Goal: Task Accomplishment & Management: Manage account settings

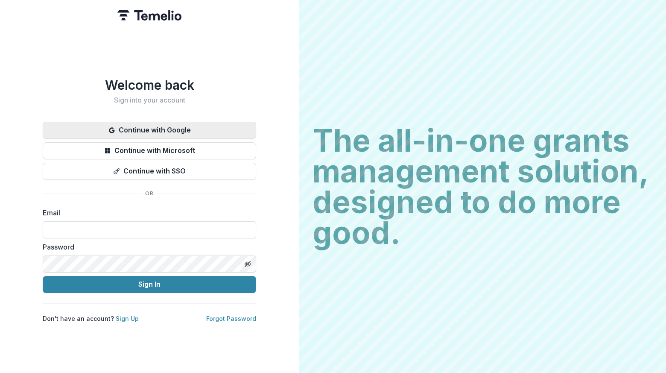
click at [181, 126] on button "Continue with Google" at bounding box center [149, 130] width 213 height 17
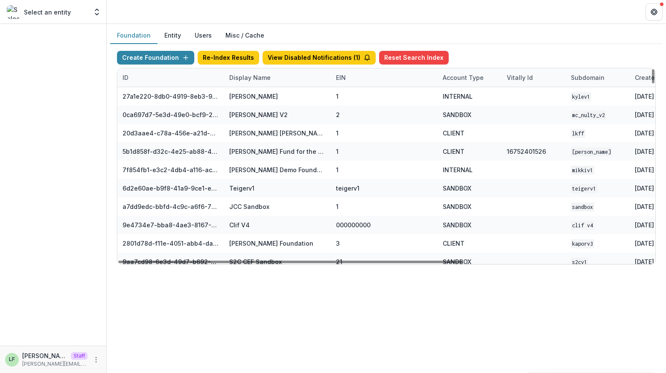
click at [269, 77] on div "Display Name" at bounding box center [250, 77] width 52 height 9
click at [267, 96] on input at bounding box center [276, 96] width 102 height 14
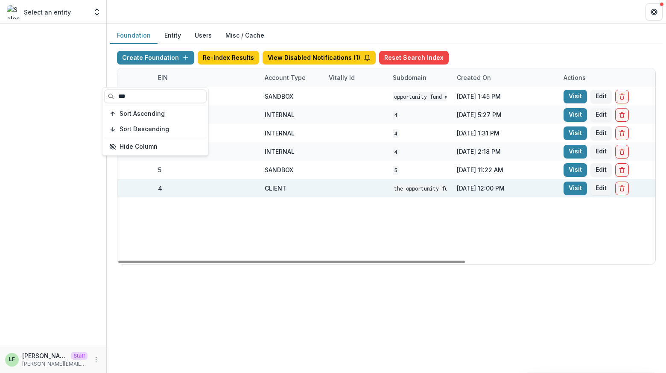
scroll to position [0, 235]
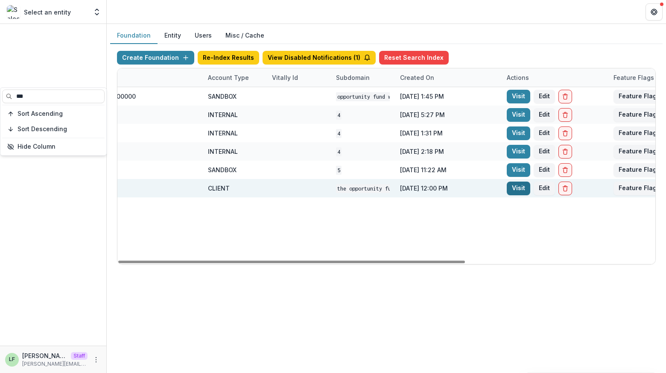
type input "***"
click at [515, 189] on link "Visit" at bounding box center [518, 188] width 23 height 14
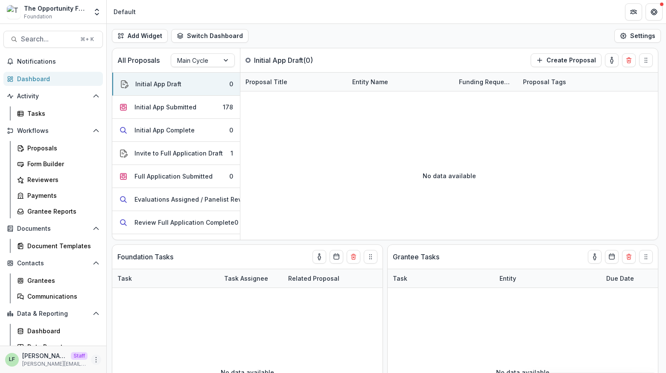
click at [91, 357] on button "More" at bounding box center [96, 359] width 10 height 10
click at [125, 339] on link "User Settings" at bounding box center [150, 341] width 91 height 14
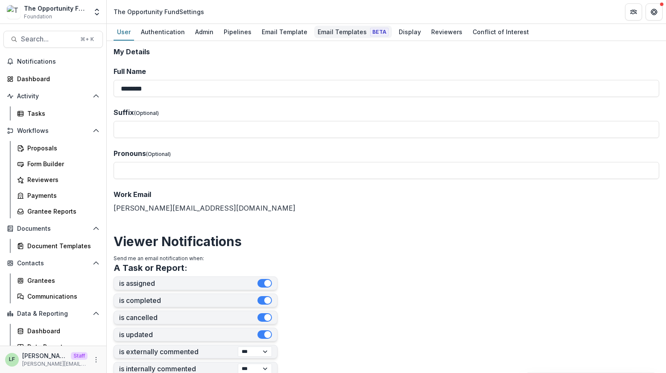
click at [348, 34] on div "Email Templates Beta" at bounding box center [353, 32] width 78 height 12
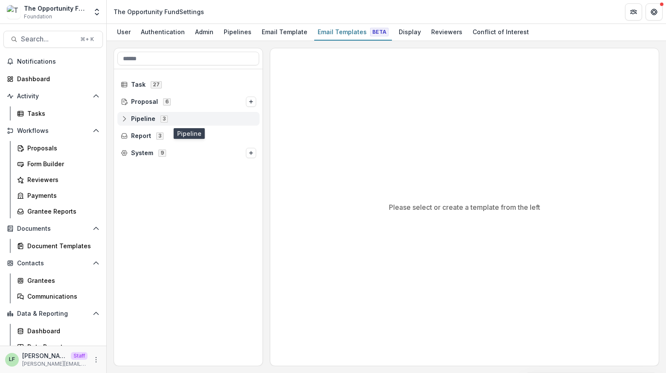
click at [126, 117] on icon at bounding box center [124, 118] width 7 height 7
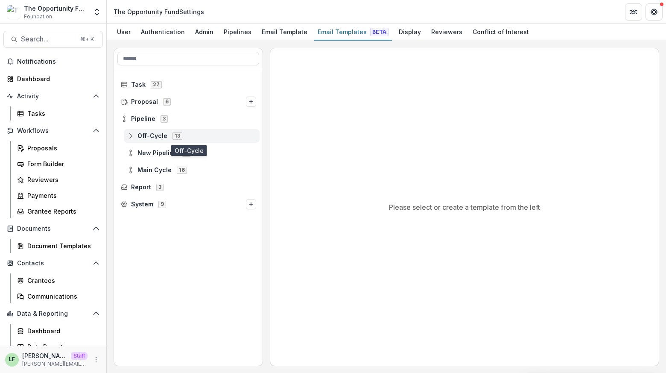
click at [147, 135] on span "Off-Cycle" at bounding box center [152, 135] width 30 height 7
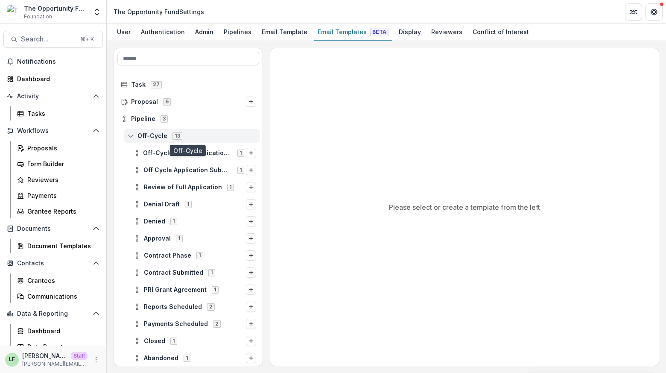
click at [125, 133] on div "Off-Cycle 13" at bounding box center [192, 136] width 136 height 14
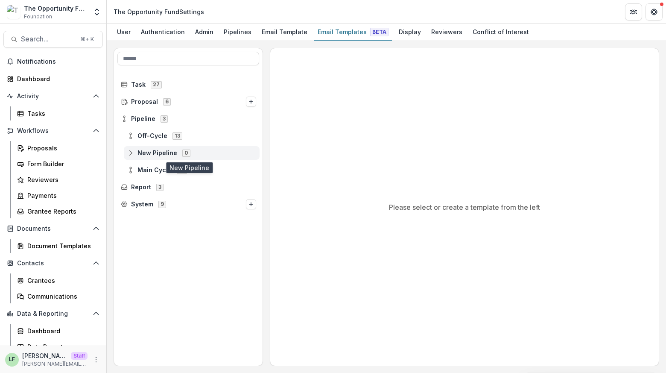
click at [138, 154] on span "New Pipeline" at bounding box center [157, 152] width 40 height 7
click at [129, 153] on icon at bounding box center [130, 152] width 7 height 7
click at [130, 173] on div "Main Cycle 16" at bounding box center [192, 170] width 136 height 14
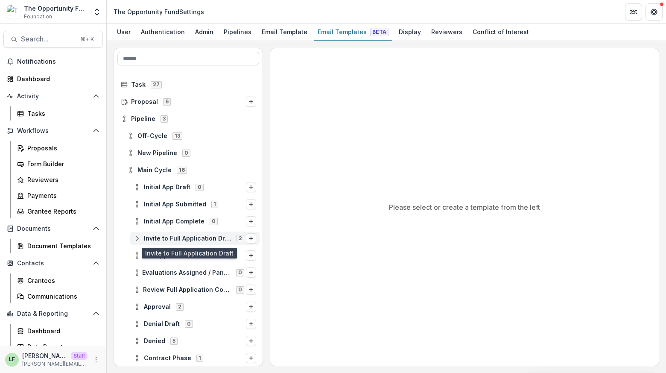
click at [171, 237] on span "Invite to Full Application Draft" at bounding box center [188, 238] width 88 height 7
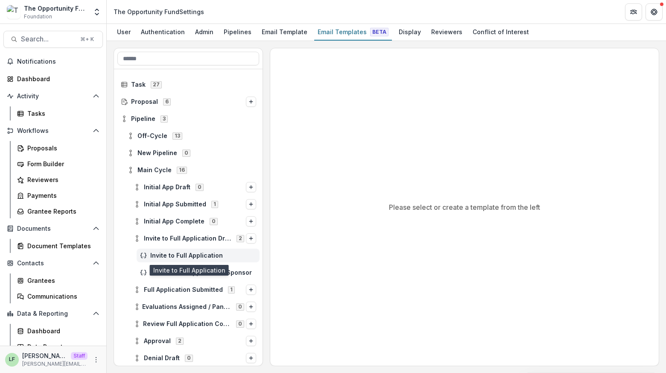
click at [174, 254] on span "Invite to Full Application" at bounding box center [203, 255] width 106 height 7
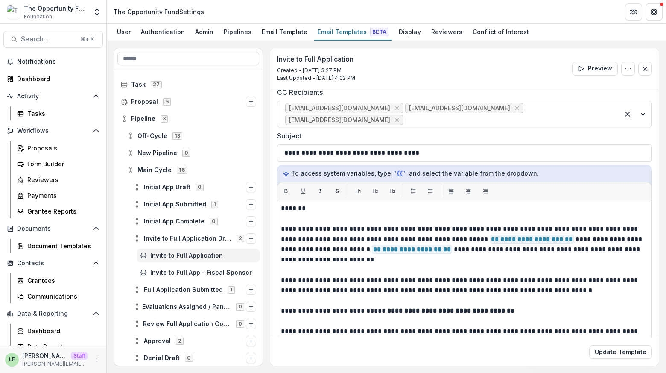
scroll to position [49, 0]
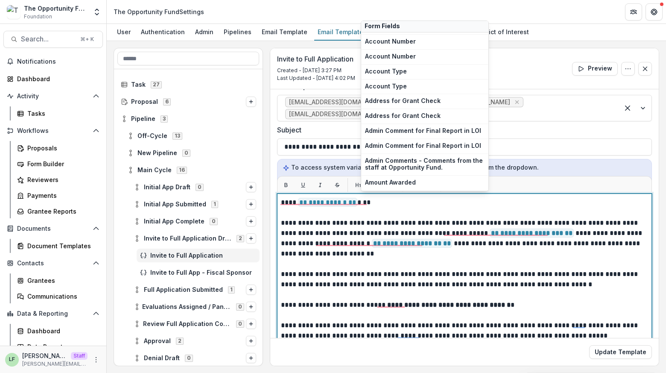
scroll to position [0, 0]
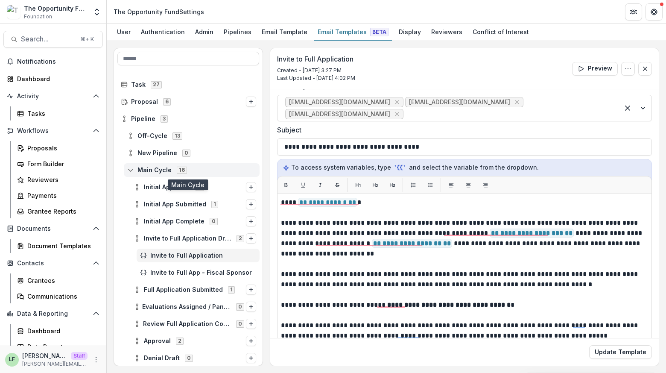
click at [131, 171] on circle at bounding box center [131, 172] width 2 height 2
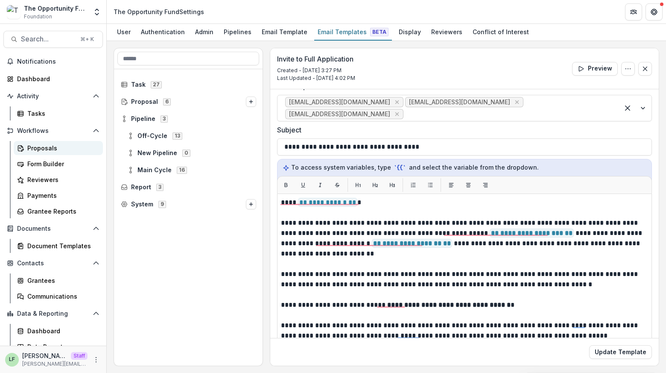
click at [57, 148] on div "Proposals" at bounding box center [61, 147] width 69 height 9
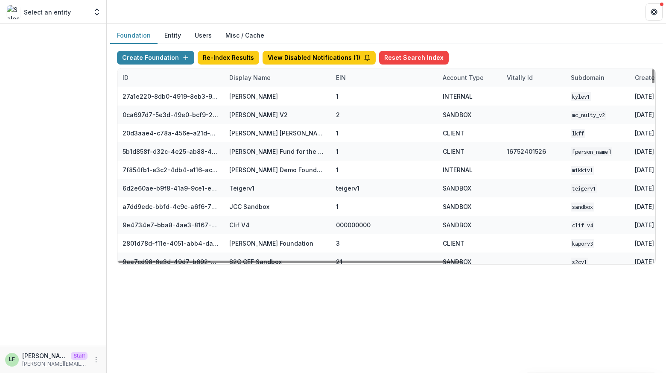
click at [252, 76] on div "Create Foundation Re-Index Results View Disabled Notifications ( 1 ) Reset Sear…" at bounding box center [386, 157] width 539 height 213
click at [252, 79] on div "Display Name" at bounding box center [250, 77] width 52 height 9
click at [255, 96] on input at bounding box center [276, 96] width 102 height 14
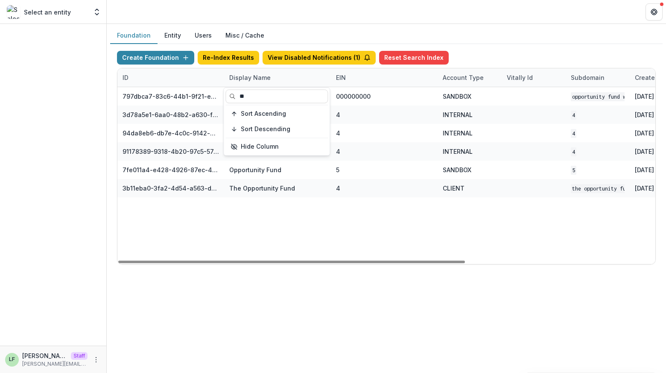
type input "*"
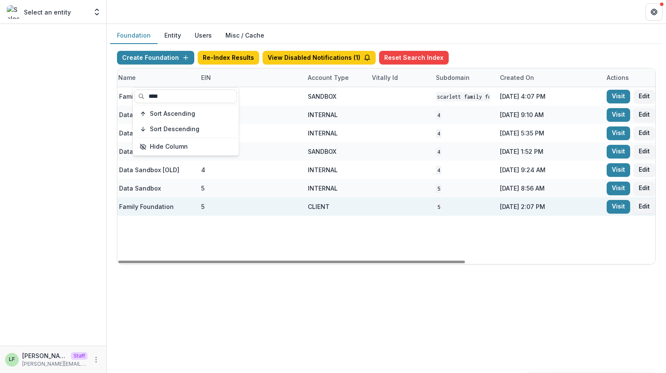
scroll to position [0, 294]
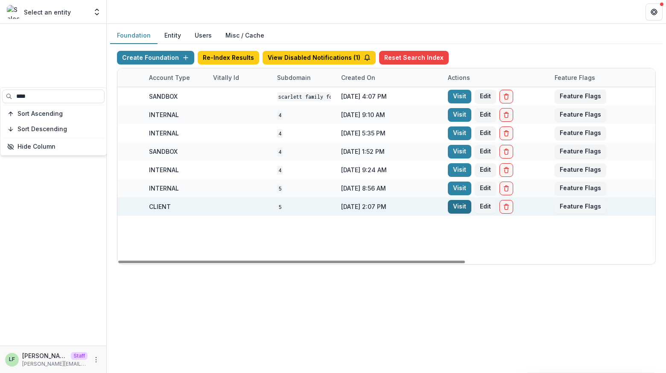
type input "****"
click at [458, 205] on link "Visit" at bounding box center [459, 207] width 23 height 14
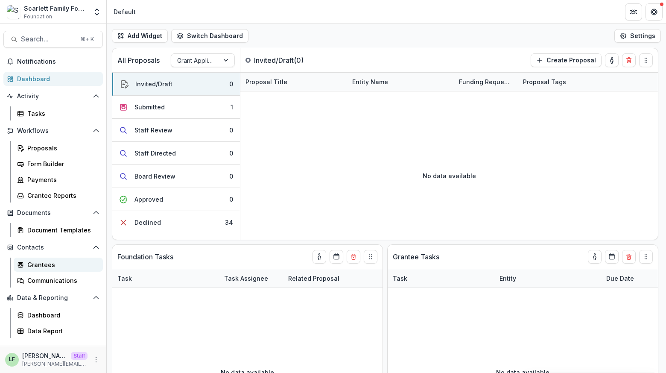
click at [44, 263] on div "Grantees" at bounding box center [61, 264] width 69 height 9
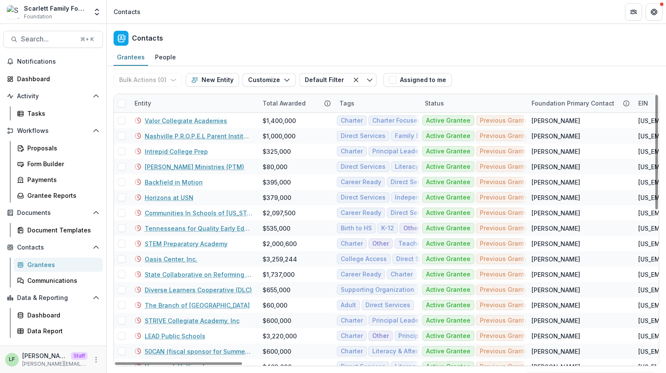
click at [205, 101] on div "Entity" at bounding box center [193, 103] width 128 height 18
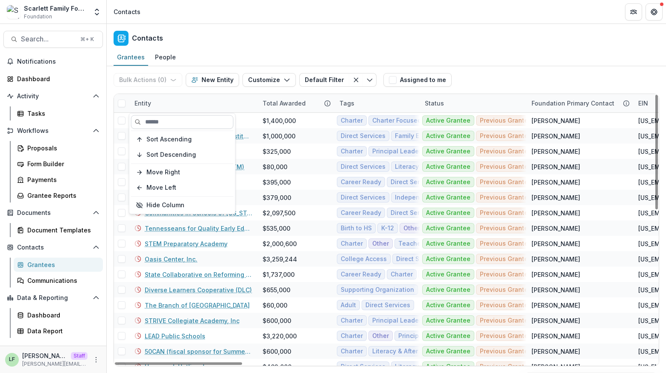
click at [199, 119] on input at bounding box center [182, 122] width 102 height 14
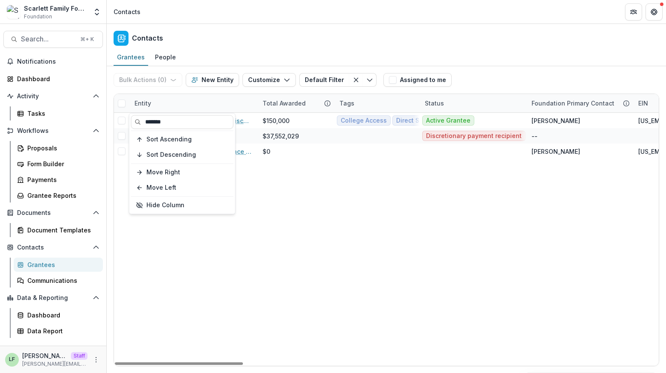
type input "*******"
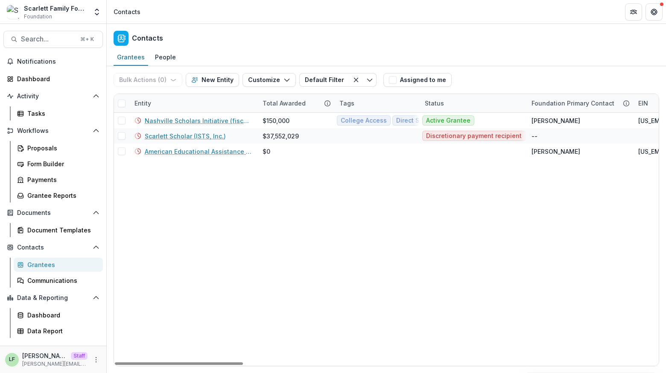
click at [188, 132] on link "Scarlett Scholar (ISTS, Inc.)" at bounding box center [185, 135] width 81 height 9
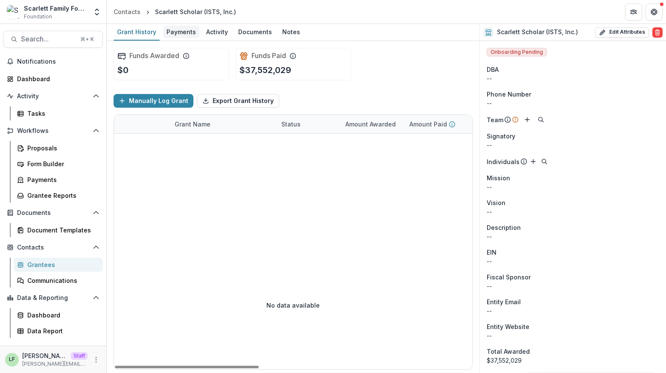
click at [180, 31] on div "Payments" at bounding box center [181, 32] width 36 height 12
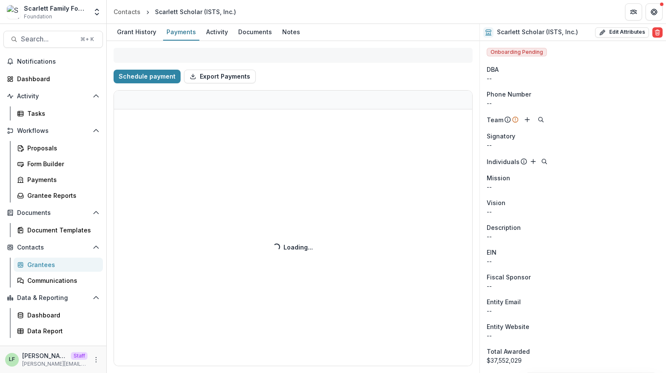
select select "****"
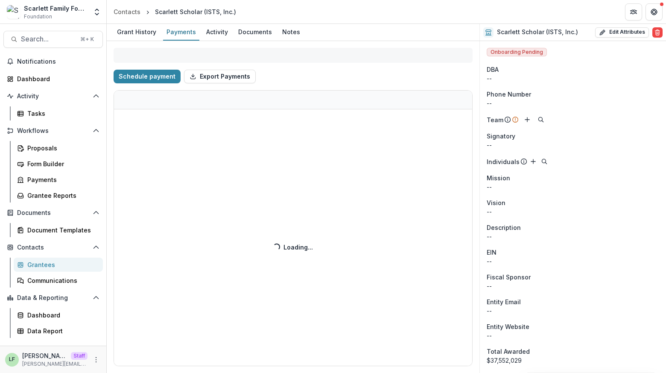
select select "****"
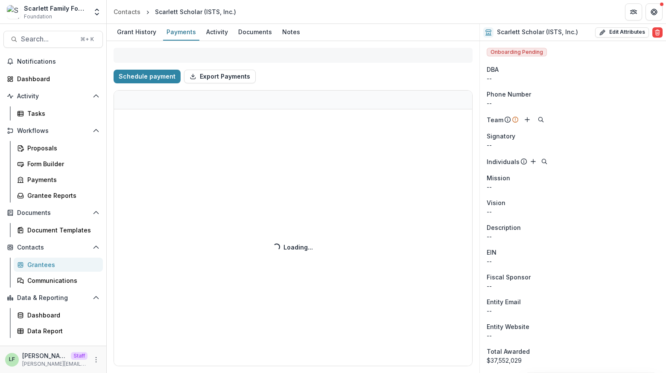
select select "****"
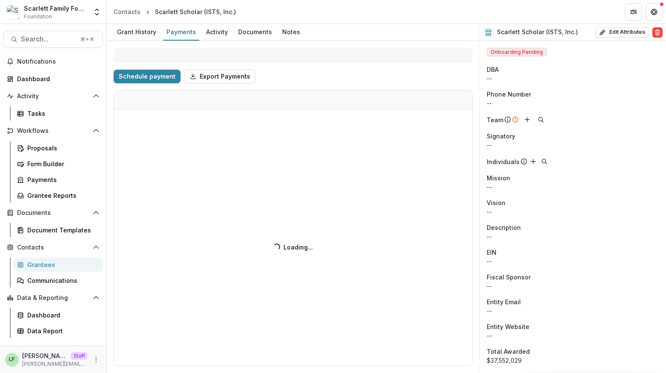
select select "****"
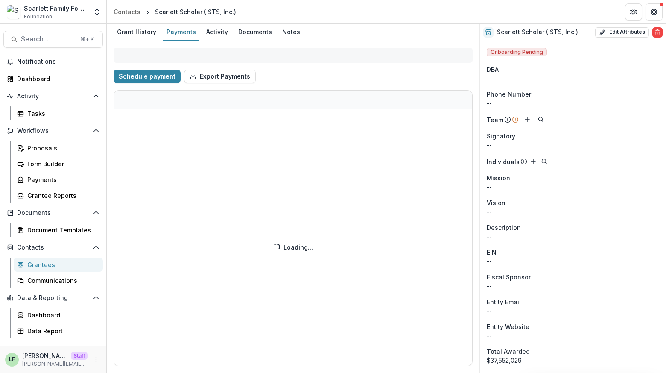
select select "****"
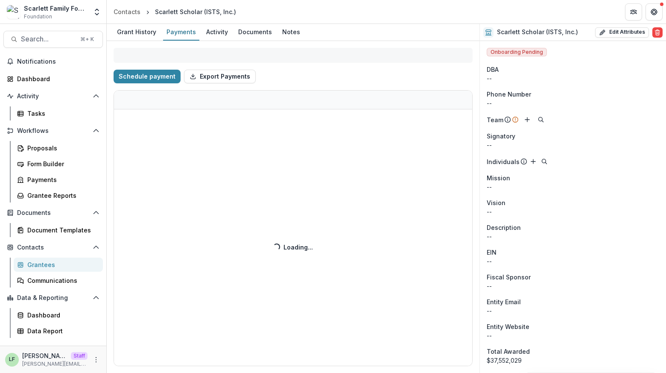
select select "****"
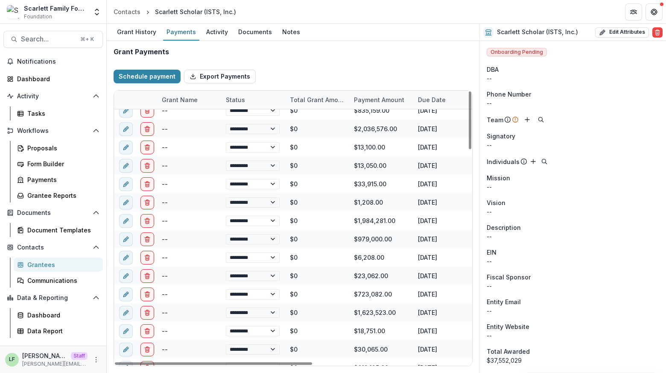
select select "****"
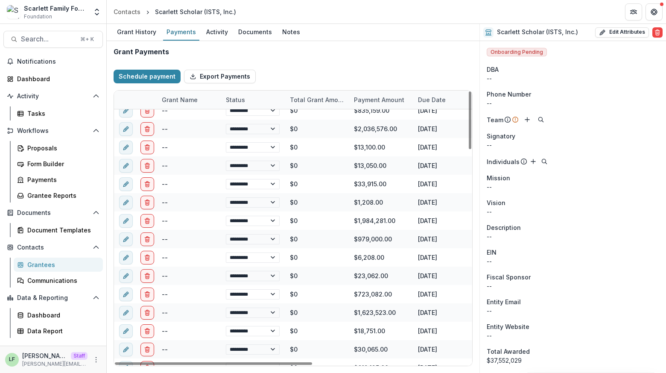
select select "****"
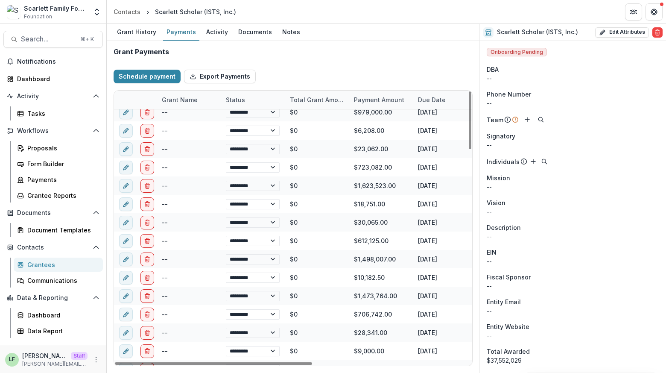
select select "****"
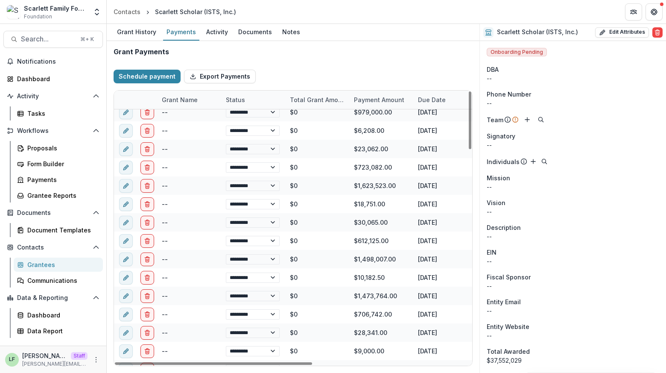
select select "****"
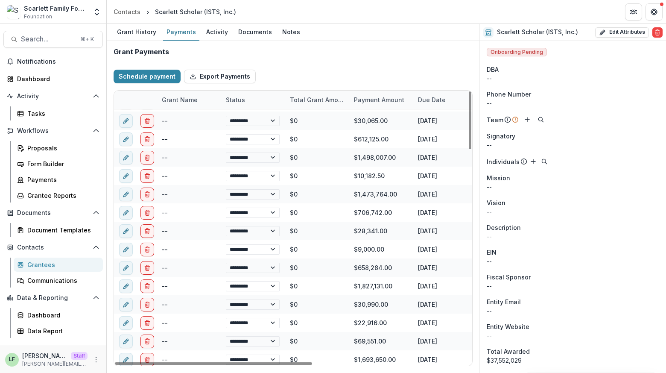
select select "****"
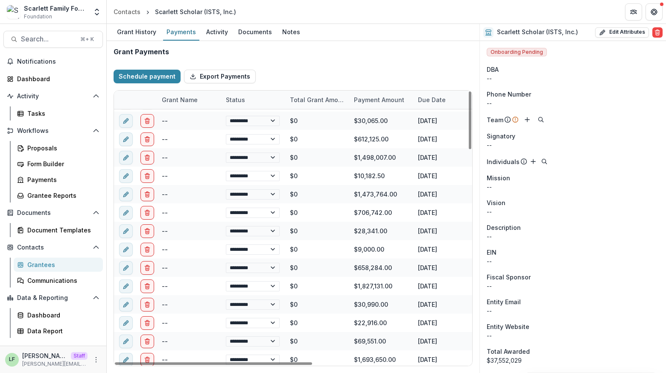
select select "****"
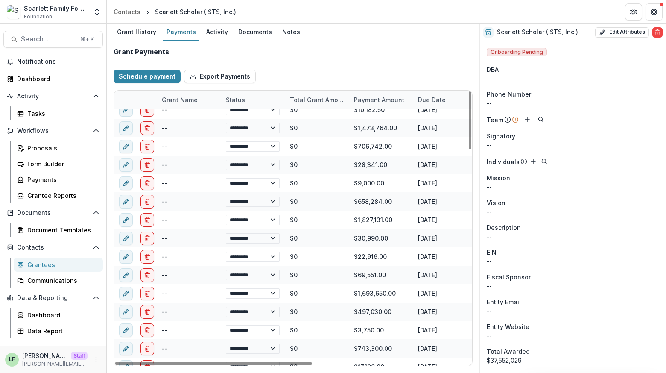
select select "****"
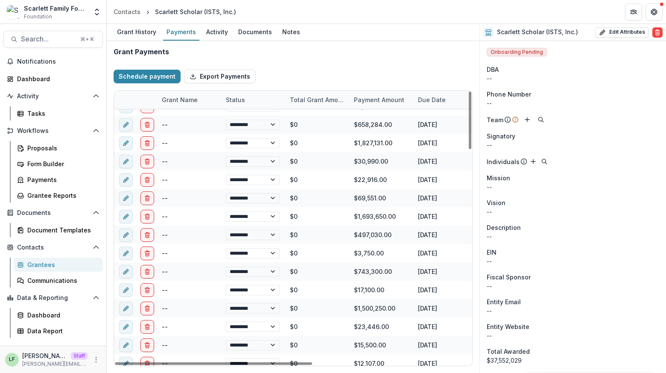
select select "****"
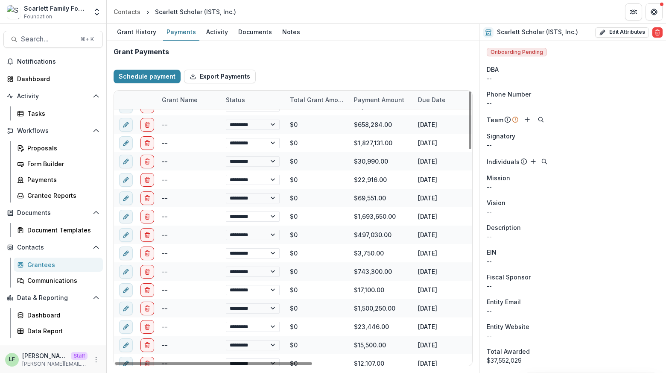
select select "****"
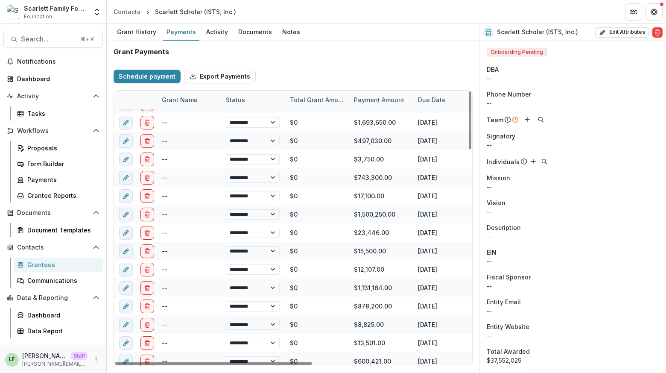
select select "****"
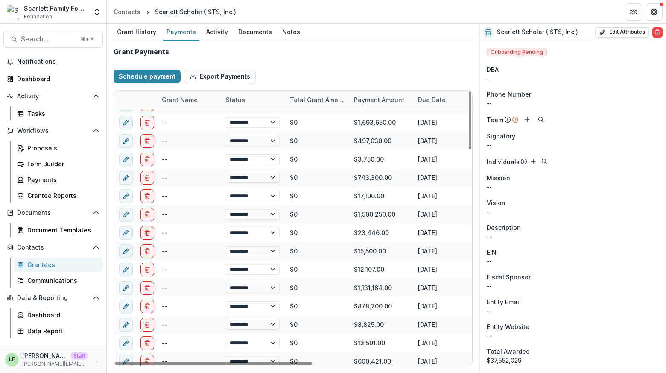
select select "****"
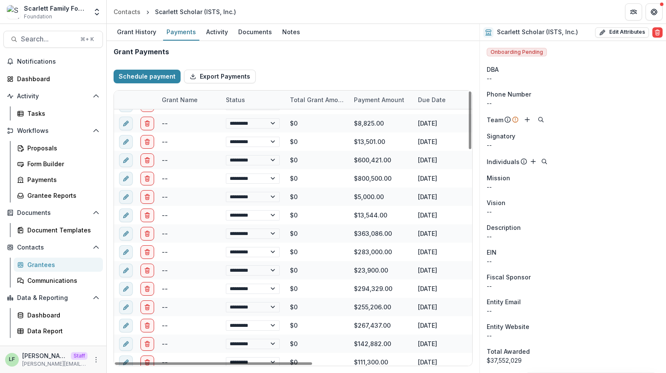
select select "****"
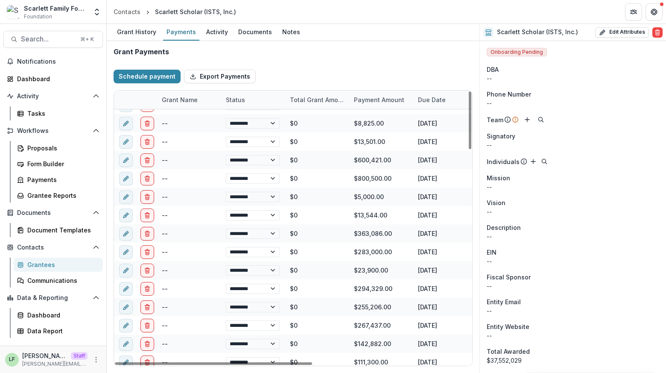
select select "****"
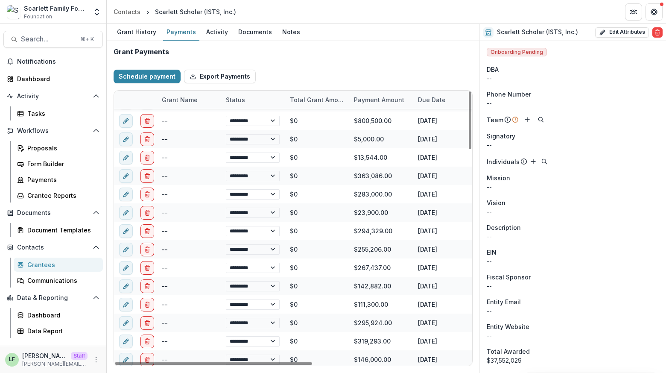
scroll to position [1009, 0]
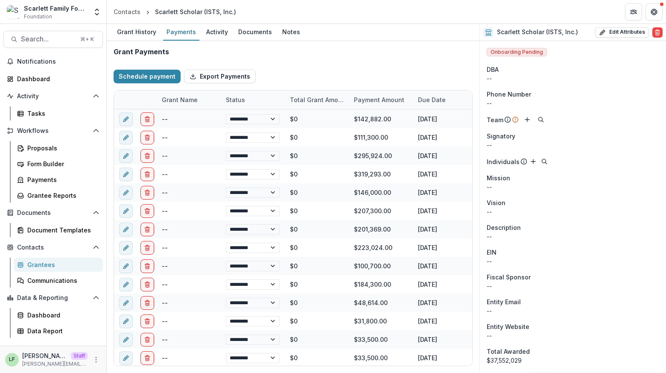
select select "****"
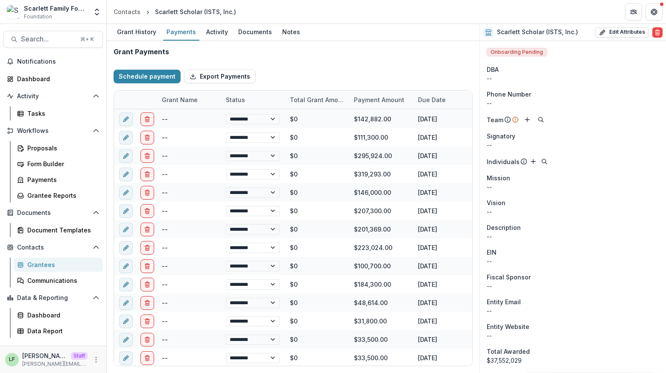
select select "****"
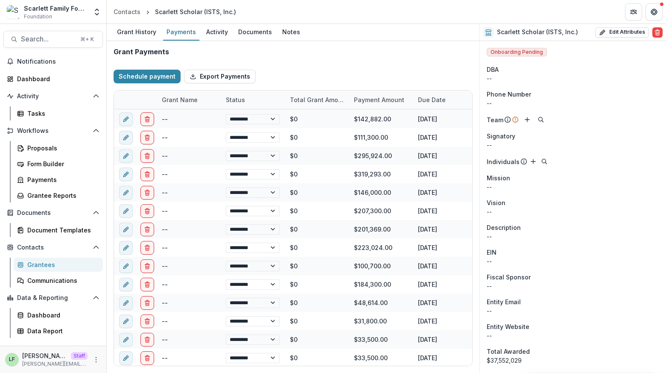
select select "****"
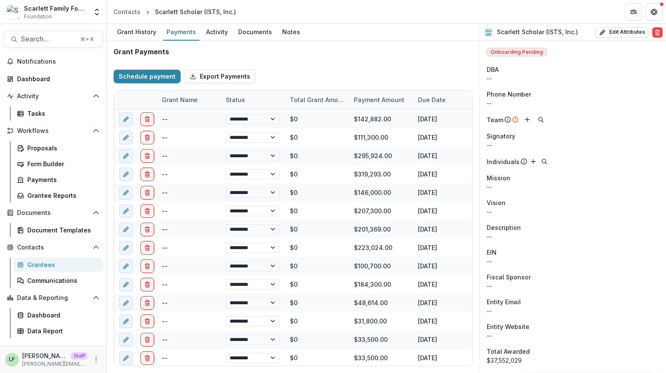
select select "****"
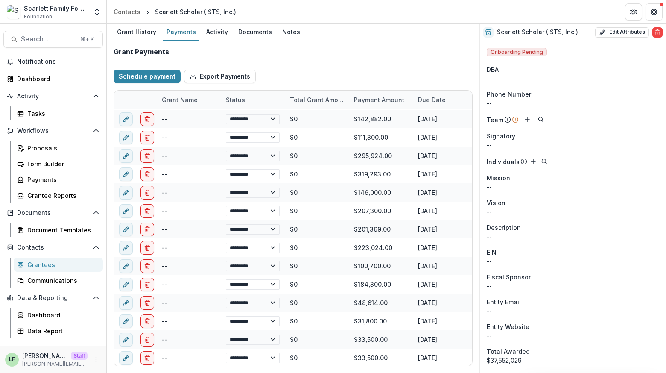
select select "****"
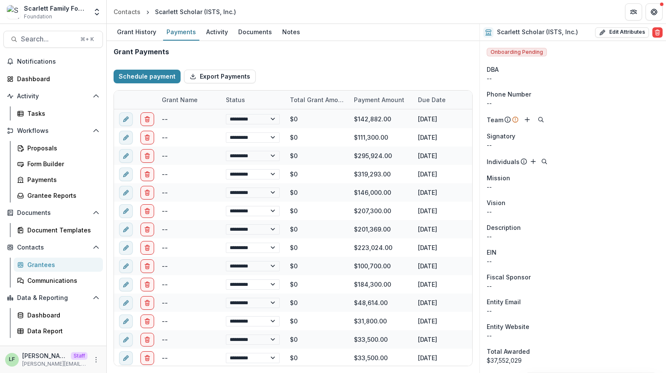
select select "****"
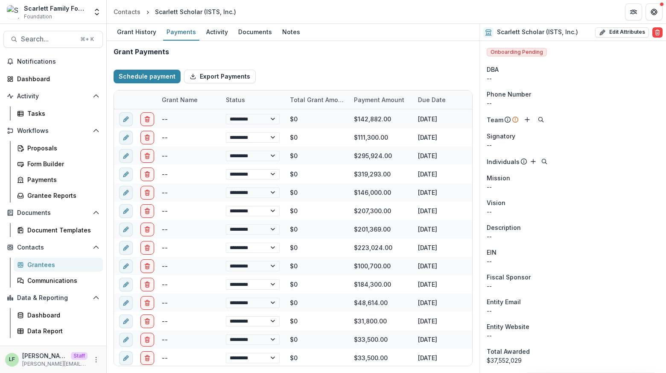
select select "****"
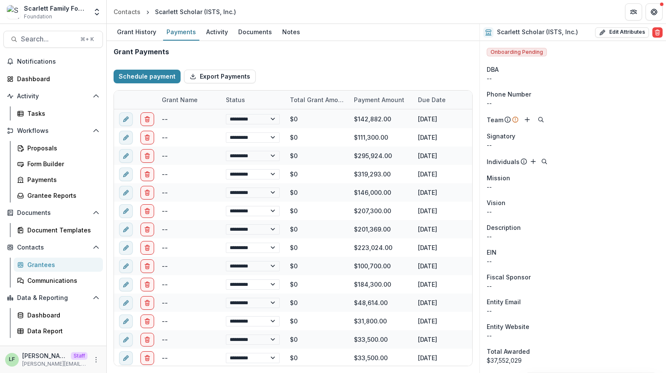
select select "****"
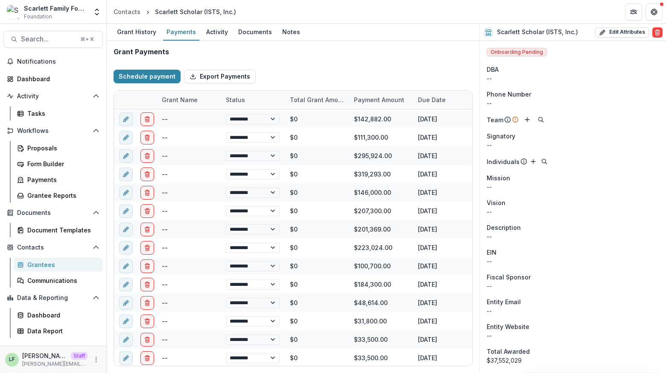
select select "****"
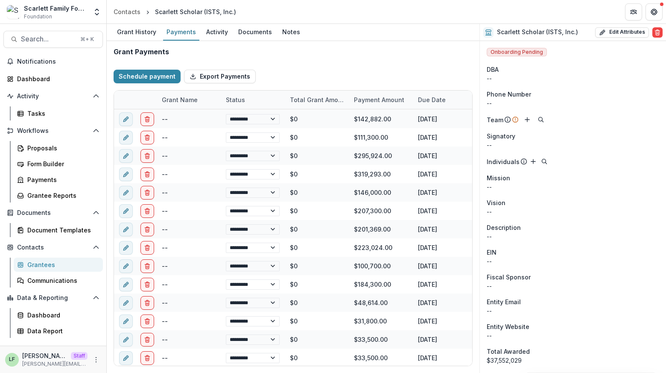
select select "****"
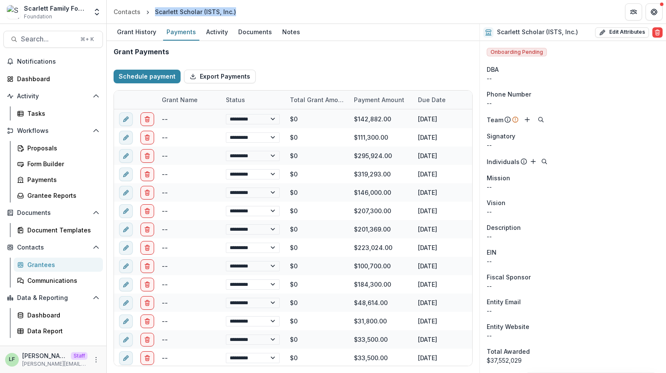
drag, startPoint x: 155, startPoint y: 12, endPoint x: 239, endPoint y: 12, distance: 83.7
click at [239, 12] on header "Contacts Scarlett Scholar (ISTS, Inc.)" at bounding box center [386, 11] width 559 height 23
select select "****"
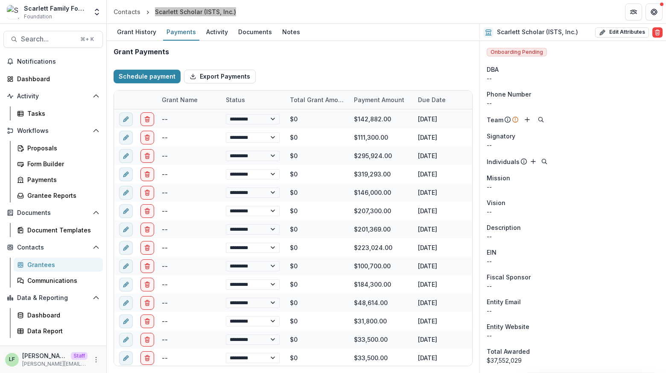
select select "****"
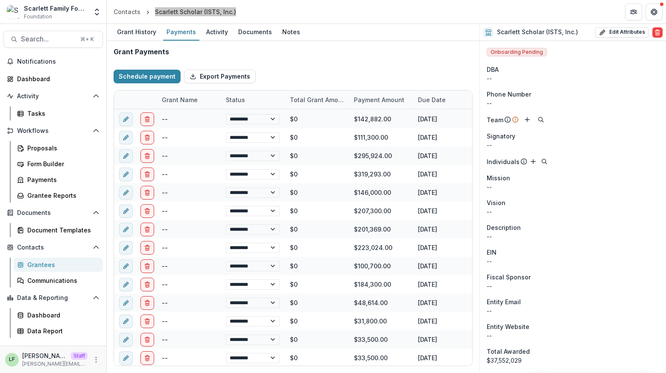
select select "****"
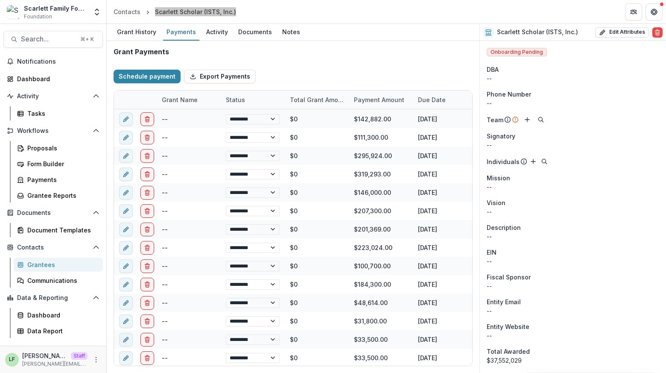
select select "****"
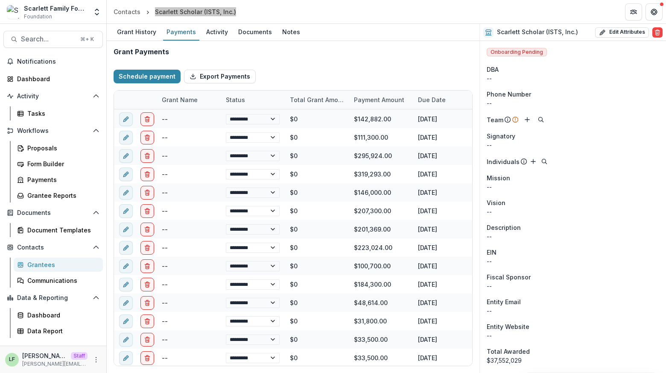
select select "****"
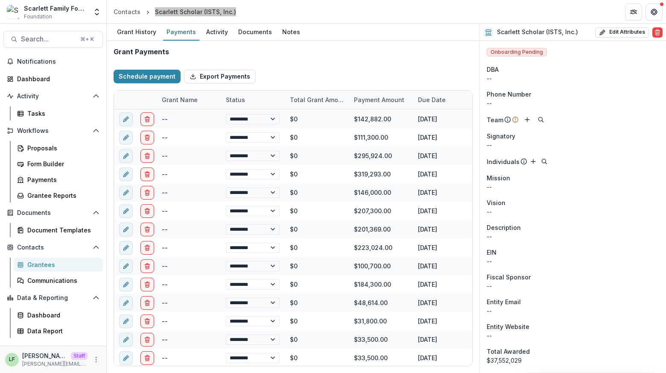
select select "****"
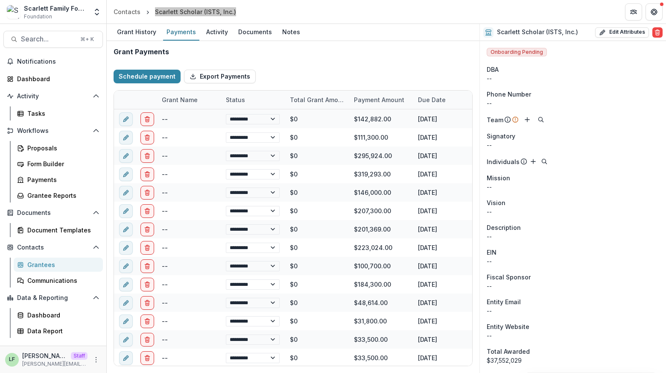
select select "****"
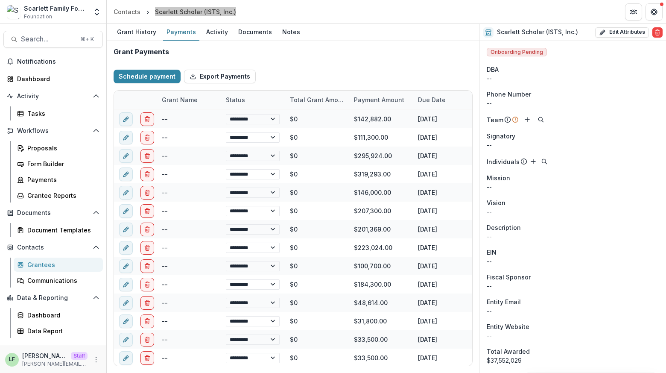
select select "****"
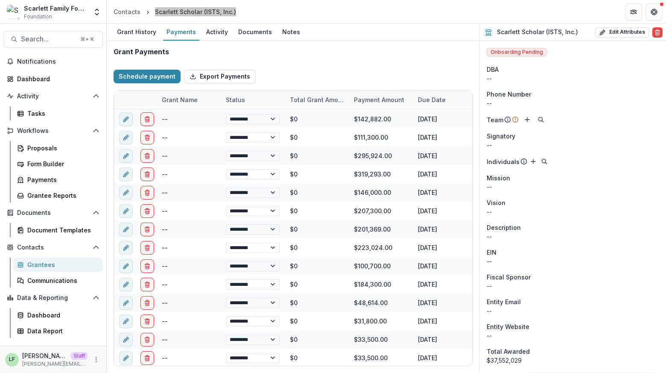
select select "****"
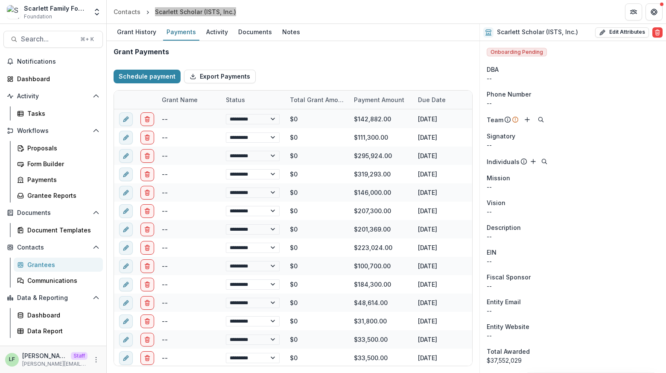
select select "****"
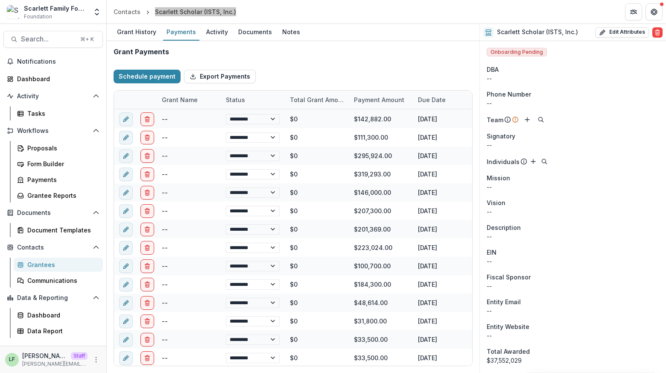
select select "****"
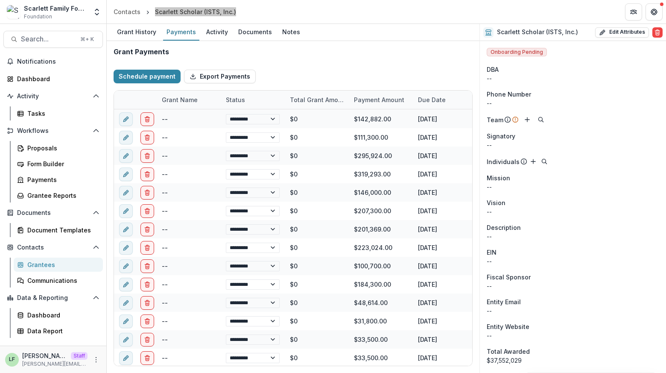
select select "****"
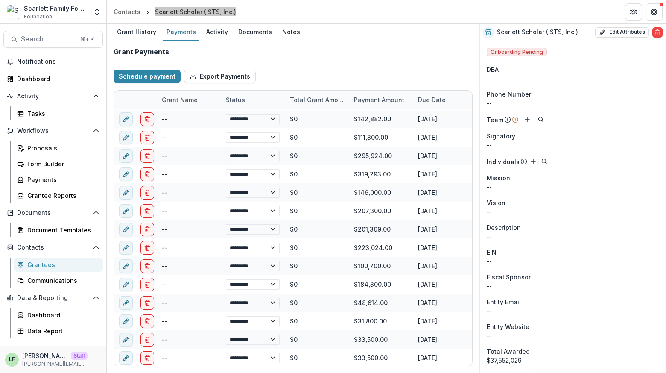
select select "****"
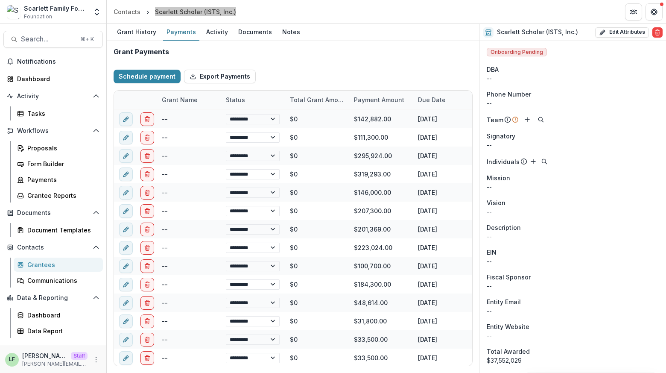
select select "****"
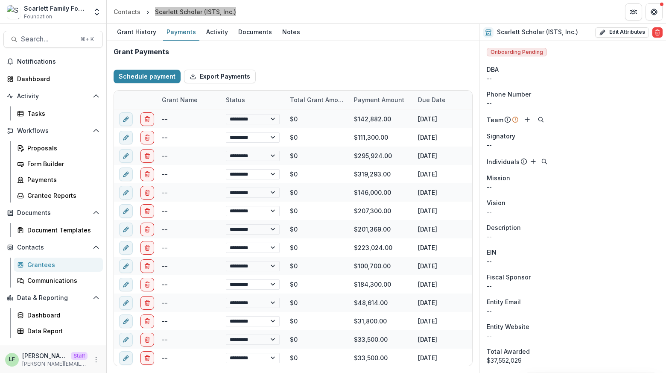
select select "****"
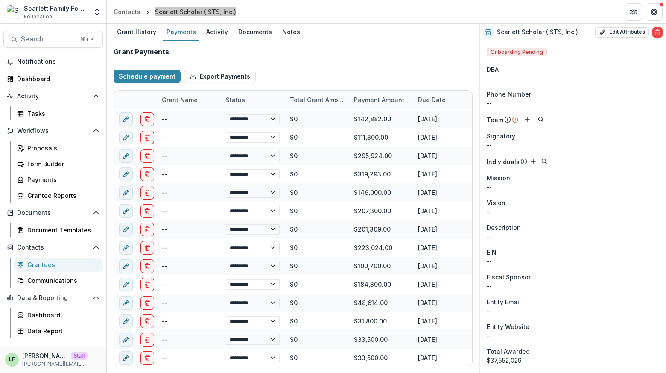
select select "****"
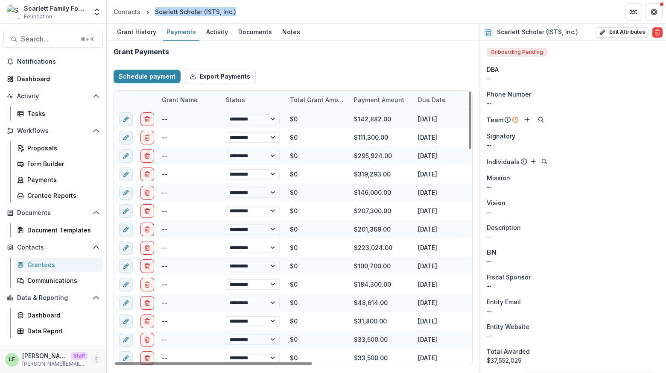
click at [93, 355] on button "More" at bounding box center [96, 359] width 10 height 10
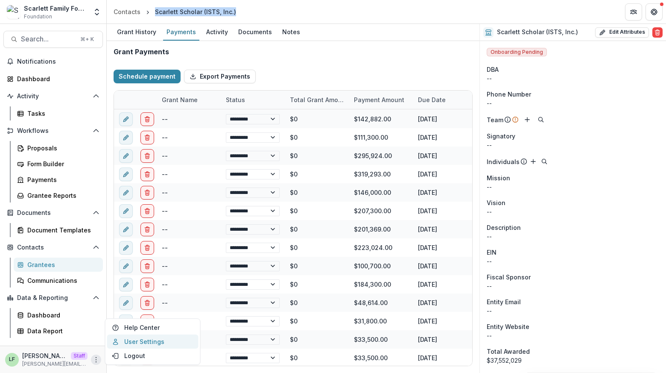
click at [140, 340] on link "User Settings" at bounding box center [152, 341] width 91 height 14
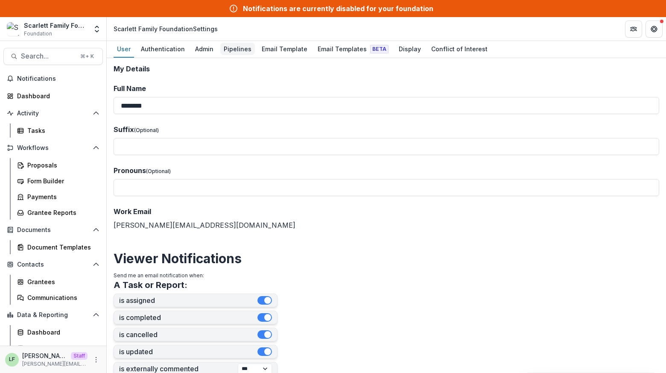
click at [221, 47] on div "Pipelines" at bounding box center [237, 49] width 35 height 12
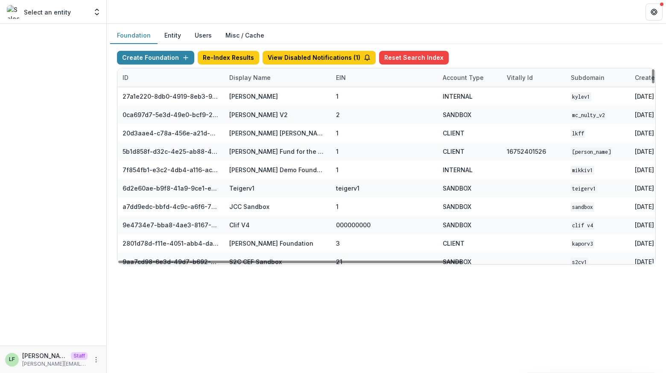
click at [255, 77] on div "Display Name" at bounding box center [250, 77] width 52 height 9
click at [245, 99] on input at bounding box center [276, 96] width 102 height 14
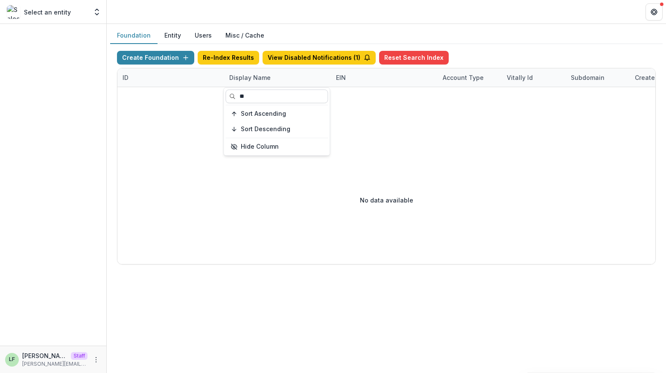
type input "*"
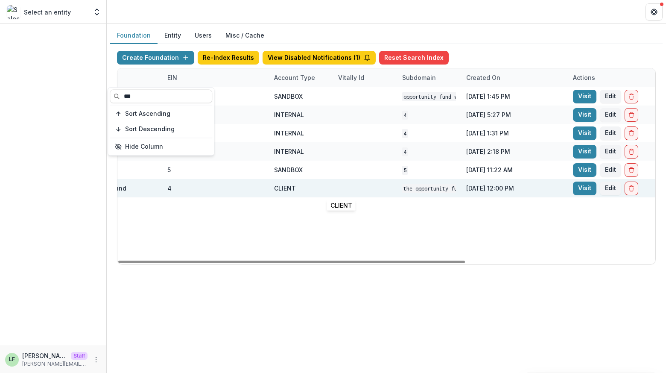
scroll to position [0, 178]
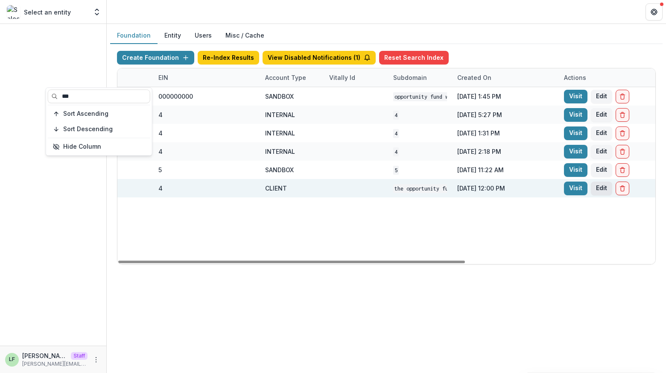
type input "***"
click at [598, 184] on button "Edit" at bounding box center [601, 188] width 21 height 14
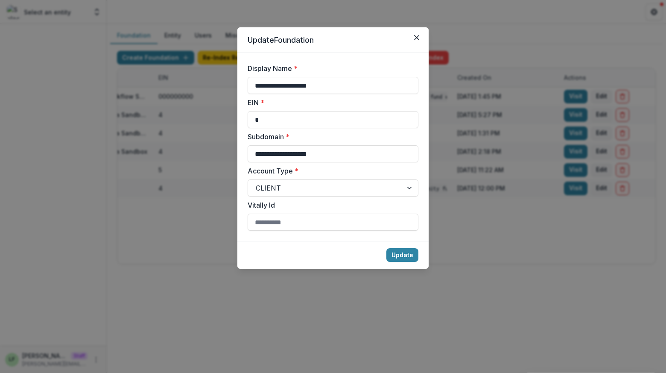
drag, startPoint x: 270, startPoint y: 155, endPoint x: 219, endPoint y: 153, distance: 51.3
click at [219, 153] on div "**********" at bounding box center [333, 186] width 666 height 373
type input "**********"
drag, startPoint x: 269, startPoint y: 86, endPoint x: 165, endPoint y: 69, distance: 105.5
click at [165, 69] on div "**********" at bounding box center [333, 186] width 666 height 373
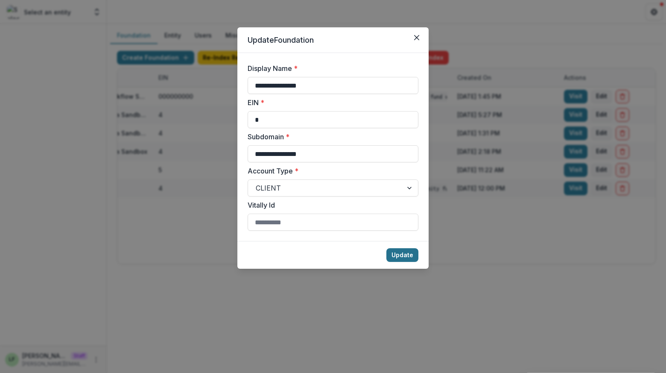
type input "**********"
click at [401, 255] on button "Update" at bounding box center [402, 255] width 32 height 14
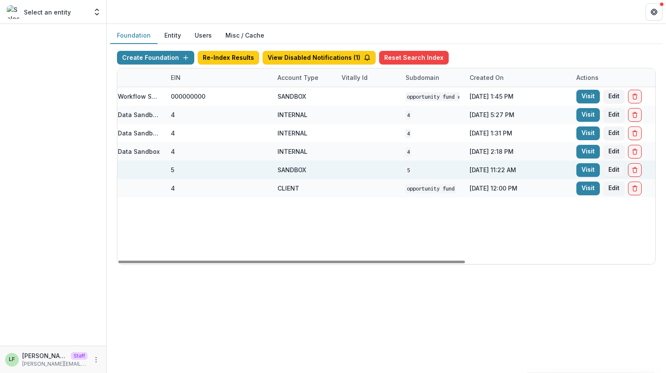
scroll to position [0, 167]
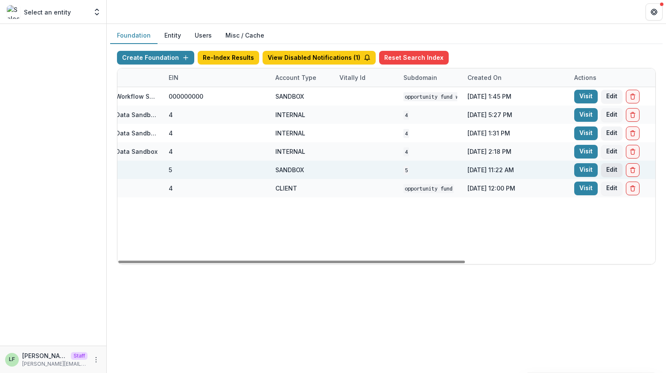
click at [606, 167] on button "Edit" at bounding box center [611, 170] width 21 height 14
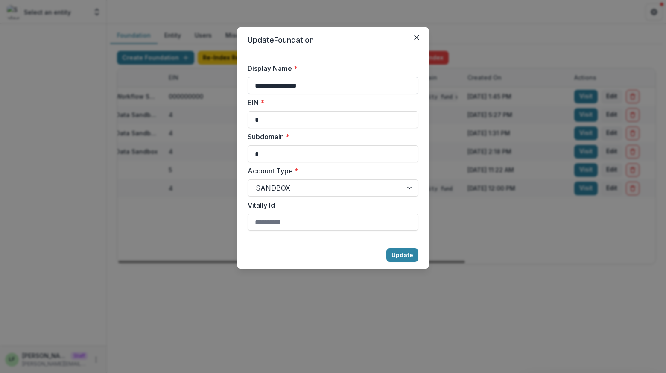
click at [333, 83] on input "**********" at bounding box center [333, 85] width 171 height 17
type input "**********"
click at [403, 252] on button "Update" at bounding box center [402, 255] width 32 height 14
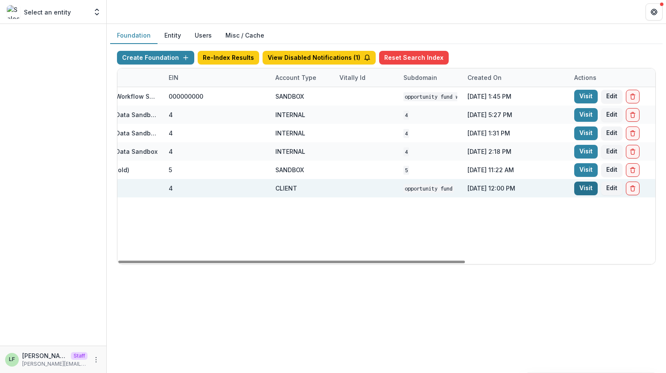
click at [579, 190] on link "Visit" at bounding box center [585, 188] width 23 height 14
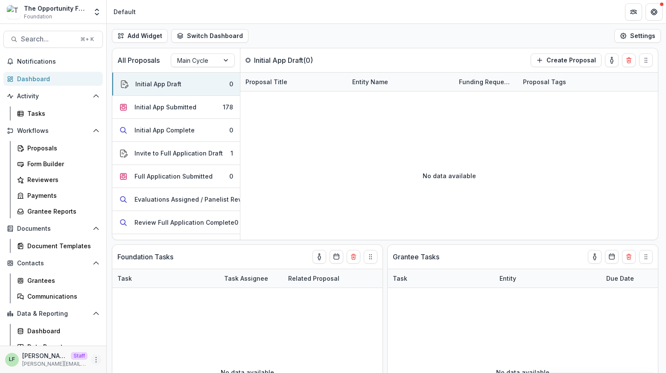
click at [95, 362] on icon "More" at bounding box center [96, 359] width 7 height 7
click at [145, 340] on link "User Settings" at bounding box center [149, 341] width 91 height 14
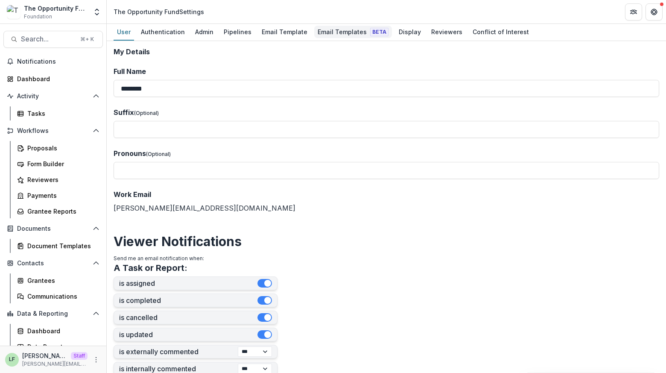
click at [333, 30] on div "Email Templates Beta" at bounding box center [353, 32] width 78 height 12
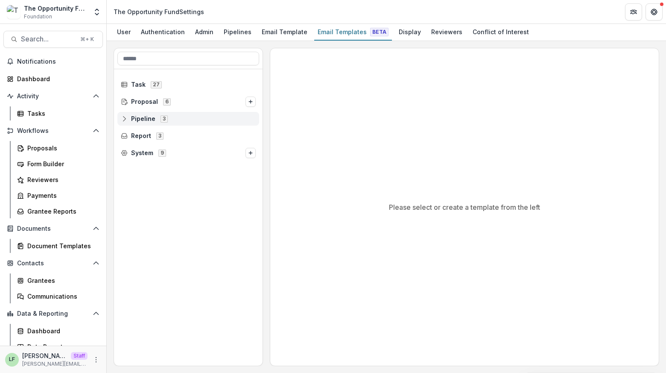
click at [163, 120] on span "3" at bounding box center [164, 118] width 7 height 7
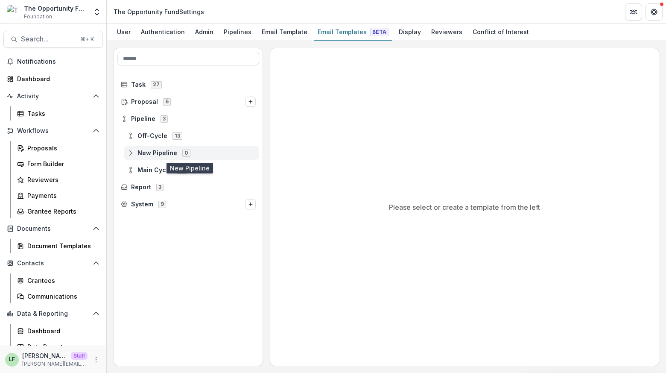
click at [149, 154] on span "New Pipeline" at bounding box center [157, 152] width 40 height 7
click at [138, 156] on span "New Pipeline 0" at bounding box center [191, 152] width 129 height 7
click at [138, 169] on span "Main Cycle" at bounding box center [154, 170] width 34 height 7
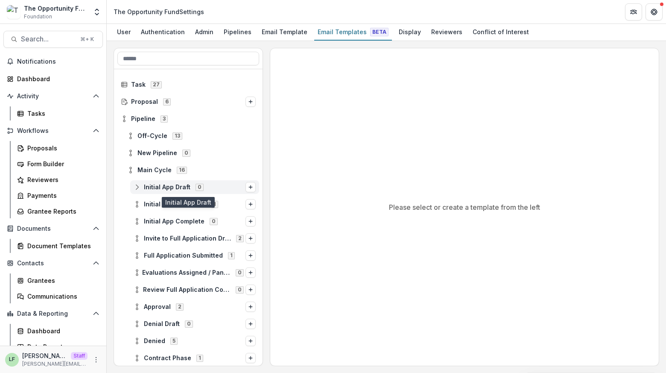
click at [151, 187] on span "Initial App Draft" at bounding box center [167, 187] width 47 height 7
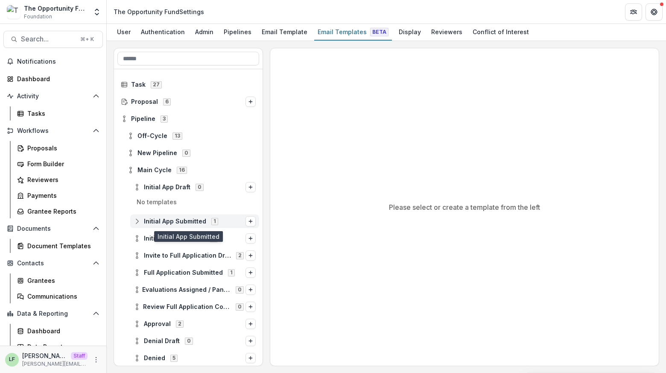
click at [180, 222] on span "Initial App Submitted" at bounding box center [175, 221] width 62 height 7
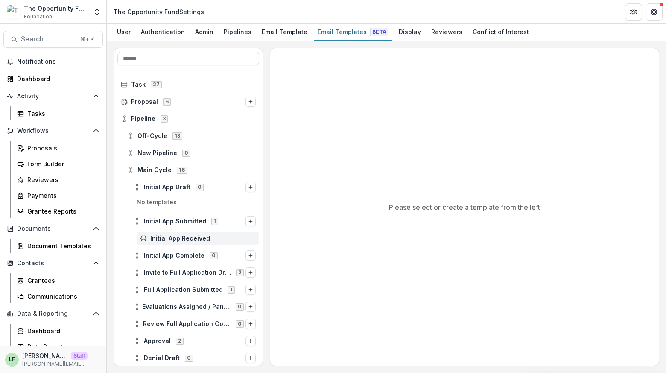
click at [174, 242] on div "Initial App Received" at bounding box center [198, 238] width 123 height 14
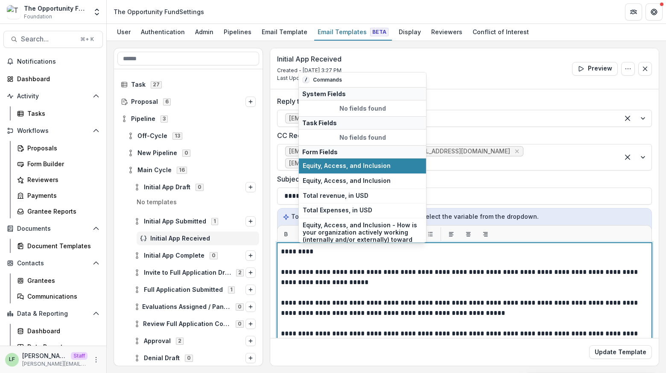
click at [308, 252] on p "**********" at bounding box center [462, 369] width 362 height 246
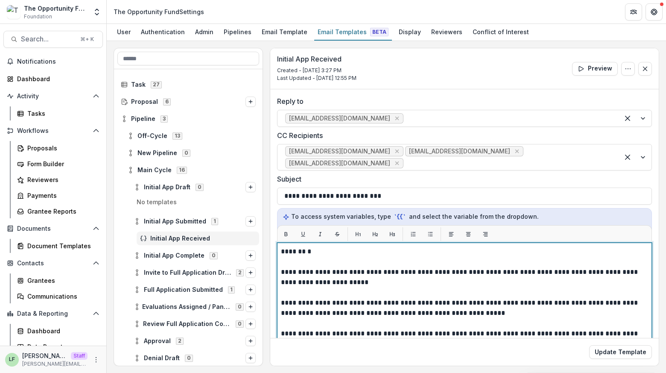
click at [304, 250] on p "**********" at bounding box center [462, 369] width 362 height 246
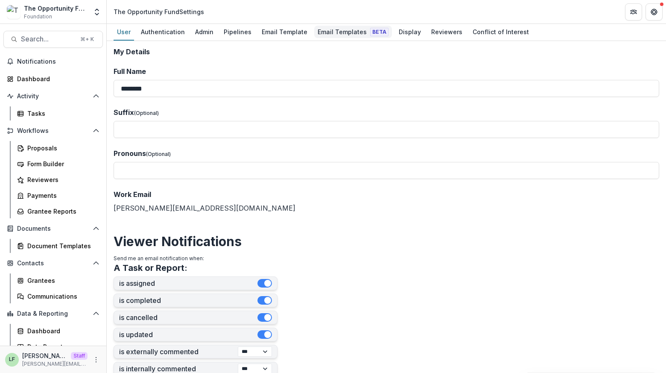
click at [329, 25] on link "Email Templates Beta" at bounding box center [353, 32] width 78 height 17
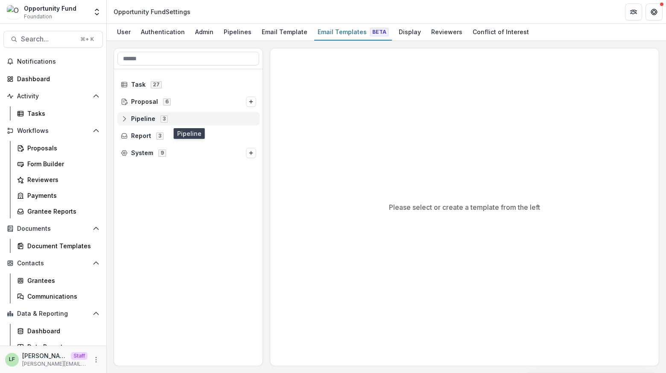
click at [135, 120] on span "Pipeline" at bounding box center [143, 118] width 24 height 7
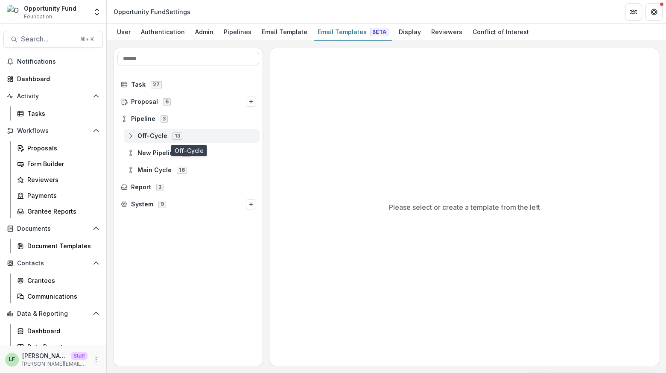
click at [140, 133] on span "Off-Cycle" at bounding box center [152, 135] width 30 height 7
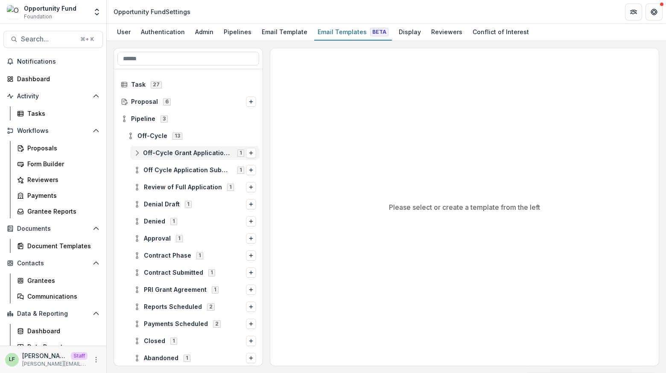
click at [159, 152] on span "Off-Cycle Grant Application Invite" at bounding box center [187, 152] width 89 height 7
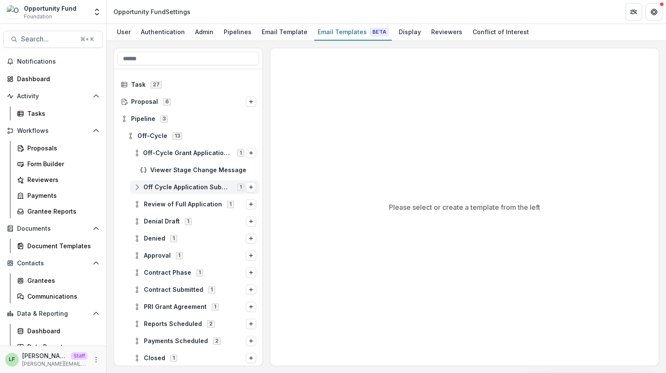
click at [167, 184] on span "Off Cycle Application Submitted" at bounding box center [187, 187] width 89 height 7
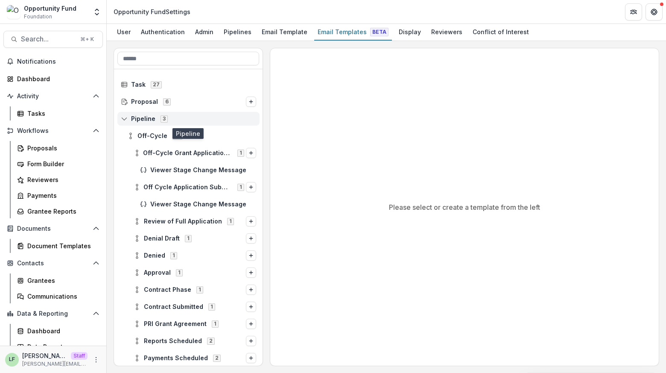
click at [139, 122] on div "Pipeline 3" at bounding box center [188, 119] width 142 height 14
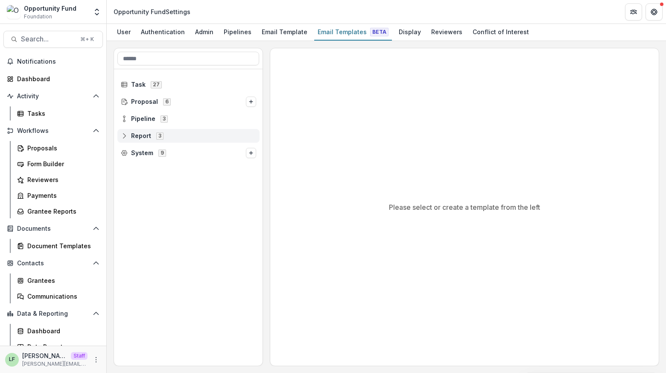
click at [144, 132] on span "Report" at bounding box center [141, 135] width 20 height 7
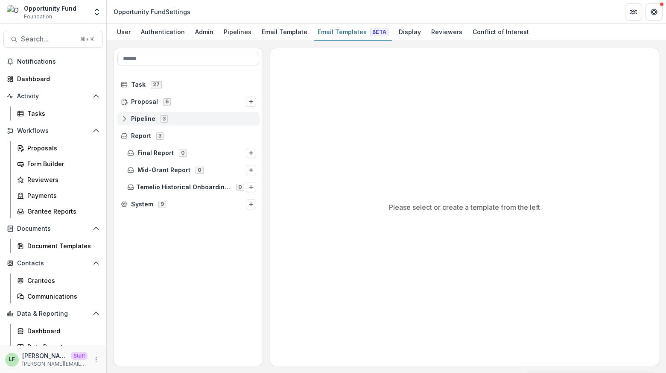
click at [144, 121] on div "Pipeline 3" at bounding box center [188, 119] width 142 height 14
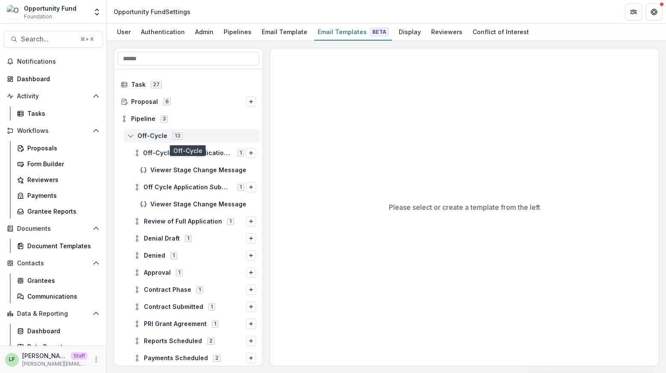
click at [141, 130] on div "Off-Cycle 13" at bounding box center [192, 136] width 136 height 14
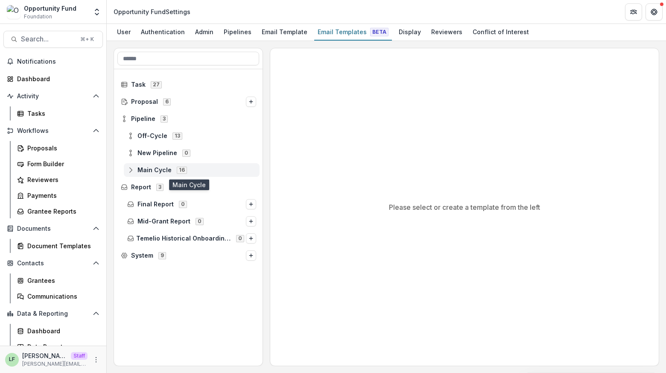
click at [147, 174] on div "Main Cycle 16" at bounding box center [192, 170] width 136 height 14
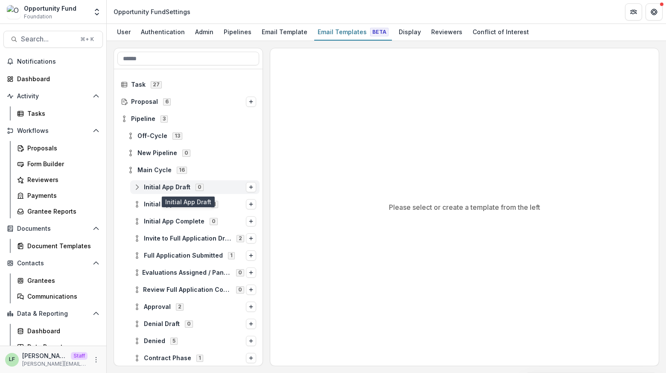
click at [153, 188] on span "Initial App Draft" at bounding box center [167, 187] width 47 height 7
click at [150, 185] on span "Initial App Draft" at bounding box center [167, 187] width 47 height 7
click at [150, 202] on span "Initial App Submitted" at bounding box center [175, 204] width 62 height 7
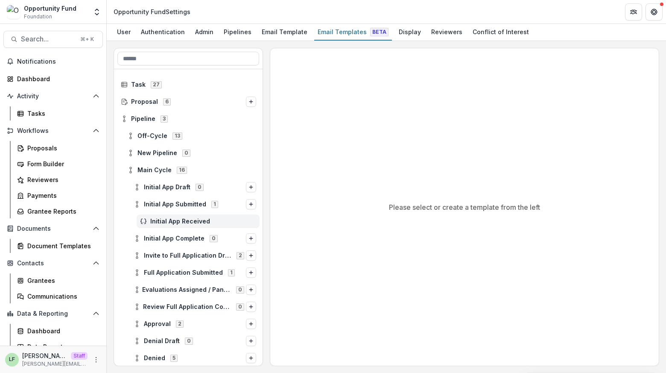
click at [159, 221] on span "Initial App Received" at bounding box center [203, 221] width 106 height 7
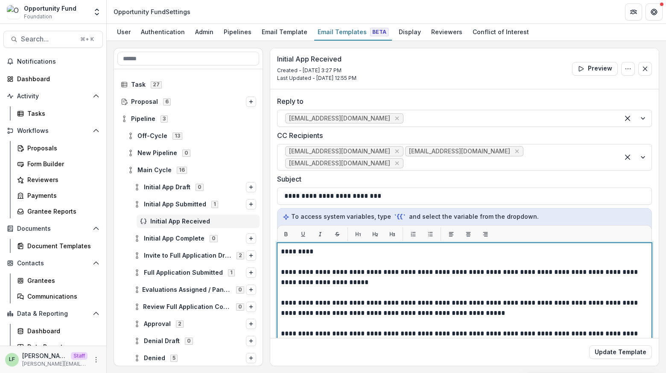
click at [342, 250] on p "**********" at bounding box center [462, 369] width 363 height 246
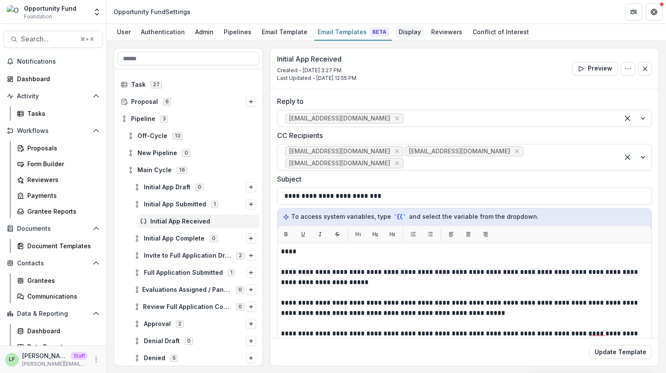
click at [395, 29] on div "Display" at bounding box center [409, 32] width 29 height 12
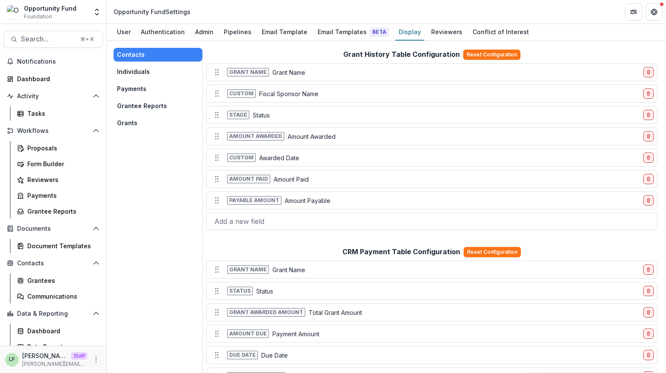
click at [147, 71] on button "Individuals" at bounding box center [158, 72] width 89 height 14
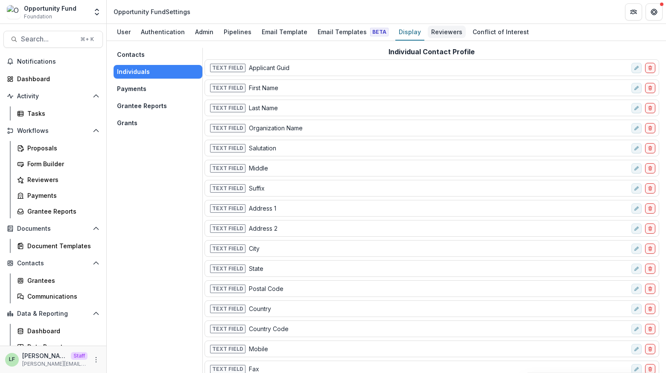
click at [438, 28] on div "Reviewers" at bounding box center [447, 32] width 38 height 12
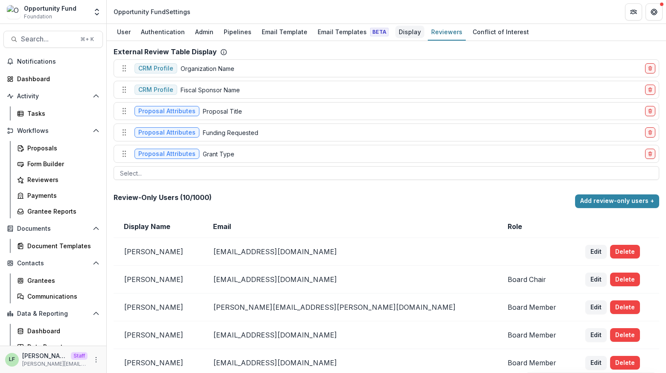
click at [395, 36] on div "Display" at bounding box center [409, 32] width 29 height 12
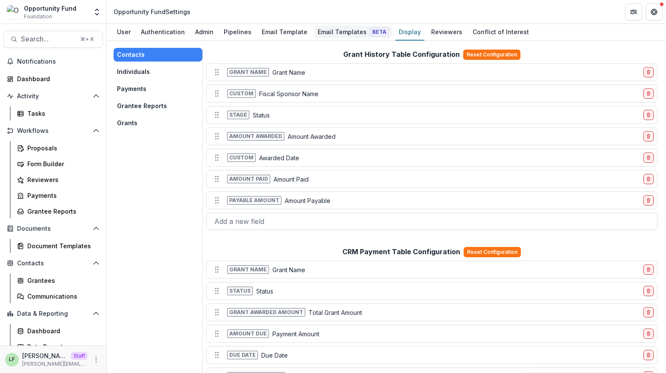
click at [370, 31] on span "Beta" at bounding box center [379, 32] width 18 height 9
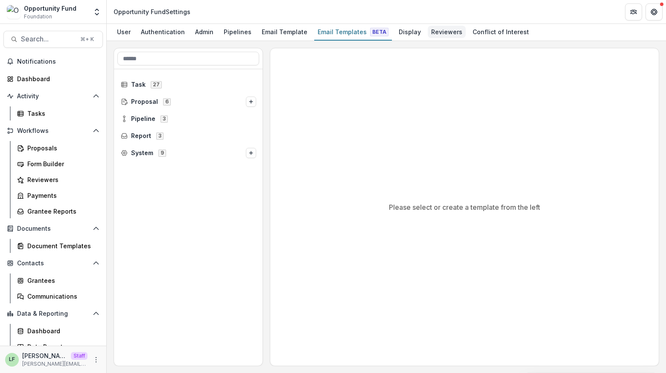
click at [429, 32] on div "Reviewers" at bounding box center [447, 32] width 38 height 12
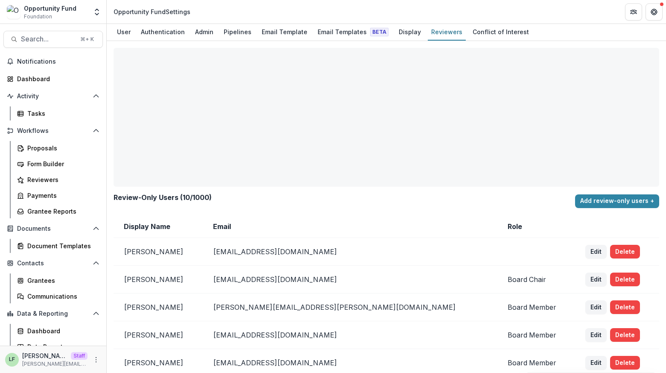
click at [395, 32] on div "Display" at bounding box center [409, 32] width 29 height 12
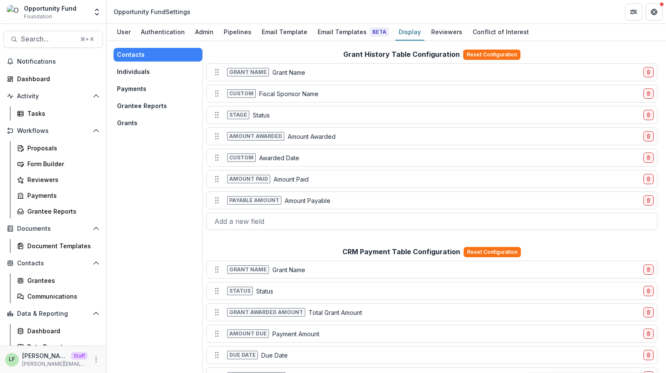
click at [149, 69] on button "Individuals" at bounding box center [158, 72] width 89 height 14
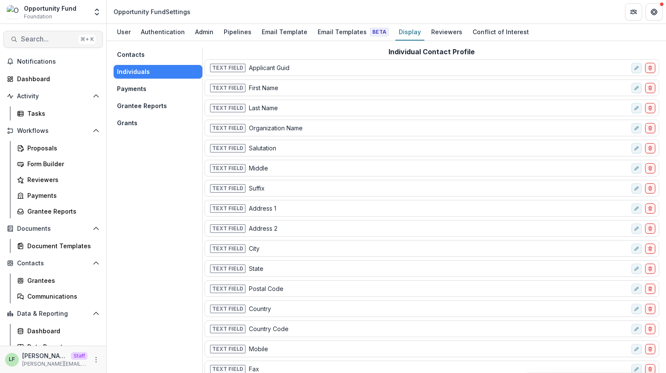
click at [60, 35] on span "Search..." at bounding box center [48, 39] width 54 height 8
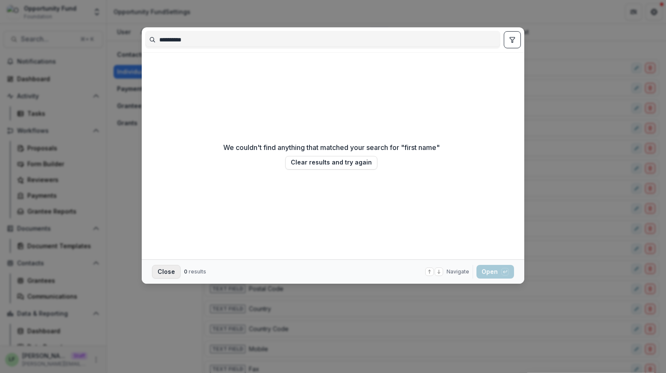
type input "**********"
click at [155, 269] on button "Close" at bounding box center [166, 272] width 29 height 14
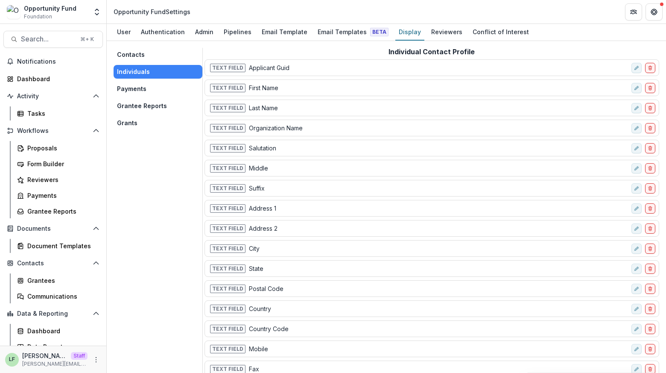
click at [281, 61] on div "Text Field Applicant Guid" at bounding box center [418, 67] width 420 height 12
click at [634, 89] on button "edit-field-row" at bounding box center [636, 88] width 10 height 10
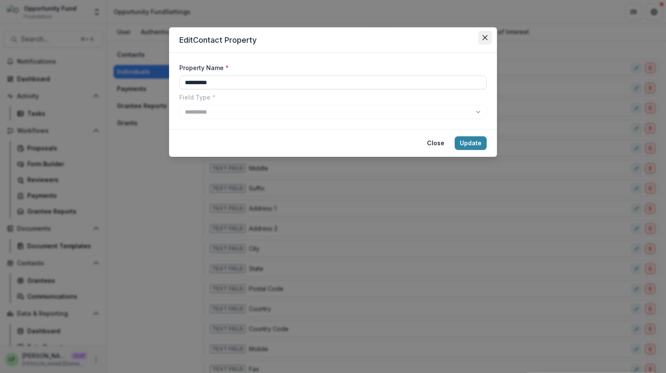
click at [489, 36] on button "Close" at bounding box center [485, 38] width 14 height 14
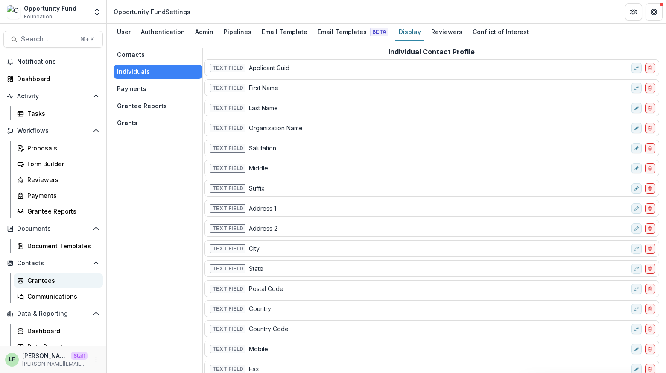
click at [40, 283] on div "Grantees" at bounding box center [61, 280] width 69 height 9
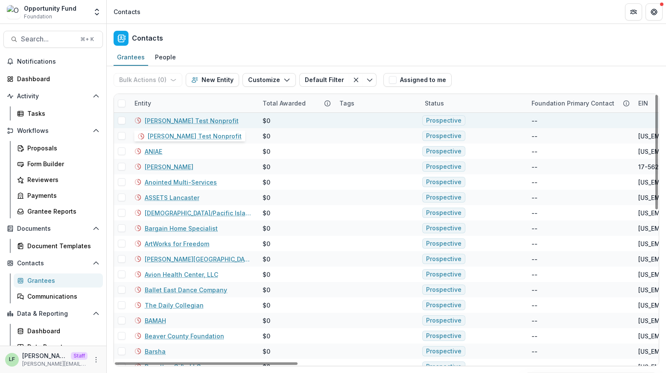
click at [174, 120] on link "Lucy Fey Test Nonprofit" at bounding box center [192, 120] width 94 height 9
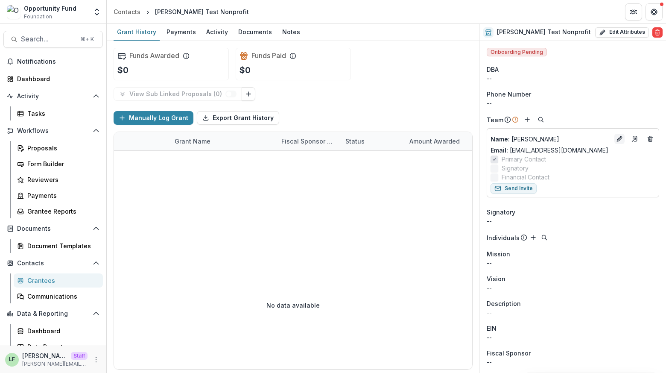
click at [618, 140] on icon "Edit" at bounding box center [619, 138] width 7 height 7
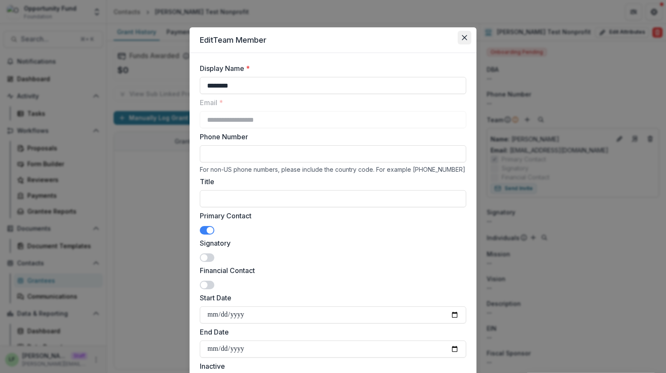
click at [465, 40] on icon "Close" at bounding box center [464, 37] width 5 height 5
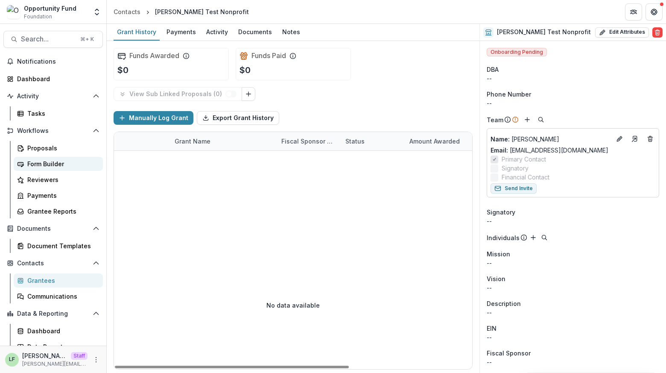
click at [65, 157] on link "Form Builder" at bounding box center [58, 164] width 89 height 14
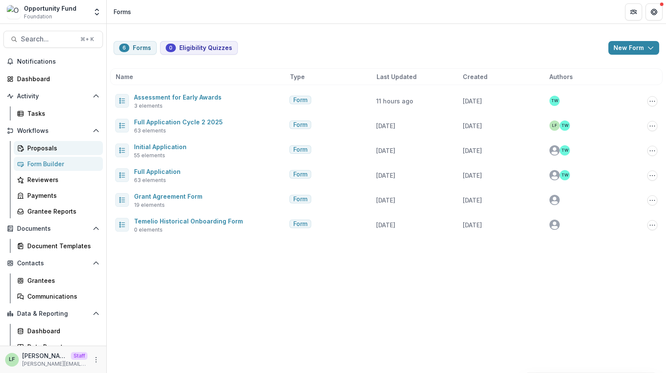
click at [28, 147] on div "Proposals" at bounding box center [61, 147] width 69 height 9
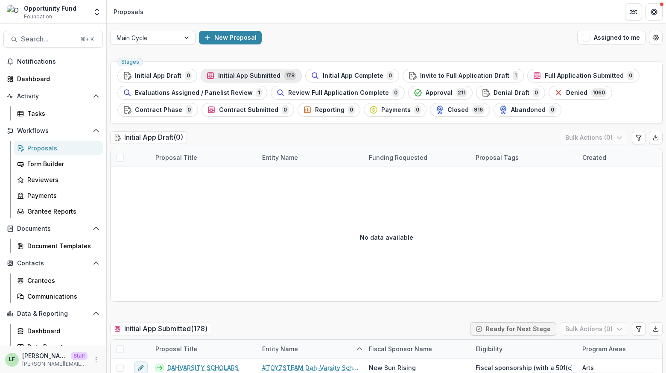
click at [218, 75] on span "Initial App Submitted" at bounding box center [249, 75] width 62 height 7
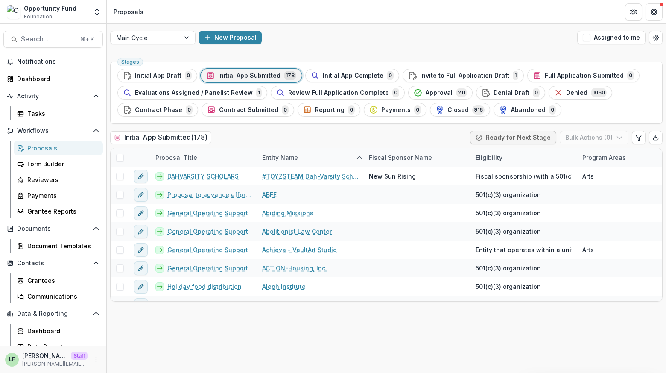
click at [249, 76] on span "Initial App Submitted" at bounding box center [249, 75] width 62 height 7
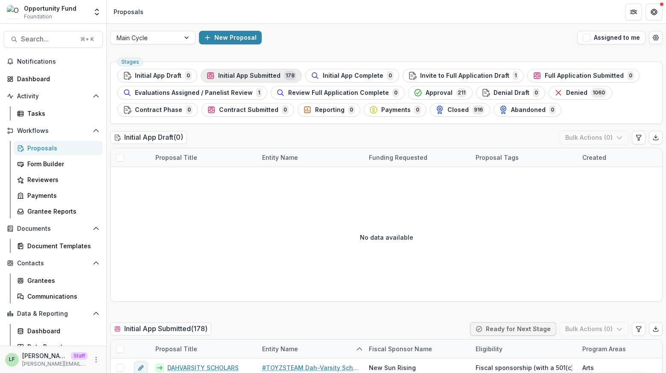
click at [240, 69] on button "Initial App Submitted 178" at bounding box center [251, 76] width 101 height 14
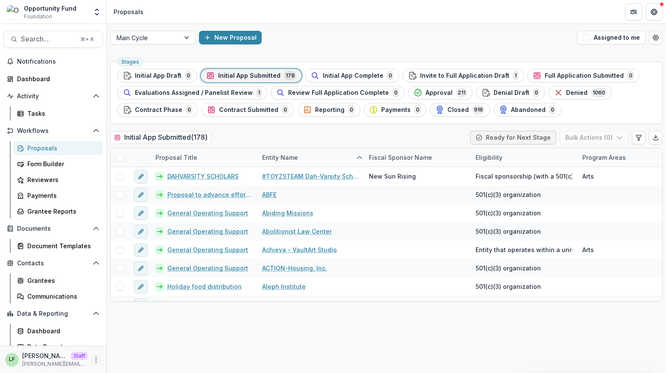
click at [91, 355] on button "More" at bounding box center [96, 359] width 10 height 10
click at [244, 145] on div "Initial App Submitted ( 178 ) Ready for Next Stage Bulk Actions ( 0 )" at bounding box center [386, 139] width 552 height 17
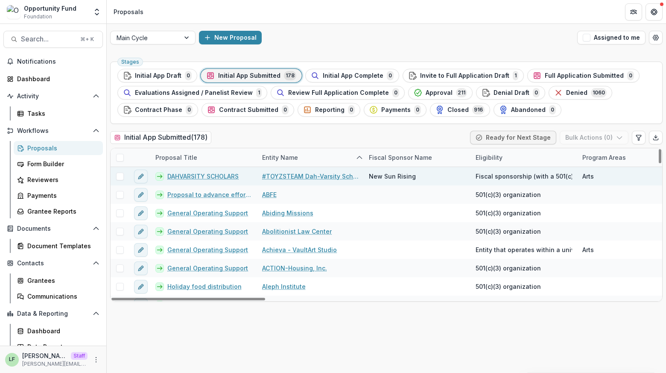
click at [206, 175] on link "DAHVARSITY SCHOLARS" at bounding box center [202, 176] width 71 height 9
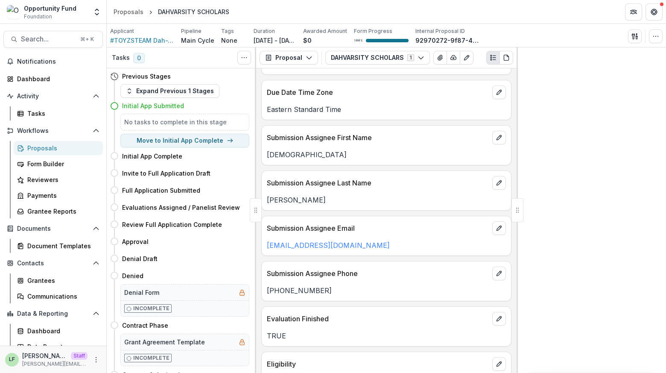
scroll to position [581, 0]
drag, startPoint x: 380, startPoint y: 139, endPoint x: 264, endPoint y: 136, distance: 116.6
click at [264, 136] on div "Submission Assignee First Name" at bounding box center [386, 135] width 249 height 19
copy p "Submission Assignee First Name"
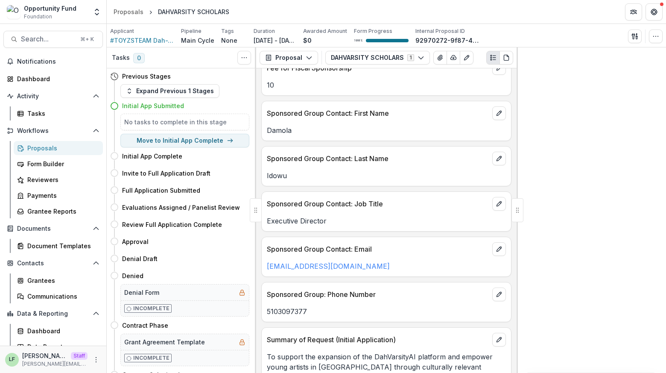
scroll to position [924, 0]
click at [402, 160] on p "Sponsored Group Contact: Last Name" at bounding box center [378, 157] width 222 height 10
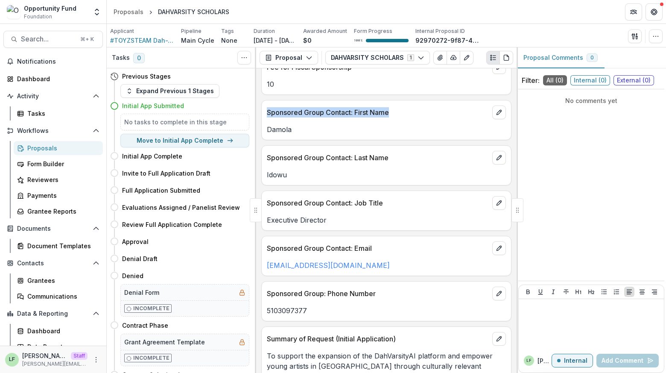
drag, startPoint x: 398, startPoint y: 111, endPoint x: 261, endPoint y: 109, distance: 137.1
click at [261, 110] on div "Sponsored Group Contact: First Name Damola" at bounding box center [386, 120] width 250 height 40
copy p "Sponsored Group Contact: First Name"
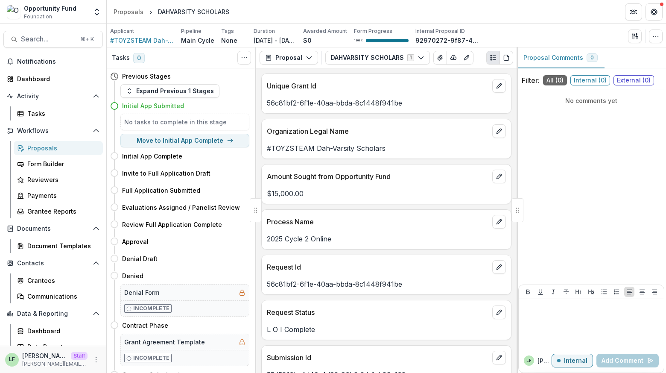
scroll to position [273, 0]
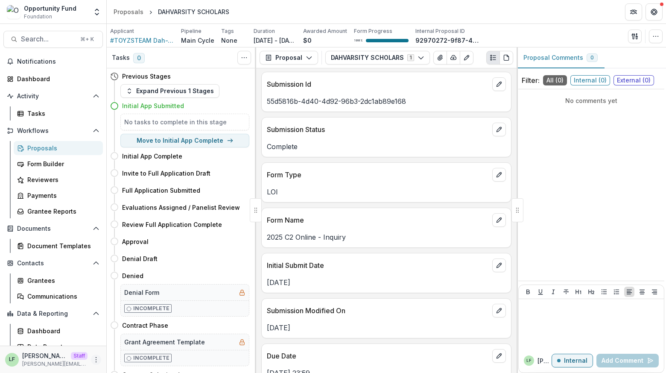
click at [93, 359] on icon "More" at bounding box center [96, 359] width 7 height 7
click at [127, 341] on link "User Settings" at bounding box center [149, 341] width 91 height 14
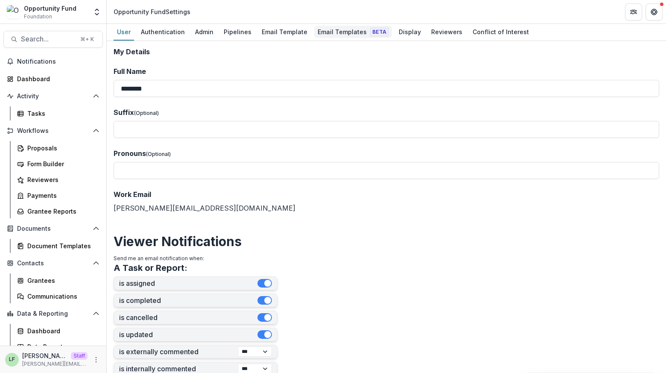
click at [338, 32] on div "Email Templates Beta" at bounding box center [353, 32] width 78 height 12
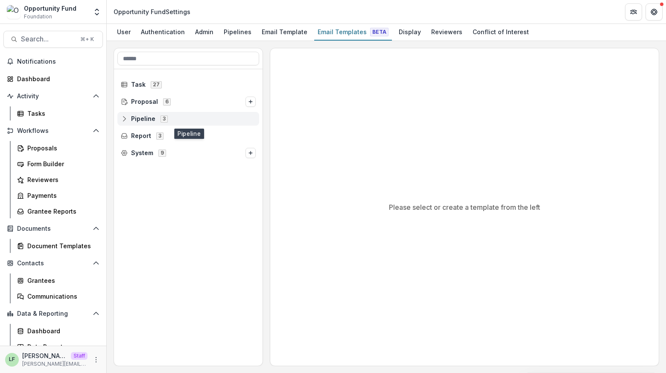
click at [147, 117] on span "Pipeline" at bounding box center [143, 118] width 24 height 7
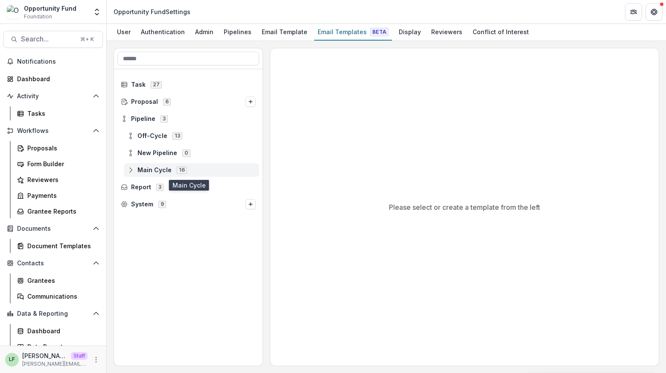
click at [137, 169] on span "Main Cycle" at bounding box center [154, 170] width 34 height 7
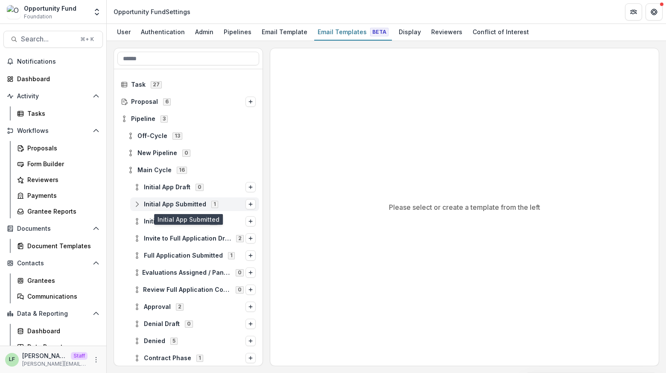
click at [157, 205] on span "Initial App Submitted" at bounding box center [175, 204] width 62 height 7
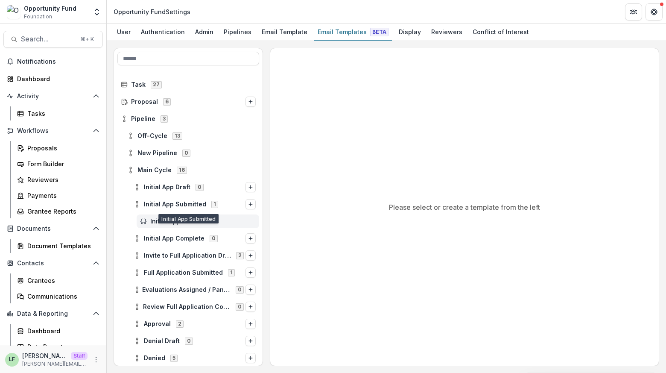
click at [181, 218] on span "Initial App Received" at bounding box center [202, 221] width 105 height 7
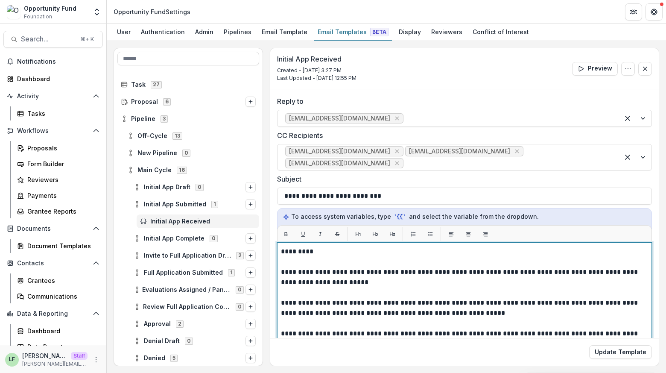
click at [331, 259] on p "**********" at bounding box center [462, 369] width 362 height 246
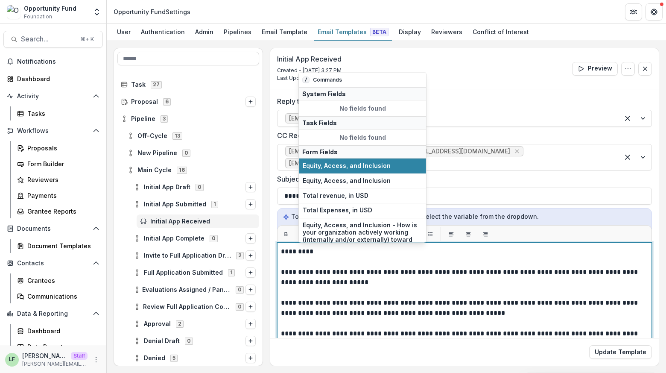
click at [329, 251] on p "**********" at bounding box center [462, 369] width 362 height 246
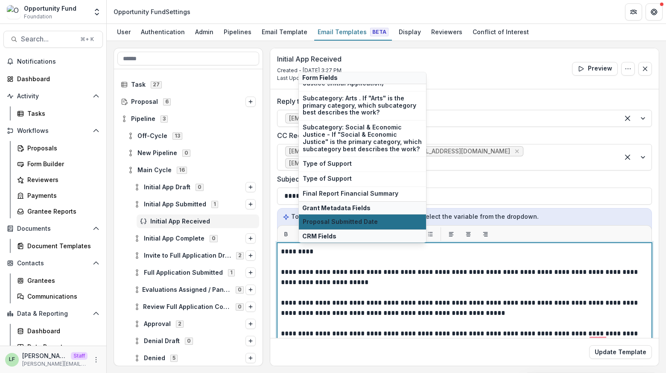
scroll to position [276, 0]
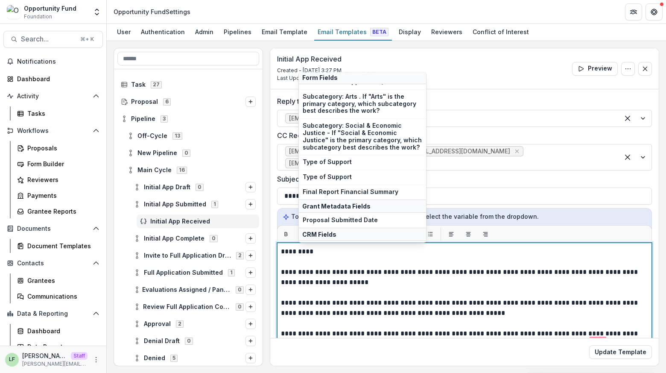
click at [344, 253] on p "**********" at bounding box center [462, 369] width 362 height 246
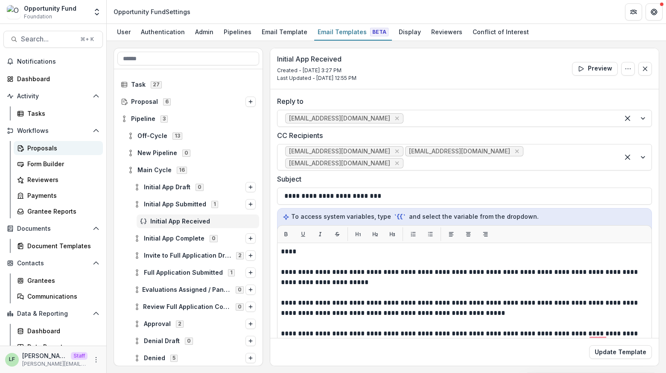
click at [56, 146] on div "Proposals" at bounding box center [61, 147] width 69 height 9
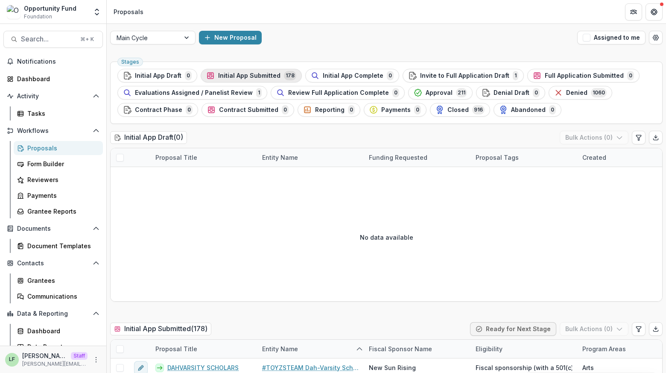
click at [259, 76] on span "Initial App Submitted" at bounding box center [249, 75] width 62 height 7
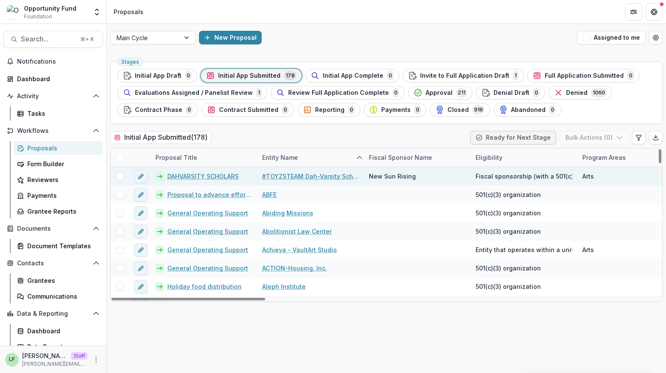
click at [194, 175] on link "DAHVARSITY SCHOLARS" at bounding box center [202, 176] width 71 height 9
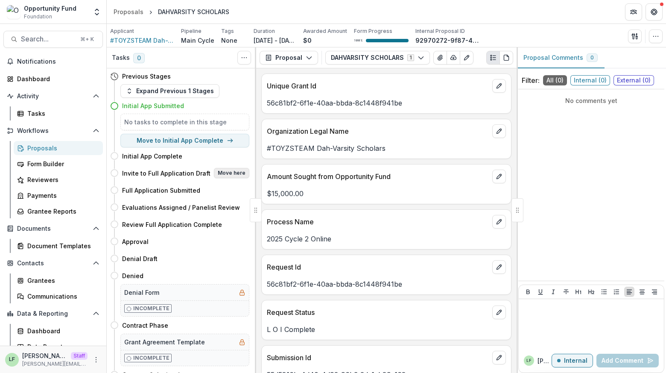
click at [227, 173] on button "Move here" at bounding box center [231, 173] width 35 height 10
select select "**********"
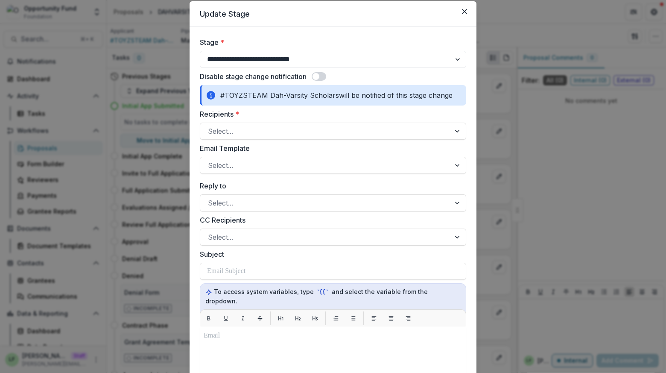
scroll to position [28, 0]
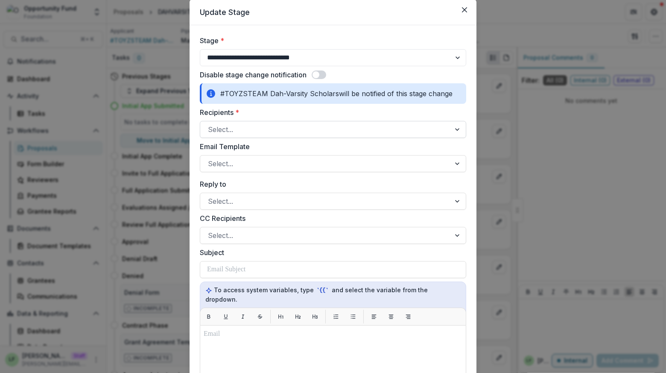
click at [333, 126] on div at bounding box center [325, 129] width 235 height 12
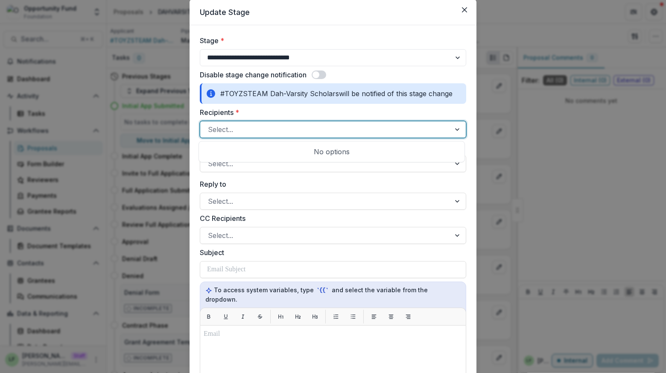
click at [337, 111] on label "Recipients *" at bounding box center [330, 112] width 261 height 10
click at [210, 124] on input "Recipients *" at bounding box center [209, 129] width 2 height 10
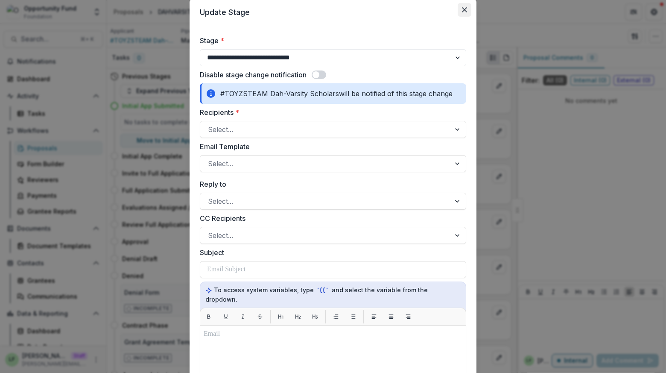
click at [459, 14] on button "Close" at bounding box center [465, 10] width 14 height 14
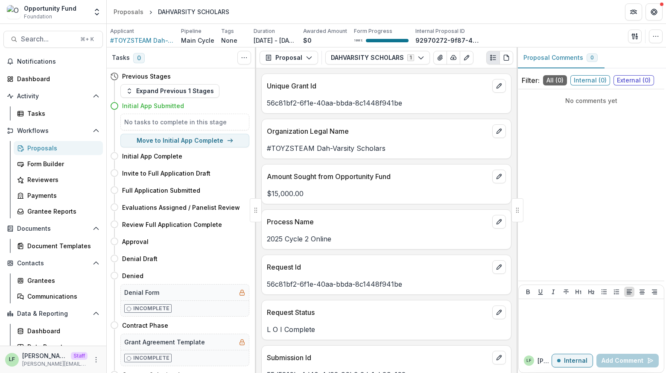
click at [129, 3] on header "Proposals DAHVARSITY SCHOLARS" at bounding box center [386, 11] width 559 height 23
click at [129, 12] on div "Proposals" at bounding box center [129, 11] width 30 height 9
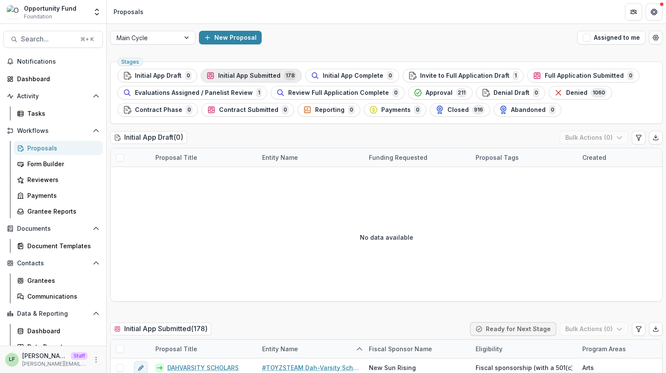
click at [260, 75] on span "Initial App Submitted" at bounding box center [249, 75] width 62 height 7
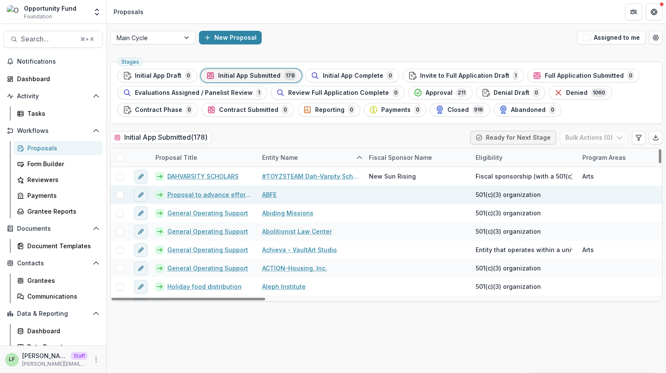
click at [201, 192] on link "Proposal to advance efforts to strengthen philanthropy’s capacity to center rac…" at bounding box center [209, 194] width 85 height 9
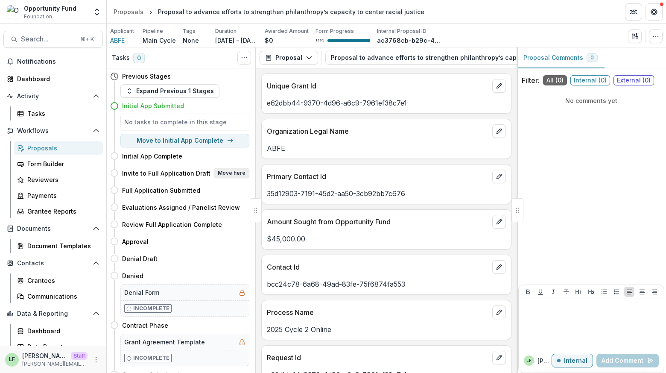
click at [220, 169] on button "Move here" at bounding box center [231, 173] width 35 height 10
select select "**********"
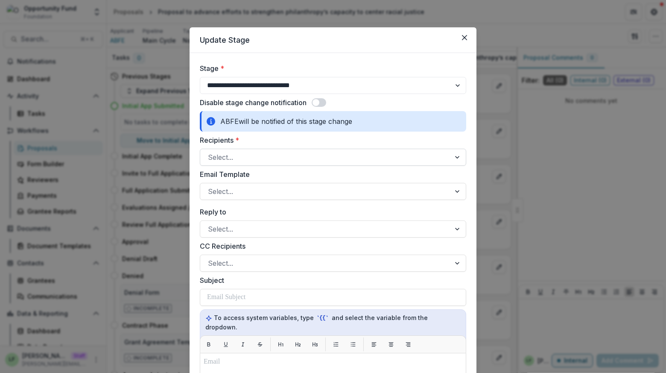
click at [242, 153] on div at bounding box center [325, 157] width 235 height 12
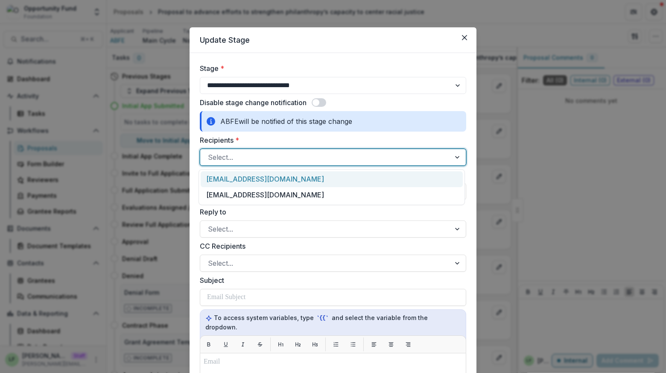
click at [267, 177] on div "info@abfe.org" at bounding box center [332, 179] width 262 height 16
click at [328, 161] on div at bounding box center [377, 157] width 98 height 12
click at [272, 179] on div "slihanda@abfe.org" at bounding box center [332, 179] width 262 height 16
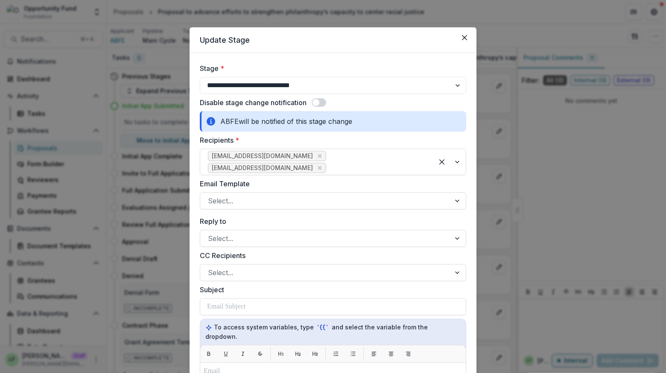
click at [67, 134] on div "**********" at bounding box center [333, 186] width 666 height 373
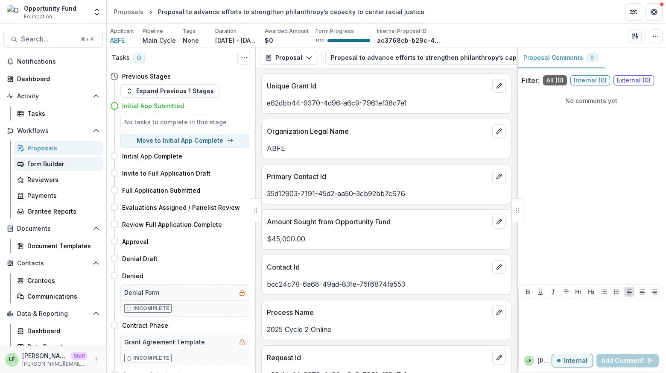
click at [44, 168] on link "Form Builder" at bounding box center [58, 164] width 89 height 14
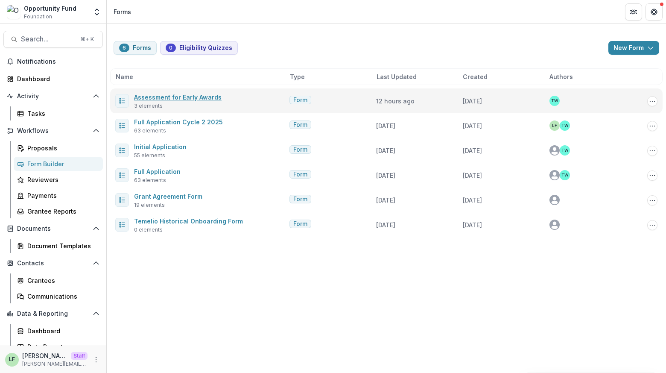
click at [204, 98] on link "Assessment for Early Awards" at bounding box center [178, 97] width 88 height 7
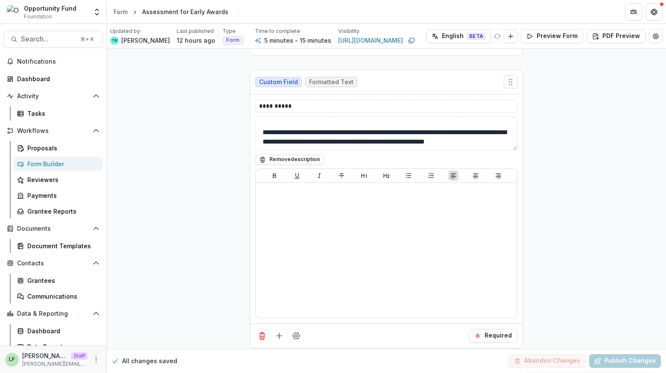
scroll to position [211, 0]
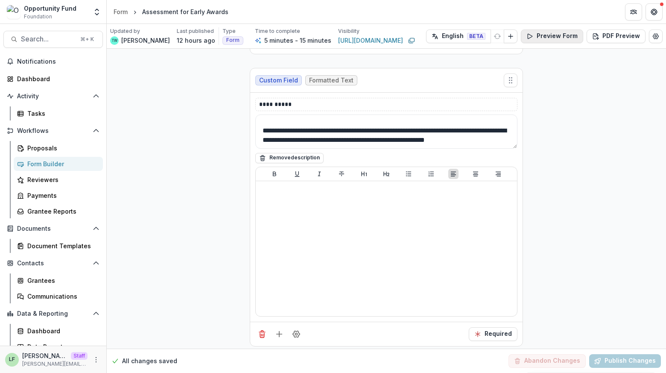
click at [558, 35] on button "Preview Form" at bounding box center [552, 36] width 62 height 14
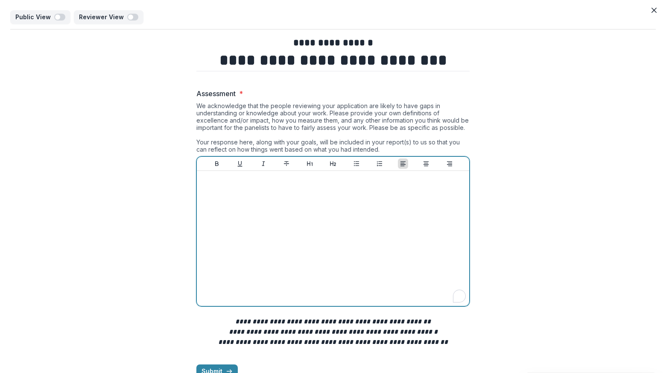
click at [307, 268] on div "To enrich screen reader interactions, please activate Accessibility in Grammarl…" at bounding box center [333, 238] width 266 height 128
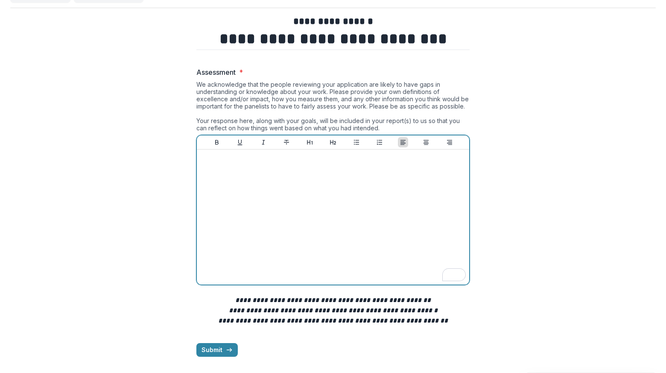
scroll to position [0, 0]
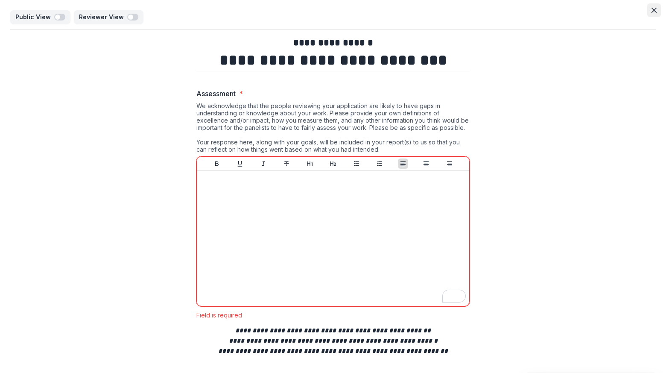
click at [655, 10] on button "Close" at bounding box center [654, 10] width 14 height 14
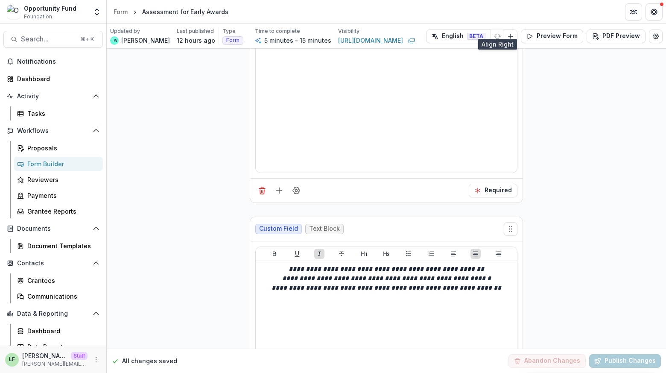
scroll to position [355, 0]
click at [31, 152] on div "Proposals" at bounding box center [61, 147] width 69 height 9
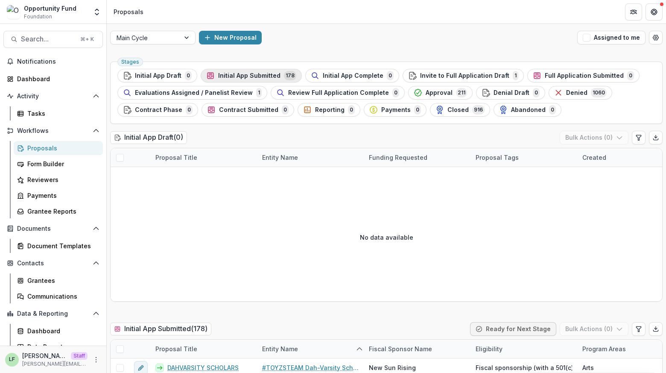
click at [258, 73] on span "Initial App Submitted" at bounding box center [249, 75] width 62 height 7
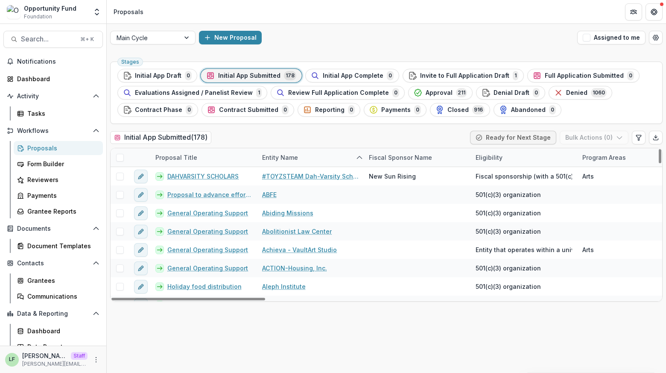
click at [120, 156] on span at bounding box center [120, 158] width 8 height 8
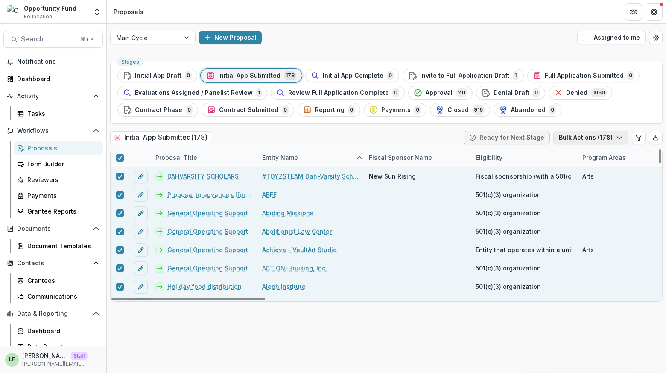
click at [599, 138] on button "Bulk Actions ( 178 )" at bounding box center [590, 138] width 75 height 14
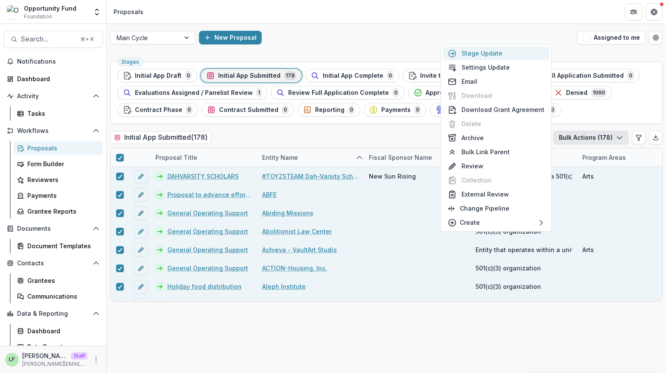
click at [514, 50] on button "Stage Update" at bounding box center [496, 53] width 107 height 14
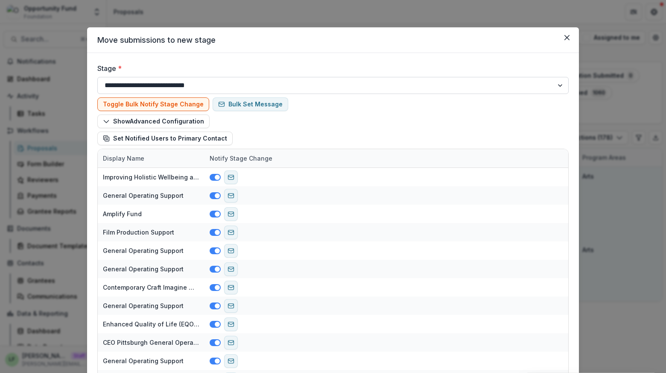
click at [173, 86] on select "**********" at bounding box center [332, 85] width 471 height 17
select select "**********"
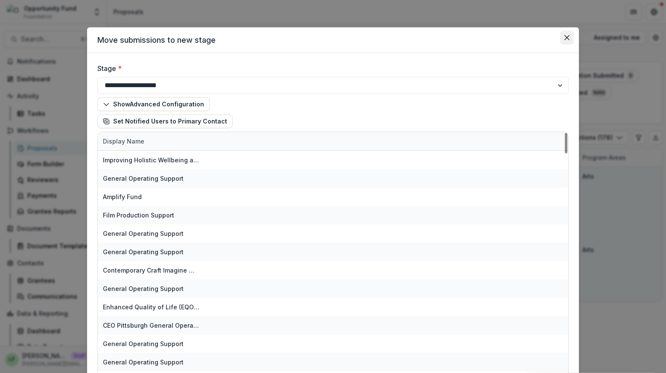
click at [567, 35] on icon "Close" at bounding box center [566, 37] width 5 height 5
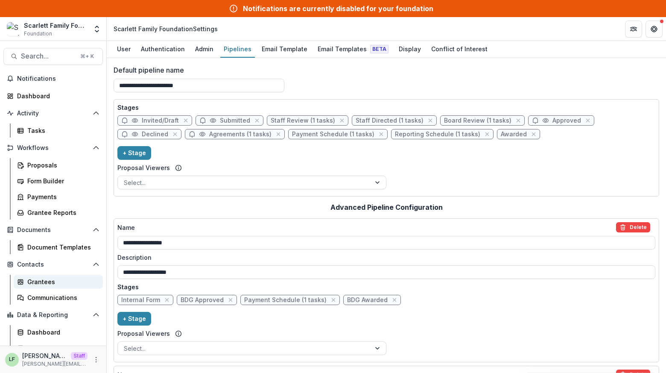
click at [38, 281] on div "Grantees" at bounding box center [61, 281] width 69 height 9
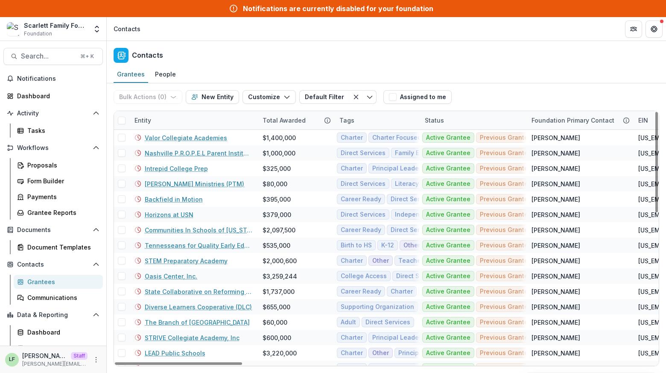
click at [198, 118] on div "Entity" at bounding box center [193, 120] width 128 height 18
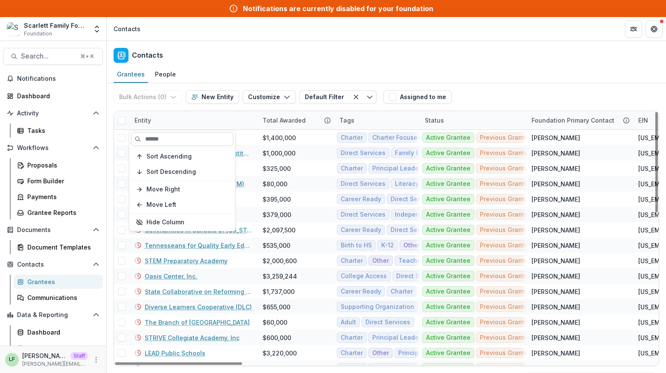
click at [180, 139] on input at bounding box center [182, 139] width 102 height 14
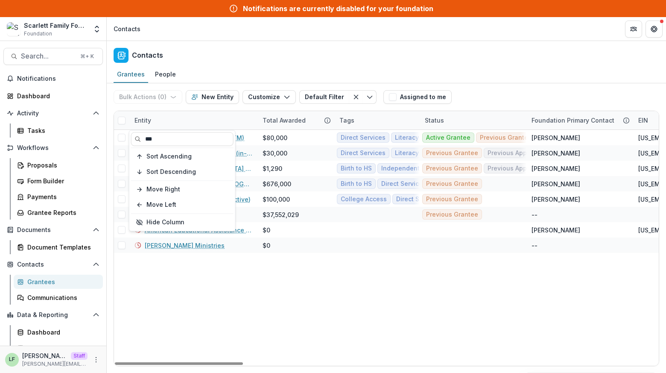
type input "***"
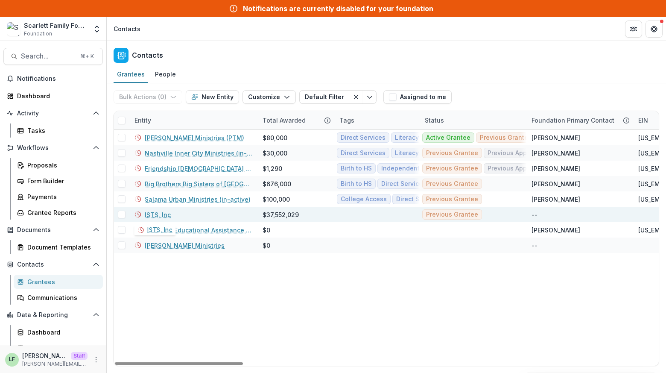
click at [161, 212] on link "ISTS, Inc" at bounding box center [158, 214] width 26 height 9
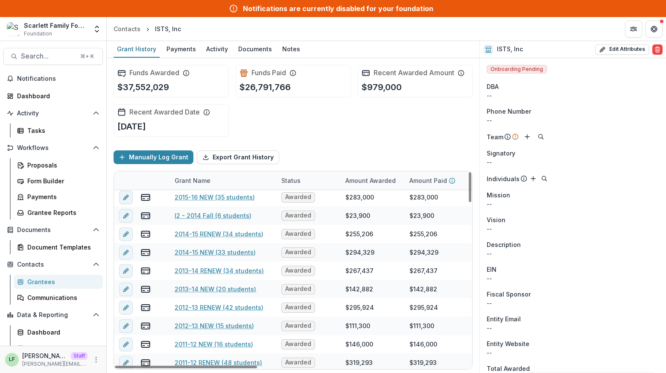
scroll to position [1085, 0]
click at [180, 50] on div "Payments" at bounding box center [181, 49] width 36 height 12
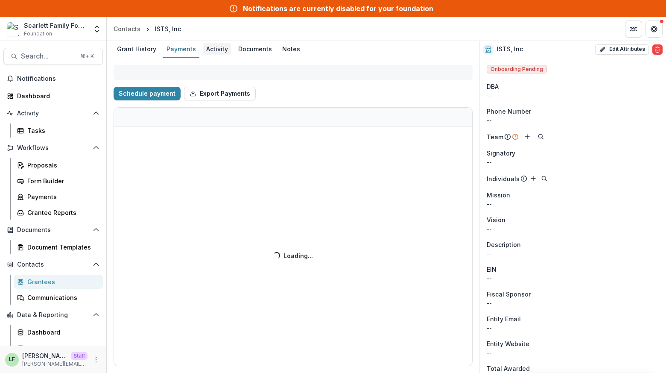
select select "****"
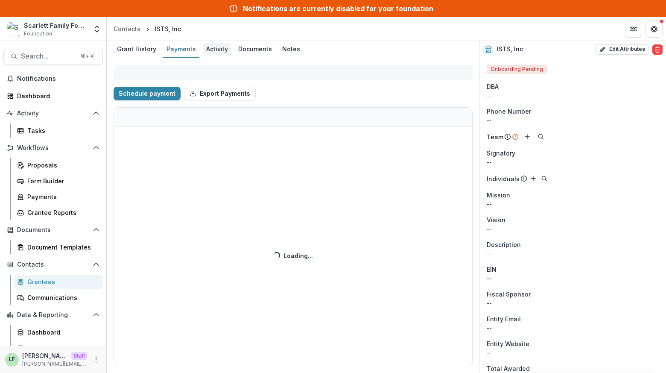
select select "****"
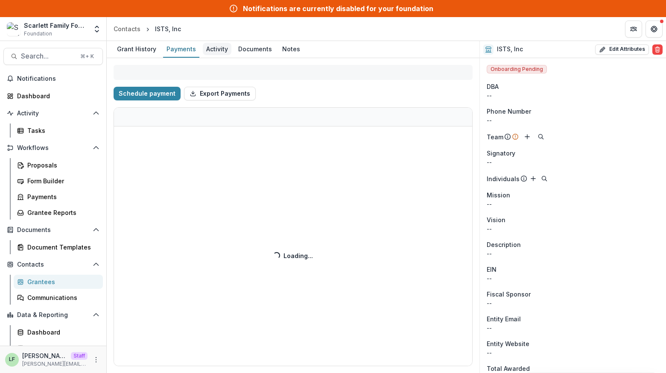
select select "****"
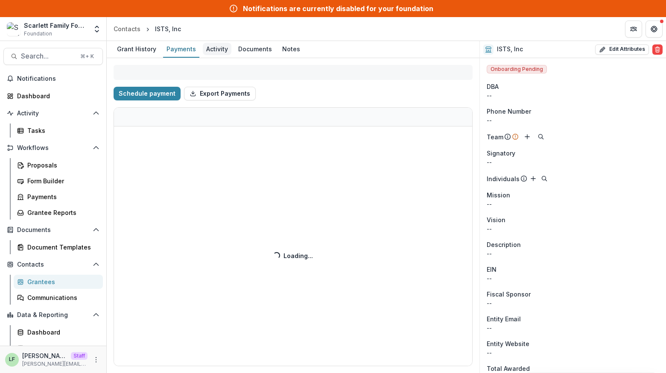
select select "****"
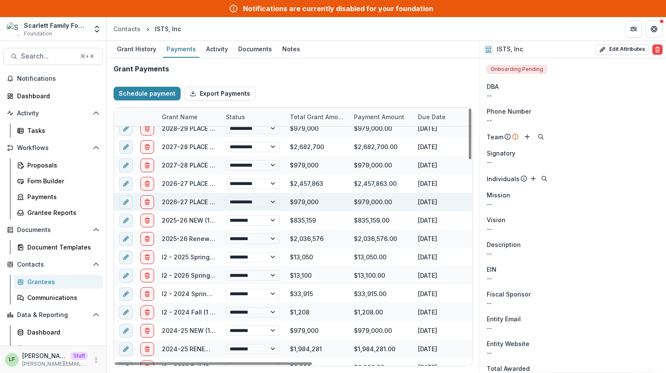
select select "****"
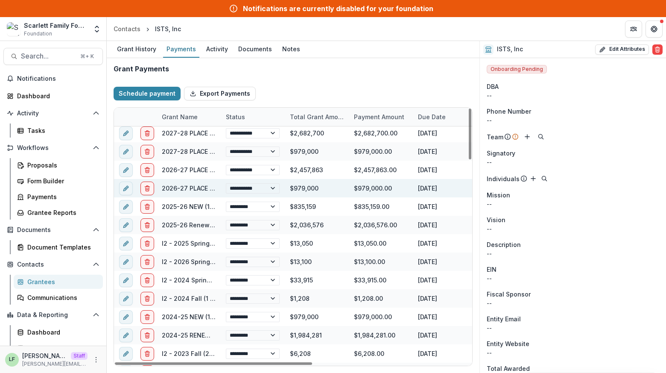
select select "****"
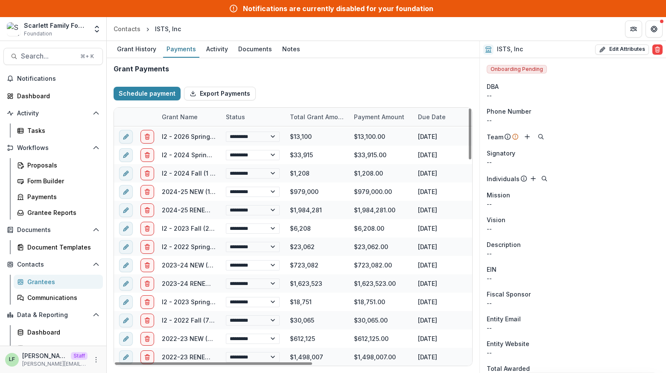
select select "****"
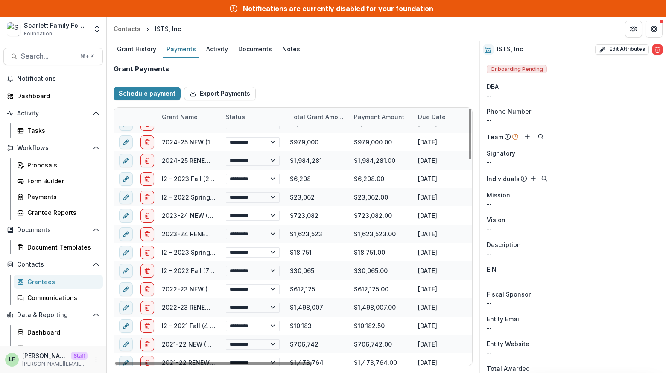
select select "****"
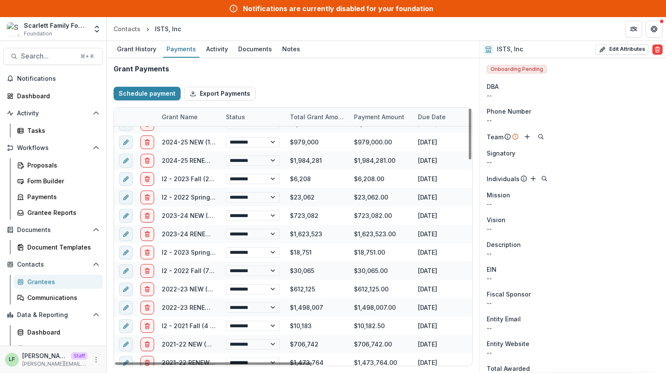
select select "****"
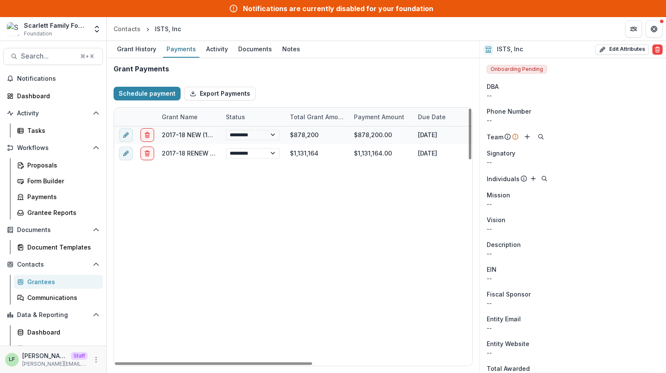
select select "****"
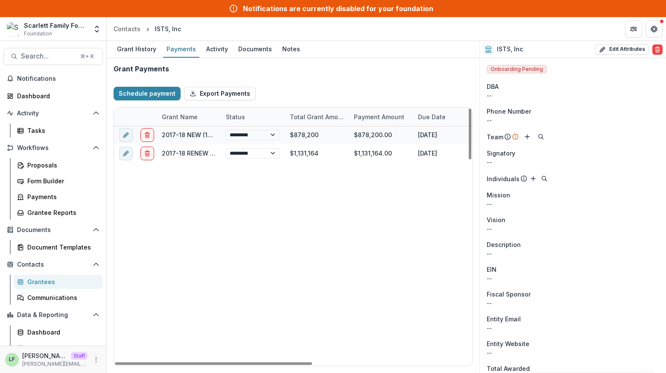
select select "****"
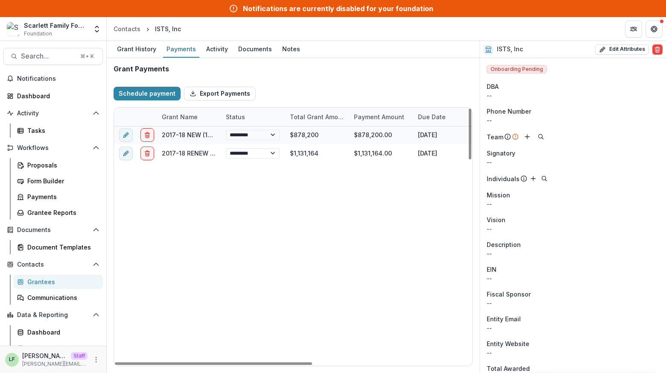
select select "****"
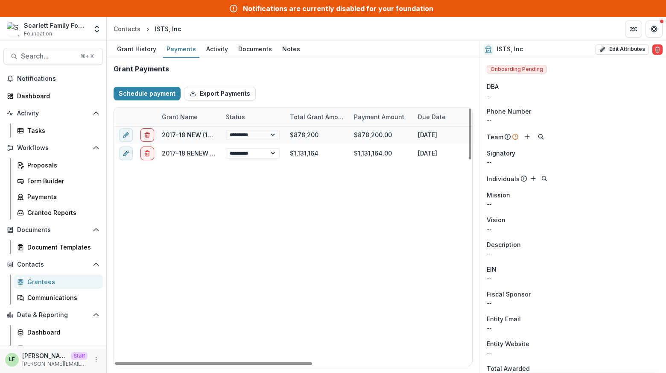
select select "****"
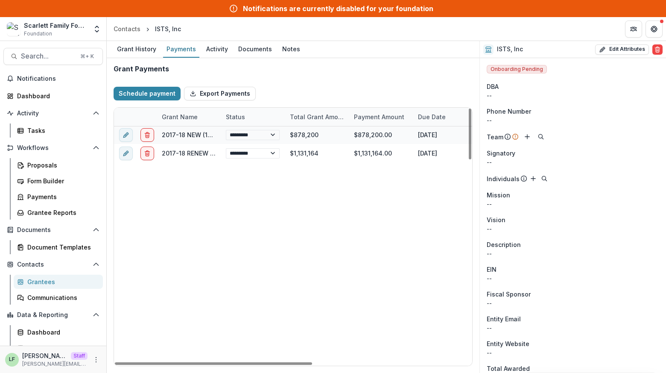
select select "****"
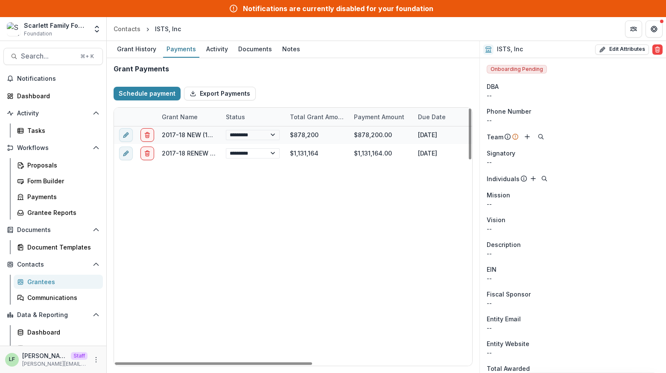
select select "****"
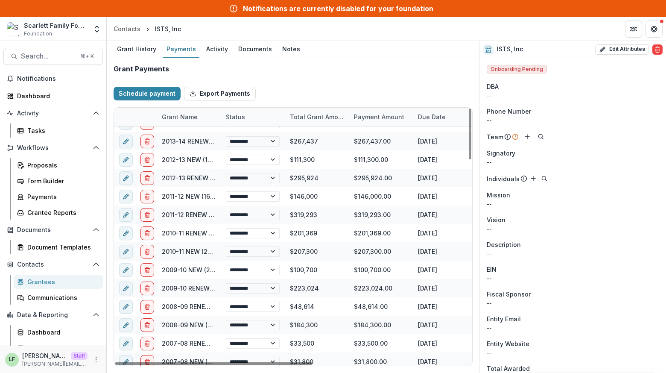
scroll to position [1026, 0]
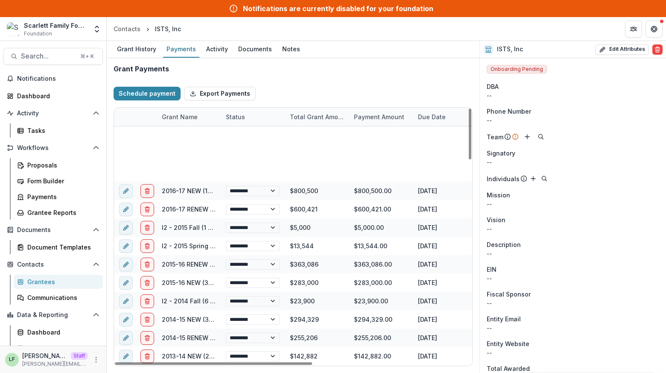
select select "****"
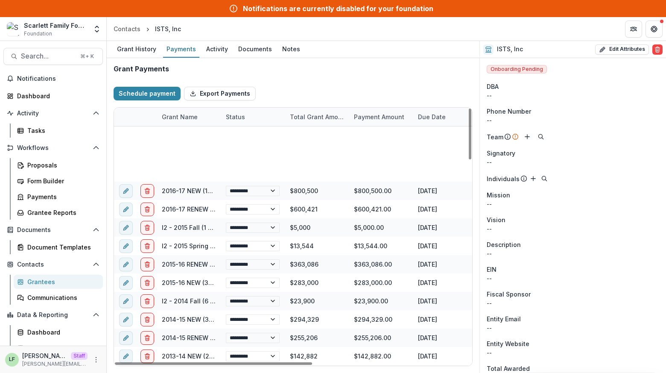
select select "****"
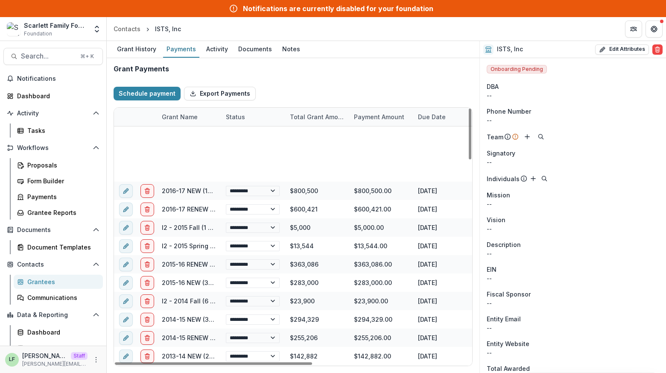
select select "****"
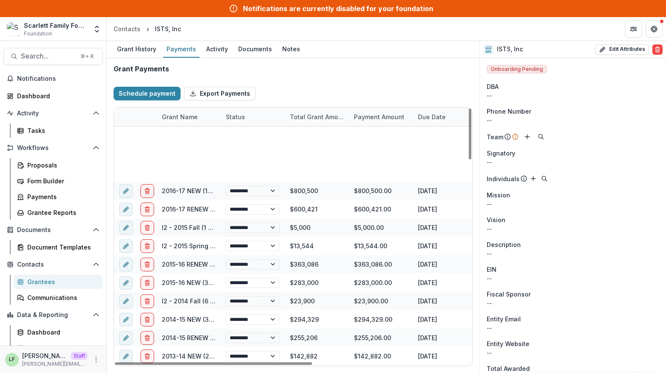
select select "****"
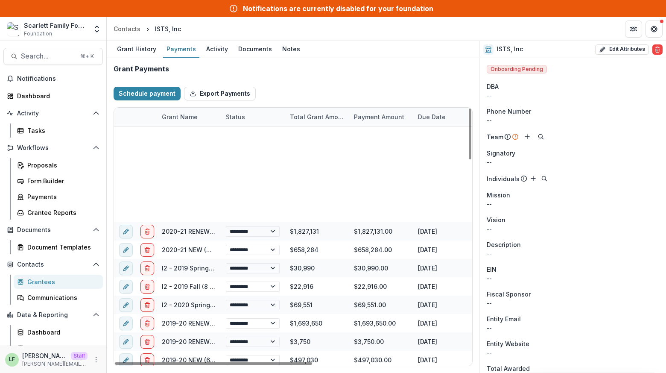
scroll to position [163, 0]
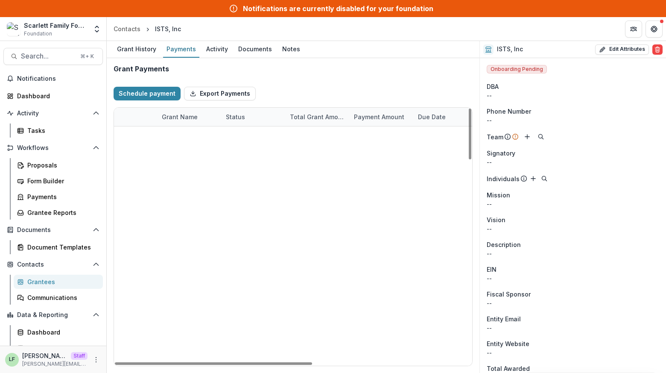
select select "****"
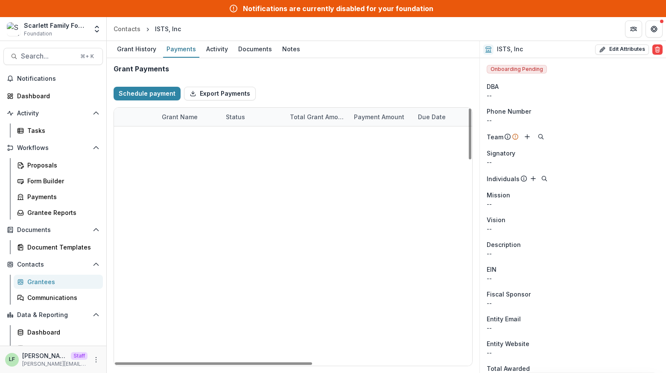
select select "****"
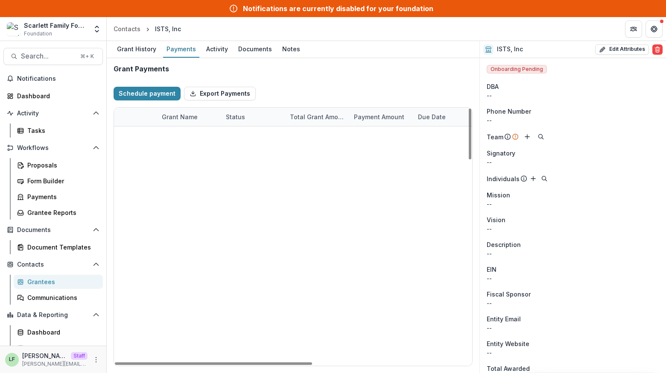
select select "****"
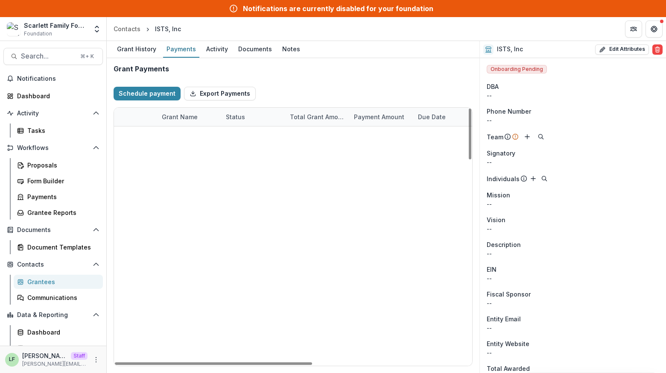
select select "****"
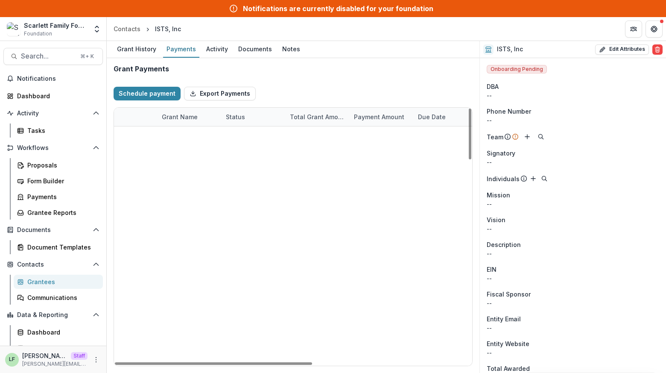
select select "****"
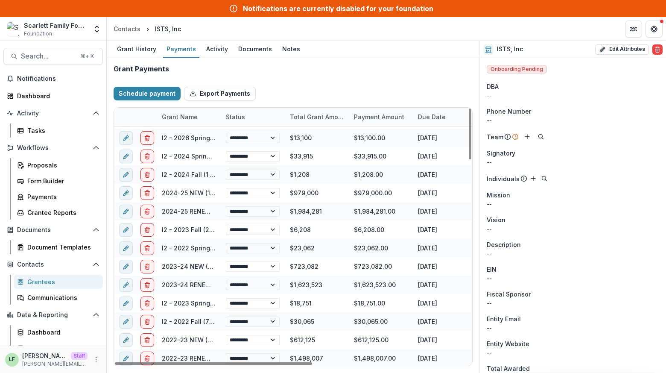
scroll to position [0, 0]
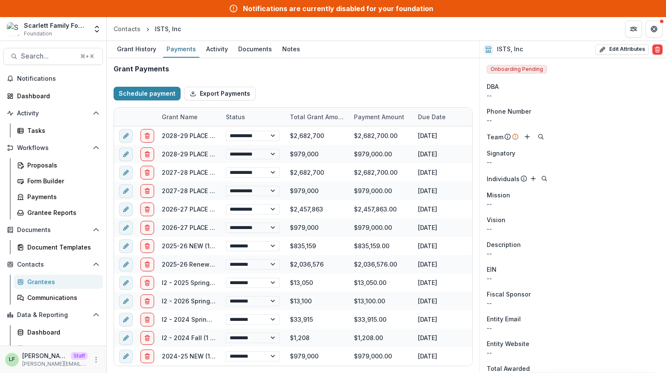
select select "****"
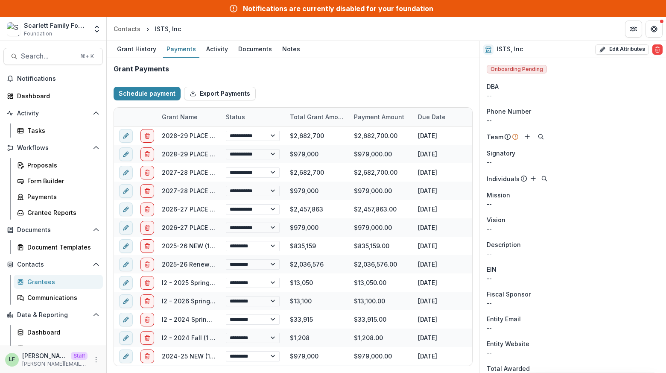
select select "****"
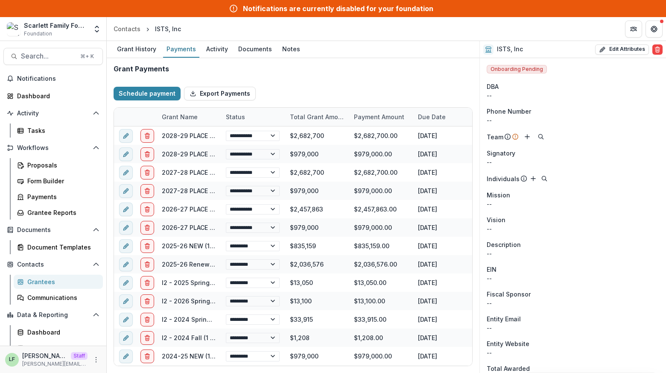
select select "****"
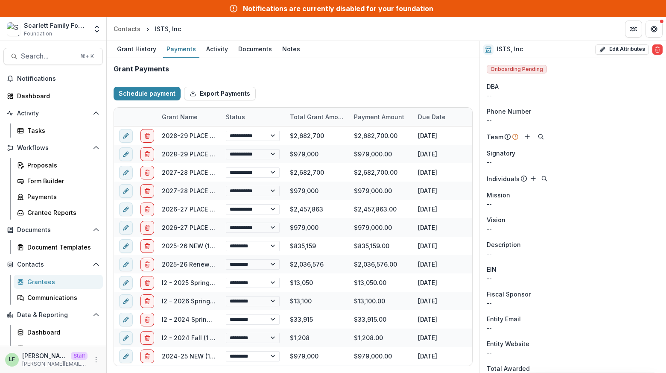
select select "****"
click at [134, 47] on div "Grant History" at bounding box center [137, 49] width 46 height 12
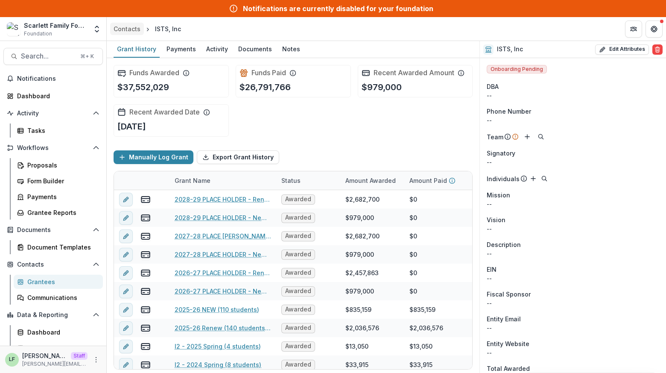
click at [129, 29] on div "Contacts" at bounding box center [127, 28] width 27 height 9
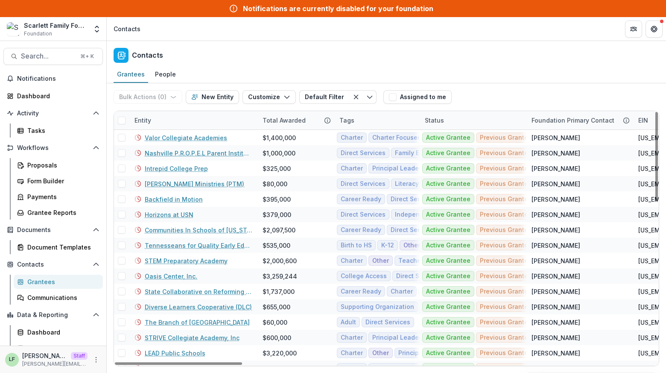
click at [196, 121] on div "Entity" at bounding box center [193, 120] width 128 height 18
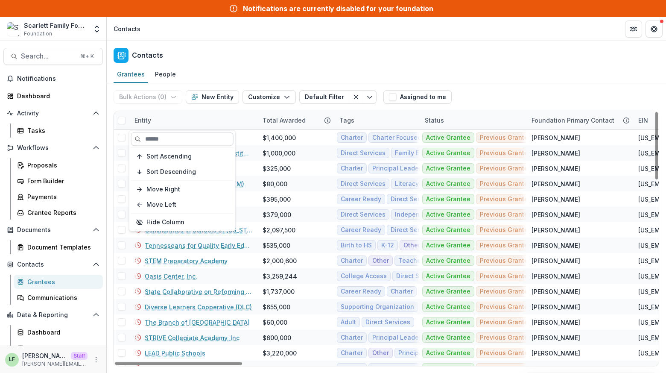
click at [183, 137] on input at bounding box center [182, 139] width 102 height 14
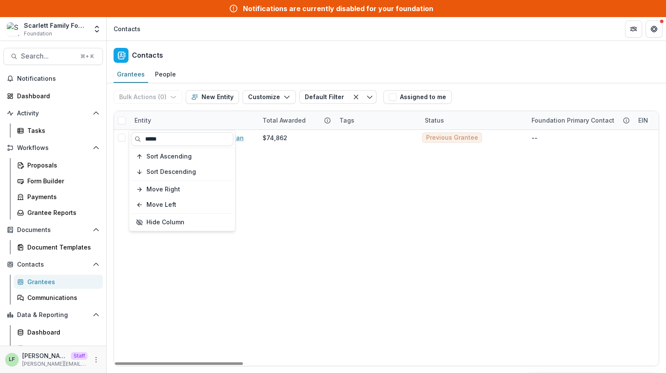
type input "*****"
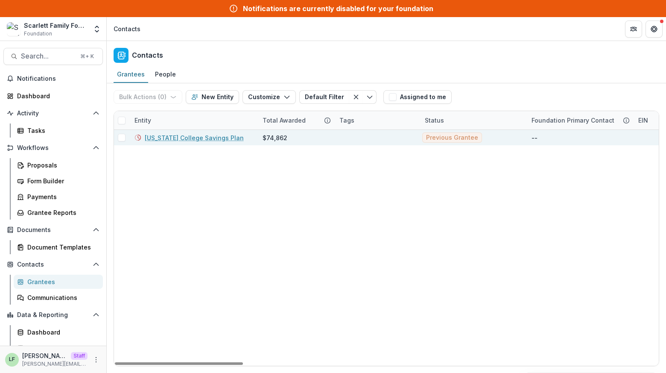
click at [200, 137] on link "[US_STATE] College Savings Plan" at bounding box center [194, 137] width 99 height 9
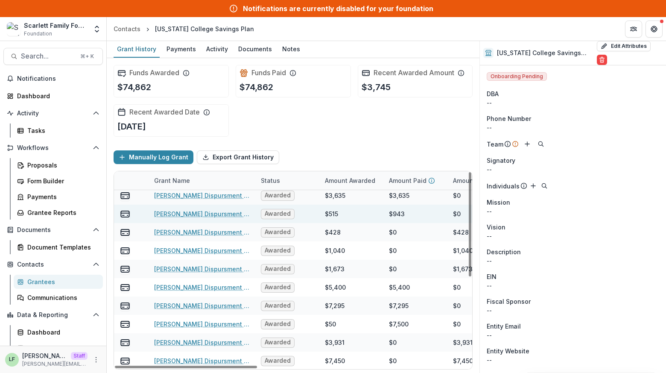
scroll to position [96, 21]
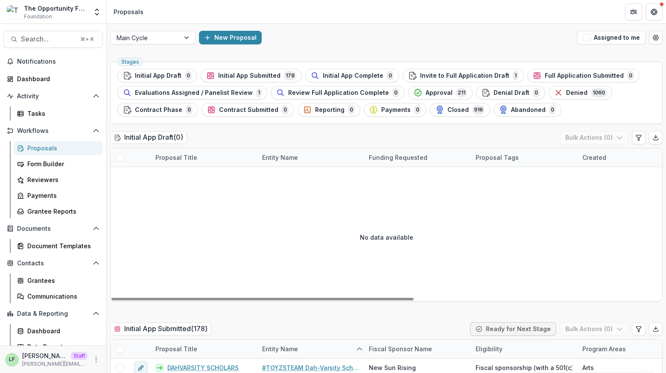
scroll to position [95, 0]
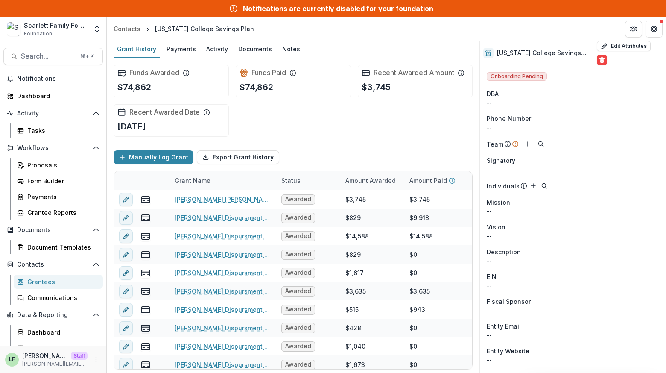
scroll to position [96, 21]
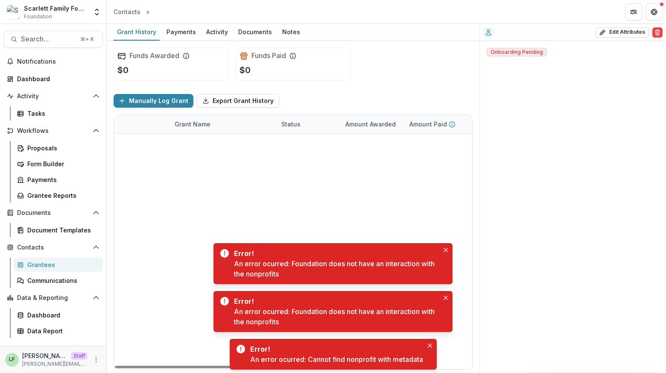
click at [41, 265] on div "Grantees" at bounding box center [61, 264] width 69 height 9
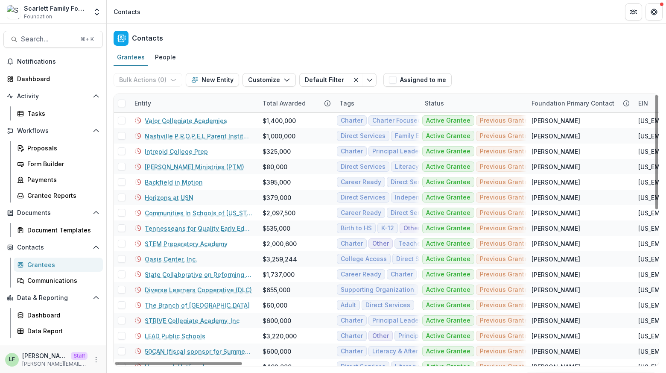
click at [169, 104] on div "Entity" at bounding box center [193, 103] width 128 height 18
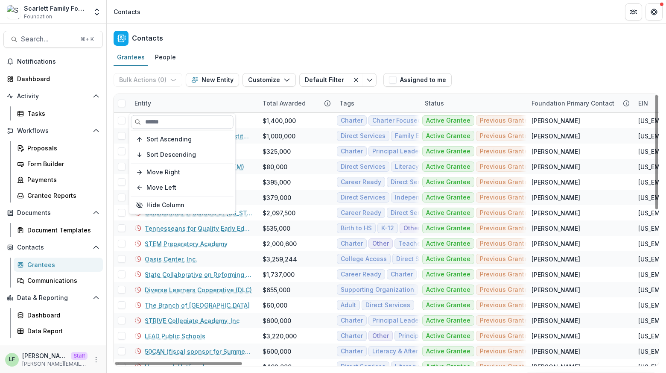
click at [169, 120] on input at bounding box center [182, 122] width 102 height 14
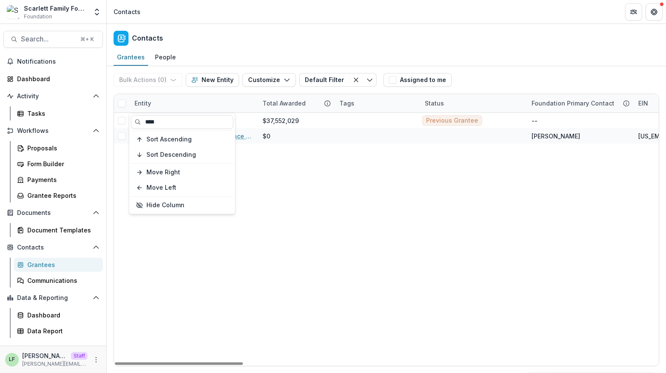
type input "****"
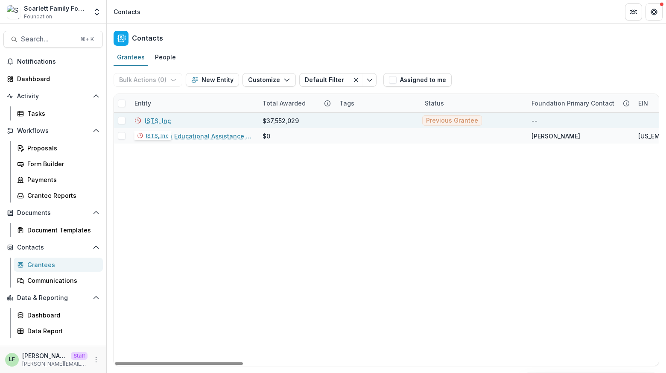
click at [165, 118] on link "ISTS, Inc" at bounding box center [158, 120] width 26 height 9
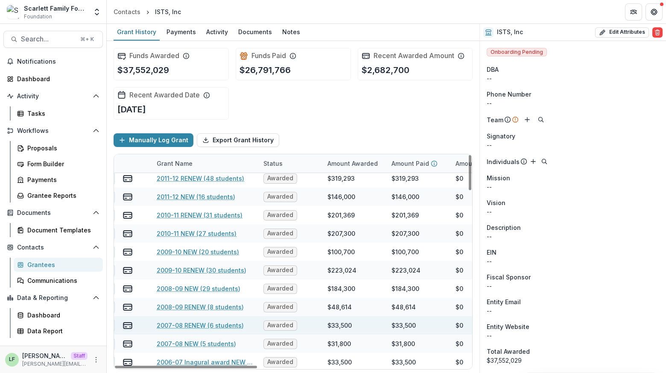
scroll to position [1069, 0]
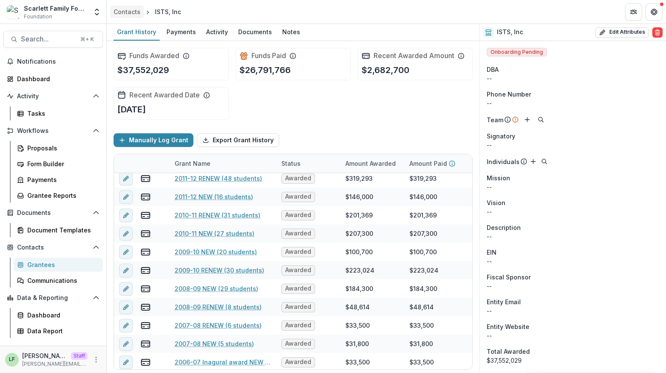
click at [130, 9] on div "Contacts" at bounding box center [127, 11] width 27 height 9
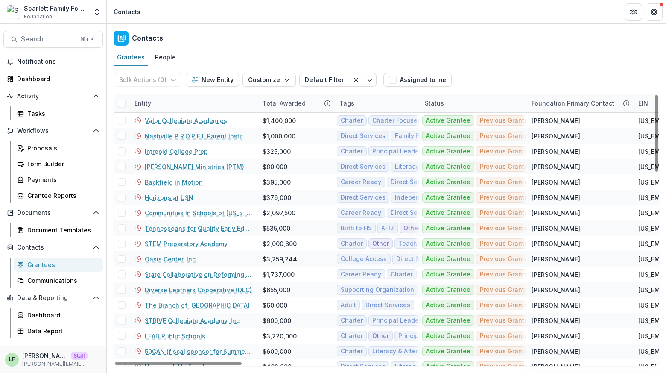
click at [155, 105] on div "Entity" at bounding box center [142, 103] width 27 height 9
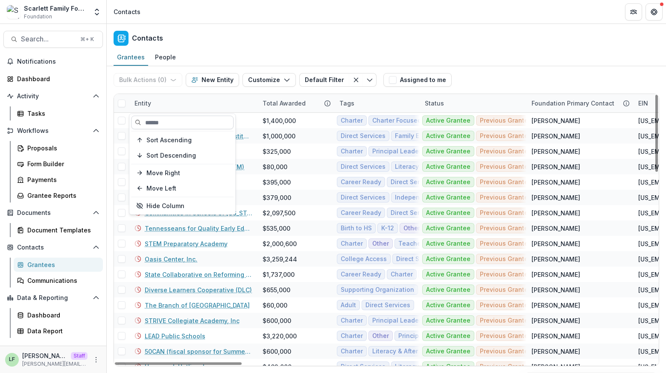
click at [154, 122] on input at bounding box center [182, 123] width 102 height 14
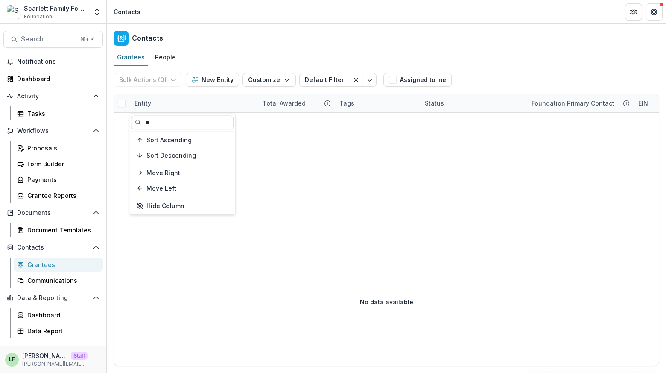
type input "*"
type input "***"
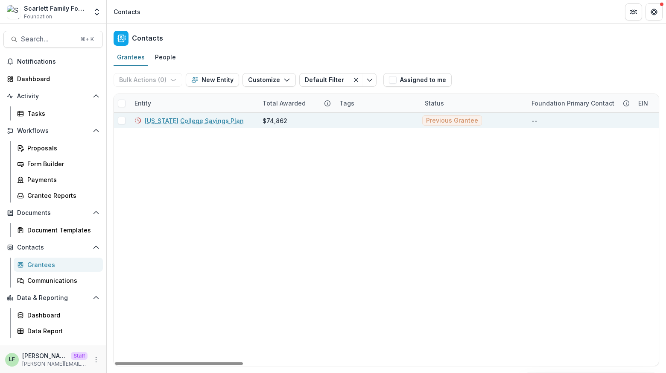
click at [174, 120] on link "[US_STATE] College Savings Plan" at bounding box center [194, 120] width 99 height 9
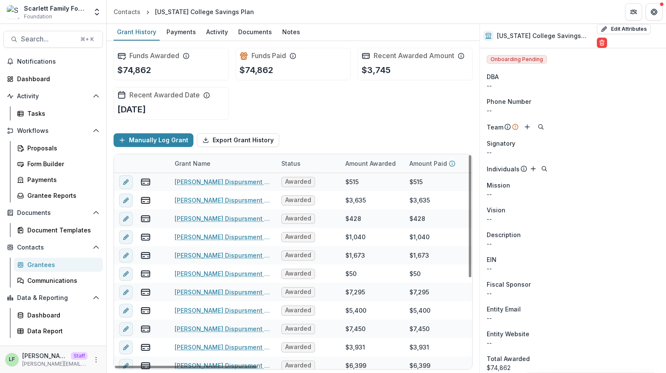
scroll to position [152, 0]
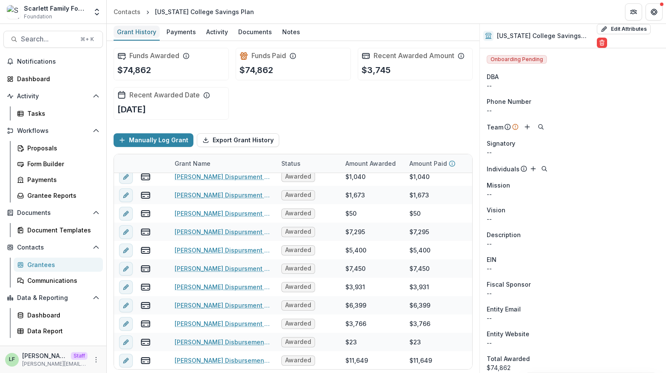
click at [125, 29] on div "Grant History" at bounding box center [137, 32] width 46 height 12
click at [128, 31] on div "Grant History" at bounding box center [137, 32] width 46 height 12
click at [129, 6] on link "Contacts" at bounding box center [127, 12] width 34 height 12
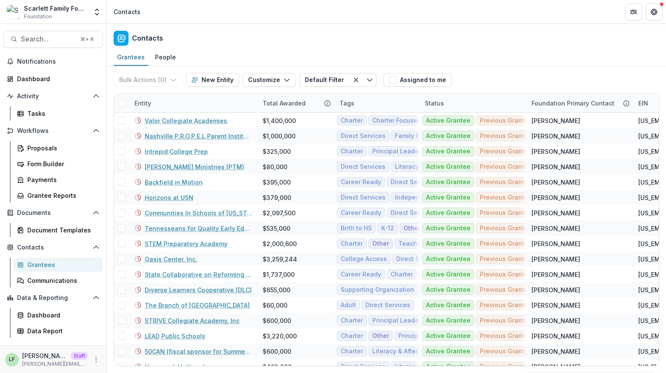
click at [159, 94] on div "Entity" at bounding box center [193, 103] width 128 height 18
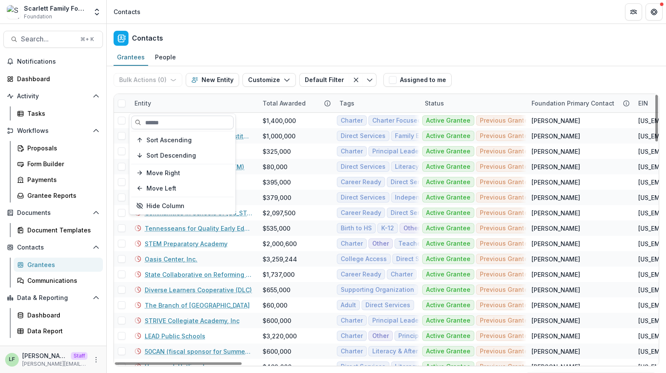
click at [160, 126] on input at bounding box center [182, 123] width 102 height 14
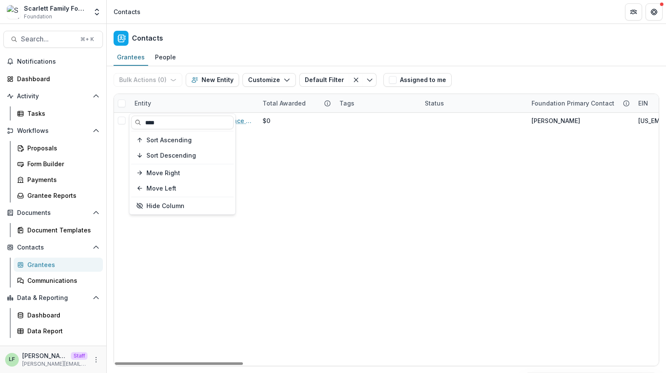
type input "****"
click at [161, 102] on div "Entity" at bounding box center [193, 103] width 128 height 18
click at [161, 122] on input "****" at bounding box center [182, 123] width 102 height 14
type input "*"
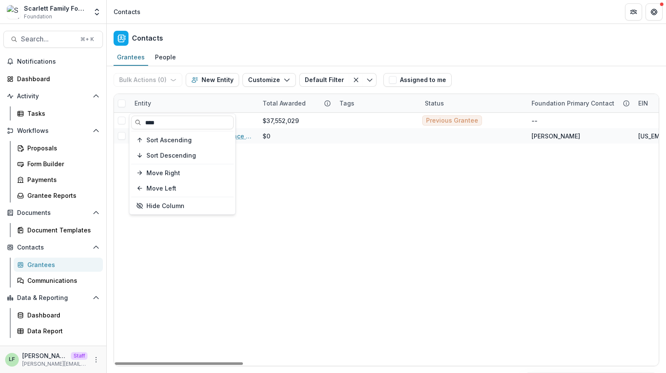
type input "****"
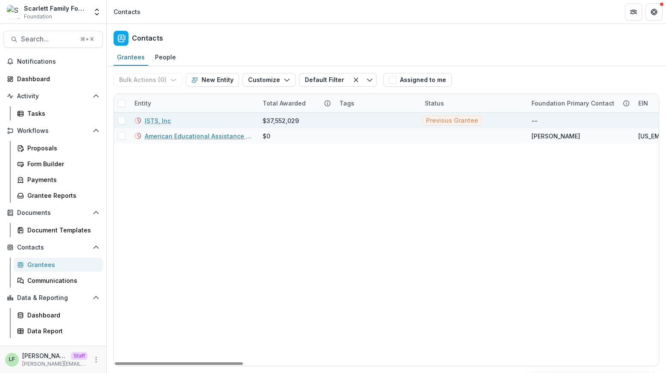
click at [154, 122] on link "ISTS, Inc" at bounding box center [158, 120] width 26 height 9
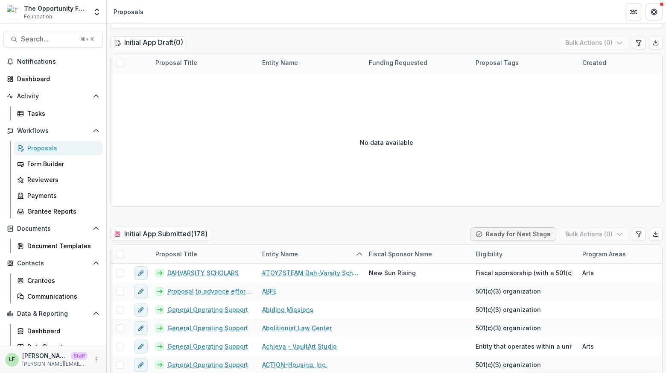
scroll to position [95, 0]
click at [93, 358] on icon "More" at bounding box center [96, 359] width 7 height 7
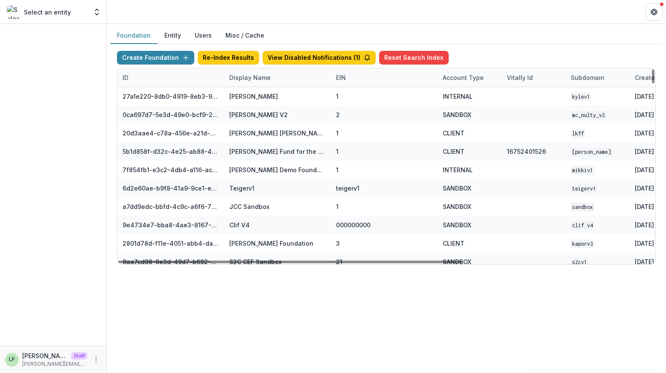
click at [257, 73] on div "Display Name" at bounding box center [250, 77] width 52 height 9
click at [257, 93] on input at bounding box center [277, 97] width 102 height 14
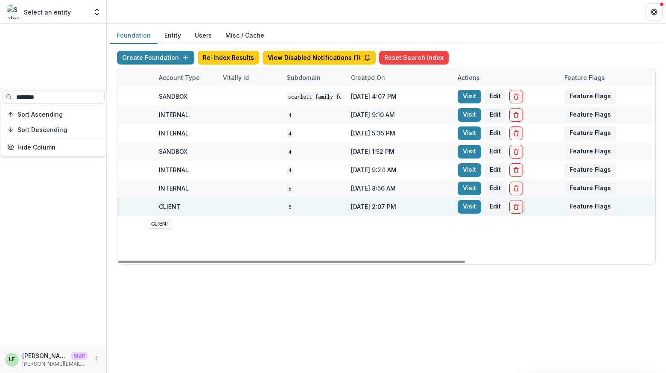
scroll to position [0, 295]
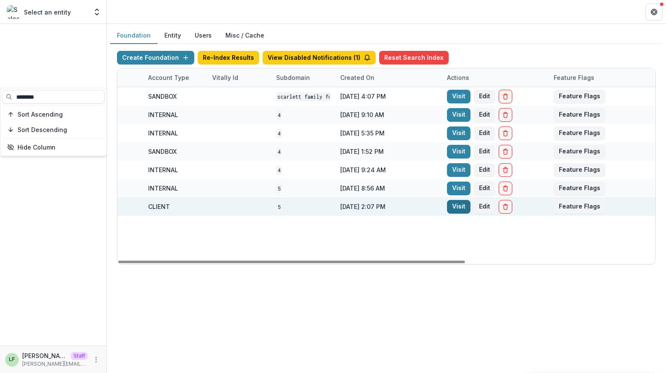
type input "********"
click at [461, 202] on link "Visit" at bounding box center [458, 207] width 23 height 14
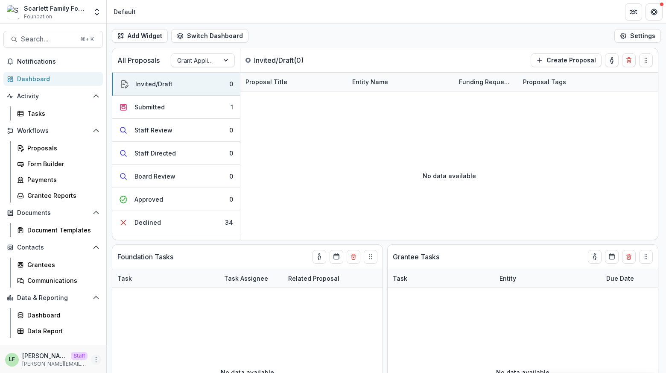
click at [96, 359] on icon "More" at bounding box center [96, 359] width 7 height 7
click at [136, 328] on link "Help Center" at bounding box center [151, 327] width 91 height 14
click at [61, 145] on div "Proposals" at bounding box center [61, 147] width 69 height 9
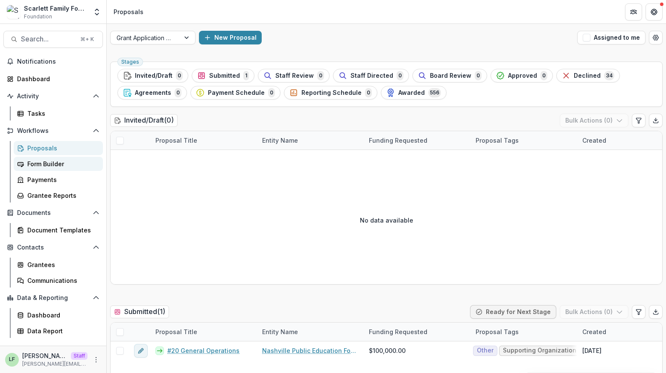
click at [45, 163] on div "Form Builder" at bounding box center [61, 163] width 69 height 9
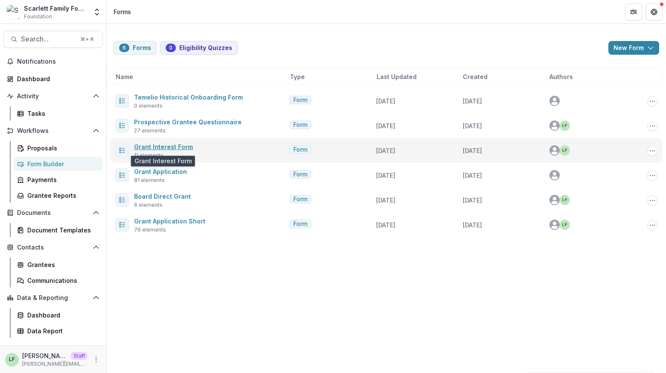
click at [167, 146] on link "Grant Interest Form" at bounding box center [163, 146] width 59 height 7
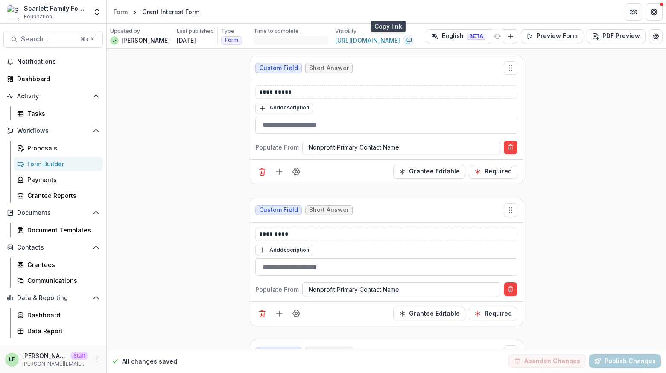
click at [405, 41] on icon "Copy link" at bounding box center [408, 40] width 7 height 7
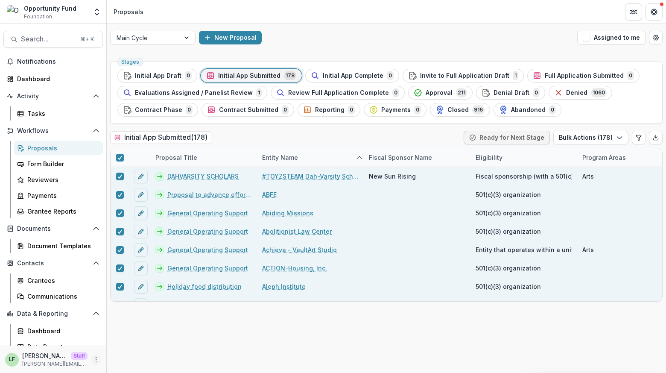
click at [94, 360] on icon "More" at bounding box center [96, 359] width 7 height 7
click at [234, 349] on div "Stages Initial App Draft 0 Initial App Submitted 178 Initial App Complete 0 Inv…" at bounding box center [386, 215] width 559 height 315
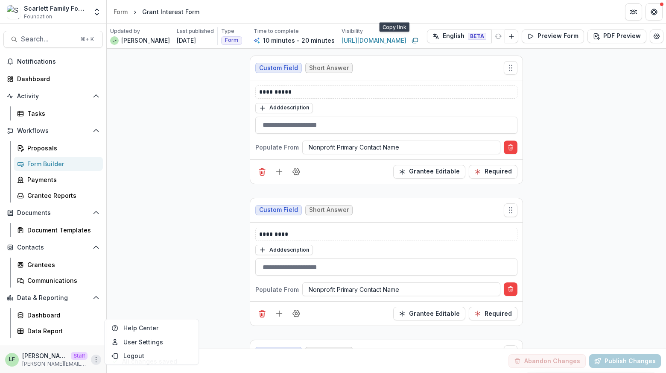
click at [97, 357] on icon "More" at bounding box center [96, 359] width 7 height 7
click at [89, 354] on div "LF Lucy Fey Staff lucy@trytemelio.com" at bounding box center [53, 359] width 96 height 17
click at [95, 359] on icon "More" at bounding box center [96, 359] width 7 height 7
click at [137, 342] on link "User Settings" at bounding box center [151, 341] width 91 height 14
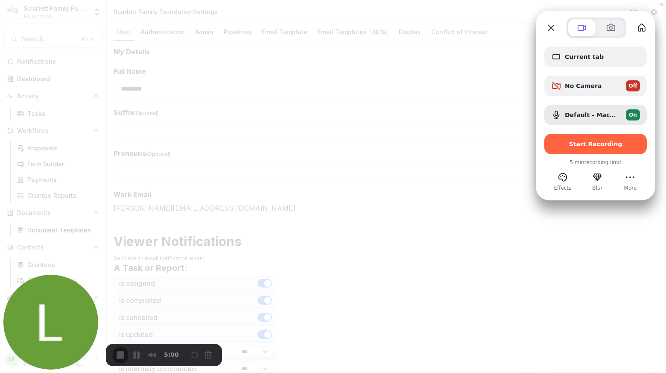
click at [75, 80] on div at bounding box center [333, 186] width 666 height 373
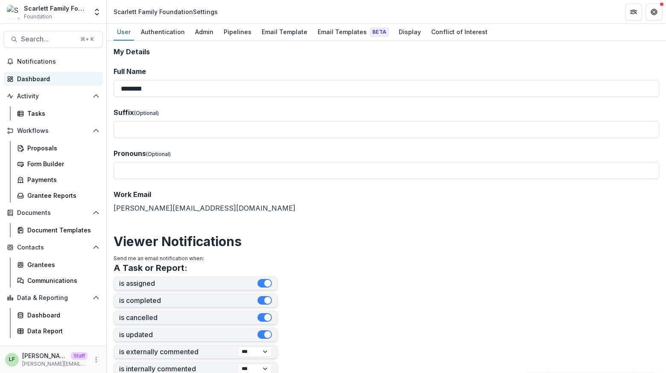
click at [61, 76] on div "Dashboard" at bounding box center [56, 78] width 79 height 9
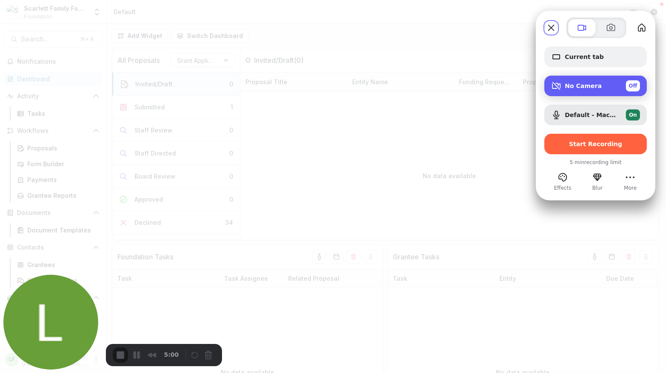
click at [570, 90] on div "No Camera Off" at bounding box center [602, 85] width 75 height 11
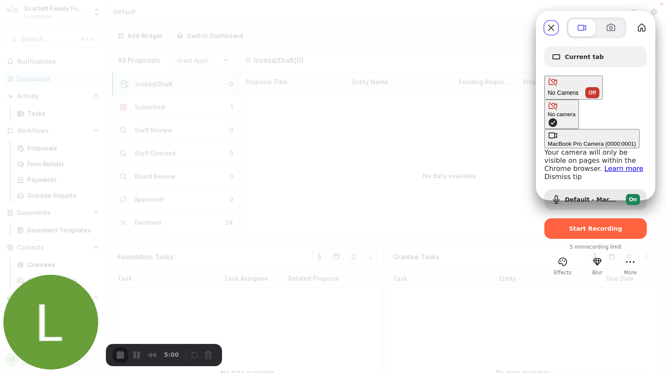
click at [544, 129] on \(0000\ "MacBook Pro Camera (0000:0001)" at bounding box center [591, 138] width 95 height 19
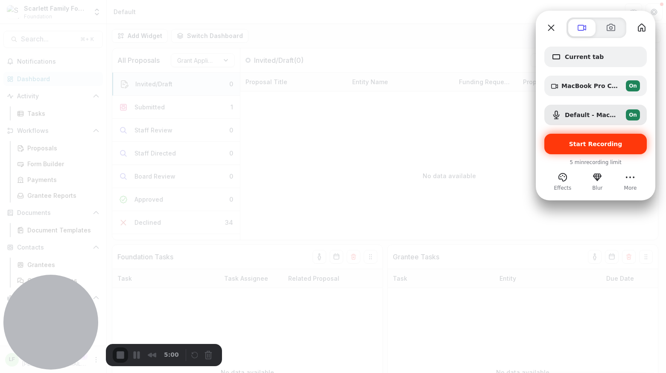
click at [606, 147] on span "Start Recording" at bounding box center [595, 143] width 53 height 7
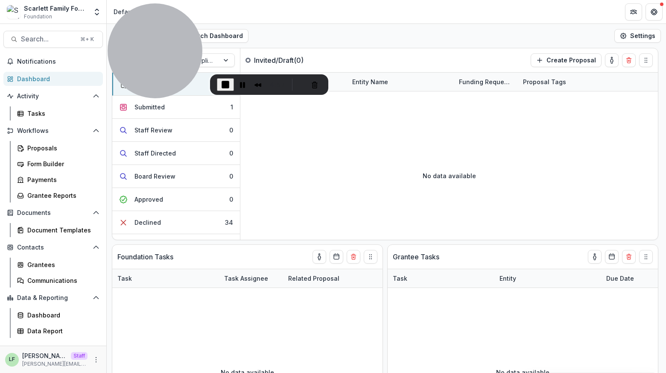
drag, startPoint x: 70, startPoint y: 296, endPoint x: 175, endPoint y: -5, distance: 318.5
click at [175, 0] on html "Skip to content Scarlett Family Foundation Foundation Aggregate Analysis Founda…" at bounding box center [333, 186] width 666 height 373
click at [99, 360] on icon "More" at bounding box center [96, 359] width 7 height 7
click at [120, 344] on link "User Settings" at bounding box center [152, 341] width 91 height 14
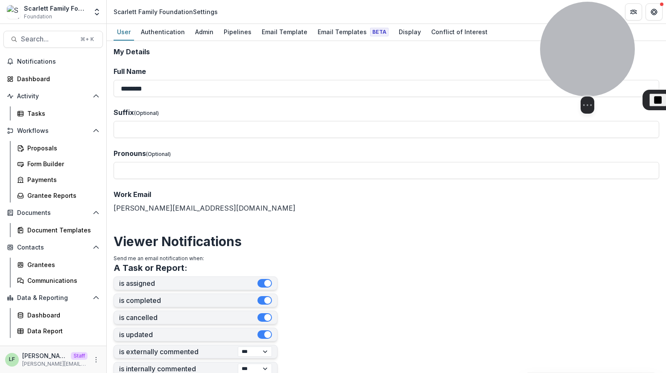
drag, startPoint x: 172, startPoint y: 56, endPoint x: 604, endPoint y: 69, distance: 432.7
click at [604, 69] on div at bounding box center [587, 49] width 95 height 95
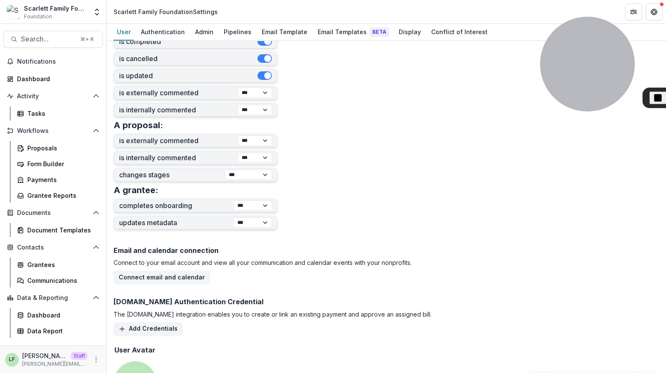
scroll to position [327, 0]
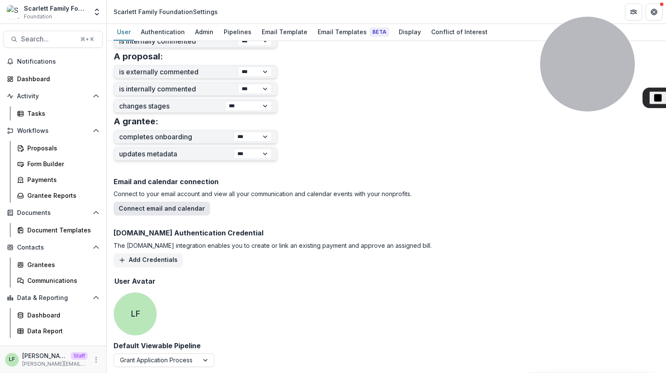
click at [141, 209] on button "Connect email and calendar" at bounding box center [162, 209] width 96 height 14
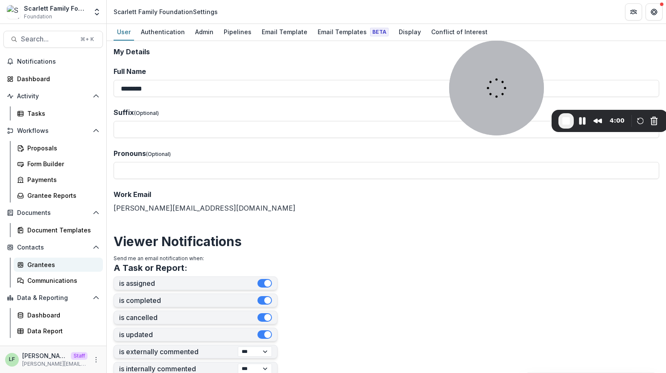
click at [49, 262] on div "Grantees" at bounding box center [61, 264] width 69 height 9
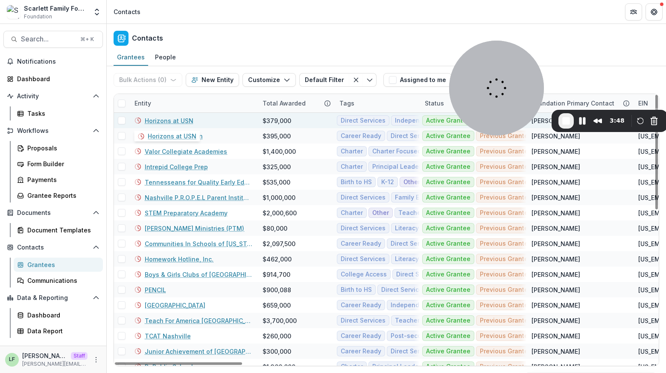
click at [164, 120] on link "Horizons at USN" at bounding box center [169, 120] width 49 height 9
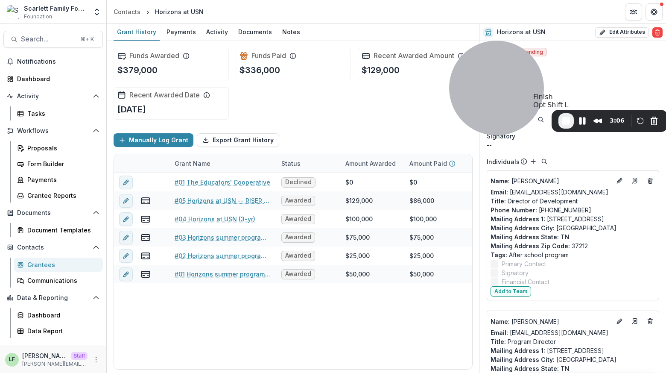
click at [567, 119] on span "End Recording" at bounding box center [566, 121] width 10 height 10
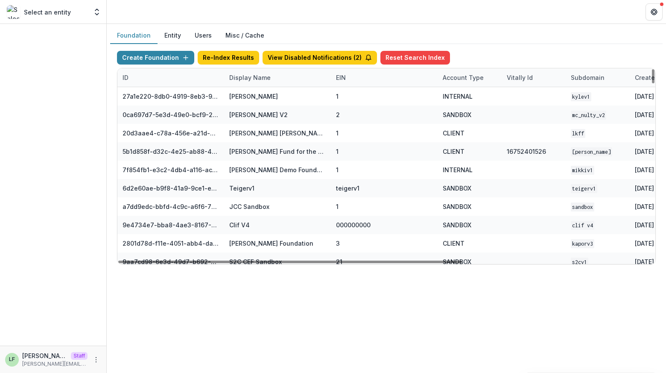
click at [256, 77] on div "Display Name" at bounding box center [250, 77] width 52 height 9
click at [258, 92] on input at bounding box center [277, 97] width 102 height 14
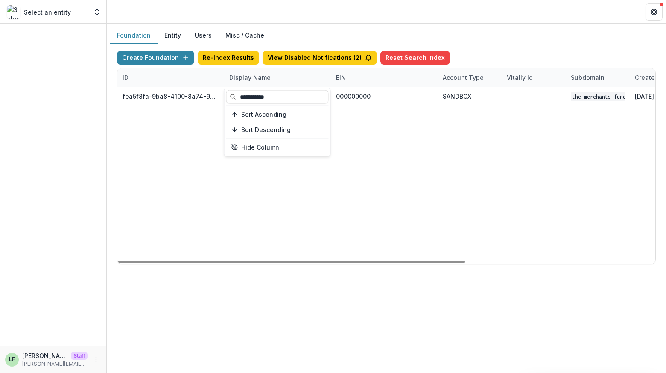
type input "**********"
click at [418, 173] on div "fea5f8fa-9ba8-4100-8a74-965e974c29f6 The Merchants Fund 000000000 SANDBOX The M…" at bounding box center [533, 175] width 833 height 177
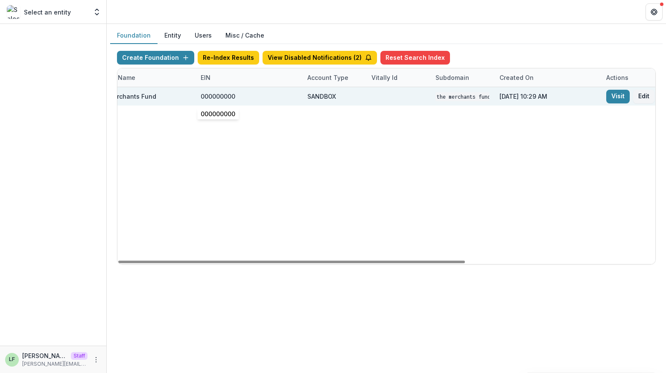
scroll to position [0, 146]
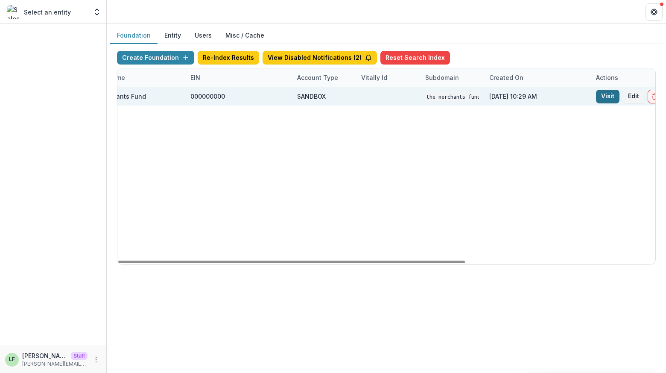
click at [603, 96] on link "Visit" at bounding box center [607, 97] width 23 height 14
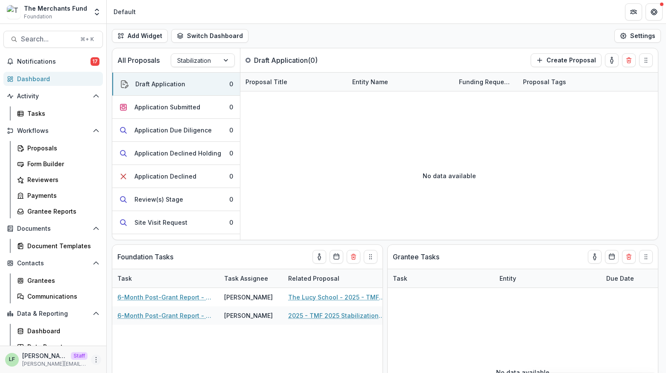
click at [93, 356] on icon "More" at bounding box center [96, 359] width 7 height 7
click at [127, 339] on link "User Settings" at bounding box center [149, 341] width 91 height 14
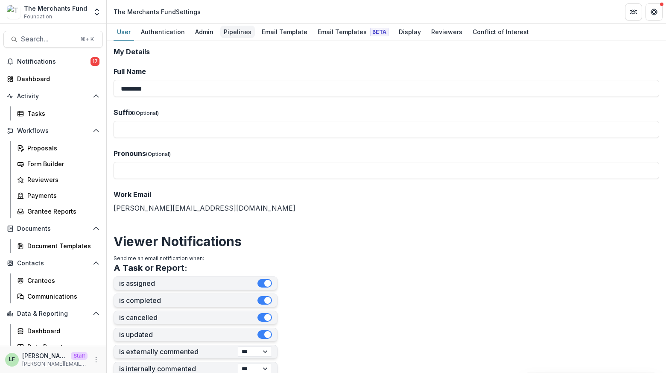
click at [229, 36] on div "Pipelines" at bounding box center [237, 32] width 35 height 12
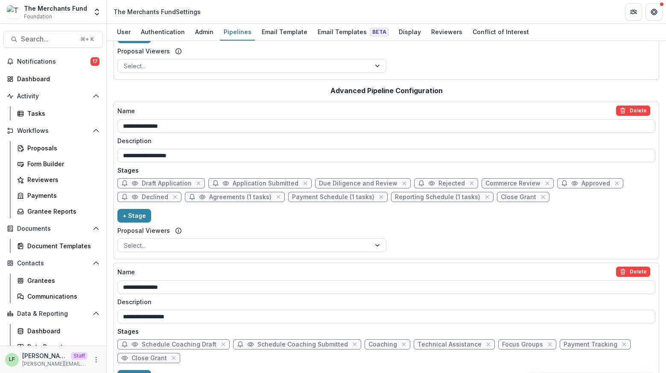
scroll to position [124, 0]
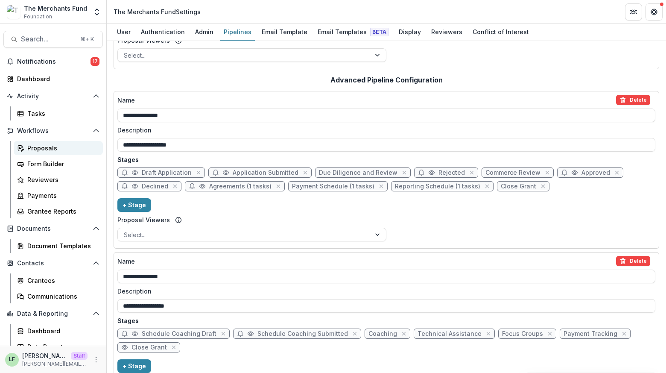
click at [47, 150] on div "Proposals" at bounding box center [61, 147] width 69 height 9
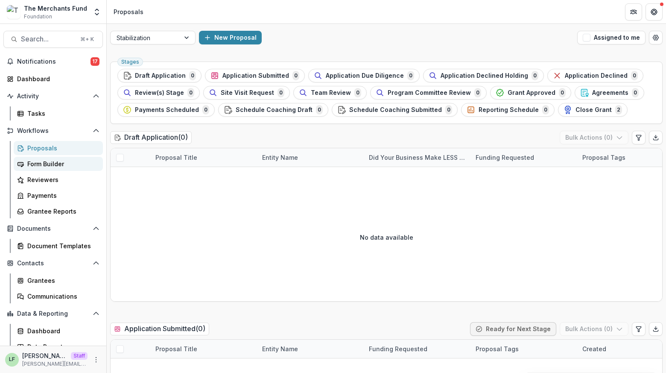
click at [47, 161] on div "Form Builder" at bounding box center [61, 163] width 69 height 9
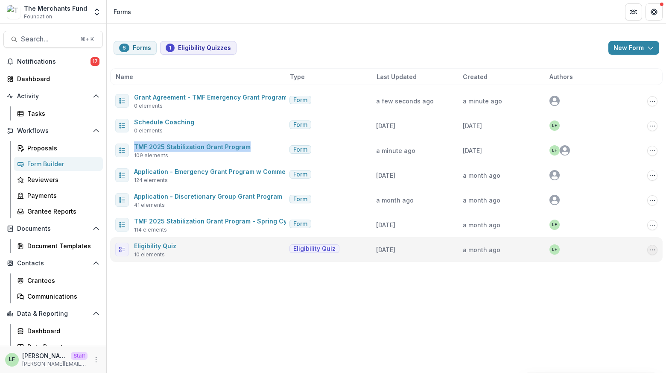
click at [652, 254] on button "Options" at bounding box center [652, 250] width 10 height 10
click at [625, 266] on link "Edit" at bounding box center [609, 268] width 91 height 14
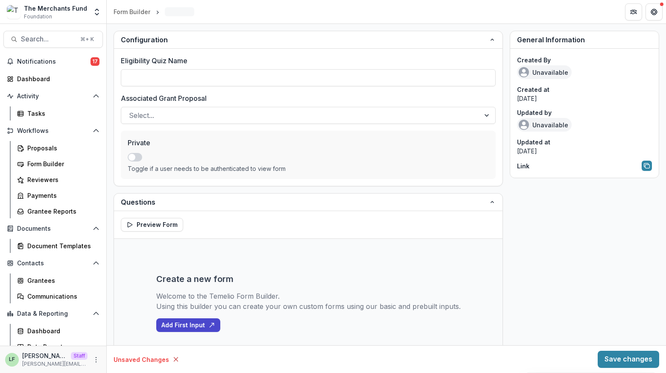
type input "**********"
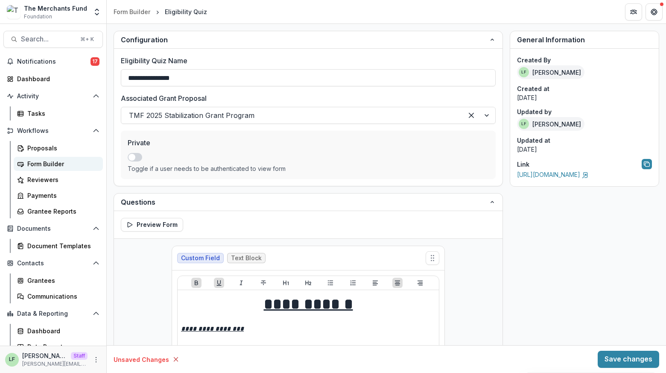
click at [53, 162] on div "Form Builder" at bounding box center [61, 163] width 69 height 9
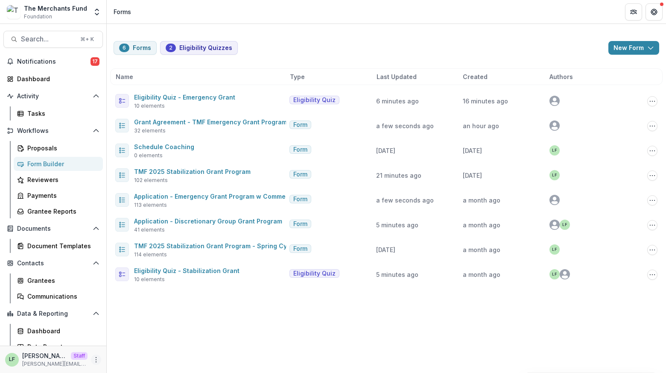
click at [94, 356] on icon "More" at bounding box center [96, 359] width 7 height 7
click at [124, 342] on link "User Settings" at bounding box center [149, 341] width 91 height 14
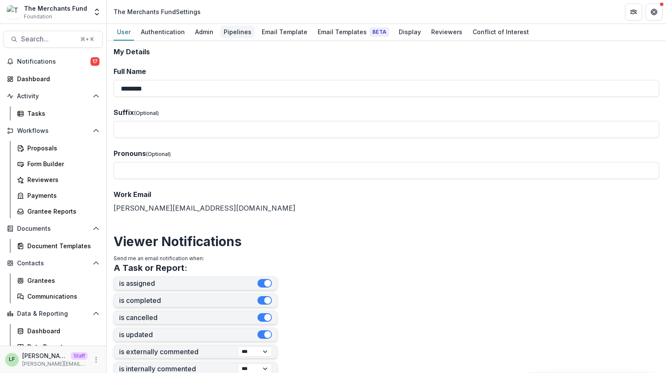
click at [237, 33] on div "Pipelines" at bounding box center [237, 32] width 35 height 12
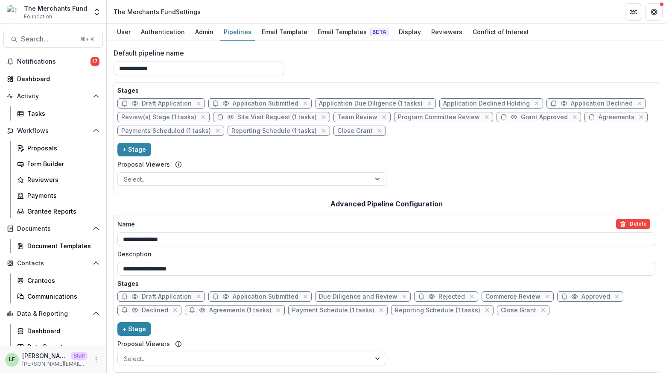
click at [155, 103] on span "Draft Application" at bounding box center [167, 103] width 50 height 7
select select "*****"
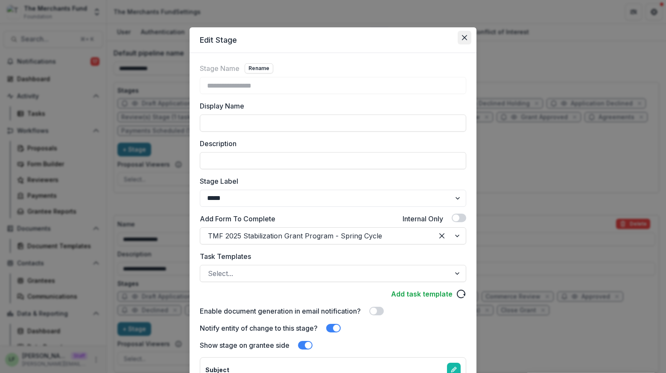
click at [463, 40] on button "Close" at bounding box center [465, 38] width 14 height 14
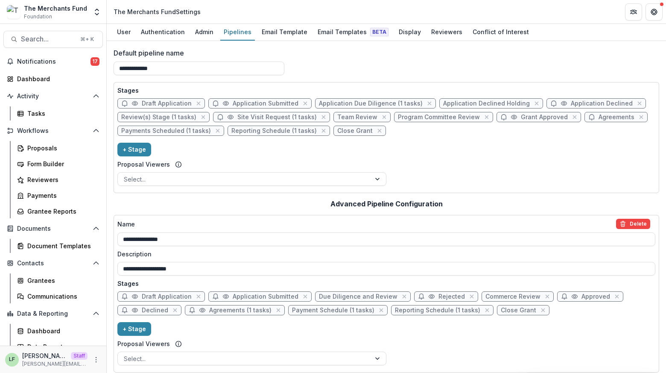
click at [356, 105] on span "Application Due Diligence (1 tasks)" at bounding box center [371, 103] width 104 height 7
select select "******"
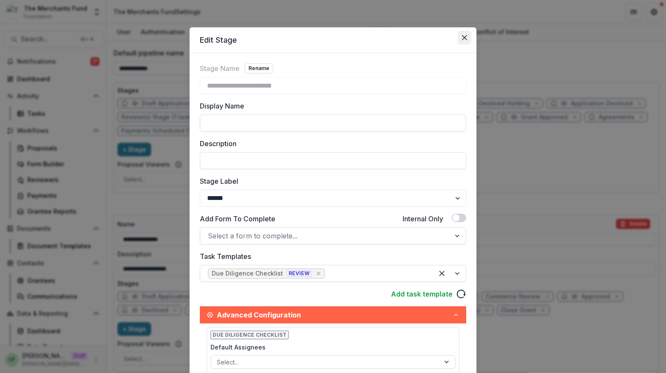
click at [462, 37] on icon "Close" at bounding box center [464, 37] width 5 height 5
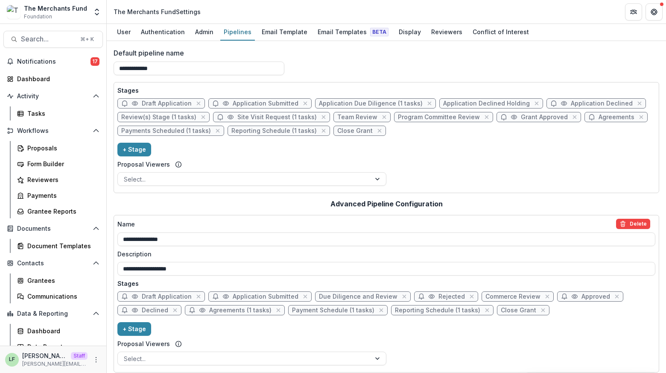
click at [465, 104] on span "Application Declined Holding" at bounding box center [486, 103] width 87 height 7
select select "******"
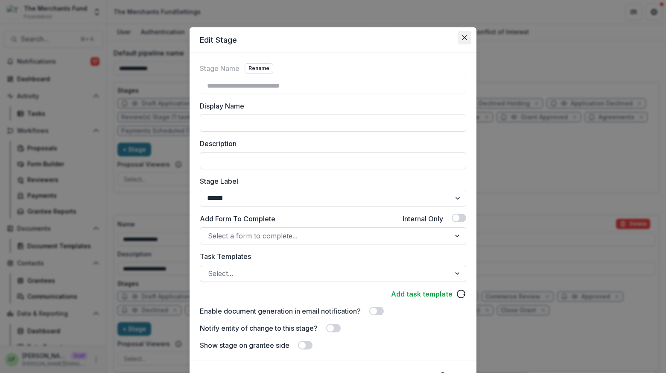
click at [464, 38] on icon "Close" at bounding box center [464, 37] width 5 height 5
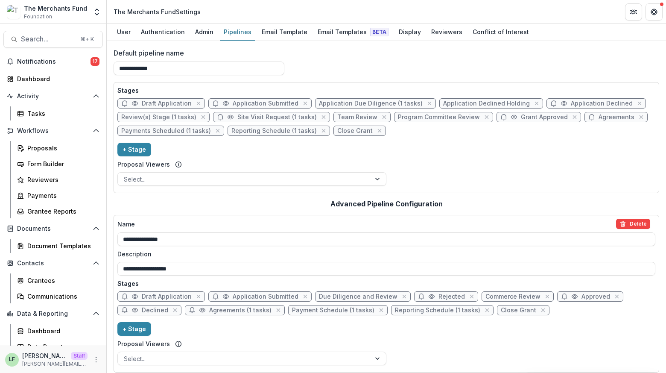
click at [584, 104] on span "Application Declined" at bounding box center [602, 103] width 62 height 7
select select "******"
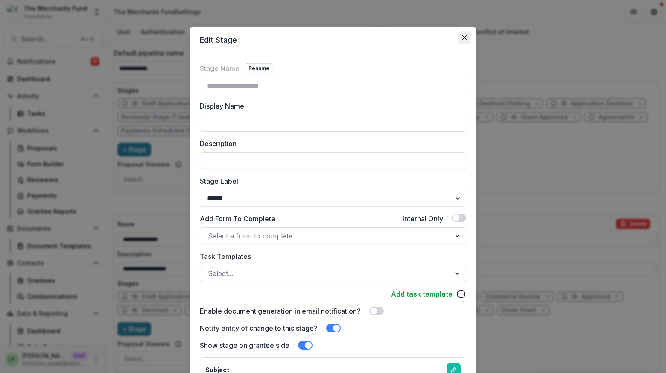
click at [460, 43] on button "Close" at bounding box center [465, 38] width 14 height 14
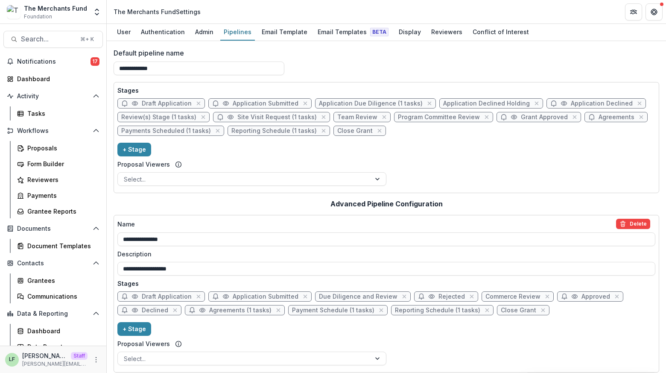
click at [473, 108] on span "Application Declined Holding" at bounding box center [491, 103] width 104 height 10
click at [444, 102] on span "Application Declined Holding" at bounding box center [486, 103] width 87 height 7
select select "******"
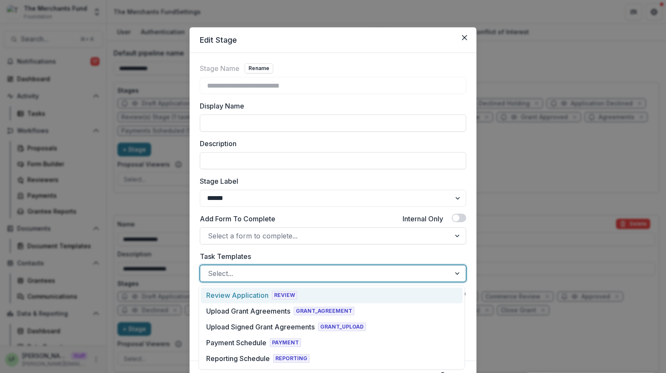
click at [260, 272] on div at bounding box center [325, 273] width 235 height 12
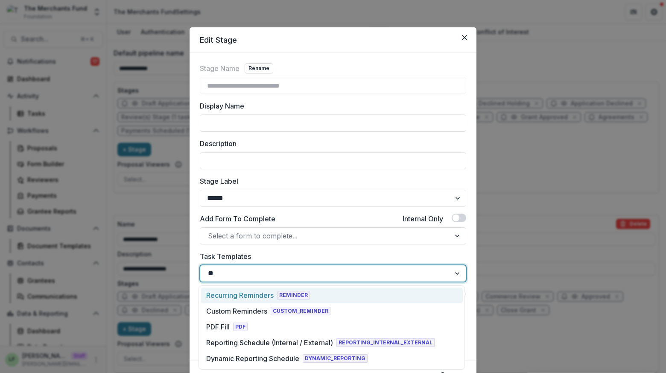
type input "*"
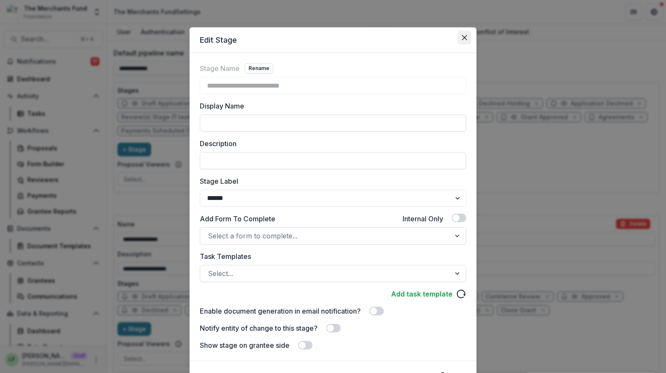
click at [459, 38] on button "Close" at bounding box center [465, 38] width 14 height 14
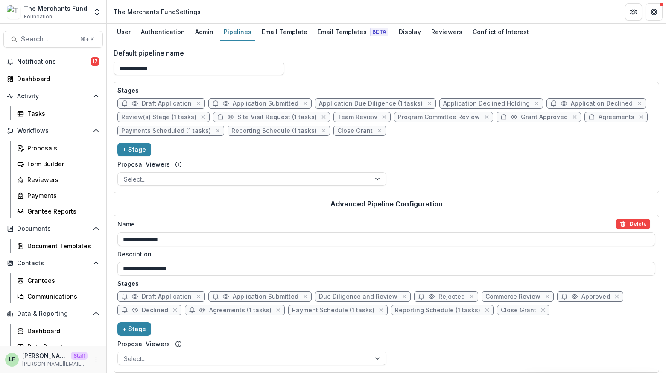
click at [571, 101] on span "Application Declined" at bounding box center [602, 103] width 62 height 7
select select "******"
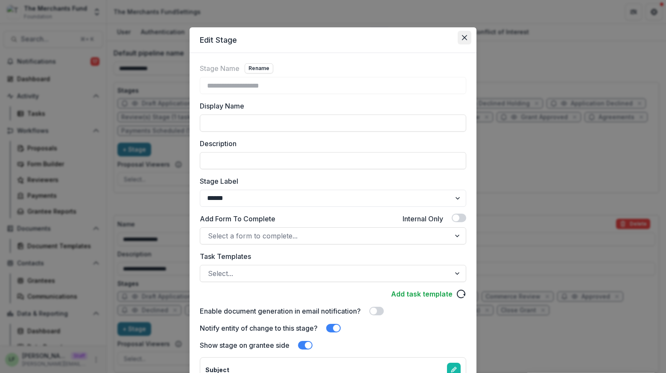
click at [465, 39] on icon "Close" at bounding box center [464, 37] width 5 height 5
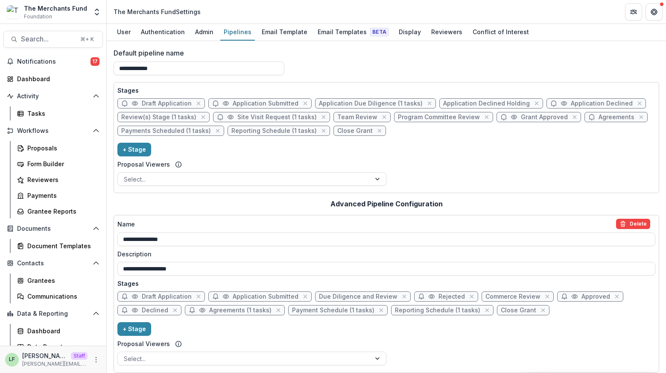
click at [175, 120] on span "Review(s) Stage (1 tasks)" at bounding box center [158, 117] width 75 height 7
select select "******"
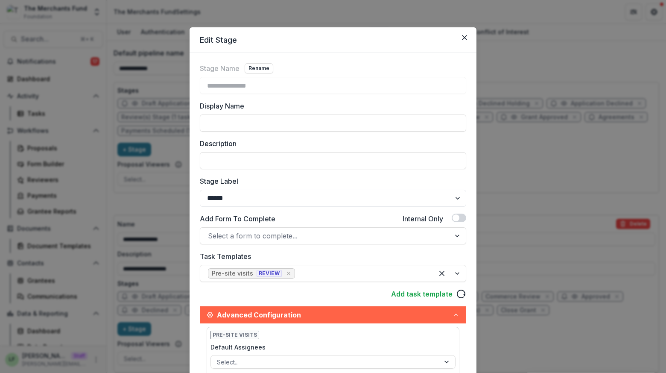
scroll to position [2, 0]
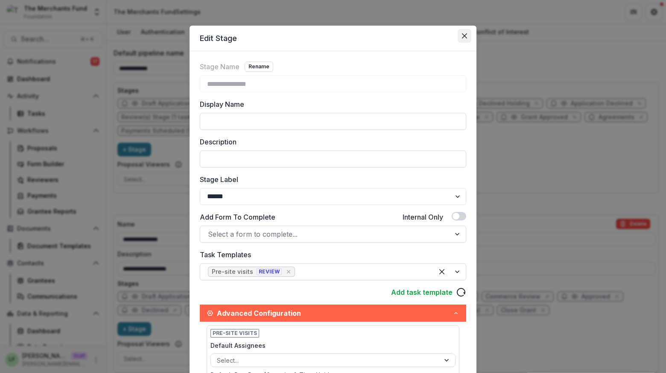
click at [462, 34] on icon "Close" at bounding box center [464, 35] width 5 height 5
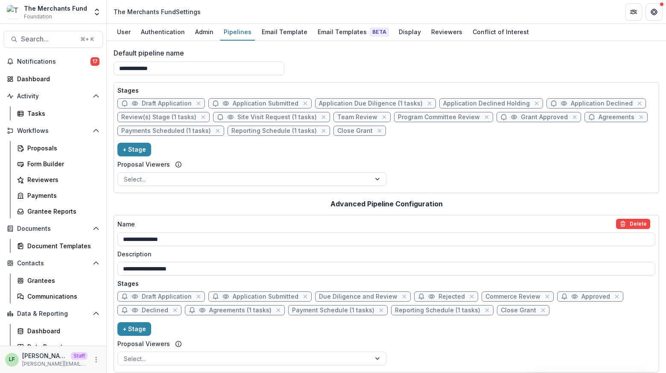
click at [290, 116] on span "Site Visit Request (1 tasks)" at bounding box center [276, 117] width 79 height 7
select select "******"
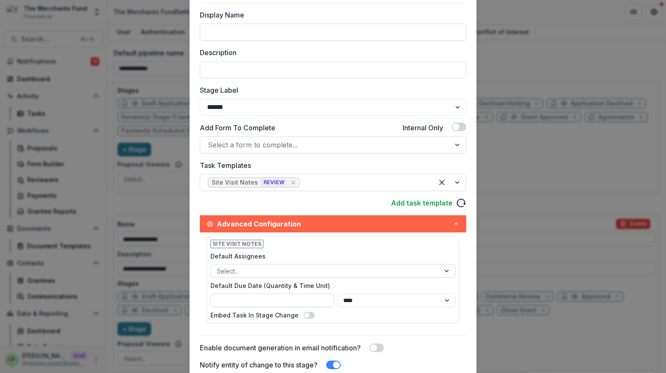
scroll to position [0, 0]
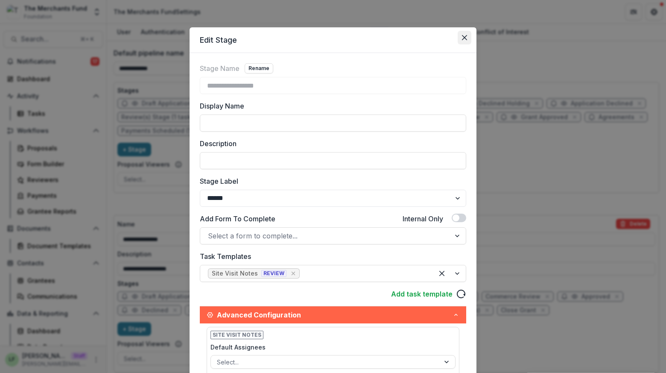
click at [462, 39] on icon "Close" at bounding box center [464, 37] width 5 height 5
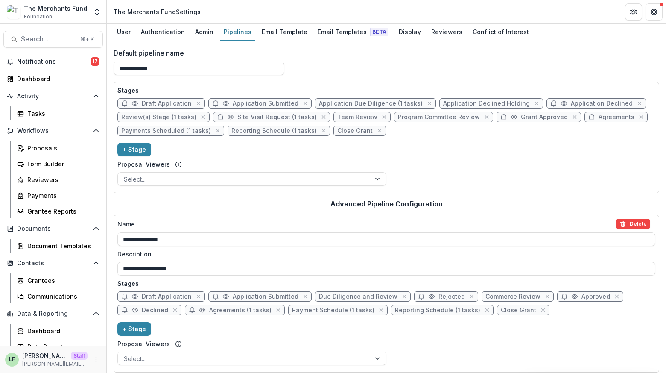
click at [521, 118] on span "Grant Approved" at bounding box center [544, 117] width 47 height 7
select select "********"
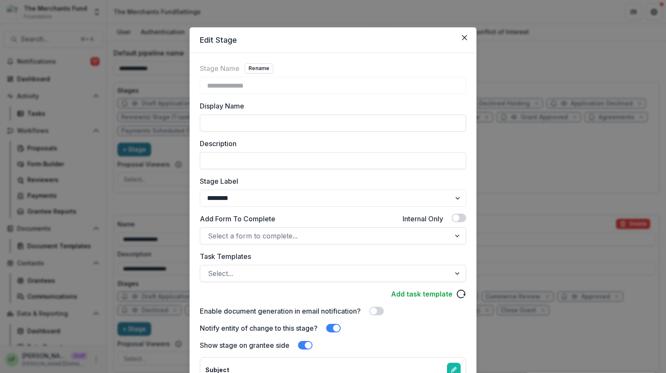
click at [296, 248] on div "**********" at bounding box center [333, 263] width 266 height 400
click at [296, 237] on div at bounding box center [325, 236] width 235 height 12
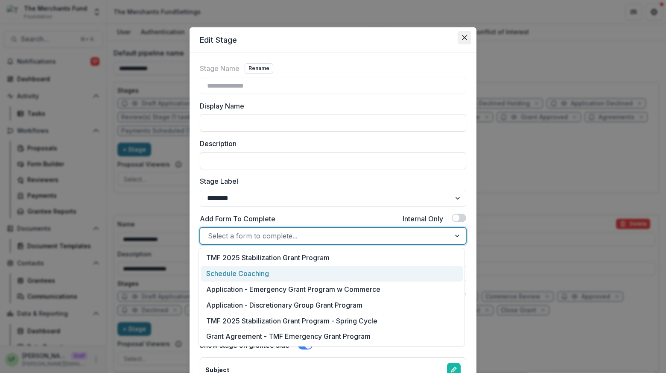
click at [460, 34] on button "Close" at bounding box center [465, 38] width 14 height 14
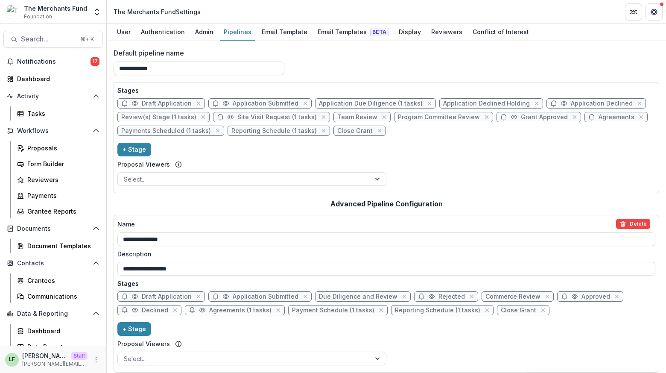
click at [599, 118] on span "Agreements" at bounding box center [617, 117] width 36 height 7
select select "********"
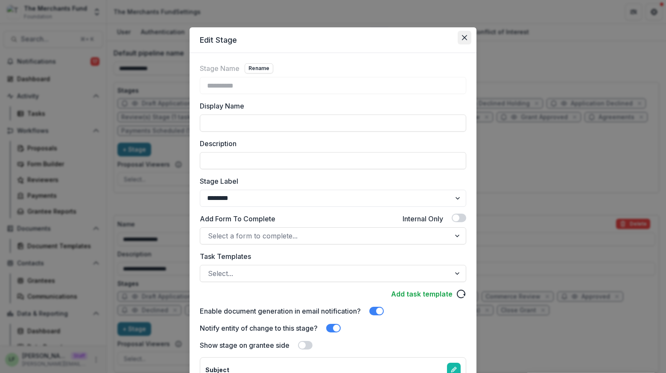
click at [465, 36] on icon "Close" at bounding box center [464, 37] width 5 height 5
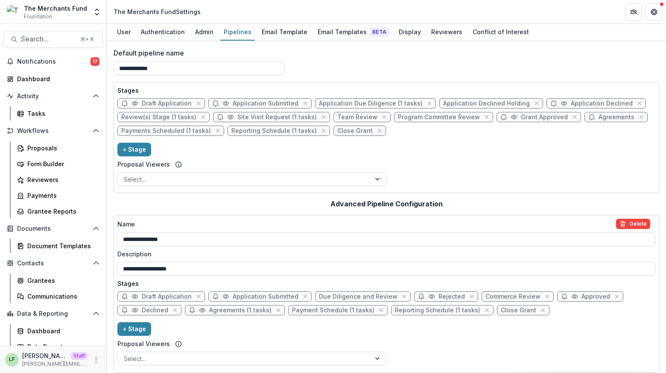
click at [604, 114] on span "Agreements" at bounding box center [617, 117] width 36 height 7
select select "********"
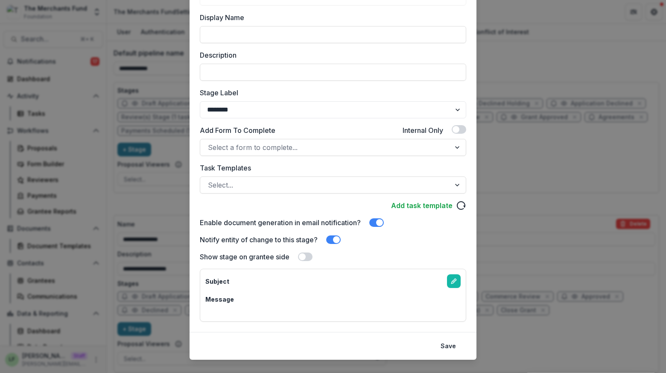
scroll to position [102, 0]
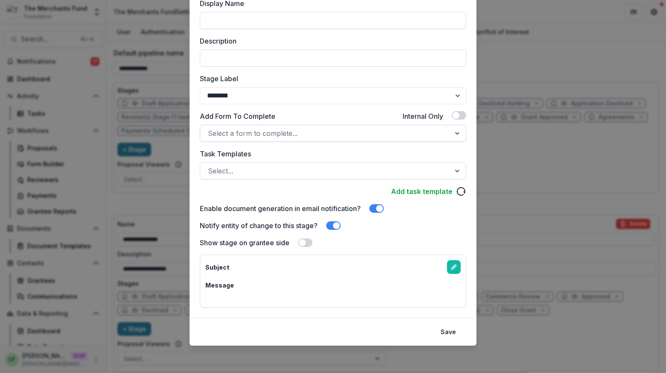
click at [308, 137] on div at bounding box center [325, 133] width 235 height 12
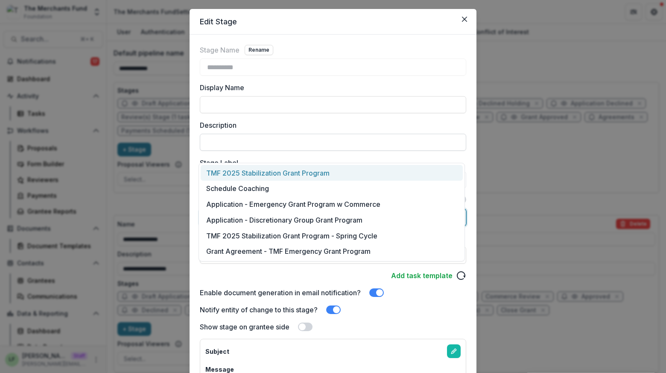
scroll to position [0, 0]
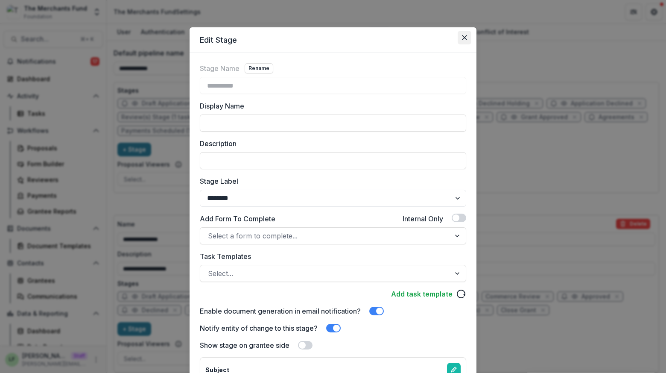
click at [462, 39] on icon "Close" at bounding box center [464, 37] width 5 height 5
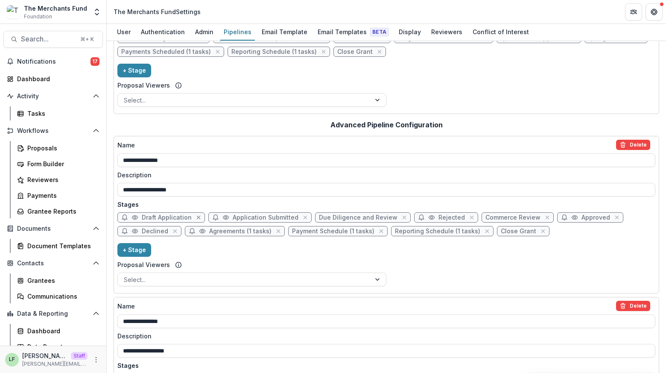
scroll to position [82, 0]
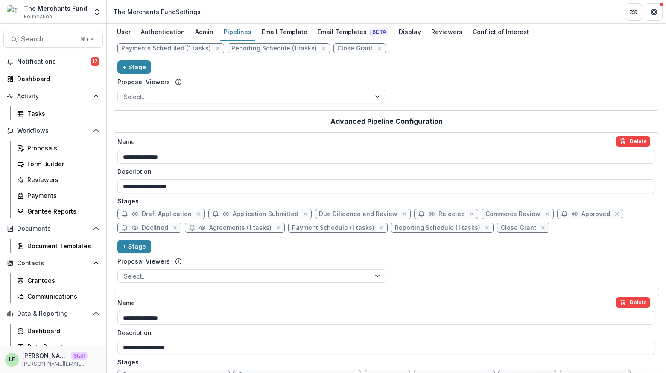
click at [164, 215] on span "Draft Application" at bounding box center [167, 213] width 50 height 7
select select "*****"
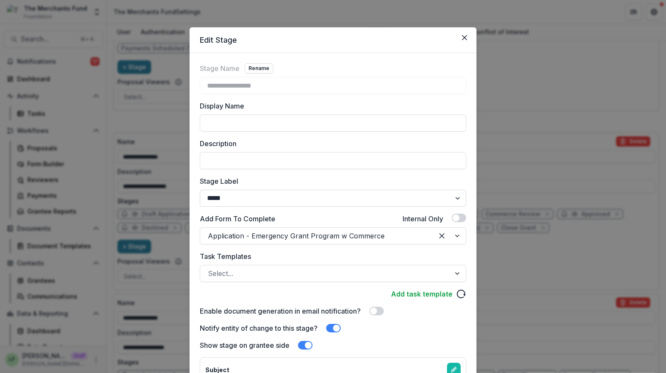
click at [243, 200] on select "******* ***** ********* ****** ******* ******** ******** ******* ********* ****…" at bounding box center [333, 198] width 266 height 17
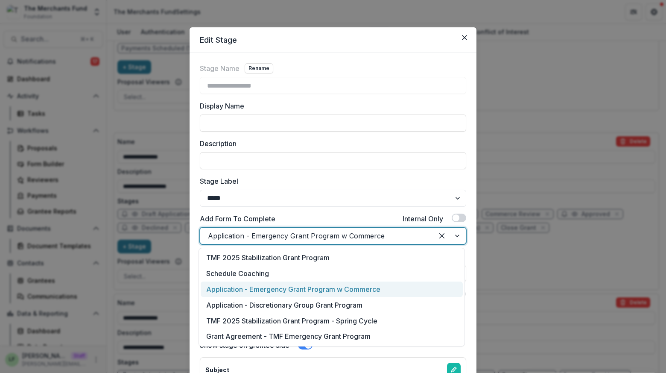
click at [248, 239] on div at bounding box center [317, 236] width 218 height 12
click at [253, 288] on div "Application - Emergency Grant Program w Commerce" at bounding box center [332, 289] width 262 height 16
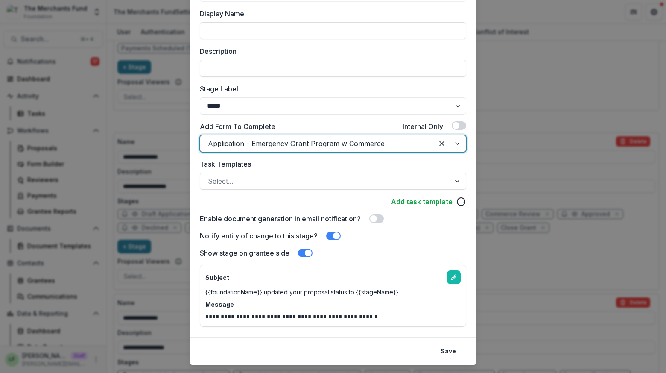
scroll to position [111, 0]
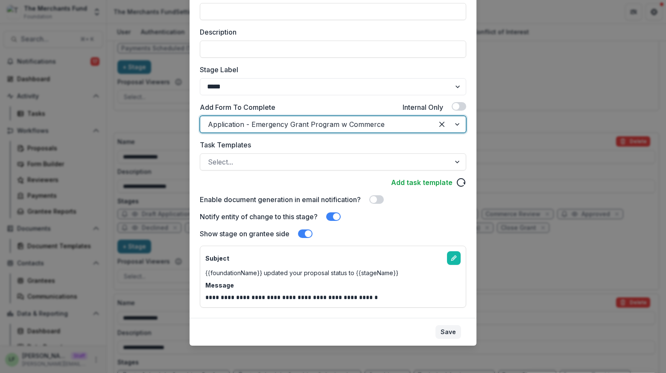
click at [449, 333] on button "Save" at bounding box center [448, 332] width 26 height 14
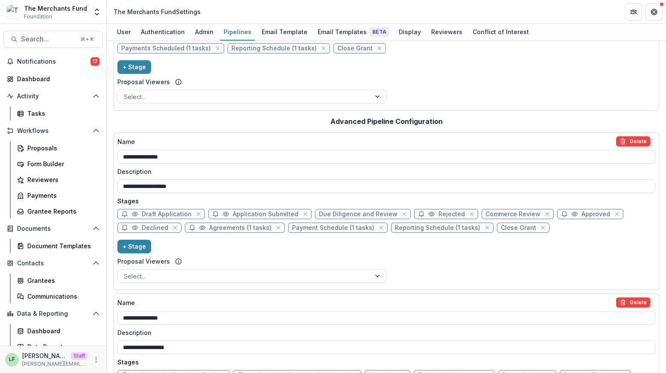
click at [235, 228] on span "Agreements (1 tasks)" at bounding box center [240, 227] width 62 height 7
select select "********"
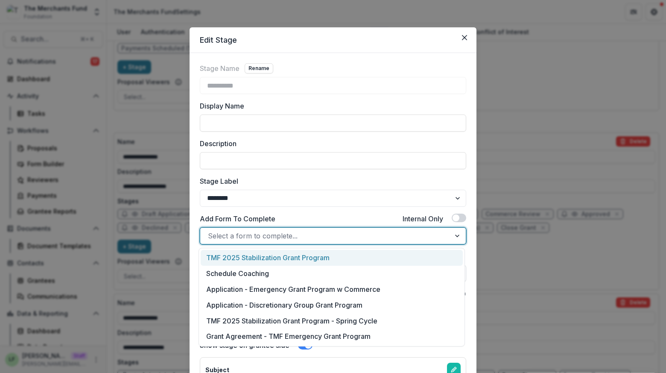
click at [261, 234] on div at bounding box center [325, 236] width 235 height 12
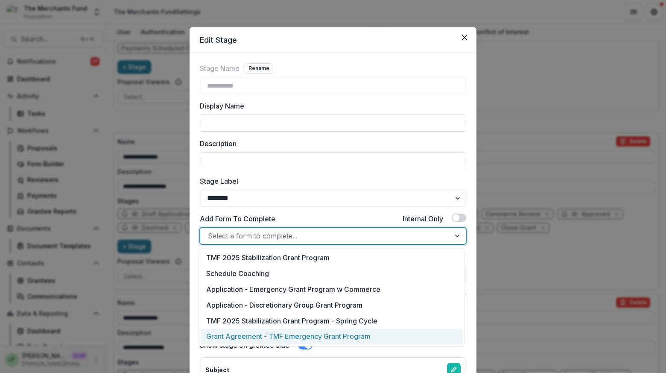
click at [272, 333] on div "Grant Agreement - TMF Emergency Grant Program" at bounding box center [332, 336] width 262 height 16
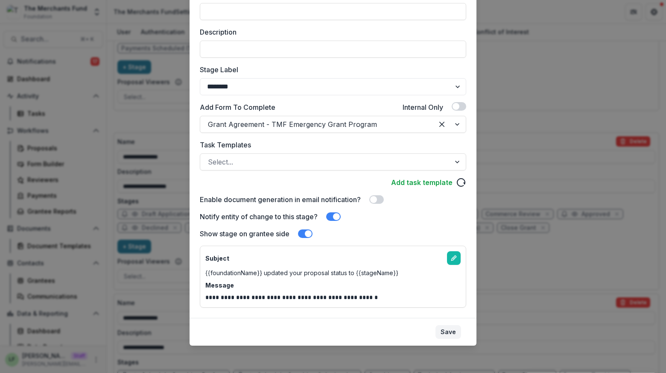
click at [441, 333] on button "Save" at bounding box center [448, 332] width 26 height 14
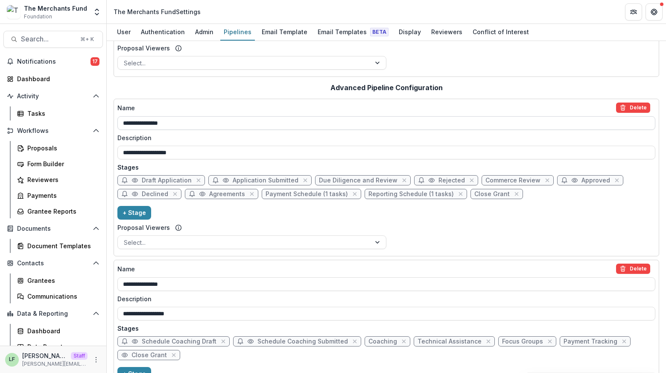
scroll to position [117, 0]
click at [337, 29] on div "Email Templates Beta" at bounding box center [353, 32] width 78 height 12
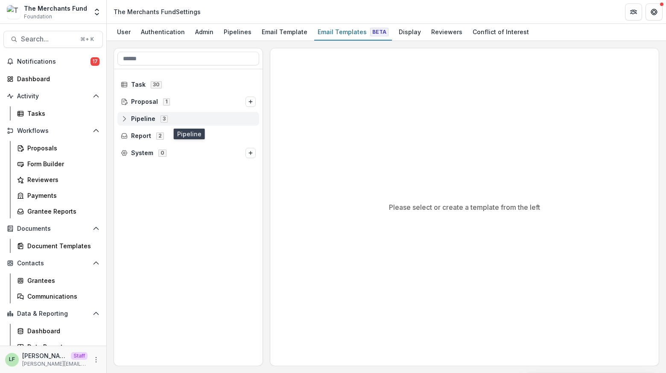
click at [126, 118] on icon at bounding box center [124, 118] width 7 height 7
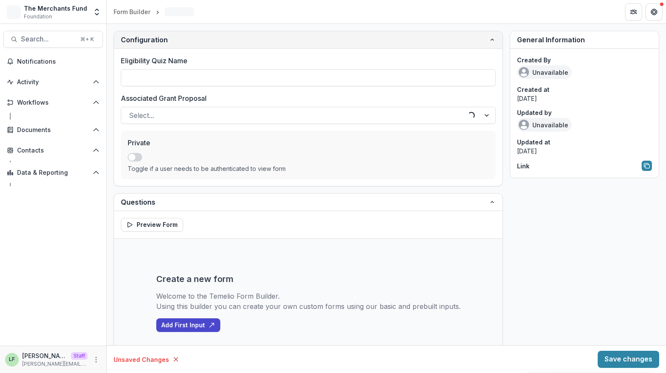
type input "**********"
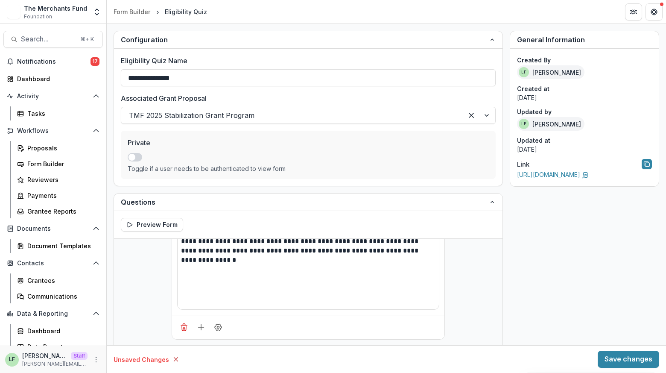
scroll to position [132, 0]
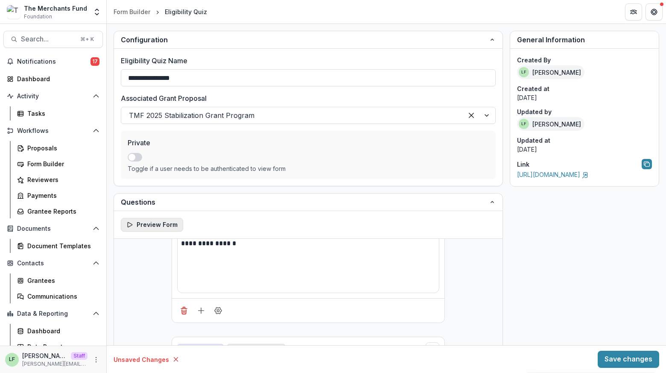
click at [156, 226] on button "Preview Form" at bounding box center [152, 225] width 62 height 14
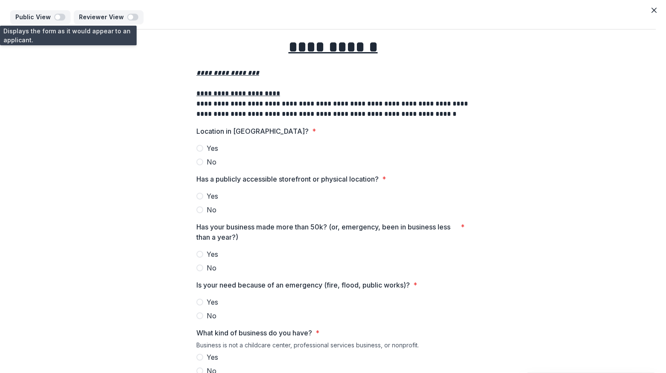
scroll to position [2, 0]
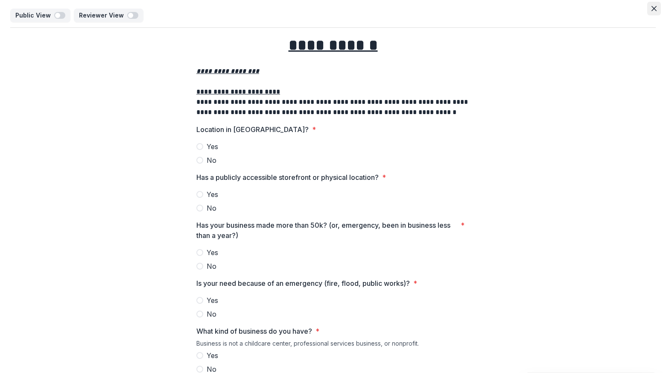
click at [652, 6] on icon "Close" at bounding box center [654, 8] width 5 height 5
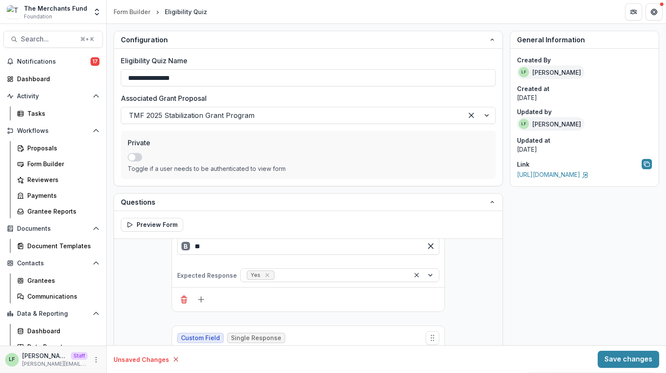
scroll to position [1369, 0]
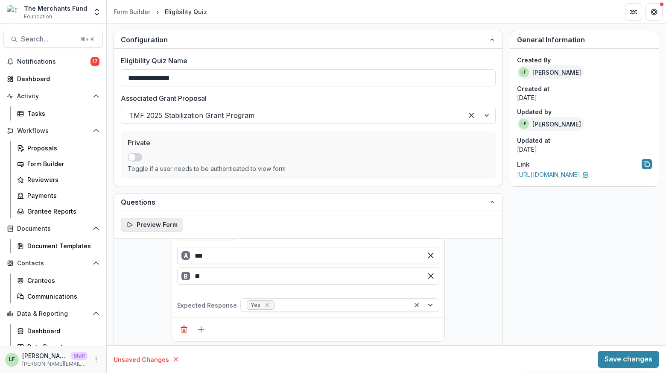
click at [161, 231] on button "Preview Form" at bounding box center [152, 225] width 62 height 14
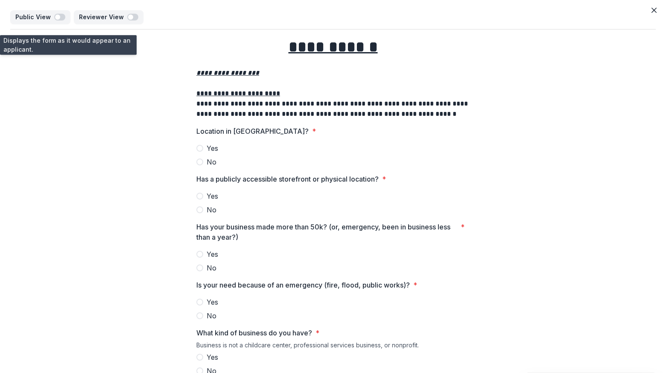
click at [207, 145] on span "Yes" at bounding box center [213, 148] width 12 height 10
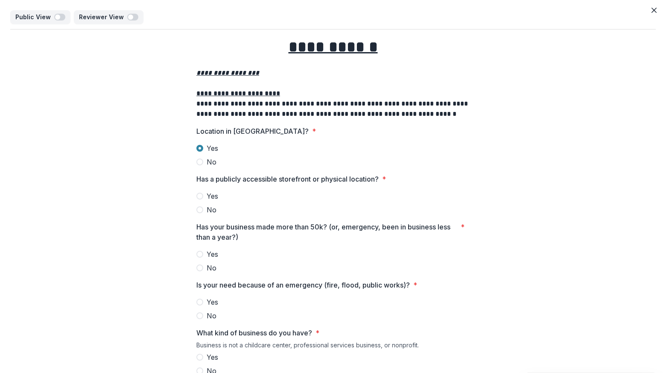
click at [210, 196] on span "Yes" at bounding box center [213, 196] width 12 height 10
click at [211, 253] on span "Yes" at bounding box center [213, 254] width 12 height 10
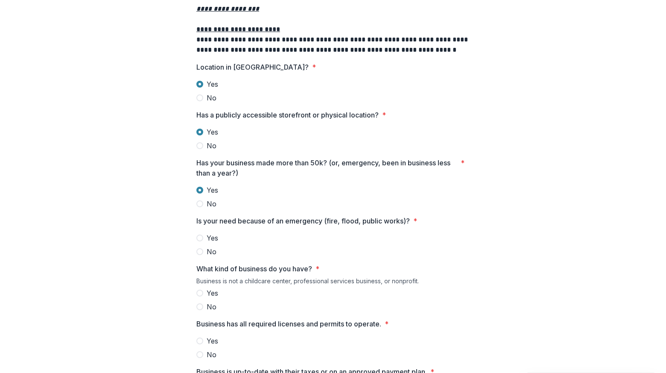
scroll to position [96, 0]
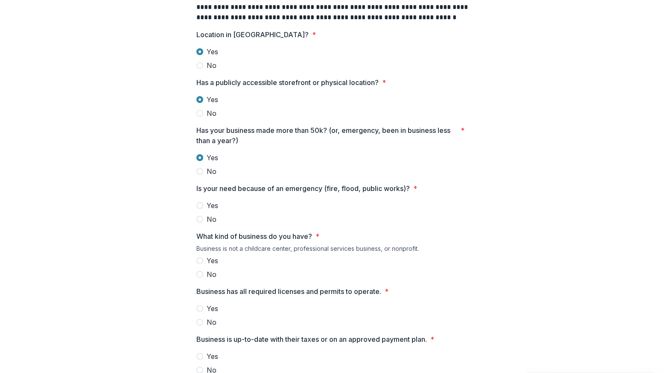
click at [204, 206] on label "Yes" at bounding box center [332, 205] width 273 height 10
click at [211, 266] on div "Yes No" at bounding box center [332, 267] width 273 height 24
click at [211, 261] on span "Yes" at bounding box center [213, 260] width 12 height 10
click at [213, 312] on span "Yes" at bounding box center [213, 308] width 12 height 10
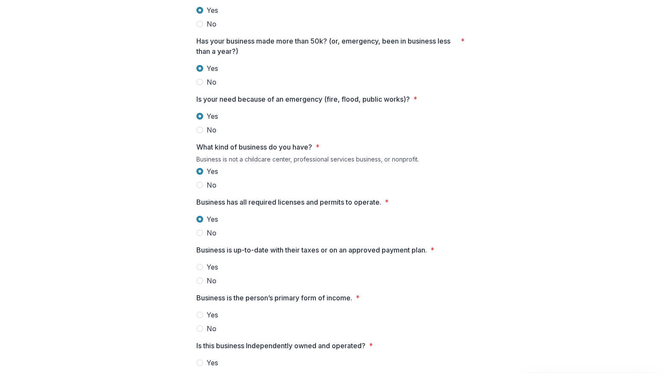
scroll to position [231, 0]
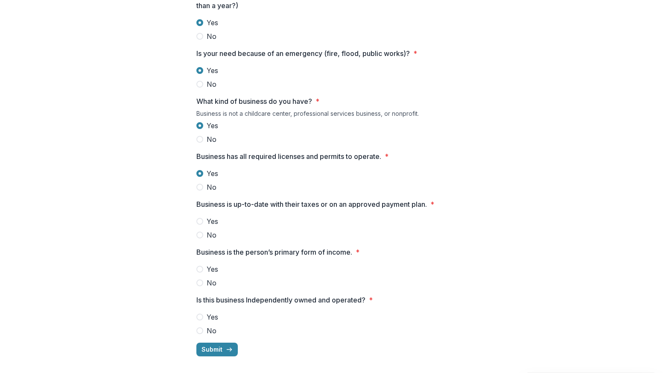
click at [210, 223] on span "Yes" at bounding box center [213, 221] width 12 height 10
click at [212, 266] on span "Yes" at bounding box center [213, 269] width 12 height 10
click at [210, 314] on span "Yes" at bounding box center [213, 317] width 12 height 10
click at [221, 344] on button "Submit" at bounding box center [216, 349] width 41 height 14
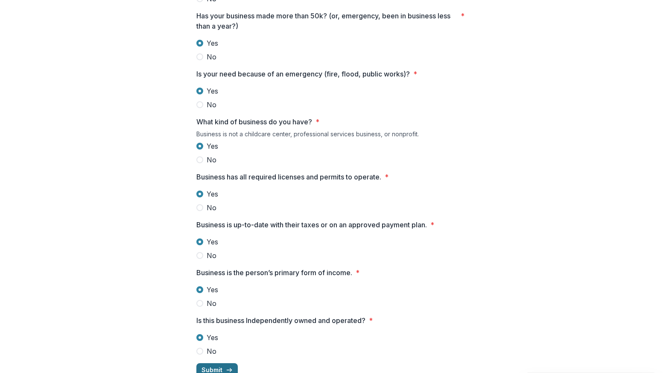
scroll to position [252, 0]
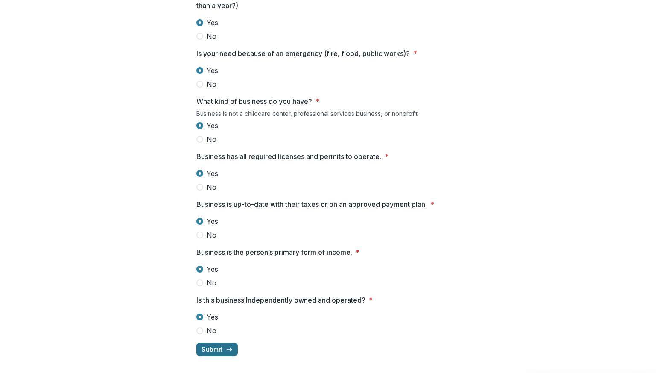
click at [220, 352] on button "Submit" at bounding box center [216, 349] width 41 height 14
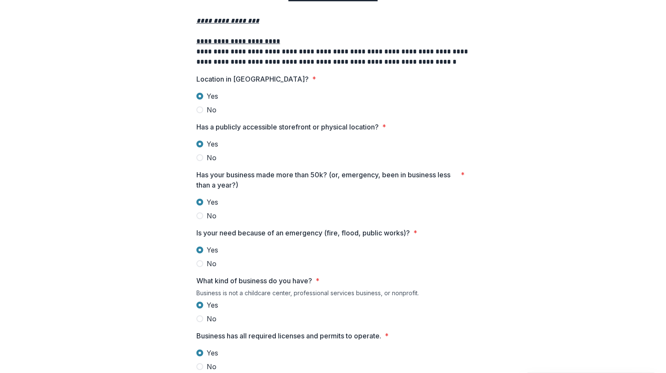
scroll to position [0, 0]
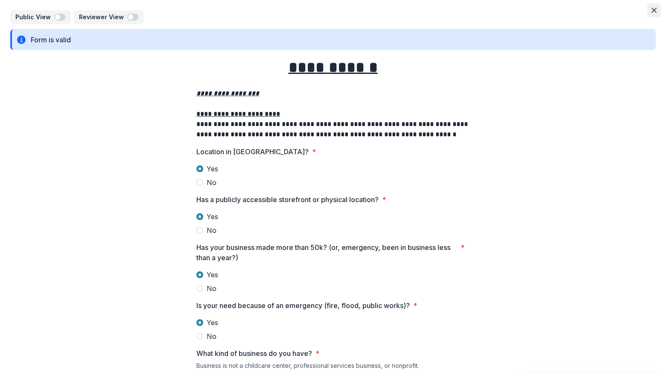
click at [652, 10] on icon "Close" at bounding box center [654, 10] width 5 height 5
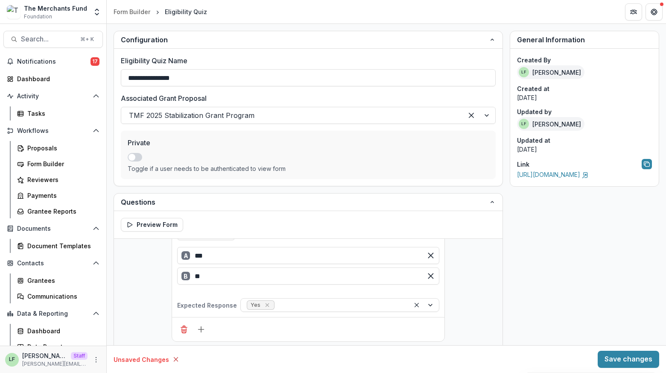
click at [124, 4] on header "Form Builder Eligibility Quiz" at bounding box center [386, 11] width 559 height 23
click at [126, 9] on div "Form Builder" at bounding box center [132, 11] width 37 height 9
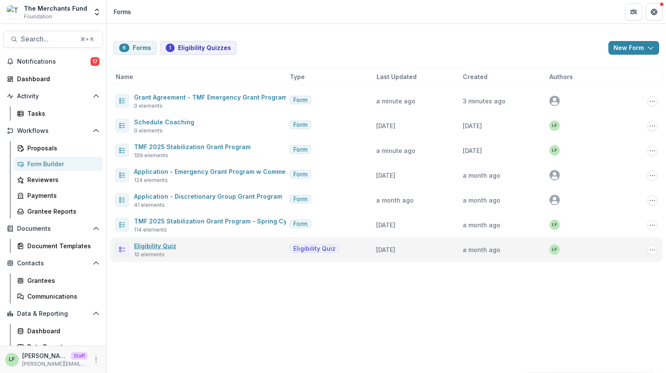
click at [156, 244] on link "Eligibility Quiz" at bounding box center [155, 245] width 42 height 7
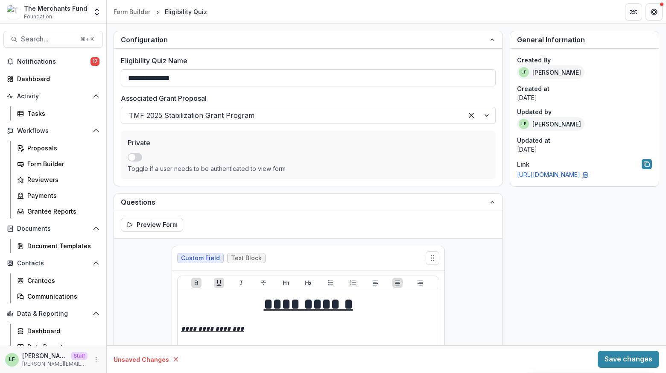
click at [589, 172] on link "https://app.trytemelio.com/eligibility/29fb691e-1e4a-4676-84c3-b2dffbeb8a4b" at bounding box center [553, 174] width 72 height 7
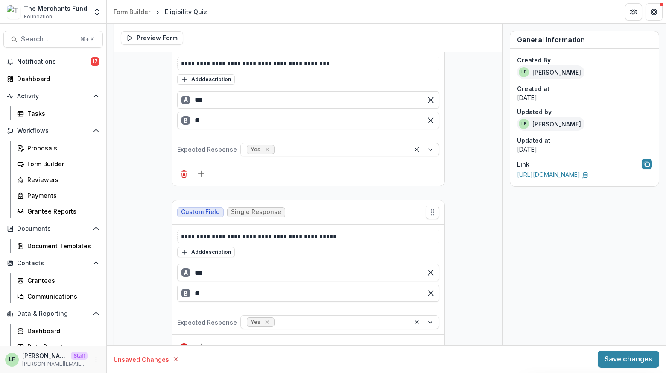
scroll to position [190, 0]
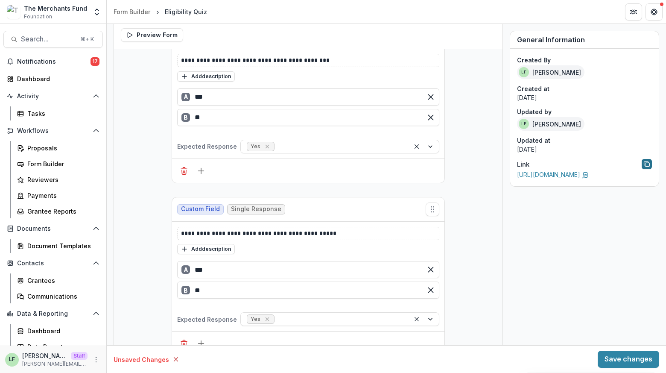
click at [642, 167] on button "Copy link to form" at bounding box center [647, 164] width 10 height 10
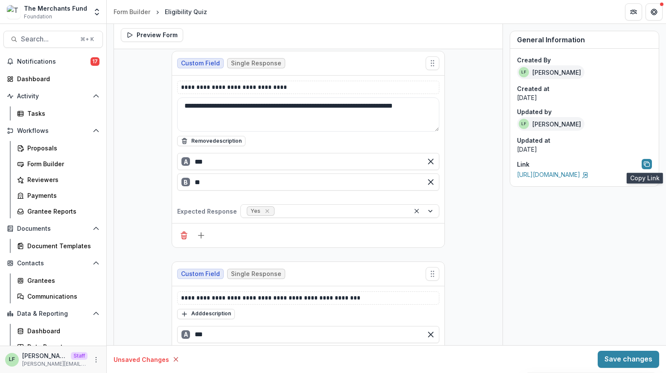
scroll to position [882, 0]
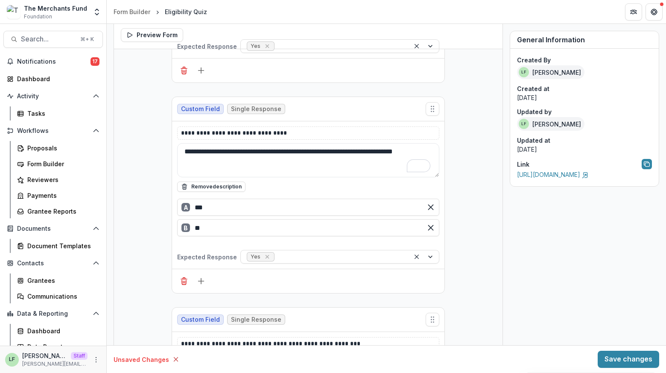
drag, startPoint x: 224, startPoint y: 167, endPoint x: 164, endPoint y: 150, distance: 63.0
click at [165, 150] on div "**********" at bounding box center [308, 79] width 287 height 1824
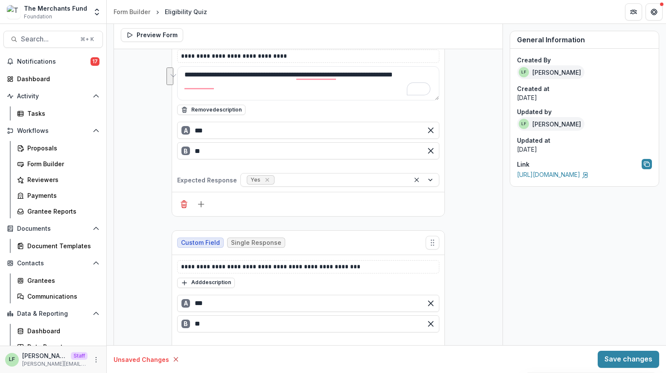
scroll to position [961, 0]
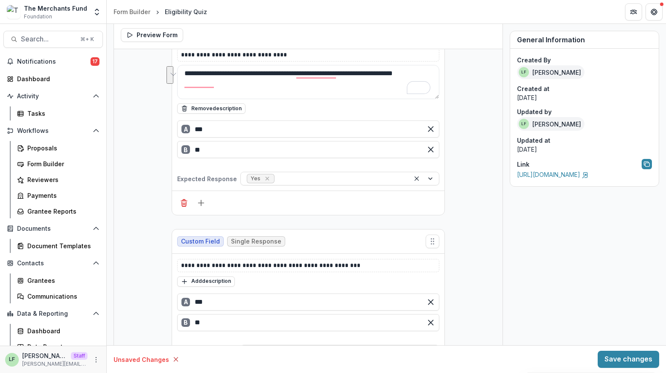
click at [132, 265] on div "**********" at bounding box center [308, 0] width 389 height 1824
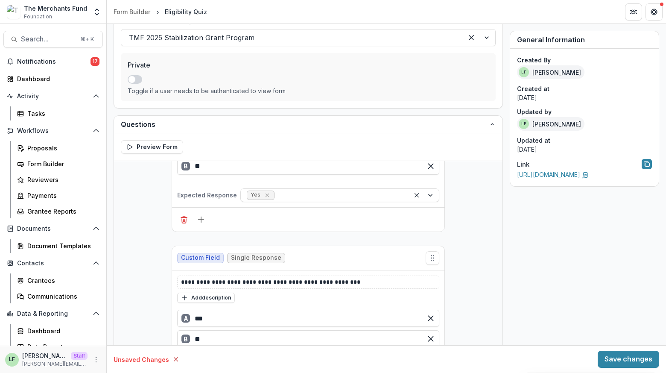
scroll to position [313, 0]
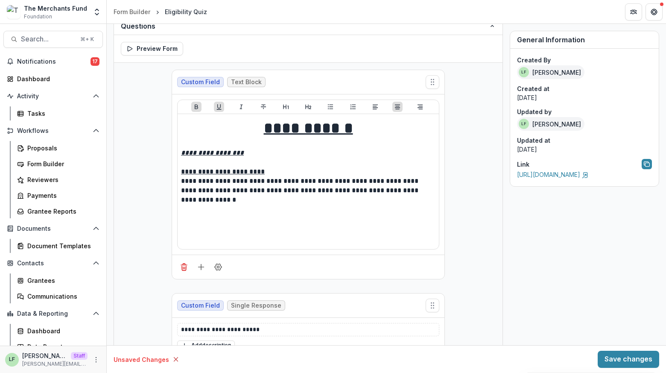
scroll to position [176, 0]
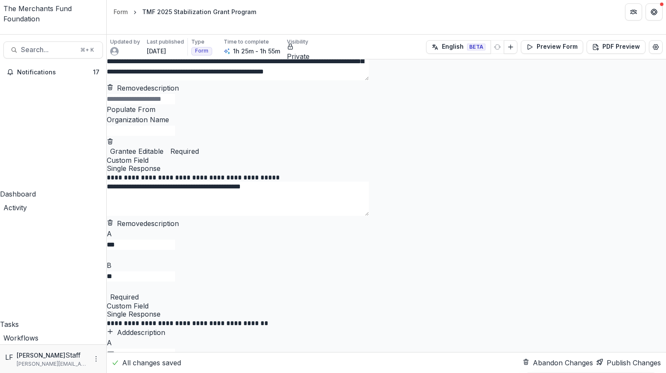
scroll to position [202, 0]
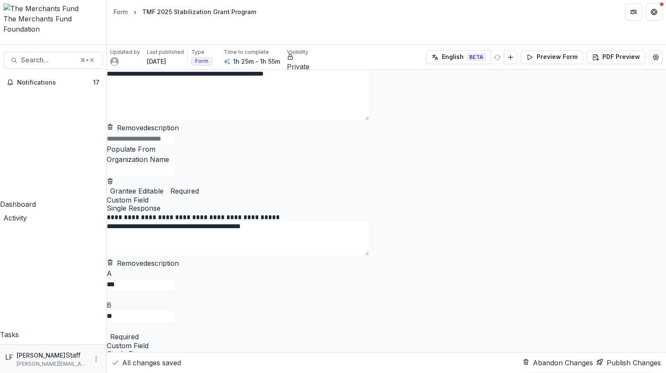
drag, startPoint x: 514, startPoint y: 156, endPoint x: 514, endPoint y: 194, distance: 37.6
click at [369, 120] on textarea "**********" at bounding box center [238, 84] width 262 height 72
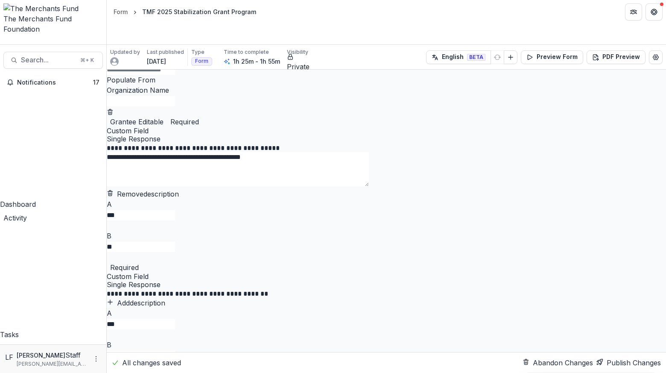
scroll to position [286, 0]
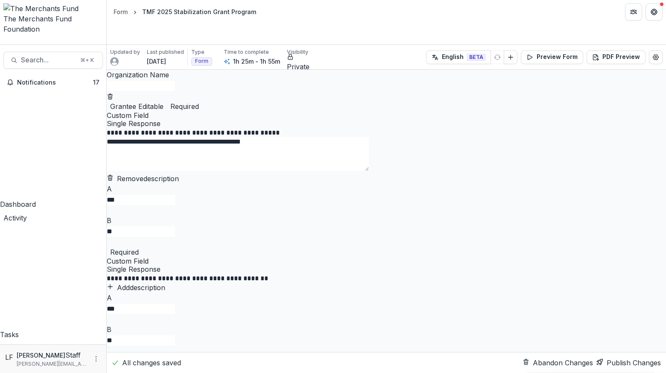
click at [342, 91] on div at bounding box center [386, 85] width 559 height 11
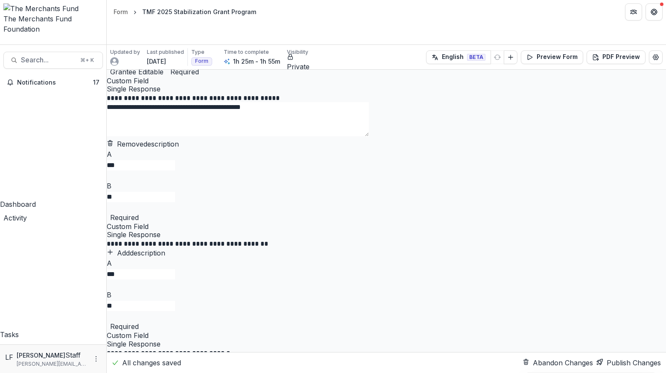
scroll to position [339, 0]
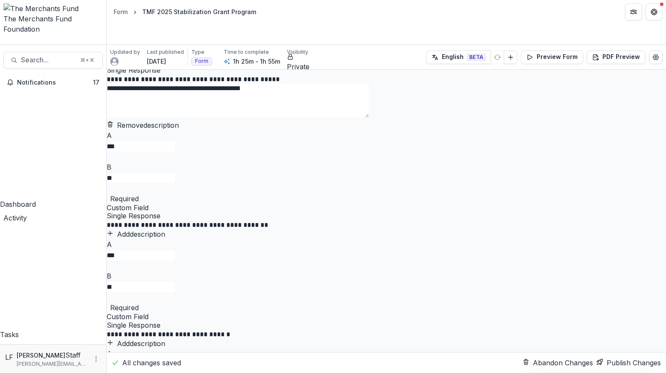
click at [112, 196] on icon "Delete field" at bounding box center [111, 194] width 2 height 1
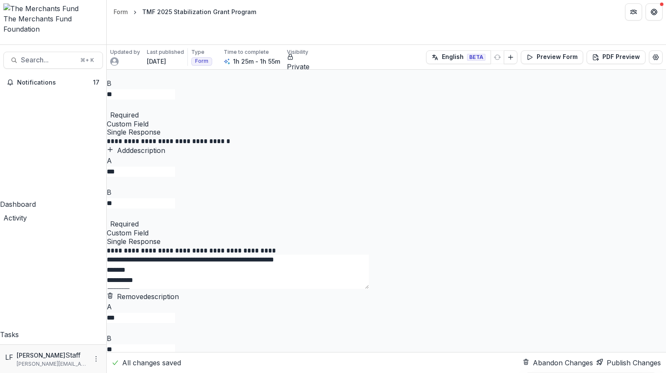
scroll to position [372, 0]
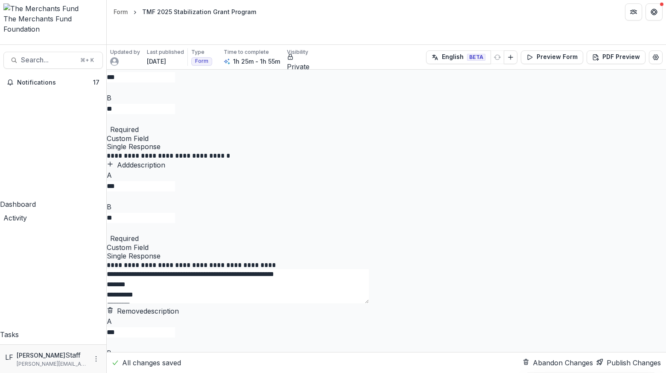
click at [107, 124] on button "Delete field" at bounding box center [107, 124] width 0 height 0
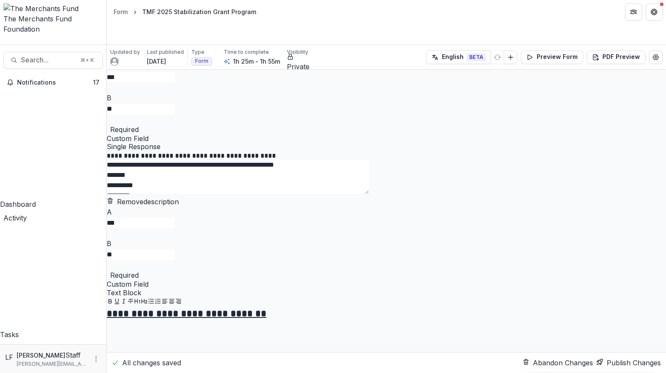
click at [107, 124] on icon "Delete field" at bounding box center [107, 124] width 0 height 0
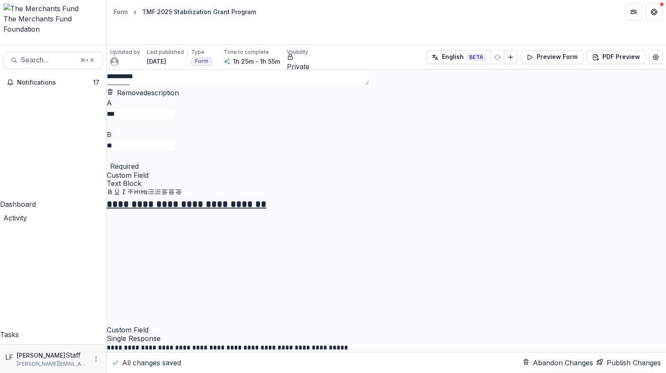
click at [107, 161] on icon "Delete field" at bounding box center [107, 161] width 0 height 0
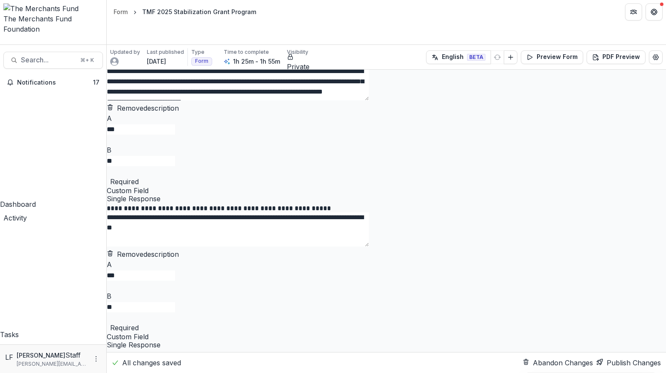
scroll to position [737, 0]
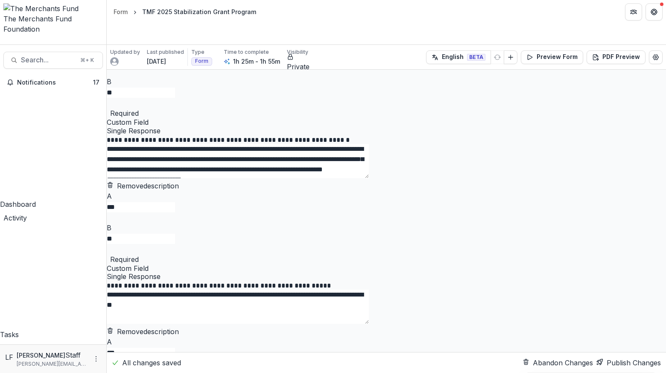
scroll to position [598, 0]
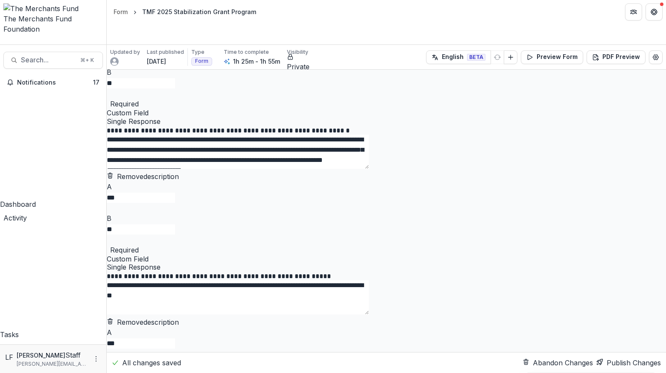
click at [107, 99] on icon "Delete field" at bounding box center [107, 99] width 0 height 0
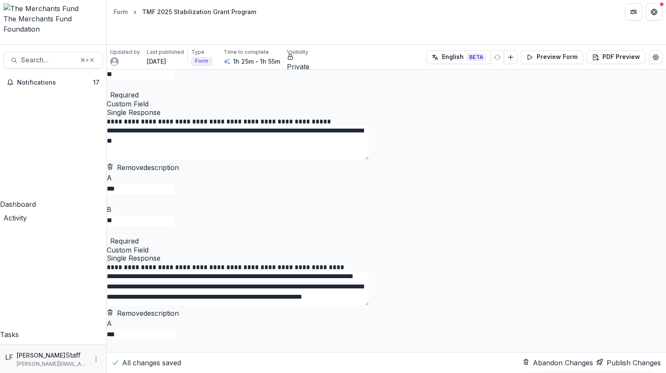
click at [515, 26] on div "**********" at bounding box center [386, 3] width 559 height 47
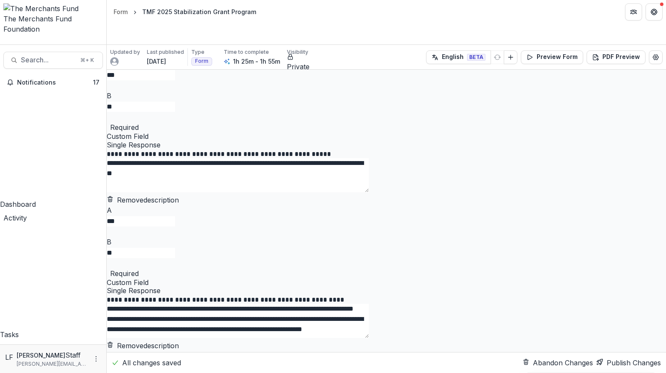
drag, startPoint x: 514, startPoint y: 200, endPoint x: 508, endPoint y: 232, distance: 32.4
click at [369, 46] on textarea "**********" at bounding box center [238, 13] width 262 height 67
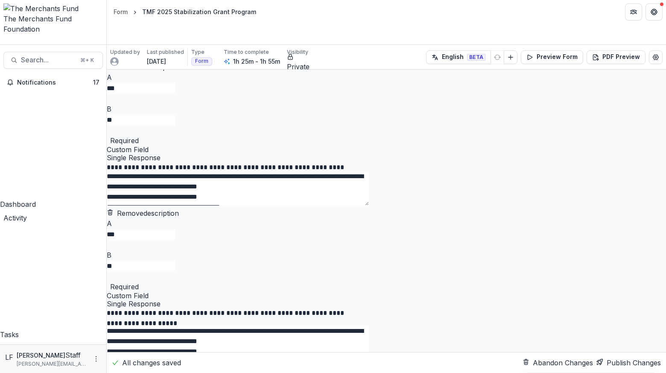
scroll to position [870, 0]
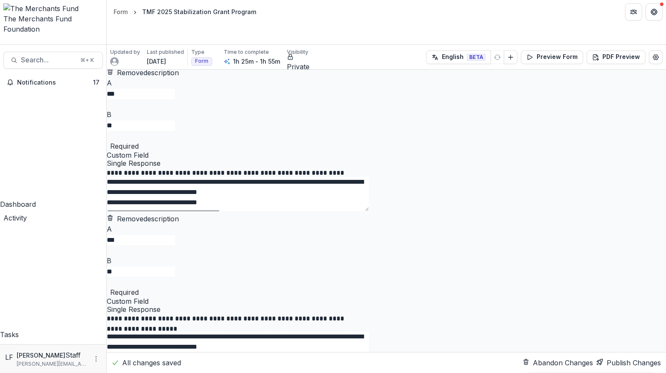
drag, startPoint x: 354, startPoint y: 131, endPoint x: 259, endPoint y: 125, distance: 94.6
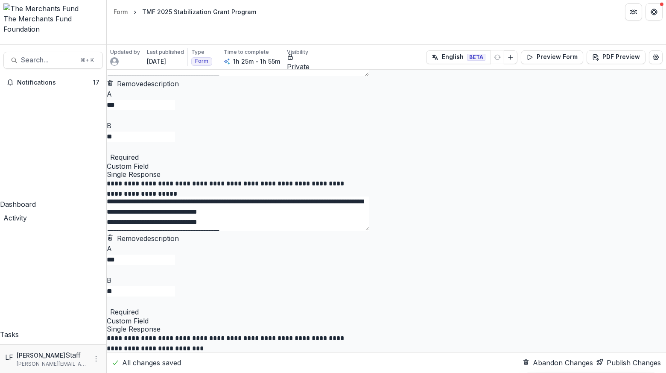
drag, startPoint x: 514, startPoint y: 168, endPoint x: 503, endPoint y: 207, distance: 40.1
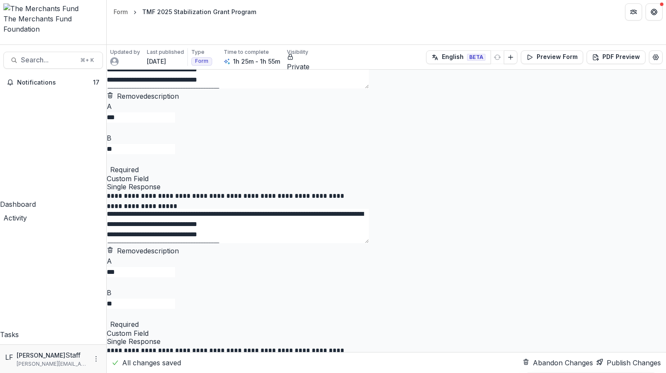
scroll to position [1030, 0]
click at [107, 19] on icon "Delete field" at bounding box center [107, 19] width 0 height 0
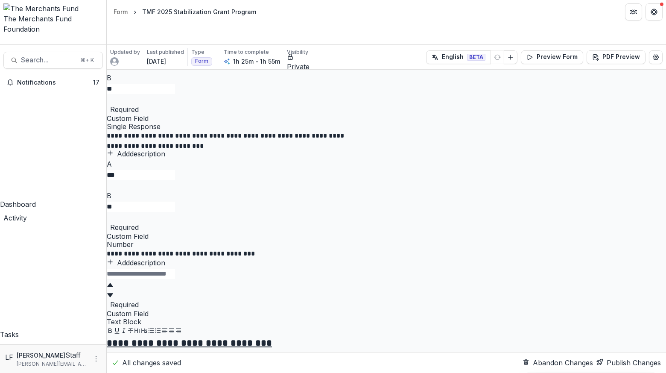
scroll to position [1063, 0]
drag, startPoint x: 263, startPoint y: 103, endPoint x: 386, endPoint y: 106, distance: 123.0
drag, startPoint x: 314, startPoint y: 297, endPoint x: 275, endPoint y: 294, distance: 39.4
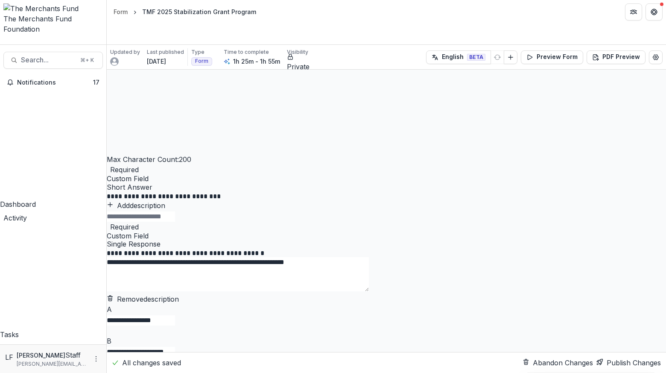
scroll to position [1597, 0]
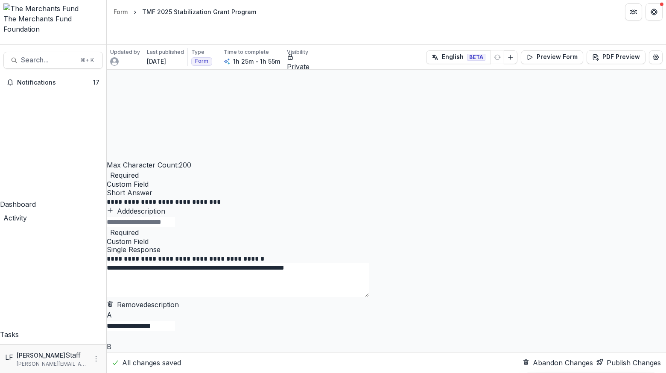
drag, startPoint x: 510, startPoint y: 219, endPoint x: 506, endPoint y: 116, distance: 103.4
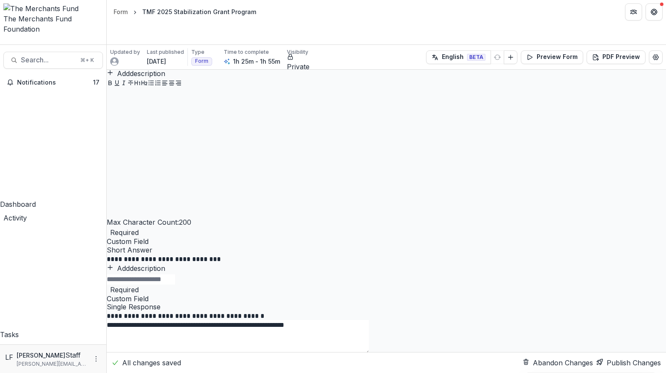
scroll to position [1540, 0]
click at [627, 360] on button "Publish Changes" at bounding box center [628, 362] width 64 height 10
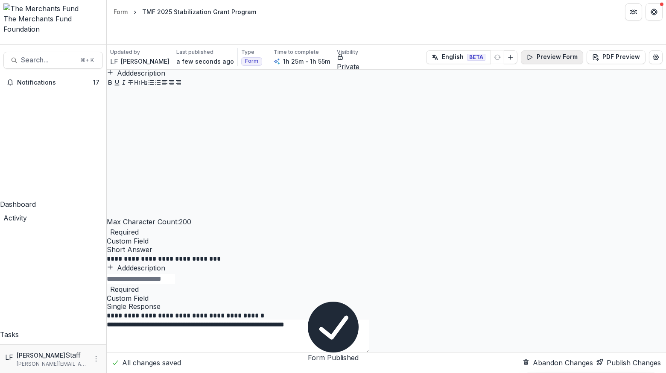
click at [561, 50] on button "Preview Form" at bounding box center [552, 57] width 62 height 14
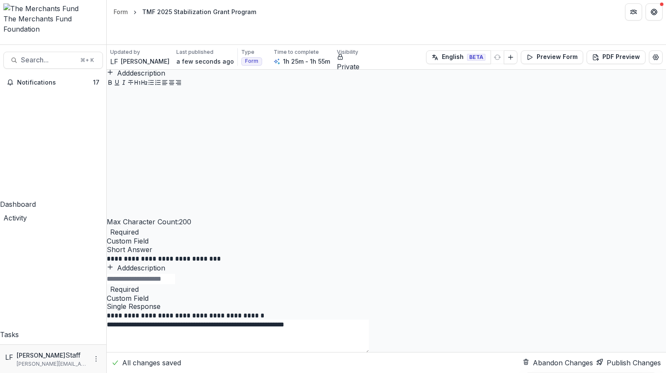
scroll to position [316, 0]
drag, startPoint x: 256, startPoint y: 198, endPoint x: 183, endPoint y: 193, distance: 73.6
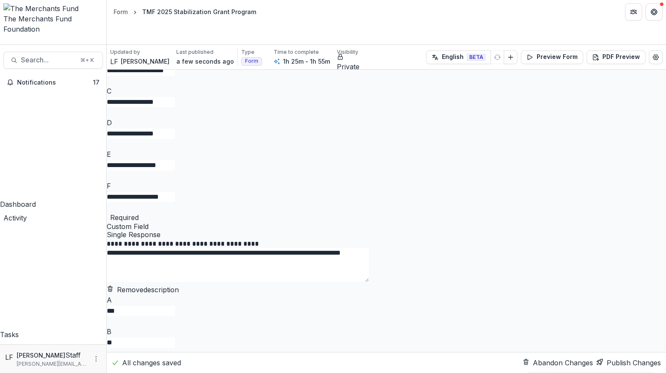
scroll to position [1885, 0]
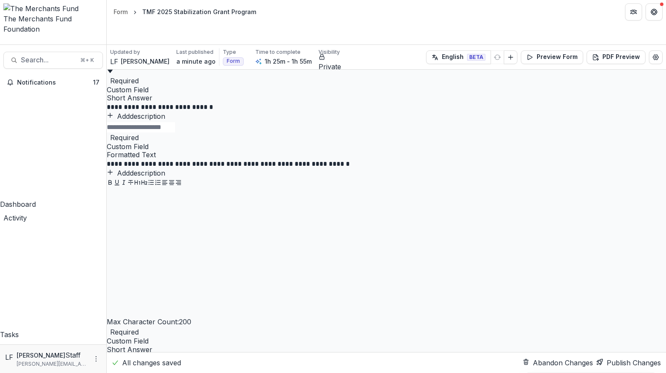
scroll to position [1439, 0]
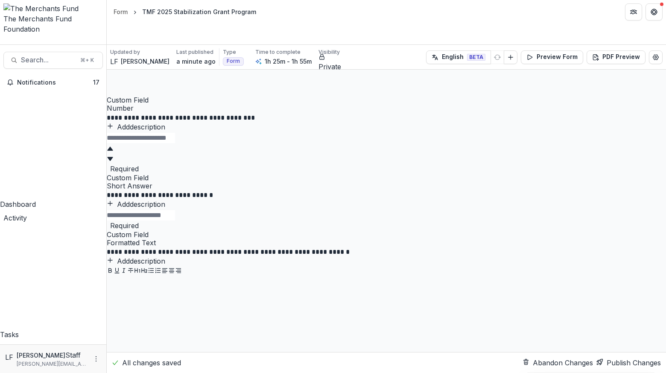
scroll to position [1401, 0]
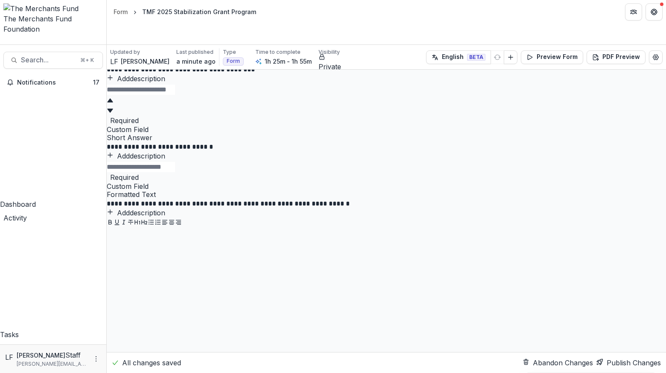
drag, startPoint x: 508, startPoint y: 289, endPoint x: 506, endPoint y: 147, distance: 142.6
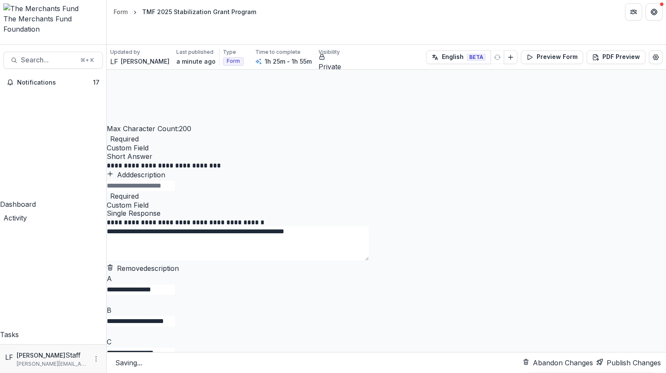
scroll to position [1639, 0]
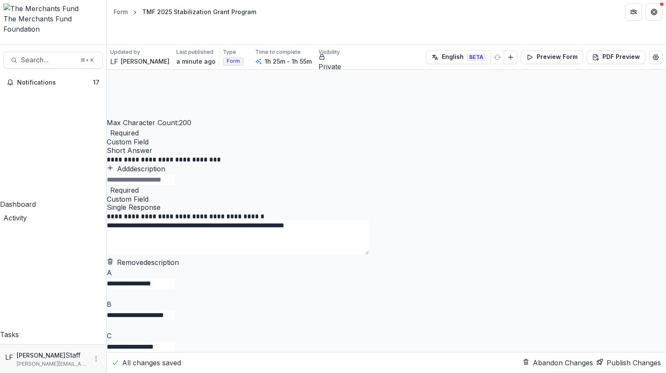
drag, startPoint x: 508, startPoint y: 274, endPoint x: 498, endPoint y: 126, distance: 148.5
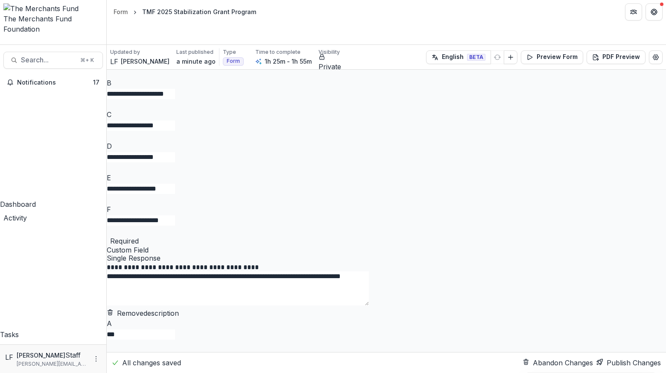
scroll to position [1861, 0]
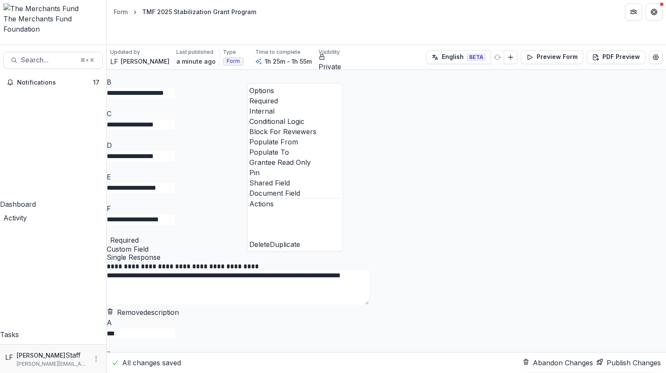
drag, startPoint x: 330, startPoint y: 117, endPoint x: 337, endPoint y: 143, distance: 26.7
click at [249, 147] on span at bounding box center [249, 147] width 0 height 0
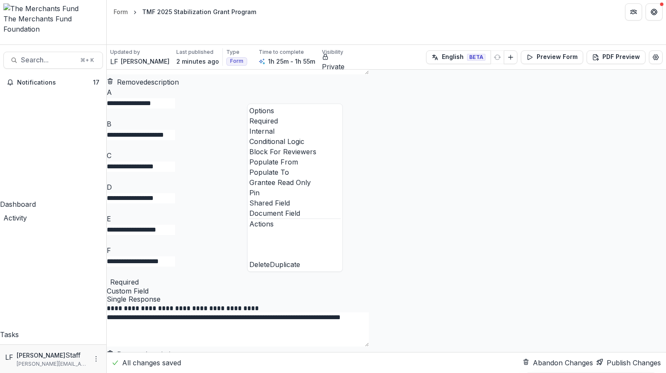
click at [249, 177] on span at bounding box center [249, 177] width 0 height 0
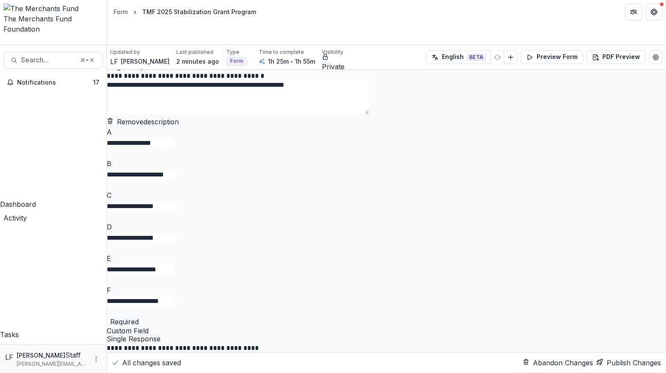
scroll to position [416, 0]
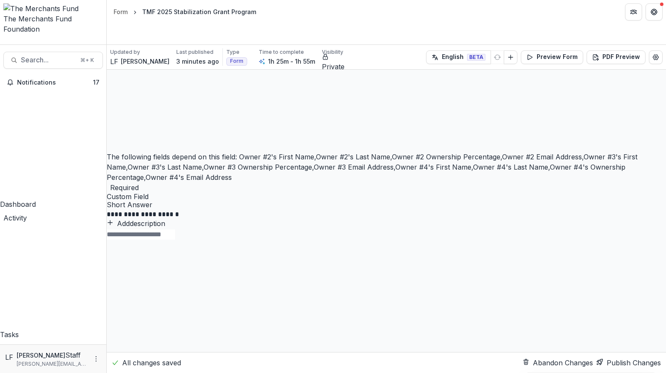
scroll to position [3604, 0]
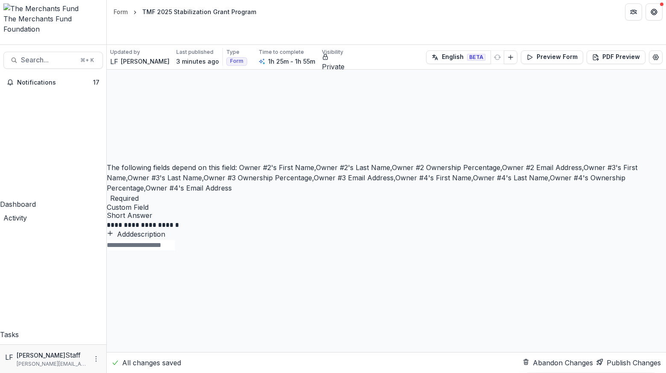
drag, startPoint x: 509, startPoint y: 329, endPoint x: 502, endPoint y: 176, distance: 153.0
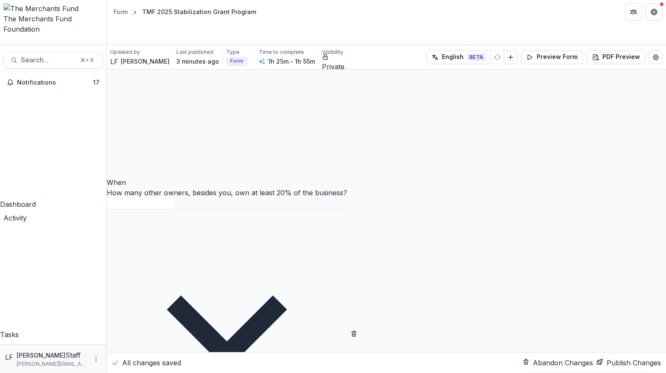
scroll to position [3929, 0]
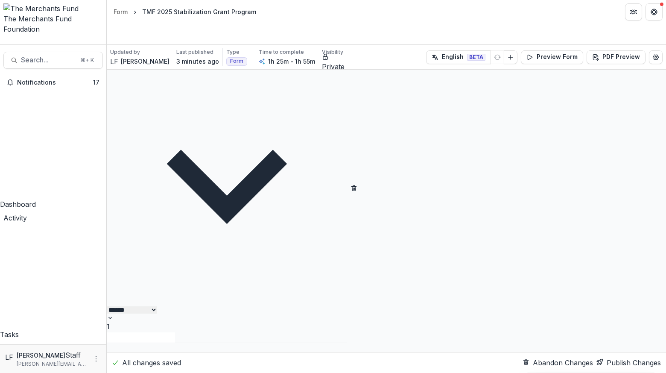
scroll to position [4080, 0]
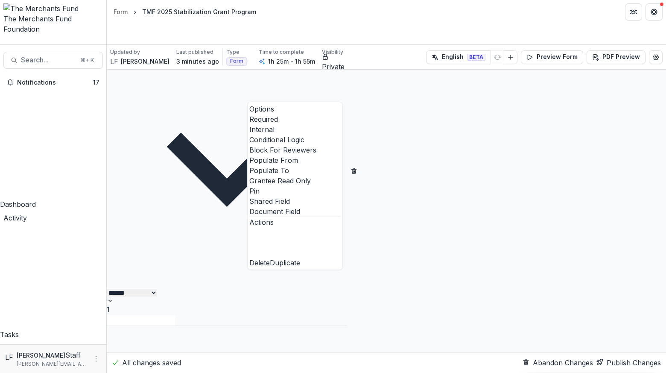
click at [249, 145] on span at bounding box center [249, 145] width 0 height 0
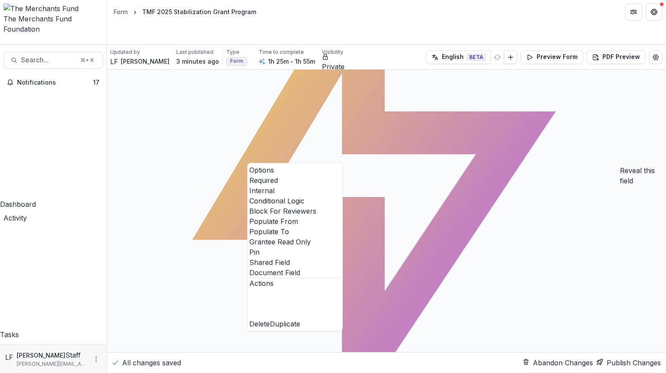
scroll to position [4118, 0]
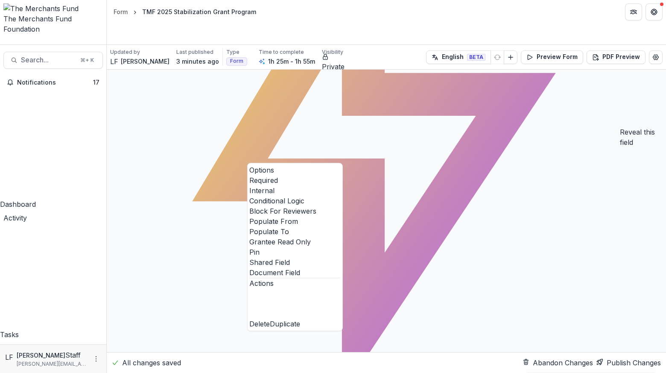
click at [392, 241] on div "Reveal this field Add condition" at bounding box center [386, 141] width 559 height 523
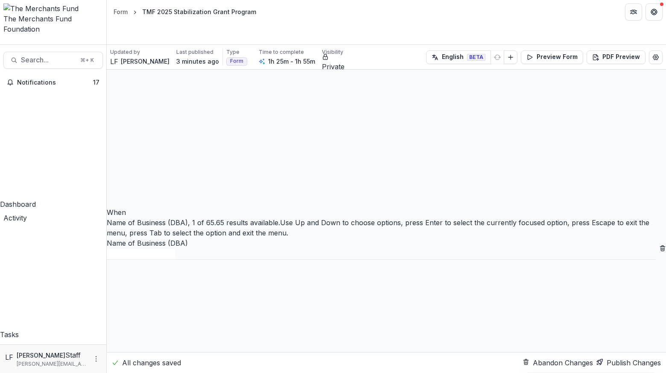
click at [335, 238] on div "Name of Business (DBA)" at bounding box center [381, 248] width 549 height 21
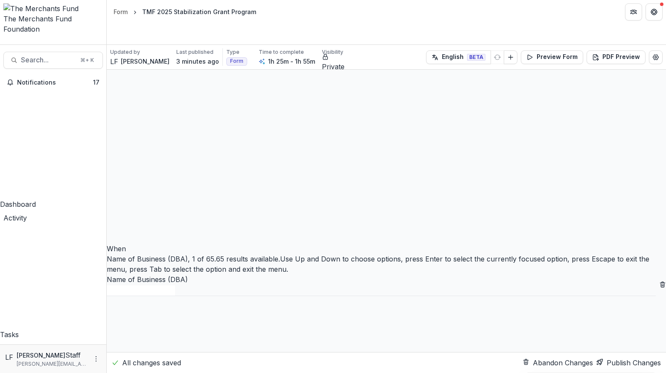
scroll to position [4086, 0]
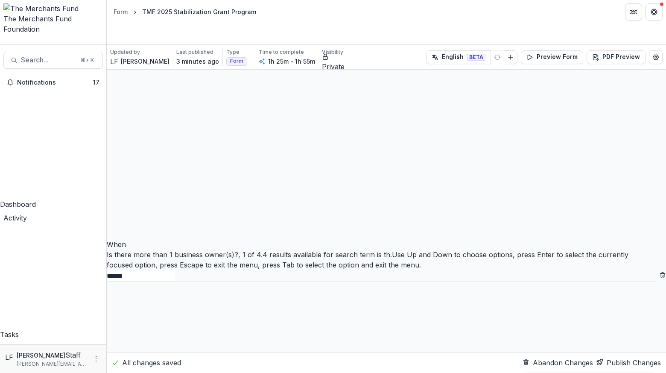
type input "*******"
click at [319, 372] on div "Is there more than 1 business owner(s)?" at bounding box center [333, 378] width 666 height 10
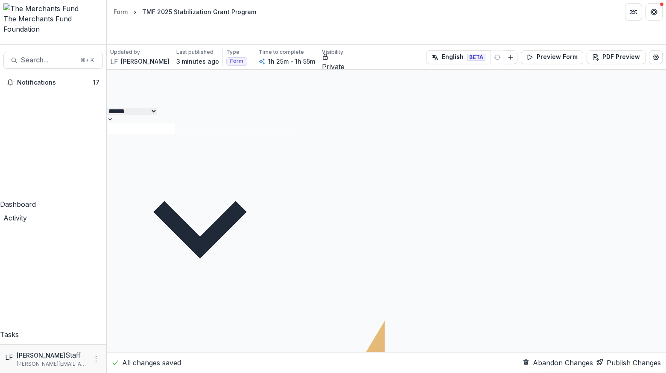
scroll to position [4048, 0]
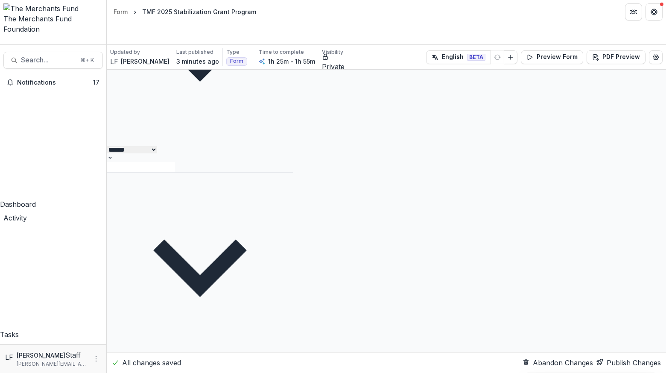
click at [293, 172] on div at bounding box center [200, 166] width 187 height 11
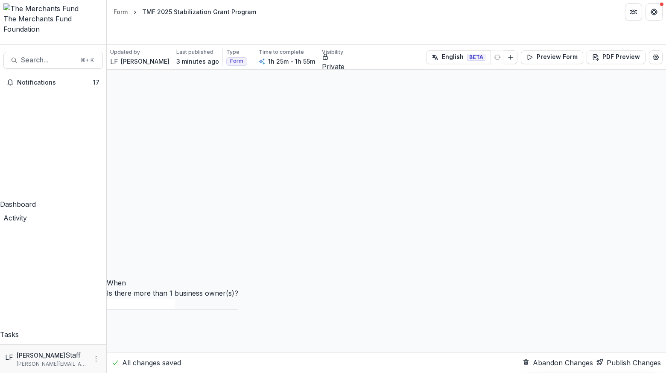
click at [463, 372] on div "Yes" at bounding box center [333, 378] width 666 height 10
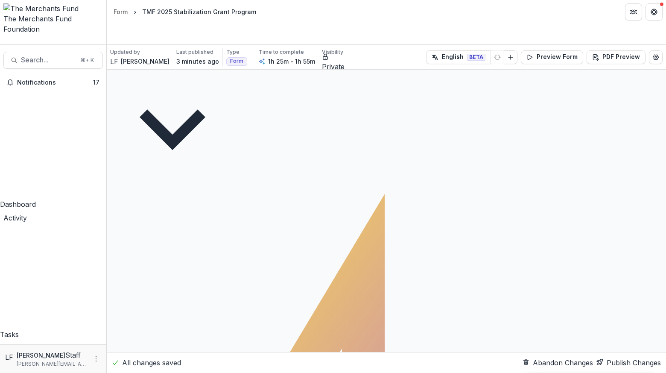
click at [602, 360] on button "Publish Changes" at bounding box center [628, 362] width 64 height 10
click at [555, 50] on button "Preview Form" at bounding box center [552, 57] width 62 height 14
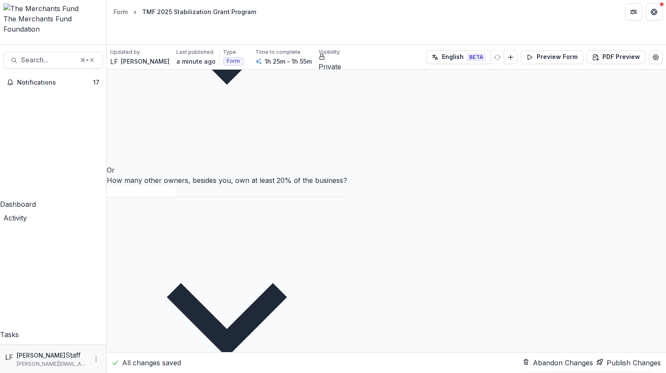
scroll to position [6845, 0]
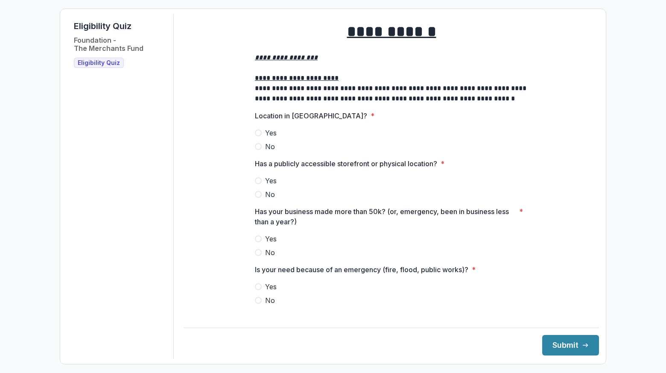
click at [274, 138] on span "Yes" at bounding box center [271, 133] width 12 height 10
click at [269, 186] on span "Yes" at bounding box center [271, 180] width 12 height 10
click at [270, 244] on span "Yes" at bounding box center [271, 239] width 12 height 10
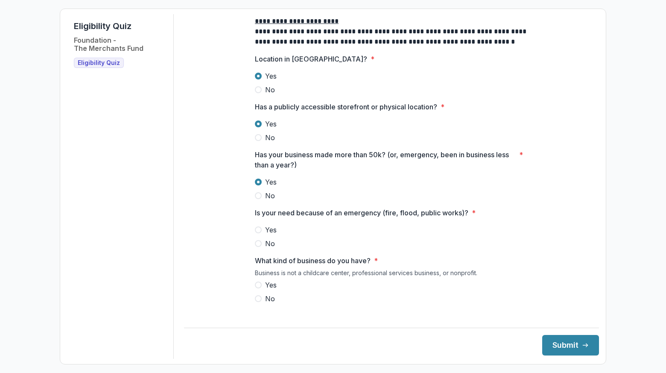
scroll to position [82, 0]
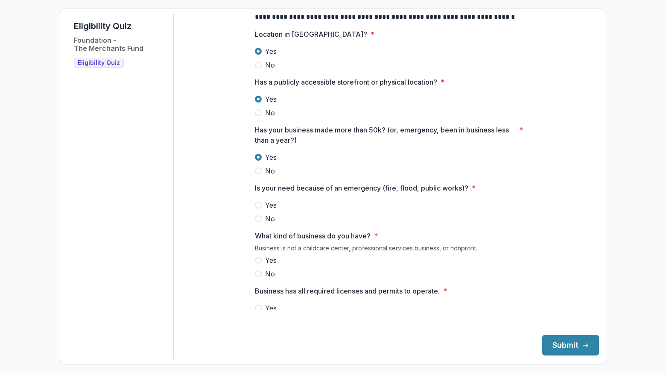
click at [269, 210] on span "Yes" at bounding box center [271, 205] width 12 height 10
click at [268, 265] on span "Yes" at bounding box center [271, 260] width 12 height 10
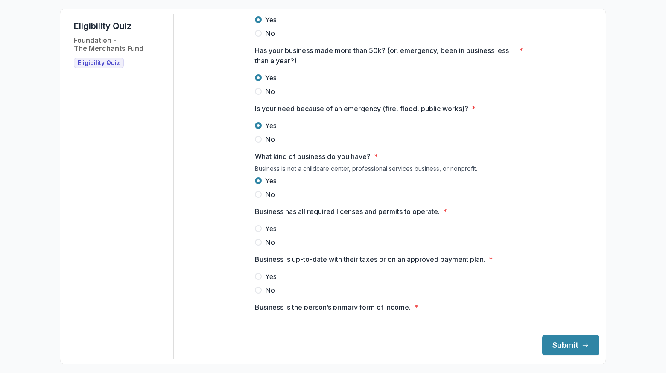
scroll to position [198, 0]
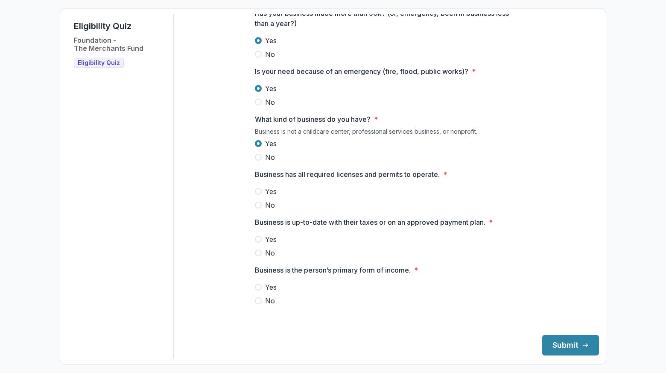
click at [263, 194] on label "Yes" at bounding box center [391, 191] width 273 height 10
click at [266, 244] on span "Yes" at bounding box center [271, 239] width 12 height 10
click at [265, 291] on span "Yes" at bounding box center [271, 287] width 12 height 10
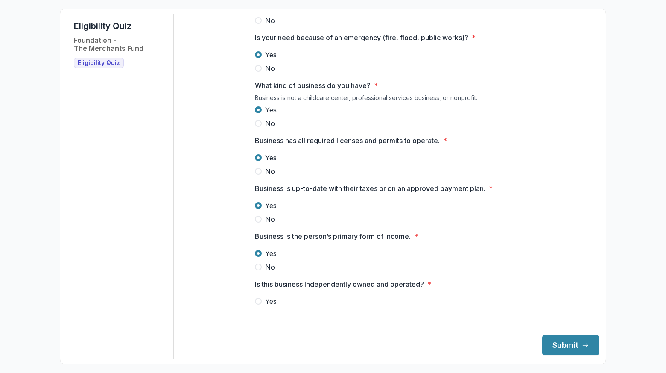
scroll to position [255, 0]
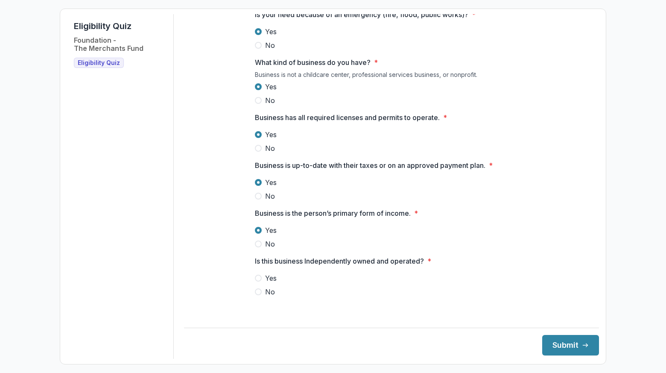
click at [265, 291] on div "Yes No" at bounding box center [391, 285] width 273 height 24
click at [265, 283] on span "Yes" at bounding box center [271, 278] width 12 height 10
click at [561, 349] on button "Submit" at bounding box center [570, 345] width 57 height 20
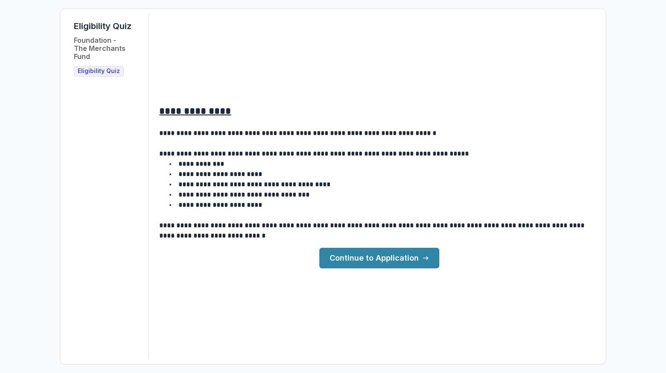
click at [390, 260] on link "Continue to Application" at bounding box center [379, 258] width 120 height 20
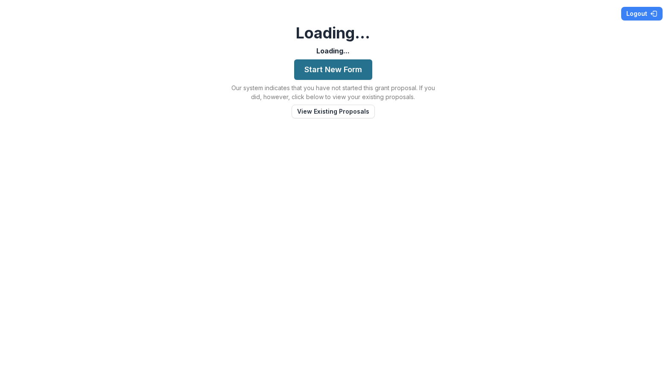
click at [339, 72] on button "Start New Form" at bounding box center [333, 69] width 78 height 20
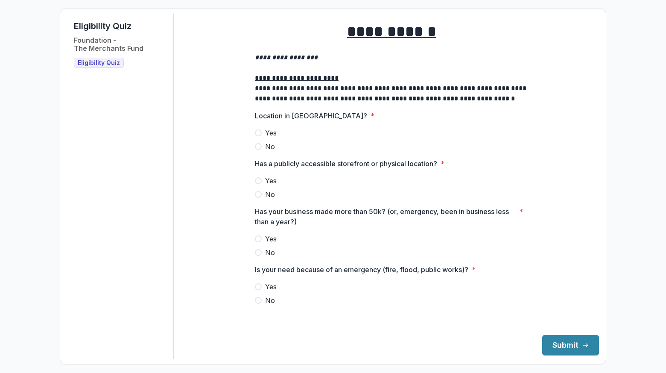
click at [259, 150] on span at bounding box center [258, 146] width 7 height 7
click at [258, 184] on span at bounding box center [258, 180] width 7 height 7
click at [258, 242] on label "Yes" at bounding box center [391, 239] width 273 height 10
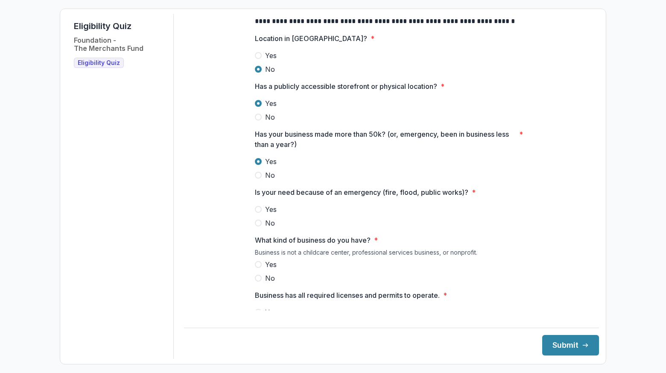
scroll to position [83, 0]
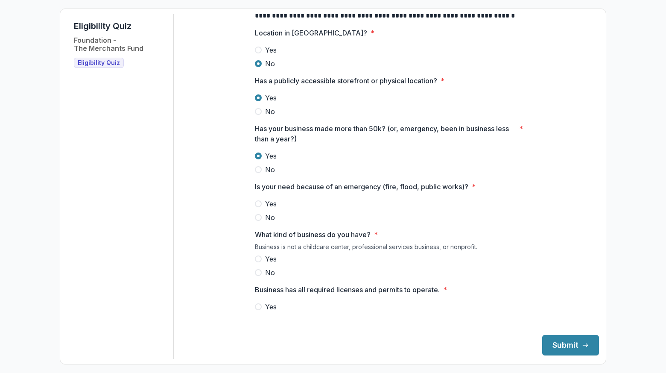
click at [257, 207] on span at bounding box center [258, 203] width 7 height 7
click at [257, 262] on span at bounding box center [258, 258] width 7 height 7
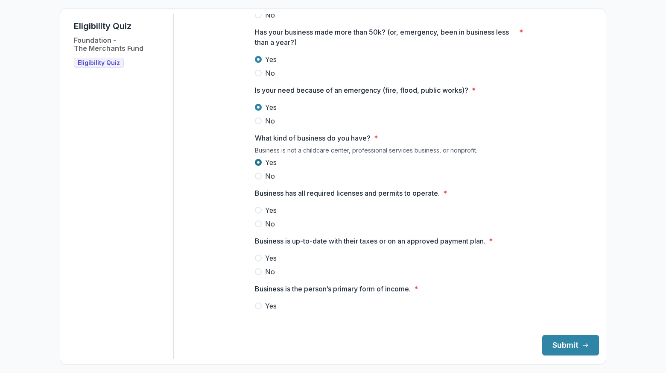
scroll to position [216, 0]
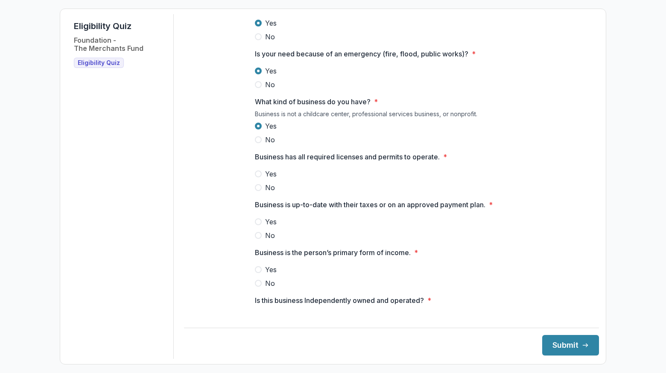
click at [257, 177] on span at bounding box center [258, 173] width 7 height 7
click at [258, 225] on span at bounding box center [258, 221] width 7 height 7
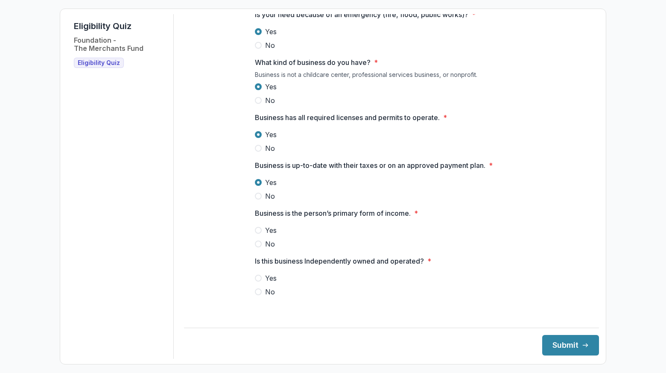
click at [257, 234] on span at bounding box center [258, 230] width 7 height 7
click at [260, 297] on label "No" at bounding box center [391, 291] width 273 height 10
click at [260, 295] on label "No" at bounding box center [391, 291] width 273 height 10
click at [260, 283] on label "Yes" at bounding box center [391, 278] width 273 height 10
click at [583, 342] on button "Submit" at bounding box center [570, 345] width 57 height 20
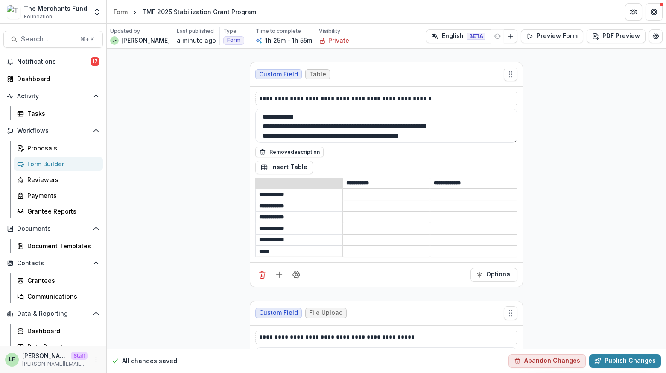
scroll to position [7220, 0]
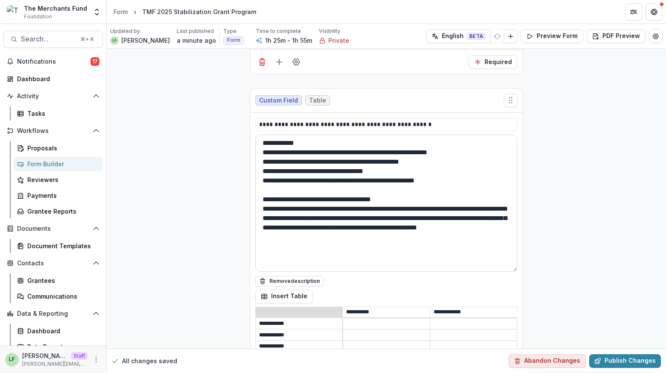
drag, startPoint x: 514, startPoint y: 172, endPoint x: 500, endPoint y: 275, distance: 103.4
click at [500, 272] on textarea "**********" at bounding box center [386, 202] width 262 height 137
drag, startPoint x: 398, startPoint y: 205, endPoint x: 260, endPoint y: 204, distance: 137.9
click at [260, 204] on textarea "**********" at bounding box center [386, 202] width 262 height 137
click at [412, 234] on textarea "**********" at bounding box center [386, 202] width 262 height 137
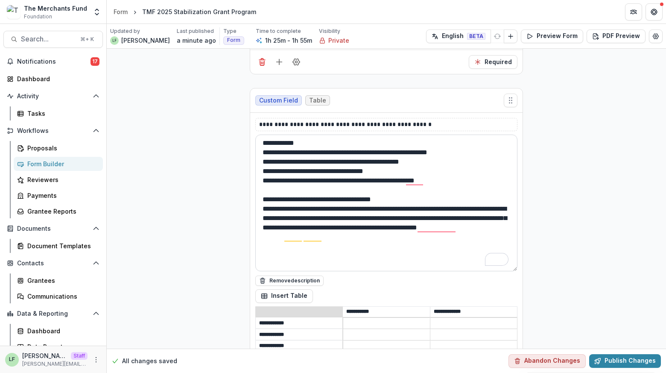
click at [404, 205] on textarea "**********" at bounding box center [386, 202] width 262 height 137
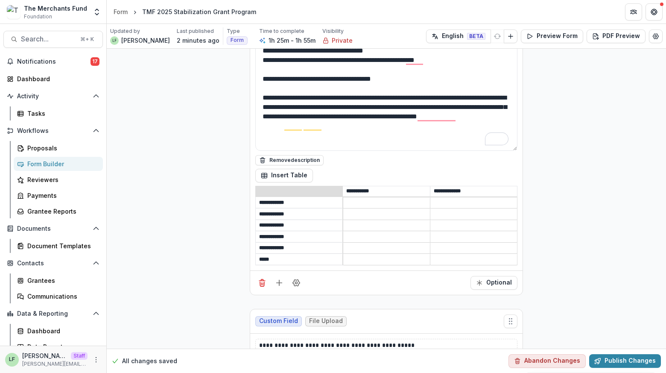
scroll to position [7342, 0]
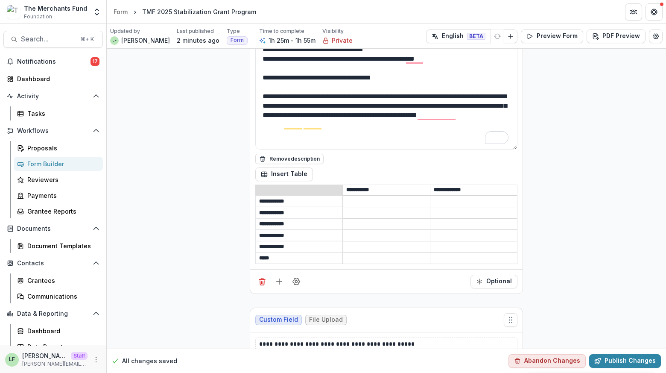
type textarea "**********"
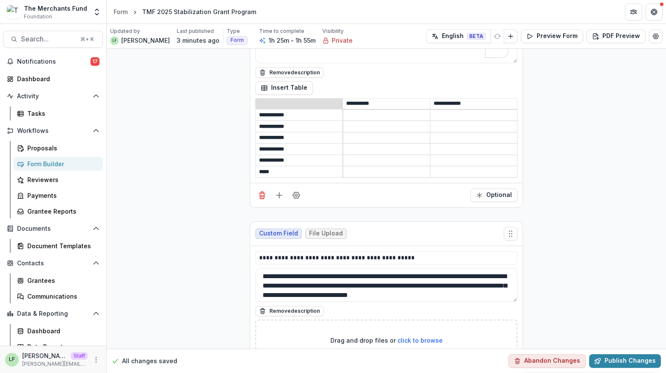
scroll to position [7438, 0]
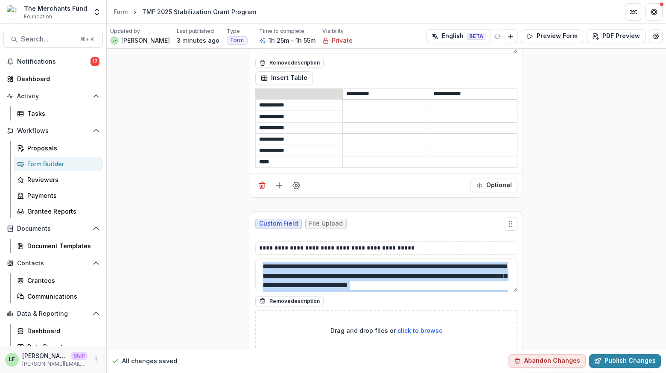
drag, startPoint x: 514, startPoint y: 294, endPoint x: 511, endPoint y: 320, distance: 26.2
click at [511, 320] on div "**********" at bounding box center [386, 311] width 262 height 140
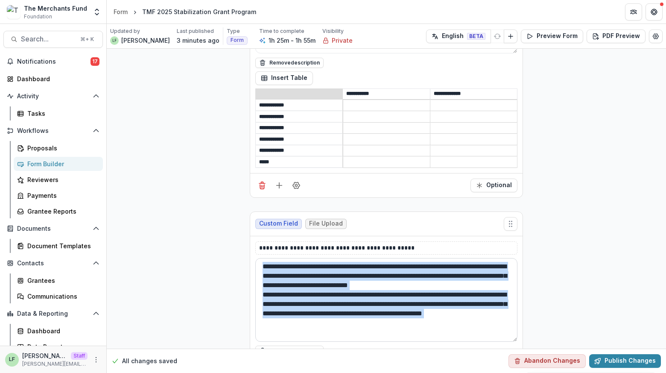
drag, startPoint x: 514, startPoint y: 293, endPoint x: 513, endPoint y: 342, distance: 48.7
click at [514, 342] on div "**********" at bounding box center [386, 307] width 262 height 98
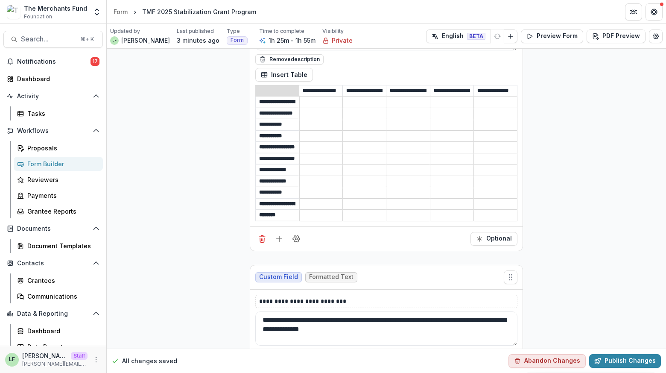
scroll to position [13319, 0]
click at [633, 358] on button "Publish Changes" at bounding box center [625, 361] width 72 height 14
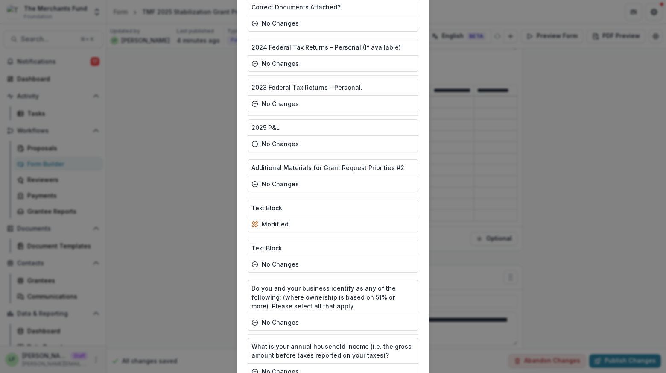
scroll to position [4188, 0]
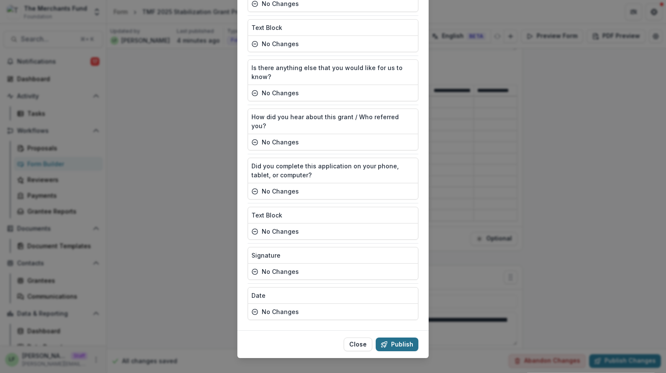
click at [403, 337] on button "Publish" at bounding box center [397, 344] width 43 height 14
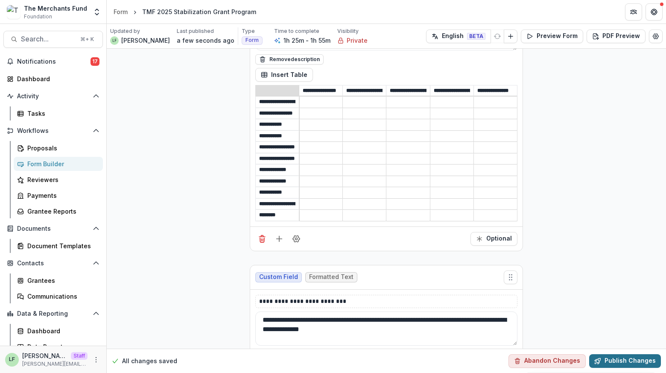
click at [643, 357] on button "Publish Changes" at bounding box center [625, 361] width 72 height 14
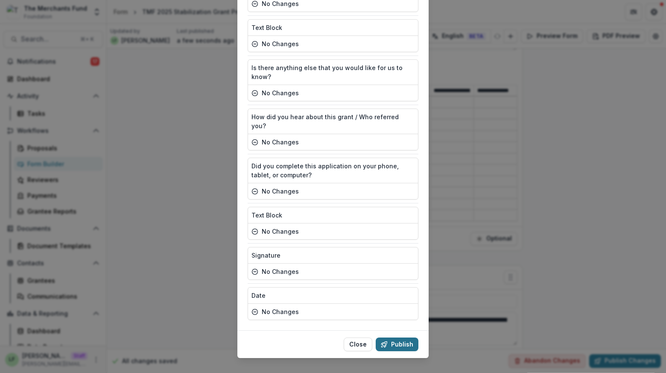
click at [397, 337] on button "Publish" at bounding box center [397, 344] width 43 height 14
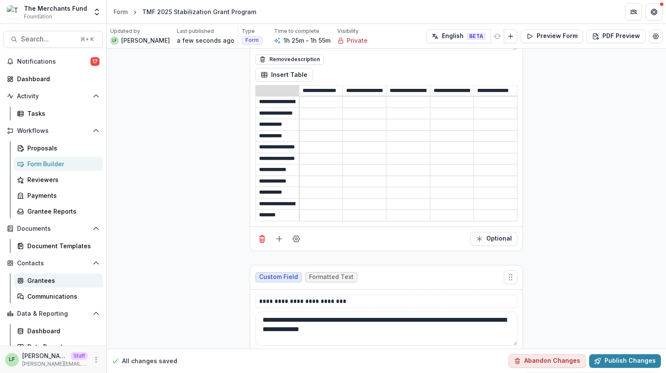
click at [36, 274] on link "Grantees" at bounding box center [58, 280] width 89 height 14
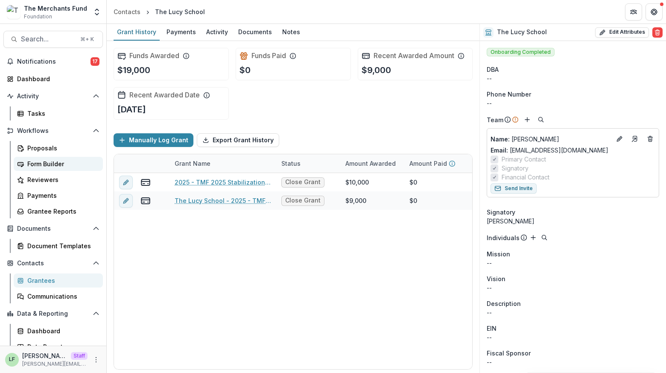
click at [42, 163] on div "Form Builder" at bounding box center [61, 163] width 69 height 9
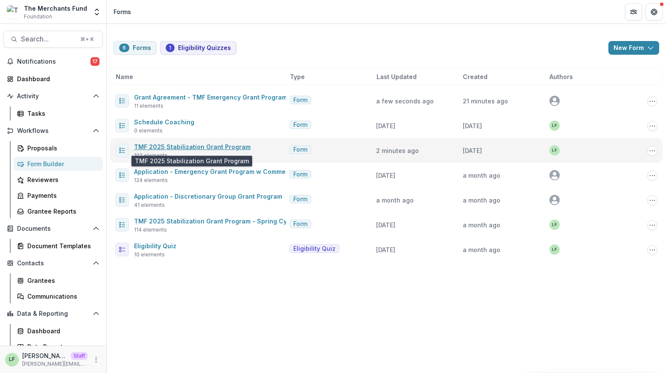
click at [155, 144] on link "TMF 2025 Stabilization Grant Program" at bounding box center [192, 146] width 117 height 7
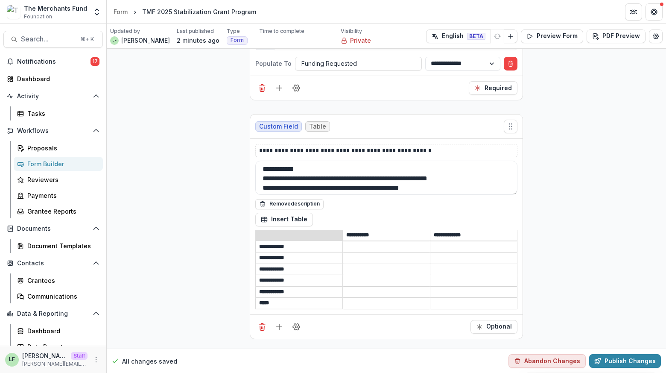
scroll to position [7156, 0]
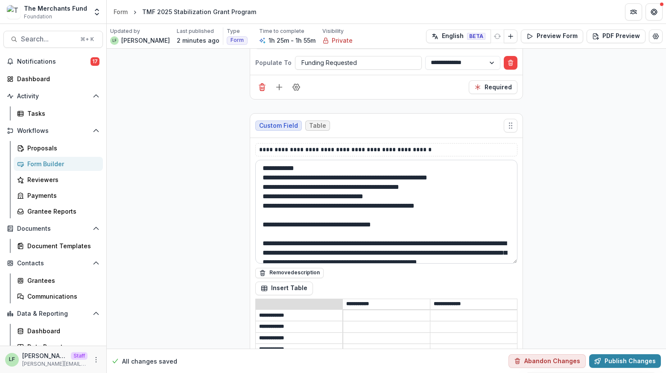
drag, startPoint x: 514, startPoint y: 186, endPoint x: 502, endPoint y: 256, distance: 71.1
click at [502, 256] on textarea "**********" at bounding box center [386, 212] width 262 height 104
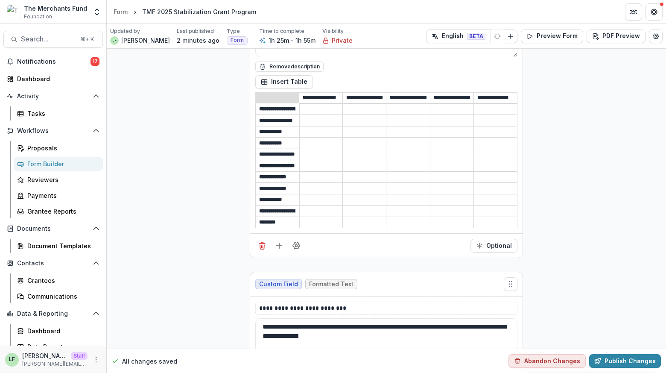
scroll to position [13190, 0]
drag, startPoint x: 290, startPoint y: 211, endPoint x: 233, endPoint y: 209, distance: 57.2
type input "*****"
click at [377, 244] on div "Optional" at bounding box center [386, 246] width 272 height 24
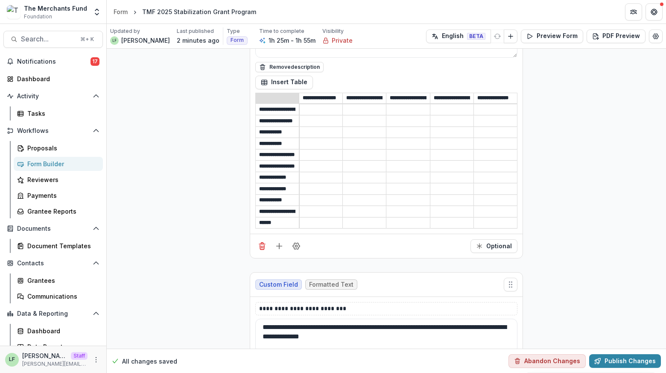
click at [344, 94] on input "**********" at bounding box center [364, 98] width 43 height 10
click at [558, 39] on button "Preview Form" at bounding box center [552, 36] width 62 height 14
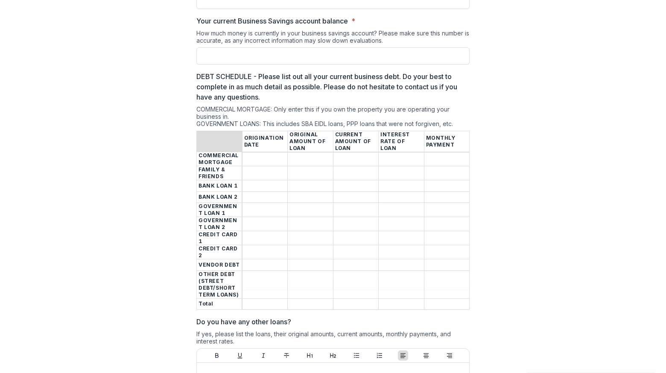
scroll to position [2951, 0]
click at [226, 299] on th "Total" at bounding box center [220, 305] width 46 height 12
click at [264, 155] on input "DEBT SCHEDULE - Please list out all your current business debt. Do your best to…" at bounding box center [265, 160] width 45 height 10
click at [257, 193] on input "DEBT SCHEDULE - Please list out all your current business debt. Do your best to…" at bounding box center [265, 198] width 45 height 10
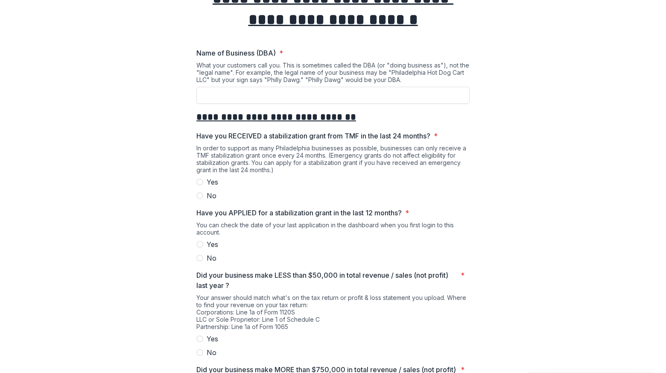
scroll to position [0, 0]
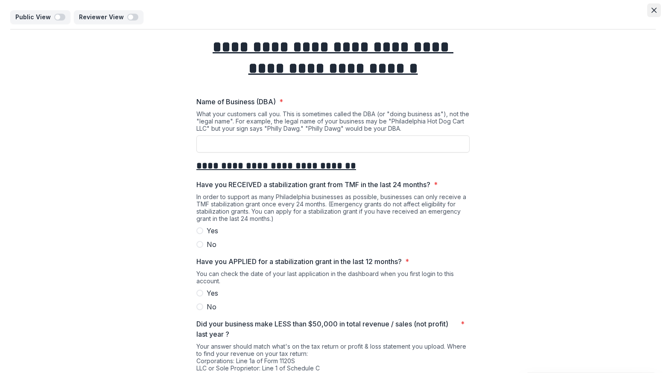
click at [654, 6] on button "Close" at bounding box center [654, 10] width 14 height 14
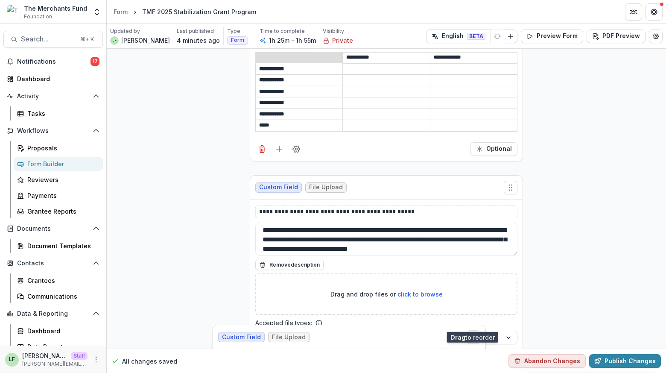
scroll to position [7404, 0]
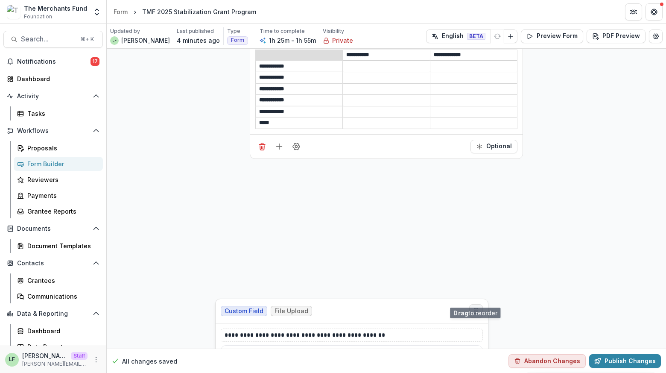
drag, startPoint x: 509, startPoint y: 64, endPoint x: 475, endPoint y: 297, distance: 235.6
click at [475, 307] on icon "Move field" at bounding box center [476, 311] width 9 height 9
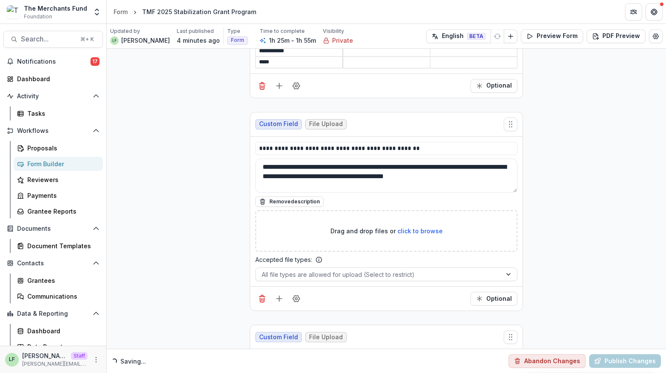
scroll to position [7473, 0]
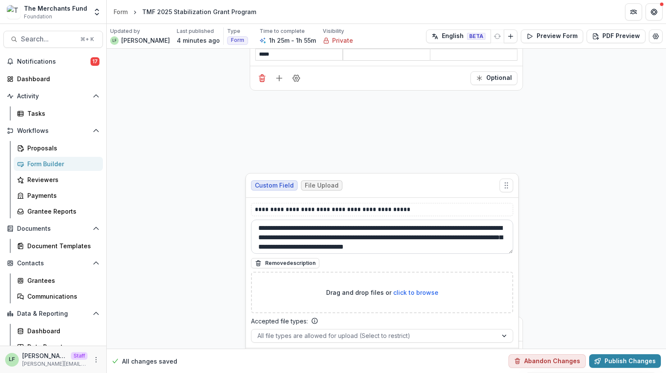
drag, startPoint x: 508, startPoint y: 316, endPoint x: 500, endPoint y: 146, distance: 169.3
click at [509, 178] on button "Move field" at bounding box center [507, 185] width 14 height 14
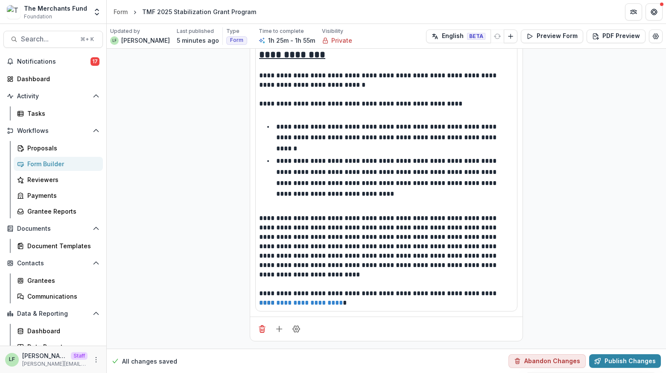
scroll to position [6636, 0]
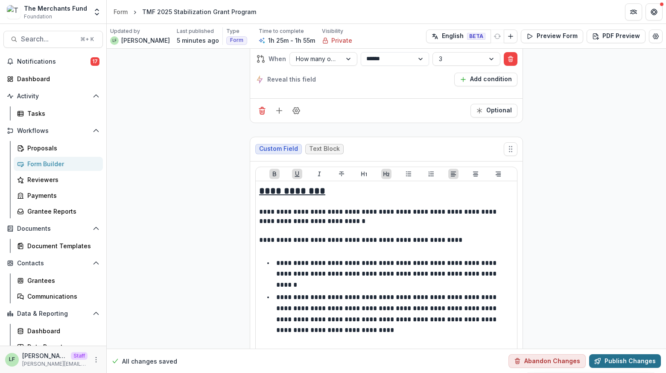
click at [616, 354] on button "Publish Changes" at bounding box center [625, 361] width 72 height 14
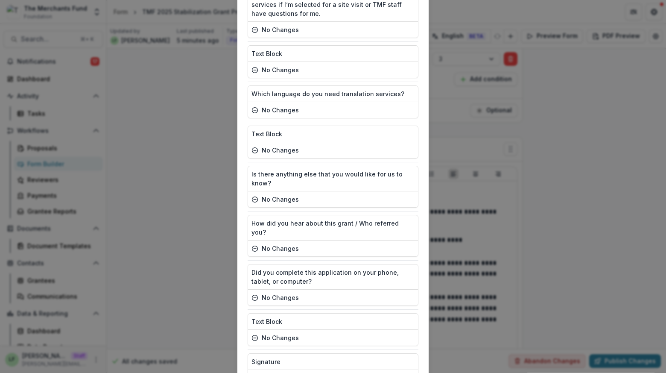
scroll to position [4188, 0]
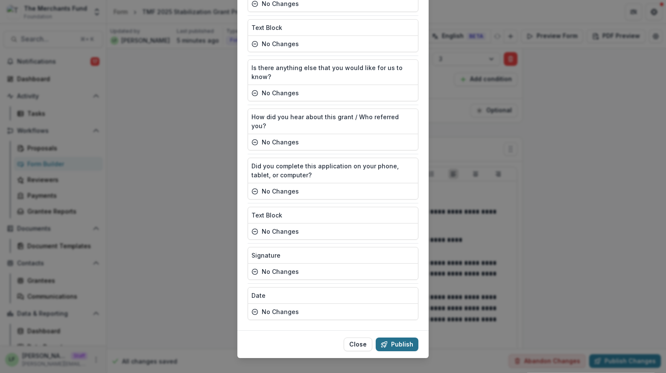
click at [398, 337] on button "Publish" at bounding box center [397, 344] width 43 height 14
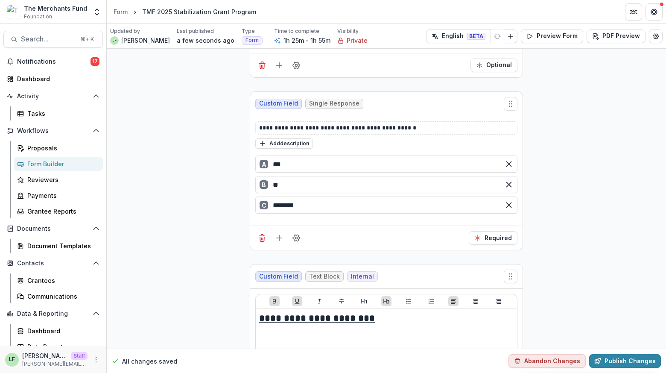
scroll to position [17769, 0]
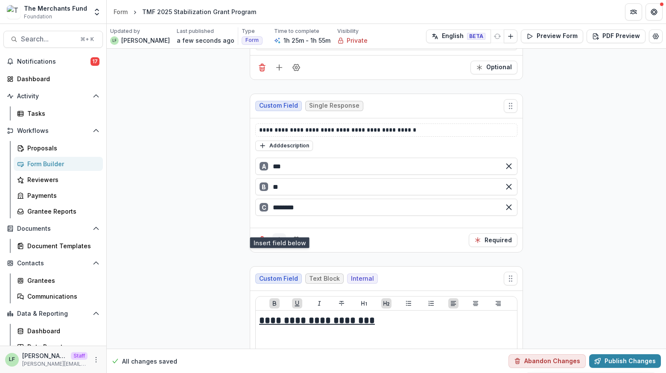
click at [278, 236] on icon "Add field" at bounding box center [279, 240] width 9 height 9
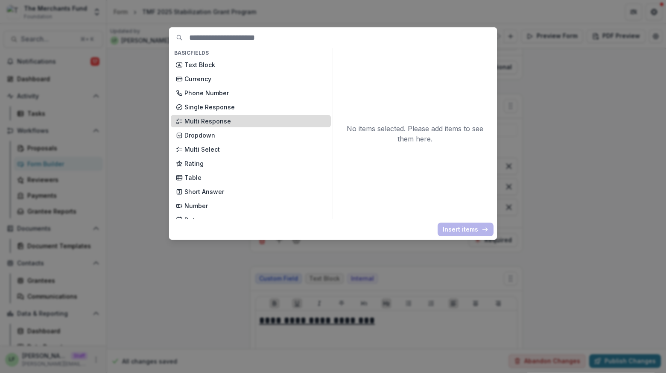
scroll to position [0, 0]
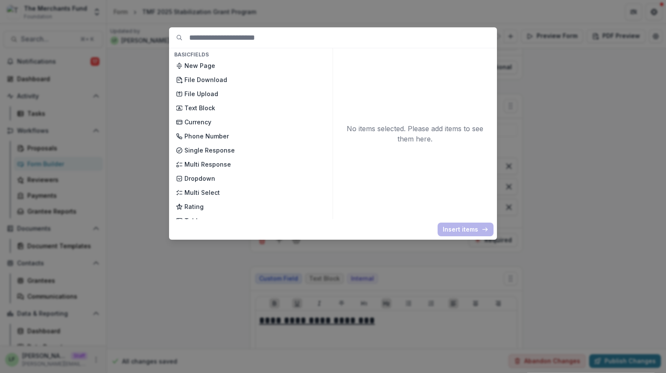
click at [216, 285] on div "Basic Fields New Page File Download File Upload Text Block Currency Phone Numbe…" at bounding box center [333, 186] width 666 height 373
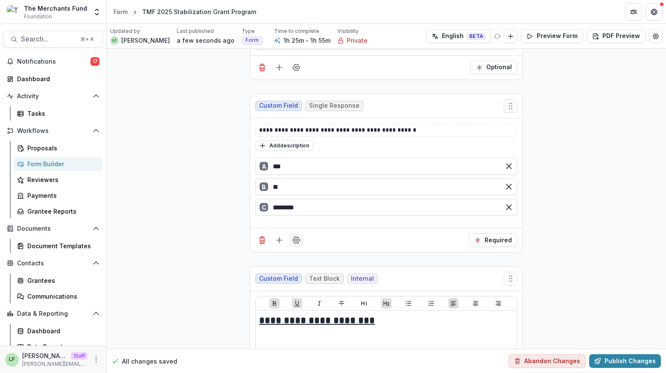
click at [295, 236] on icon "Field Settings" at bounding box center [296, 240] width 9 height 9
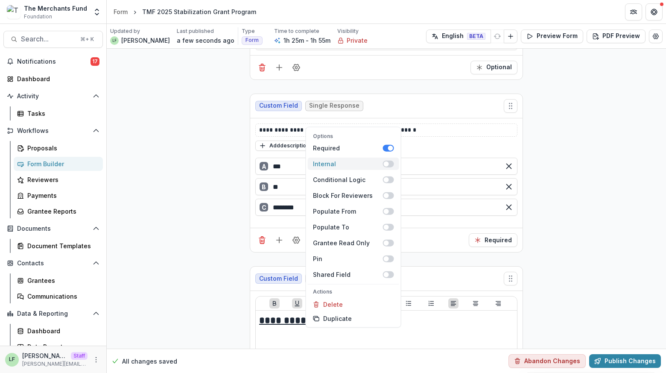
click at [390, 160] on span at bounding box center [388, 163] width 11 height 7
click at [511, 233] on button "Required" at bounding box center [493, 240] width 49 height 14
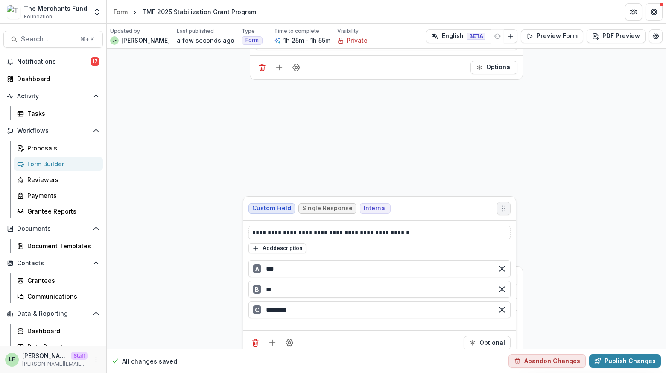
drag, startPoint x: 508, startPoint y: 91, endPoint x: 501, endPoint y: 251, distance: 159.8
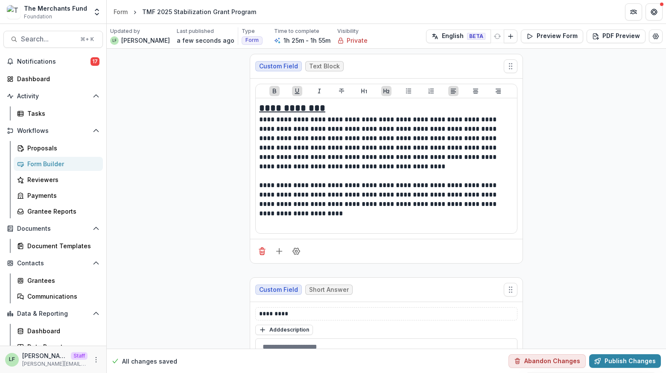
scroll to position [20641, 0]
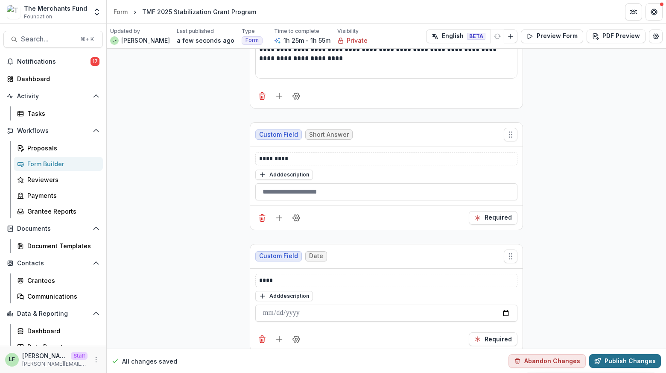
click at [634, 357] on button "Publish Changes" at bounding box center [625, 361] width 72 height 14
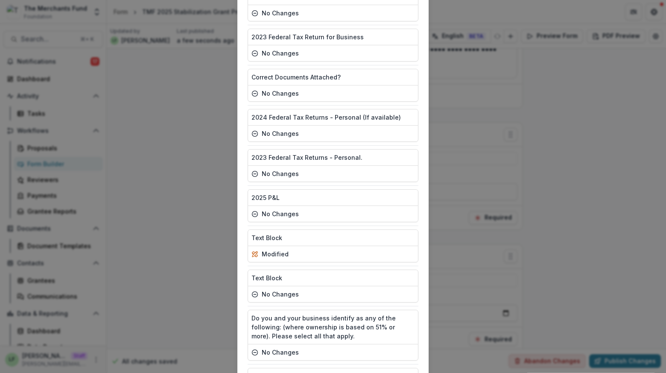
scroll to position [4188, 0]
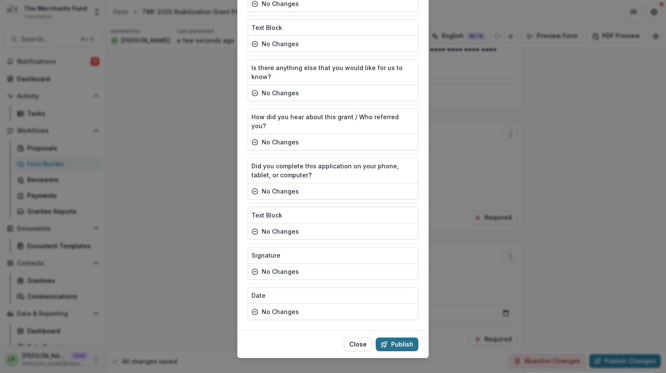
click at [397, 337] on button "Publish" at bounding box center [397, 344] width 43 height 14
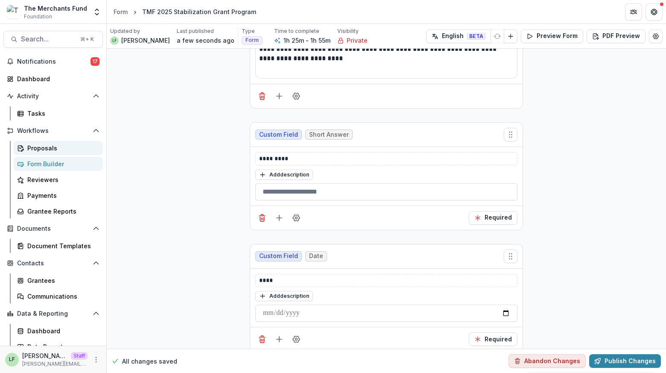
click at [53, 146] on div "Proposals" at bounding box center [61, 147] width 69 height 9
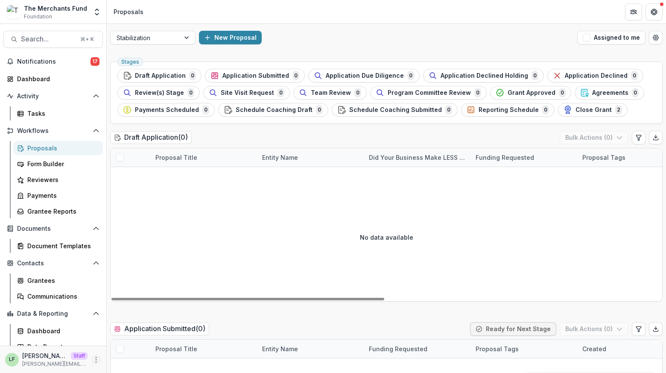
click at [93, 356] on icon "More" at bounding box center [96, 359] width 7 height 7
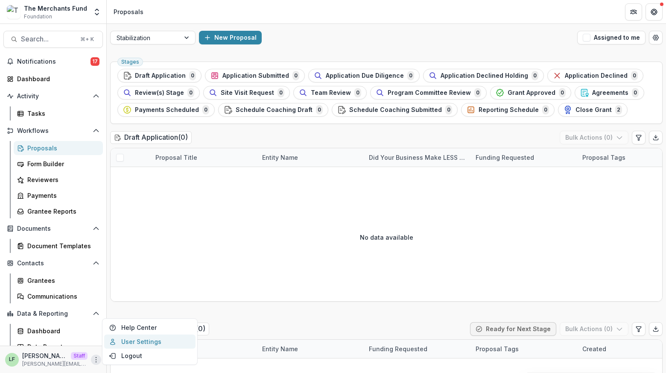
click at [134, 340] on link "User Settings" at bounding box center [149, 341] width 91 height 14
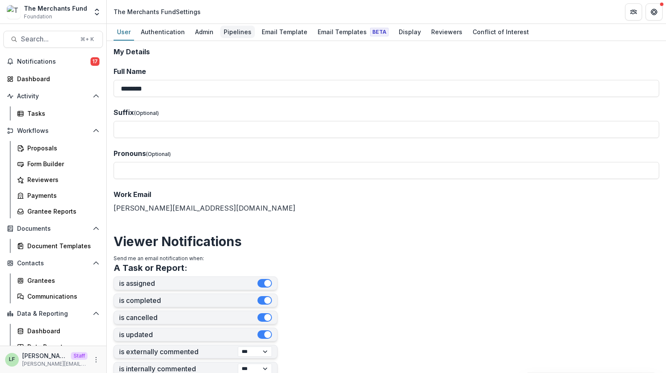
click at [231, 36] on div "Pipelines" at bounding box center [237, 32] width 35 height 12
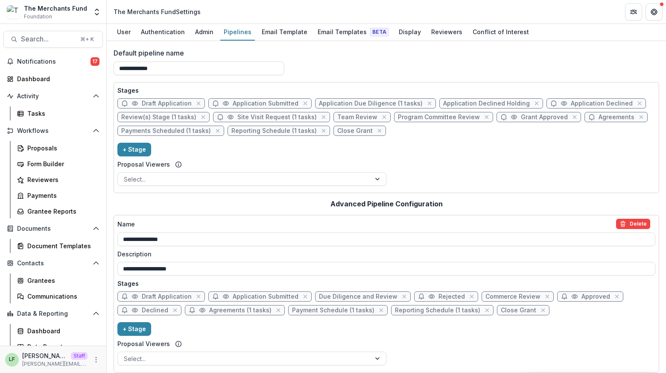
click at [335, 101] on span "Application Due Diligence (1 tasks)" at bounding box center [371, 103] width 104 height 7
select select "******"
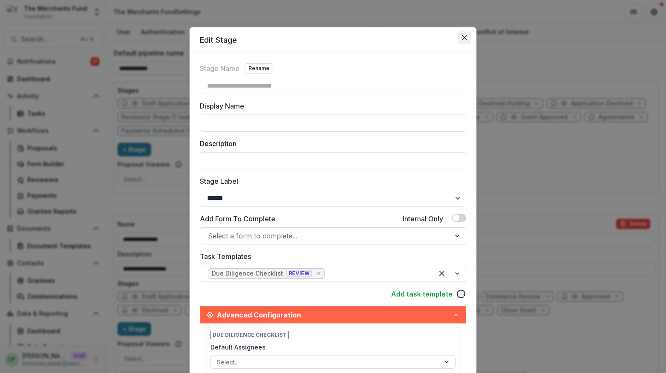
click at [465, 37] on icon "Close" at bounding box center [464, 37] width 5 height 5
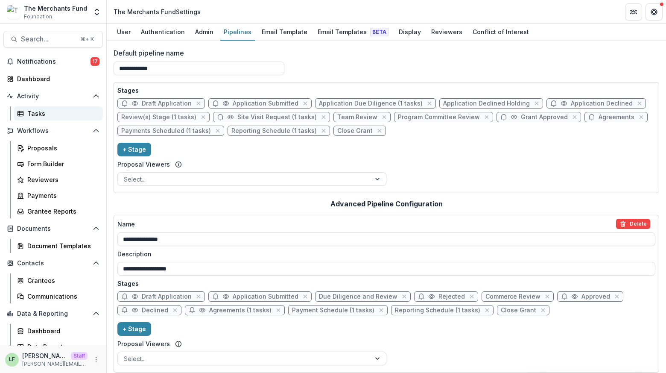
click at [44, 111] on div "Tasks" at bounding box center [61, 113] width 69 height 9
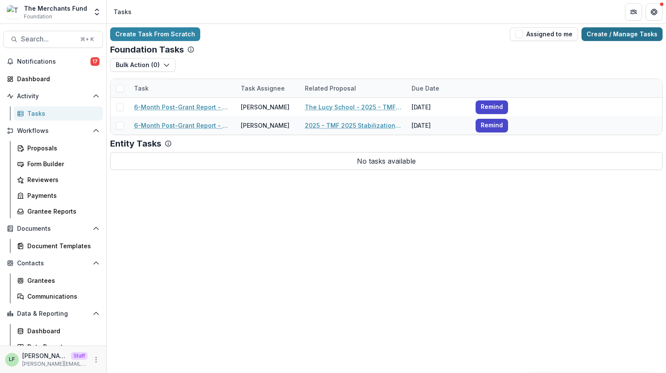
click at [634, 35] on link "Create / Manage Tasks" at bounding box center [621, 34] width 81 height 14
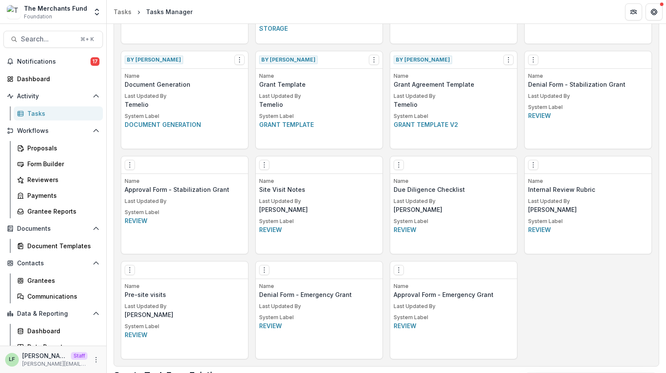
scroll to position [549, 0]
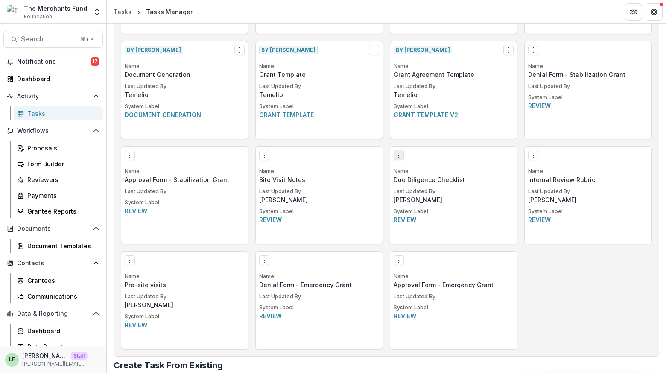
click at [398, 155] on icon "Options" at bounding box center [398, 155] width 7 height 7
click at [418, 169] on link "Edit" at bounding box center [446, 172] width 105 height 14
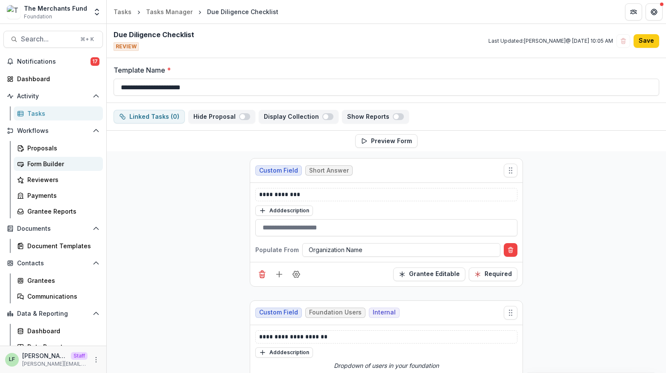
click at [37, 165] on div "Form Builder" at bounding box center [61, 163] width 69 height 9
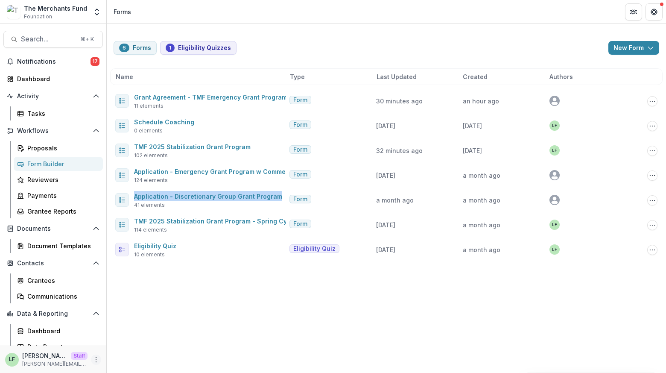
click at [94, 356] on icon "More" at bounding box center [96, 359] width 7 height 7
click at [132, 345] on link "User Settings" at bounding box center [149, 341] width 91 height 14
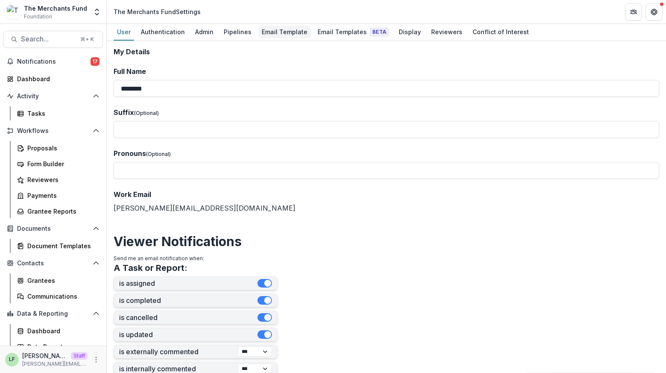
click at [274, 30] on div "Email Template" at bounding box center [284, 32] width 53 height 12
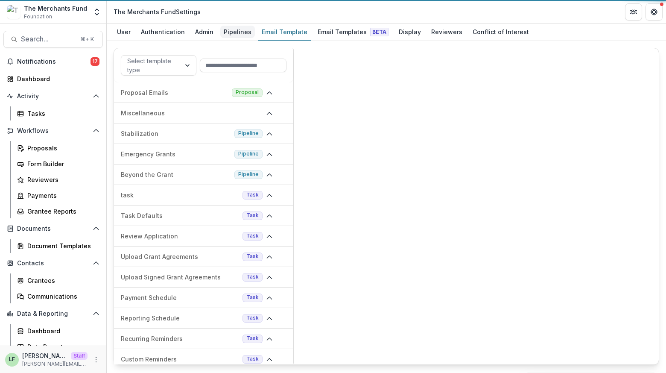
click at [231, 33] on div "Pipelines" at bounding box center [237, 32] width 35 height 12
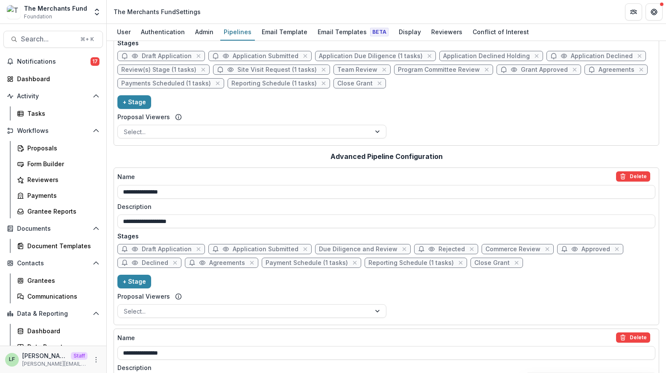
scroll to position [52, 0]
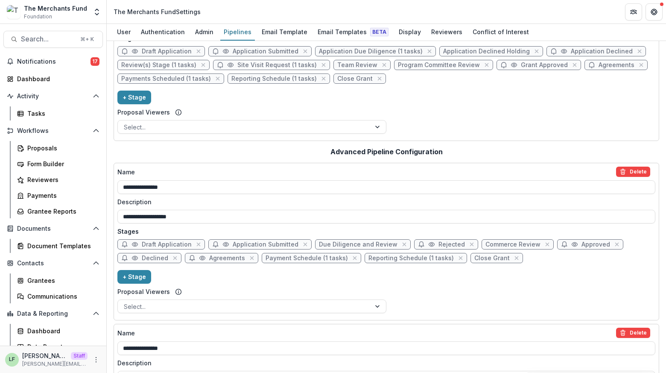
click at [207, 260] on span "Agreements" at bounding box center [221, 258] width 73 height 10
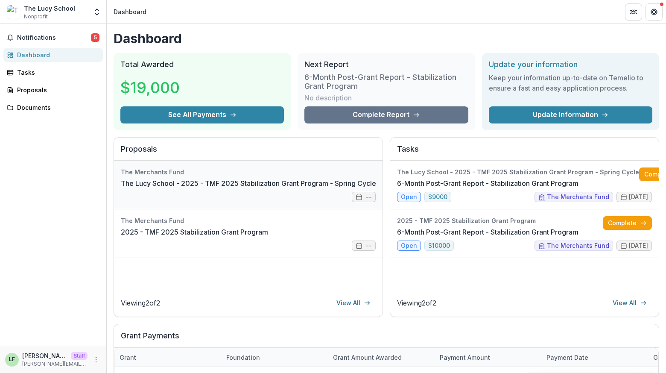
click at [174, 185] on link "The Lucy School - 2025 - TMF 2025 Stabilization Grant Program - Spring Cycle" at bounding box center [248, 183] width 255 height 10
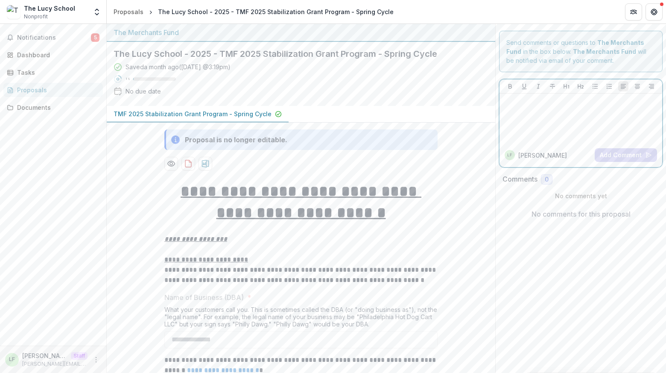
click at [555, 120] on div at bounding box center [581, 118] width 156 height 43
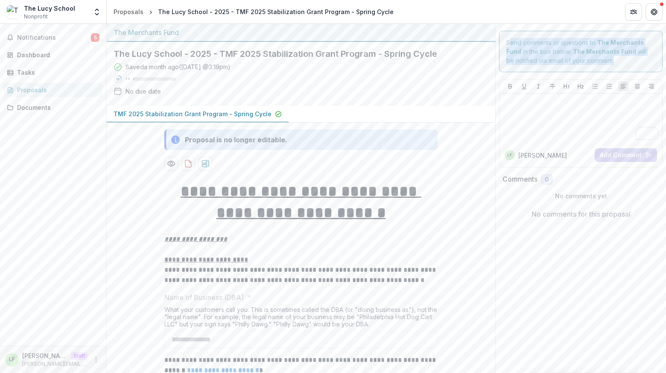
drag, startPoint x: 506, startPoint y: 41, endPoint x: 618, endPoint y: 65, distance: 114.6
click at [618, 65] on div "Send comments or questions to The Merchants Fund in the box below. The Merchant…" at bounding box center [581, 51] width 164 height 41
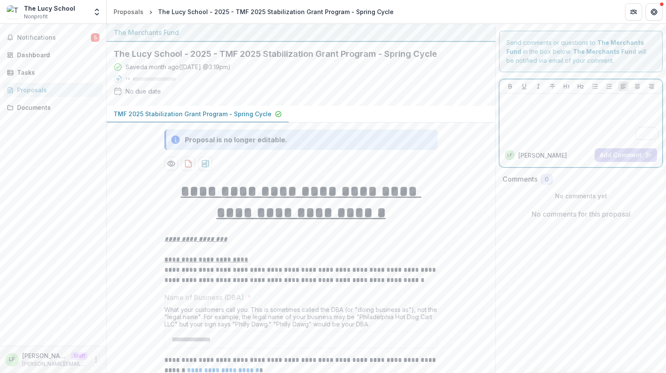
click at [555, 114] on div "To enrich screen reader interactions, please activate Accessibility in Grammarl…" at bounding box center [581, 118] width 156 height 43
click at [657, 12] on icon "Get Help" at bounding box center [656, 12] width 2 height 2
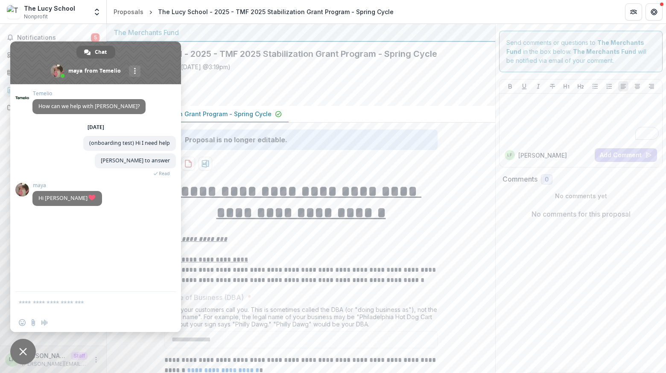
click at [22, 350] on span "Close chat" at bounding box center [23, 352] width 8 height 8
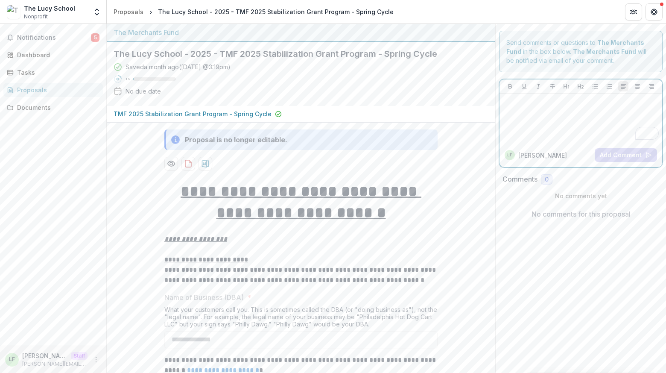
click at [584, 118] on div "To enrich screen reader interactions, please activate Accessibility in Grammarl…" at bounding box center [581, 118] width 156 height 43
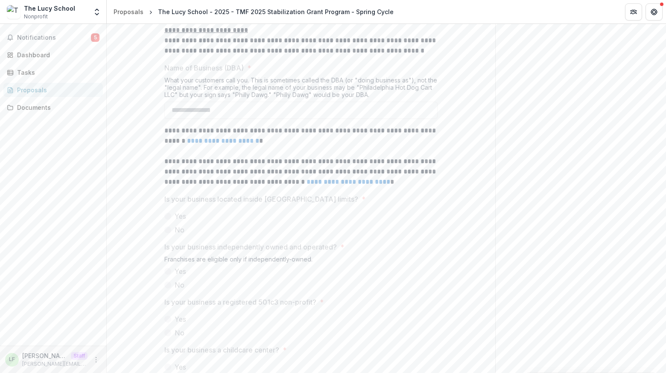
scroll to position [306, 0]
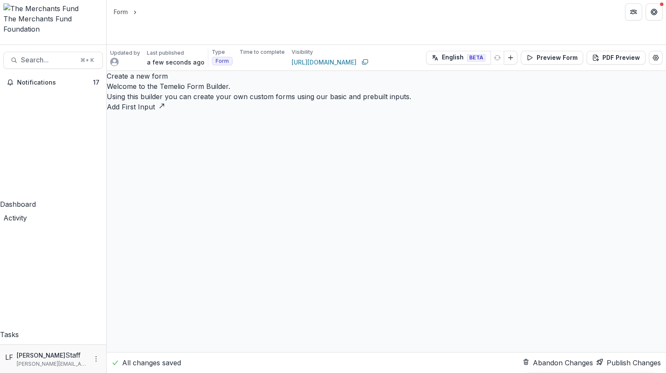
select select "********"
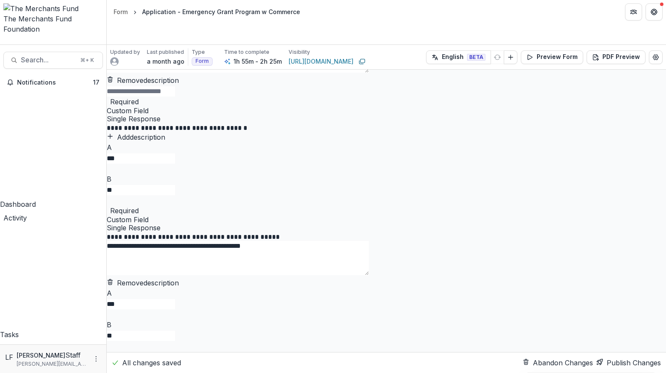
scroll to position [11, 0]
click at [114, 96] on icon "Field Settings" at bounding box center [114, 96] width 0 height 0
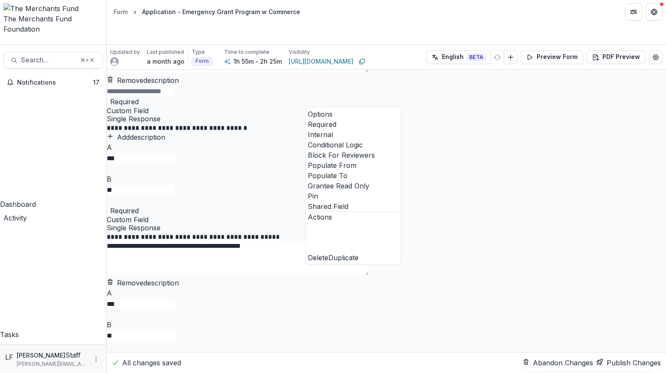
click at [308, 181] on span at bounding box center [308, 181] width 0 height 0
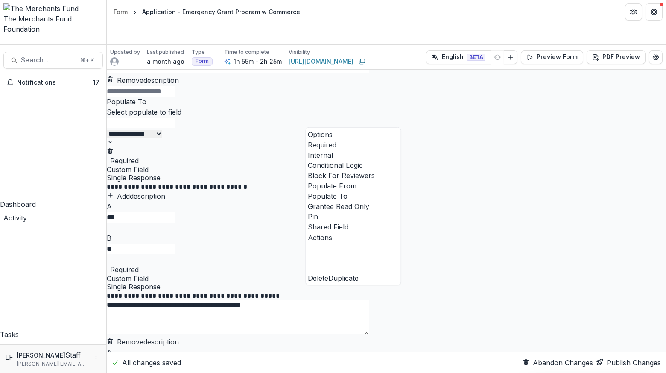
click at [426, 166] on div "Required" at bounding box center [386, 160] width 559 height 10
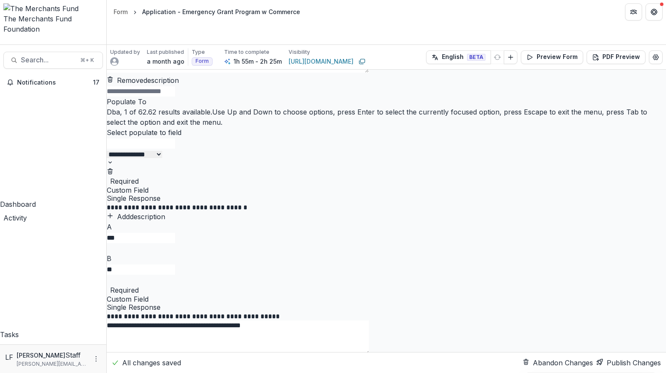
click at [394, 149] on div at bounding box center [386, 142] width 559 height 11
click at [435, 186] on div "Required" at bounding box center [386, 181] width 559 height 10
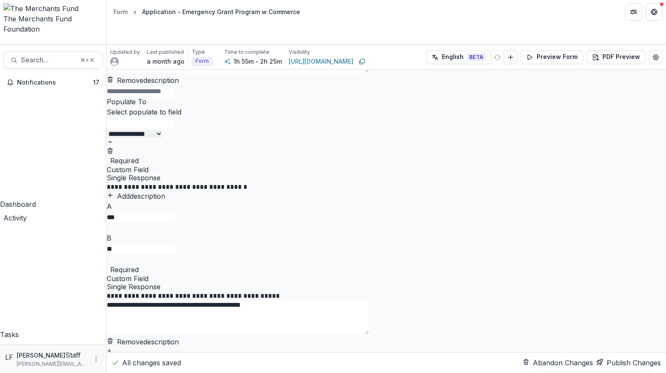
click at [114, 155] on icon "Field Settings" at bounding box center [114, 155] width 0 height 0
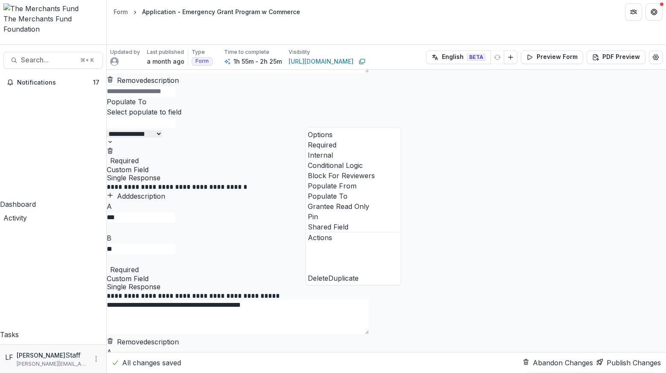
click at [308, 191] on span at bounding box center [308, 191] width 0 height 0
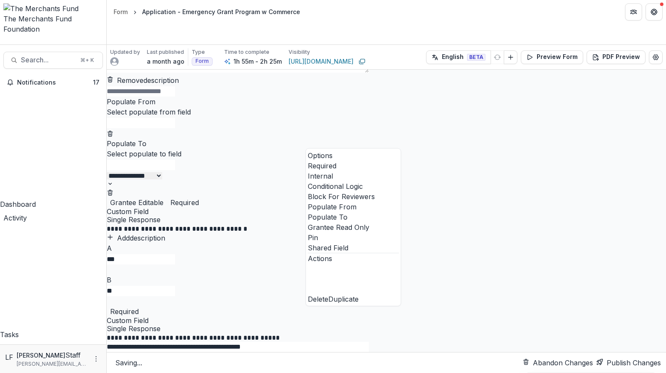
click at [420, 207] on div "Grantee Editable Required" at bounding box center [386, 202] width 559 height 10
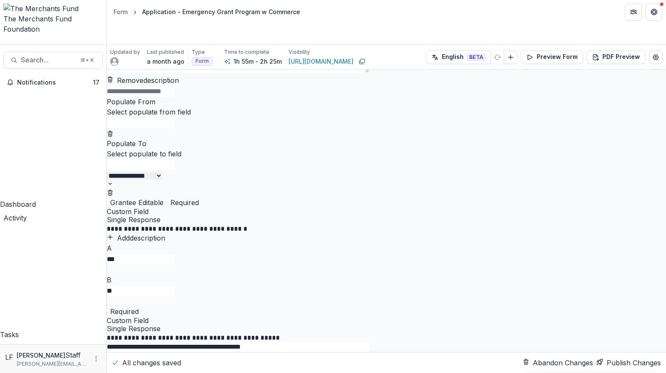
click at [112, 196] on icon "Delete condition" at bounding box center [109, 193] width 3 height 3
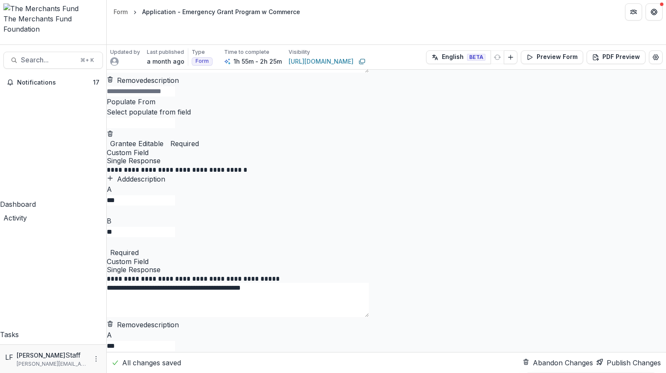
click at [334, 128] on div at bounding box center [386, 122] width 559 height 11
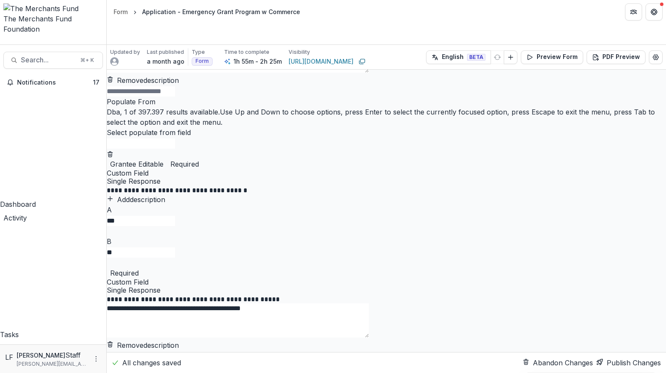
scroll to position [0, 0]
click at [327, 372] on p "Dba" at bounding box center [333, 378] width 666 height 10
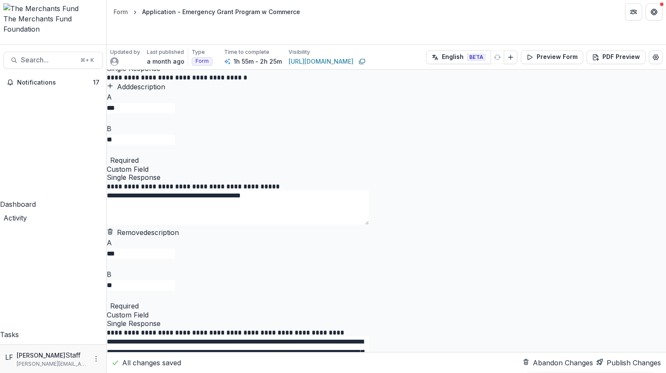
scroll to position [865, 0]
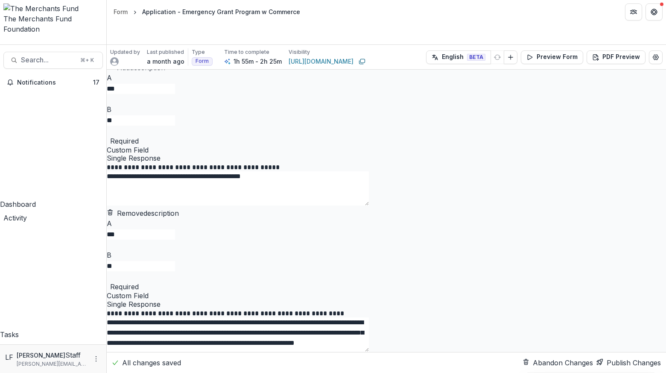
click at [114, 143] on g "Delete field" at bounding box center [111, 140] width 6 height 6
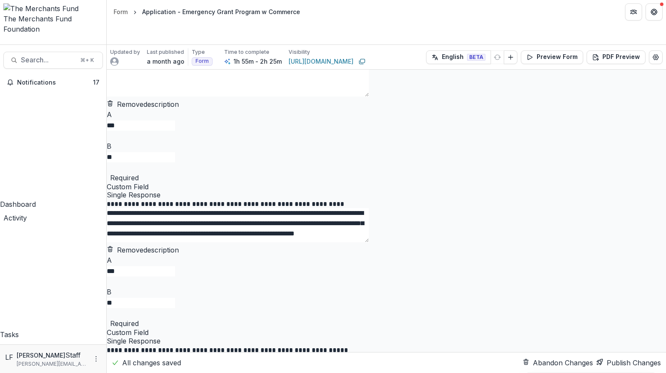
scroll to position [885, 0]
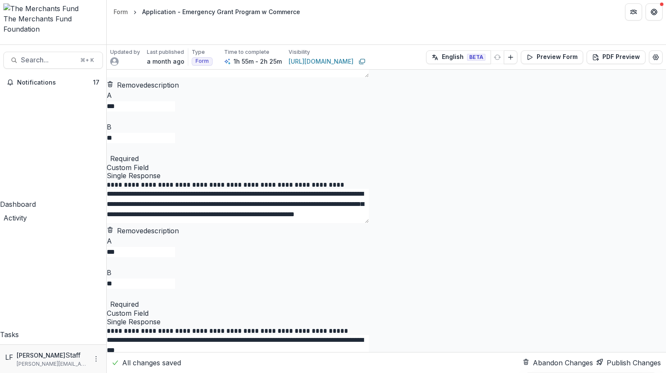
click at [113, 160] on icon "Delete field" at bounding box center [111, 158] width 4 height 4
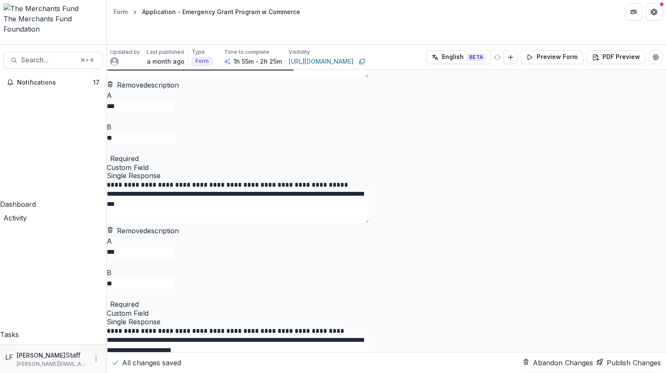
click at [113, 160] on icon "Delete field" at bounding box center [111, 158] width 4 height 4
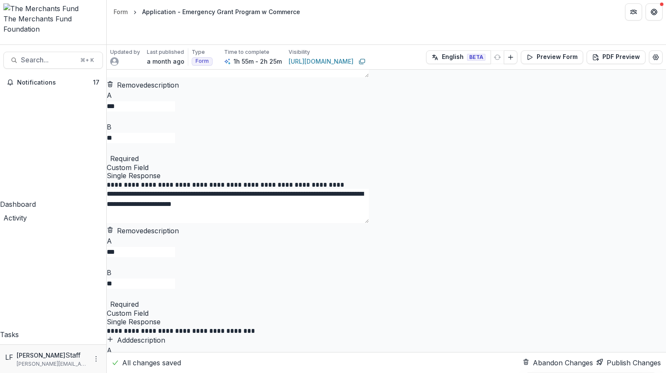
click at [107, 153] on icon "Delete field" at bounding box center [107, 153] width 0 height 0
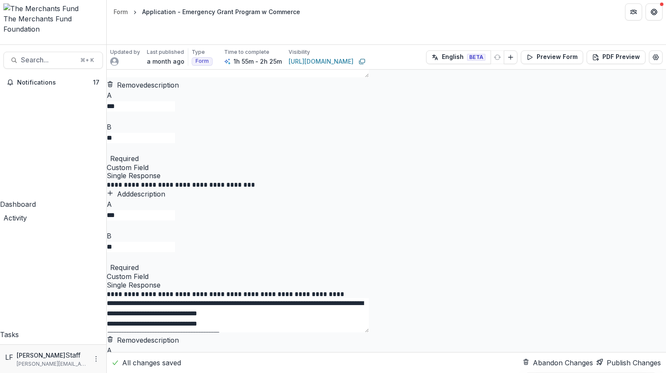
click at [107, 153] on icon "Delete field" at bounding box center [107, 153] width 0 height 0
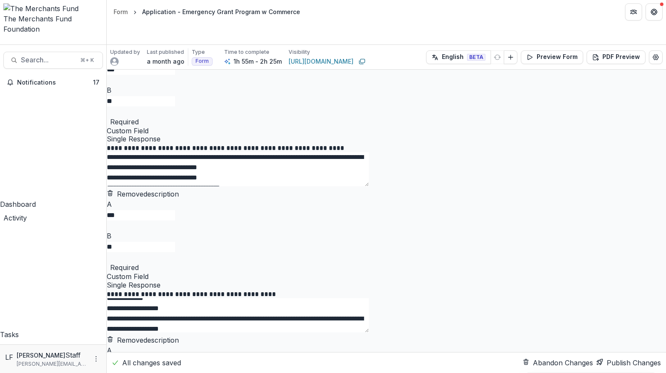
click at [107, 117] on icon "Delete field" at bounding box center [107, 117] width 0 height 0
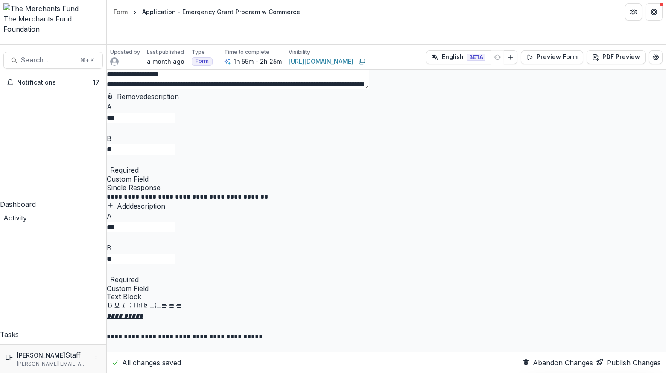
scroll to position [2, 0]
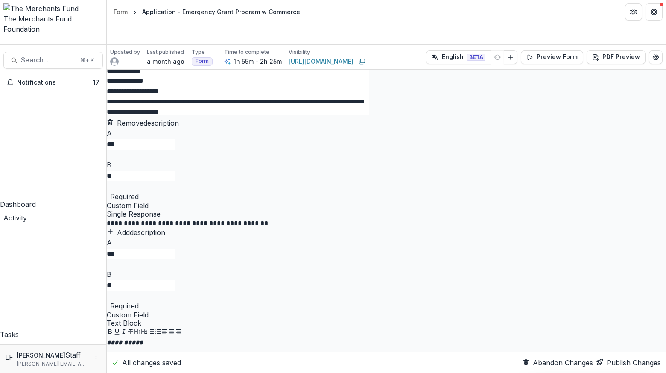
drag, startPoint x: 514, startPoint y: 210, endPoint x: 500, endPoint y: 285, distance: 76.9
click at [369, 115] on textarea "**********" at bounding box center [238, 60] width 262 height 109
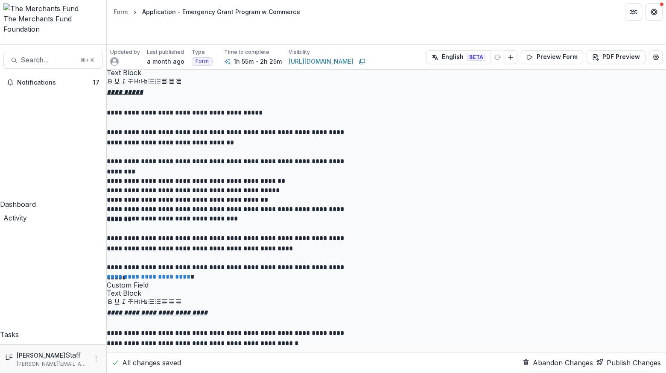
scroll to position [1321, 0]
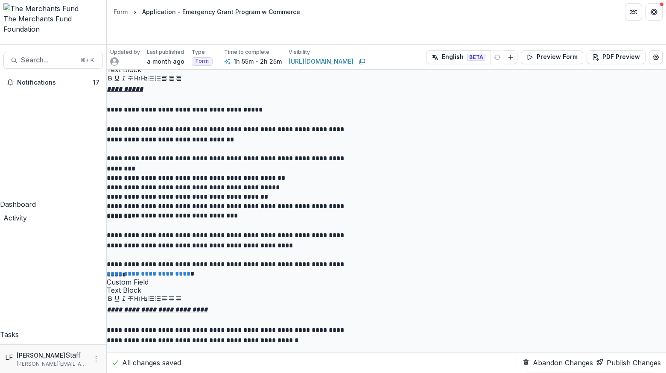
click at [111, 53] on line "Delete field" at bounding box center [111, 52] width 0 height 2
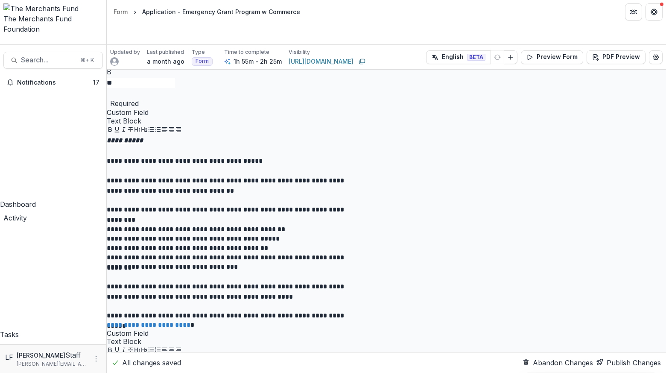
scroll to position [0, 0]
drag, startPoint x: 425, startPoint y: 186, endPoint x: 260, endPoint y: 91, distance: 190.9
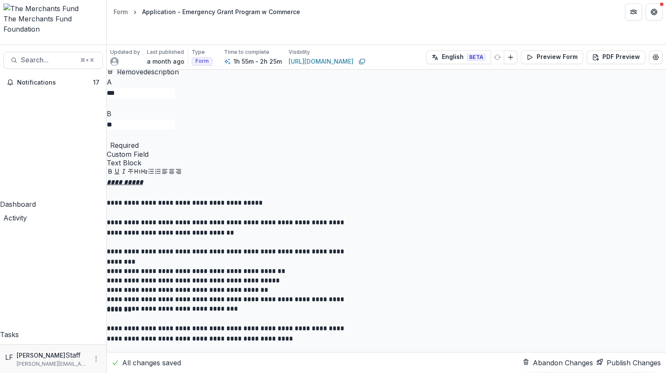
scroll to position [1117, 0]
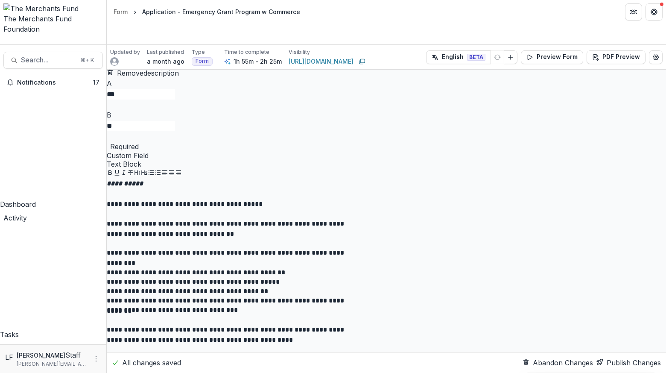
click at [107, 141] on icon "Delete field" at bounding box center [107, 141] width 0 height 0
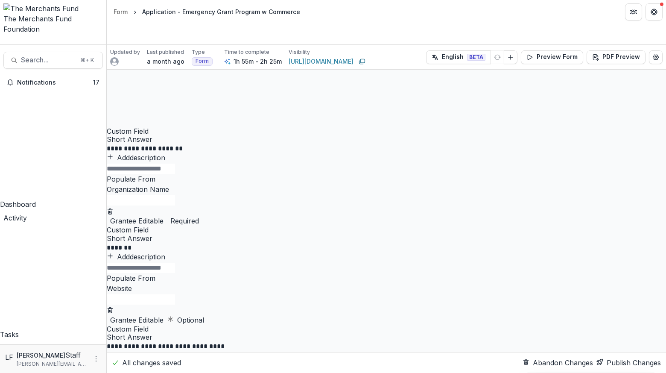
scroll to position [1613, 0]
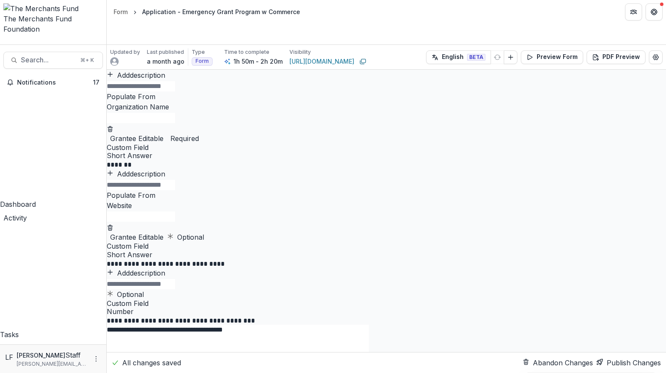
scroll to position [1616, 0]
drag, startPoint x: 268, startPoint y: 222, endPoint x: 223, endPoint y: 218, distance: 45.0
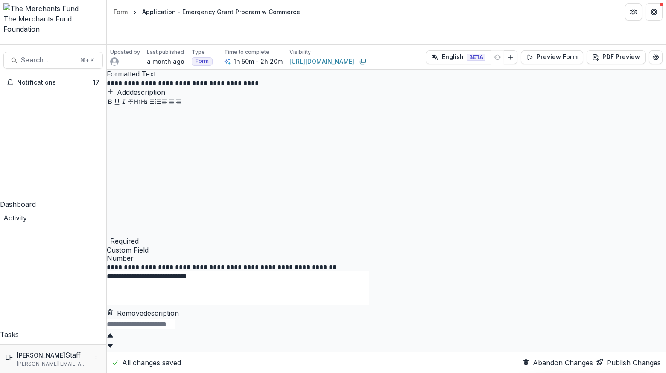
scroll to position [2085, 0]
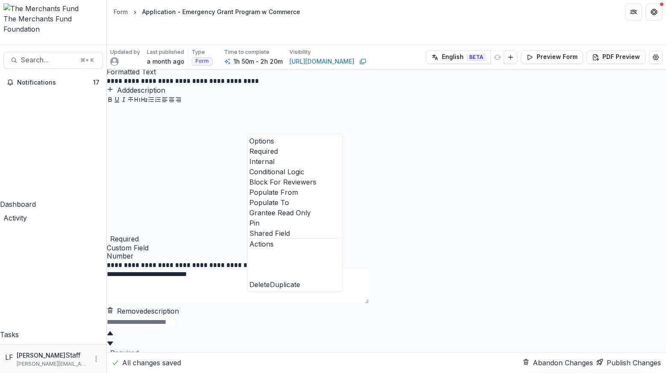
click at [249, 197] on span at bounding box center [249, 197] width 0 height 0
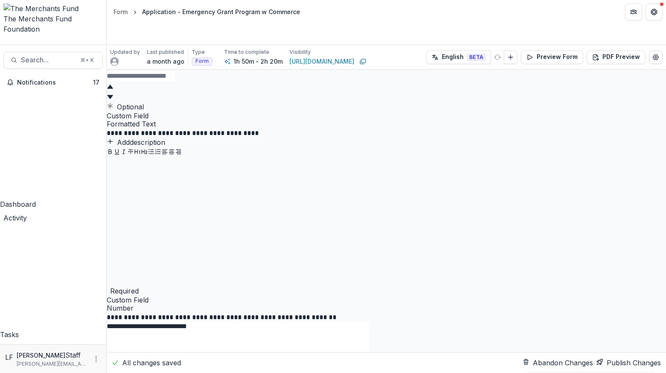
type input "*****"
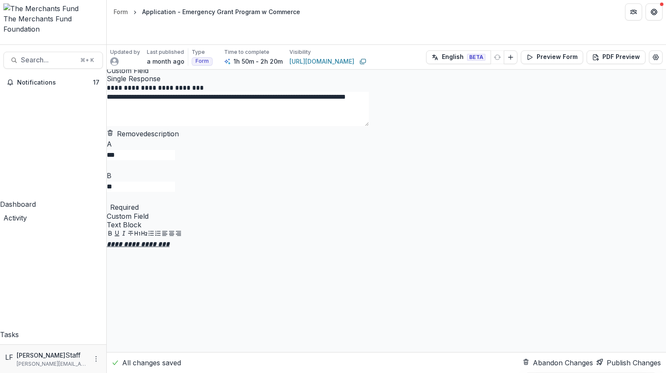
scroll to position [2655, 0]
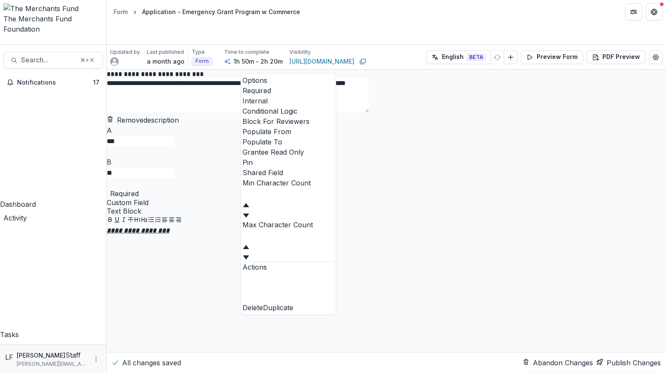
click at [311, 241] on input "Max Character Count" at bounding box center [277, 236] width 68 height 10
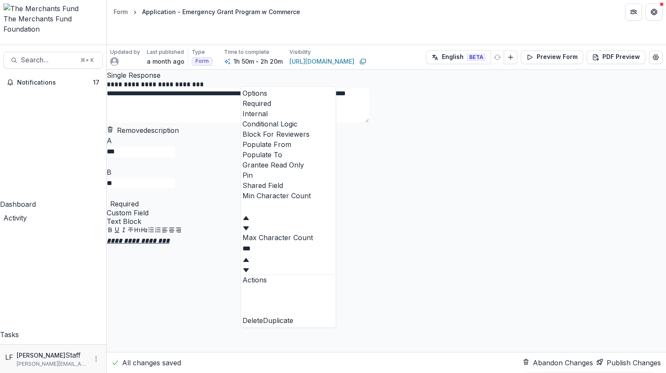
type input "***"
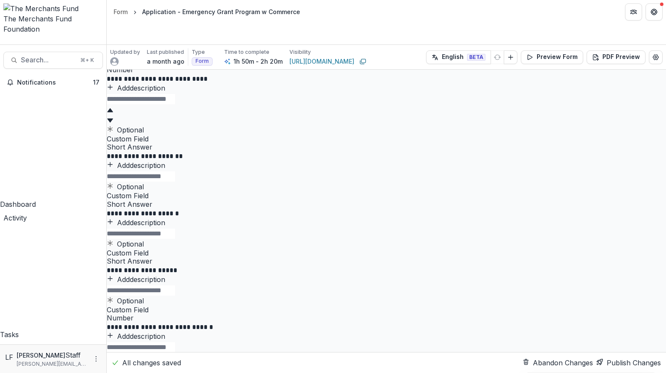
scroll to position [3593, 0]
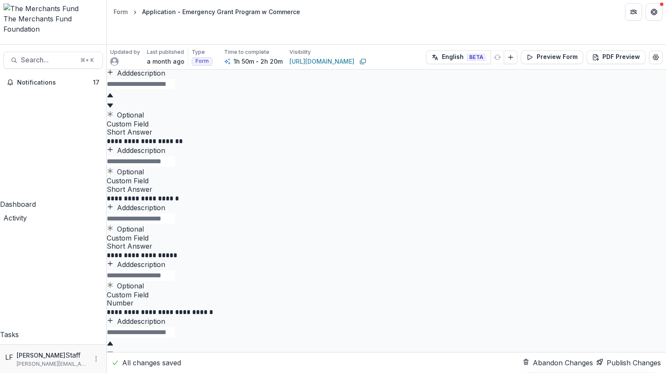
drag, startPoint x: 336, startPoint y: 140, endPoint x: 221, endPoint y: 139, distance: 114.4
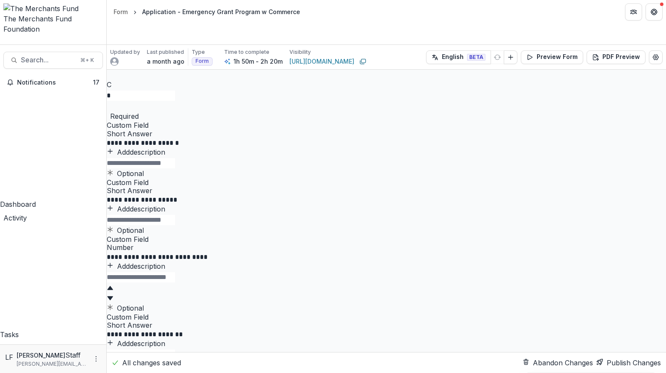
scroll to position [3153, 0]
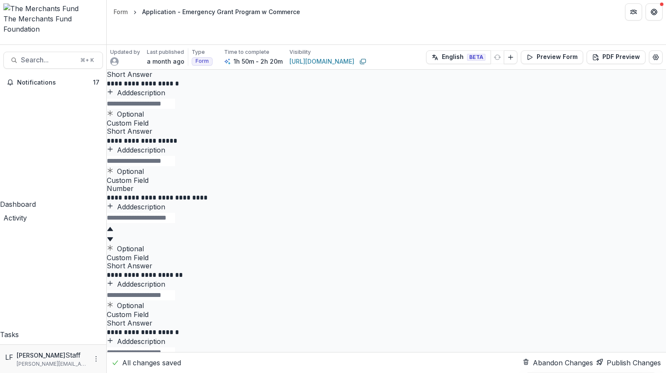
drag, startPoint x: 509, startPoint y: 195, endPoint x: 478, endPoint y: 291, distance: 101.0
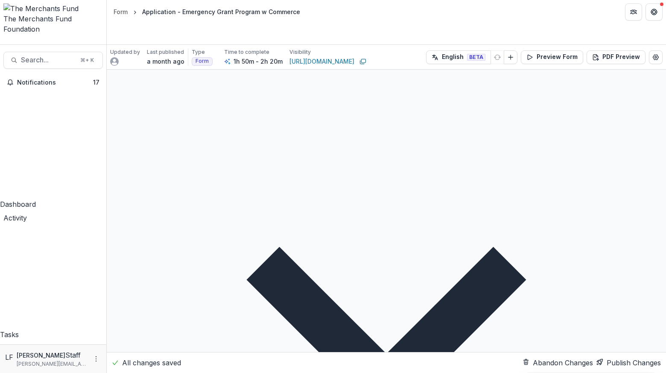
scroll to position [5229, 0]
click at [630, 363] on button "Publish Changes" at bounding box center [628, 362] width 64 height 10
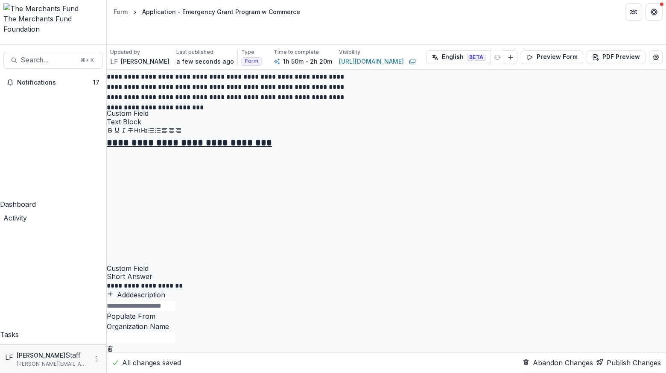
scroll to position [1416, 0]
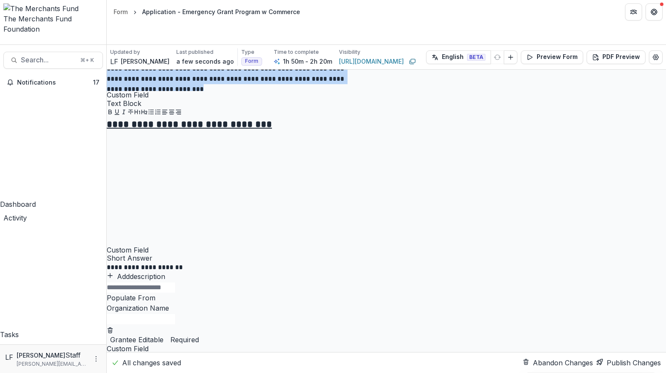
drag, startPoint x: 296, startPoint y: 313, endPoint x: 259, endPoint y: 117, distance: 199.4
click at [282, 6] on p "**********" at bounding box center [234, 0] width 254 height 9
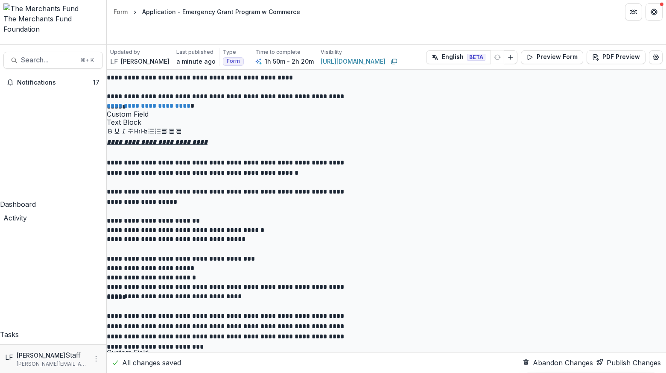
scroll to position [1156, 0]
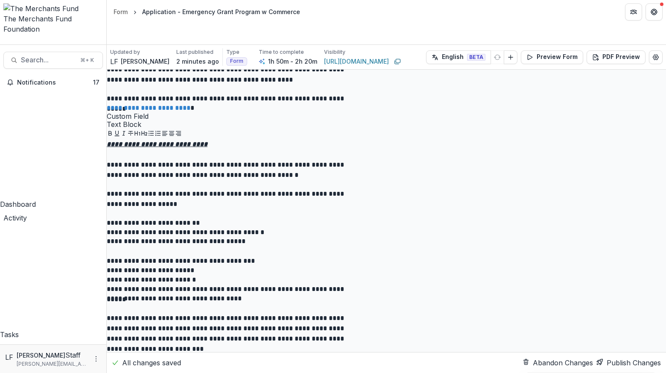
drag, startPoint x: 364, startPoint y: 273, endPoint x: 289, endPoint y: 216, distance: 94.5
click at [289, 112] on div "**********" at bounding box center [386, 15] width 559 height 194
click at [319, 35] on p "**********" at bounding box center [234, 30] width 254 height 9
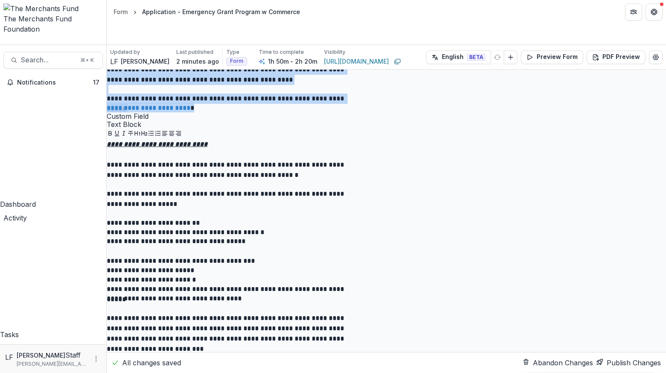
copy div "**********"
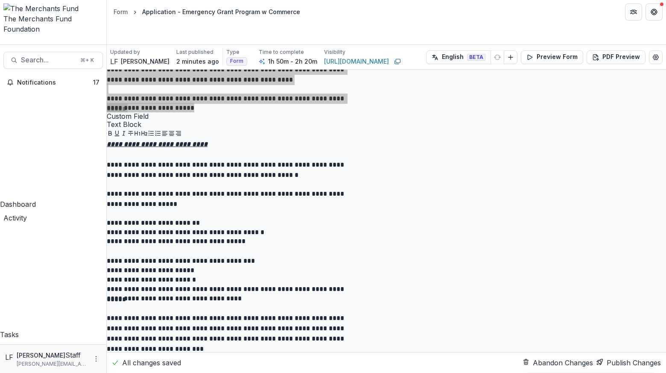
scroll to position [1265, 0]
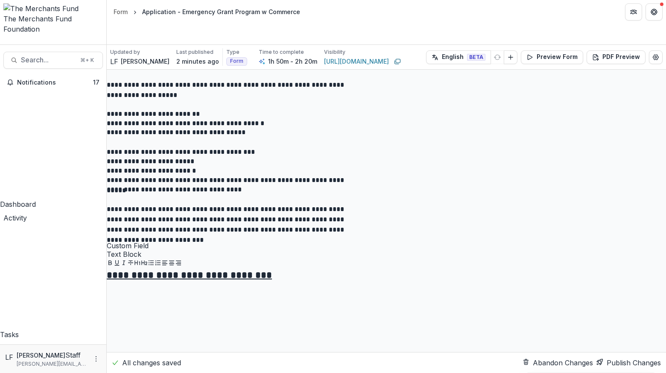
click at [110, 9] on line "Delete field" at bounding box center [110, 8] width 0 height 2
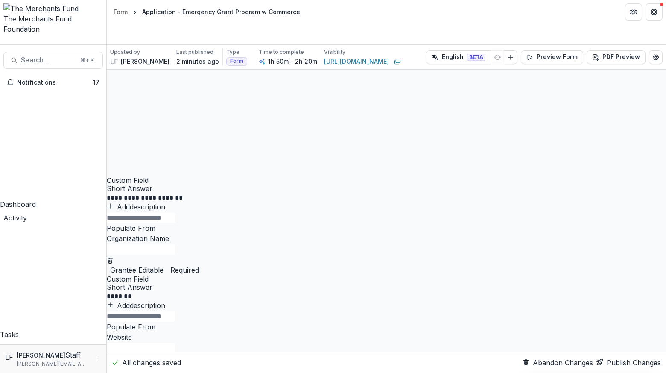
scroll to position [1156, 0]
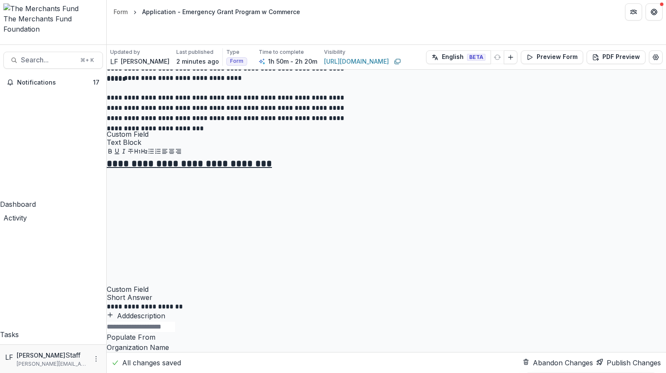
click at [107, 130] on icon "Delete field" at bounding box center [107, 130] width 0 height 0
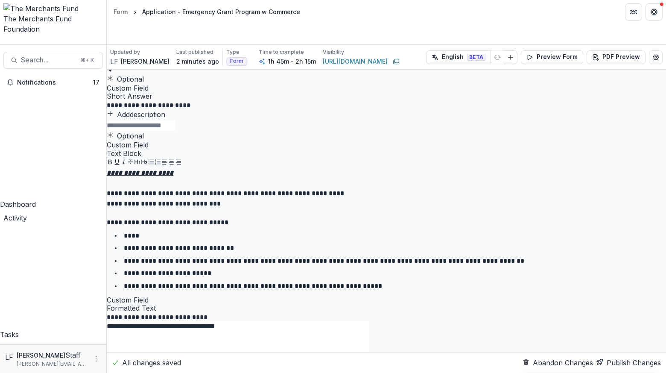
scroll to position [3417, 0]
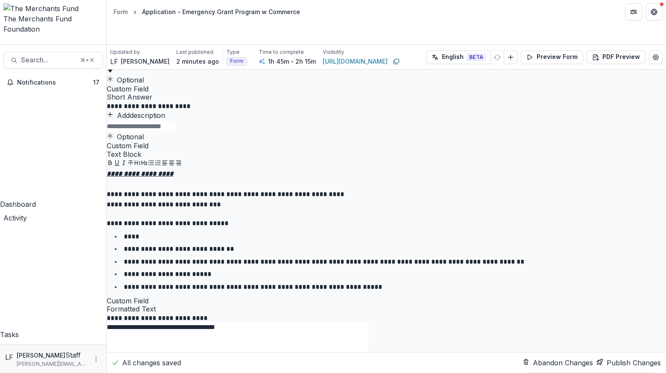
click at [630, 362] on button "Publish Changes" at bounding box center [628, 362] width 64 height 10
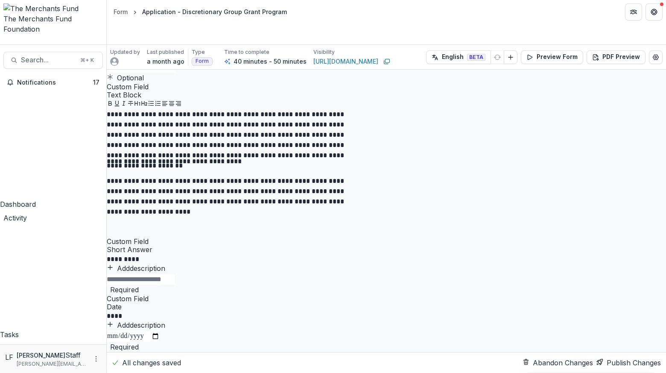
scroll to position [7547, 0]
click at [157, 12] on div "Application - Discretionary Group Grant Program" at bounding box center [214, 11] width 145 height 9
click at [122, 15] on div "Form" at bounding box center [121, 11] width 14 height 9
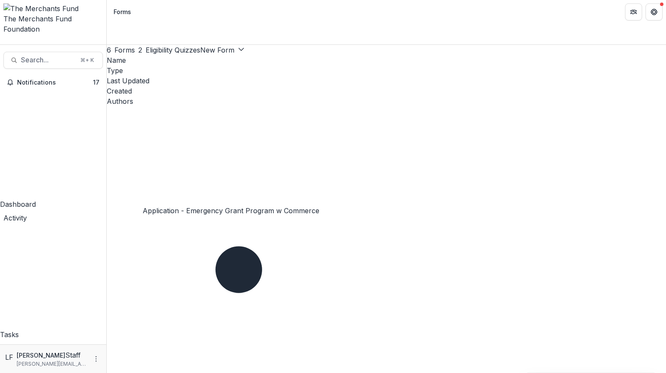
select select "********"
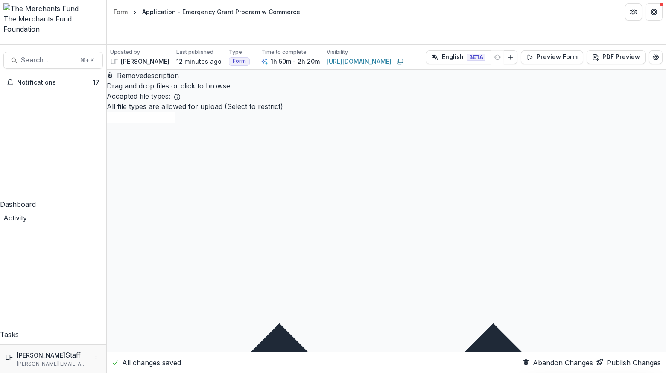
scroll to position [22075, 0]
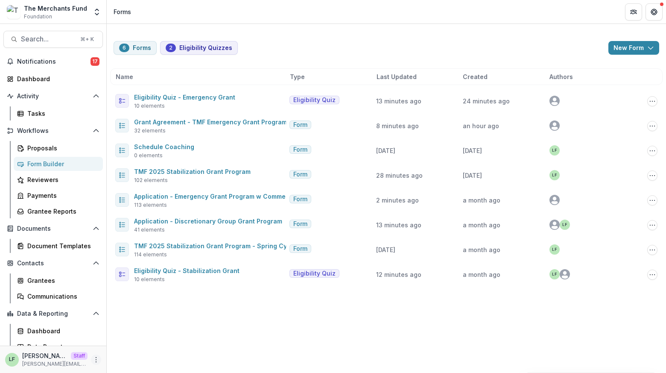
click at [93, 361] on icon "More" at bounding box center [96, 359] width 7 height 7
click at [140, 337] on link "User Settings" at bounding box center [149, 341] width 91 height 14
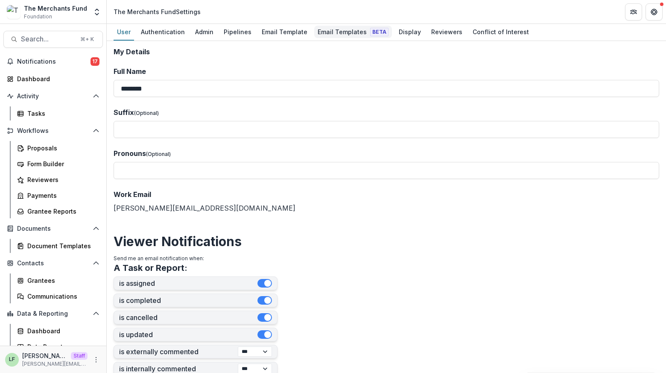
click at [349, 32] on div "Email Templates Beta" at bounding box center [353, 32] width 78 height 12
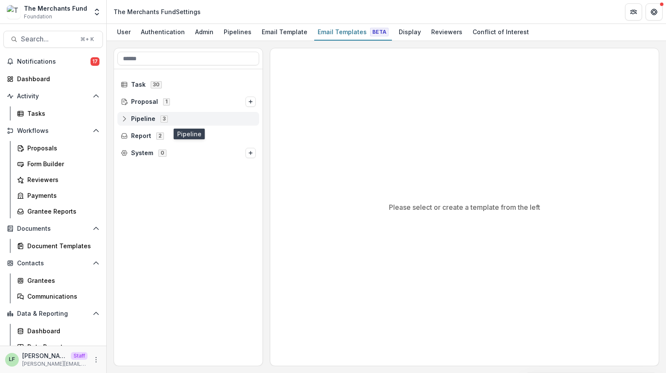
click at [137, 120] on span "Pipeline" at bounding box center [143, 118] width 24 height 7
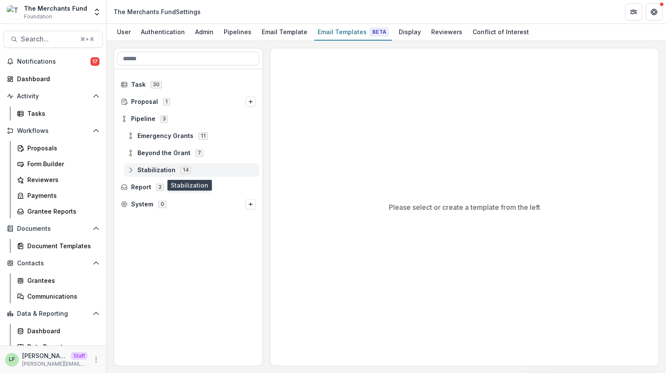
click at [140, 169] on span "Stabilization" at bounding box center [156, 170] width 38 height 7
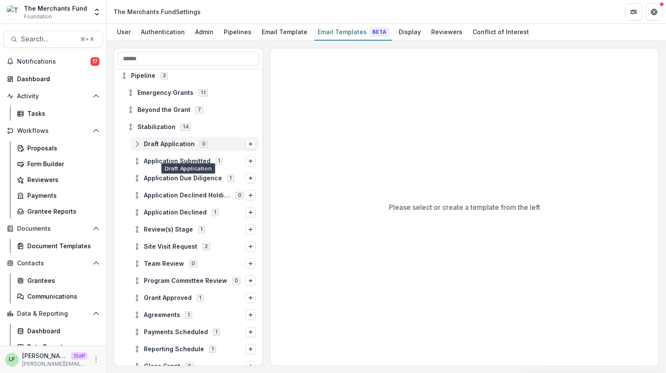
scroll to position [48, 0]
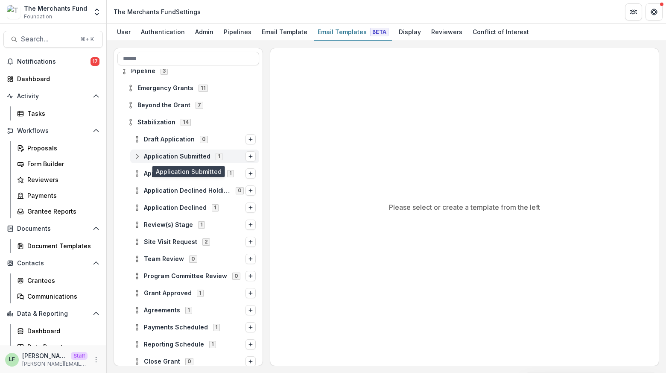
click at [153, 158] on span "Application Submitted" at bounding box center [177, 156] width 67 height 7
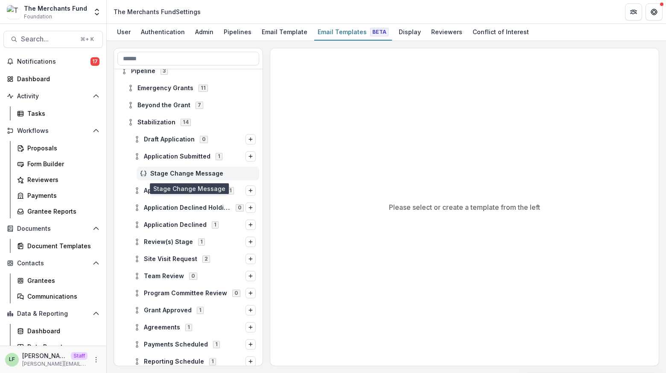
click at [170, 174] on span "Stage Change Message" at bounding box center [202, 173] width 105 height 7
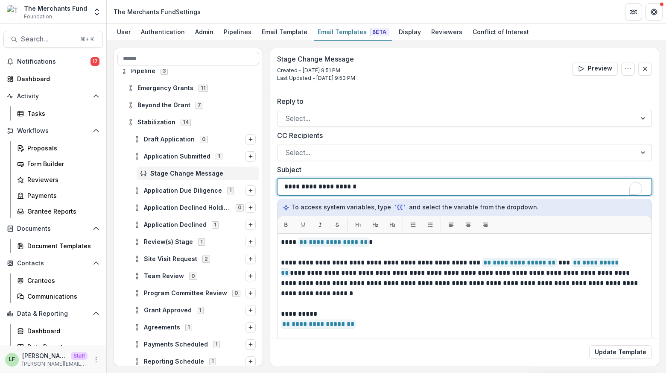
click at [374, 189] on div "**********" at bounding box center [464, 186] width 360 height 16
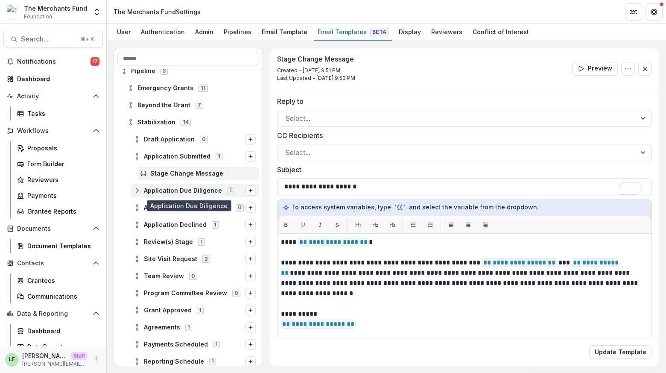
click at [135, 190] on icon at bounding box center [137, 190] width 7 height 7
click at [133, 190] on div "Application Due Diligence 1" at bounding box center [194, 191] width 129 height 14
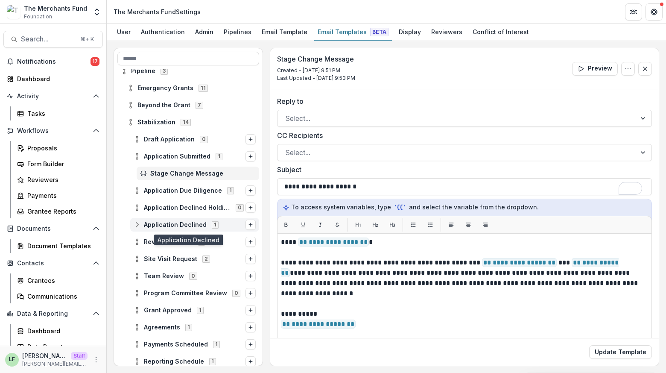
click at [134, 225] on icon at bounding box center [137, 224] width 7 height 7
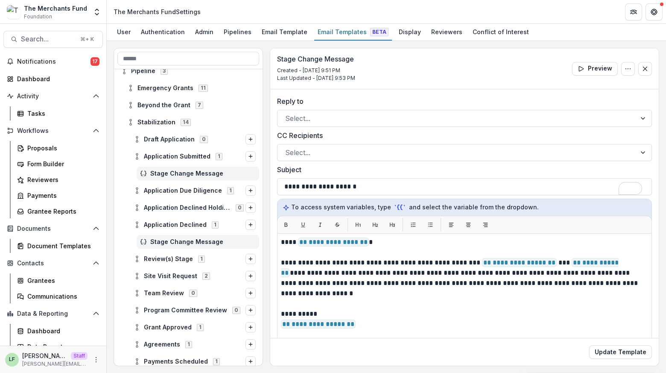
click at [165, 240] on span "Stage Change Message" at bounding box center [202, 241] width 105 height 7
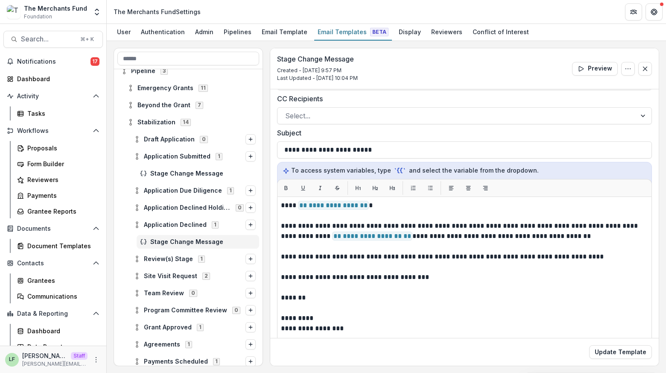
scroll to position [38, 0]
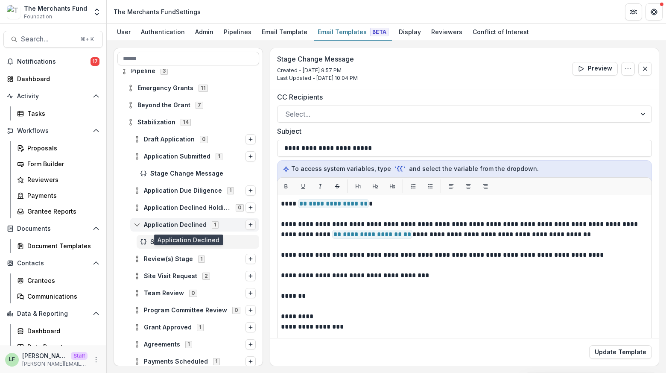
click at [249, 223] on icon "Options" at bounding box center [250, 224] width 5 height 5
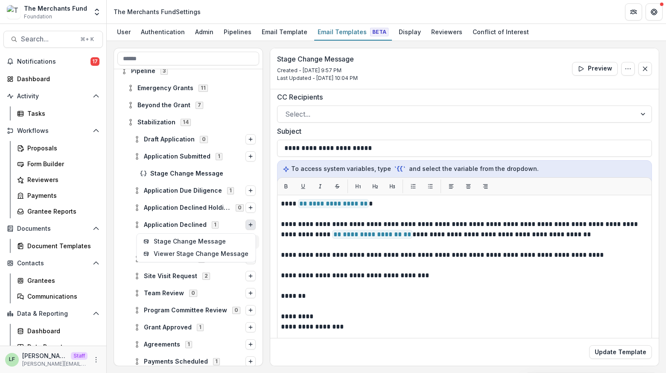
click at [124, 248] on div "Stage Change Message" at bounding box center [188, 241] width 149 height 17
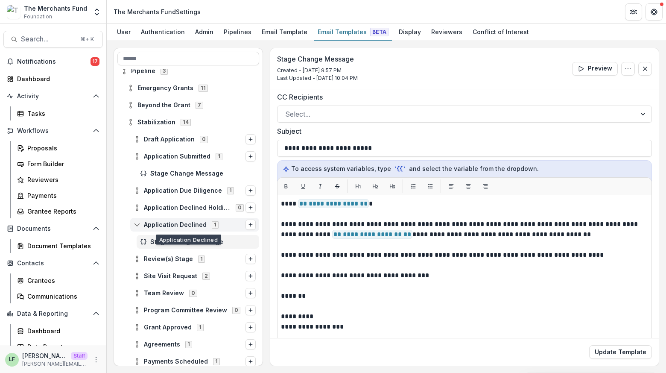
click at [134, 223] on icon at bounding box center [137, 224] width 7 height 7
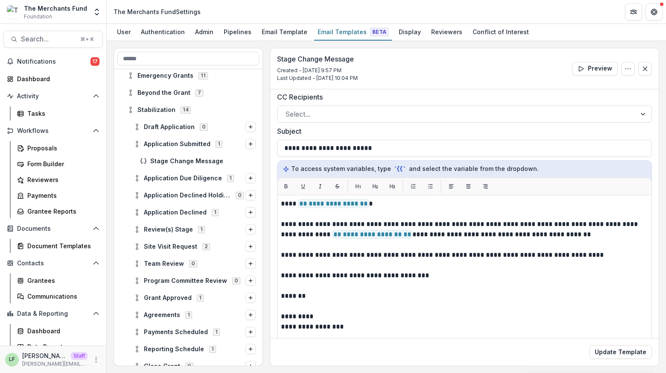
scroll to position [64, 0]
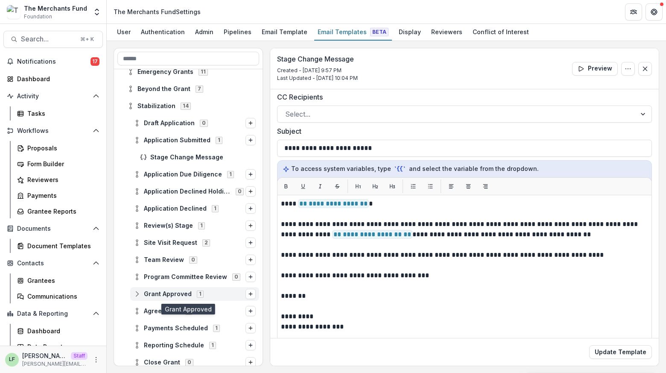
click at [135, 293] on icon at bounding box center [137, 293] width 7 height 7
click at [166, 310] on span "Stage Change Message" at bounding box center [202, 310] width 105 height 7
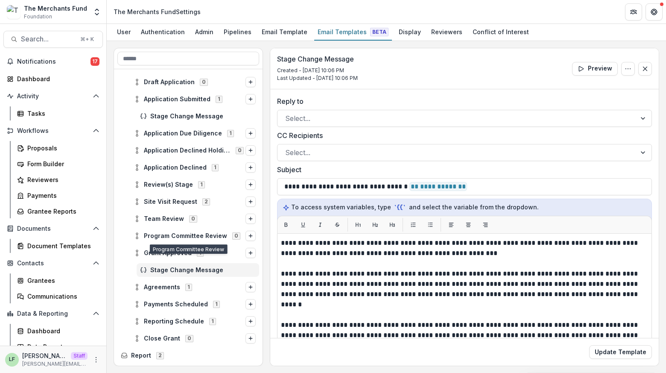
scroll to position [107, 0]
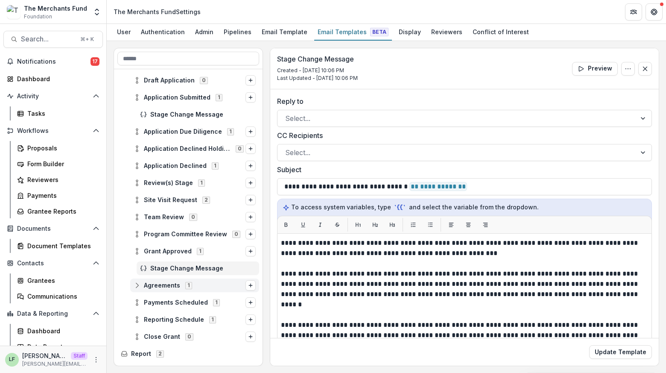
click at [170, 283] on span "Agreements" at bounding box center [162, 285] width 36 height 7
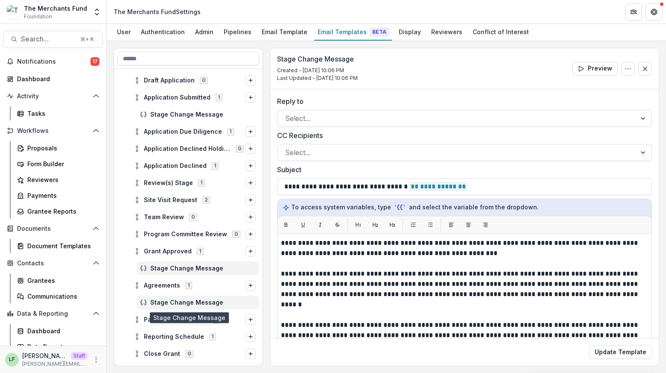
click at [160, 301] on span "Stage Change Message" at bounding box center [202, 302] width 105 height 7
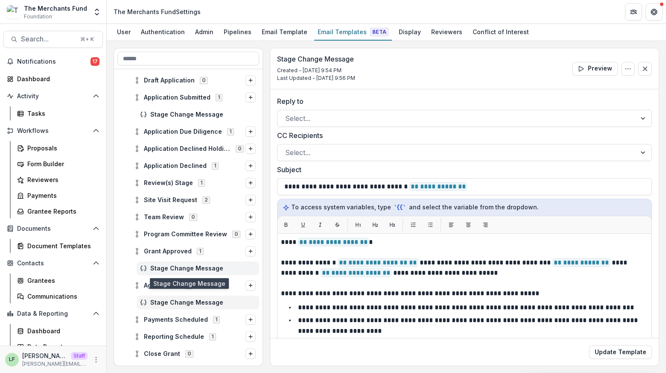
click at [208, 269] on span "Stage Change Message" at bounding box center [202, 268] width 105 height 7
click at [192, 304] on span "Stage Change Message" at bounding box center [202, 302] width 105 height 7
click at [234, 34] on div "Pipelines" at bounding box center [237, 32] width 35 height 12
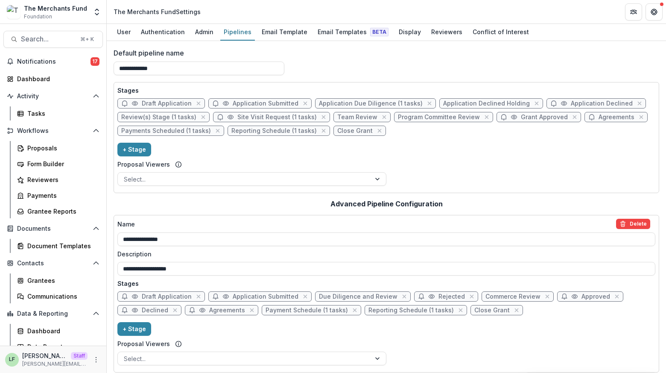
click at [599, 116] on span "Agreements" at bounding box center [617, 117] width 36 height 7
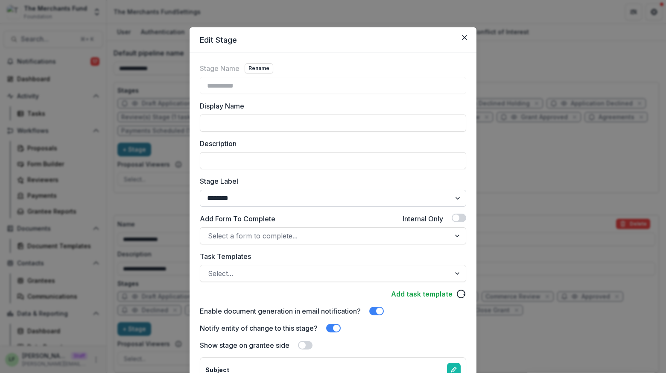
click at [243, 199] on select "******* ***** ********* ****** ******* ******** ******** ******* ********* ****…" at bounding box center [333, 198] width 266 height 17
select select "*****"
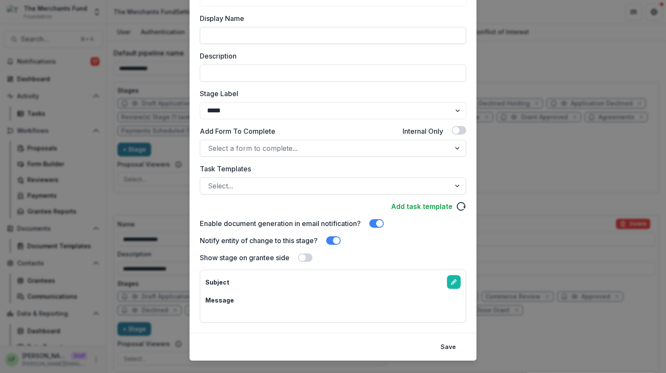
scroll to position [88, 0]
click at [450, 344] on button "Save" at bounding box center [448, 346] width 26 height 14
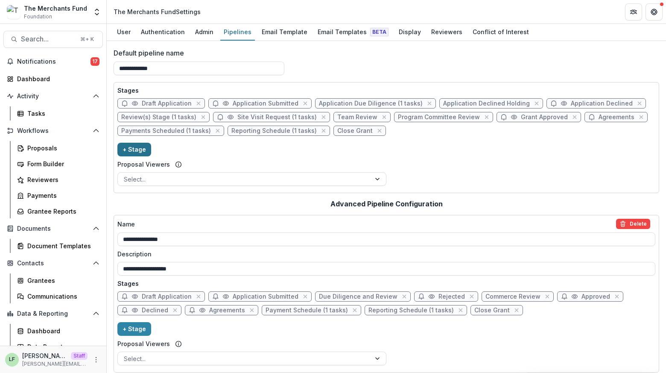
click at [125, 149] on button "+ Stage" at bounding box center [134, 150] width 34 height 14
select select "*****"
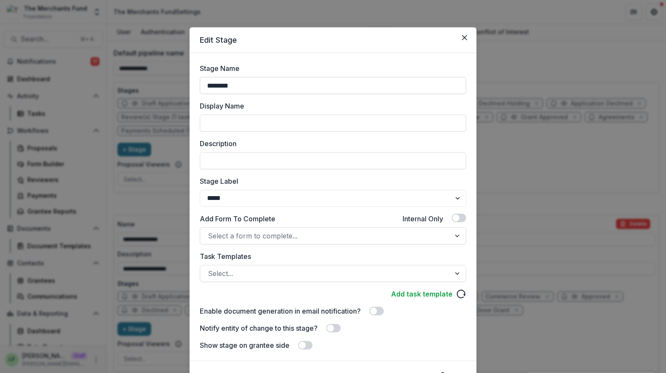
click at [238, 85] on input "********" at bounding box center [333, 85] width 266 height 17
click at [251, 91] on input "*****" at bounding box center [333, 85] width 266 height 17
type input "**********"
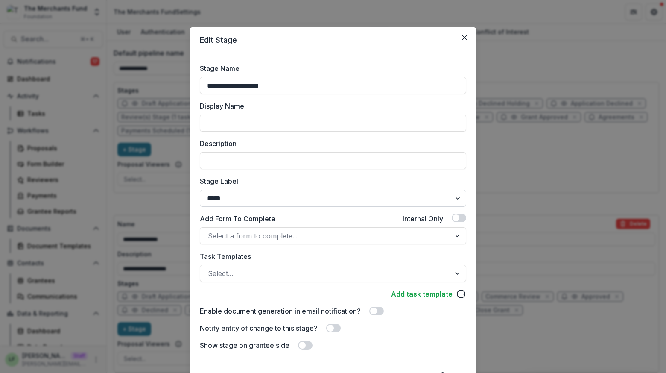
click at [250, 202] on select "******* ***** ********* ****** ******* ******** ******** ******* ********* ****…" at bounding box center [333, 198] width 266 height 17
select select "*********"
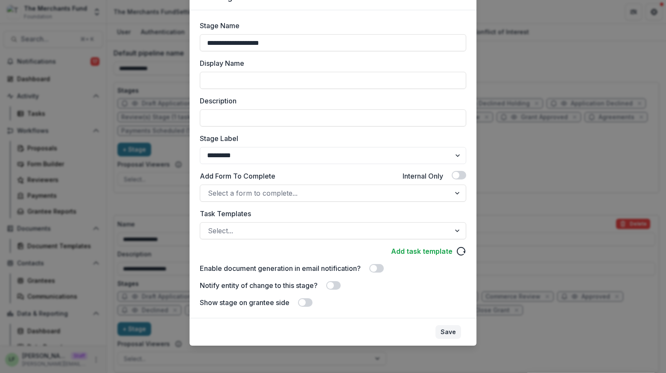
click at [450, 330] on button "Save" at bounding box center [448, 332] width 26 height 14
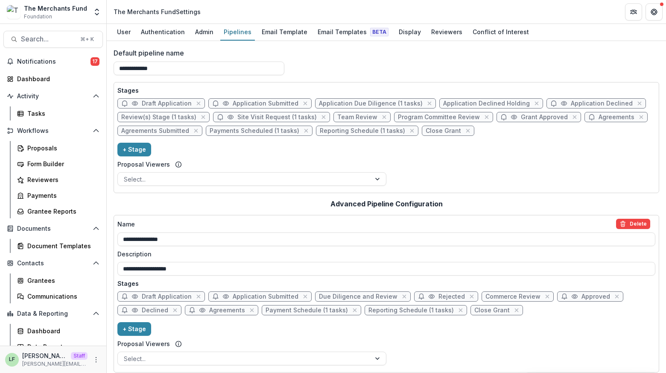
click at [599, 118] on span "Agreements" at bounding box center [617, 117] width 36 height 7
select select "*****"
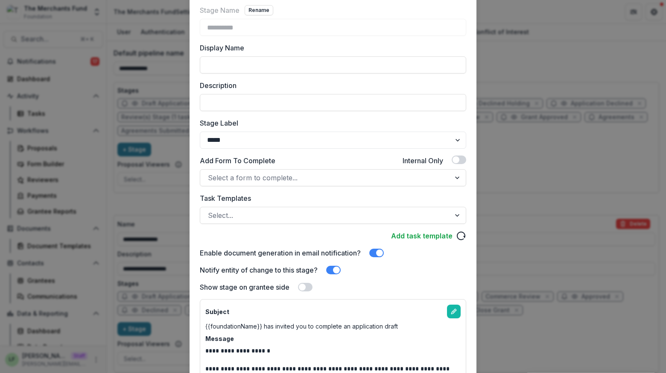
scroll to position [59, 0]
click at [304, 285] on span at bounding box center [302, 286] width 7 height 7
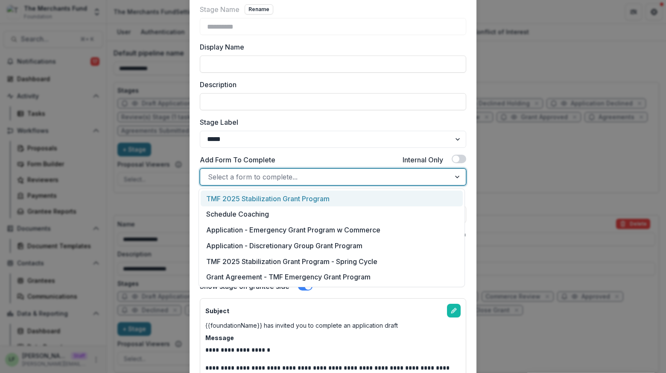
click at [269, 179] on div at bounding box center [325, 177] width 235 height 12
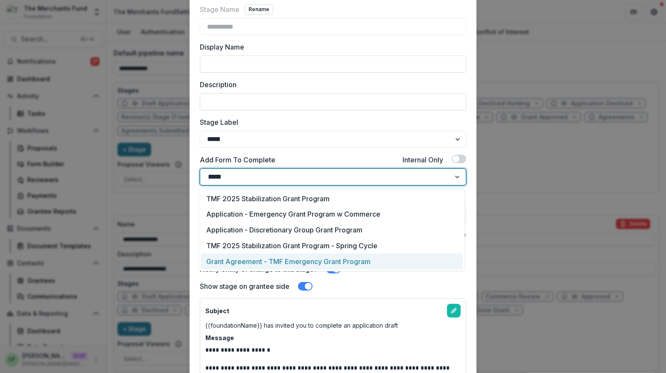
type input "*****"
click at [377, 308] on div "Subject" at bounding box center [332, 311] width 255 height 14
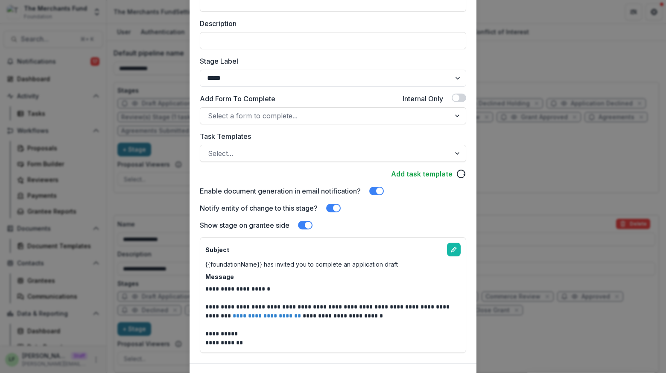
scroll to position [165, 0]
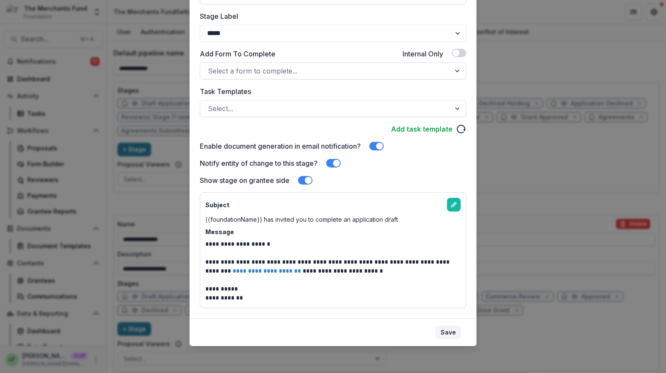
click at [453, 330] on button "Save" at bounding box center [448, 332] width 26 height 14
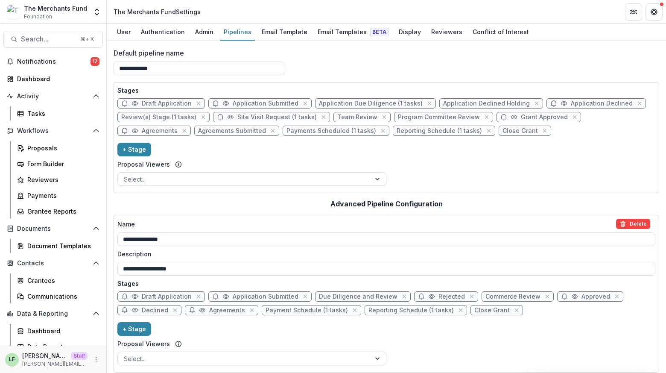
click at [213, 311] on span "Agreements" at bounding box center [227, 310] width 36 height 7
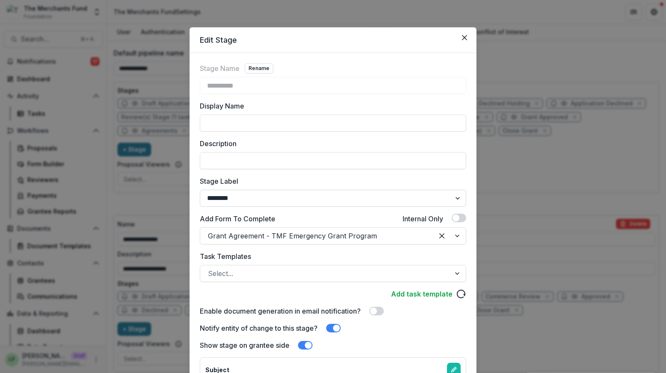
click at [255, 200] on select "******* ***** ********* ****** ******* ******** ******** ******* ********* ****…" at bounding box center [333, 198] width 266 height 17
select select "*****"
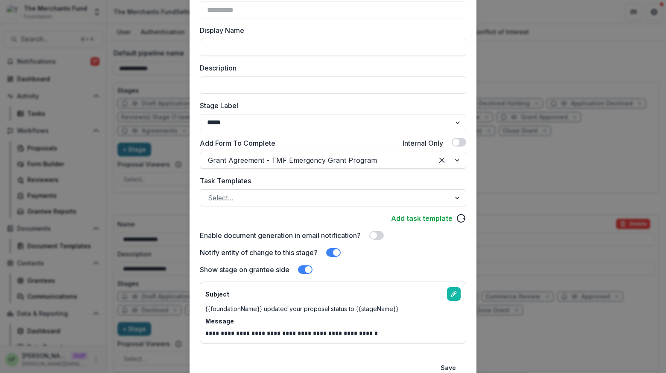
scroll to position [92, 0]
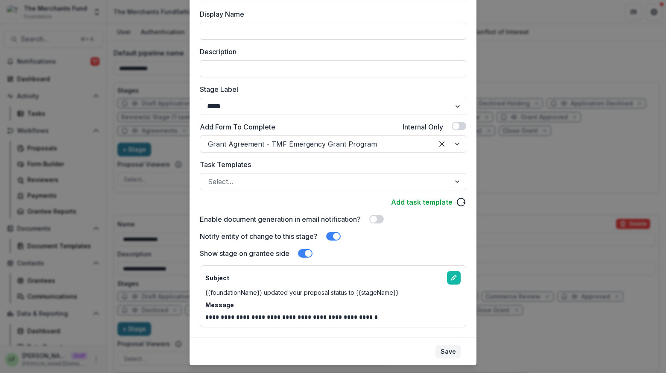
click at [454, 349] on button "Save" at bounding box center [448, 352] width 26 height 14
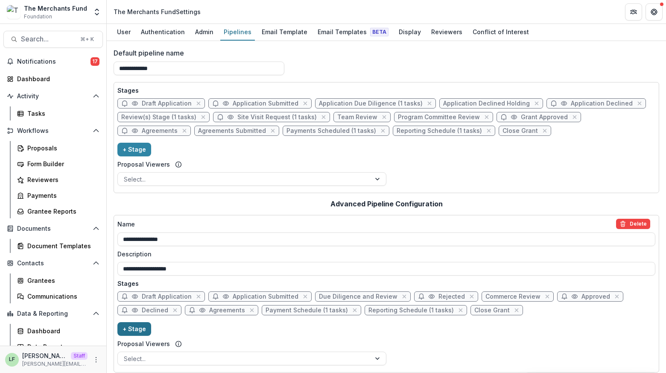
click at [141, 328] on button "+ Stage" at bounding box center [134, 329] width 34 height 14
select select "*****"
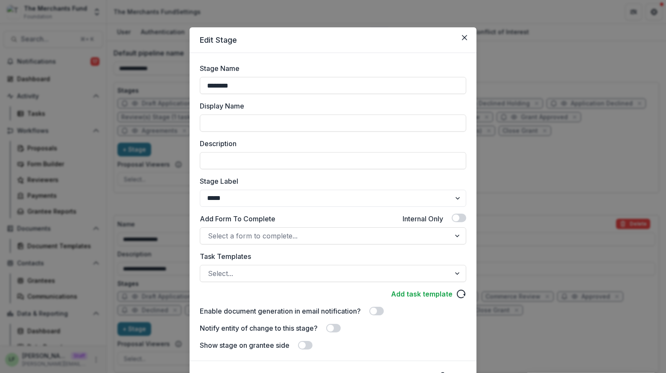
drag, startPoint x: 243, startPoint y: 92, endPoint x: 154, endPoint y: 86, distance: 88.6
click at [154, 85] on div "Edit Stage Stage Name ******** Display Name Description Stage Label ******* ***…" at bounding box center [333, 186] width 666 height 373
type input "**********"
click at [230, 199] on select "******* ***** ********* ****** ******* ******** ******** ******* ********* ****…" at bounding box center [333, 198] width 266 height 17
select select "*********"
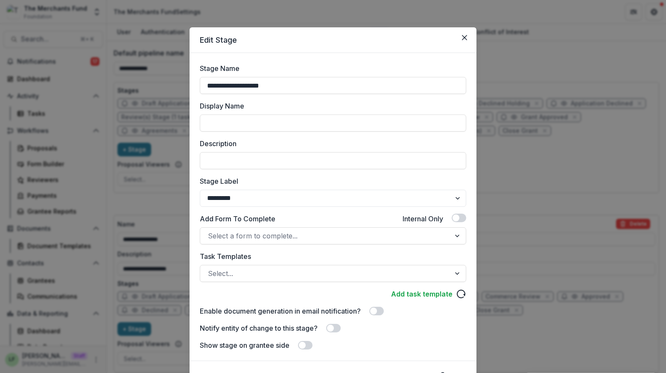
scroll to position [43, 0]
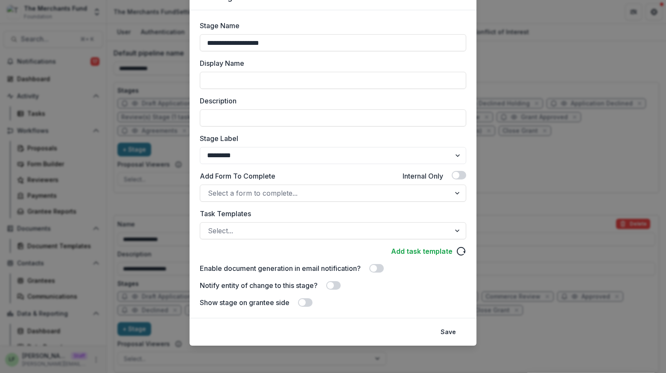
click at [333, 286] on span at bounding box center [330, 285] width 7 height 7
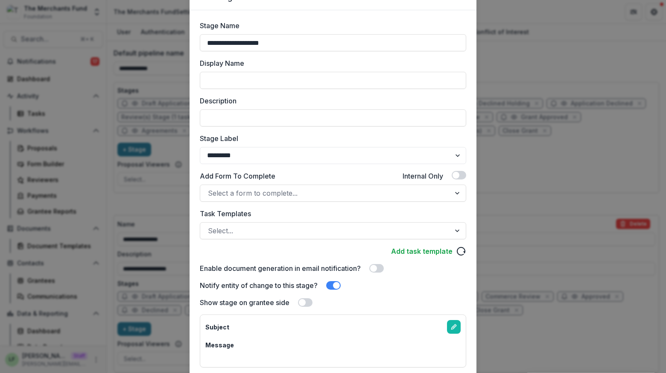
click at [307, 302] on span at bounding box center [305, 302] width 15 height 9
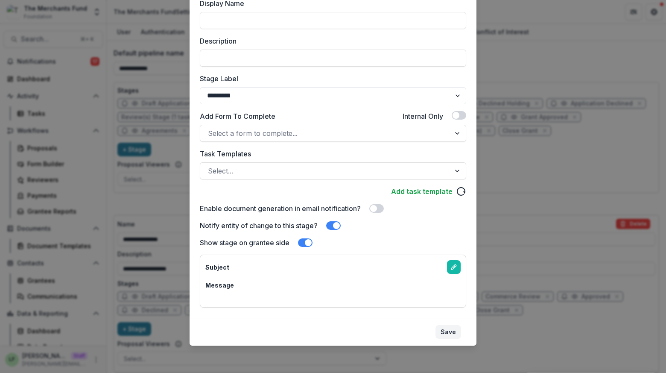
click at [452, 334] on button "Save" at bounding box center [448, 332] width 26 height 14
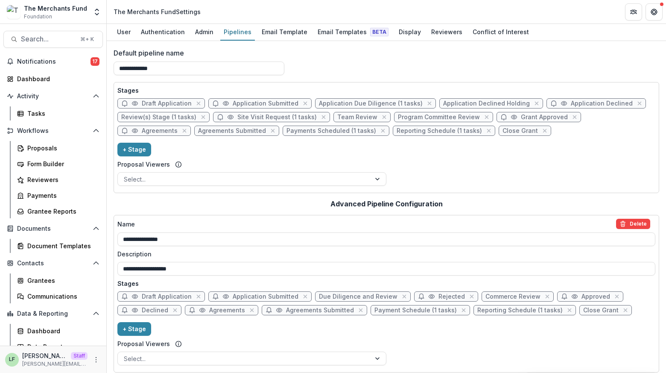
click at [308, 307] on span "Agreements Submitted" at bounding box center [320, 310] width 68 height 7
select select "*********"
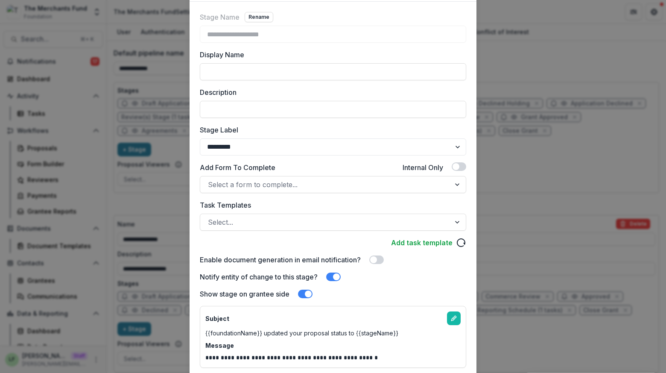
scroll to position [111, 0]
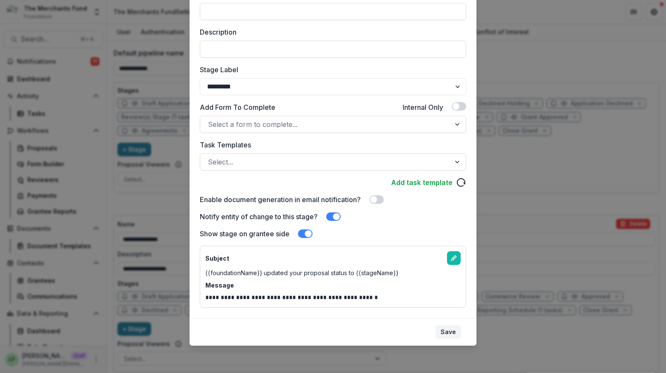
click at [450, 333] on button "Save" at bounding box center [448, 332] width 26 height 14
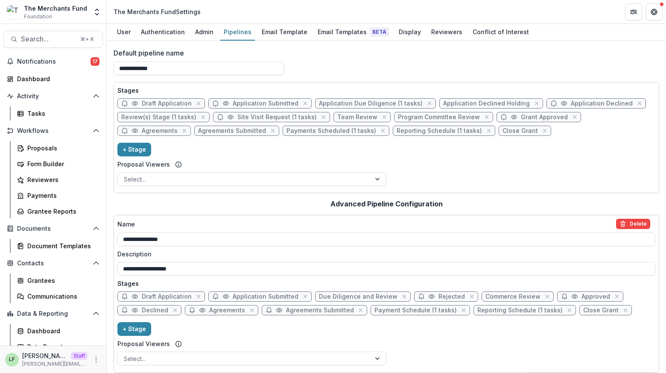
click at [301, 310] on span "Agreements Submitted" at bounding box center [320, 310] width 68 height 7
select select "*********"
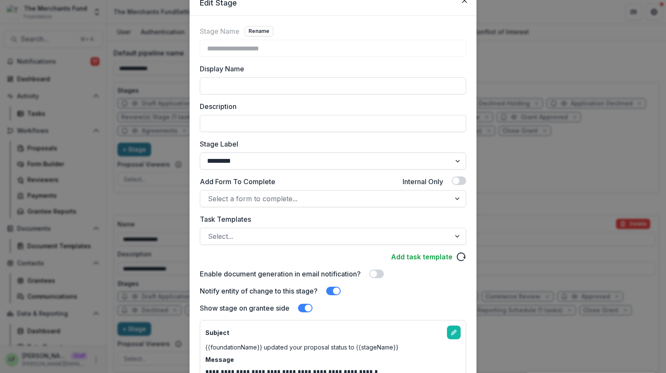
scroll to position [0, 0]
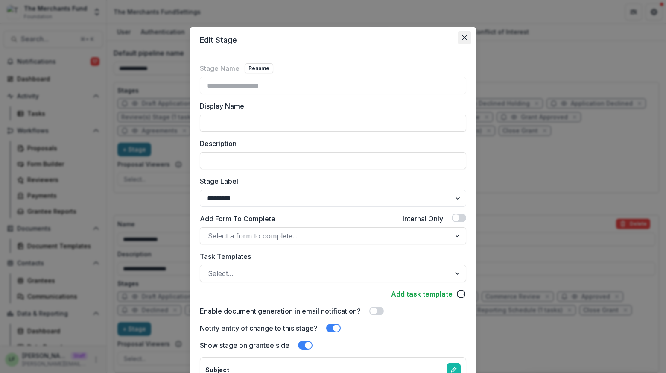
click at [464, 35] on icon "Close" at bounding box center [464, 37] width 5 height 5
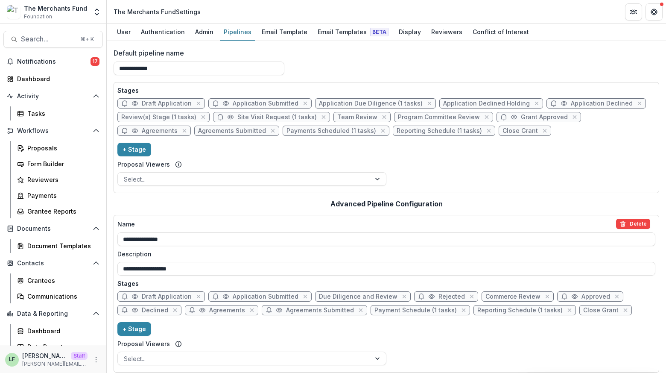
click at [191, 126] on span "Agreements" at bounding box center [153, 131] width 73 height 10
click at [178, 127] on span "Agreements" at bounding box center [160, 130] width 36 height 7
select select "*****"
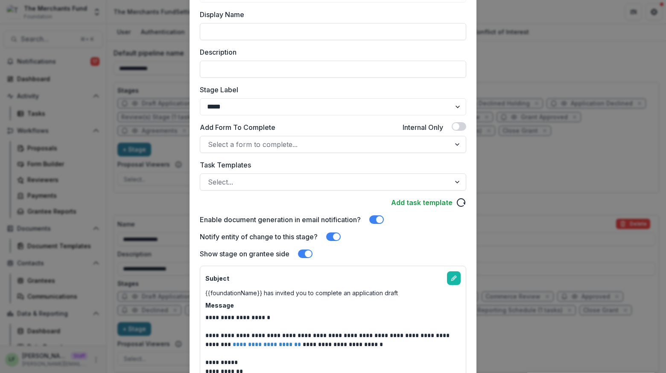
scroll to position [165, 0]
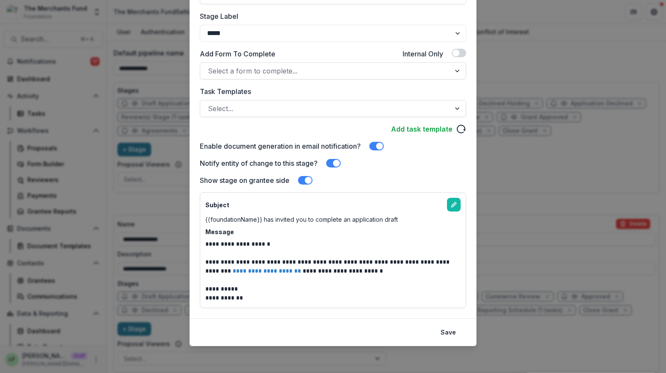
click at [379, 146] on span at bounding box center [379, 146] width 7 height 7
click at [379, 146] on span at bounding box center [376, 146] width 15 height 9
click at [373, 143] on span at bounding box center [376, 146] width 15 height 9
click at [444, 332] on button "Save" at bounding box center [448, 332] width 26 height 14
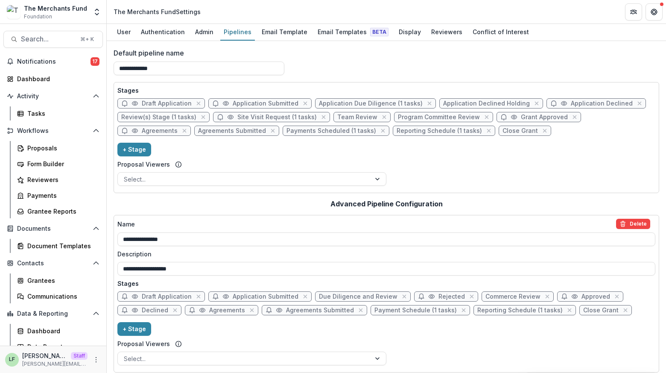
click at [198, 131] on span "Agreements Submitted" at bounding box center [232, 130] width 68 height 7
select select "*********"
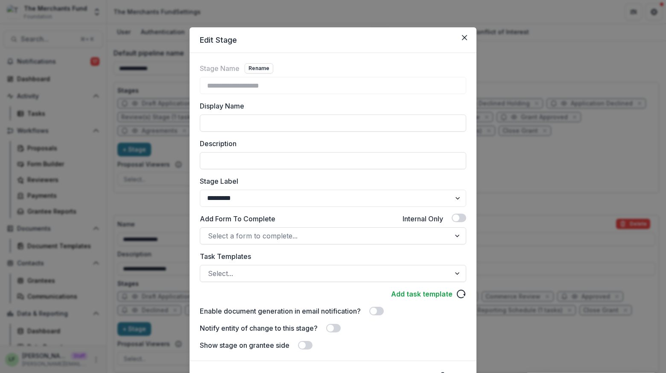
scroll to position [43, 0]
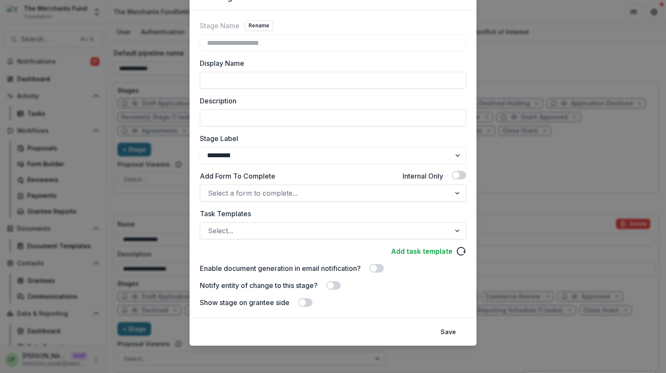
click at [337, 289] on span at bounding box center [333, 285] width 15 height 9
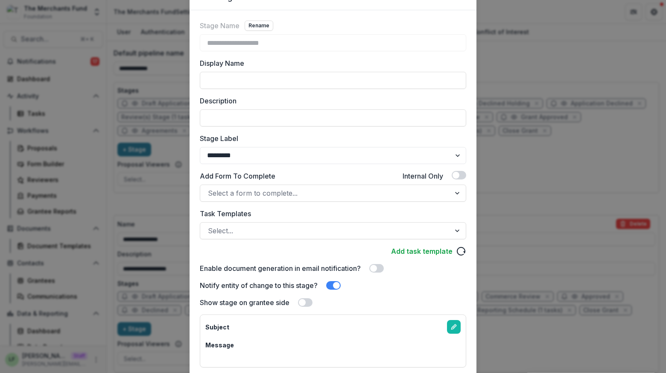
click at [310, 303] on span at bounding box center [305, 302] width 15 height 9
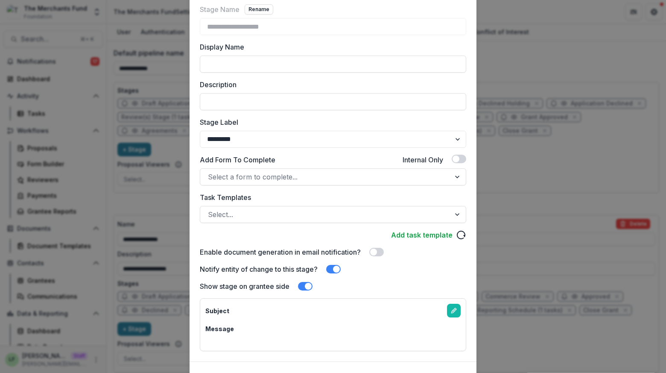
scroll to position [102, 0]
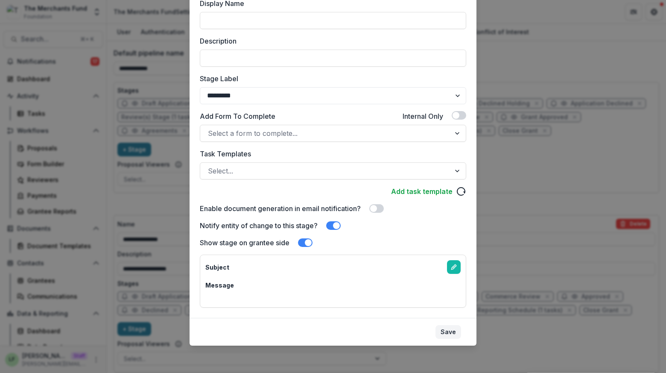
click at [455, 331] on button "Save" at bounding box center [448, 332] width 26 height 14
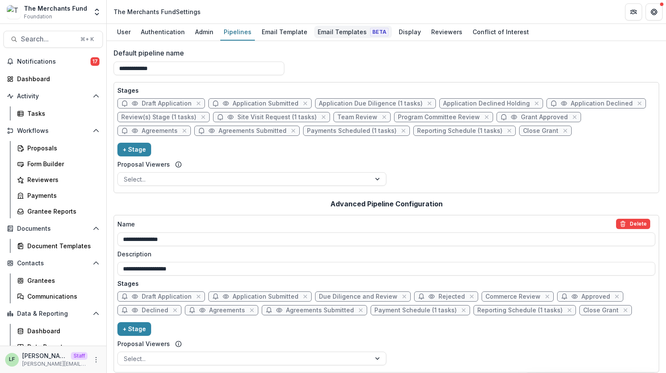
click at [331, 34] on div "Email Templates Beta" at bounding box center [353, 32] width 78 height 12
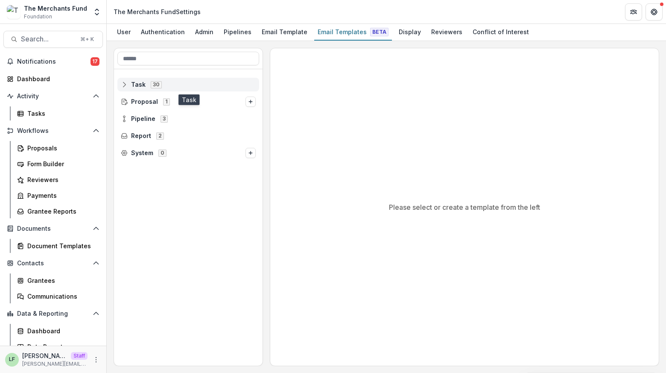
click at [124, 84] on icon at bounding box center [124, 84] width 7 height 7
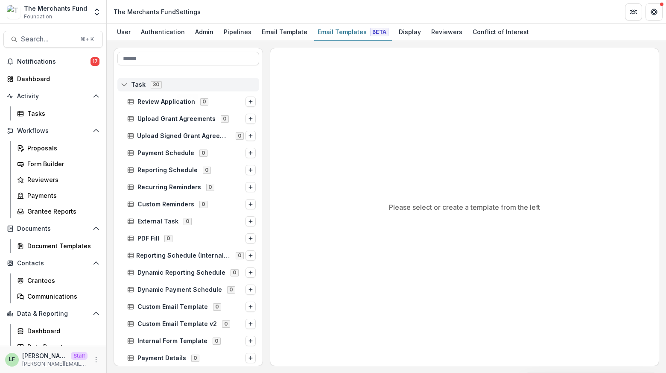
click at [126, 84] on icon at bounding box center [124, 84] width 7 height 7
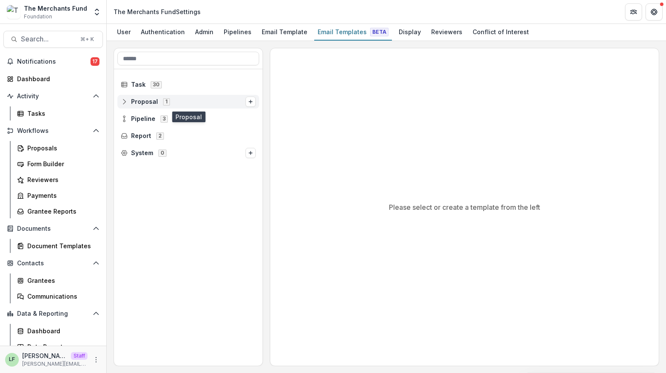
click at [124, 103] on icon at bounding box center [124, 101] width 7 height 7
click at [123, 102] on icon at bounding box center [124, 101] width 7 height 7
click at [250, 99] on icon "Options" at bounding box center [250, 101] width 5 height 5
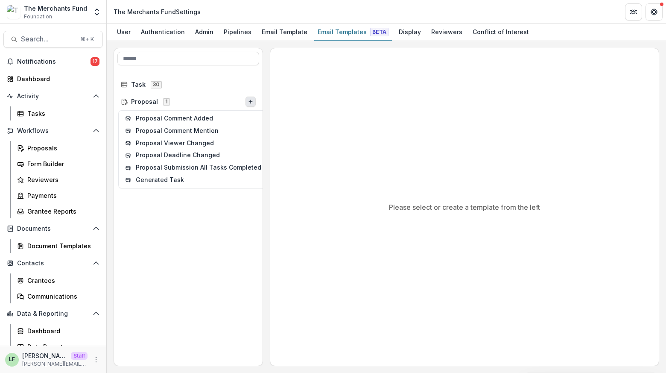
click at [142, 269] on div "Task 30 Proposal 1 Proposal Comment Added Proposal Comment Mention Proposal Vie…" at bounding box center [188, 217] width 149 height 297
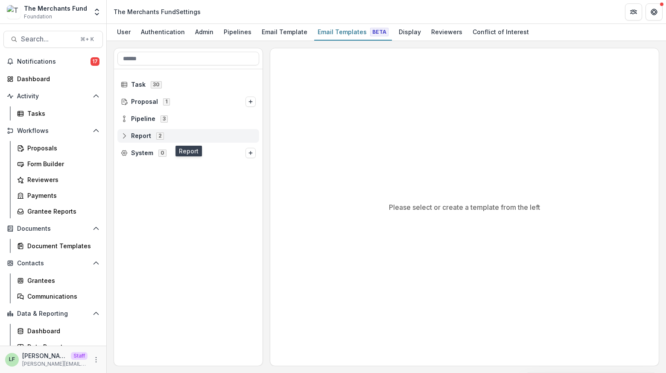
click at [123, 135] on icon at bounding box center [124, 135] width 7 height 7
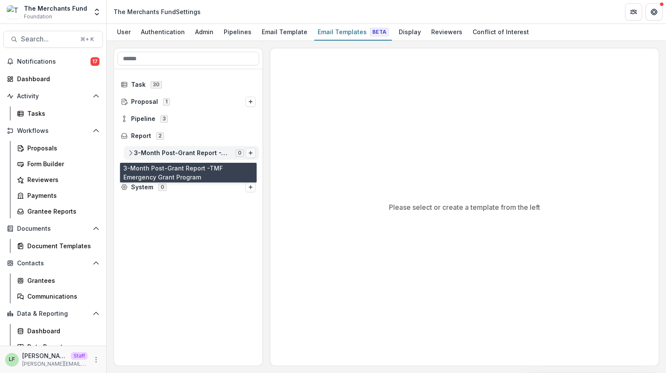
click at [248, 150] on icon "Options" at bounding box center [250, 152] width 5 height 5
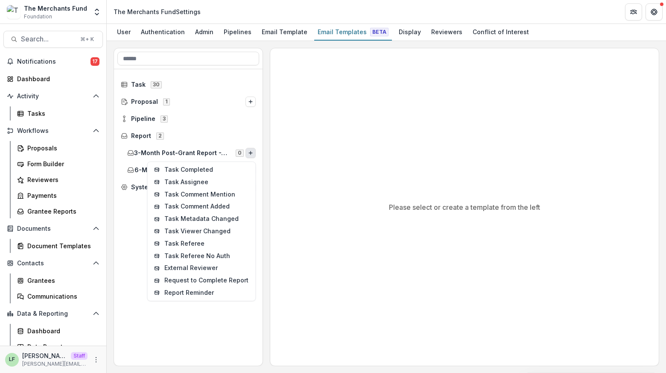
click at [231, 125] on div "Pipeline 3" at bounding box center [188, 118] width 149 height 17
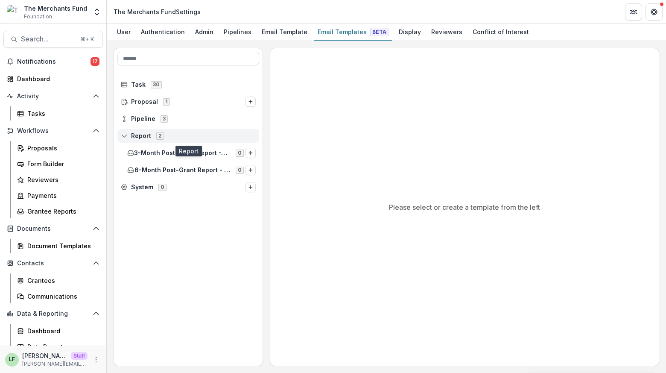
click at [128, 140] on div "Report 2" at bounding box center [188, 136] width 142 height 14
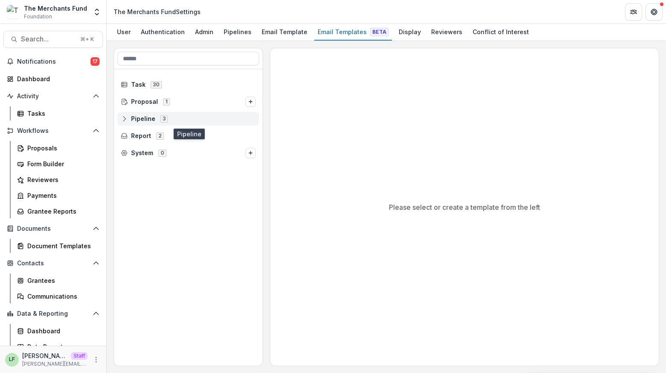
click at [124, 118] on icon at bounding box center [124, 118] width 7 height 7
click at [125, 116] on circle at bounding box center [124, 117] width 2 height 2
click at [126, 122] on span "Pipeline 3" at bounding box center [188, 118] width 135 height 7
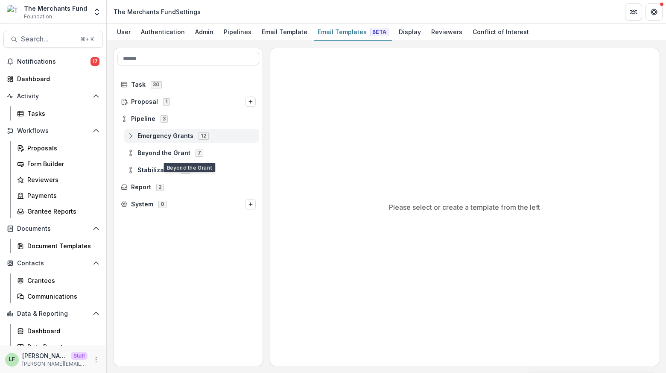
click at [129, 135] on icon at bounding box center [130, 135] width 7 height 7
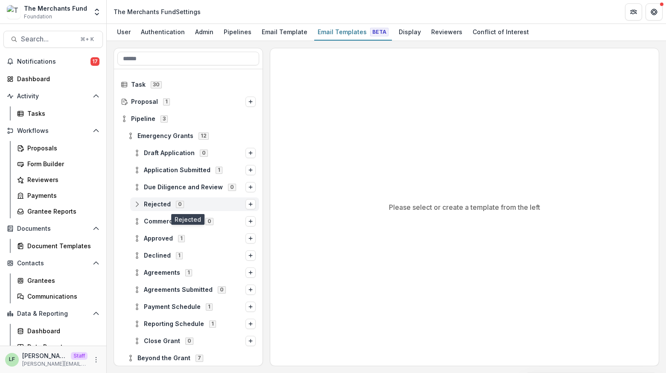
click at [154, 205] on span "Rejected" at bounding box center [157, 204] width 27 height 7
click at [151, 207] on span "Rejected 0" at bounding box center [190, 203] width 112 height 7
click at [130, 131] on div "Emergency Grants 12" at bounding box center [191, 136] width 135 height 14
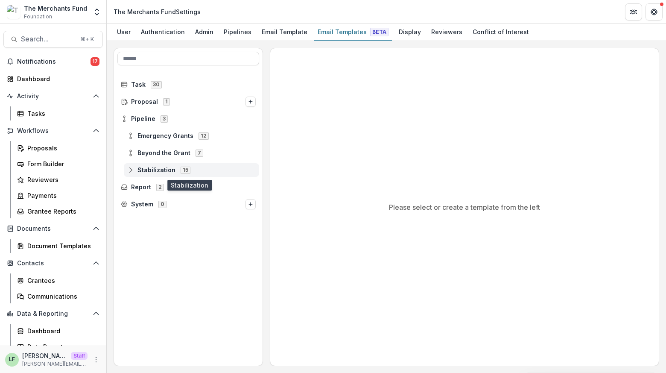
click at [134, 166] on span "Stabilization 15" at bounding box center [191, 169] width 129 height 7
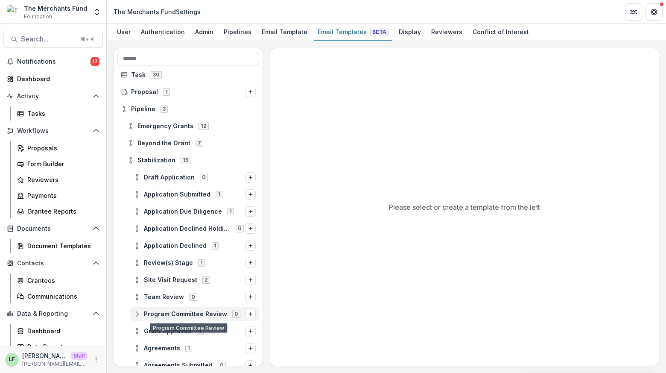
scroll to position [8, 0]
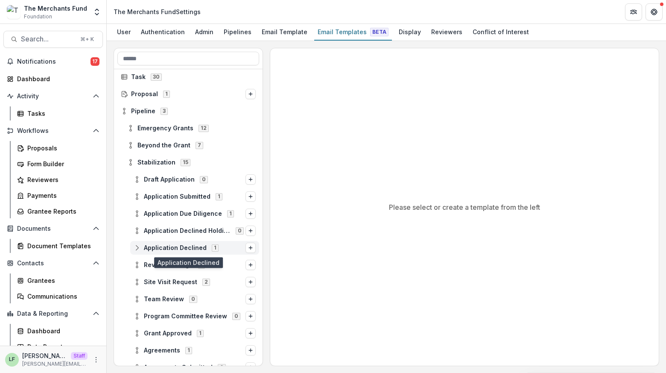
click at [134, 244] on icon at bounding box center [137, 247] width 7 height 7
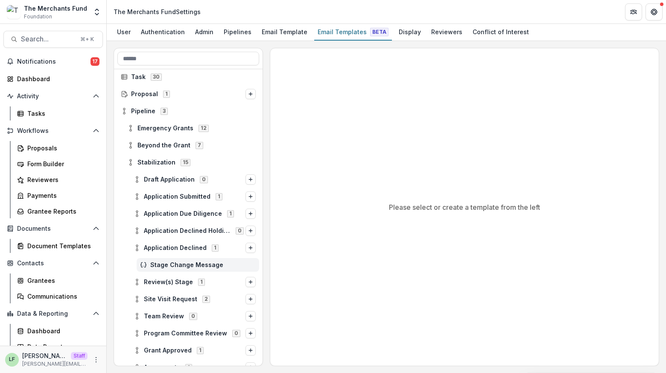
click at [182, 263] on span "Stage Change Message" at bounding box center [202, 264] width 105 height 7
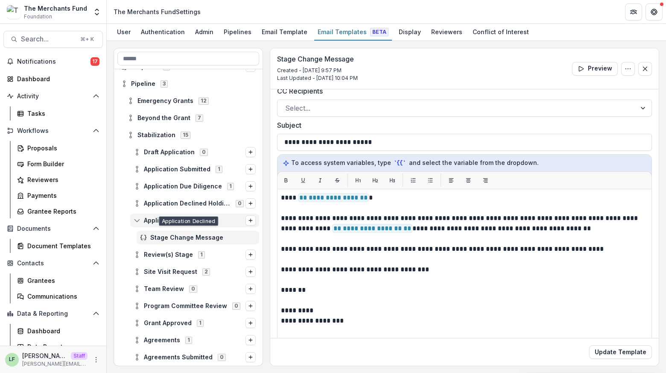
scroll to position [50, 0]
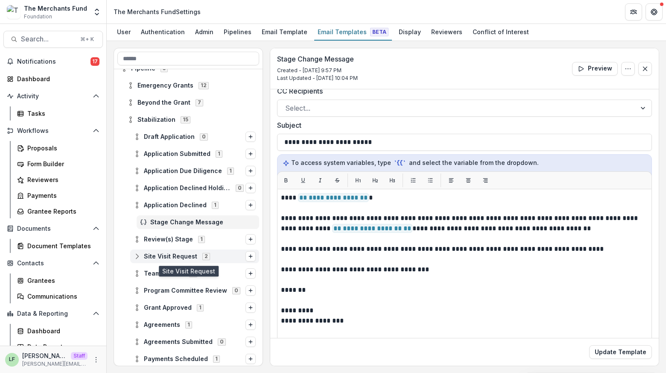
click at [138, 257] on icon at bounding box center [137, 256] width 7 height 7
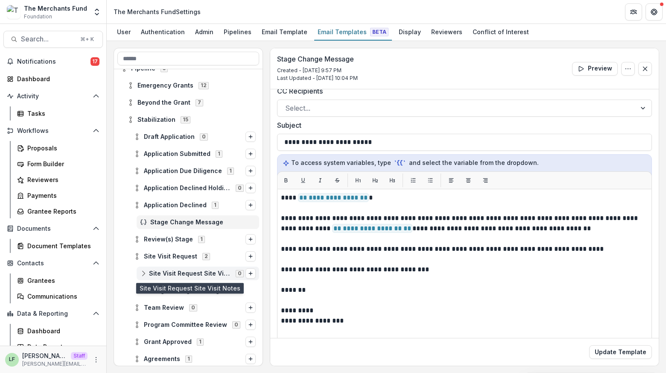
click at [169, 273] on span "Site Visit Request Site Visit Notes" at bounding box center [190, 273] width 82 height 7
click at [251, 273] on button "Options" at bounding box center [250, 273] width 10 height 10
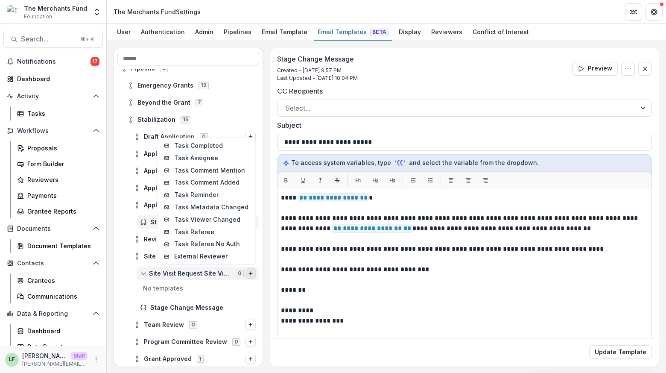
click at [199, 278] on div "Site Visit Request Site Visit Notes 0 Task Completed Task Assignee Task Comment…" at bounding box center [198, 273] width 123 height 14
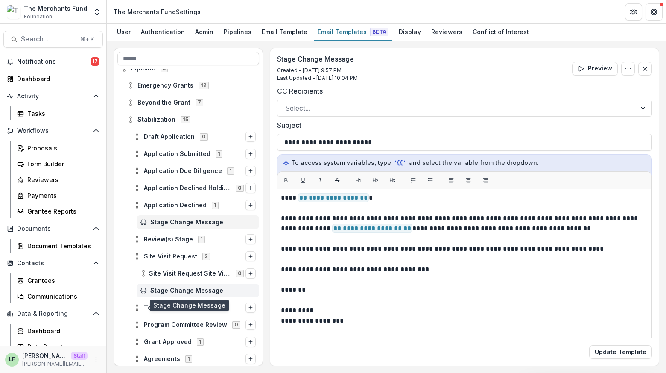
click at [167, 287] on span "Stage Change Message" at bounding box center [202, 290] width 105 height 7
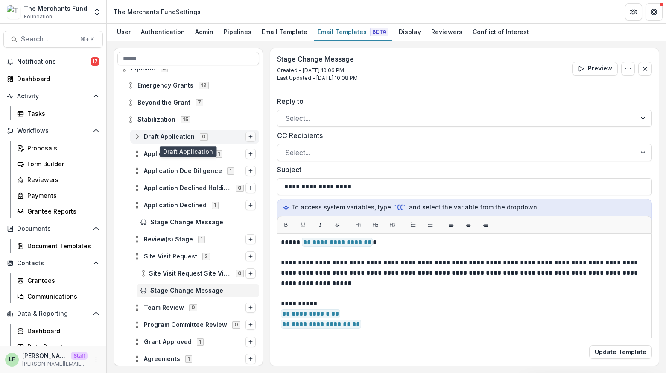
click at [245, 136] on button "Options" at bounding box center [250, 136] width 10 height 10
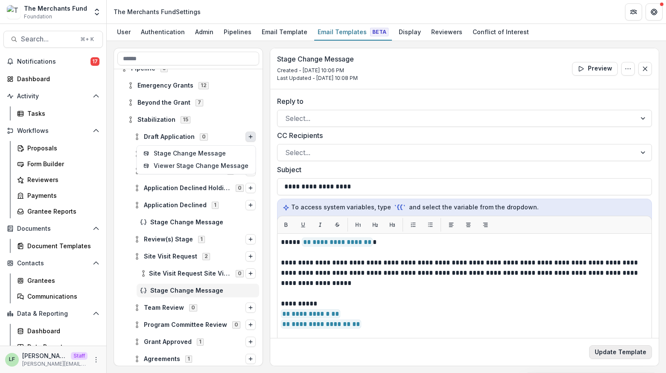
click at [615, 354] on button "Update Template" at bounding box center [620, 352] width 63 height 14
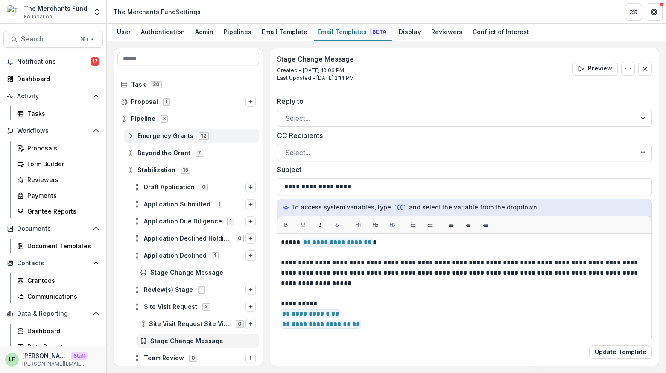
click at [130, 134] on circle at bounding box center [131, 134] width 2 height 2
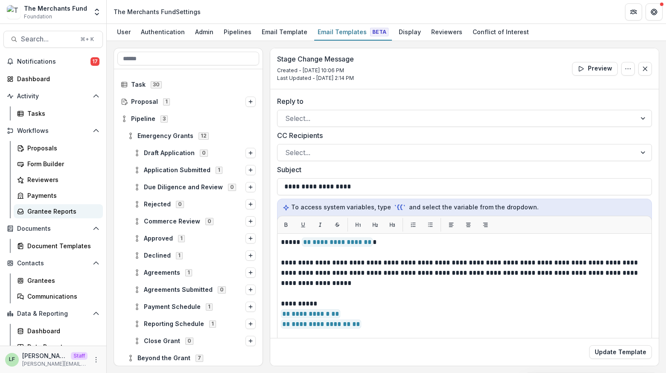
click at [61, 206] on link "Grantee Reports" at bounding box center [58, 211] width 89 height 14
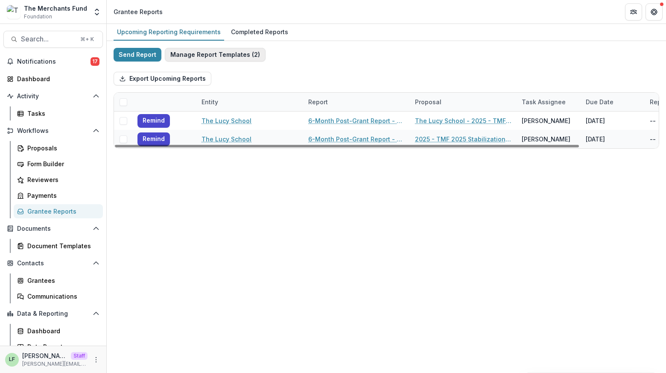
click at [227, 53] on button "Manage Report Templates ( 2 )" at bounding box center [215, 55] width 101 height 14
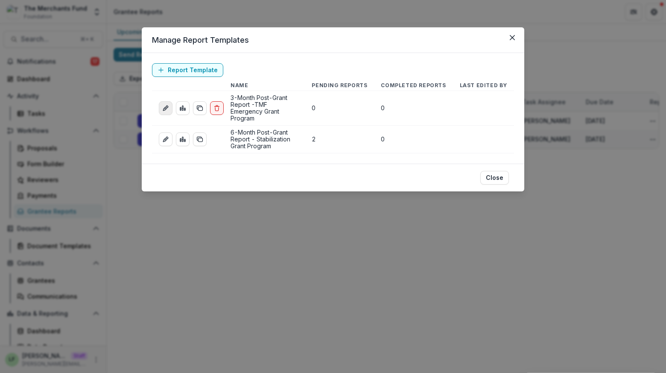
click at [168, 108] on link "edit-report" at bounding box center [166, 108] width 14 height 14
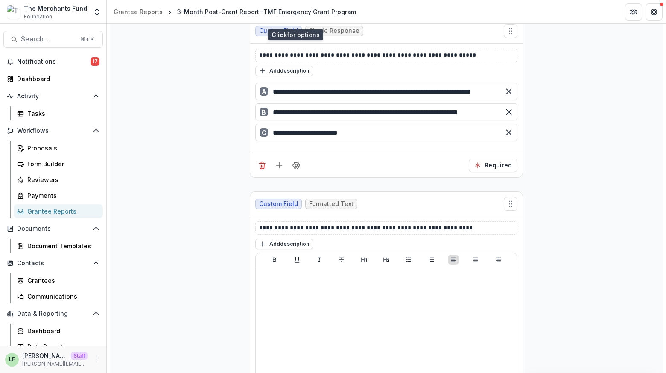
scroll to position [2722, 0]
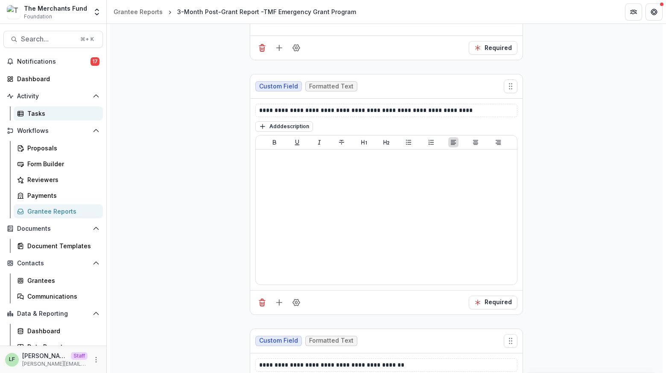
click at [32, 118] on link "Tasks" at bounding box center [58, 113] width 89 height 14
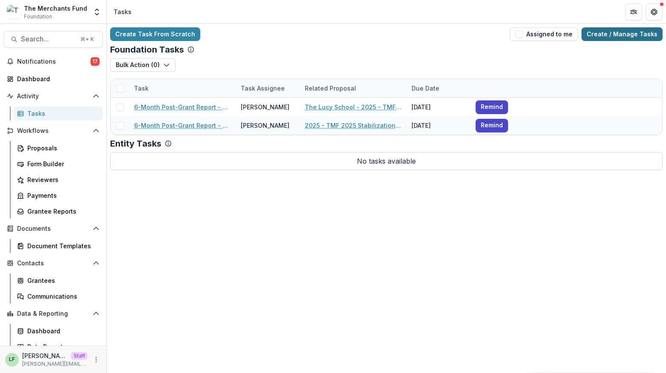
click at [619, 30] on link "Create / Manage Tasks" at bounding box center [621, 34] width 81 height 14
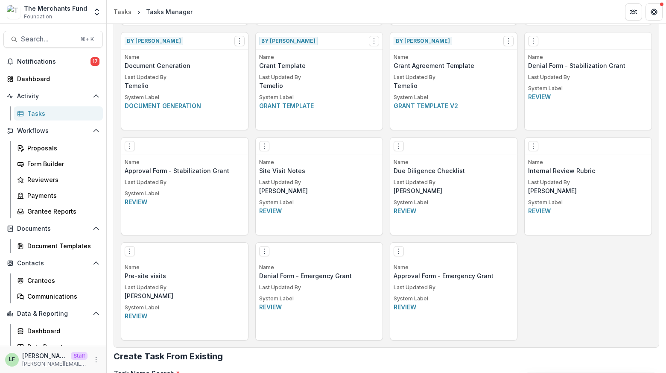
scroll to position [560, 0]
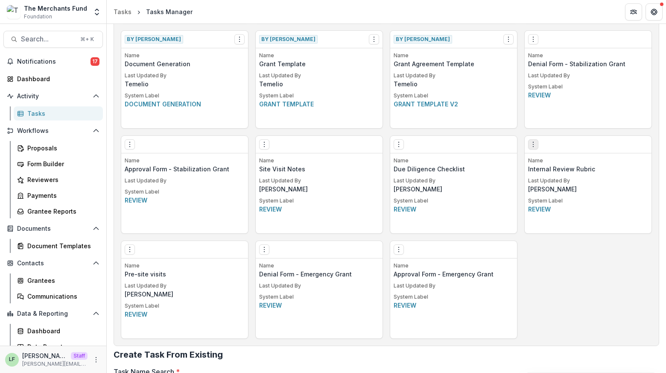
click at [530, 142] on icon "Options" at bounding box center [533, 144] width 7 height 7
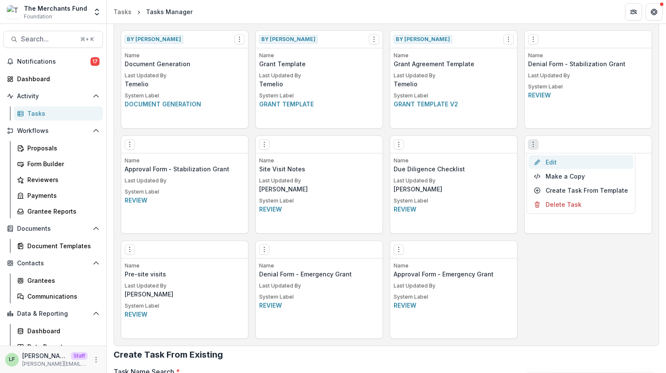
click at [541, 158] on icon at bounding box center [537, 161] width 7 height 7
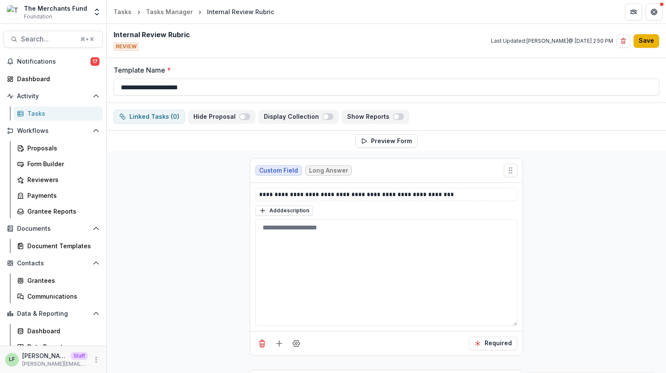
click at [643, 39] on button "Save" at bounding box center [647, 41] width 26 height 14
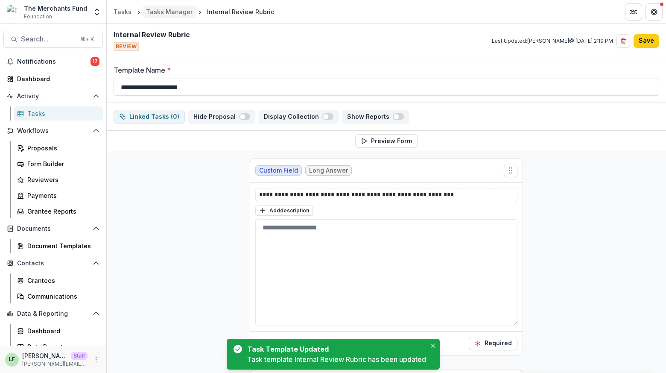
click at [170, 12] on div "Tasks Manager" at bounding box center [169, 11] width 47 height 9
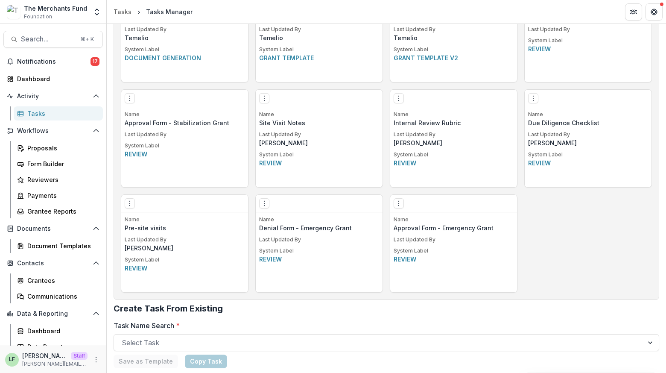
scroll to position [607, 0]
click at [397, 96] on icon "Options" at bounding box center [398, 97] width 7 height 7
click at [93, 358] on icon "More" at bounding box center [96, 359] width 7 height 7
click at [125, 340] on link "User Settings" at bounding box center [149, 341] width 91 height 14
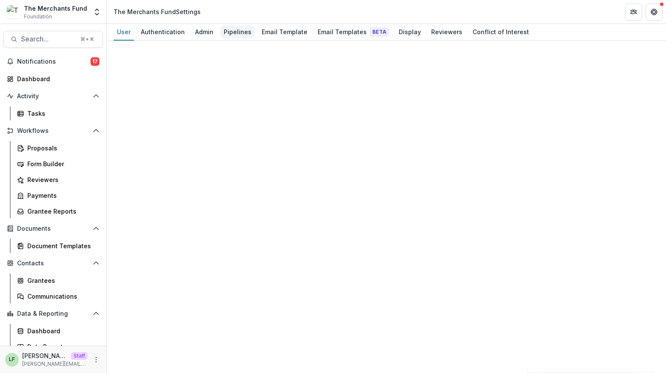
click at [225, 33] on div "Pipelines" at bounding box center [237, 32] width 35 height 12
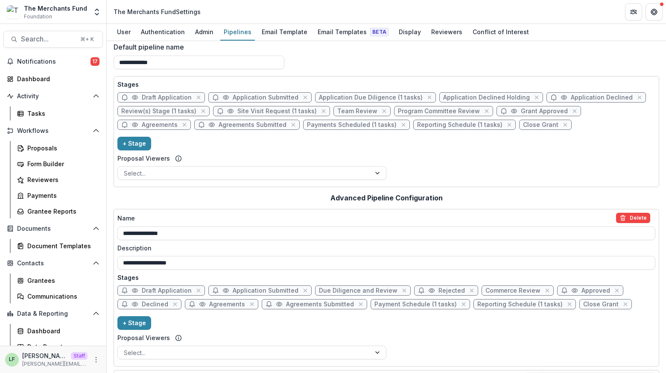
scroll to position [6, 0]
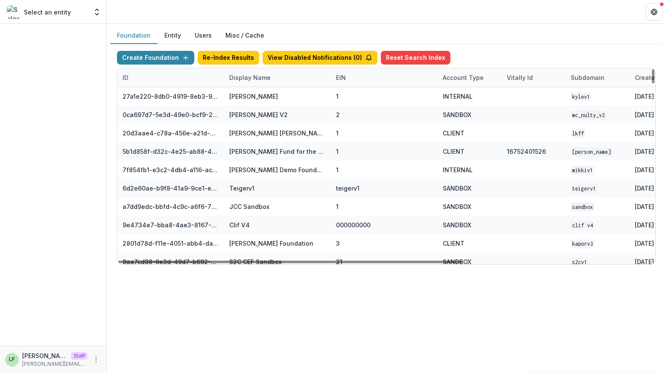
click at [252, 76] on div "Display Name" at bounding box center [250, 77] width 52 height 9
click at [252, 92] on input at bounding box center [277, 97] width 102 height 14
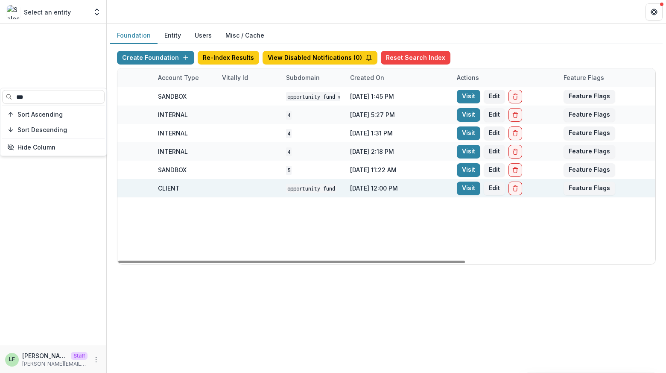
scroll to position [0, 295]
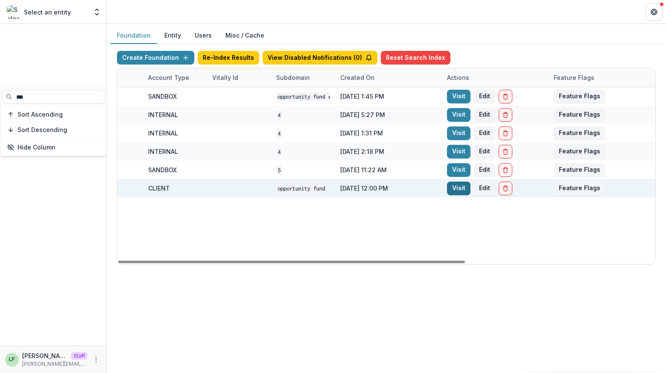
type input "***"
click at [454, 187] on link "Visit" at bounding box center [458, 188] width 23 height 14
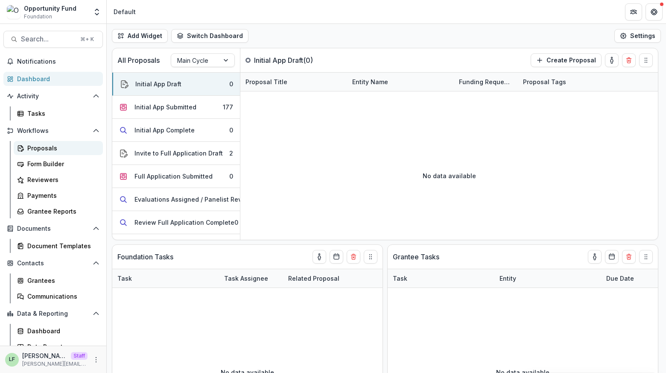
click at [50, 147] on div "Proposals" at bounding box center [61, 147] width 69 height 9
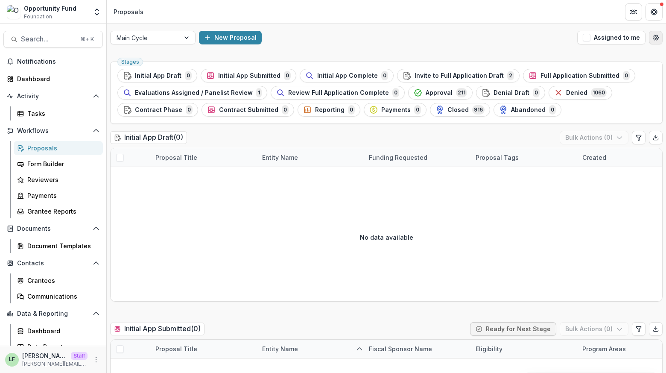
click at [656, 36] on icon "Open table manager" at bounding box center [655, 37] width 7 height 7
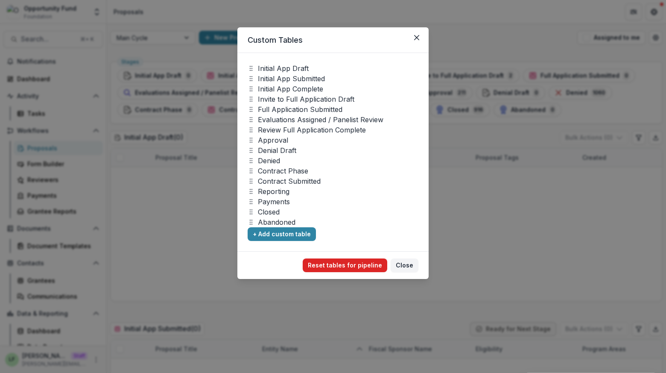
click at [348, 263] on button "Reset tables for pipeline" at bounding box center [345, 265] width 85 height 14
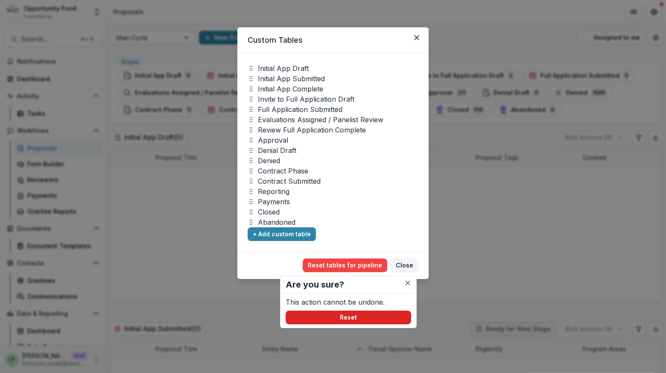
click at [350, 316] on button "Reset" at bounding box center [349, 317] width 126 height 14
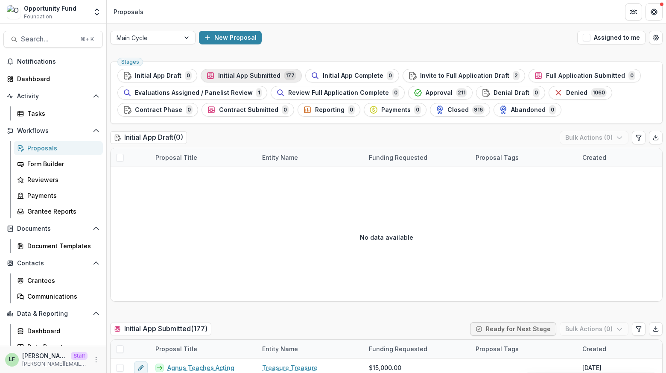
click at [247, 75] on span "Initial App Submitted" at bounding box center [249, 75] width 62 height 7
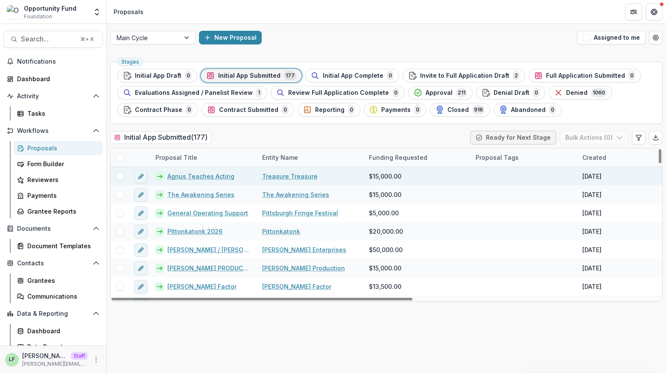
click at [118, 175] on span at bounding box center [120, 176] width 8 height 8
click at [599, 138] on button "Bulk Actions ( 1 )" at bounding box center [594, 138] width 67 height 14
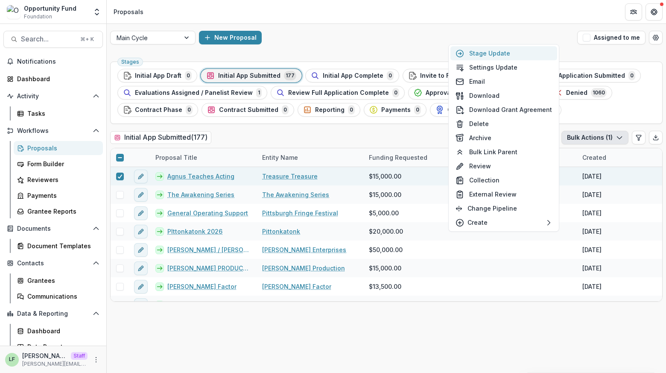
click at [492, 53] on button "Stage Update" at bounding box center [503, 53] width 107 height 14
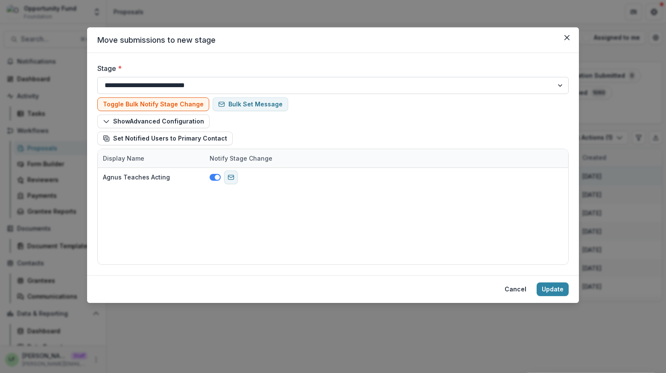
click at [258, 84] on select "**********" at bounding box center [332, 85] width 471 height 17
select select "**********"
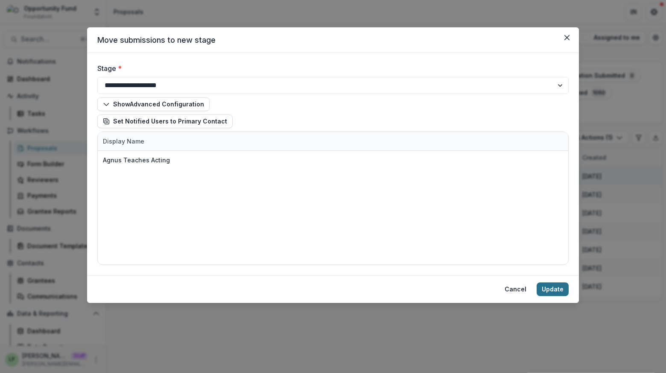
click at [561, 289] on button "Update" at bounding box center [553, 289] width 32 height 14
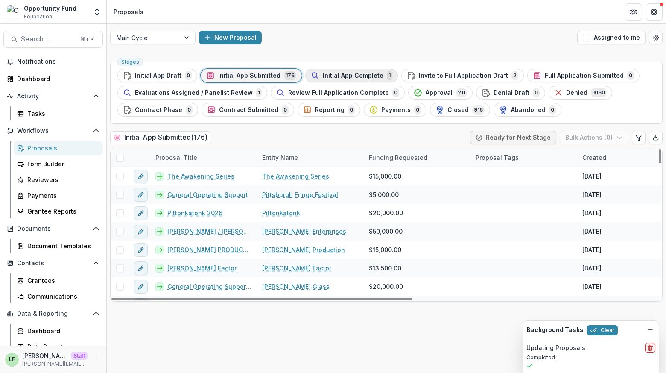
click at [324, 78] on span "Initial App Complete" at bounding box center [353, 75] width 61 height 7
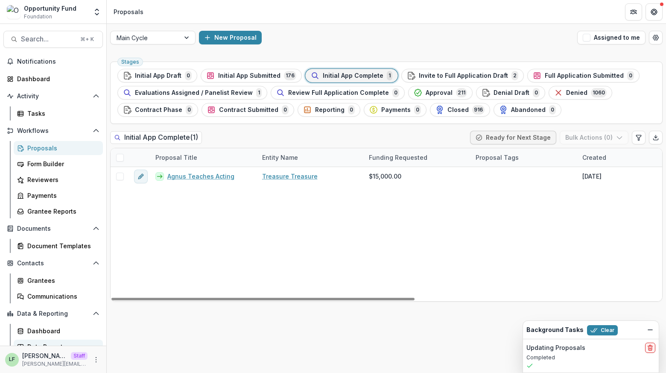
click at [93, 343] on div "Data Report" at bounding box center [61, 346] width 69 height 9
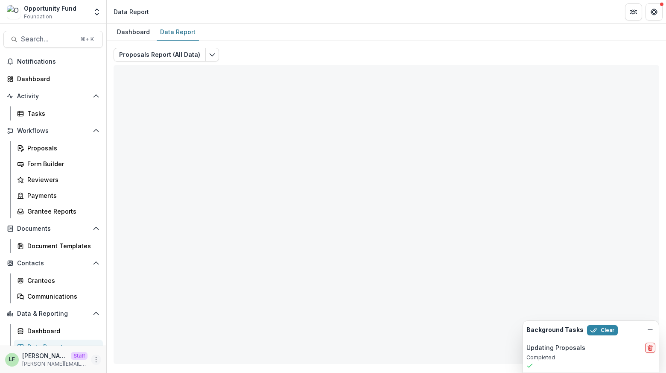
click at [93, 362] on icon "More" at bounding box center [96, 359] width 7 height 7
click at [93, 359] on icon "More" at bounding box center [96, 359] width 7 height 7
click at [130, 343] on link "User Settings" at bounding box center [149, 341] width 91 height 14
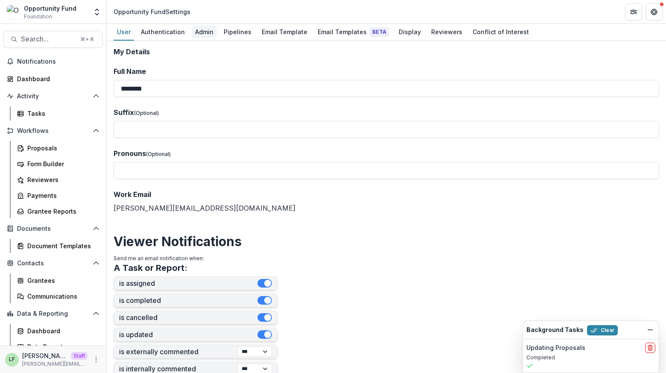
click at [200, 31] on div "Admin" at bounding box center [204, 32] width 25 height 12
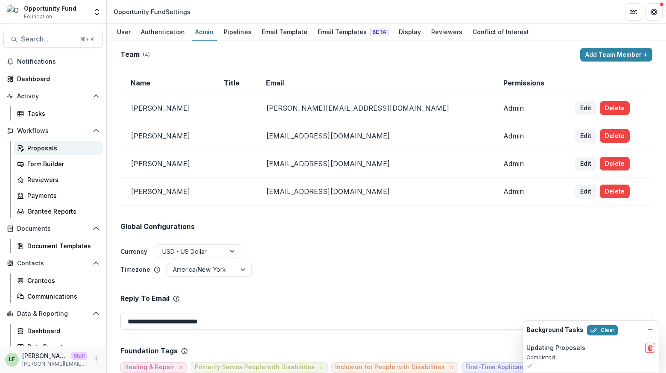
click at [39, 146] on div "Proposals" at bounding box center [61, 147] width 69 height 9
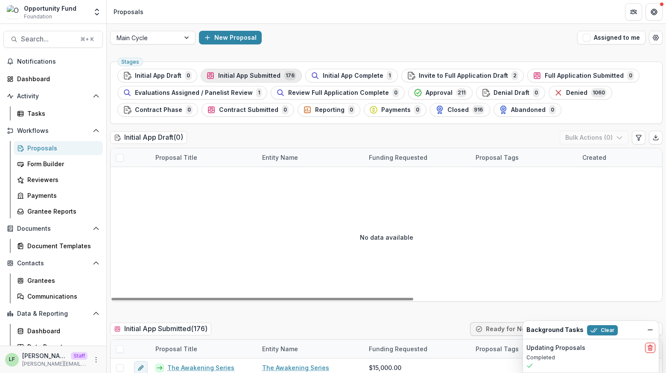
click at [255, 77] on span "Initial App Submitted" at bounding box center [249, 75] width 62 height 7
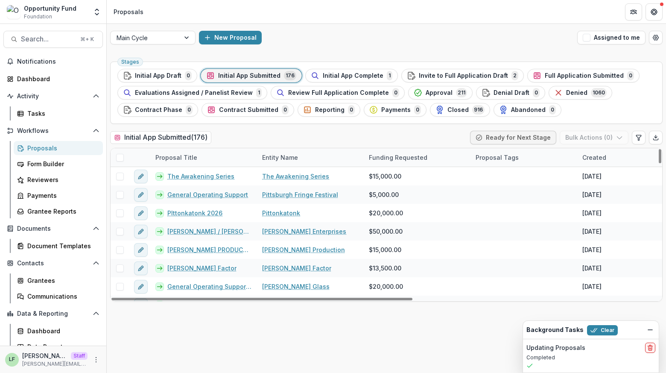
click at [119, 156] on span at bounding box center [120, 158] width 8 height 8
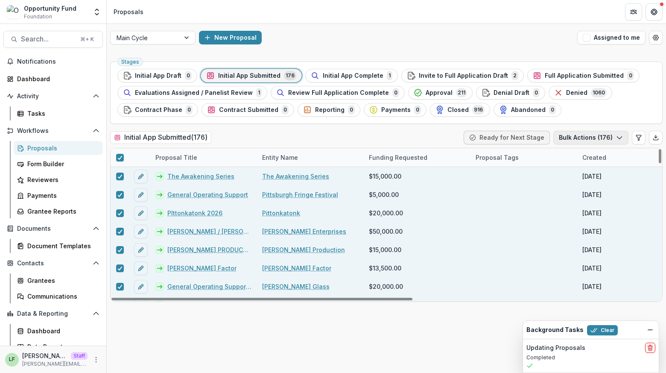
click at [598, 131] on button "Bulk Actions ( 176 )" at bounding box center [590, 138] width 75 height 14
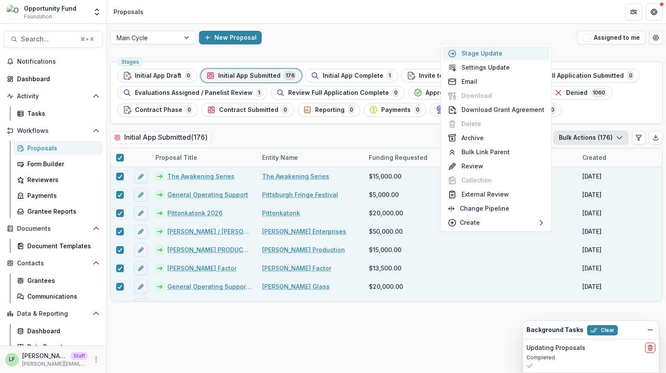
click at [512, 55] on button "Stage Update" at bounding box center [496, 53] width 107 height 14
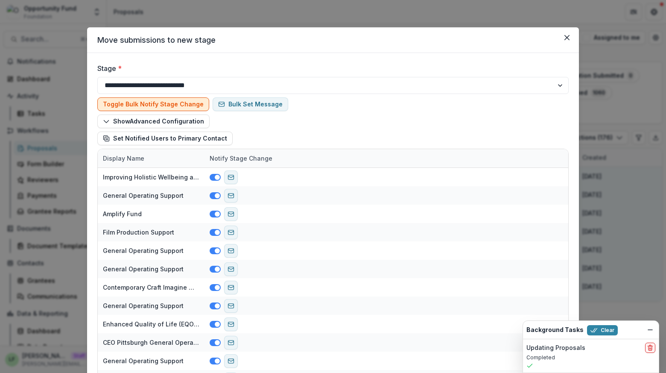
click at [163, 103] on button "Toggle Bulk Notify Stage Change" at bounding box center [153, 104] width 112 height 14
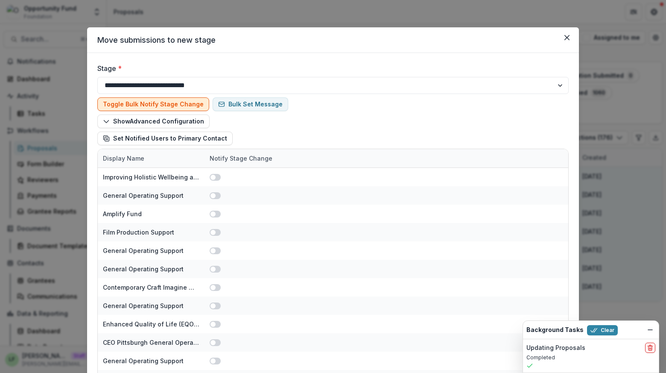
click at [163, 105] on button "Toggle Bulk Notify Stage Change" at bounding box center [153, 104] width 112 height 14
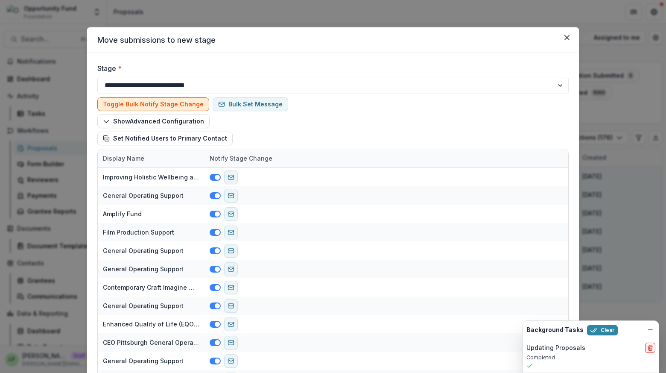
click at [164, 103] on button "Toggle Bulk Notify Stage Change" at bounding box center [153, 104] width 112 height 14
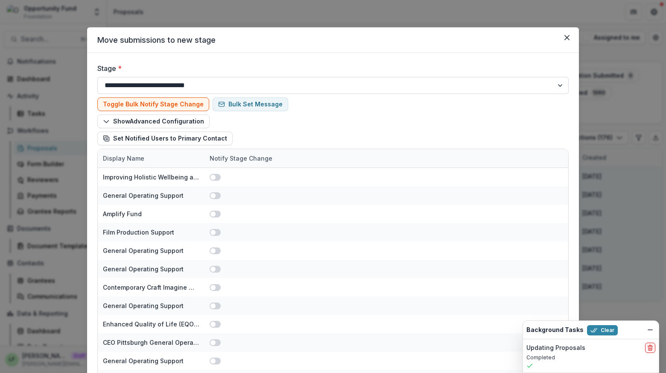
click at [167, 85] on select "**********" at bounding box center [332, 85] width 471 height 17
select select "**********"
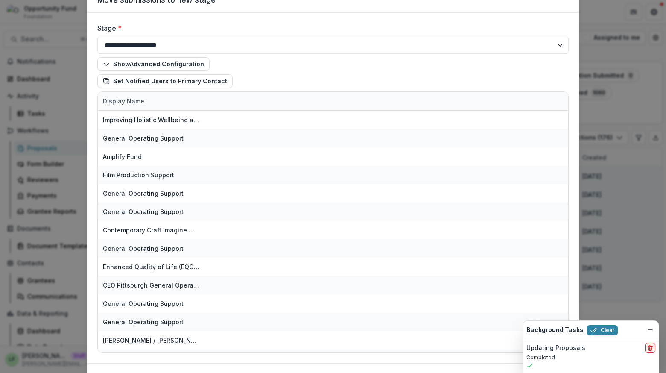
scroll to position [85, 0]
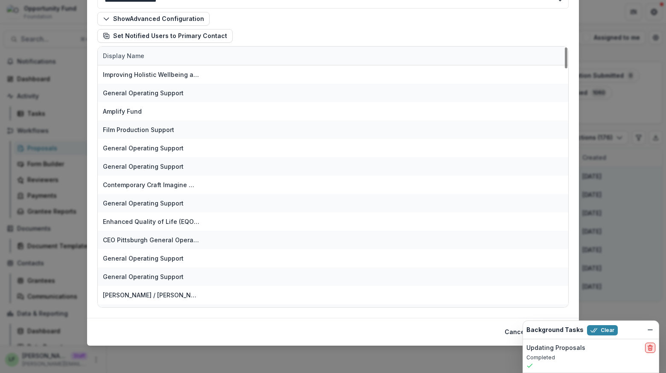
click at [652, 346] on icon "delete" at bounding box center [650, 347] width 7 height 7
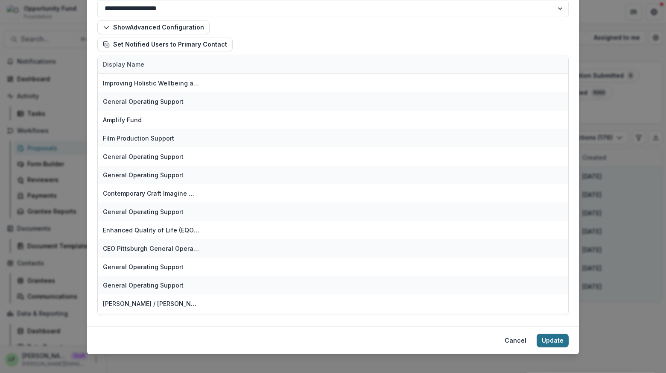
click at [556, 337] on button "Update" at bounding box center [553, 340] width 32 height 14
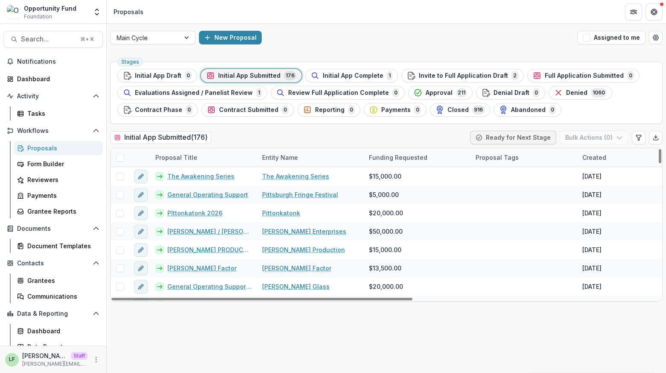
click at [119, 158] on span at bounding box center [120, 158] width 8 height 8
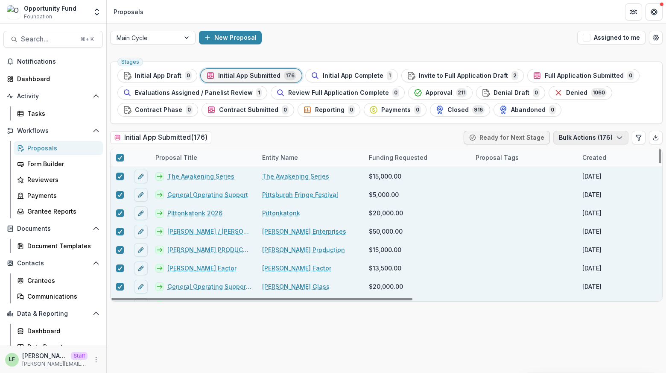
click at [576, 137] on button "Bulk Actions ( 176 )" at bounding box center [590, 138] width 75 height 14
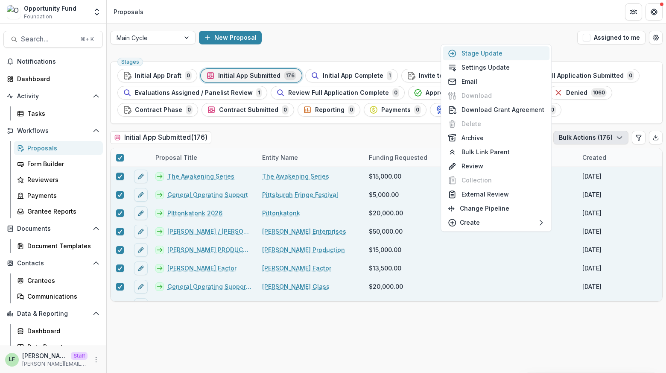
click at [479, 52] on button "Stage Update" at bounding box center [496, 53] width 107 height 14
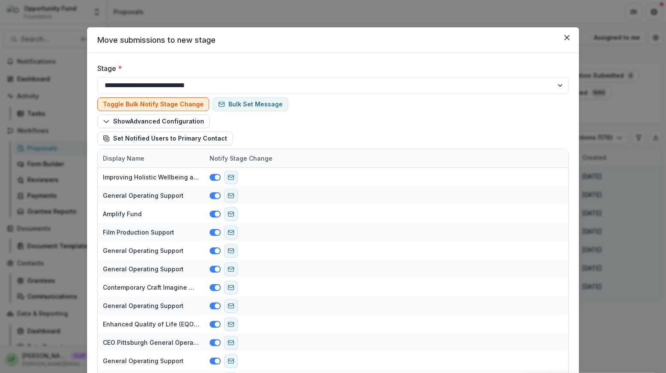
click at [175, 84] on select "**********" at bounding box center [332, 85] width 471 height 17
select select "**********"
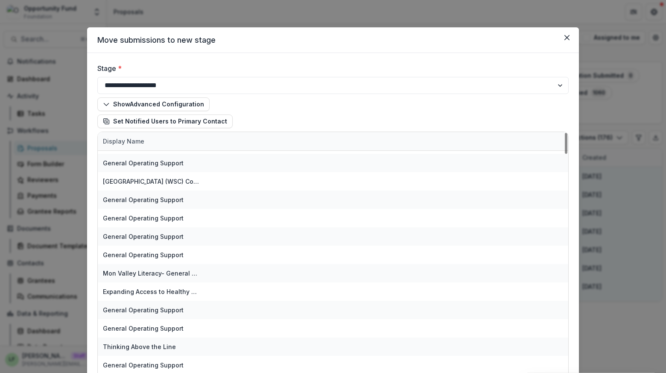
scroll to position [85, 0]
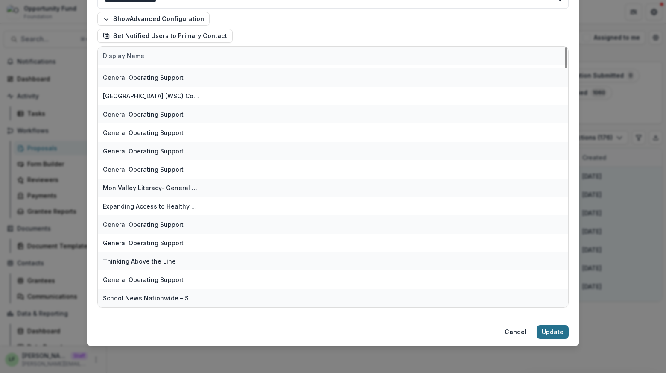
click at [555, 330] on button "Update" at bounding box center [553, 332] width 32 height 14
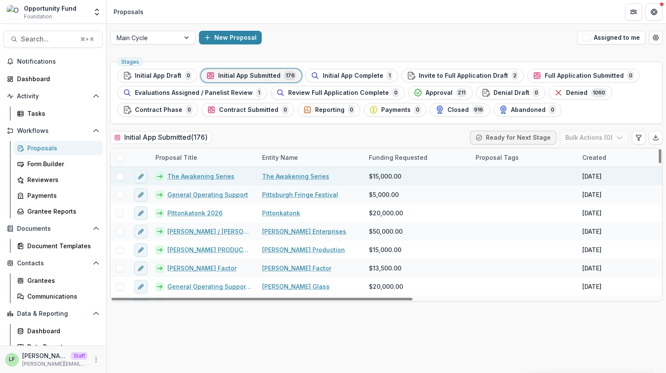
click at [121, 177] on span at bounding box center [120, 176] width 8 height 8
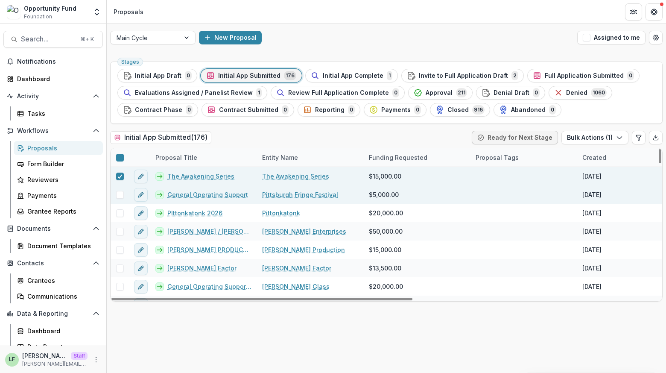
click at [118, 194] on span at bounding box center [120, 195] width 8 height 8
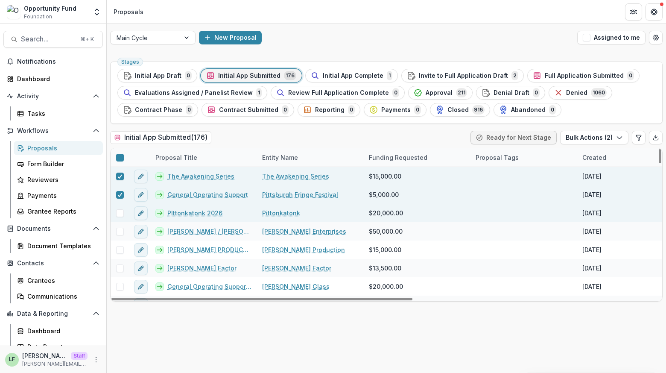
click at [118, 209] on span at bounding box center [120, 213] width 8 height 8
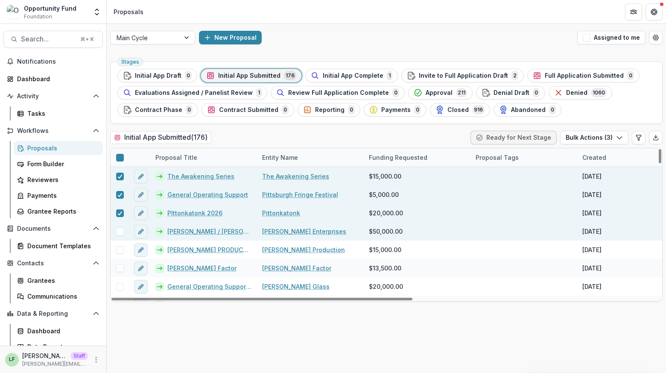
click at [119, 231] on span at bounding box center [120, 232] width 8 height 8
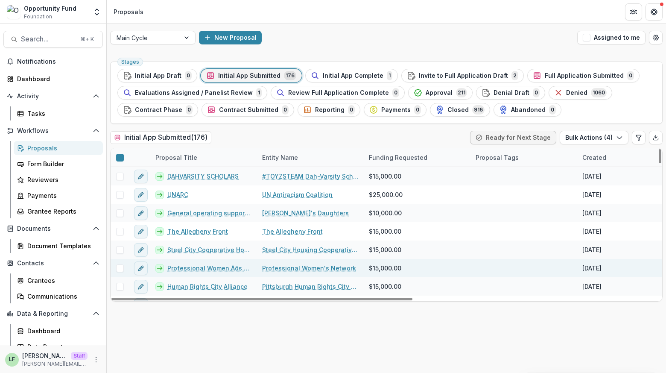
scroll to position [313, 0]
click at [120, 269] on span at bounding box center [120, 268] width 8 height 8
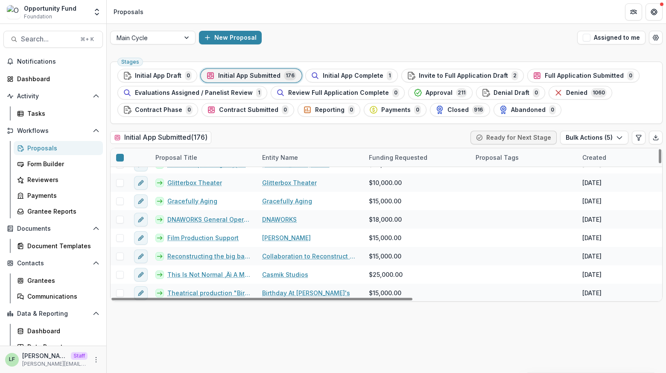
scroll to position [0, 0]
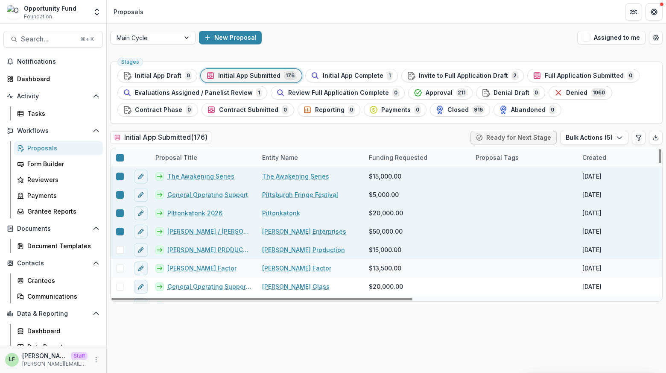
click at [119, 252] on span at bounding box center [120, 250] width 8 height 8
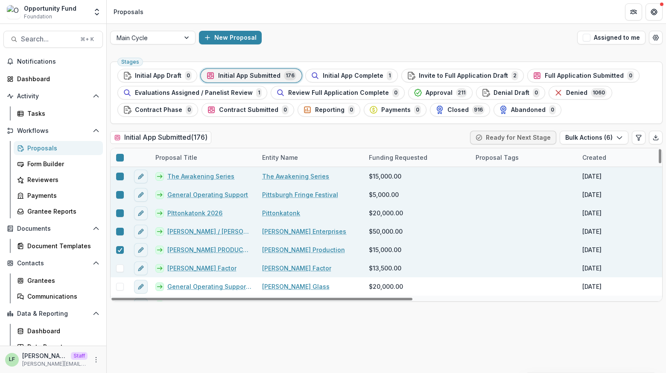
click at [121, 268] on span at bounding box center [120, 268] width 8 height 8
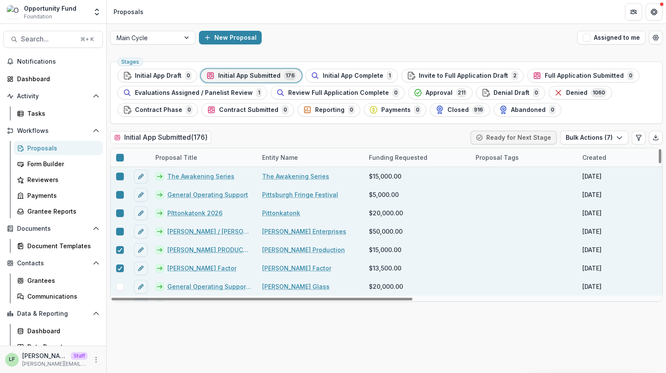
click at [121, 283] on span at bounding box center [120, 287] width 8 height 8
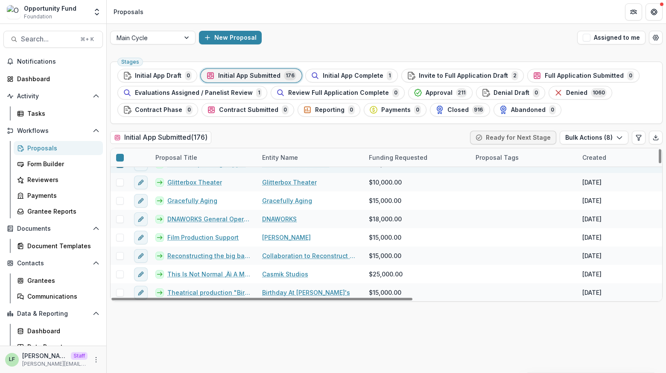
scroll to position [197, 0]
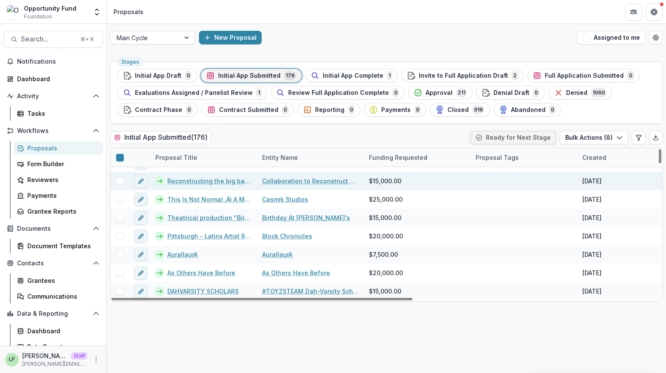
click at [117, 180] on span at bounding box center [120, 181] width 8 height 8
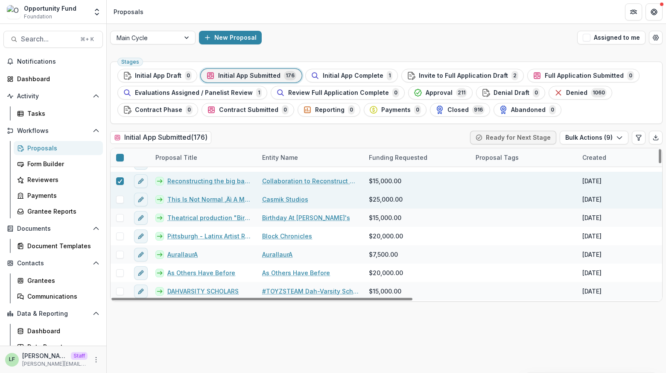
scroll to position [158, 0]
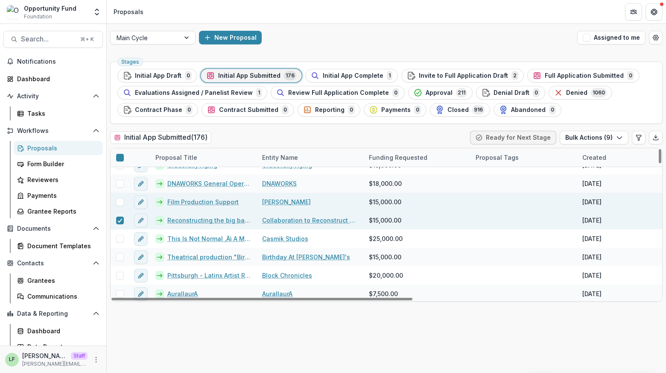
click at [117, 199] on span at bounding box center [120, 202] width 8 height 8
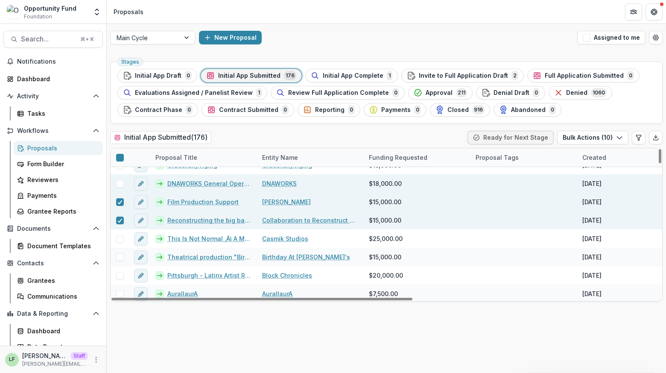
click at [117, 186] on span at bounding box center [120, 184] width 8 height 8
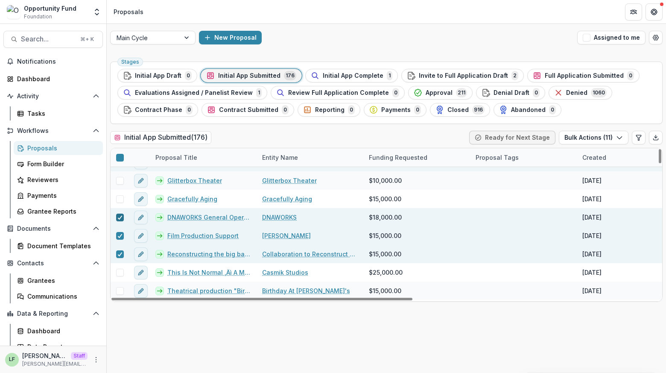
scroll to position [122, 0]
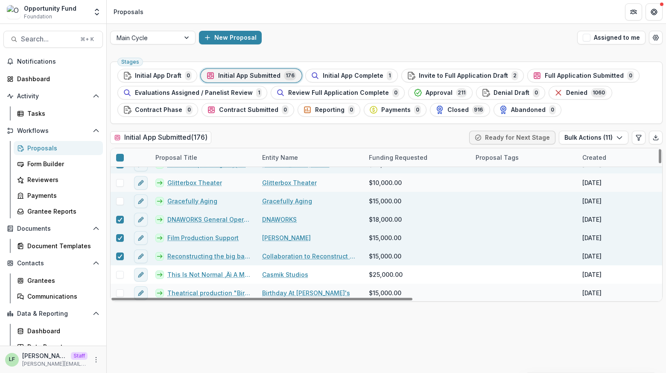
click at [118, 199] on span at bounding box center [120, 201] width 8 height 8
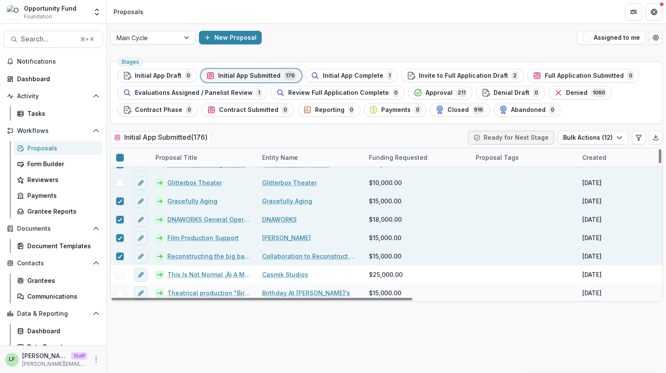
click at [118, 184] on span at bounding box center [120, 183] width 8 height 8
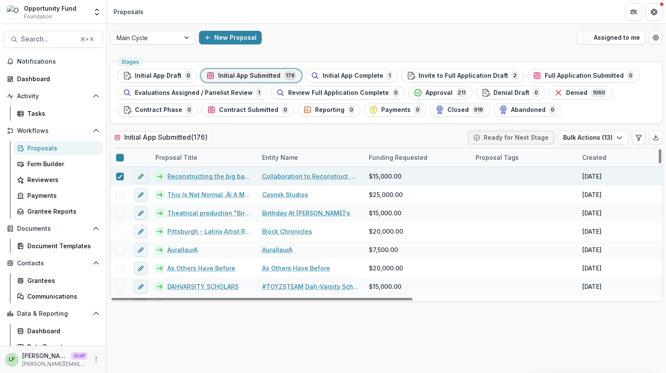
scroll to position [206, 0]
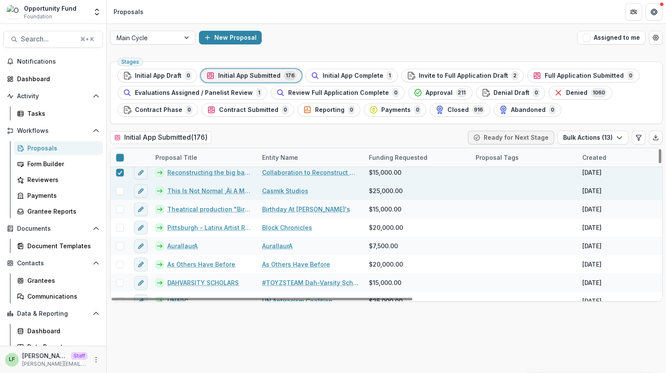
click at [119, 191] on span at bounding box center [120, 191] width 8 height 8
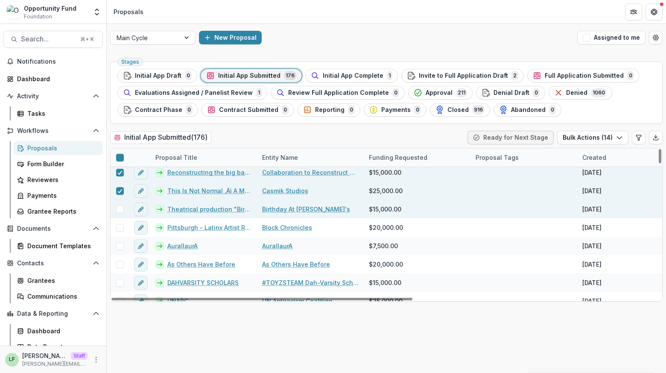
click at [121, 209] on span at bounding box center [120, 209] width 8 height 8
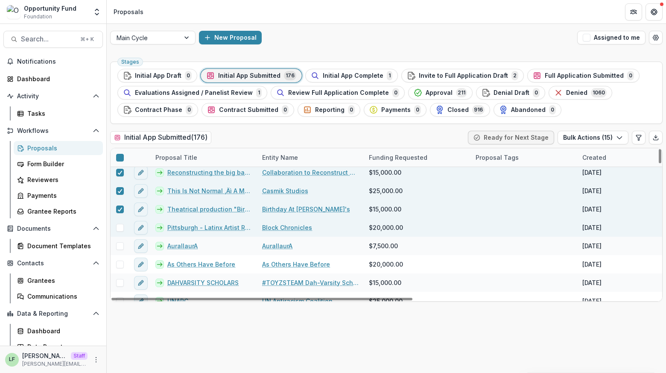
click at [120, 231] on div at bounding box center [120, 227] width 18 height 18
click at [121, 226] on span at bounding box center [120, 228] width 8 height 8
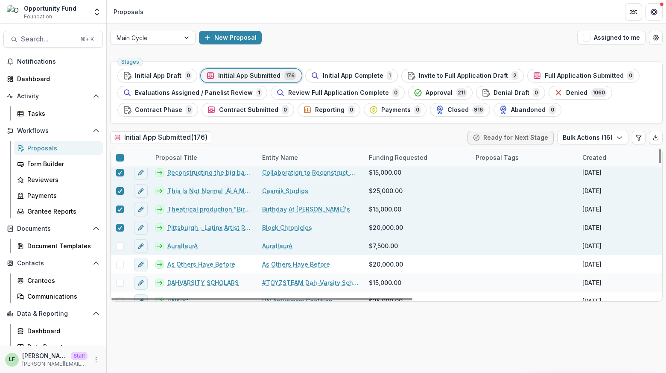
click at [121, 247] on span at bounding box center [120, 246] width 8 height 8
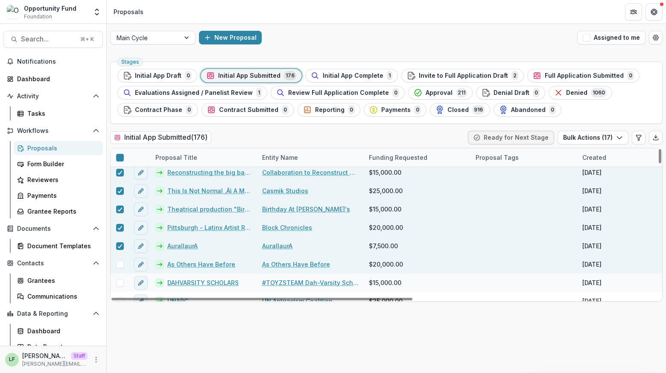
click at [121, 266] on span at bounding box center [120, 264] width 8 height 8
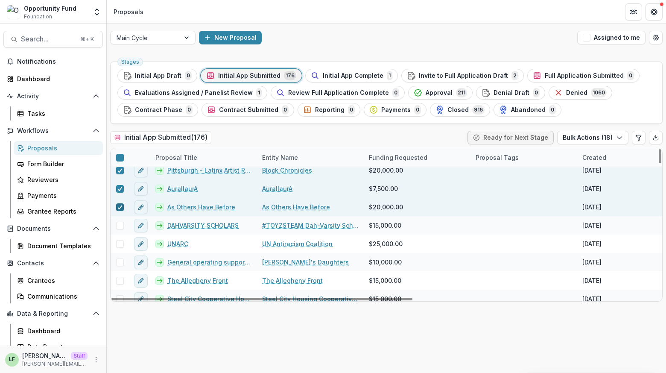
scroll to position [272, 0]
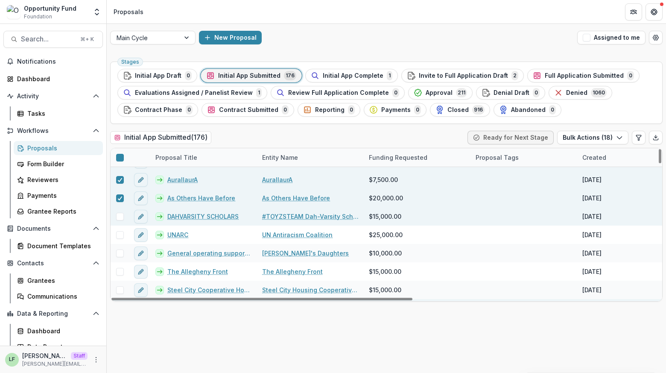
click at [120, 219] on span at bounding box center [120, 217] width 8 height 8
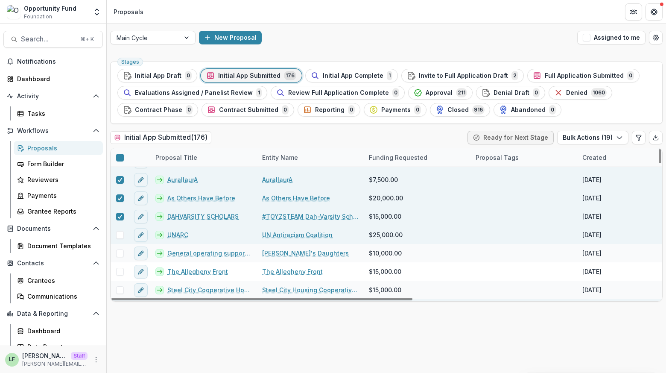
click at [119, 236] on span at bounding box center [120, 235] width 8 height 8
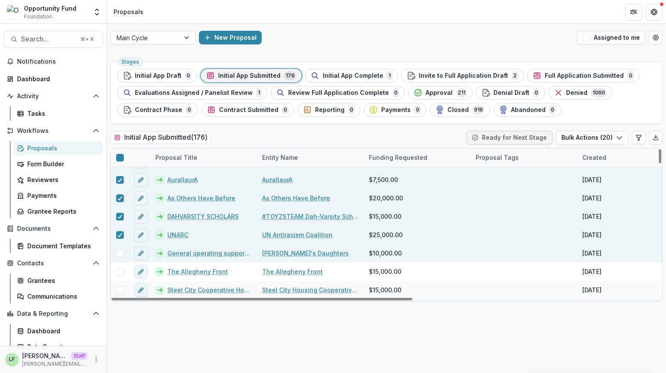
click at [119, 255] on span at bounding box center [120, 253] width 8 height 8
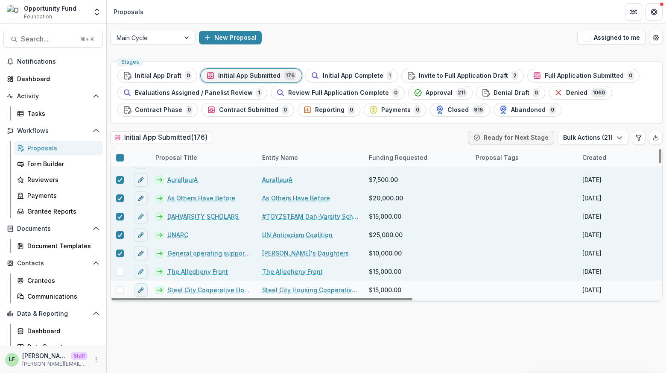
click at [119, 272] on span at bounding box center [120, 272] width 8 height 8
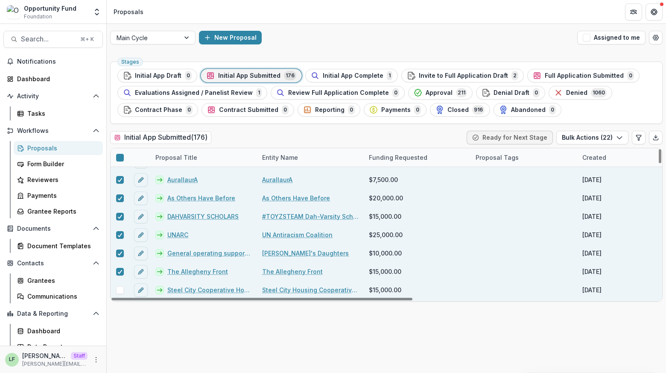
click at [117, 290] on span at bounding box center [120, 290] width 8 height 8
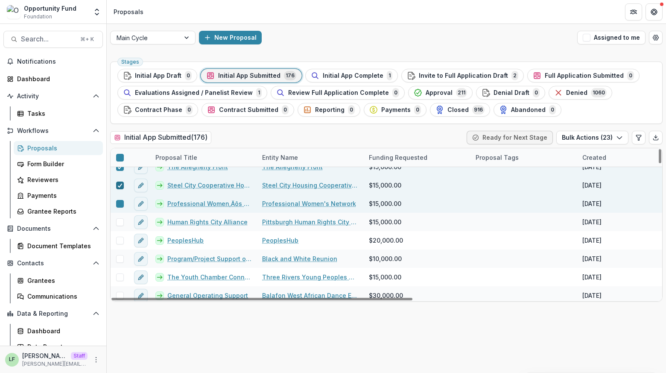
scroll to position [382, 0]
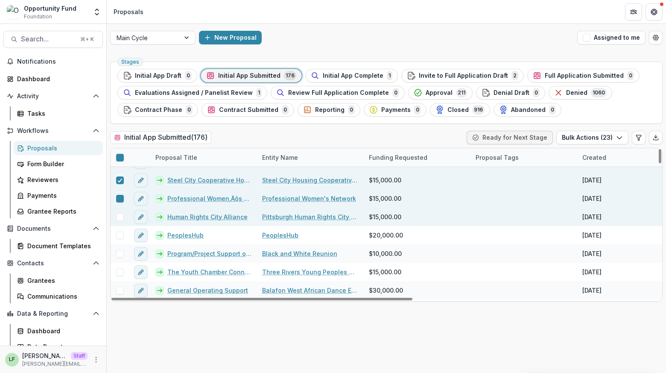
click at [120, 218] on span at bounding box center [120, 217] width 8 height 8
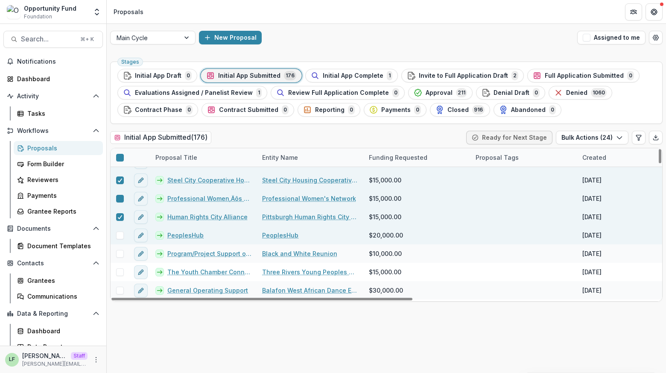
click at [120, 234] on span at bounding box center [120, 235] width 8 height 8
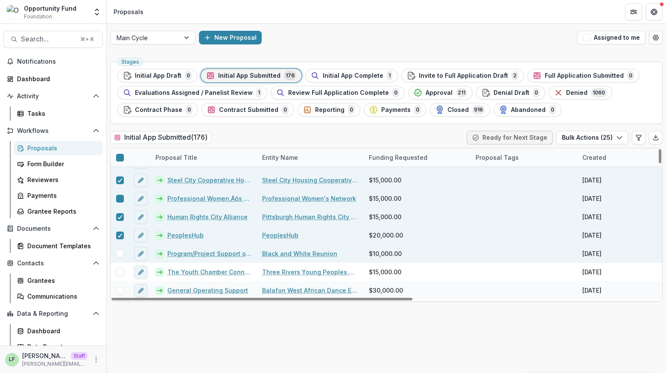
click at [120, 253] on span at bounding box center [120, 254] width 8 height 8
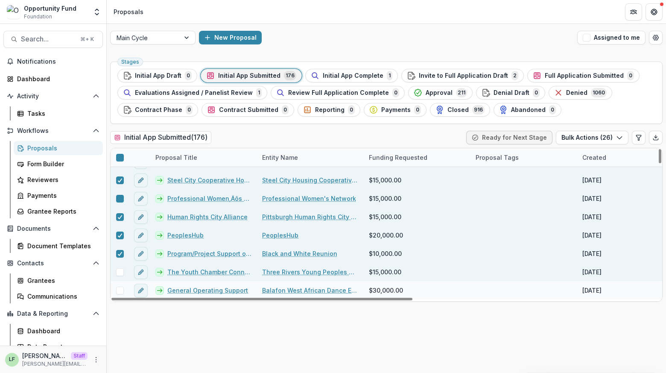
click at [119, 273] on span at bounding box center [120, 272] width 8 height 8
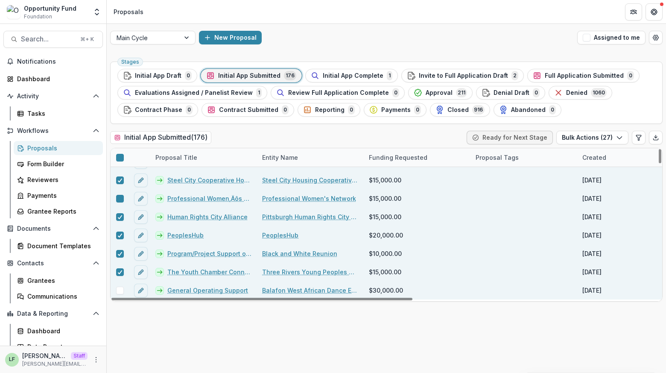
click at [120, 288] on span at bounding box center [120, 290] width 8 height 8
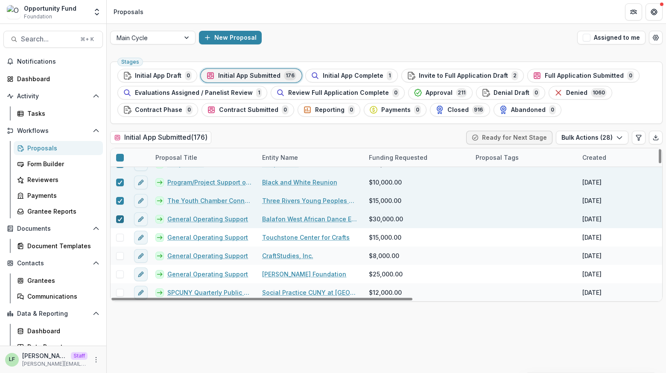
scroll to position [487, 0]
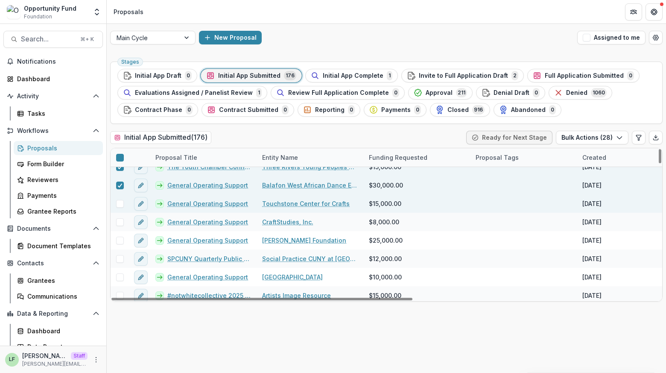
click at [118, 204] on span at bounding box center [120, 204] width 8 height 8
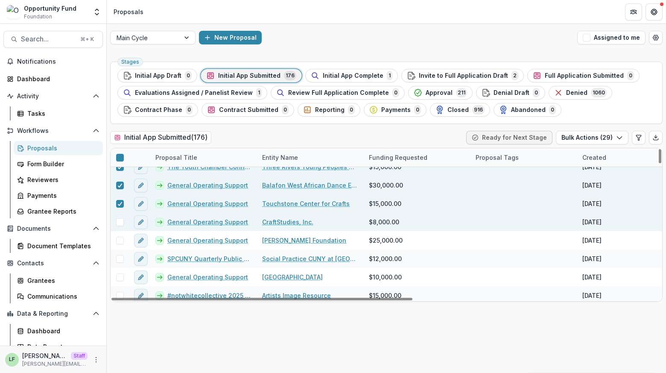
click at [118, 219] on span at bounding box center [120, 222] width 8 height 8
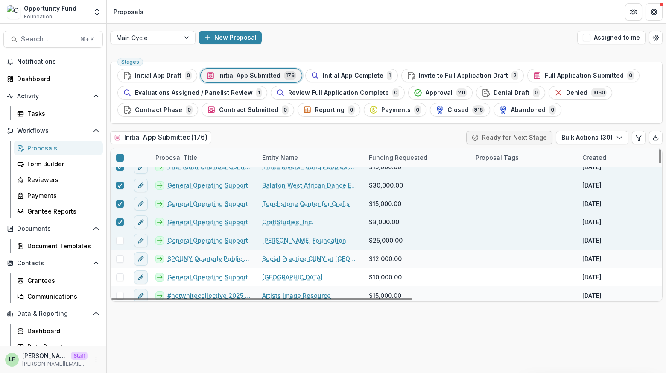
click at [120, 241] on span at bounding box center [120, 241] width 8 height 8
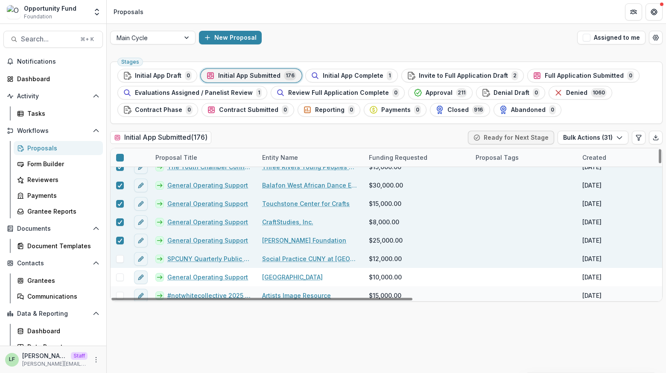
click at [120, 257] on span at bounding box center [120, 259] width 8 height 8
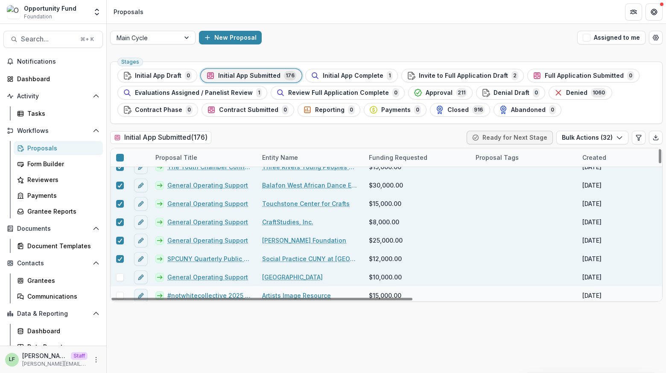
click at [120, 275] on span at bounding box center [120, 277] width 8 height 8
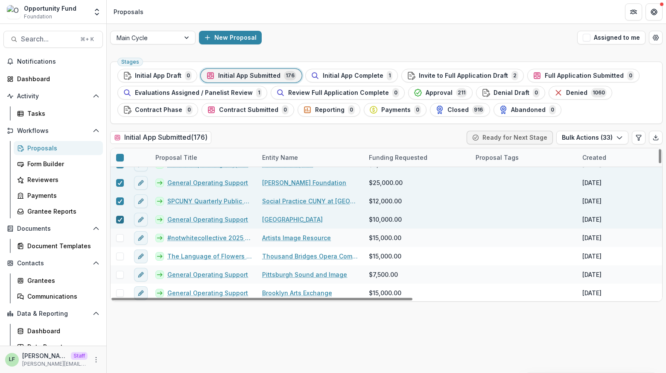
scroll to position [546, 0]
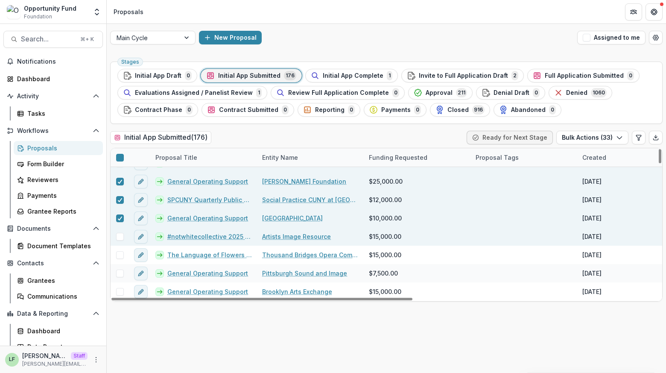
click at [120, 233] on span at bounding box center [120, 237] width 8 height 8
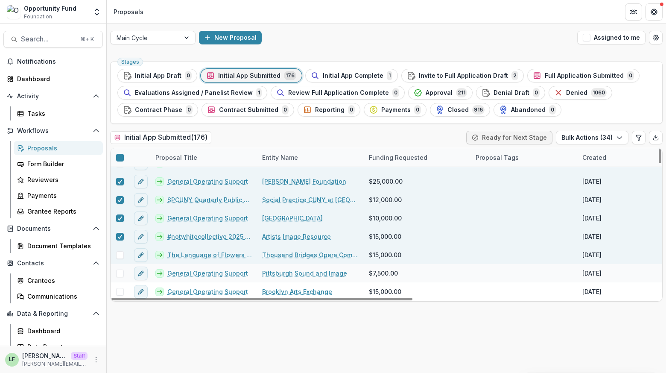
click at [120, 256] on span at bounding box center [120, 255] width 8 height 8
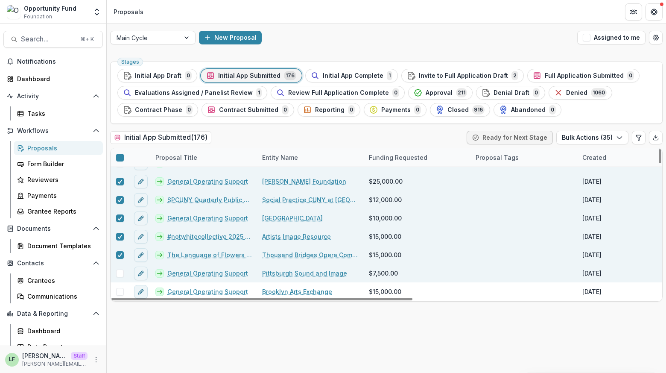
click at [120, 275] on span at bounding box center [120, 273] width 8 height 8
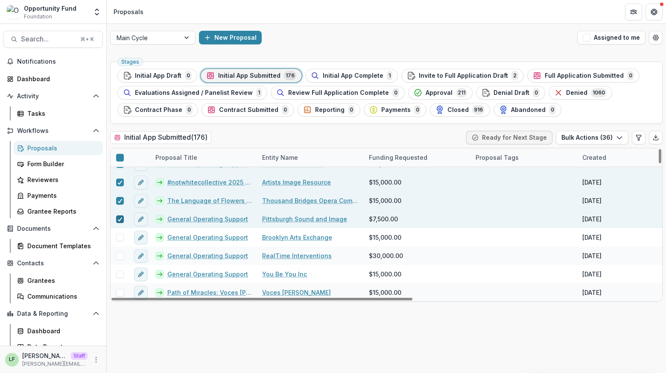
scroll to position [611, 0]
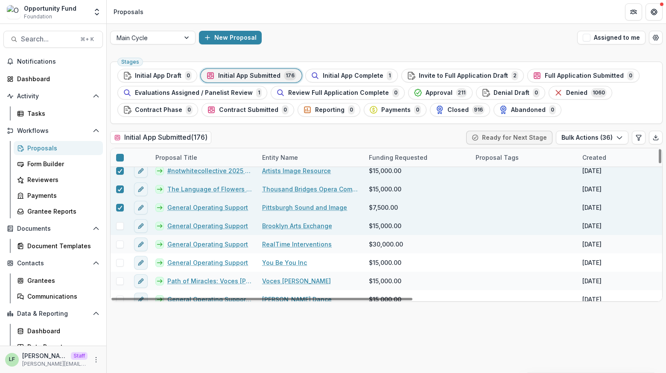
click at [118, 225] on span at bounding box center [120, 226] width 8 height 8
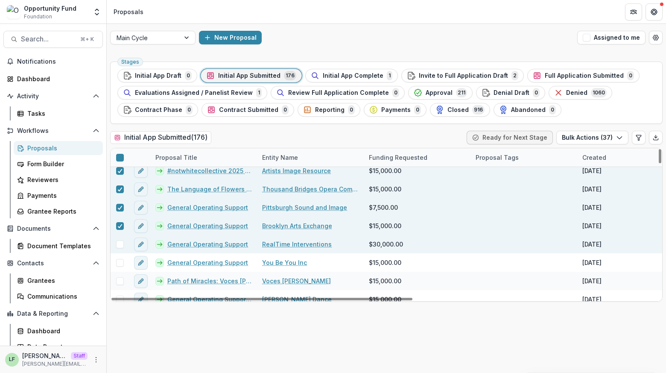
click at [118, 241] on span at bounding box center [120, 244] width 8 height 8
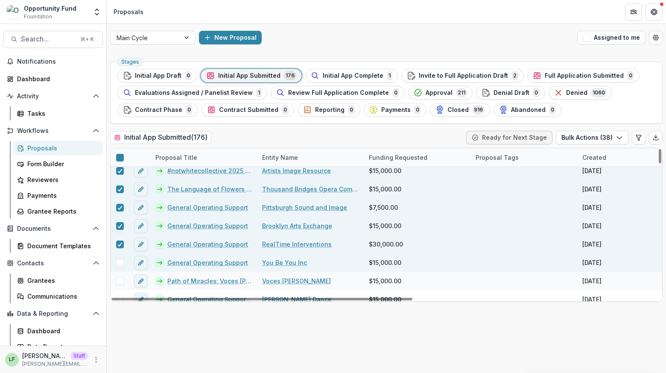
click at [120, 261] on span at bounding box center [120, 263] width 8 height 8
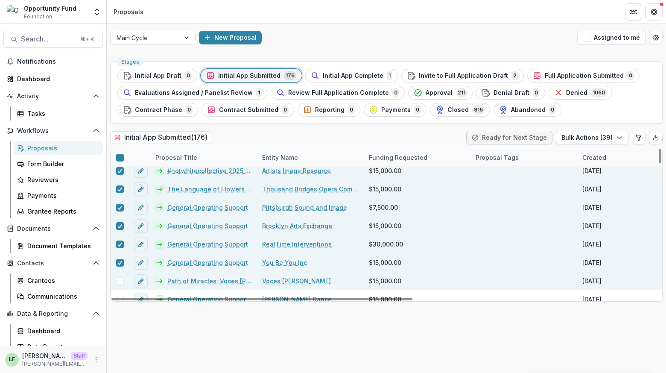
click at [120, 278] on span at bounding box center [120, 281] width 8 height 8
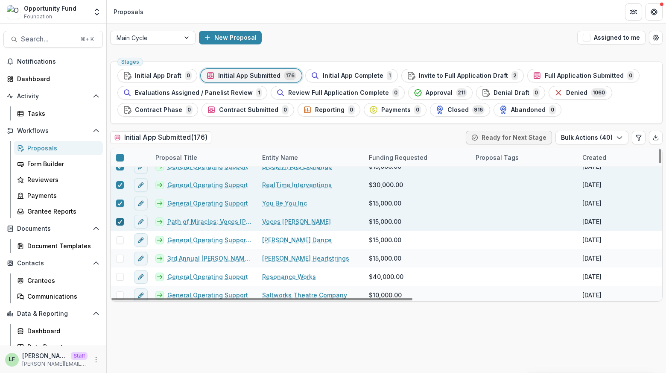
scroll to position [671, 0]
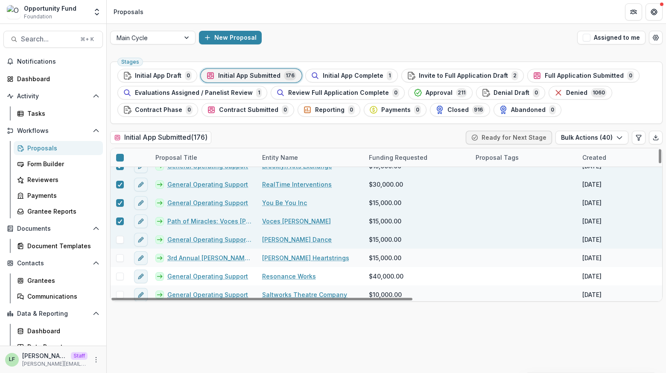
click at [117, 237] on span at bounding box center [120, 240] width 8 height 8
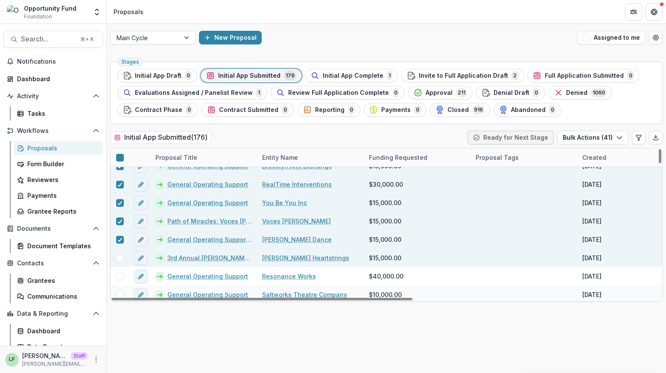
click at [120, 261] on span at bounding box center [120, 258] width 8 height 8
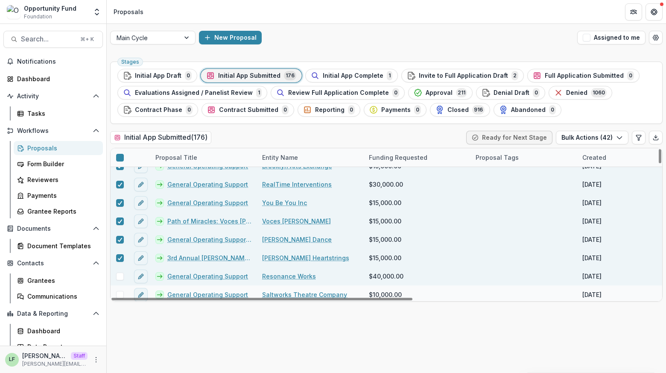
click at [120, 276] on span at bounding box center [120, 276] width 8 height 8
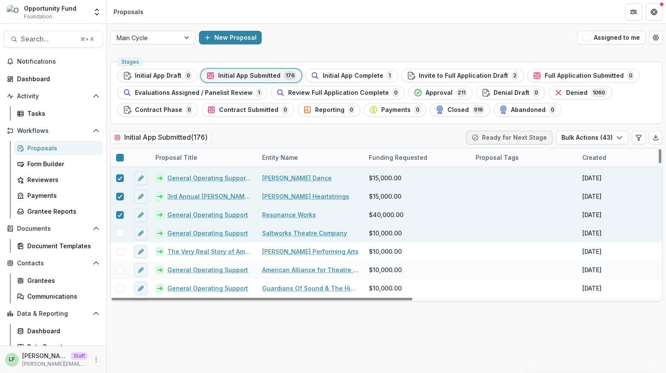
click at [120, 231] on span at bounding box center [120, 233] width 8 height 8
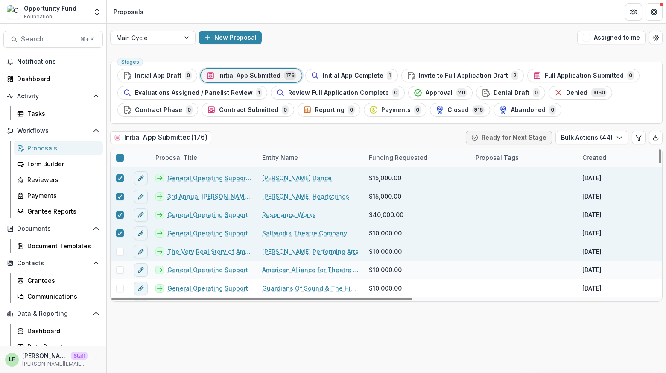
click at [121, 249] on span at bounding box center [120, 252] width 8 height 8
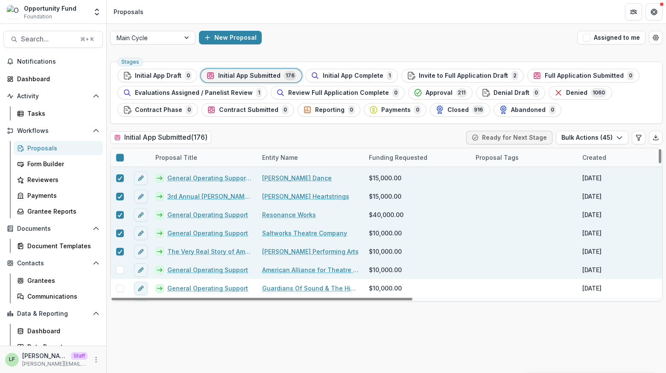
click at [120, 269] on span at bounding box center [120, 270] width 8 height 8
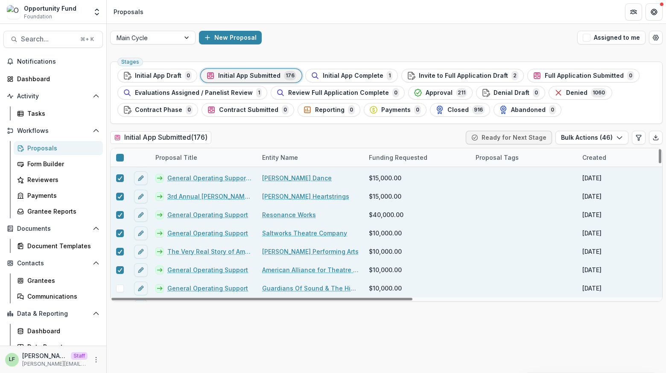
click at [120, 282] on div at bounding box center [120, 288] width 18 height 18
click at [121, 286] on span at bounding box center [120, 288] width 8 height 8
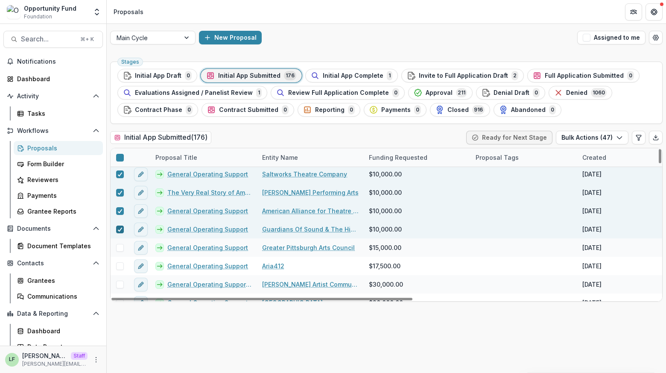
scroll to position [818, 0]
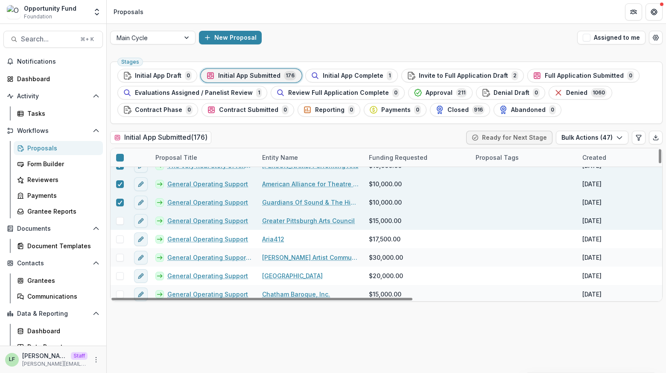
click at [119, 222] on span at bounding box center [120, 221] width 8 height 8
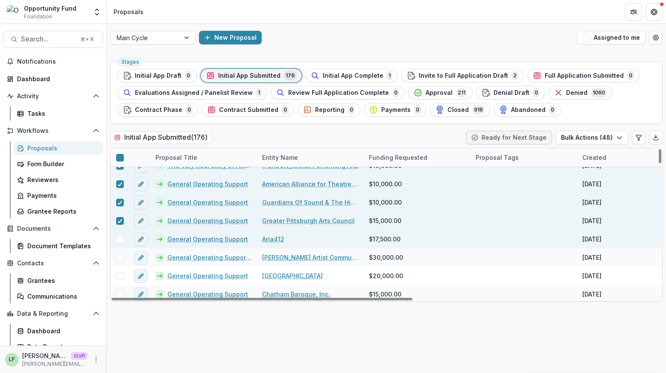
click at [119, 238] on span at bounding box center [120, 239] width 8 height 8
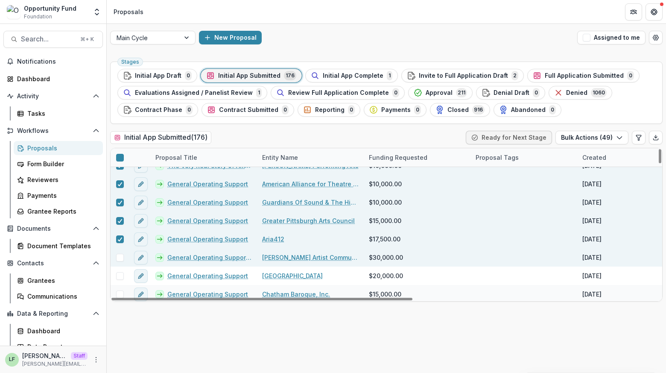
click at [120, 255] on span at bounding box center [120, 258] width 8 height 8
click at [590, 138] on button "Bulk Actions ( 50 )" at bounding box center [592, 138] width 73 height 14
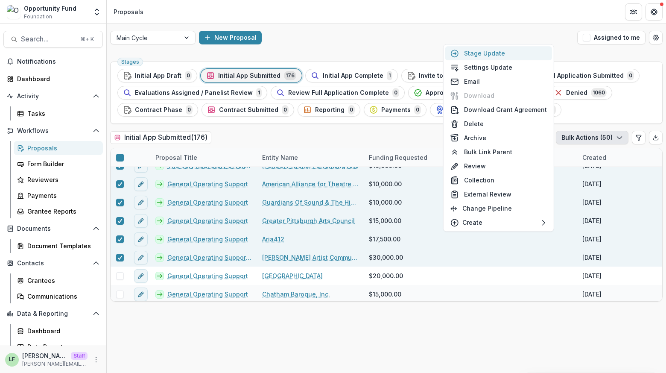
click at [495, 53] on button "Stage Update" at bounding box center [498, 53] width 107 height 14
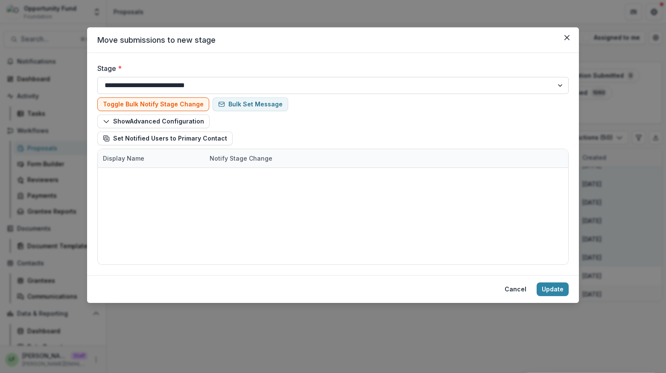
click at [246, 84] on select "**********" at bounding box center [332, 85] width 471 height 17
select select "**********"
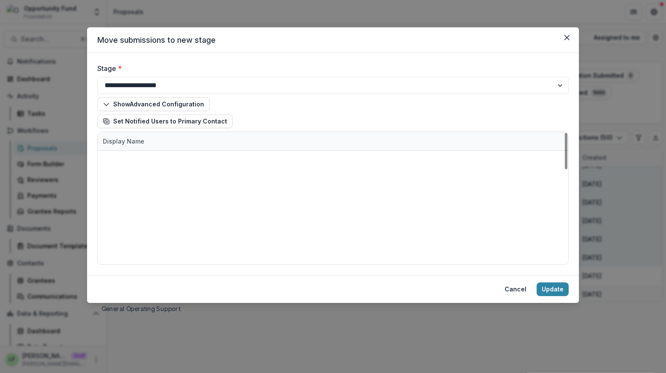
scroll to position [85, 0]
click at [556, 296] on button "Update" at bounding box center [553, 289] width 32 height 14
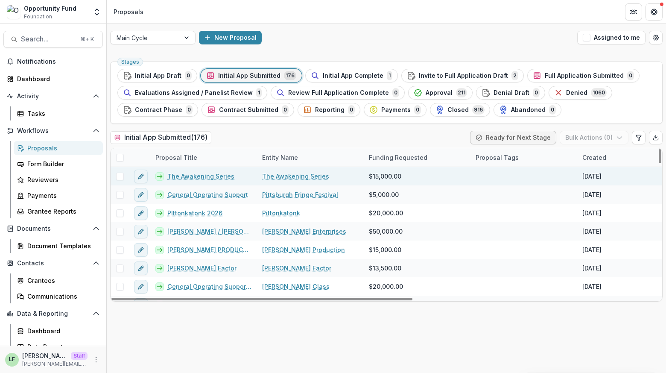
click at [121, 178] on span at bounding box center [120, 176] width 8 height 8
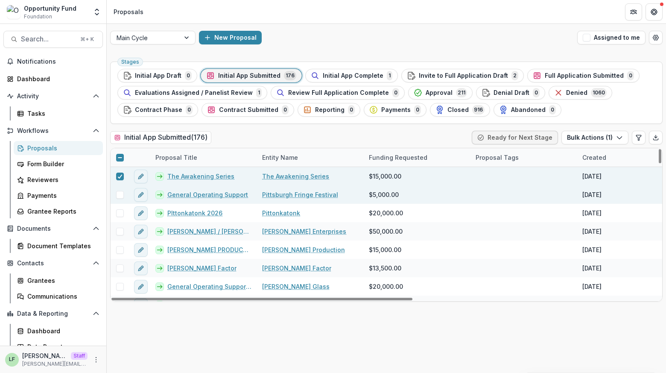
click at [121, 193] on span at bounding box center [120, 195] width 8 height 8
click at [514, 137] on button "Ready for Next Stage" at bounding box center [513, 138] width 86 height 14
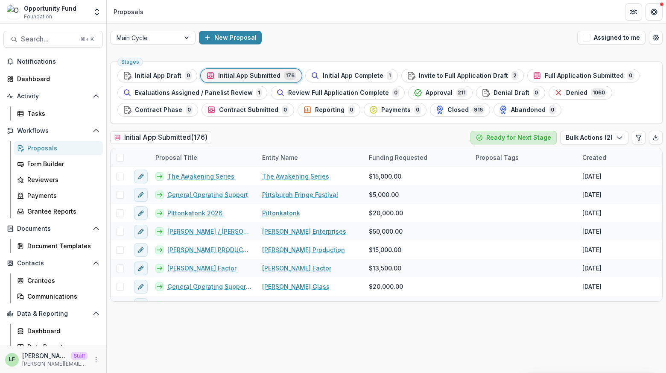
click at [514, 136] on button "Ready for Next Stage" at bounding box center [513, 138] width 86 height 14
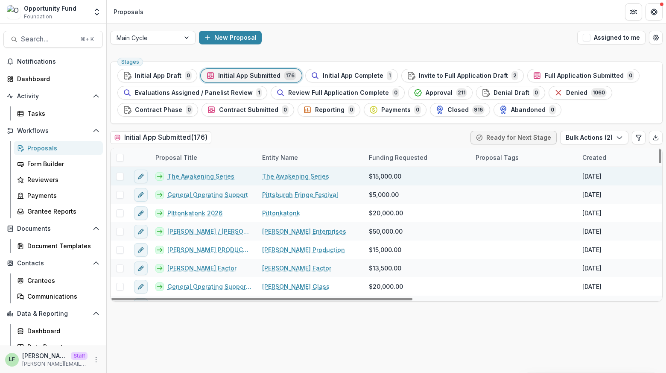
click at [117, 173] on span at bounding box center [120, 176] width 8 height 8
click at [585, 137] on button "Bulk Actions ( 1 )" at bounding box center [594, 138] width 67 height 14
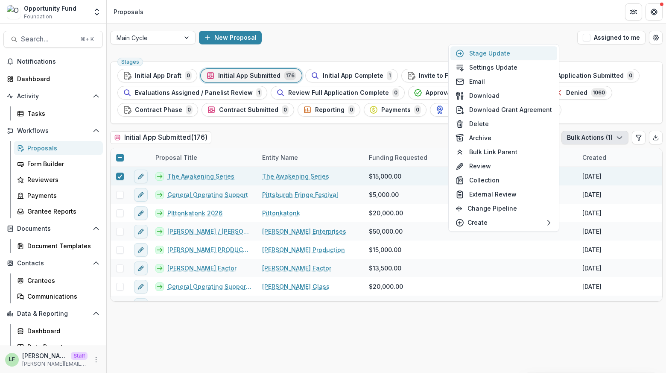
click at [491, 53] on button "Stage Update" at bounding box center [503, 53] width 107 height 14
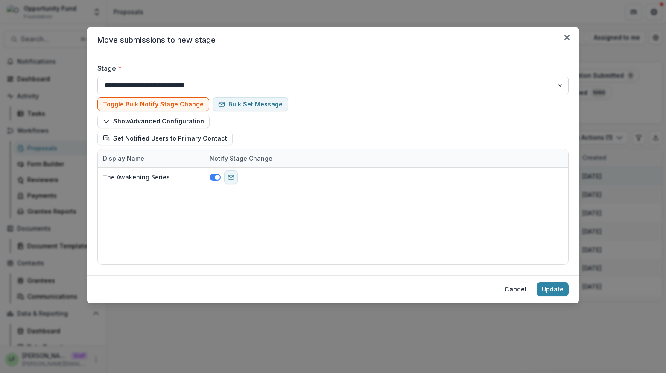
click at [336, 89] on select "**********" at bounding box center [332, 85] width 471 height 17
select select "**********"
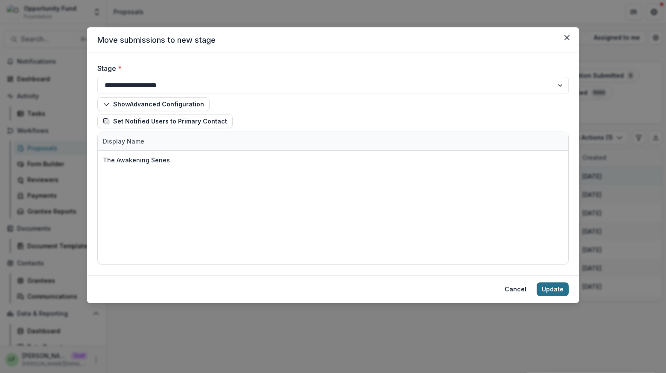
click at [558, 286] on button "Update" at bounding box center [553, 289] width 32 height 14
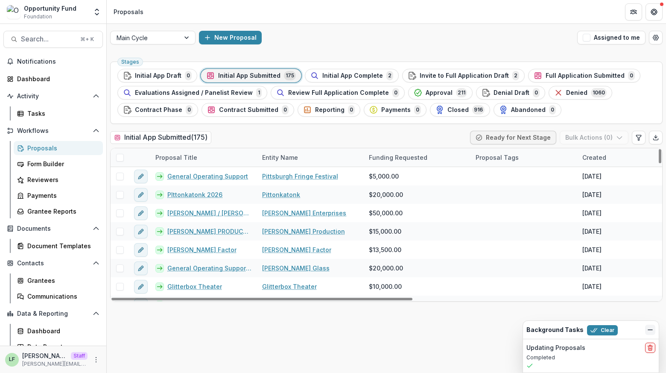
click at [649, 329] on icon "Dismiss" at bounding box center [650, 329] width 7 height 7
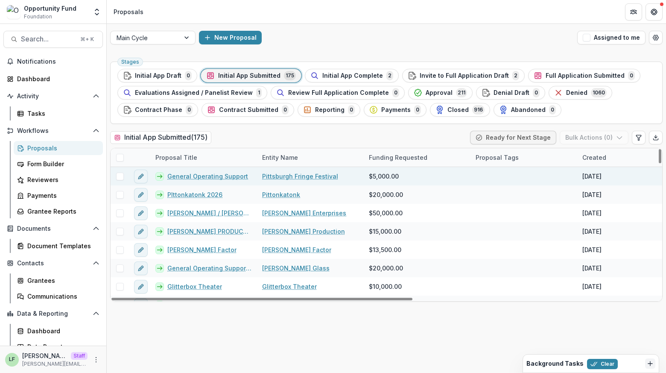
click at [120, 178] on span at bounding box center [120, 176] width 8 height 8
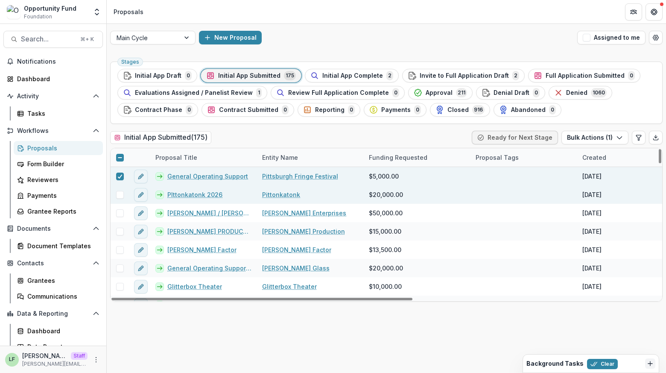
click at [120, 192] on span at bounding box center [120, 195] width 8 height 8
click at [581, 138] on button "Bulk Actions ( 2 )" at bounding box center [594, 138] width 68 height 14
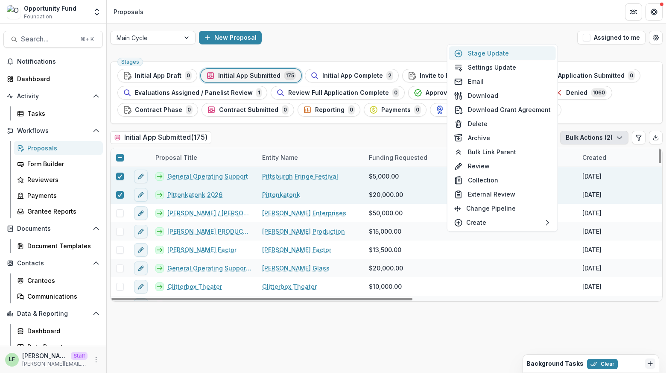
click at [508, 54] on button "Stage Update" at bounding box center [502, 53] width 107 height 14
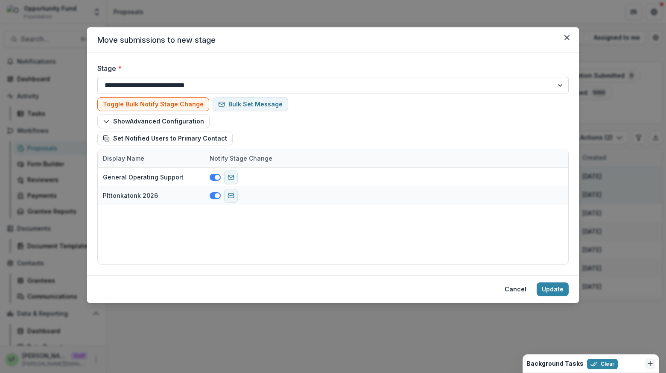
click at [228, 83] on select "**********" at bounding box center [332, 85] width 471 height 17
select select "**********"
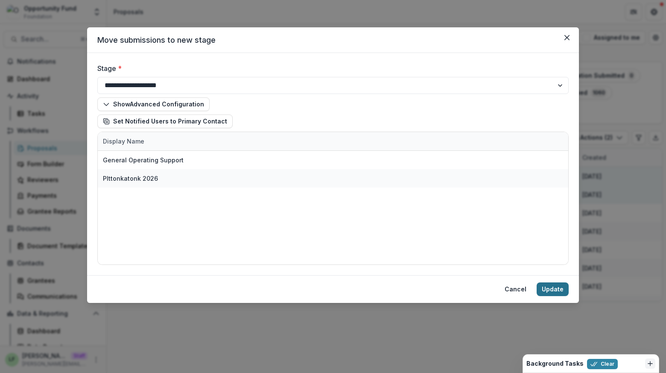
click at [559, 290] on button "Update" at bounding box center [553, 289] width 32 height 14
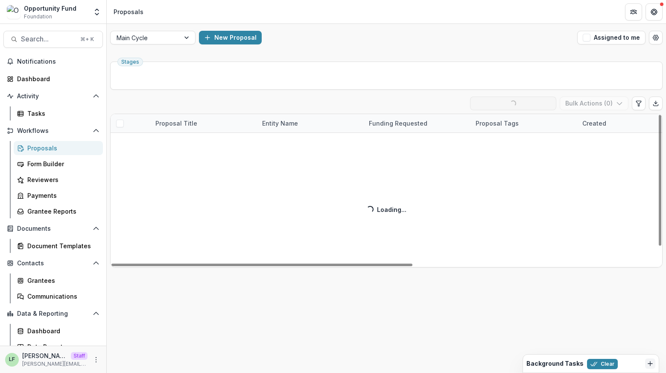
click at [628, 368] on div "Background Tasks Clear" at bounding box center [583, 363] width 115 height 11
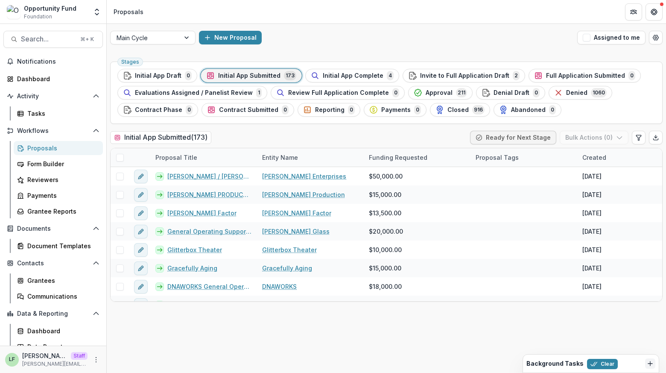
click at [548, 366] on h2 "Background Tasks" at bounding box center [554, 363] width 57 height 7
click at [649, 361] on icon "Dismiss" at bounding box center [650, 363] width 7 height 7
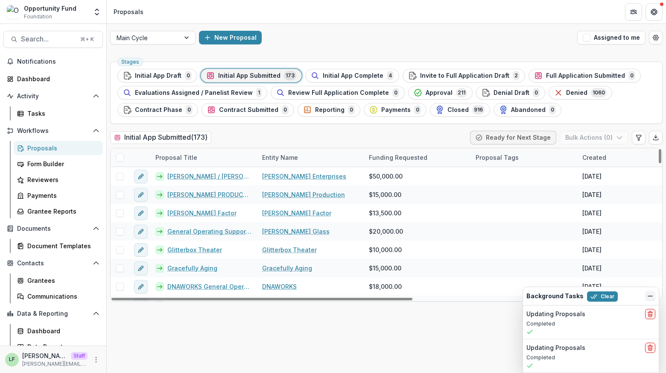
click at [120, 159] on span at bounding box center [120, 158] width 8 height 8
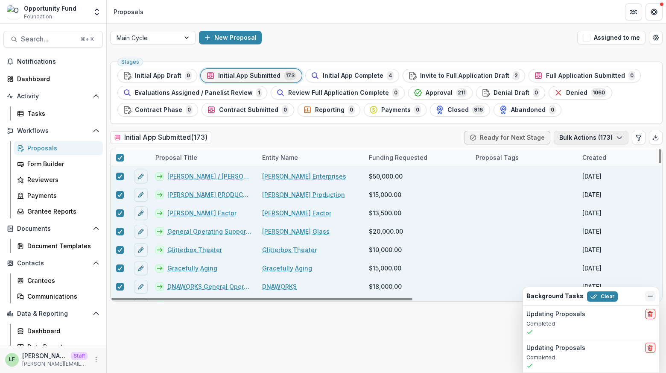
click at [571, 137] on button "Bulk Actions ( 173 )" at bounding box center [591, 138] width 75 height 14
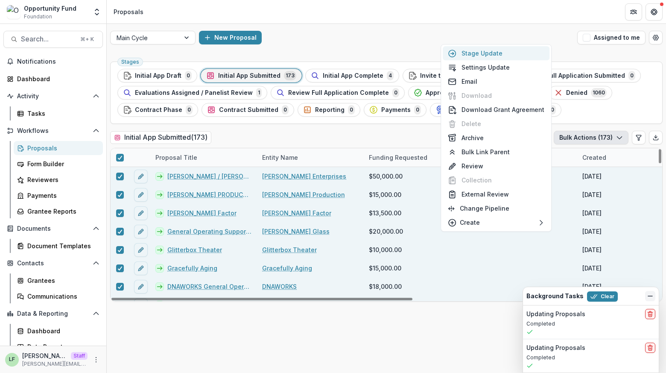
click at [488, 57] on button "Stage Update" at bounding box center [496, 53] width 107 height 14
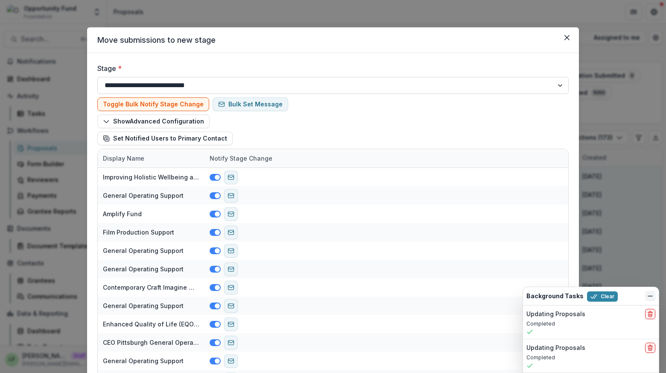
click at [354, 87] on select "**********" at bounding box center [332, 85] width 471 height 17
select select "**********"
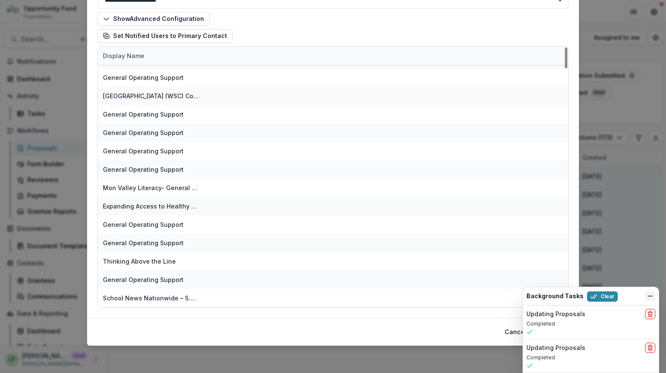
scroll to position [77, 0]
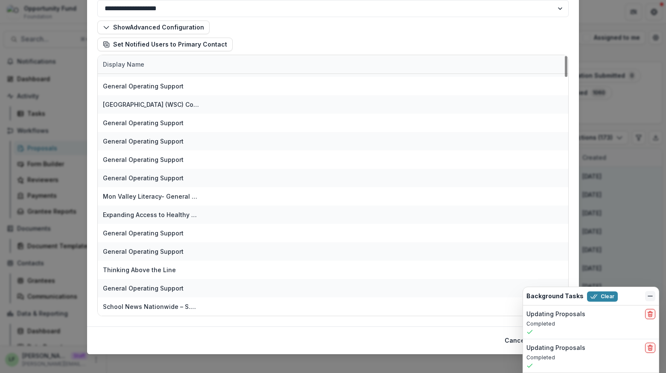
click at [651, 297] on icon "Dismiss" at bounding box center [650, 295] width 7 height 7
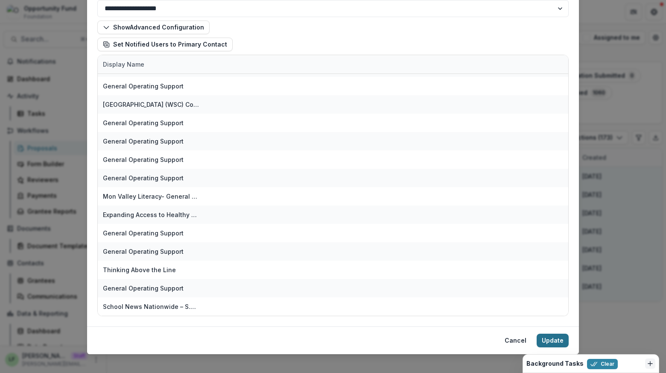
click at [549, 338] on button "Update" at bounding box center [553, 340] width 32 height 14
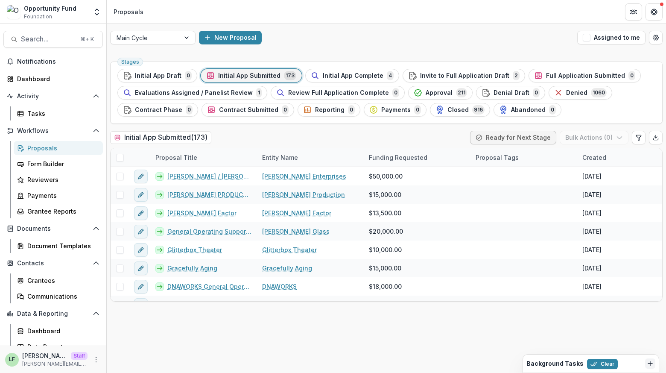
click at [628, 368] on div "Background Tasks Clear" at bounding box center [583, 363] width 115 height 11
click at [647, 366] on icon "Dismiss" at bounding box center [650, 363] width 7 height 7
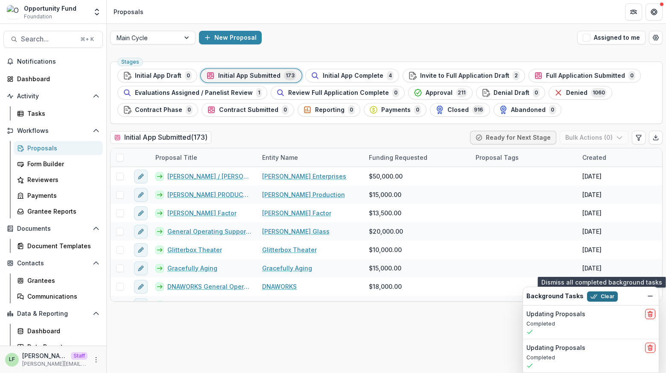
click at [602, 296] on button "Clear" at bounding box center [602, 296] width 31 height 10
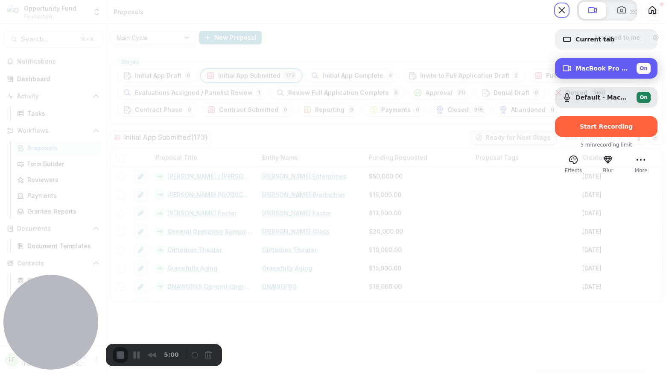
click at [609, 72] on span "MacBook Pro Camera (0000:0001)" at bounding box center [603, 68] width 54 height 7
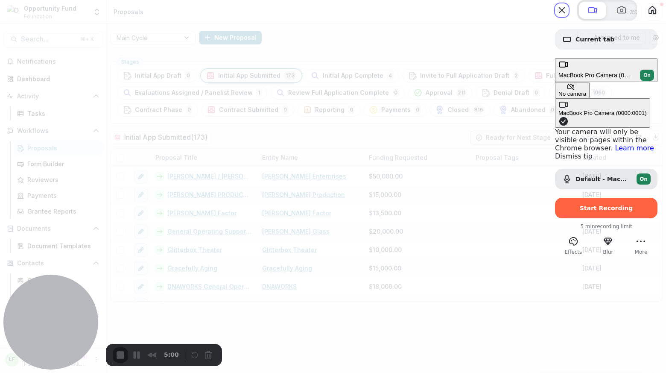
click at [558, 91] on div "No camera" at bounding box center [572, 94] width 28 height 6
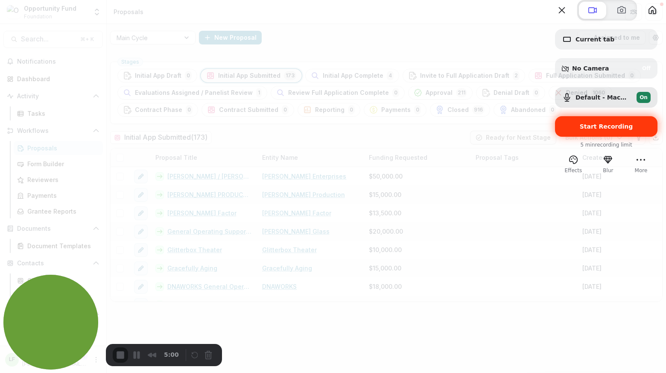
click at [586, 137] on div "Start Recording" at bounding box center [606, 126] width 102 height 20
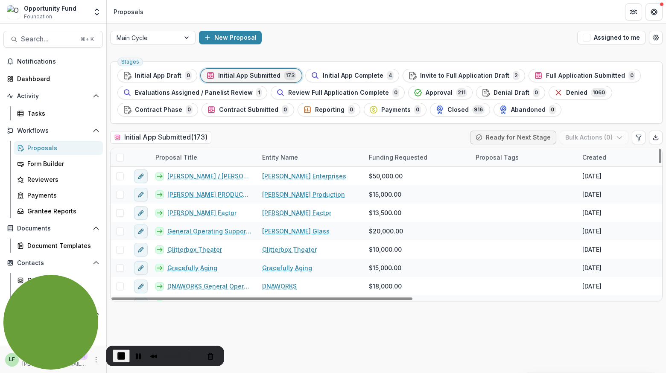
click at [118, 158] on span at bounding box center [120, 158] width 8 height 8
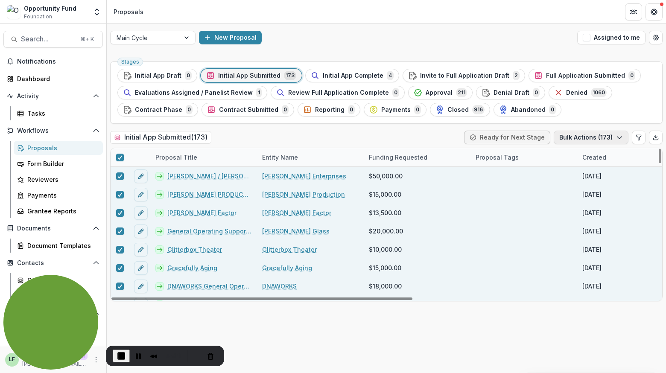
click at [582, 139] on button "Bulk Actions ( 173 )" at bounding box center [591, 138] width 75 height 14
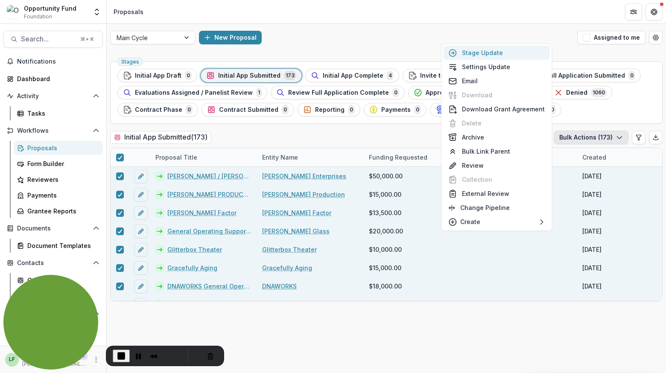
click at [491, 52] on button "Stage Update" at bounding box center [496, 53] width 107 height 14
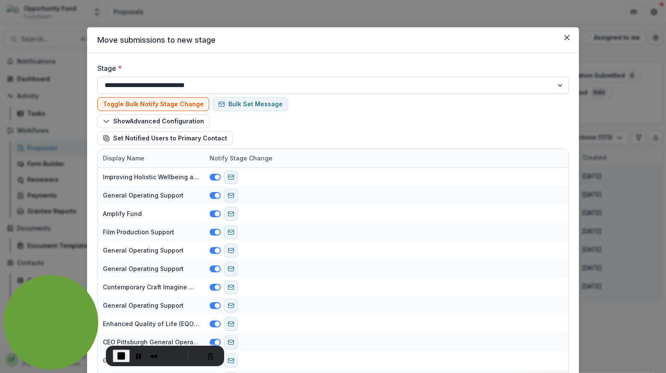
click at [191, 88] on select "**********" at bounding box center [332, 85] width 471 height 17
select select "**********"
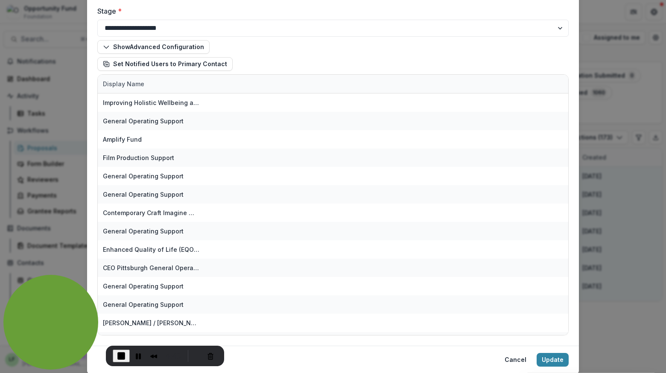
scroll to position [85, 0]
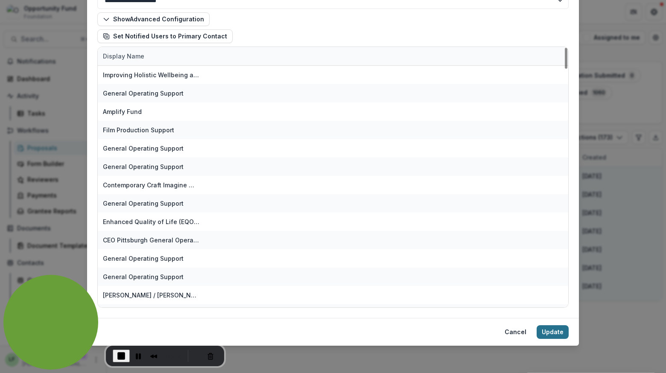
click at [552, 330] on button "Update" at bounding box center [553, 332] width 32 height 14
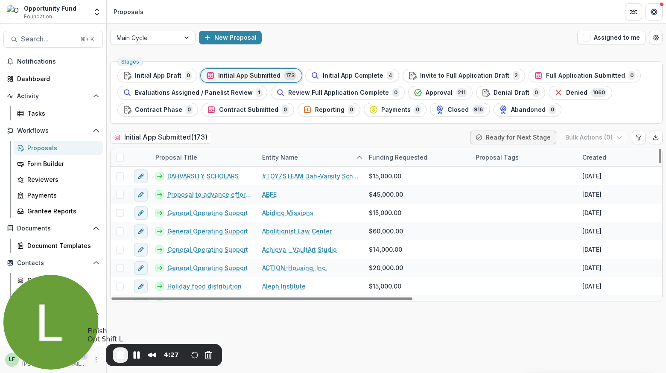
click at [117, 355] on span "End Recording" at bounding box center [120, 355] width 10 height 10
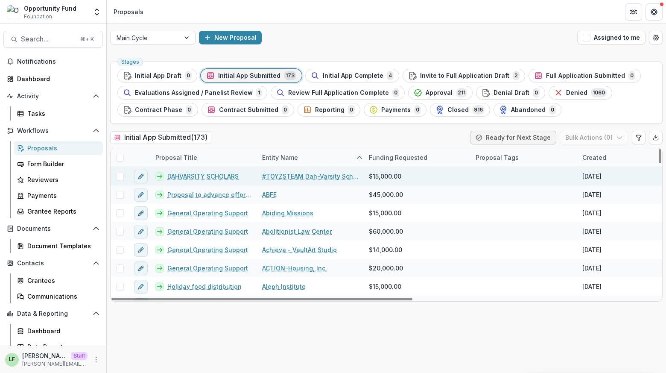
click at [122, 176] on span at bounding box center [120, 176] width 8 height 8
click at [121, 176] on icon at bounding box center [119, 176] width 5 height 4
click at [118, 175] on span at bounding box center [120, 176] width 8 height 8
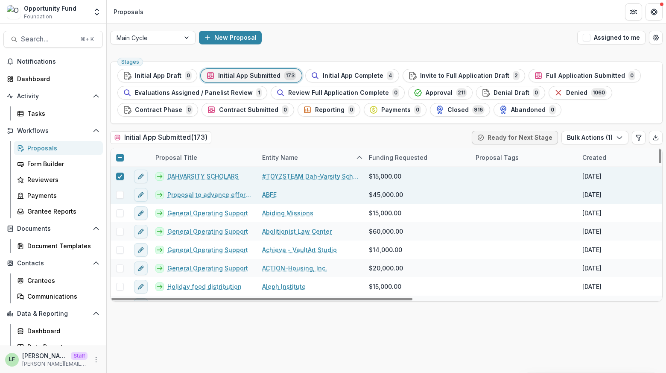
click at [121, 196] on span at bounding box center [120, 195] width 8 height 8
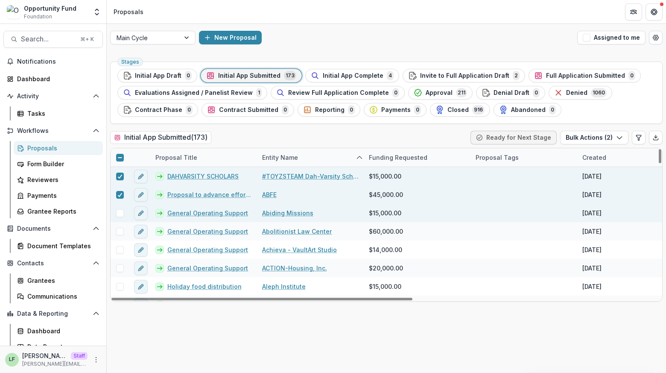
click at [121, 216] on span at bounding box center [120, 213] width 8 height 8
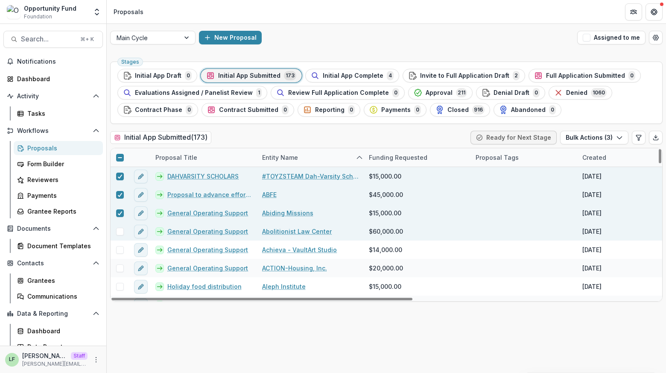
click at [119, 230] on span at bounding box center [120, 232] width 8 height 8
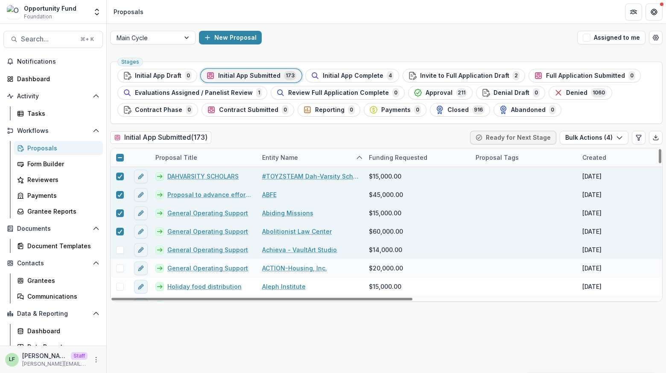
click at [119, 247] on span at bounding box center [120, 250] width 8 height 8
click at [602, 139] on button "Bulk Actions ( 5 )" at bounding box center [594, 138] width 68 height 14
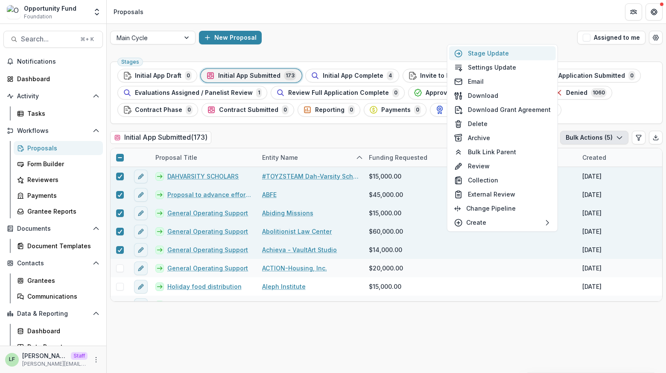
click at [494, 54] on button "Stage Update" at bounding box center [502, 53] width 107 height 14
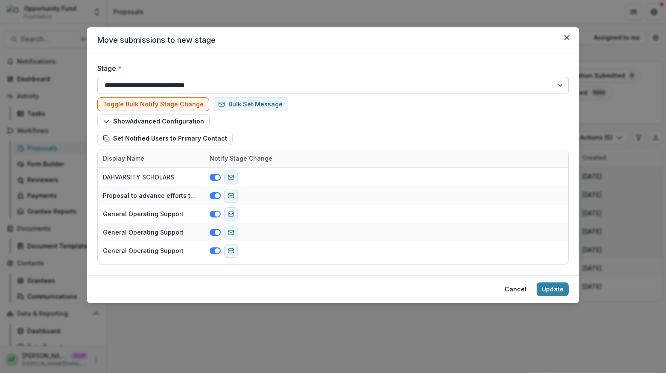
click at [269, 82] on select "**********" at bounding box center [332, 85] width 471 height 17
select select "**********"
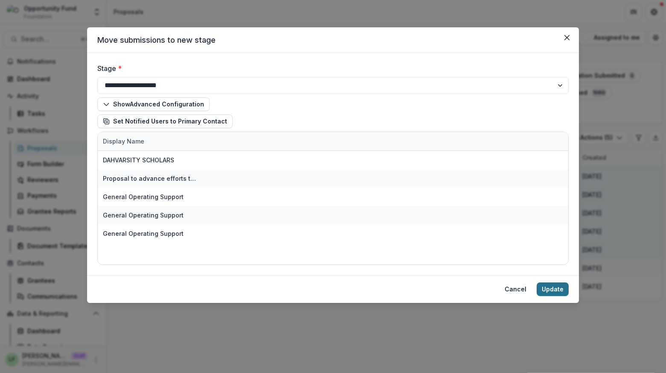
click at [553, 288] on button "Update" at bounding box center [553, 289] width 32 height 14
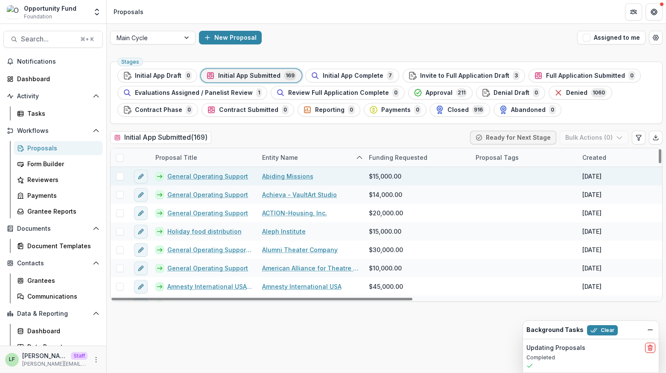
click at [121, 177] on span at bounding box center [120, 176] width 8 height 8
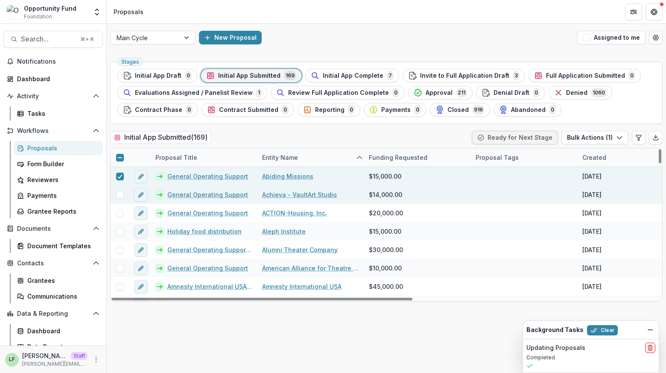
click at [120, 194] on span at bounding box center [120, 195] width 8 height 8
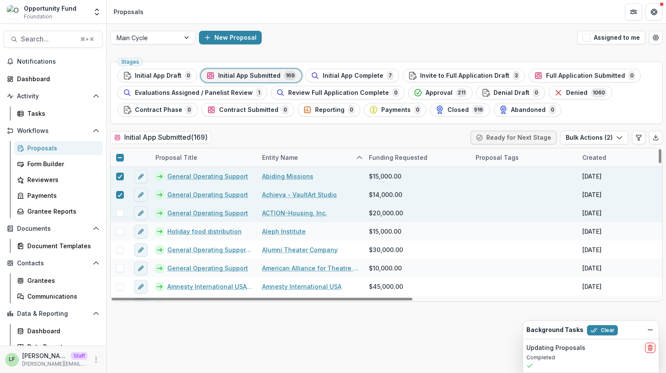
click at [120, 215] on span at bounding box center [120, 213] width 8 height 8
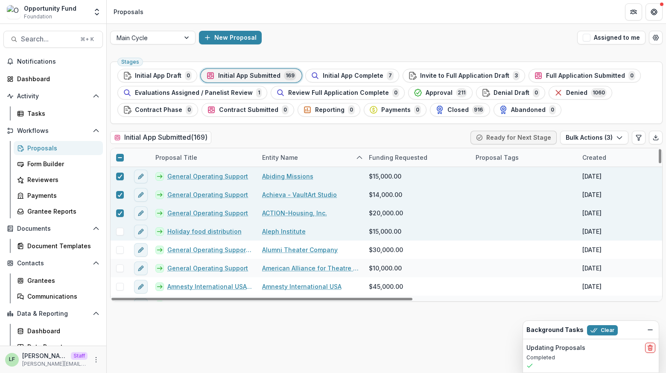
click at [121, 230] on span at bounding box center [120, 232] width 8 height 8
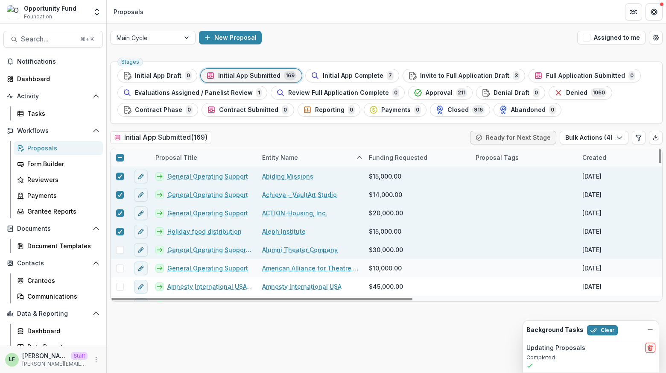
click at [121, 247] on span at bounding box center [120, 250] width 8 height 8
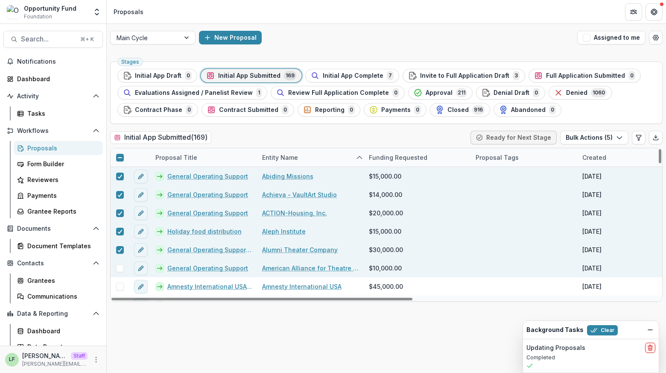
click at [120, 267] on span at bounding box center [120, 268] width 8 height 8
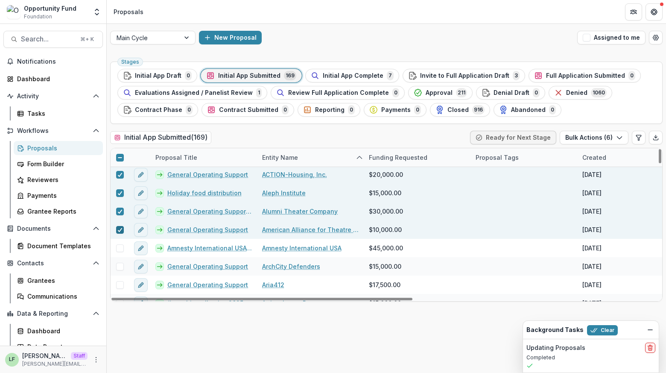
scroll to position [49, 0]
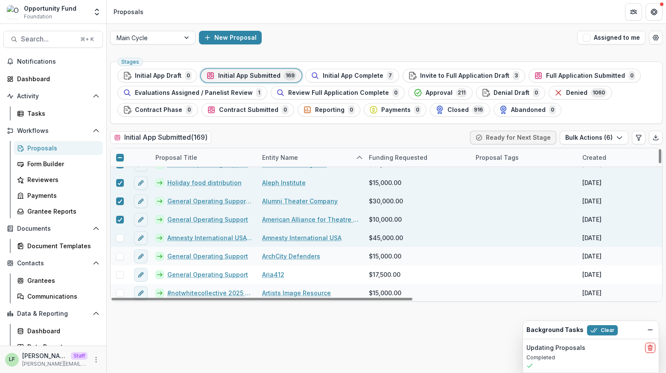
click at [119, 238] on span at bounding box center [120, 238] width 8 height 8
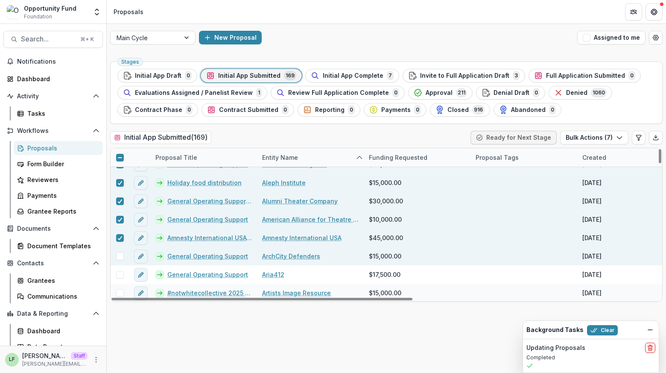
click at [119, 257] on span at bounding box center [120, 256] width 8 height 8
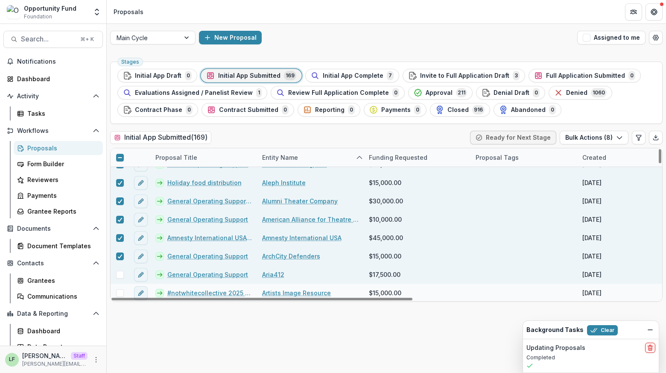
click at [119, 277] on span at bounding box center [120, 275] width 8 height 8
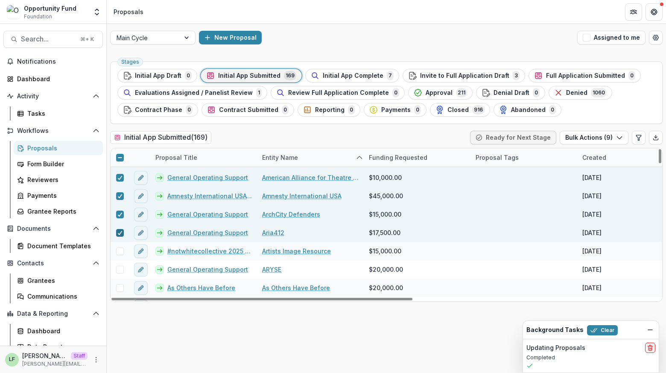
scroll to position [111, 0]
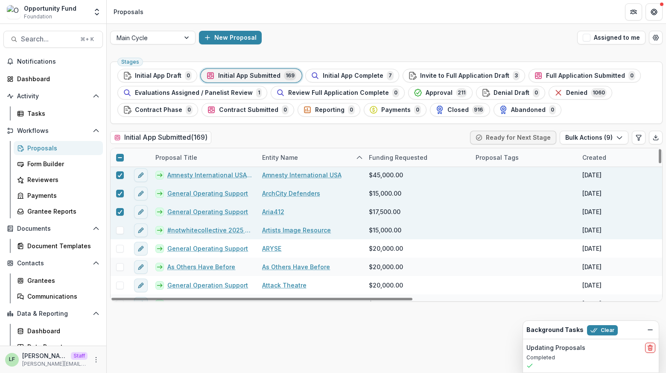
click at [123, 230] on span at bounding box center [120, 230] width 8 height 8
click at [616, 136] on icon "button" at bounding box center [619, 137] width 7 height 7
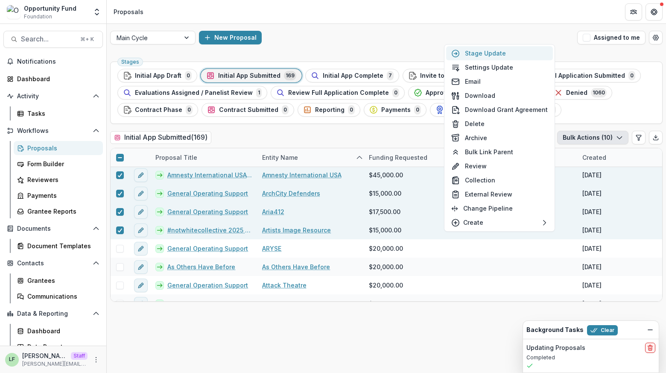
click at [480, 52] on button "Stage Update" at bounding box center [499, 53] width 107 height 14
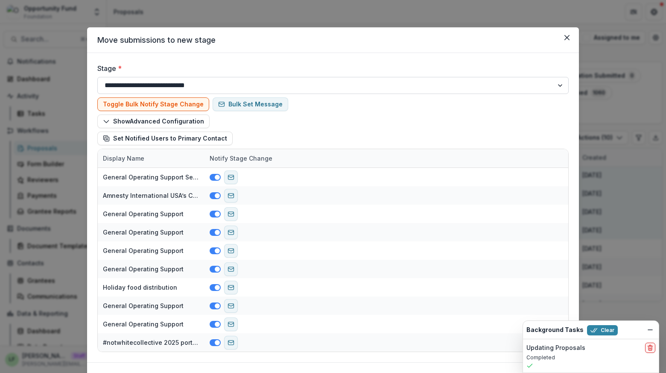
click at [164, 83] on select "**********" at bounding box center [332, 85] width 471 height 17
select select "**********"
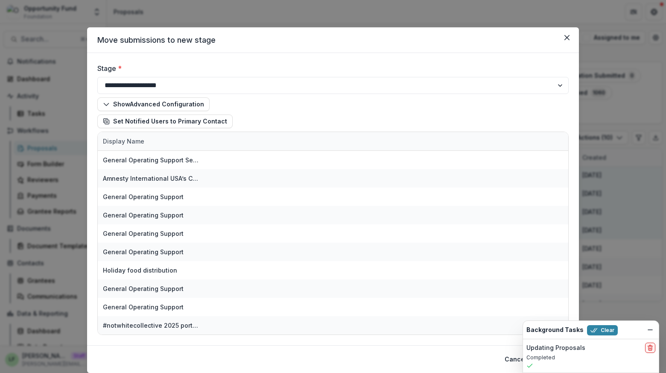
scroll to position [26, 0]
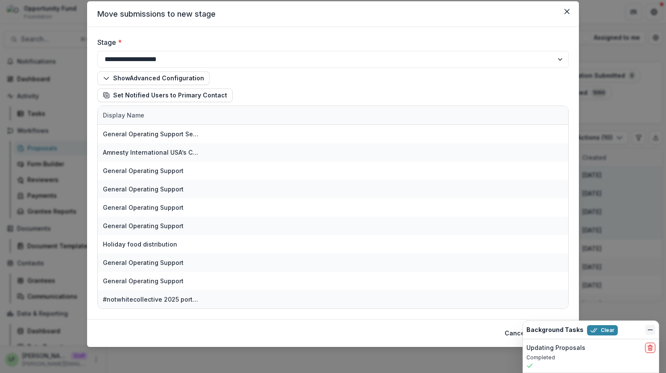
click at [650, 329] on icon "Dismiss" at bounding box center [650, 329] width 7 height 7
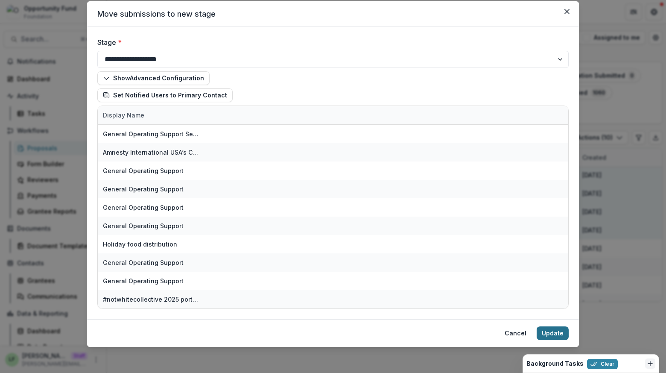
click at [554, 331] on button "Update" at bounding box center [553, 333] width 32 height 14
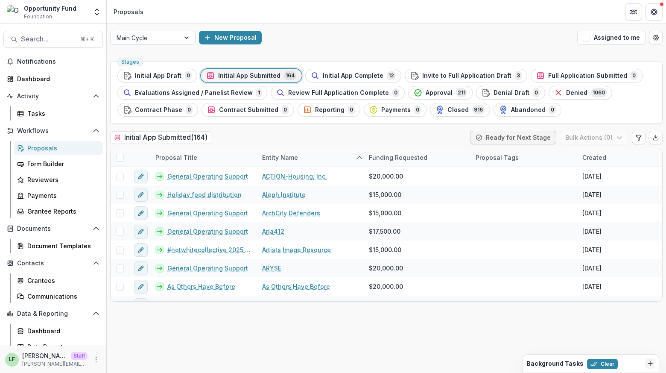
click at [638, 363] on div "Background Tasks Clear" at bounding box center [583, 363] width 115 height 11
click at [654, 363] on button "Dismiss" at bounding box center [650, 363] width 10 height 10
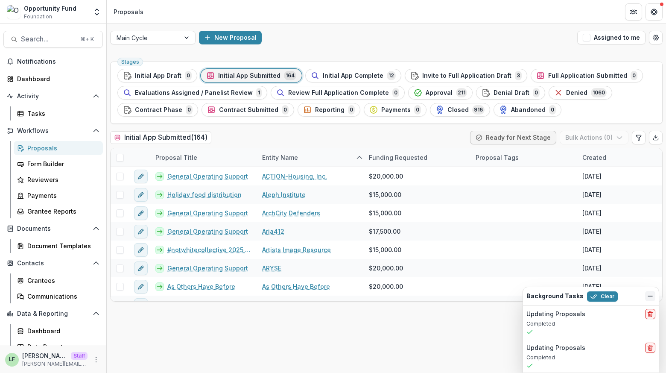
click at [650, 296] on icon "Dismiss" at bounding box center [650, 295] width 7 height 7
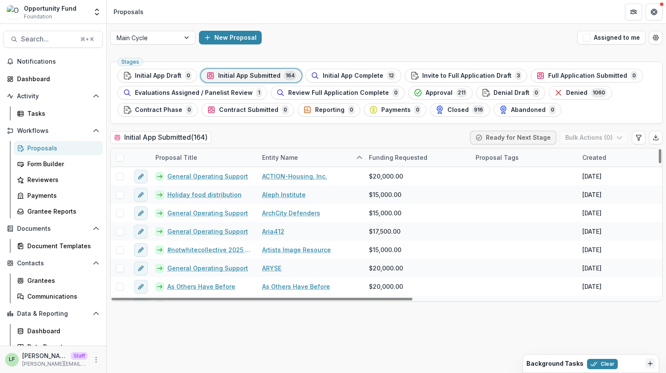
click at [119, 156] on span at bounding box center [120, 158] width 8 height 8
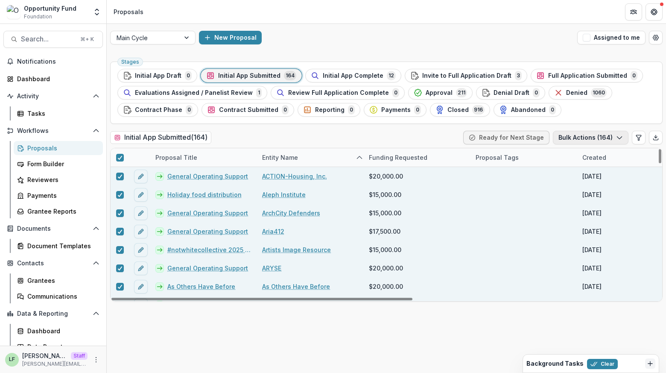
click at [571, 135] on button "Bulk Actions ( 164 )" at bounding box center [591, 138] width 76 height 14
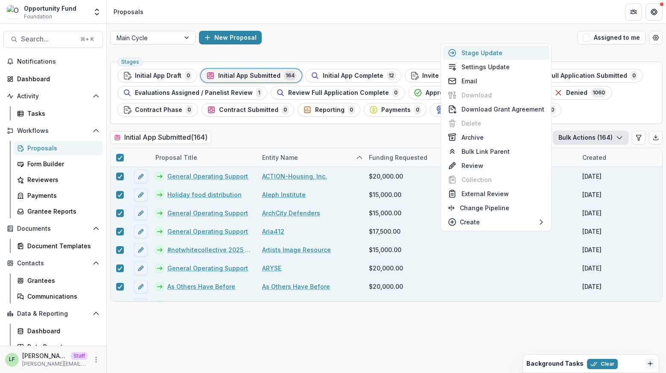
click at [488, 51] on button "Stage Update" at bounding box center [496, 53] width 107 height 14
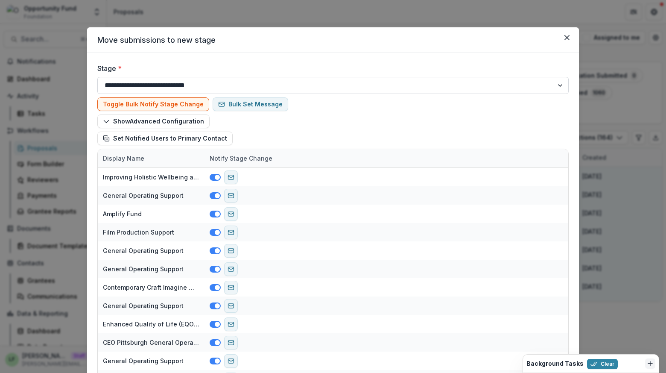
click at [173, 91] on select "**********" at bounding box center [332, 85] width 471 height 17
click at [177, 84] on select "**********" at bounding box center [332, 85] width 471 height 17
click at [175, 84] on select "**********" at bounding box center [332, 85] width 471 height 17
select select "**********"
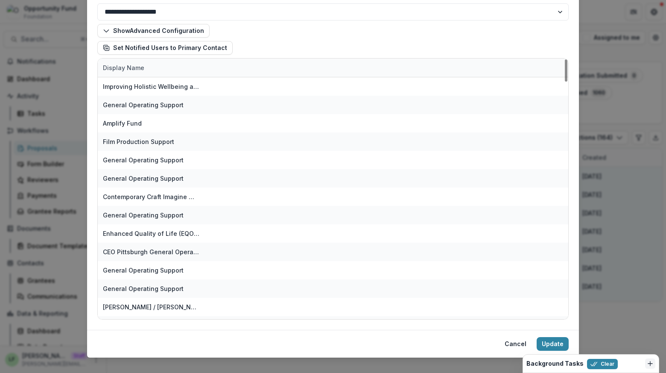
scroll to position [85, 0]
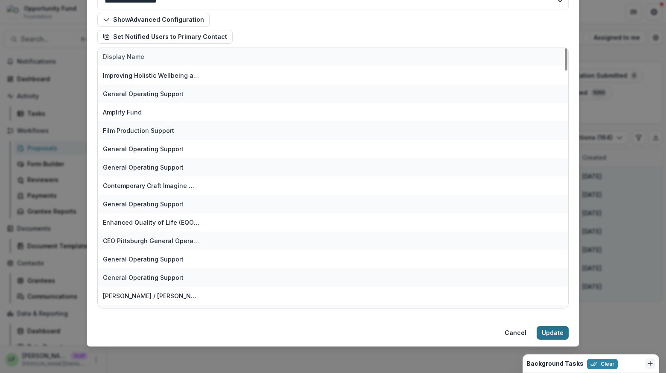
click at [555, 333] on button "Update" at bounding box center [553, 333] width 32 height 14
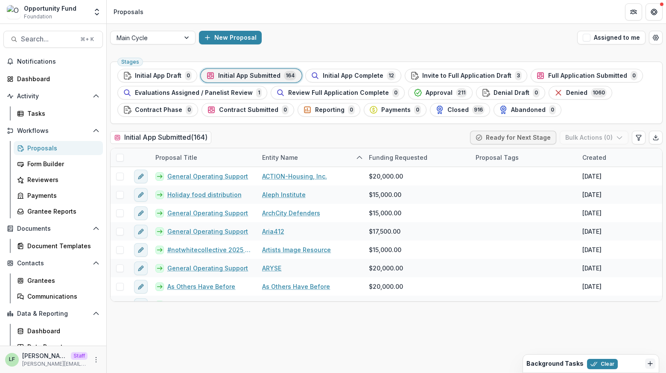
click at [650, 365] on line "Dismiss" at bounding box center [650, 363] width 0 height 4
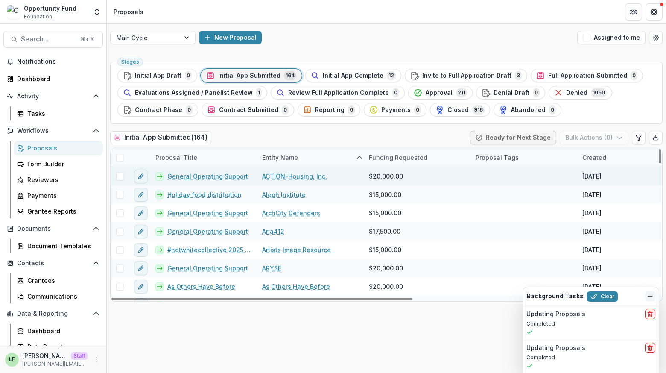
click at [120, 175] on span at bounding box center [120, 176] width 8 height 8
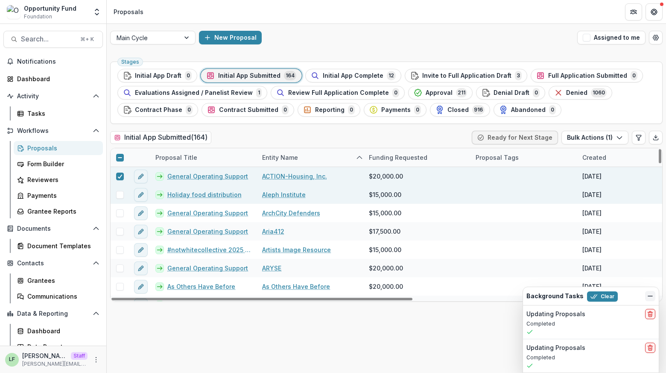
click at [117, 191] on span at bounding box center [120, 195] width 8 height 8
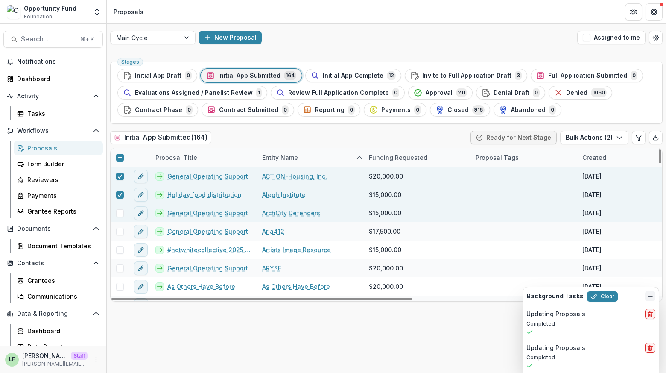
click at [120, 207] on div at bounding box center [120, 213] width 18 height 18
click at [120, 212] on span at bounding box center [120, 213] width 8 height 8
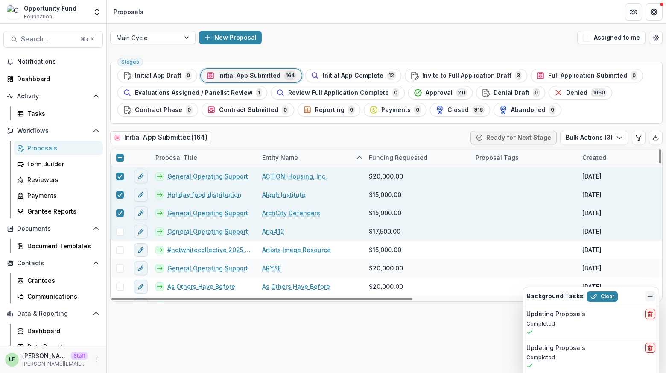
click at [120, 231] on span at bounding box center [120, 232] width 8 height 8
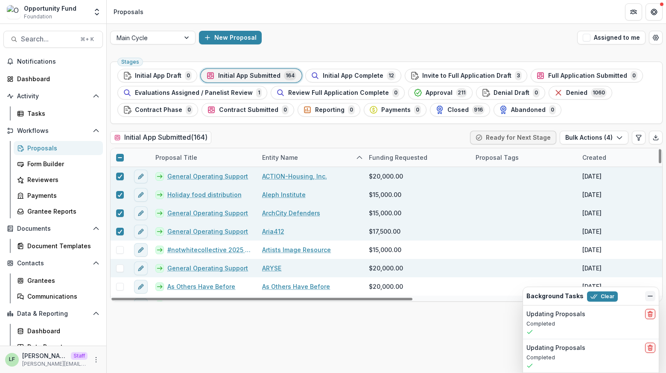
click at [119, 259] on div at bounding box center [120, 268] width 18 height 18
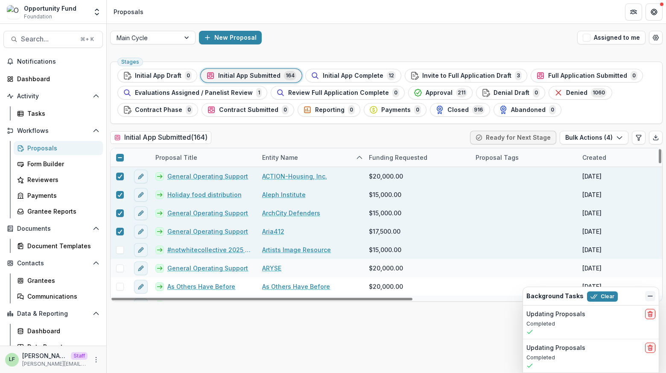
click at [120, 251] on span at bounding box center [120, 250] width 8 height 8
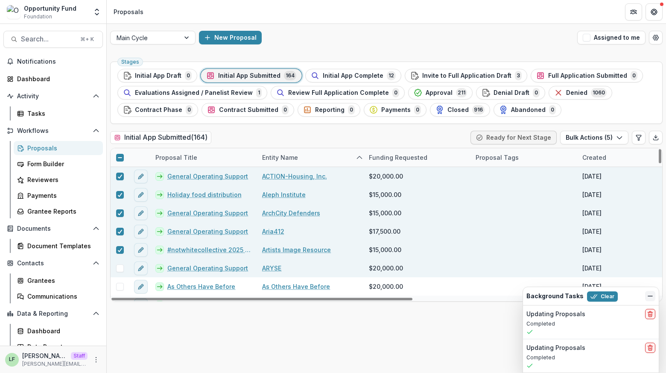
click at [120, 266] on span at bounding box center [120, 268] width 8 height 8
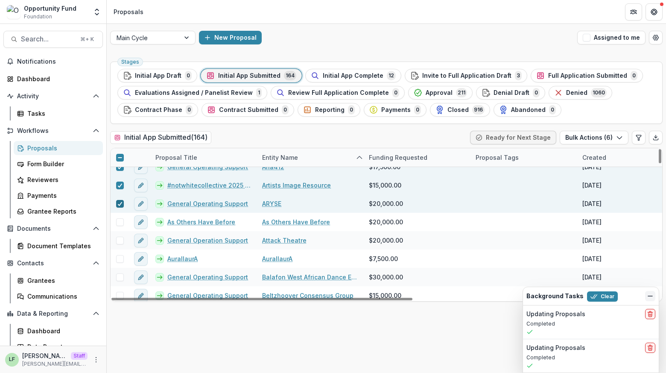
scroll to position [94, 0]
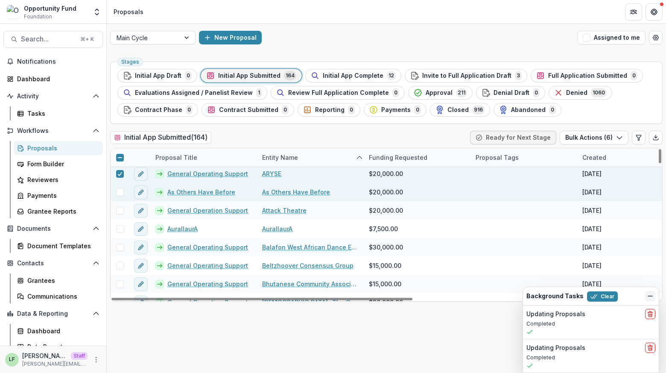
click at [120, 189] on span at bounding box center [120, 192] width 8 height 8
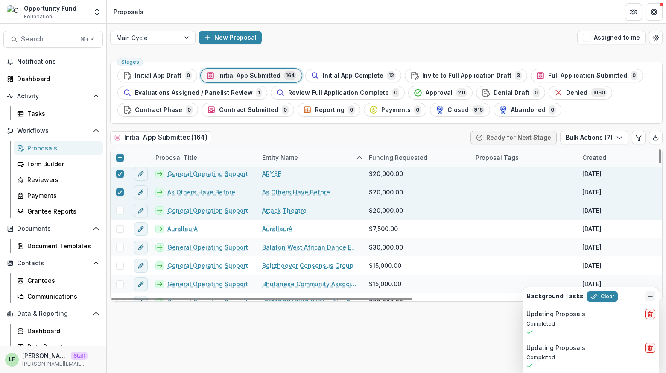
click at [120, 213] on span at bounding box center [120, 211] width 8 height 8
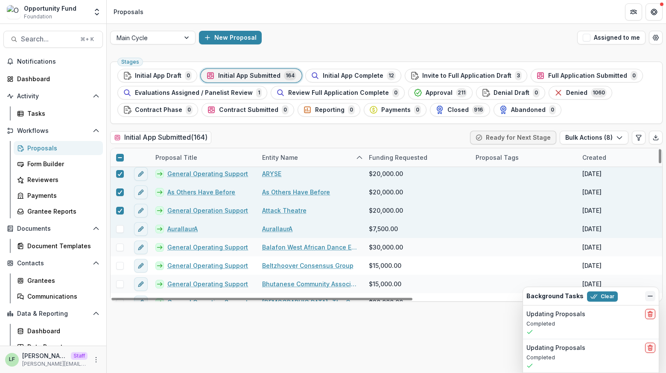
click at [120, 230] on span at bounding box center [120, 229] width 8 height 8
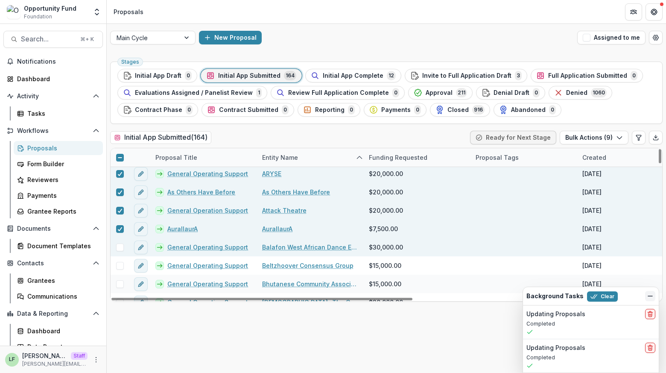
click at [120, 244] on span at bounding box center [120, 247] width 8 height 8
click at [606, 136] on button "Bulk Actions ( 10 )" at bounding box center [592, 138] width 71 height 14
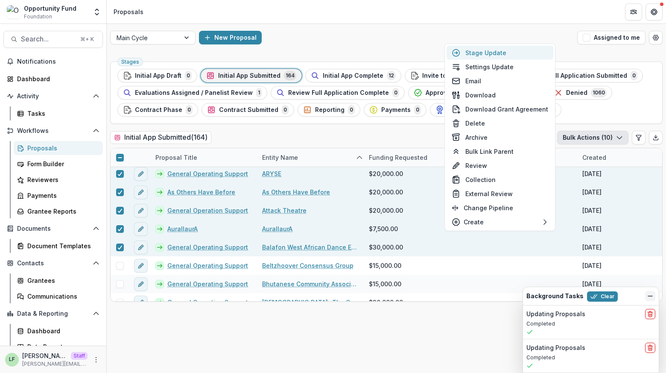
click at [514, 54] on button "Stage Update" at bounding box center [500, 53] width 107 height 14
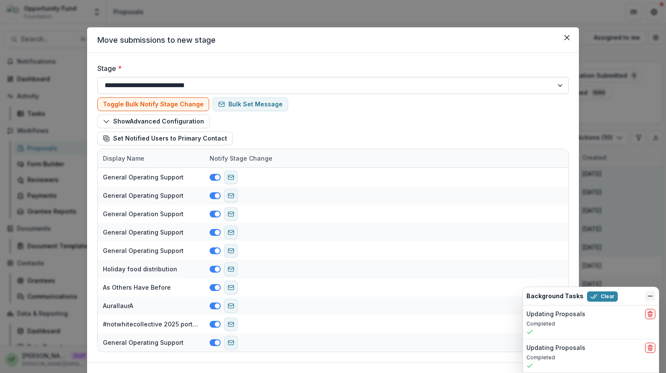
click at [206, 86] on select "**********" at bounding box center [332, 85] width 471 height 17
select select "**********"
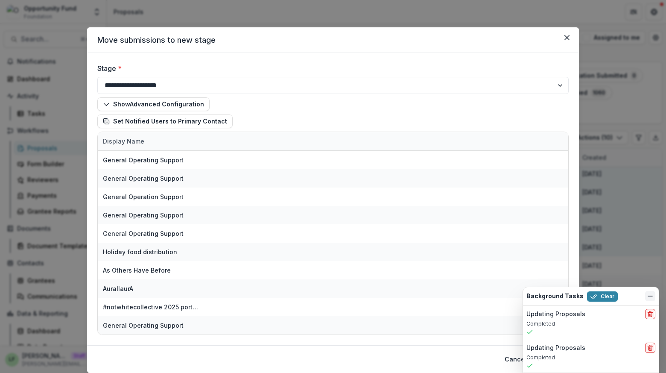
click at [650, 294] on icon "Dismiss" at bounding box center [650, 295] width 7 height 7
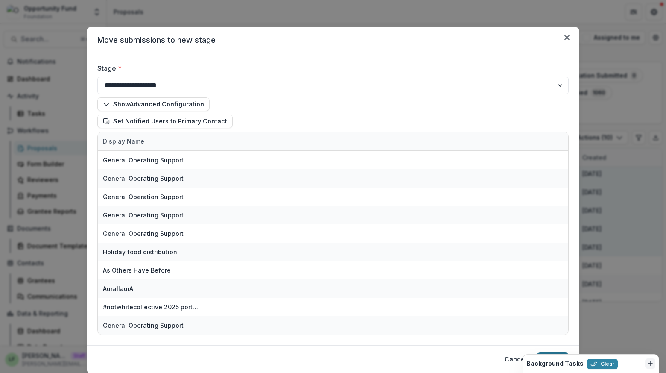
click at [554, 353] on button "Update" at bounding box center [553, 359] width 32 height 14
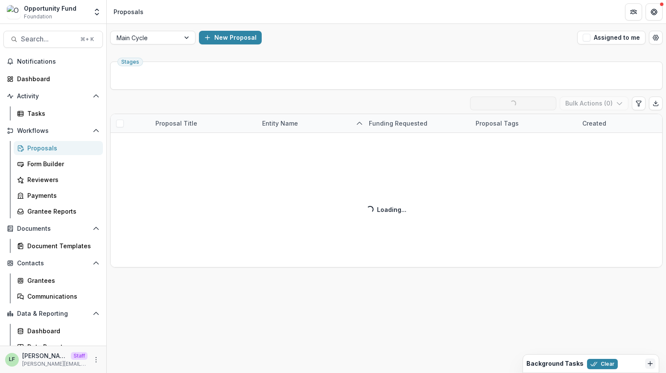
click at [628, 361] on div "Background Tasks Clear" at bounding box center [583, 363] width 115 height 11
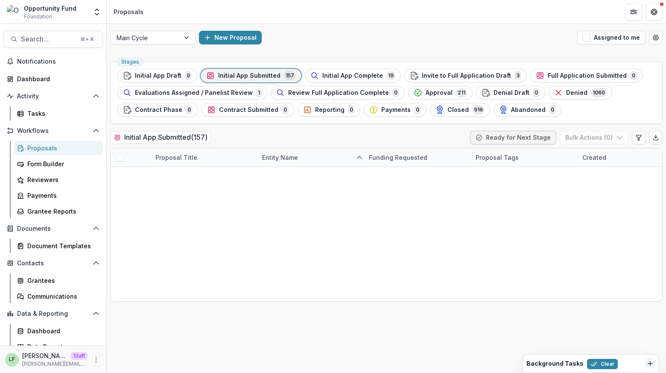
click at [649, 363] on icon "Dismiss" at bounding box center [650, 363] width 7 height 7
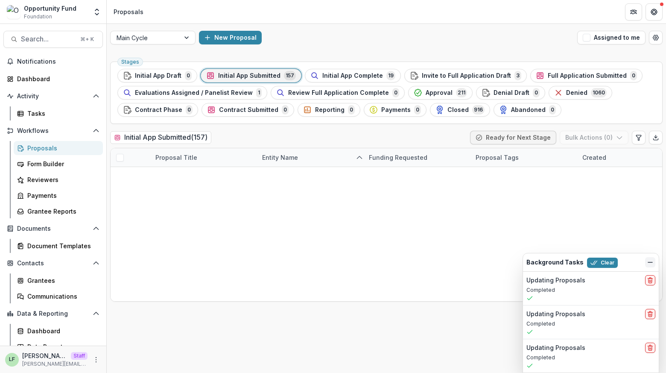
click at [647, 261] on icon "Dismiss" at bounding box center [650, 262] width 7 height 7
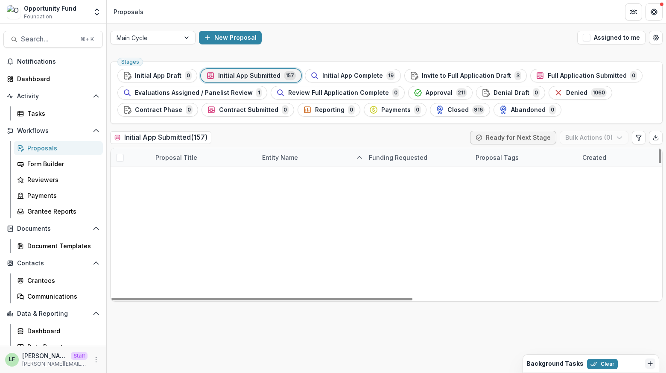
click at [118, 175] on span at bounding box center [120, 176] width 8 height 8
click at [120, 193] on span at bounding box center [120, 195] width 8 height 8
click at [119, 212] on span at bounding box center [120, 213] width 8 height 8
click at [120, 231] on span at bounding box center [120, 232] width 8 height 8
click at [120, 250] on span at bounding box center [120, 250] width 8 height 8
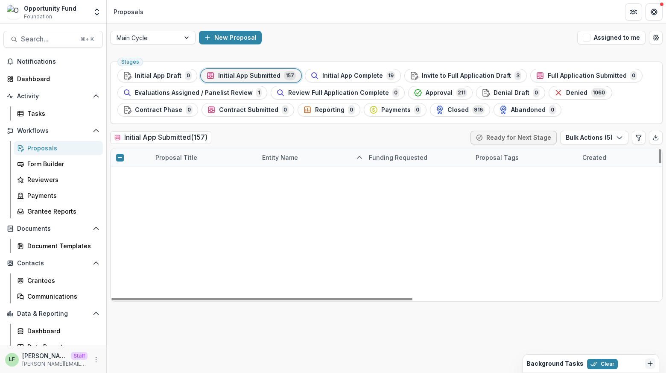
click at [119, 268] on span at bounding box center [120, 268] width 8 height 8
click at [118, 283] on span at bounding box center [120, 287] width 8 height 8
click at [119, 301] on span at bounding box center [120, 305] width 8 height 8
click at [119, 319] on span at bounding box center [120, 323] width 8 height 8
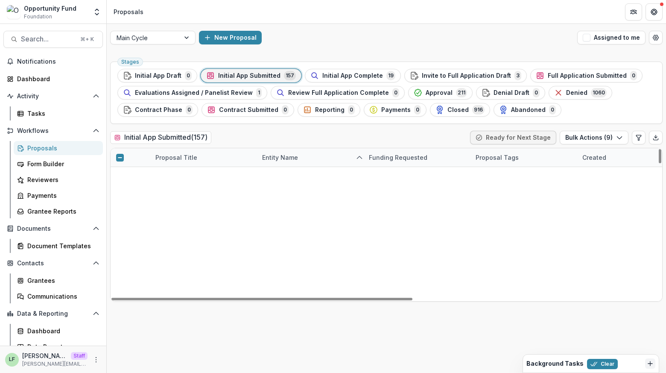
click at [119, 338] on span at bounding box center [120, 342] width 8 height 8
click at [609, 136] on button "Bulk Actions ( 10 )" at bounding box center [592, 138] width 71 height 14
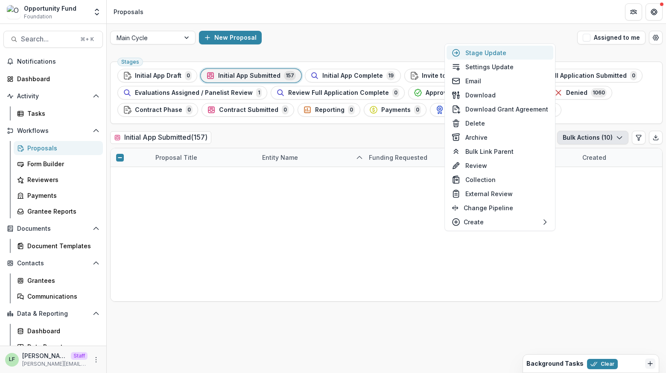
click at [517, 53] on button "Stage Update" at bounding box center [500, 53] width 107 height 14
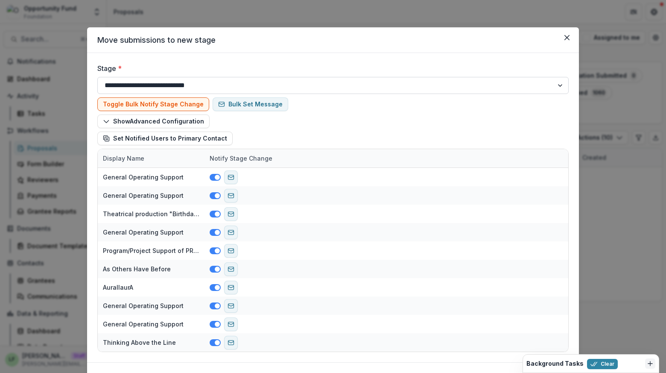
click at [184, 85] on select "**********" at bounding box center [332, 85] width 471 height 17
select select "**********"
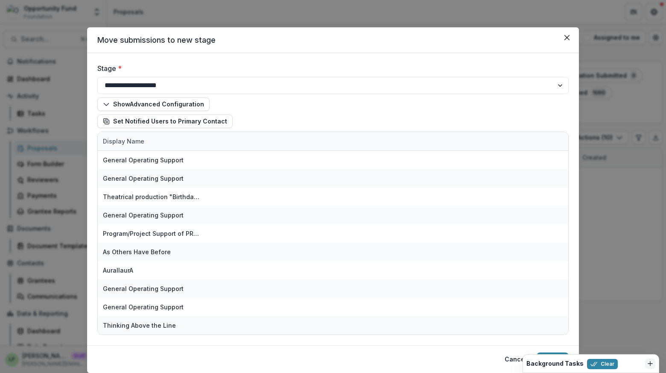
scroll to position [26, 0]
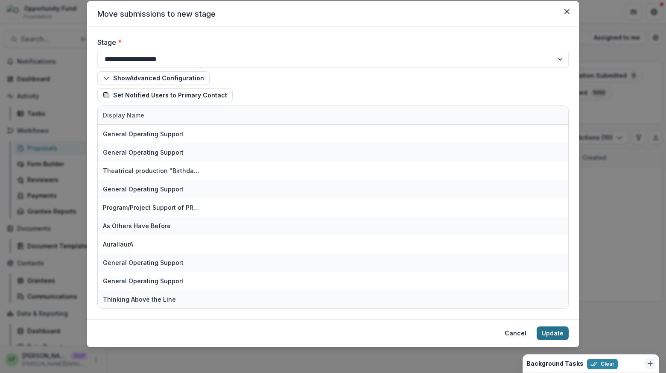
click at [557, 329] on button "Update" at bounding box center [553, 333] width 32 height 14
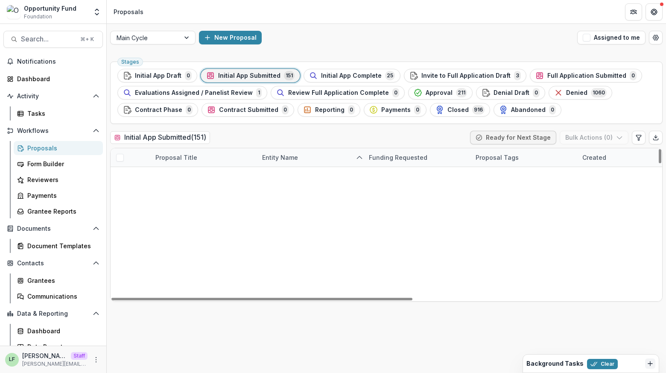
click at [118, 176] on span at bounding box center [120, 176] width 8 height 8
click at [118, 196] on span at bounding box center [120, 195] width 8 height 8
click at [118, 214] on span at bounding box center [120, 213] width 8 height 8
click at [119, 230] on span at bounding box center [120, 232] width 8 height 8
click at [119, 248] on span at bounding box center [120, 250] width 8 height 8
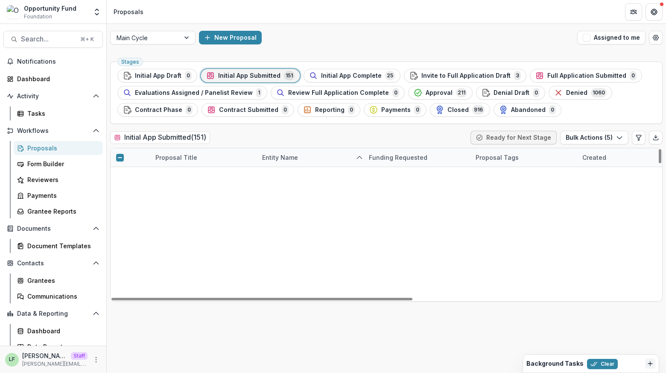
click at [119, 268] on span at bounding box center [120, 268] width 8 height 8
click at [121, 283] on span at bounding box center [120, 287] width 8 height 8
click at [121, 301] on span at bounding box center [120, 305] width 8 height 8
click at [121, 319] on span at bounding box center [120, 323] width 8 height 8
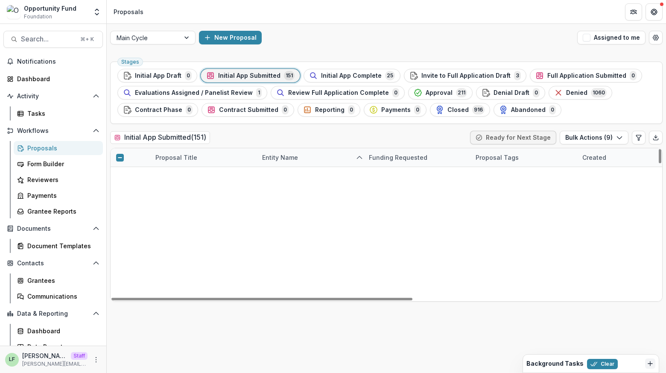
scroll to position [120, 0]
click at [119, 338] on span at bounding box center [120, 342] width 8 height 8
click at [594, 132] on button "Bulk Actions ( 10 )" at bounding box center [592, 138] width 71 height 14
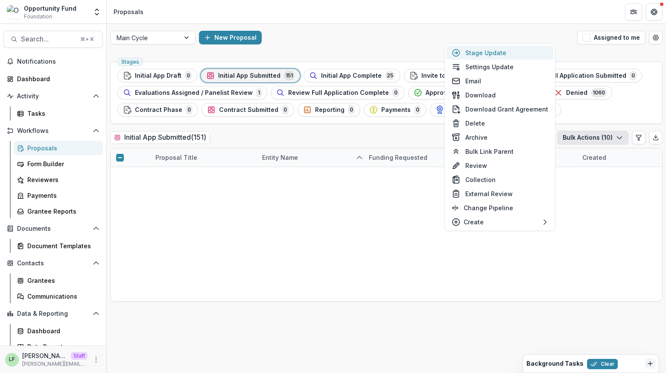
click at [504, 54] on button "Stage Update" at bounding box center [500, 53] width 107 height 14
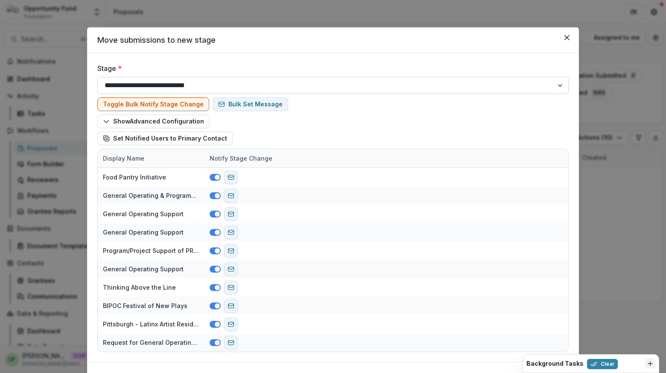
click at [180, 82] on select "**********" at bounding box center [332, 85] width 471 height 17
select select "**********"
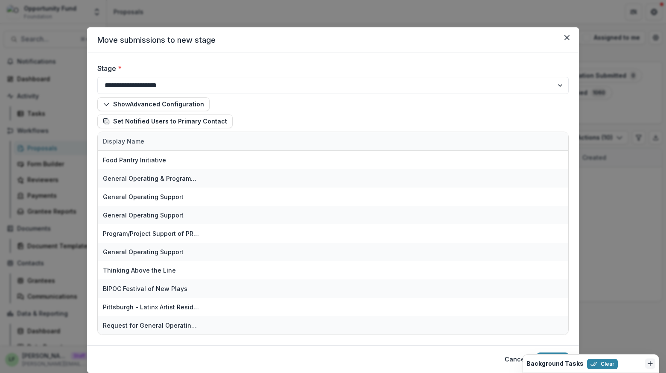
scroll to position [26, 0]
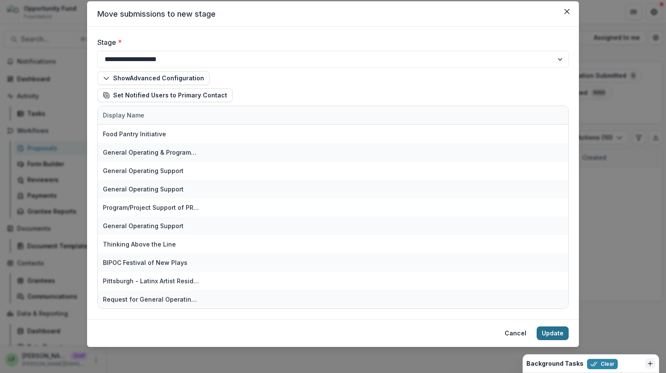
click at [557, 332] on button "Update" at bounding box center [553, 333] width 32 height 14
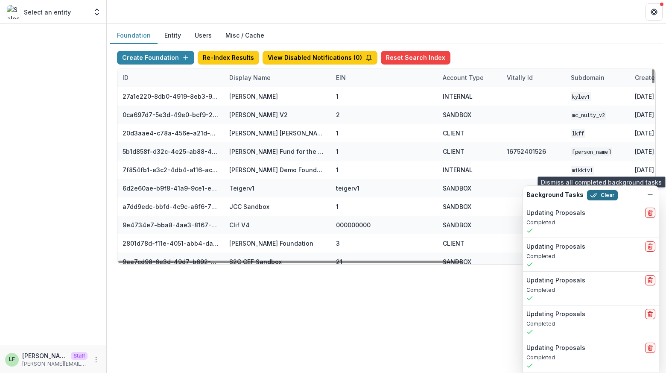
click at [604, 196] on button "Clear" at bounding box center [602, 195] width 31 height 10
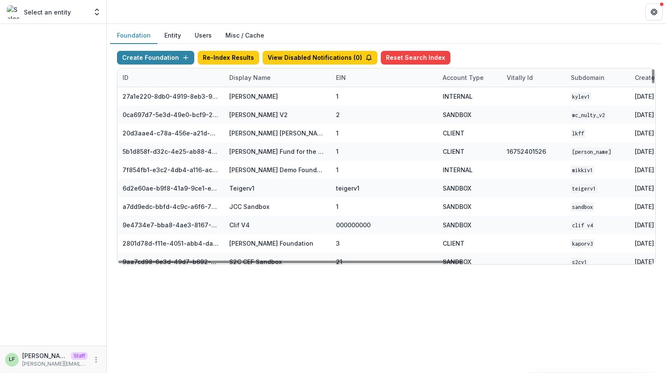
click at [247, 73] on div "Display Name" at bounding box center [250, 77] width 52 height 9
click at [255, 97] on input at bounding box center [276, 96] width 102 height 14
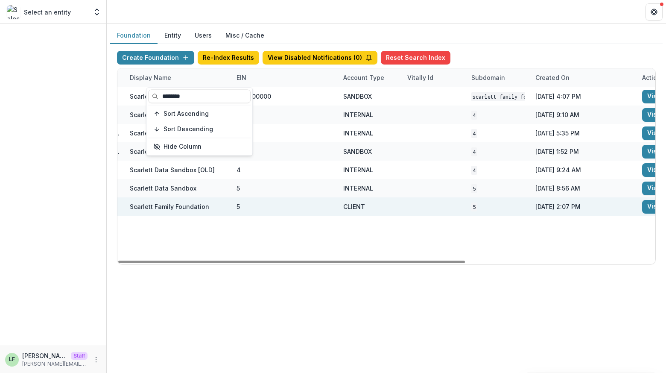
scroll to position [0, 294]
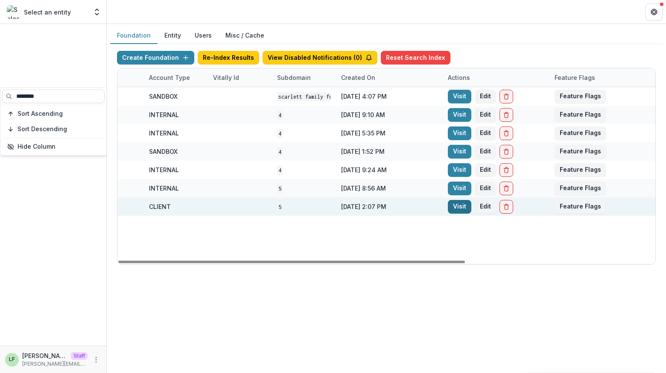
type input "********"
click at [459, 204] on link "Visit" at bounding box center [459, 207] width 23 height 14
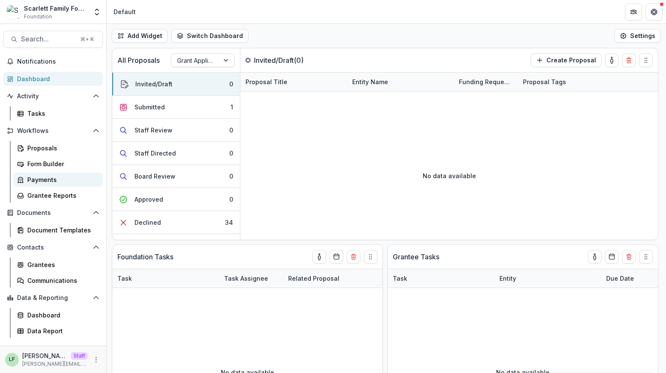
click at [37, 179] on div "Payments" at bounding box center [61, 179] width 69 height 9
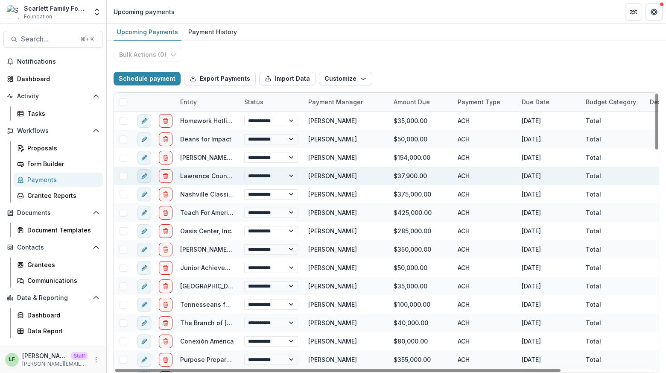
click at [144, 172] on icon "edit" at bounding box center [144, 175] width 7 height 7
select select "**********"
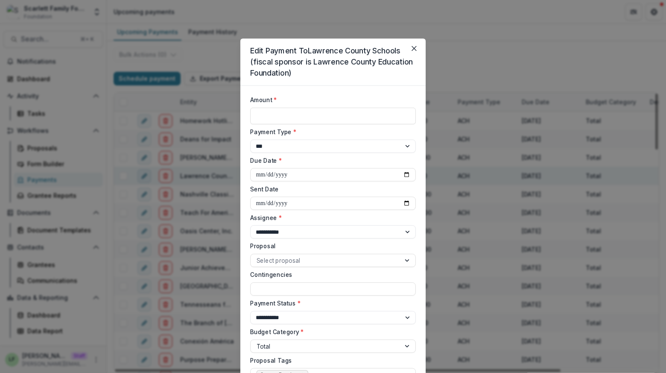
type input "*******"
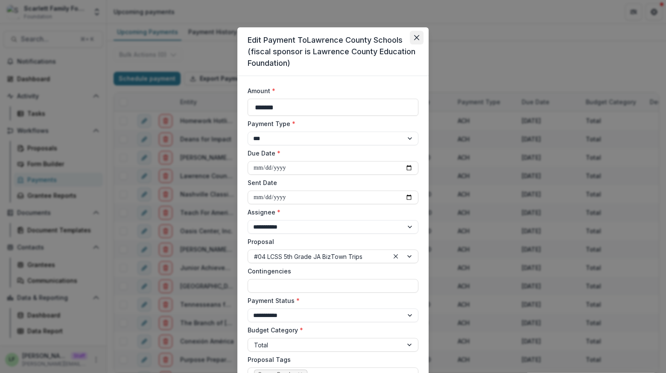
click at [415, 35] on icon "Close" at bounding box center [416, 37] width 5 height 5
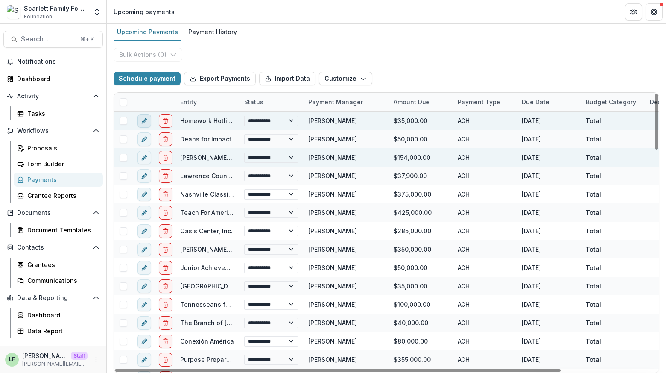
click at [146, 117] on icon "edit" at bounding box center [144, 120] width 7 height 7
select select "**********"
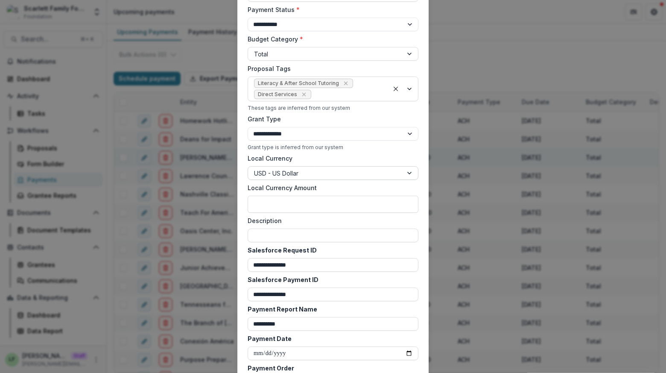
scroll to position [179, 0]
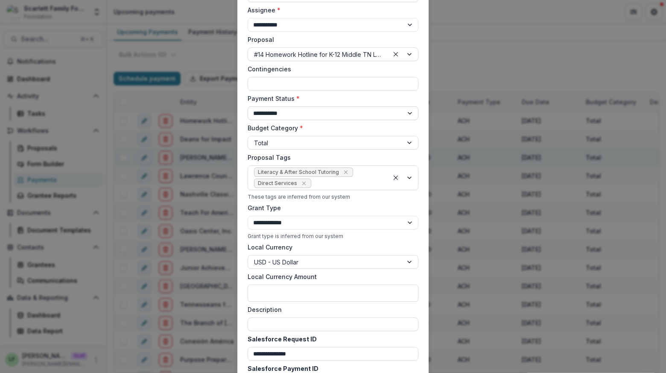
click at [283, 114] on select "**********" at bounding box center [333, 113] width 171 height 14
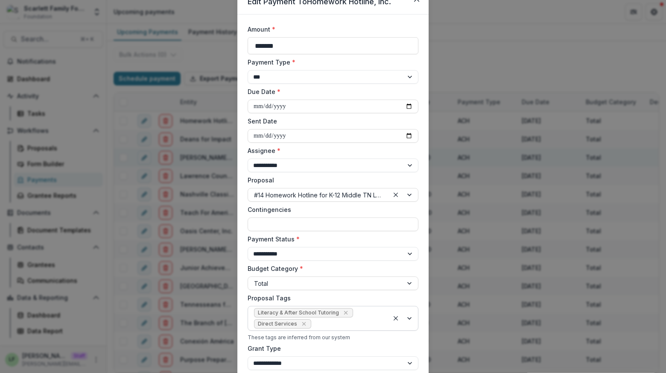
scroll to position [0, 0]
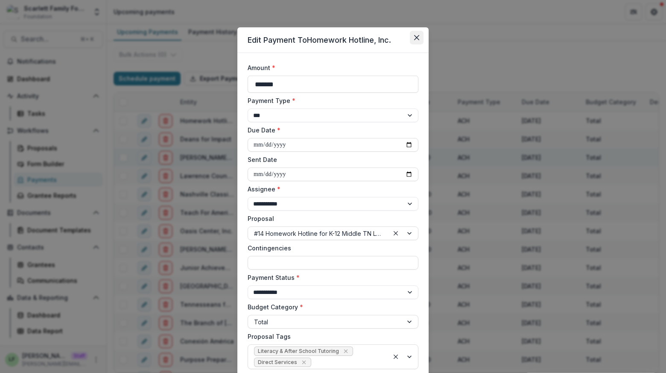
click at [416, 37] on icon "Close" at bounding box center [416, 37] width 5 height 5
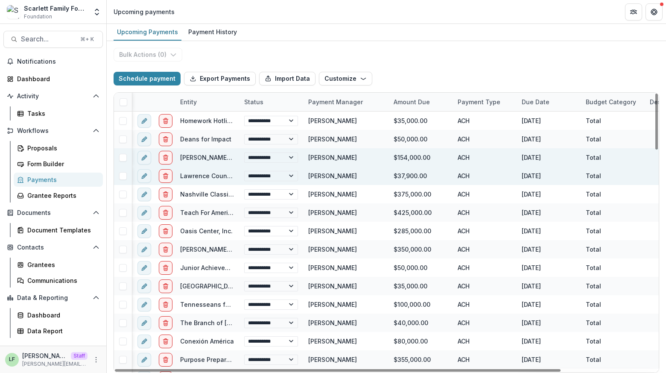
scroll to position [0, 62]
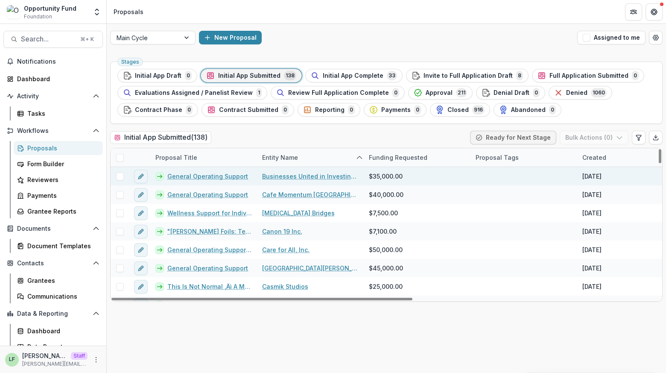
click at [118, 173] on span at bounding box center [120, 176] width 8 height 8
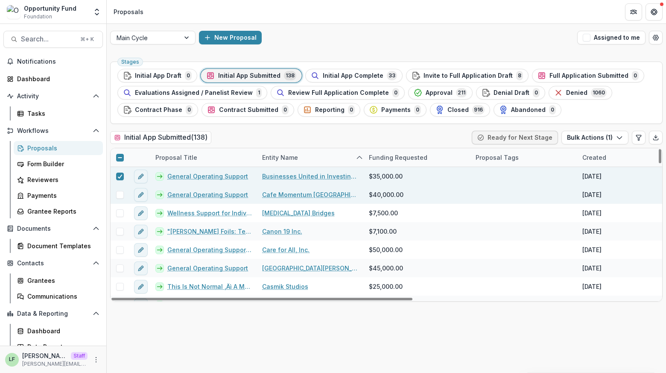
click at [118, 196] on span at bounding box center [120, 195] width 8 height 8
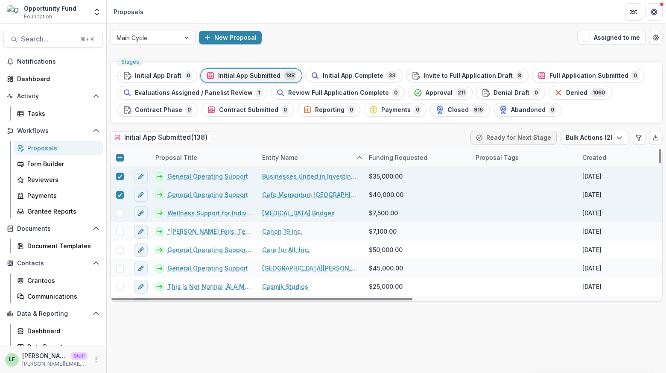
click at [120, 214] on span at bounding box center [120, 213] width 8 height 8
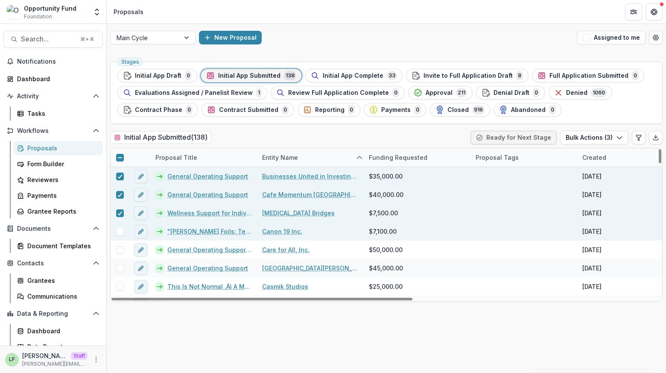
click at [120, 231] on span at bounding box center [120, 232] width 8 height 8
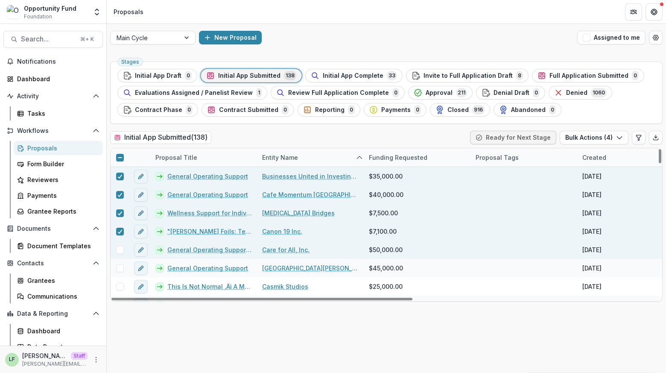
click at [120, 248] on span at bounding box center [120, 250] width 8 height 8
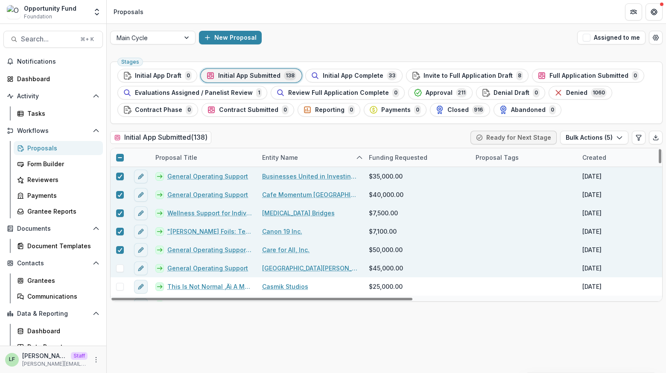
click at [120, 266] on span at bounding box center [120, 268] width 8 height 8
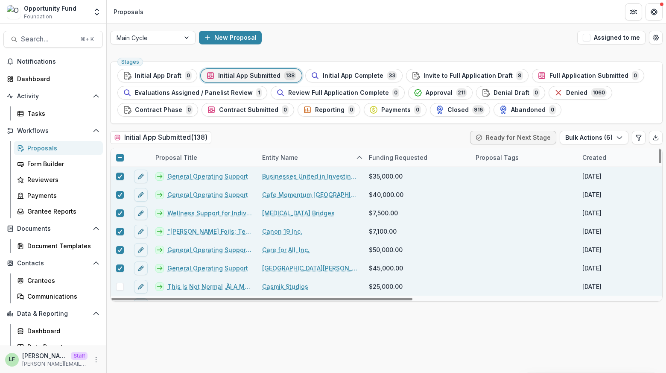
click at [120, 285] on span at bounding box center [120, 287] width 8 height 8
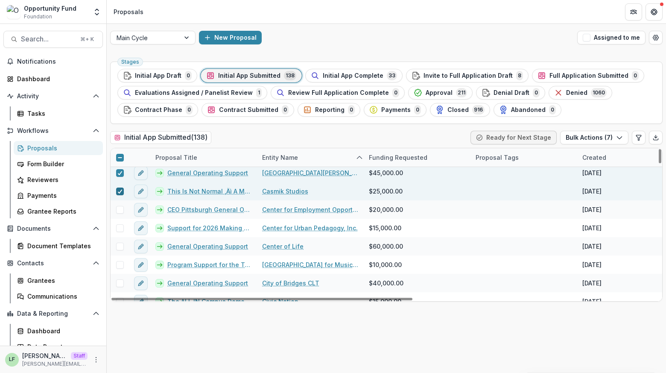
scroll to position [102, 0]
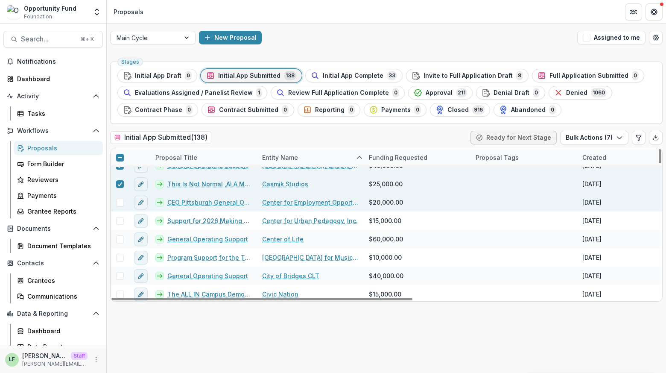
click at [120, 202] on span at bounding box center [120, 203] width 8 height 8
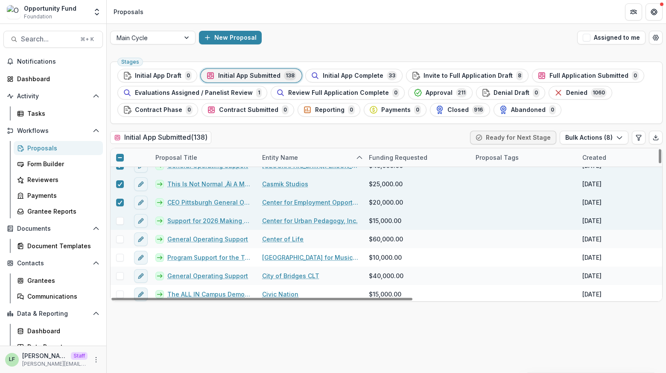
click at [120, 219] on span at bounding box center [120, 221] width 8 height 8
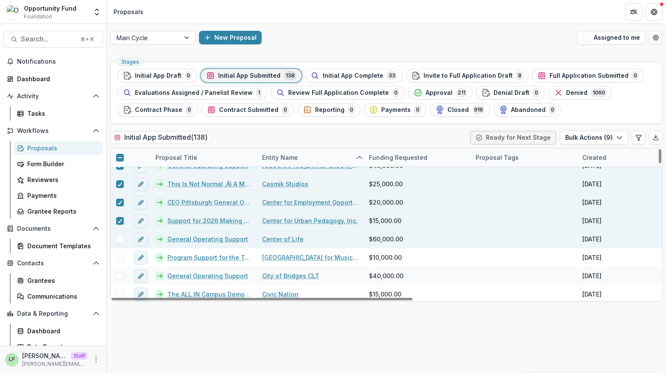
click at [120, 235] on span at bounding box center [120, 239] width 8 height 8
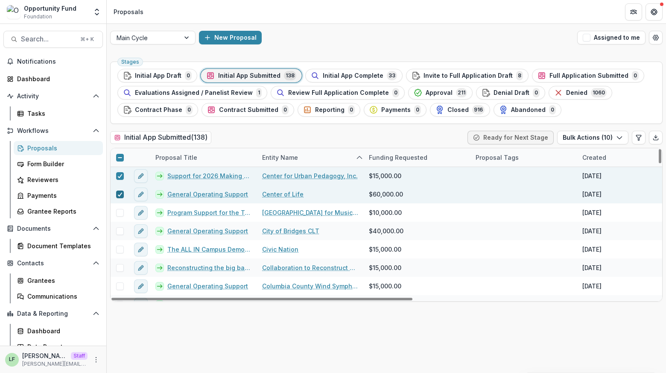
scroll to position [164, 0]
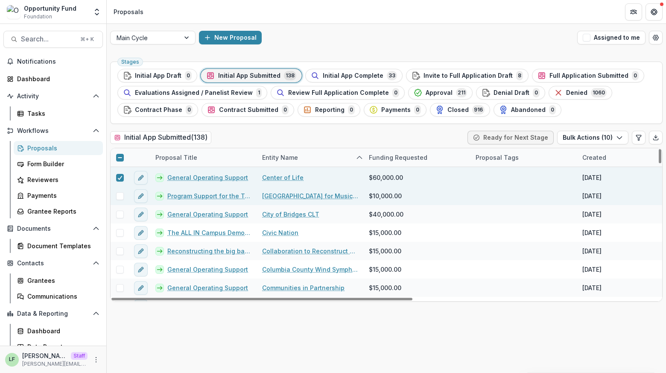
click at [119, 195] on span at bounding box center [120, 196] width 8 height 8
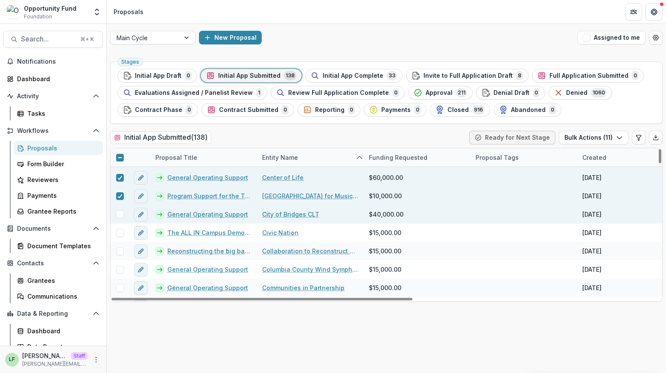
click at [119, 213] on span at bounding box center [120, 214] width 8 height 8
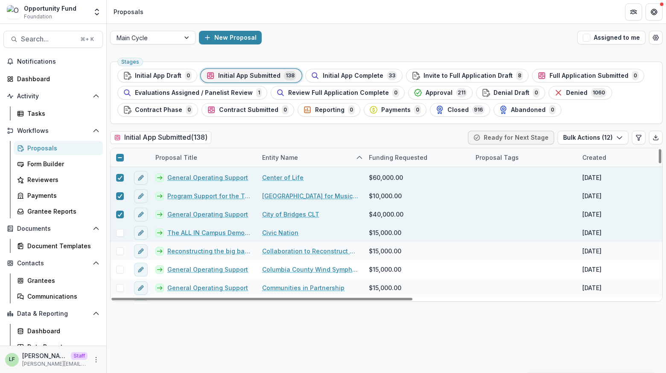
click at [119, 229] on span at bounding box center [120, 233] width 8 height 8
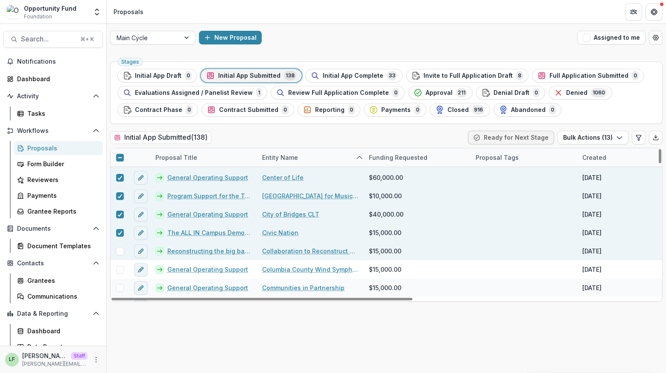
click at [119, 247] on span at bounding box center [120, 251] width 8 height 8
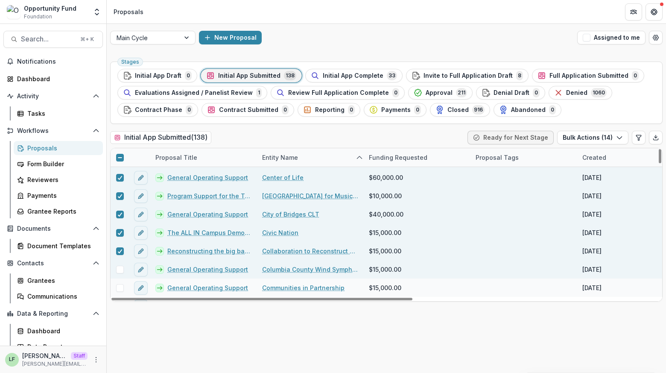
click at [121, 268] on span at bounding box center [120, 270] width 8 height 8
click at [579, 136] on button "Bulk Actions ( 15 )" at bounding box center [593, 138] width 71 height 14
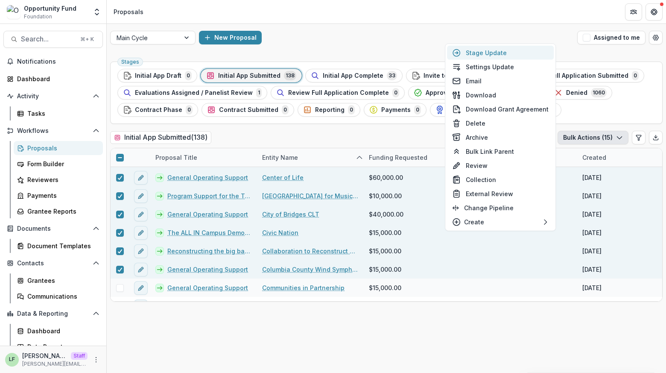
click at [532, 56] on button "Stage Update" at bounding box center [500, 53] width 107 height 14
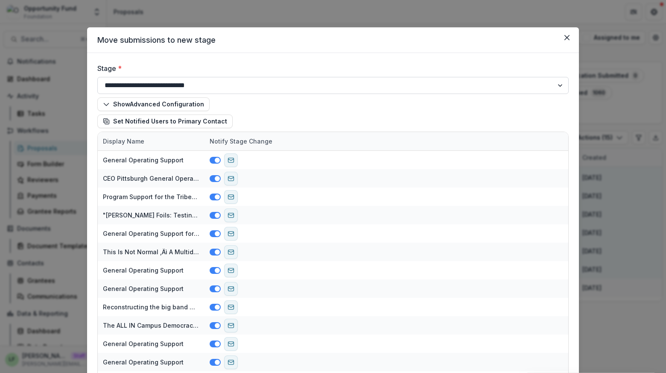
click at [184, 86] on select "**********" at bounding box center [332, 85] width 471 height 17
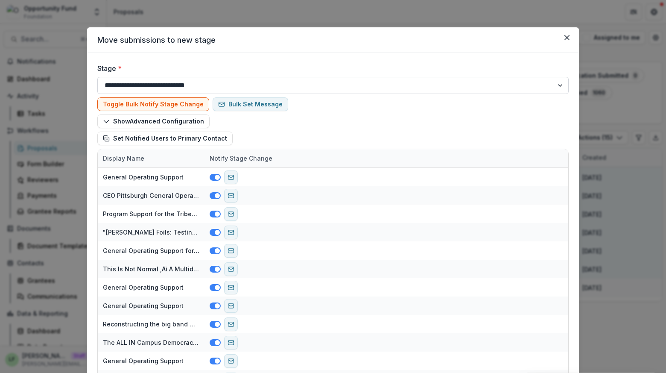
select select "**********"
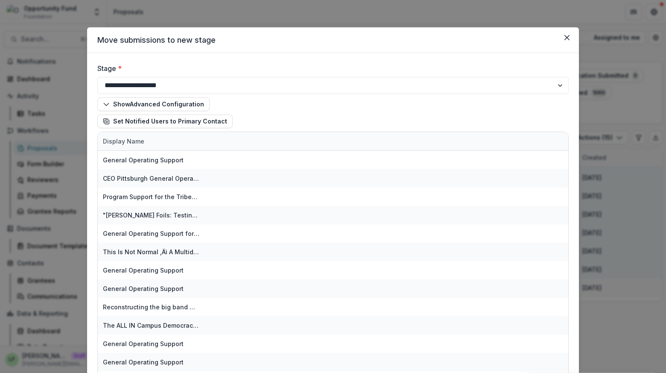
scroll to position [85, 0]
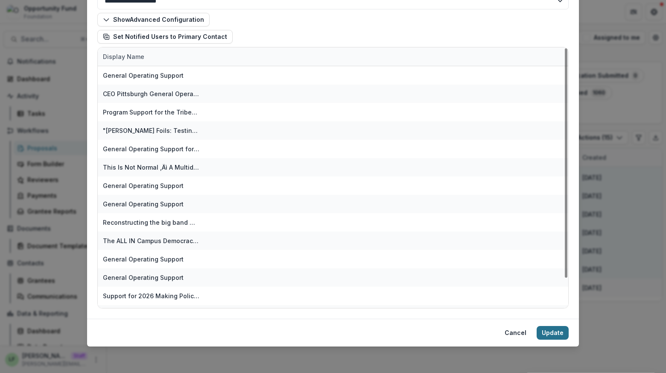
click at [557, 333] on button "Update" at bounding box center [553, 333] width 32 height 14
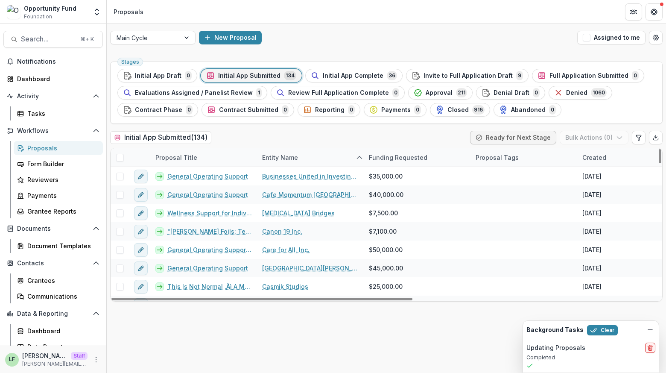
click at [120, 154] on span at bounding box center [120, 158] width 8 height 8
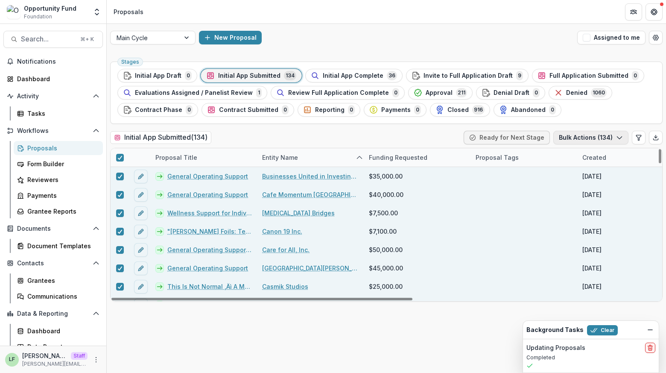
click at [583, 137] on button "Bulk Actions ( 134 )" at bounding box center [590, 138] width 75 height 14
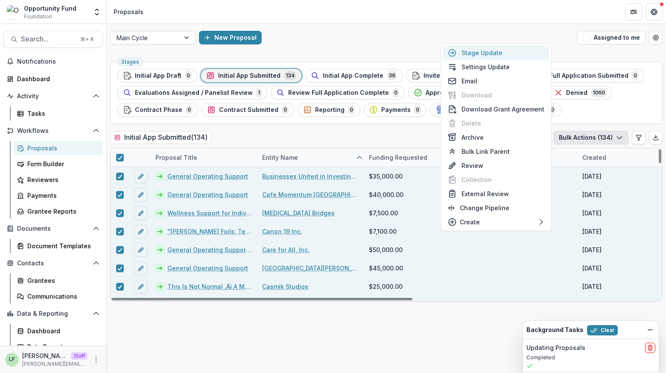
click at [520, 54] on button "Stage Update" at bounding box center [496, 53] width 107 height 14
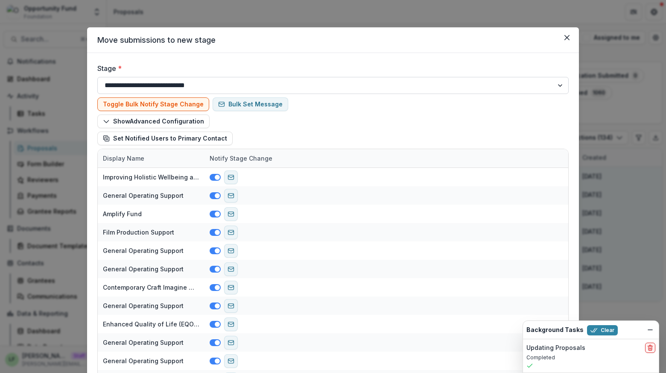
click at [200, 88] on select "**********" at bounding box center [332, 85] width 471 height 17
select select "**********"
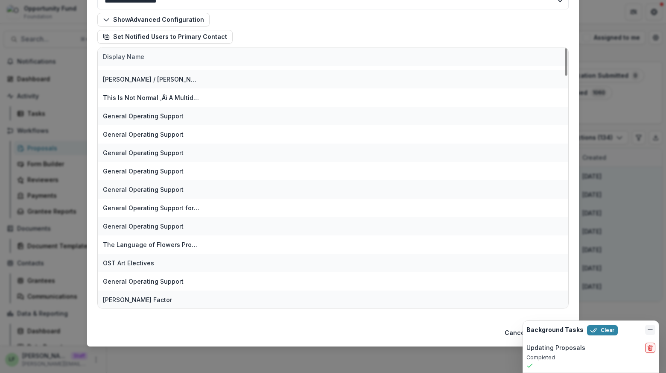
scroll to position [76, 0]
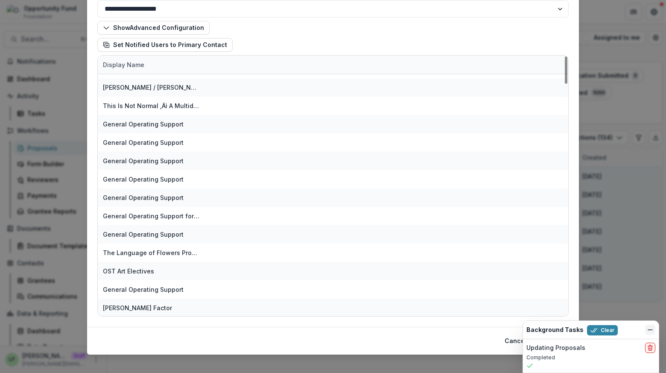
click at [646, 329] on button "Dismiss" at bounding box center [650, 329] width 10 height 10
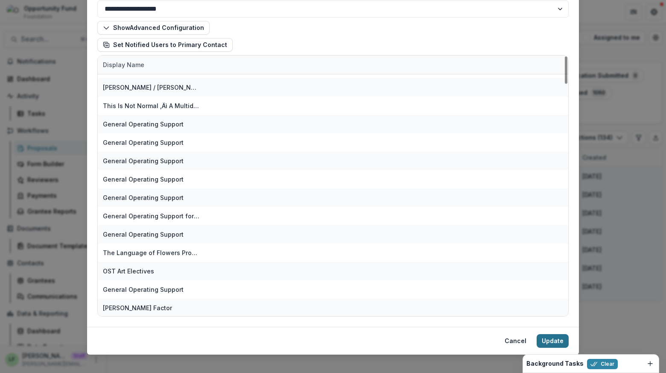
click at [558, 339] on button "Update" at bounding box center [553, 341] width 32 height 14
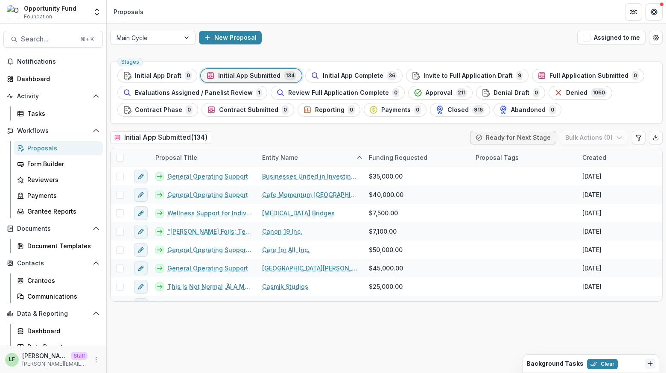
click at [652, 364] on icon "Dismiss" at bounding box center [650, 363] width 7 height 7
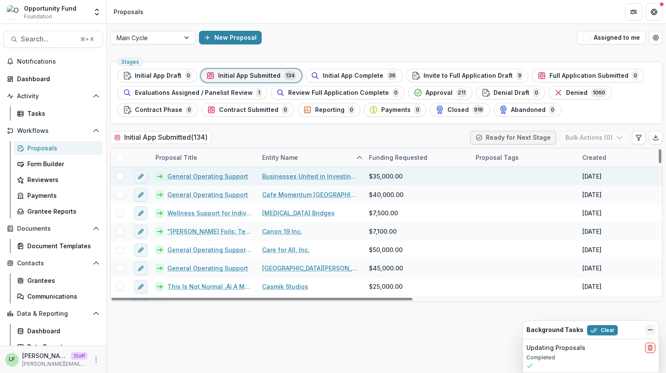
click at [120, 176] on span at bounding box center [120, 176] width 8 height 8
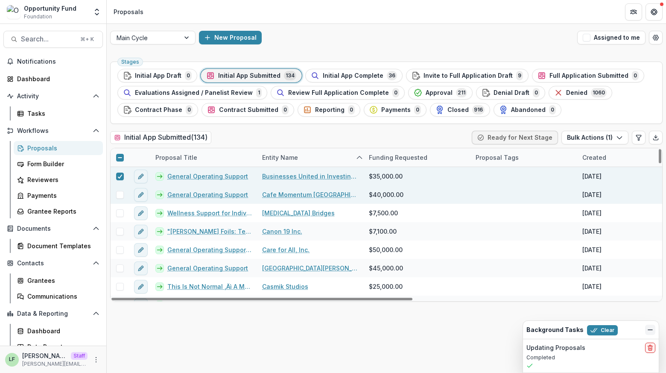
click at [120, 192] on span at bounding box center [120, 195] width 8 height 8
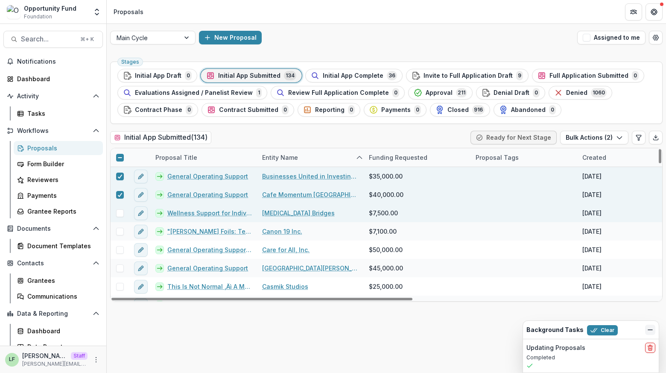
click at [119, 210] on span at bounding box center [120, 213] width 8 height 8
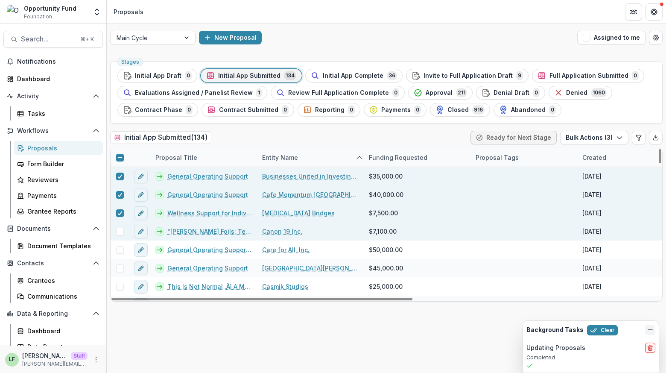
click at [118, 225] on div at bounding box center [120, 231] width 18 height 18
click at [118, 234] on div at bounding box center [120, 231] width 18 height 18
click at [118, 230] on span at bounding box center [120, 232] width 8 height 8
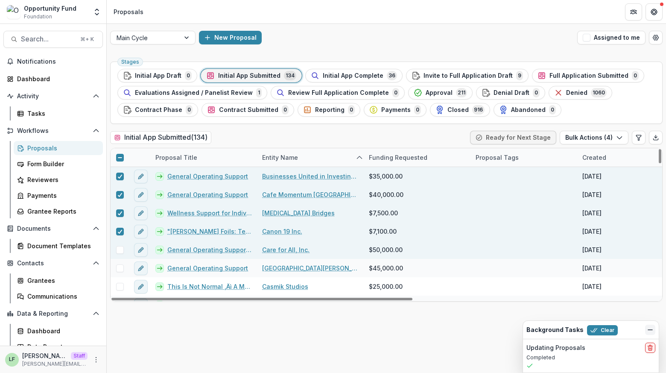
click at [119, 250] on span at bounding box center [120, 250] width 8 height 8
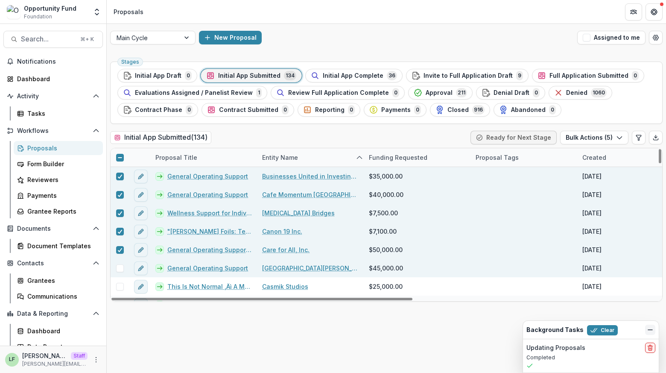
click at [120, 267] on span at bounding box center [120, 268] width 8 height 8
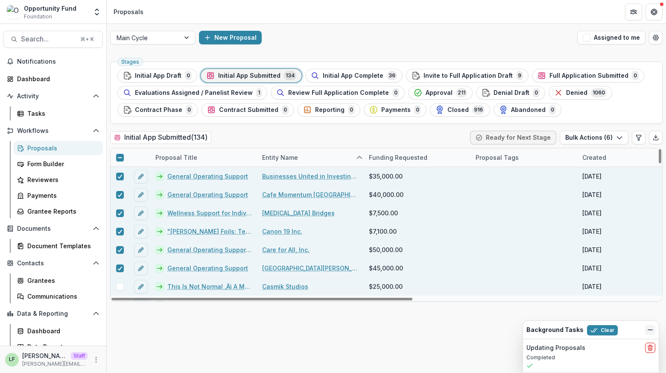
click at [120, 285] on span at bounding box center [120, 287] width 8 height 8
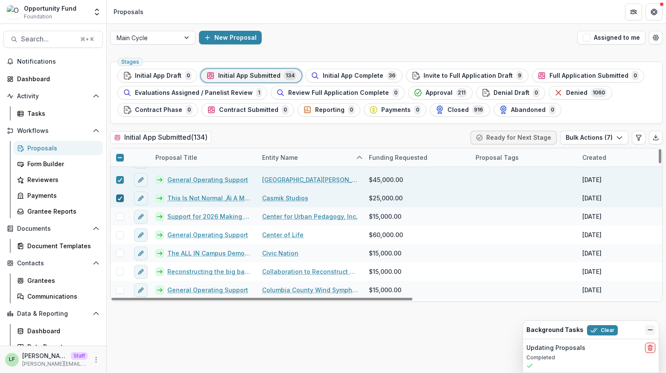
scroll to position [91, 0]
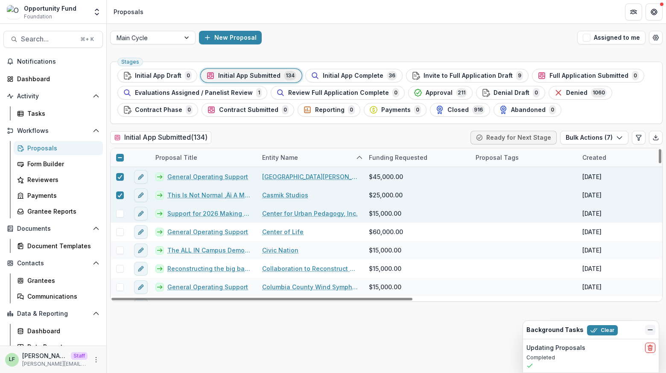
click at [118, 212] on span at bounding box center [120, 214] width 8 height 8
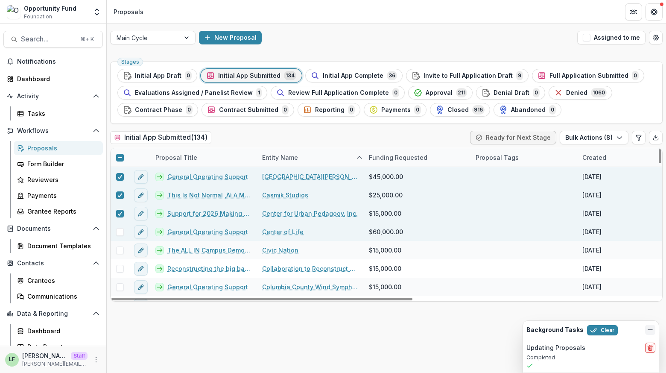
click at [118, 230] on span at bounding box center [120, 232] width 8 height 8
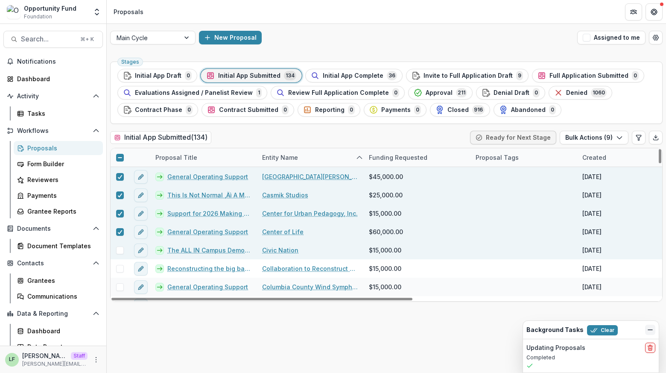
click at [118, 246] on span at bounding box center [120, 250] width 8 height 8
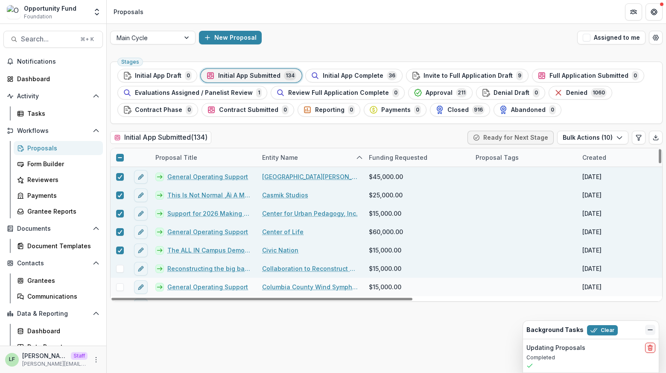
click at [118, 267] on span at bounding box center [120, 269] width 8 height 8
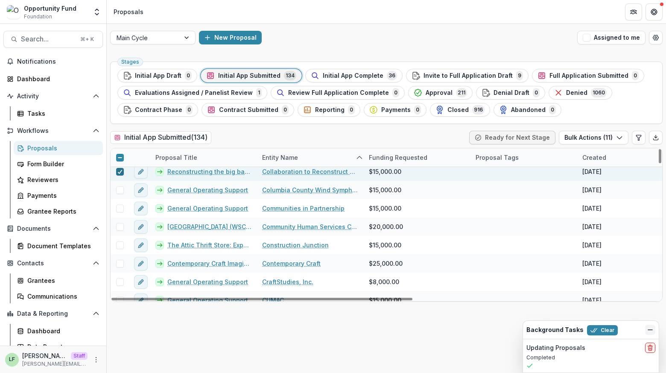
scroll to position [198, 0]
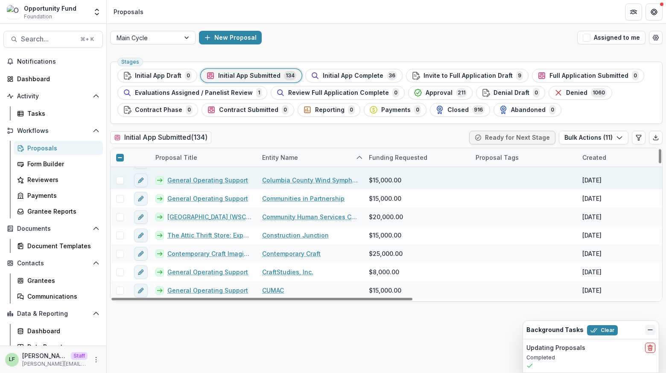
click at [119, 178] on span at bounding box center [120, 180] width 8 height 8
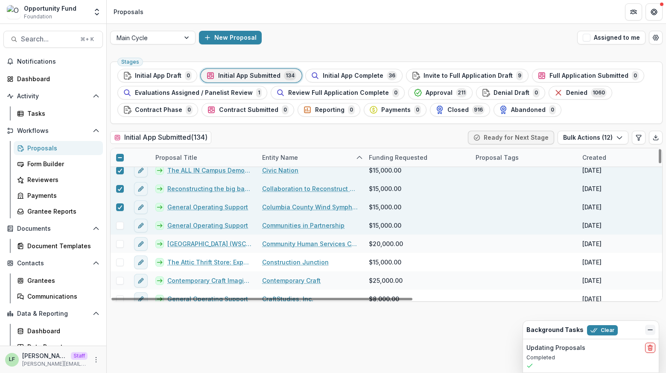
scroll to position [165, 0]
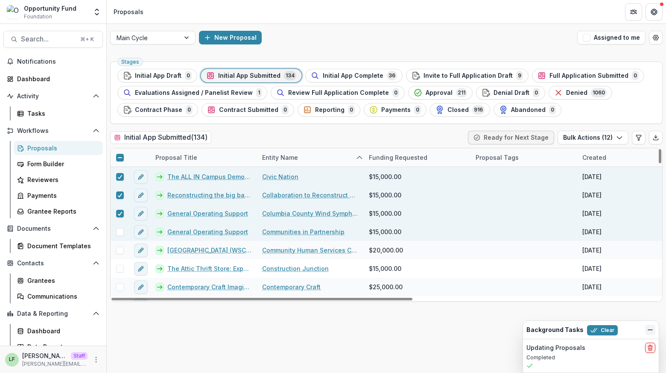
click at [120, 234] on span at bounding box center [120, 232] width 8 height 8
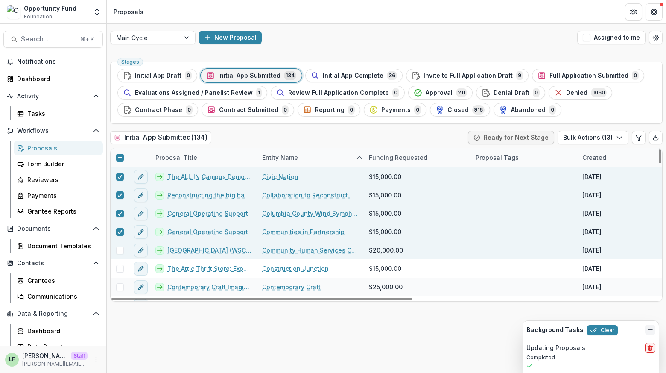
click at [120, 254] on div at bounding box center [120, 250] width 18 height 18
click at [119, 248] on span at bounding box center [120, 250] width 8 height 8
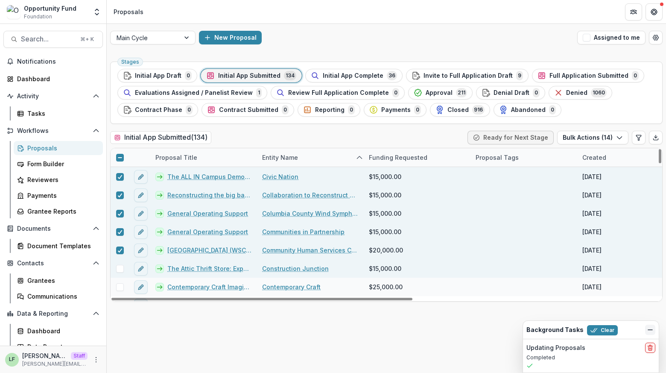
click at [119, 265] on span at bounding box center [120, 269] width 8 height 8
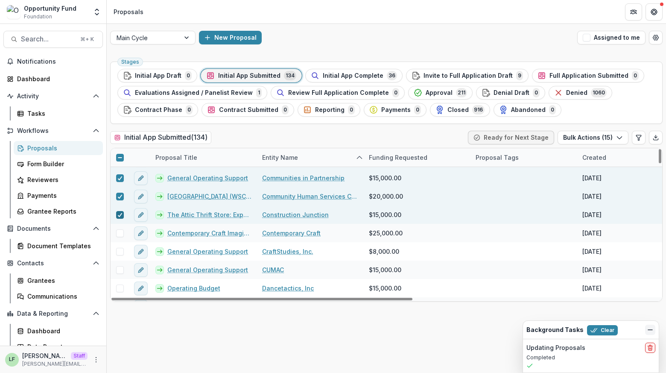
scroll to position [219, 0]
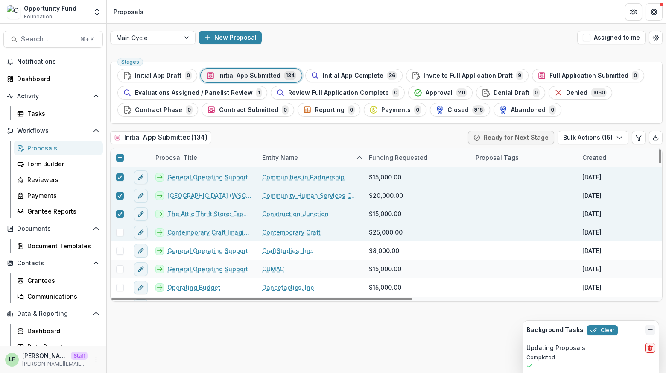
click at [119, 230] on span at bounding box center [120, 232] width 8 height 8
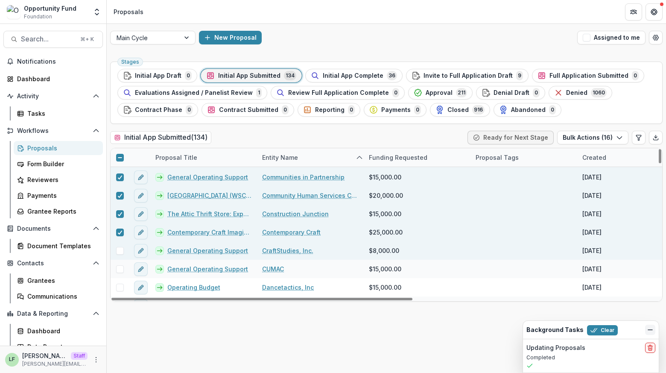
click at [119, 252] on span at bounding box center [120, 251] width 8 height 8
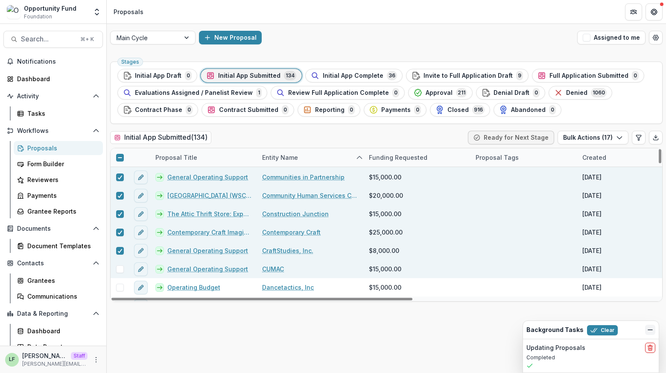
click at [120, 268] on span at bounding box center [120, 269] width 8 height 8
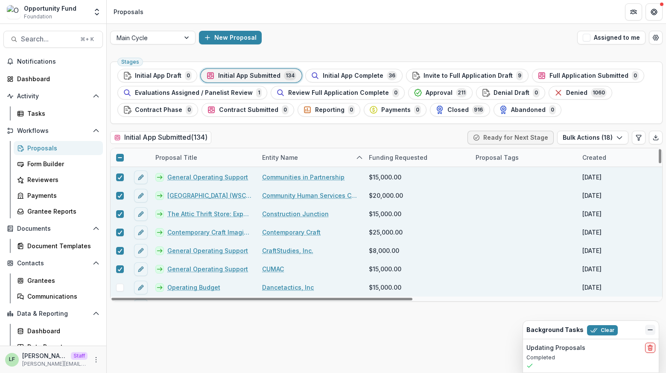
click at [120, 286] on span at bounding box center [120, 287] width 8 height 8
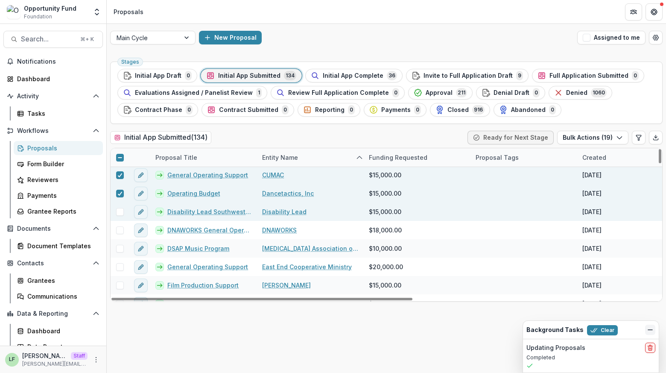
click at [120, 210] on span at bounding box center [120, 212] width 8 height 8
click at [580, 134] on button "Bulk Actions ( 20 )" at bounding box center [592, 138] width 73 height 14
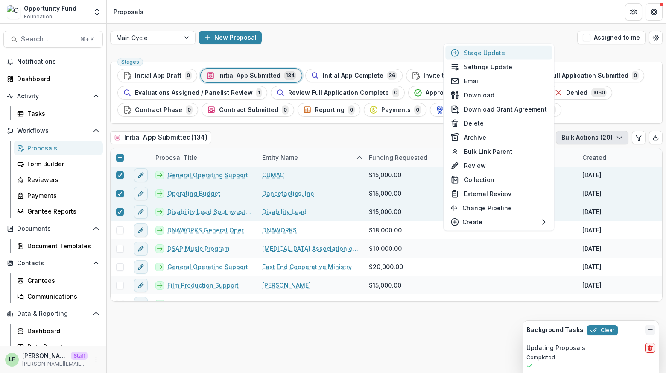
click at [491, 53] on button "Stage Update" at bounding box center [498, 53] width 107 height 14
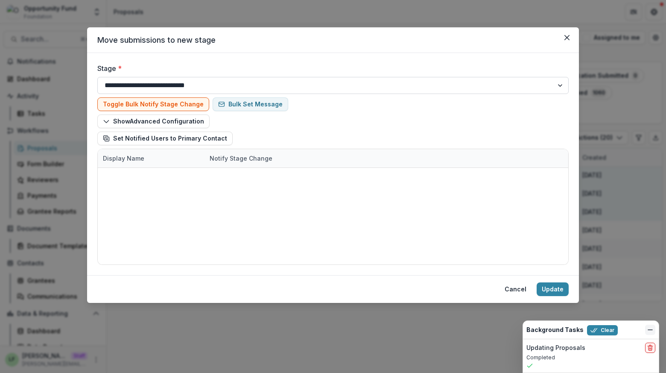
click at [211, 83] on select "**********" at bounding box center [332, 85] width 471 height 17
select select "**********"
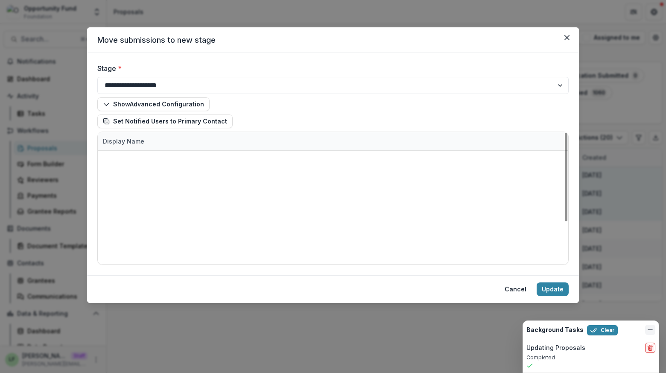
click at [648, 330] on icon "Dismiss" at bounding box center [650, 329] width 7 height 7
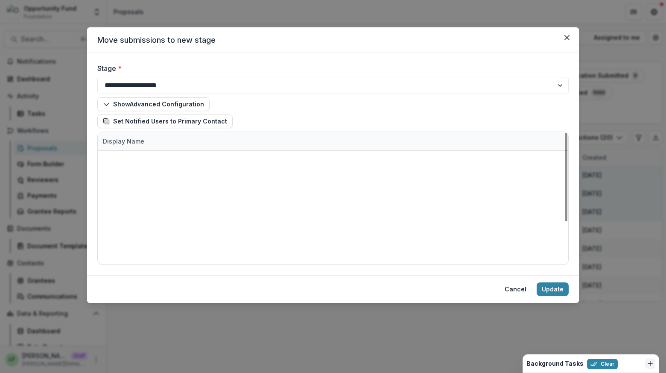
scroll to position [85, 0]
click at [554, 296] on button "Update" at bounding box center [553, 289] width 32 height 14
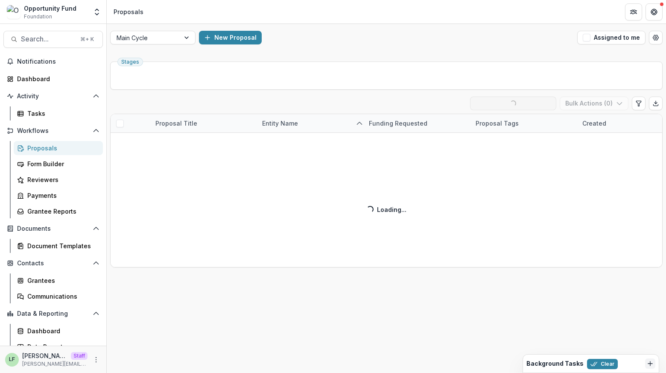
click at [650, 362] on line "Dismiss" at bounding box center [650, 363] width 0 height 4
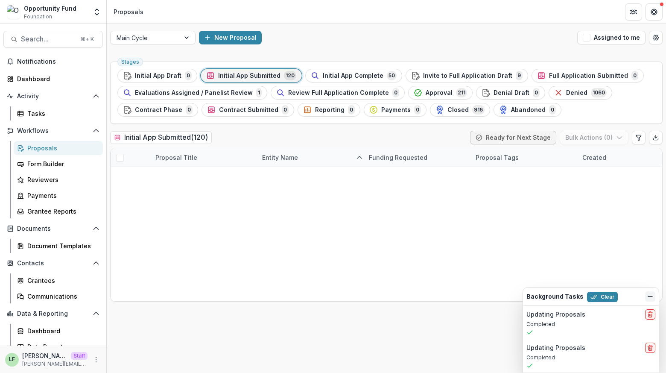
click at [648, 296] on icon "Dismiss" at bounding box center [650, 296] width 7 height 7
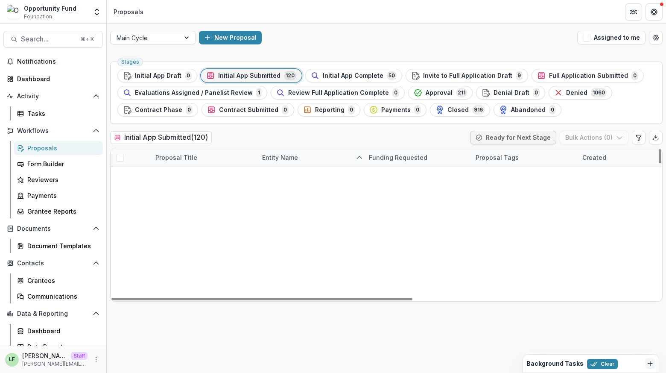
click at [119, 176] on span at bounding box center [120, 176] width 8 height 8
click at [120, 193] on span at bounding box center [120, 195] width 8 height 8
click at [120, 213] on span at bounding box center [120, 213] width 8 height 8
click at [120, 229] on span at bounding box center [120, 232] width 8 height 8
click at [119, 246] on span at bounding box center [120, 250] width 8 height 8
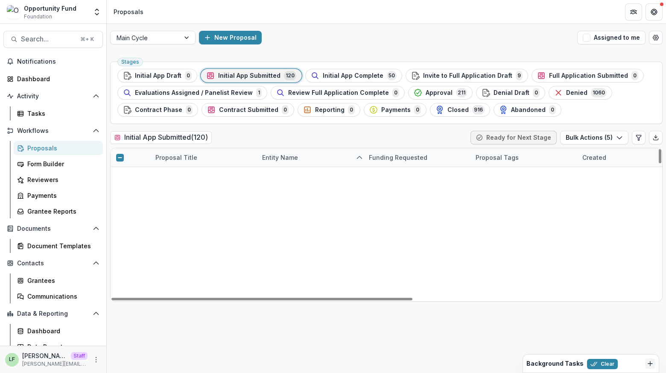
click at [120, 271] on div at bounding box center [120, 268] width 18 height 18
click at [120, 269] on span at bounding box center [120, 268] width 8 height 8
click at [120, 283] on span at bounding box center [120, 287] width 8 height 8
click at [119, 301] on span at bounding box center [120, 305] width 8 height 8
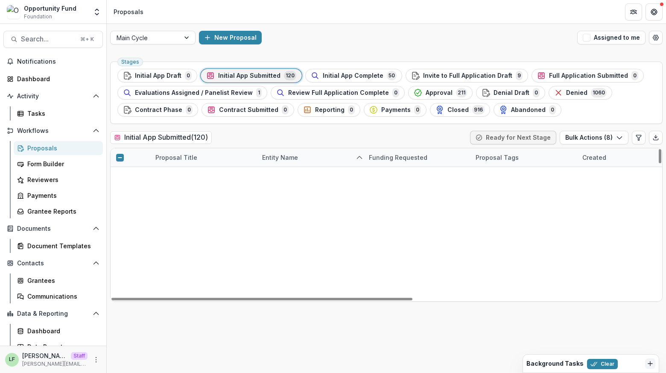
click at [119, 319] on span at bounding box center [120, 323] width 8 height 8
click at [119, 338] on span at bounding box center [120, 342] width 8 height 8
click at [119, 356] on span at bounding box center [120, 360] width 8 height 8
click at [118, 372] on span at bounding box center [120, 378] width 8 height 8
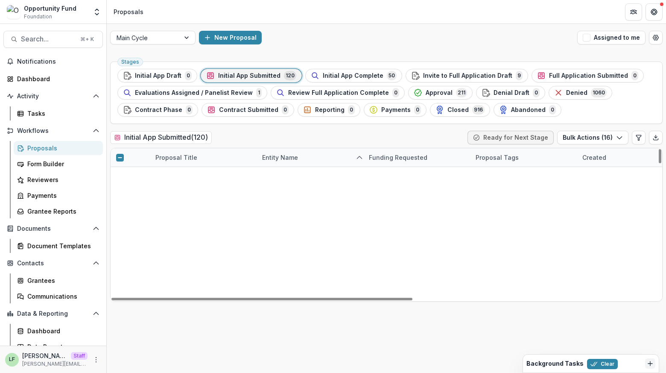
scroll to position [225, 0]
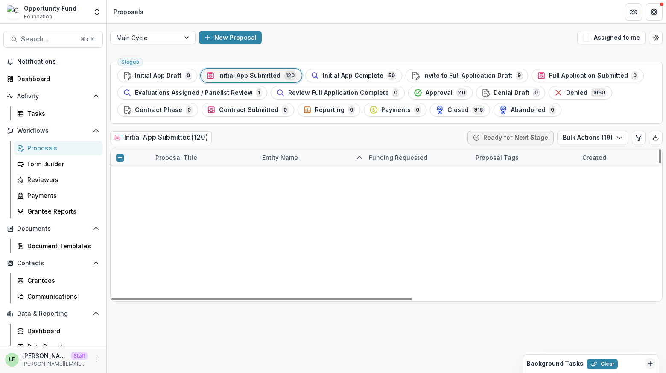
scroll to position [278, 0]
click at [608, 138] on button "Bulk Actions ( 20 )" at bounding box center [592, 138] width 73 height 14
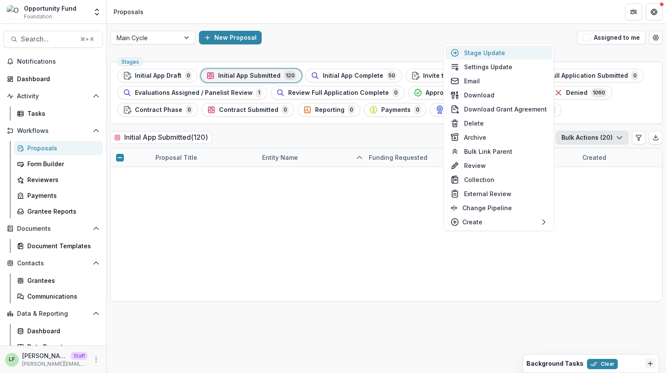
click at [529, 53] on button "Stage Update" at bounding box center [498, 53] width 107 height 14
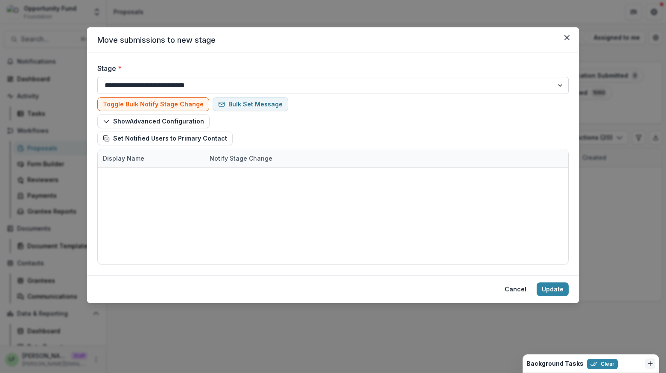
click at [195, 81] on select "**********" at bounding box center [332, 85] width 471 height 17
select select "**********"
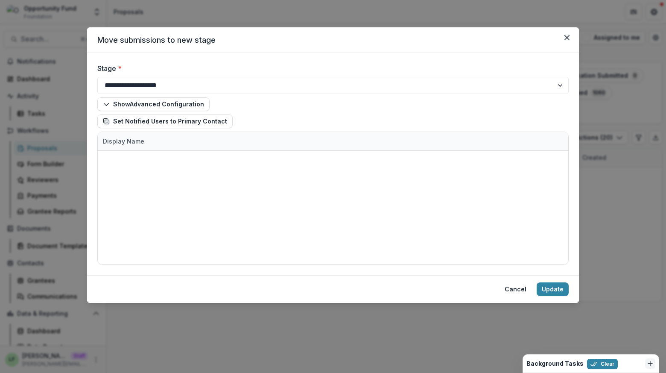
scroll to position [85, 0]
click at [557, 296] on button "Update" at bounding box center [553, 289] width 32 height 14
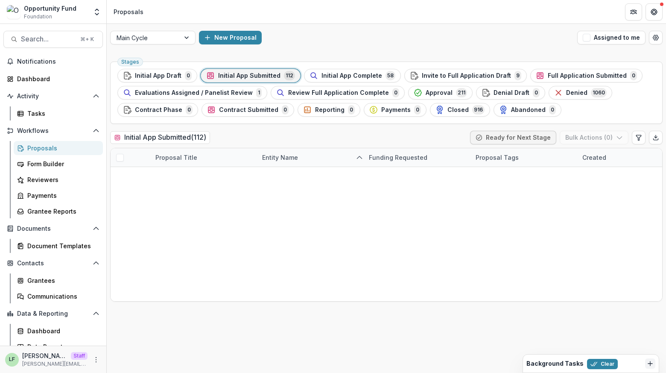
click at [650, 362] on line "Dismiss" at bounding box center [650, 363] width 0 height 4
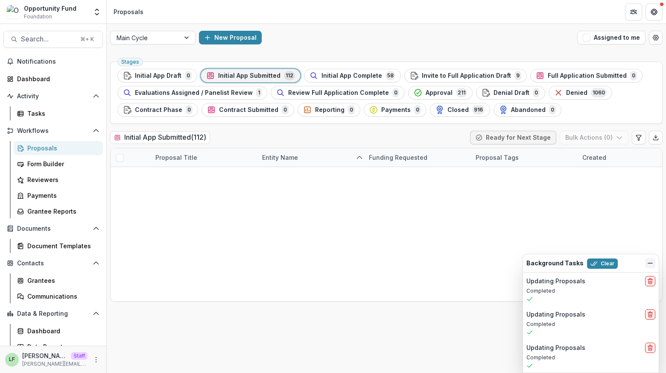
click at [649, 263] on line "Dismiss" at bounding box center [650, 263] width 4 height 0
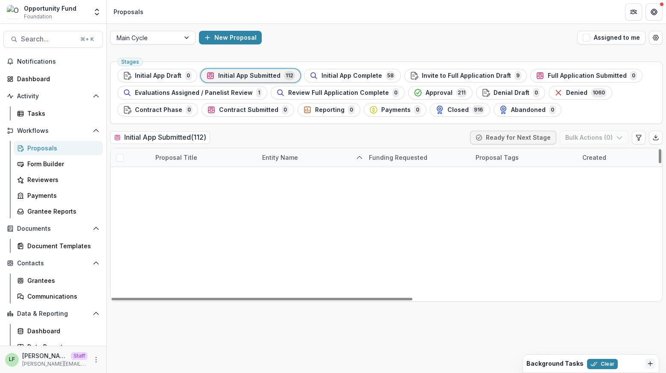
click at [118, 158] on span at bounding box center [120, 158] width 8 height 8
click at [619, 137] on icon "button" at bounding box center [619, 137] width 7 height 7
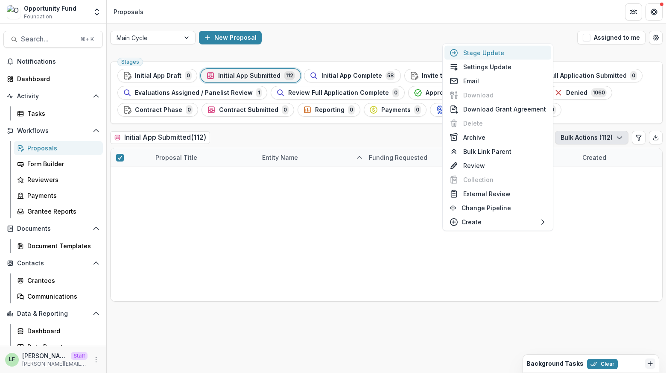
click at [504, 54] on button "Stage Update" at bounding box center [497, 53] width 107 height 14
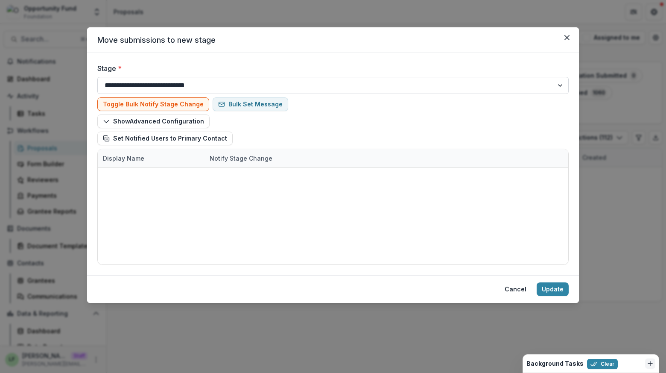
click at [250, 88] on select "**********" at bounding box center [332, 85] width 471 height 17
select select "**********"
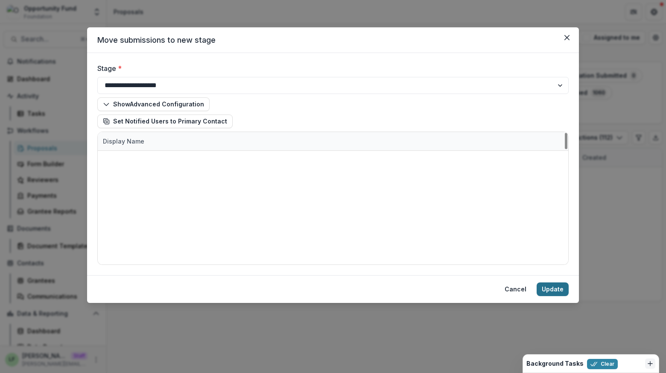
click at [555, 296] on button "Update" at bounding box center [553, 289] width 32 height 14
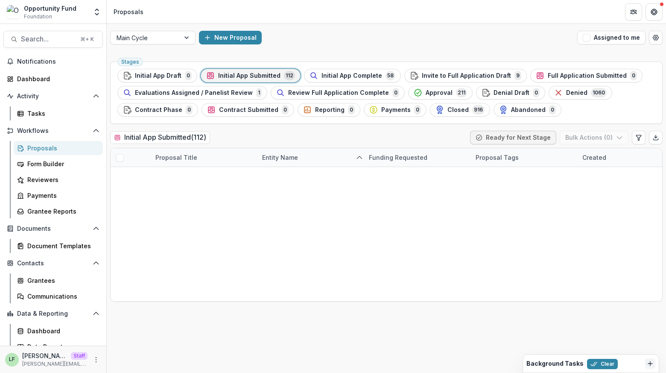
click at [651, 364] on icon "Dismiss" at bounding box center [650, 363] width 7 height 7
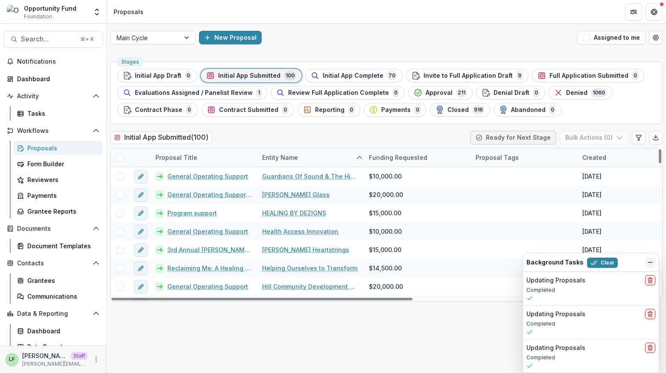
click at [645, 261] on button "Dismiss" at bounding box center [650, 262] width 10 height 10
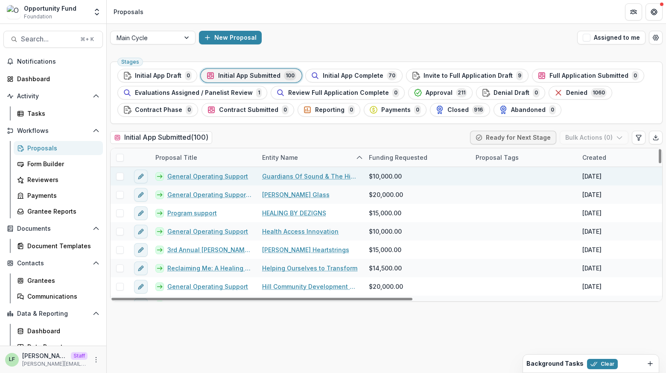
click at [119, 175] on span at bounding box center [120, 176] width 8 height 8
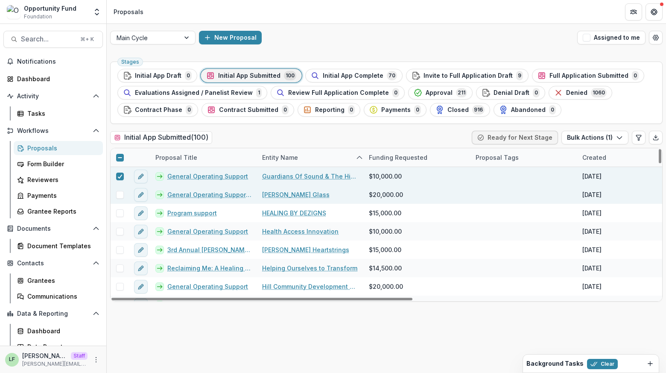
click at [118, 198] on div at bounding box center [120, 194] width 18 height 18
click at [118, 193] on span at bounding box center [120, 195] width 8 height 8
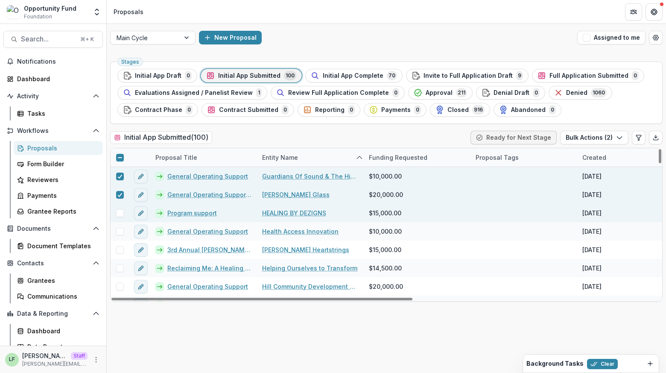
click at [118, 216] on div at bounding box center [120, 213] width 18 height 18
click at [118, 214] on span at bounding box center [120, 213] width 8 height 8
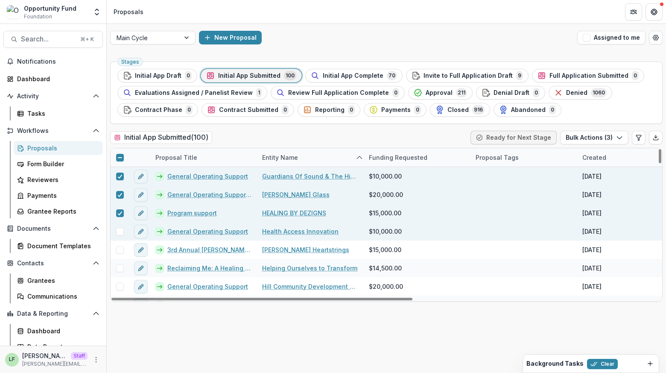
click at [118, 228] on span at bounding box center [120, 232] width 8 height 8
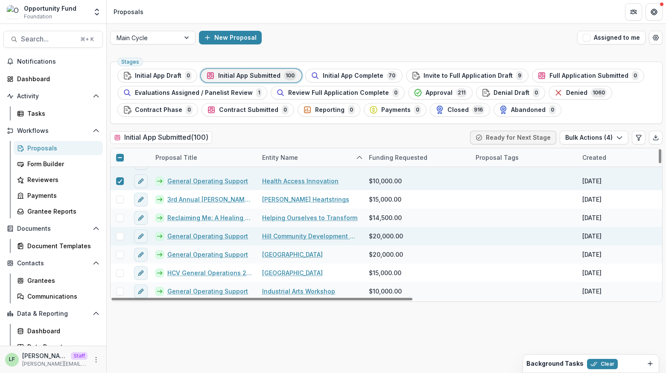
scroll to position [44, 0]
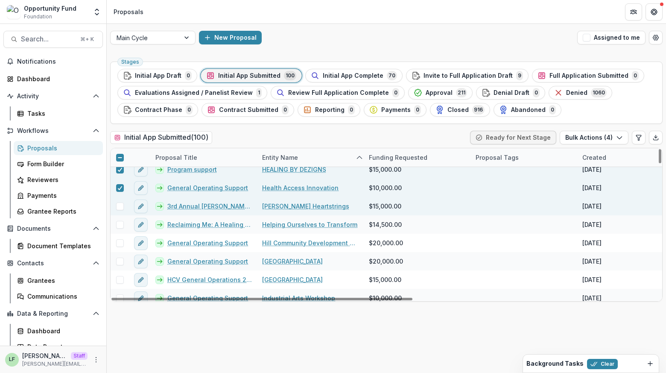
click at [122, 205] on span at bounding box center [120, 206] width 8 height 8
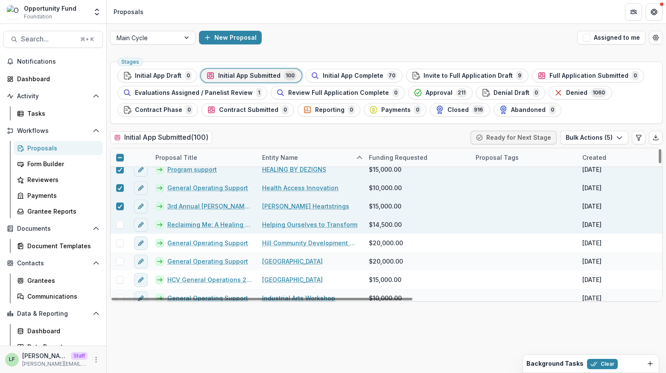
click at [120, 226] on span at bounding box center [120, 225] width 8 height 8
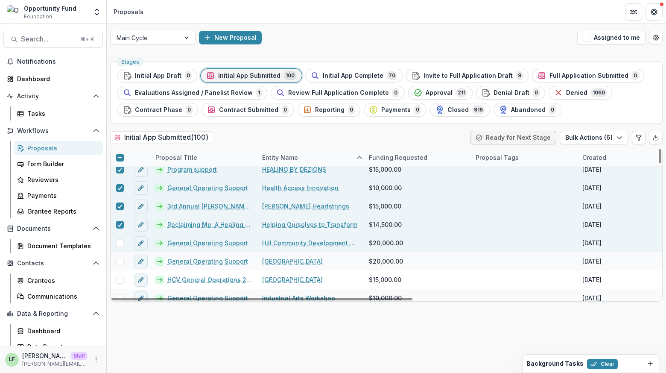
click at [118, 245] on span at bounding box center [120, 243] width 8 height 8
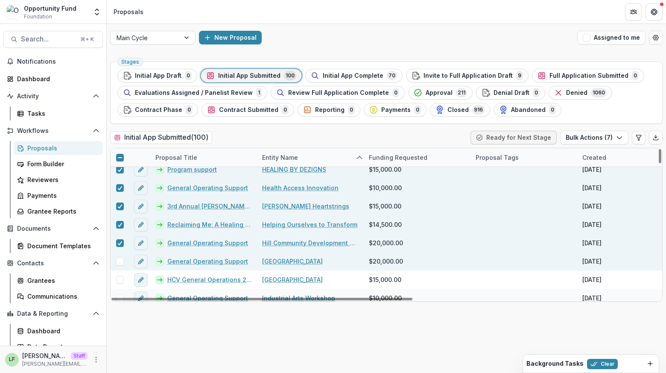
click at [119, 263] on span at bounding box center [120, 261] width 8 height 8
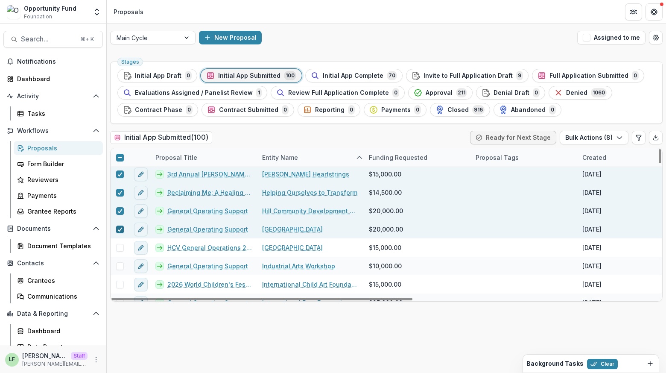
scroll to position [108, 0]
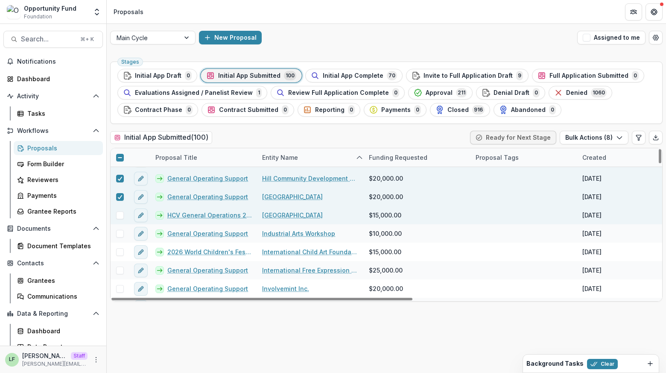
click at [118, 216] on span at bounding box center [120, 215] width 8 height 8
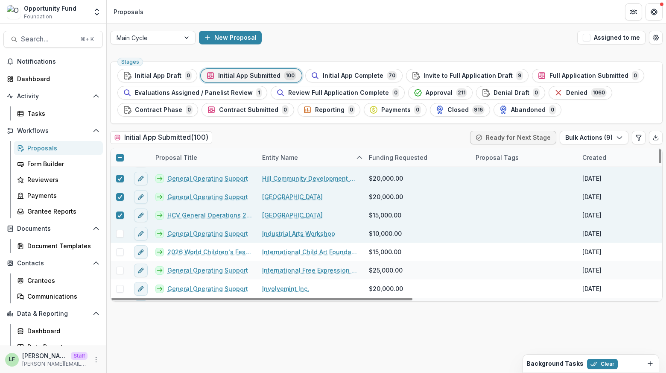
click at [118, 231] on span at bounding box center [120, 234] width 8 height 8
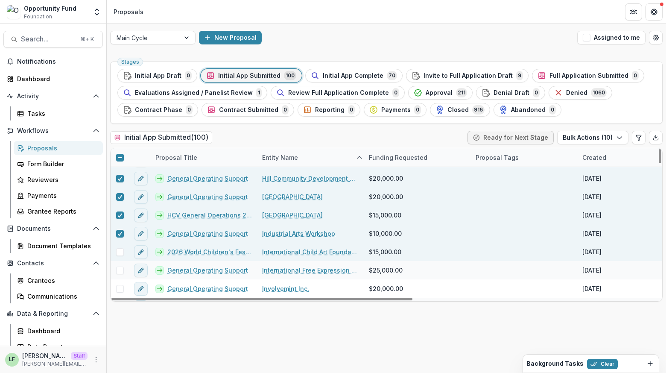
click at [119, 250] on span at bounding box center [120, 252] width 8 height 8
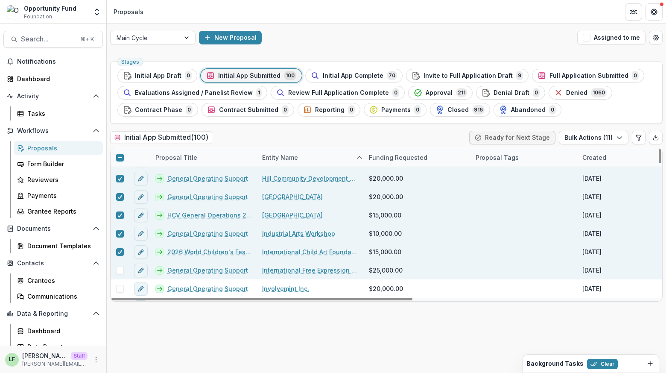
click at [119, 267] on span at bounding box center [120, 270] width 8 height 8
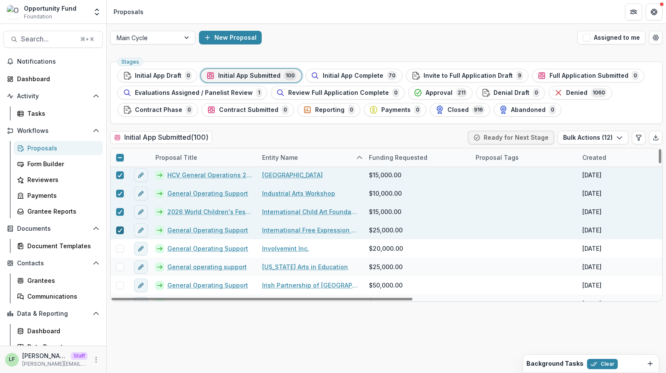
scroll to position [151, 0]
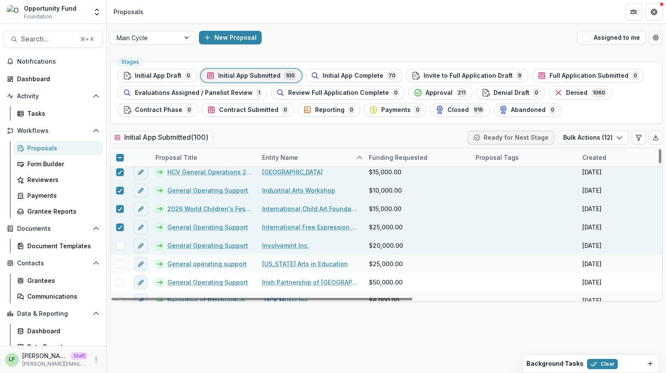
click at [118, 246] on span at bounding box center [120, 246] width 8 height 8
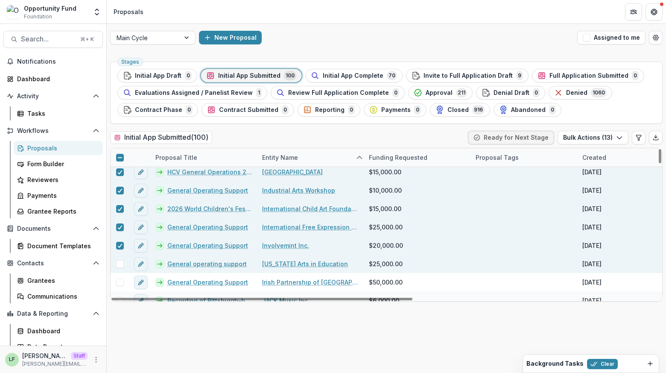
click at [118, 265] on span at bounding box center [120, 264] width 8 height 8
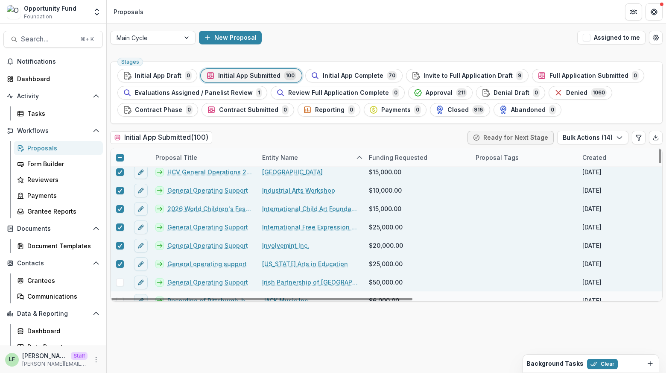
click at [120, 282] on span at bounding box center [120, 282] width 8 height 8
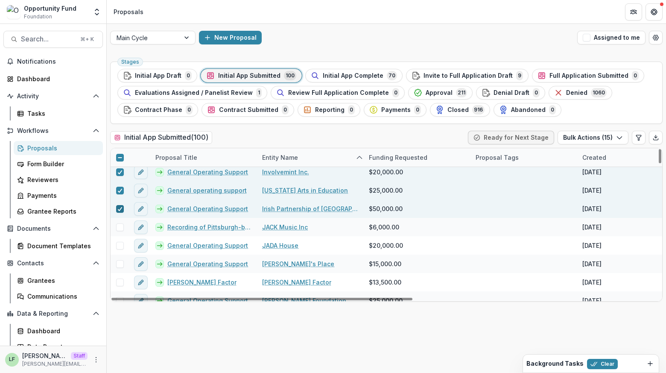
scroll to position [231, 0]
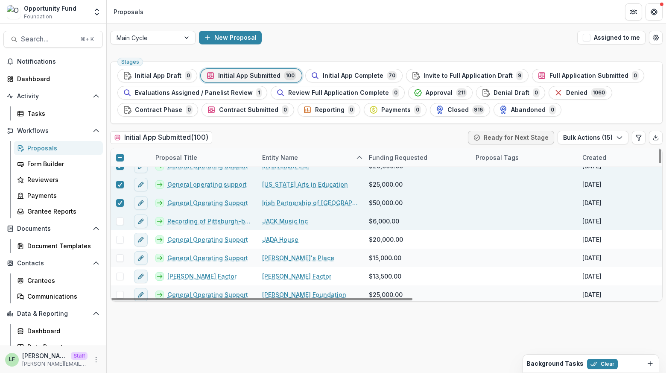
click at [118, 220] on span at bounding box center [120, 221] width 8 height 8
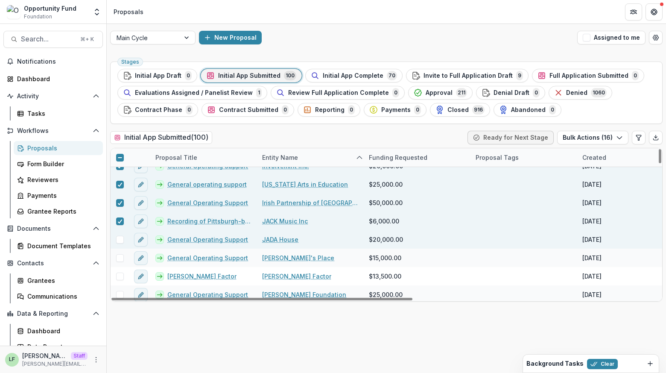
click at [118, 238] on span at bounding box center [120, 240] width 8 height 8
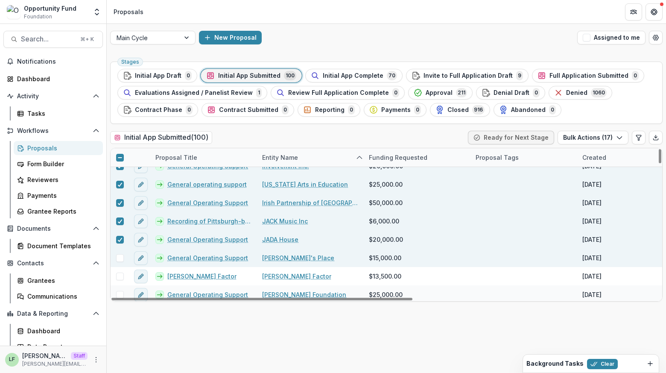
click at [118, 258] on span at bounding box center [120, 258] width 8 height 8
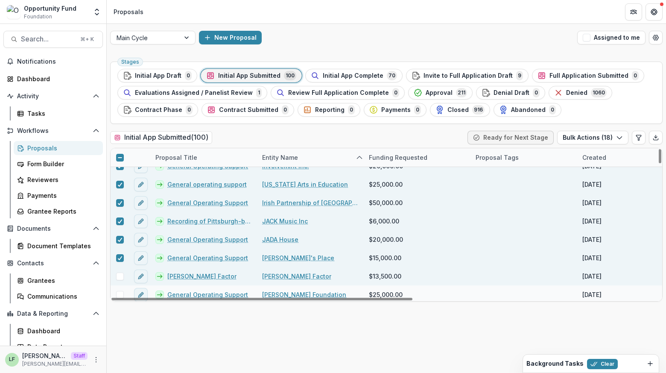
click at [118, 277] on span at bounding box center [120, 276] width 8 height 8
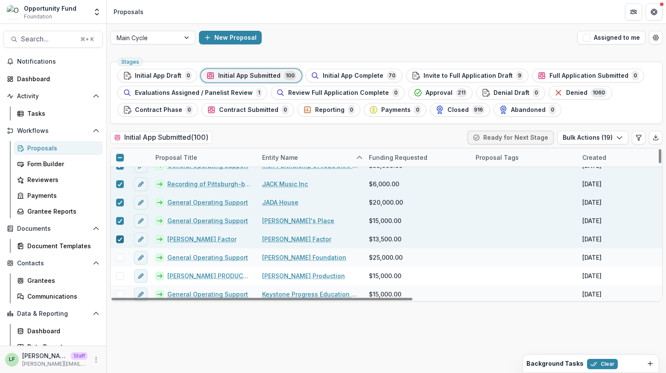
scroll to position [284, 0]
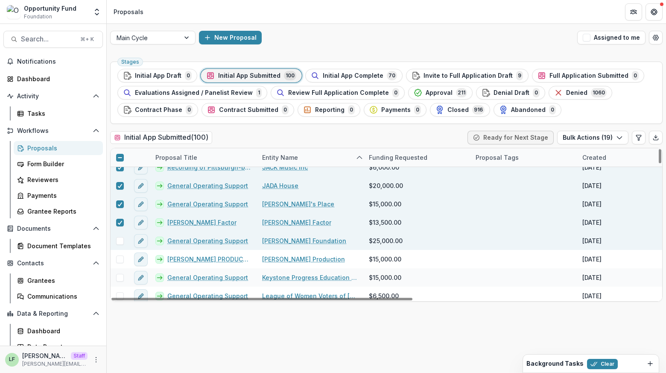
click at [118, 240] on span at bounding box center [120, 241] width 8 height 8
click at [590, 134] on button "Bulk Actions ( 20 )" at bounding box center [592, 138] width 73 height 14
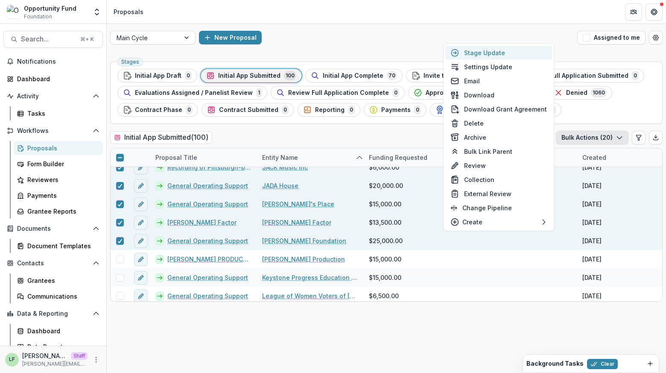
click at [517, 56] on button "Stage Update" at bounding box center [498, 53] width 107 height 14
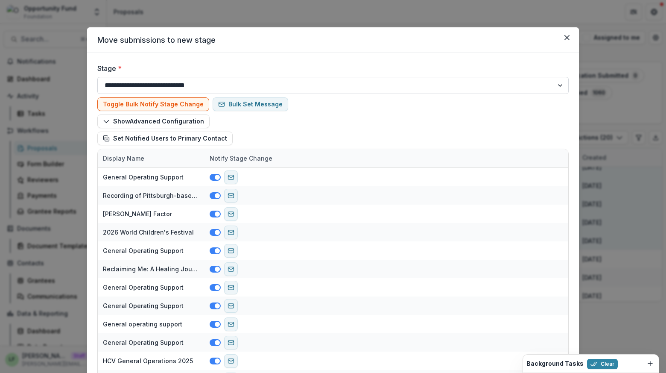
click at [179, 89] on select "**********" at bounding box center [332, 85] width 471 height 17
select select "**********"
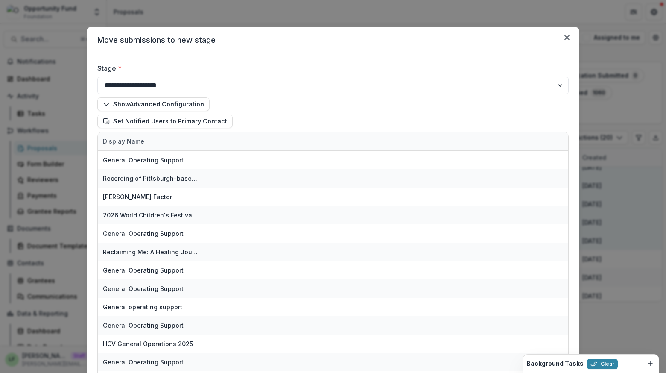
scroll to position [85, 0]
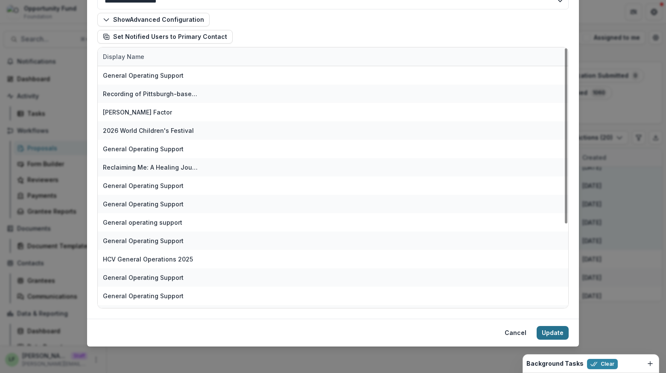
click at [560, 328] on button "Update" at bounding box center [553, 333] width 32 height 14
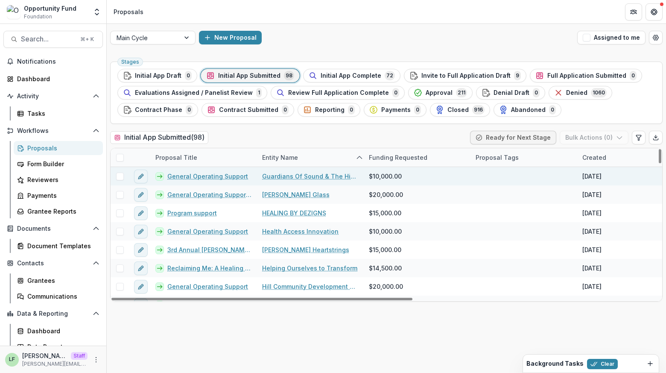
click at [120, 173] on span at bounding box center [120, 176] width 8 height 8
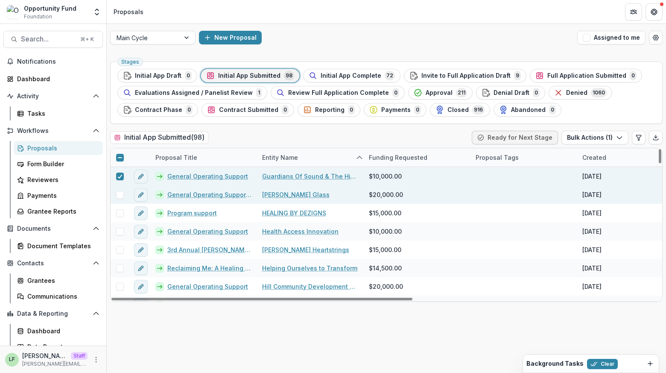
click at [120, 194] on span at bounding box center [120, 195] width 8 height 8
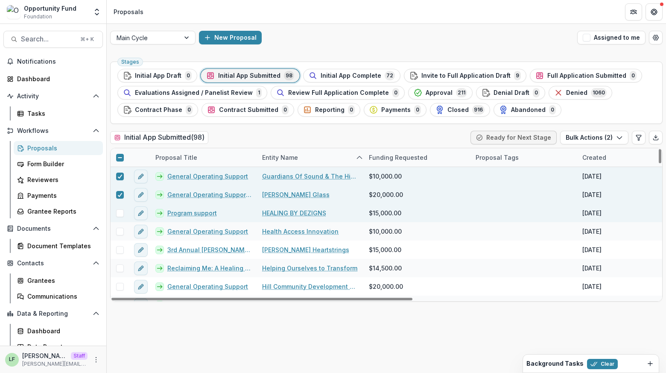
click at [120, 215] on span at bounding box center [120, 213] width 8 height 8
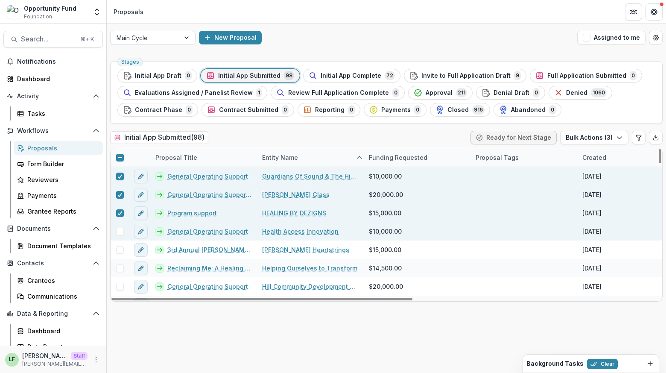
click at [119, 231] on span at bounding box center [120, 232] width 8 height 8
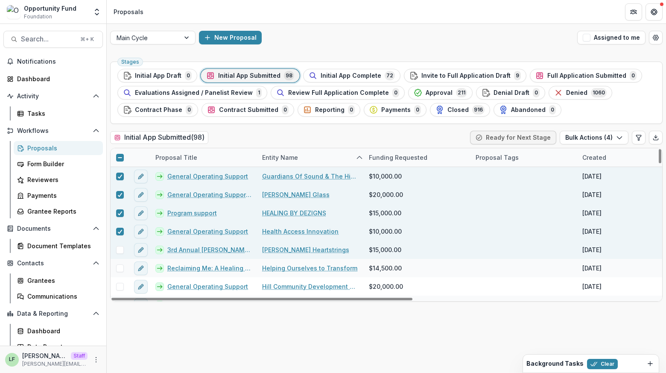
click at [119, 248] on span at bounding box center [120, 250] width 8 height 8
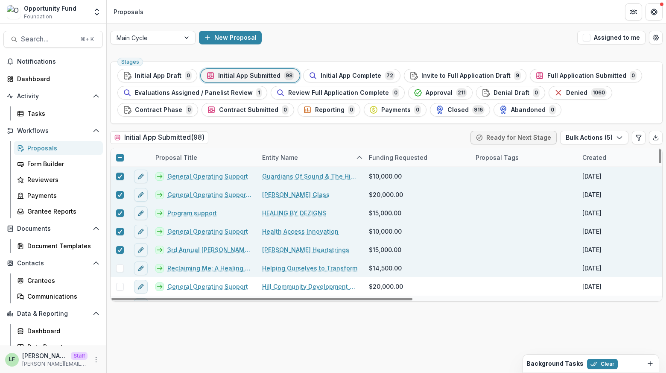
click at [120, 269] on span at bounding box center [120, 268] width 8 height 8
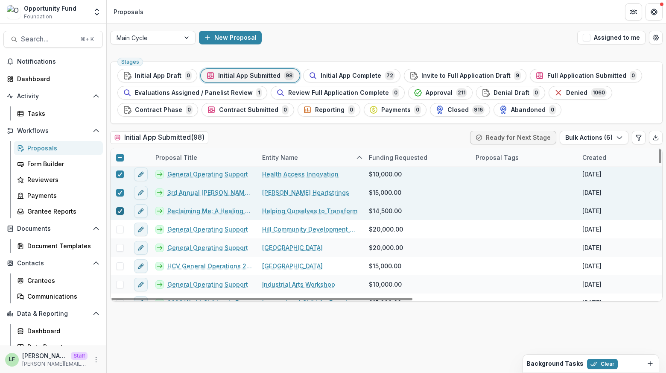
scroll to position [63, 0]
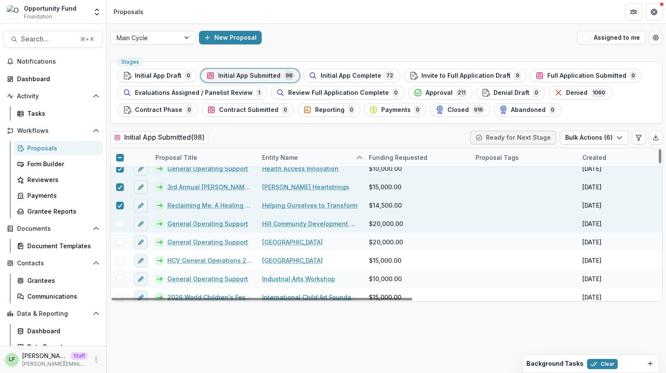
click at [118, 222] on span at bounding box center [120, 224] width 8 height 8
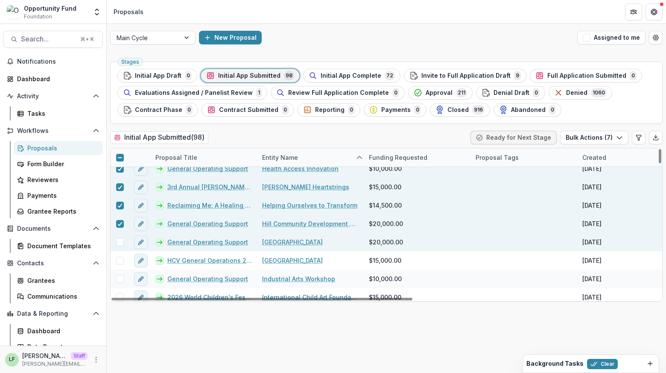
click at [118, 240] on span at bounding box center [120, 242] width 8 height 8
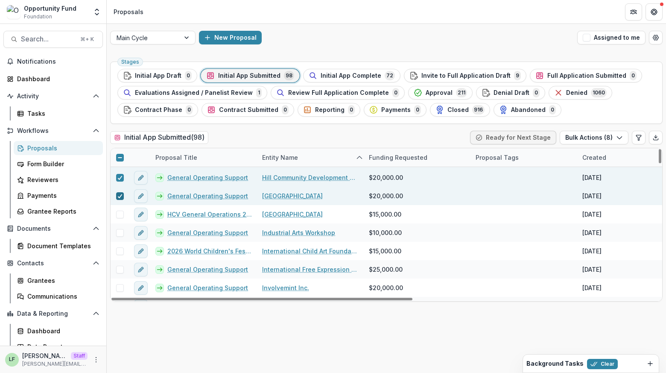
scroll to position [112, 0]
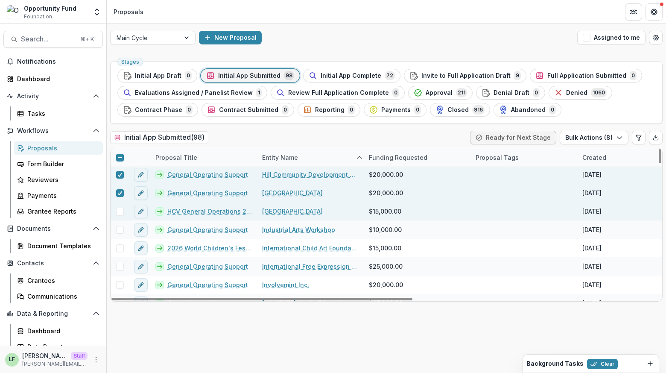
click at [120, 210] on span at bounding box center [120, 211] width 8 height 8
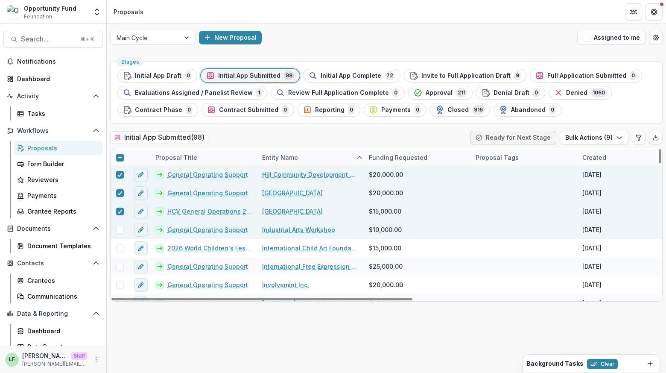
click at [120, 226] on span at bounding box center [120, 230] width 8 height 8
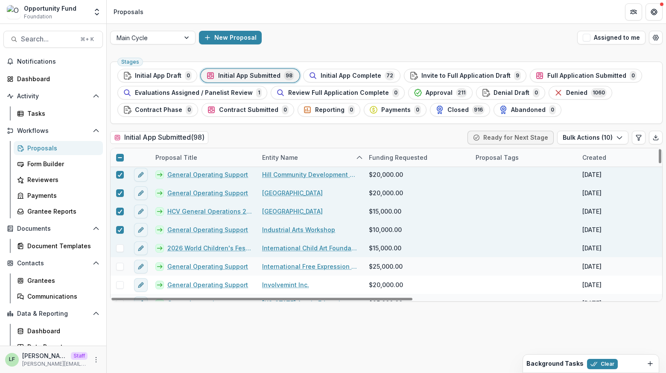
click at [120, 252] on div at bounding box center [120, 248] width 18 height 18
click at [120, 248] on span at bounding box center [120, 248] width 8 height 8
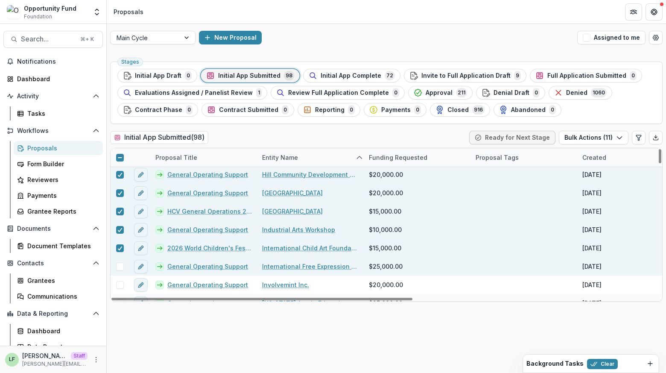
click at [120, 265] on span at bounding box center [120, 267] width 8 height 8
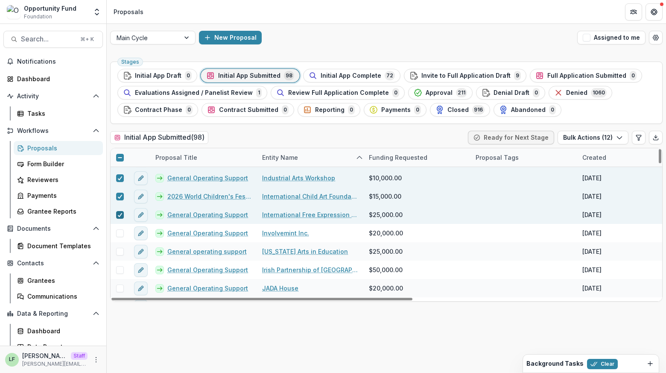
scroll to position [164, 0]
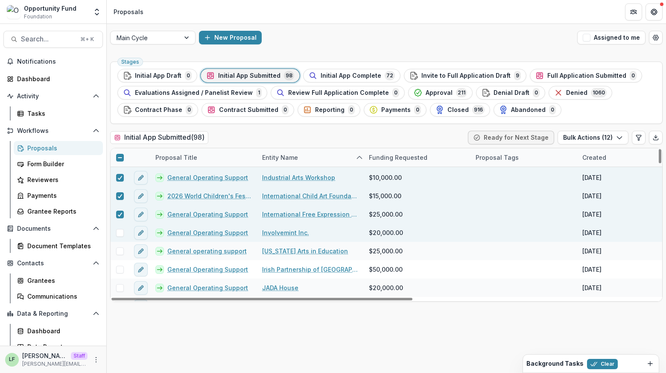
click at [118, 232] on span at bounding box center [120, 233] width 8 height 8
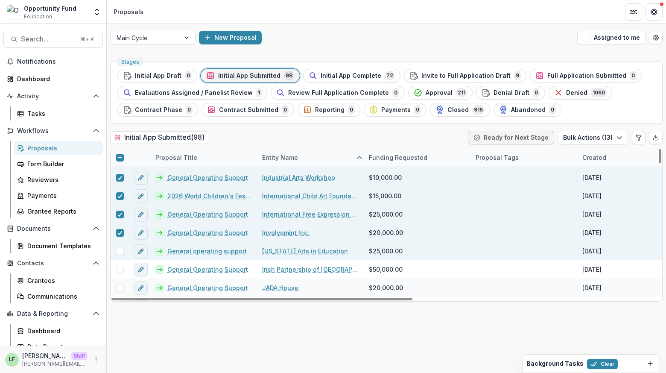
click at [118, 247] on span at bounding box center [120, 251] width 8 height 8
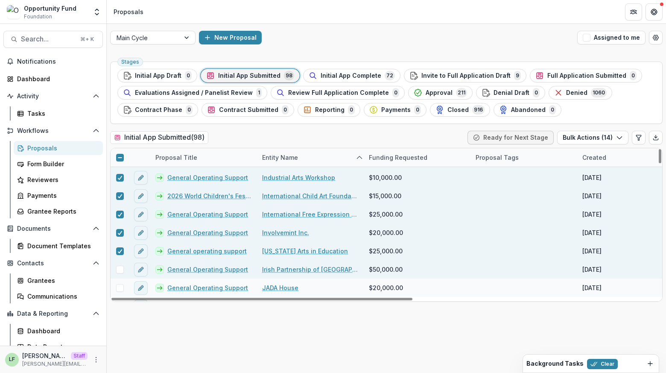
click at [120, 268] on span at bounding box center [120, 270] width 8 height 8
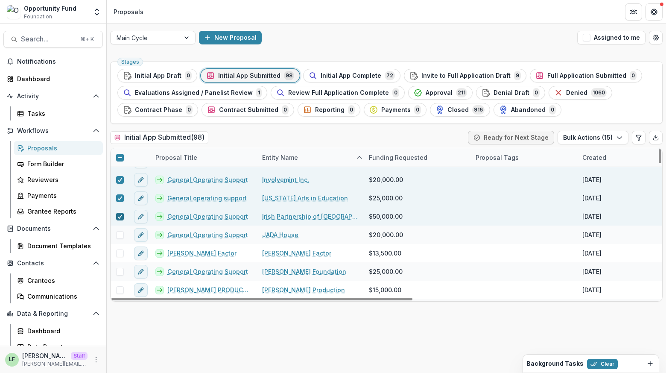
scroll to position [240, 0]
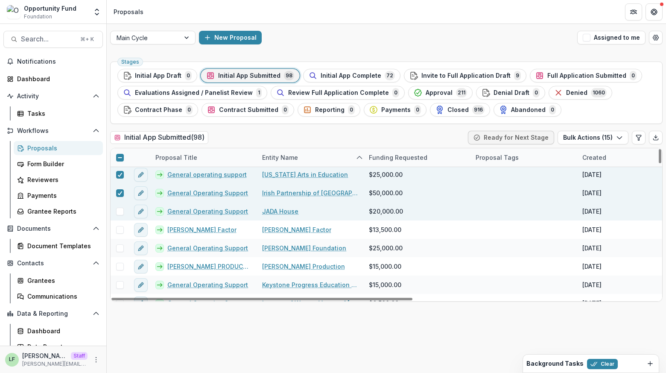
click at [119, 211] on span at bounding box center [120, 211] width 8 height 8
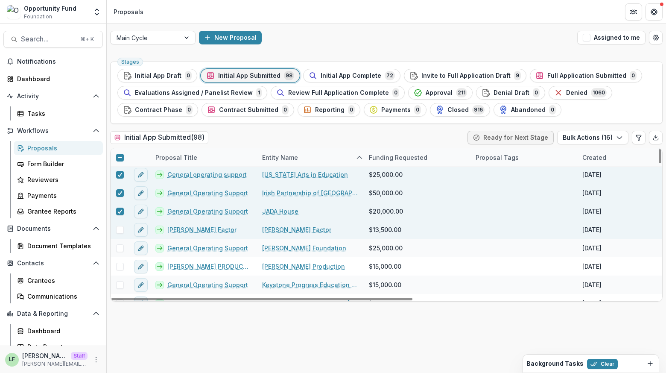
click at [119, 228] on span at bounding box center [120, 230] width 8 height 8
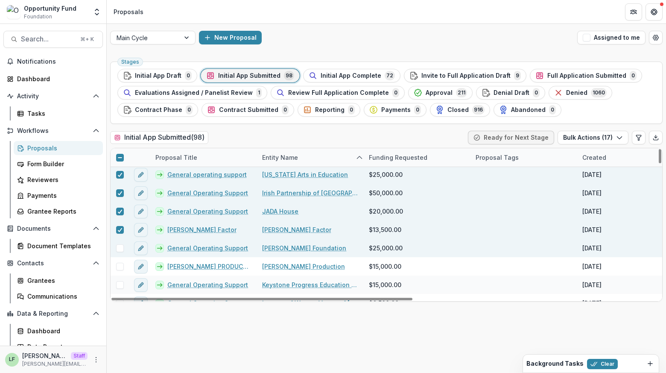
click at [119, 248] on span at bounding box center [120, 248] width 8 height 8
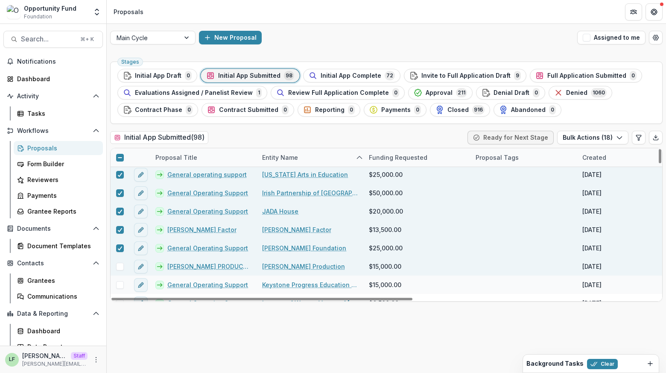
click at [118, 268] on span at bounding box center [120, 267] width 8 height 8
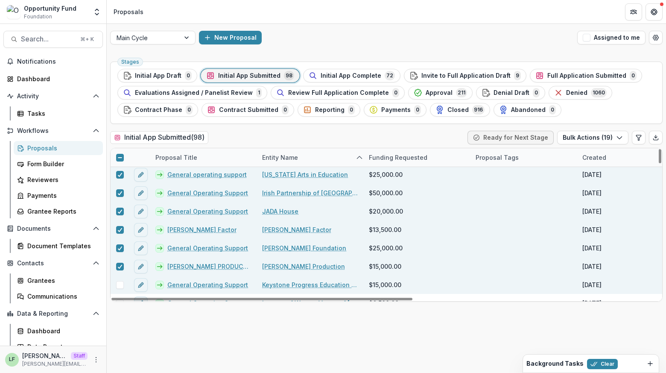
click at [119, 281] on span at bounding box center [120, 285] width 8 height 8
click at [576, 136] on button "Bulk Actions ( 20 )" at bounding box center [592, 138] width 73 height 14
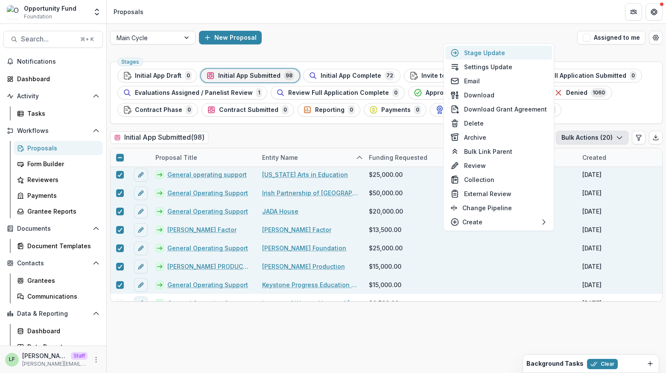
click at [499, 53] on button "Stage Update" at bounding box center [498, 53] width 107 height 14
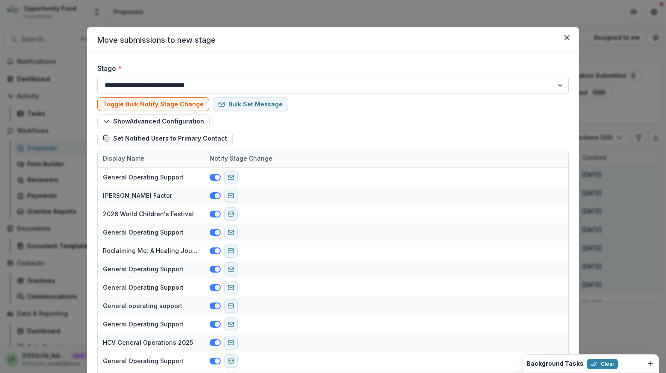
click at [235, 79] on select "**********" at bounding box center [332, 85] width 471 height 17
select select "**********"
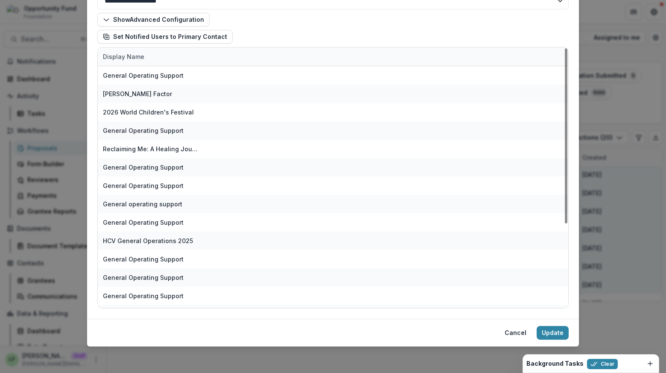
scroll to position [125, 0]
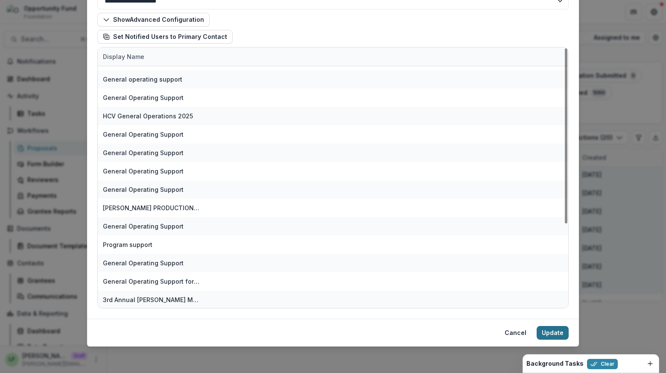
click at [558, 329] on button "Update" at bounding box center [553, 333] width 32 height 14
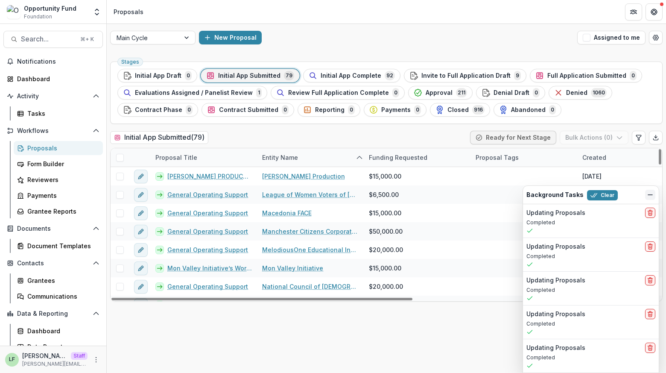
click at [651, 195] on icon "Dismiss" at bounding box center [650, 194] width 7 height 7
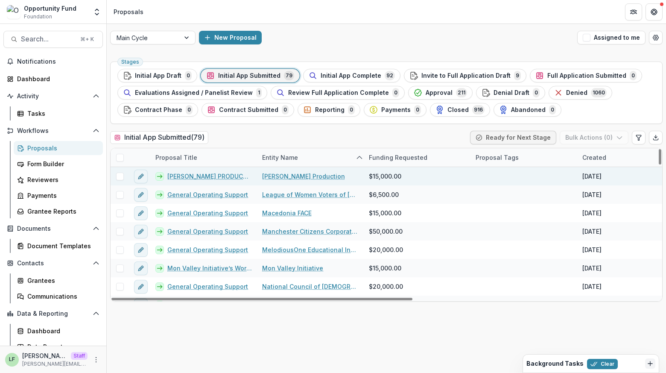
click at [119, 175] on span at bounding box center [120, 176] width 8 height 8
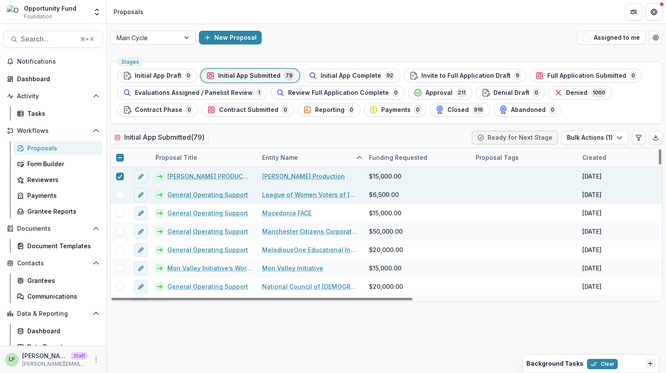
click at [119, 191] on span at bounding box center [120, 195] width 8 height 8
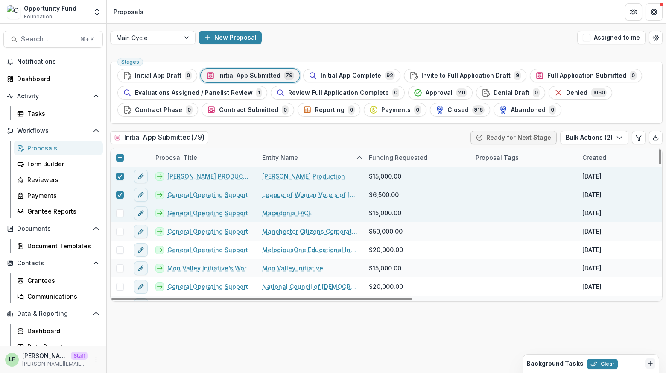
click at [119, 207] on div at bounding box center [120, 213] width 18 height 18
click at [119, 213] on span at bounding box center [120, 213] width 8 height 8
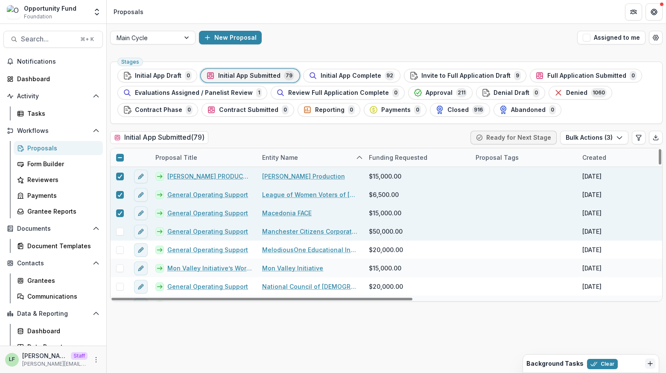
click at [120, 231] on span at bounding box center [120, 232] width 8 height 8
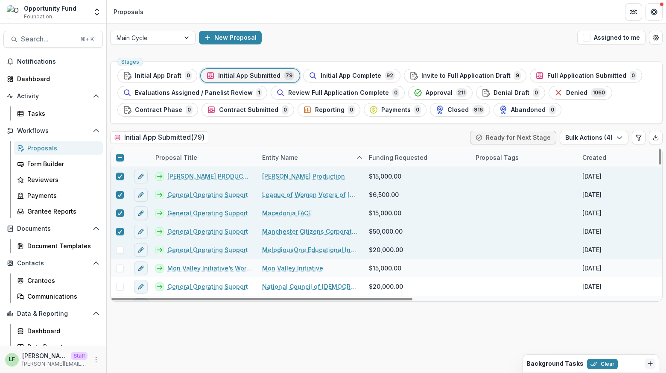
click at [119, 249] on span at bounding box center [120, 250] width 8 height 8
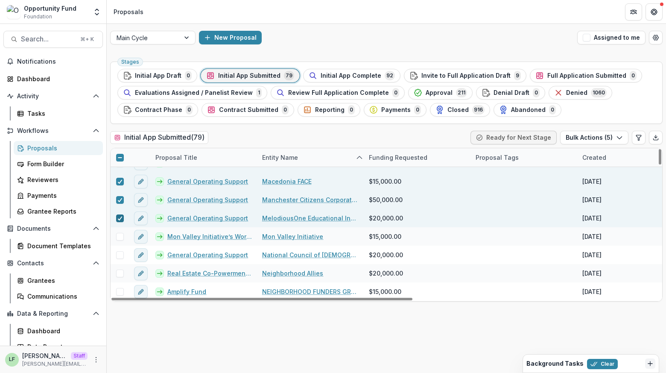
scroll to position [45, 0]
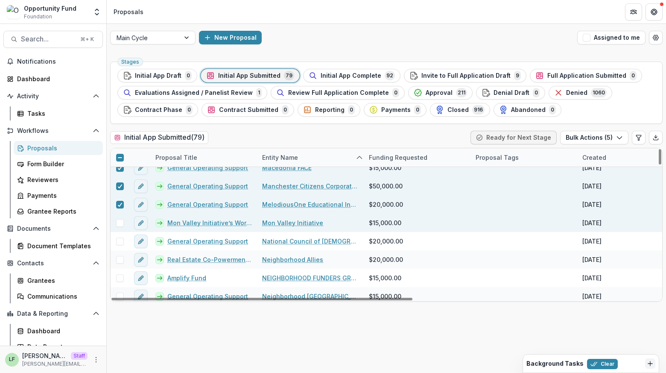
click at [119, 219] on span at bounding box center [120, 223] width 8 height 8
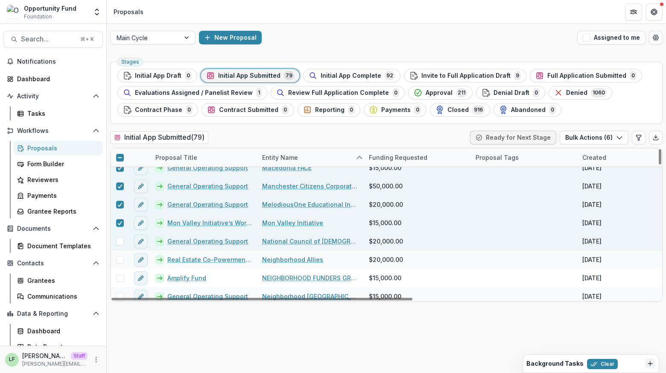
click at [119, 240] on span at bounding box center [120, 241] width 8 height 8
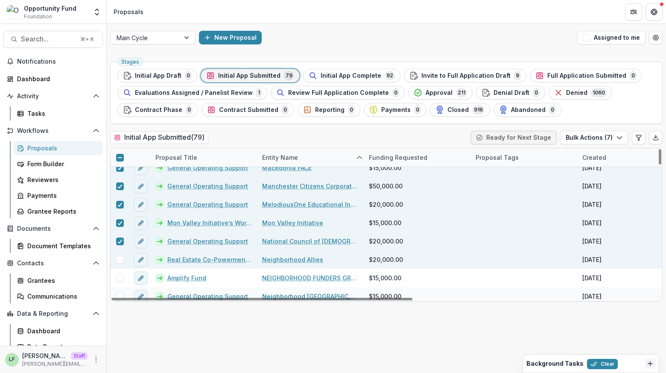
click at [119, 258] on span at bounding box center [120, 260] width 8 height 8
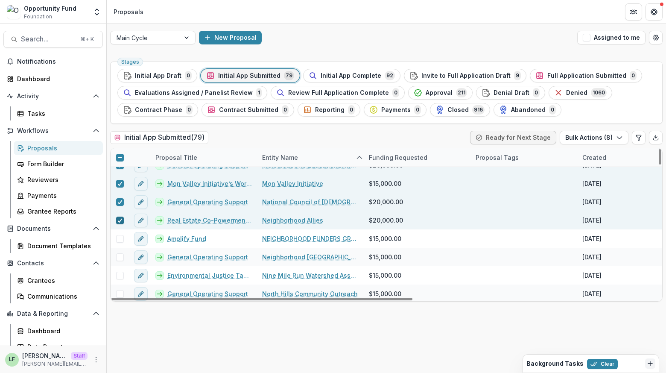
scroll to position [104, 0]
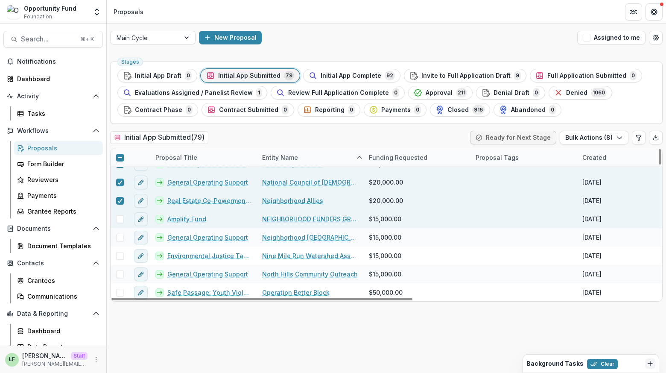
click at [117, 219] on span at bounding box center [120, 219] width 8 height 8
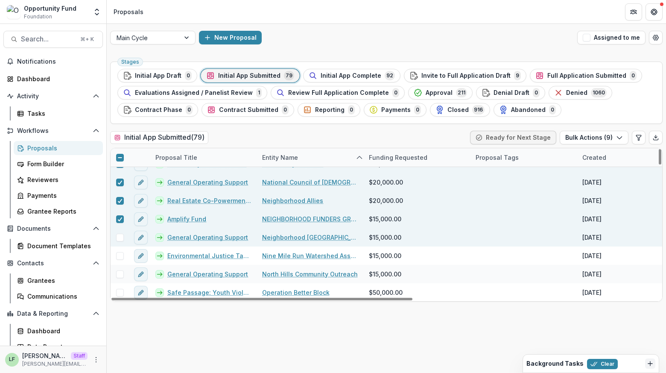
click at [117, 234] on span at bounding box center [120, 238] width 8 height 8
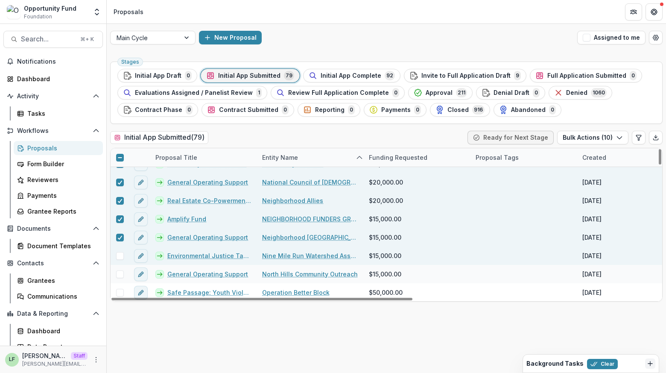
click at [120, 257] on span at bounding box center [120, 256] width 8 height 8
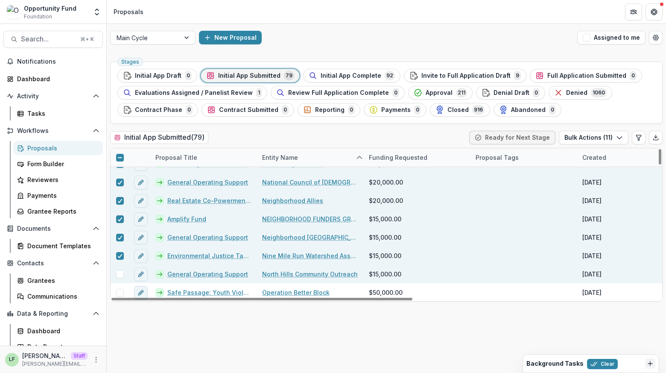
click at [120, 273] on span at bounding box center [120, 274] width 8 height 8
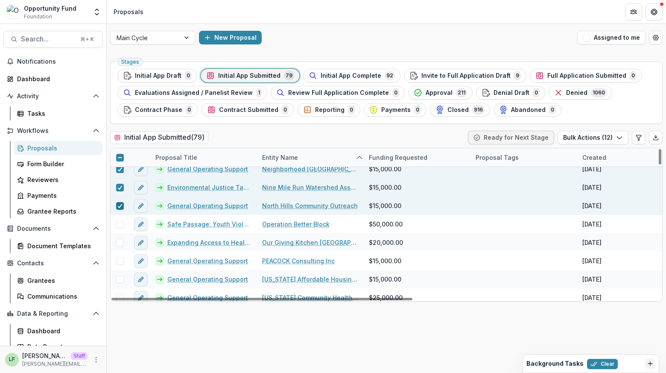
scroll to position [198, 0]
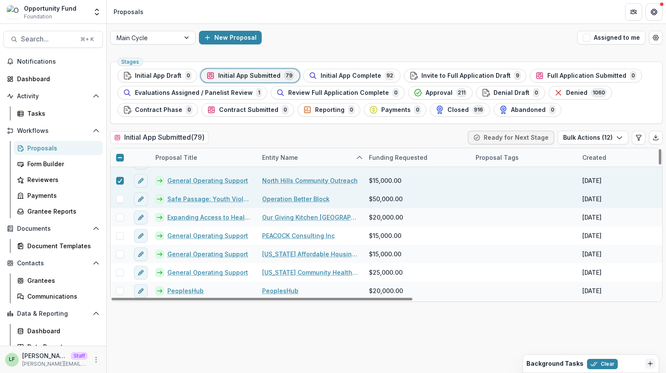
click at [119, 199] on span at bounding box center [120, 199] width 8 height 8
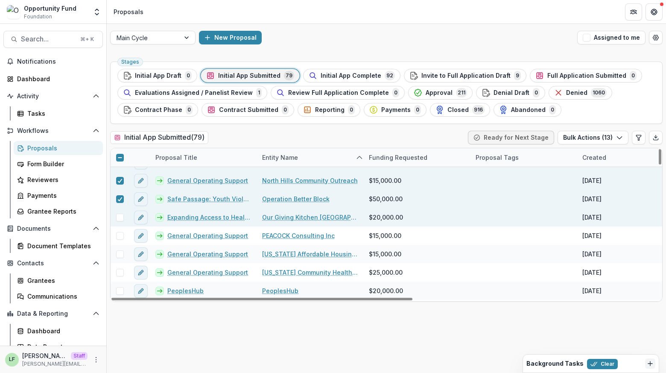
click at [119, 214] on span at bounding box center [120, 217] width 8 height 8
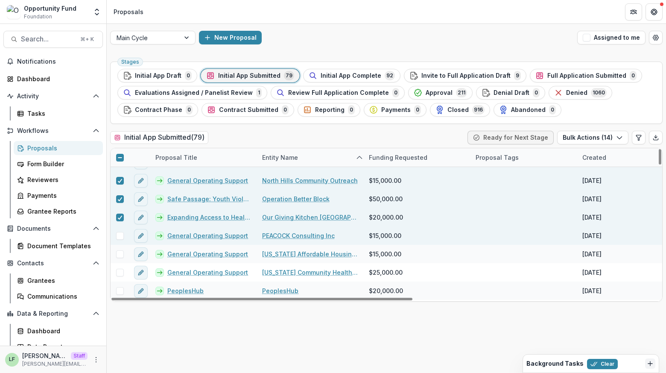
click at [119, 233] on span at bounding box center [120, 236] width 8 height 8
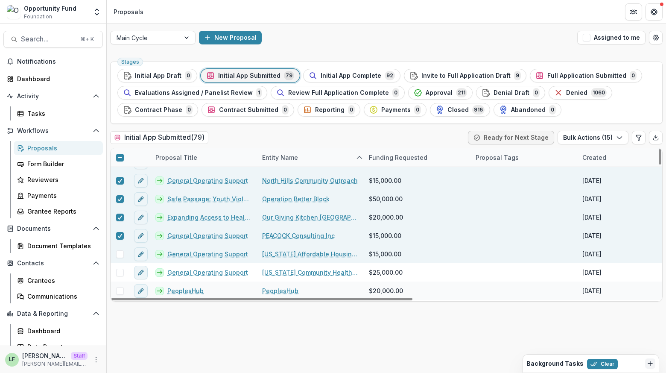
click at [119, 252] on span at bounding box center [120, 254] width 8 height 8
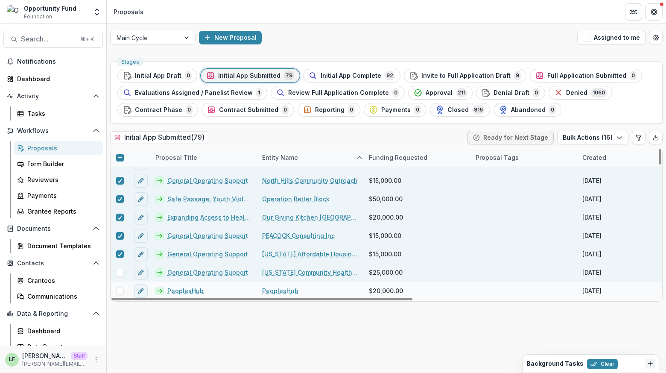
click at [119, 272] on span at bounding box center [120, 273] width 8 height 8
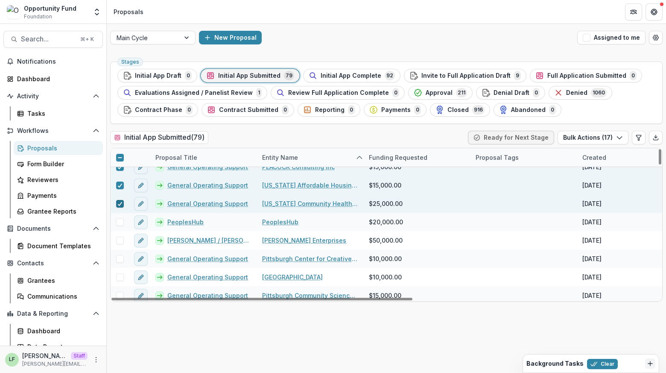
scroll to position [278, 0]
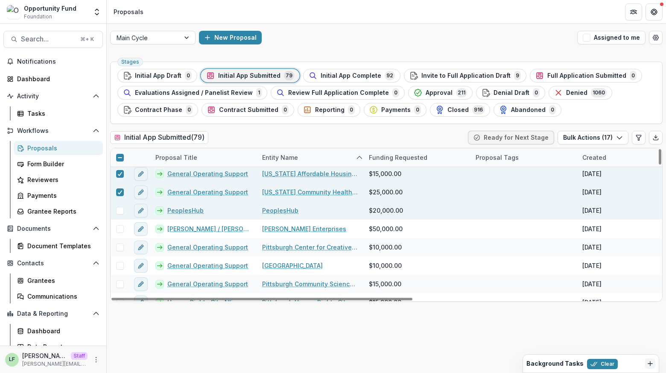
click at [118, 212] on span at bounding box center [120, 211] width 8 height 8
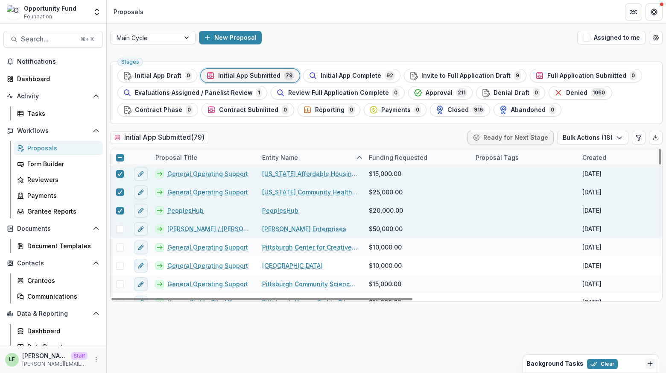
click at [118, 227] on span at bounding box center [120, 229] width 8 height 8
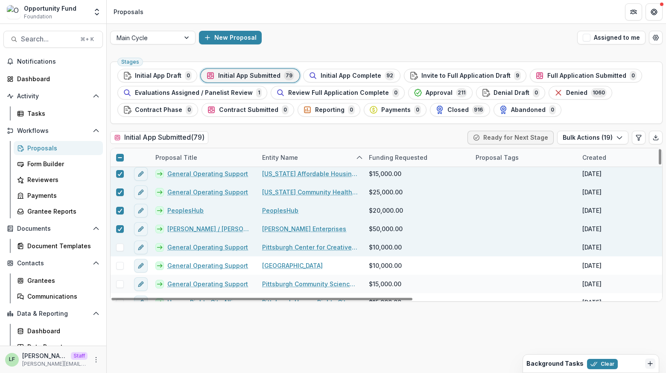
click at [121, 248] on span at bounding box center [120, 247] width 8 height 8
click at [611, 134] on button "Bulk Actions ( 20 )" at bounding box center [592, 138] width 73 height 14
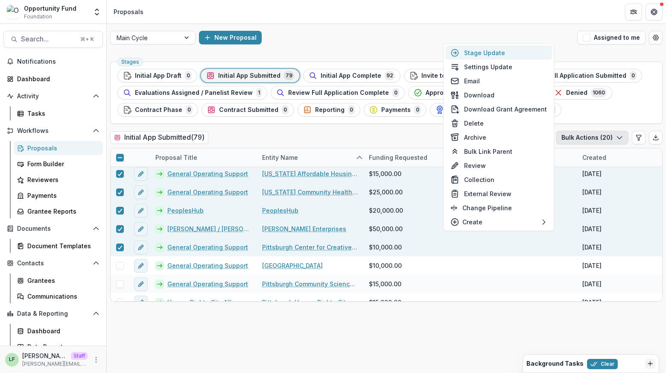
click at [488, 56] on button "Stage Update" at bounding box center [498, 53] width 107 height 14
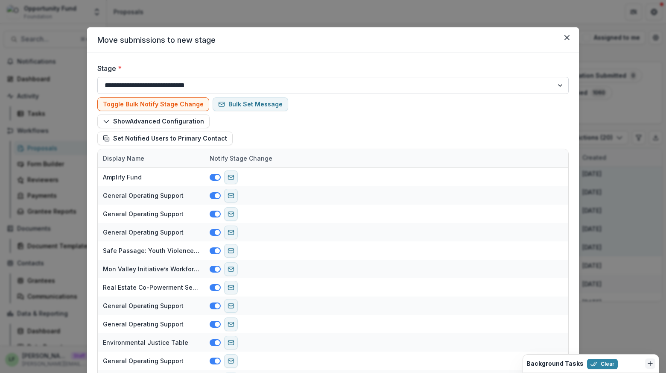
click at [216, 81] on select "**********" at bounding box center [332, 85] width 471 height 17
select select "**********"
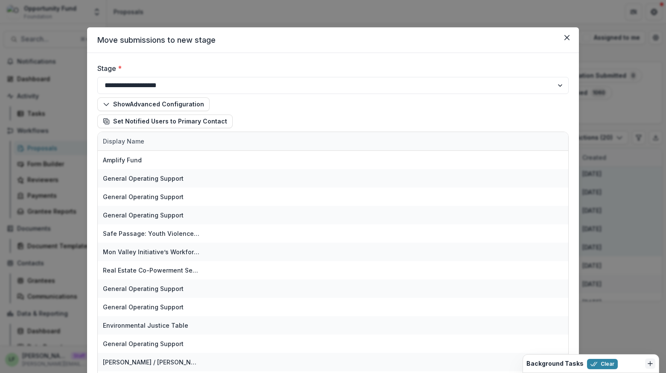
scroll to position [85, 0]
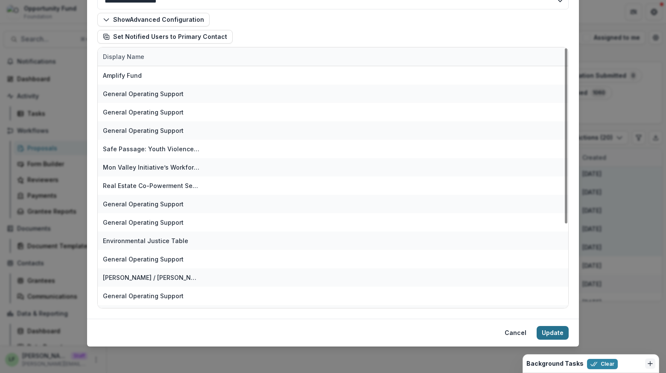
click at [552, 331] on button "Update" at bounding box center [553, 333] width 32 height 14
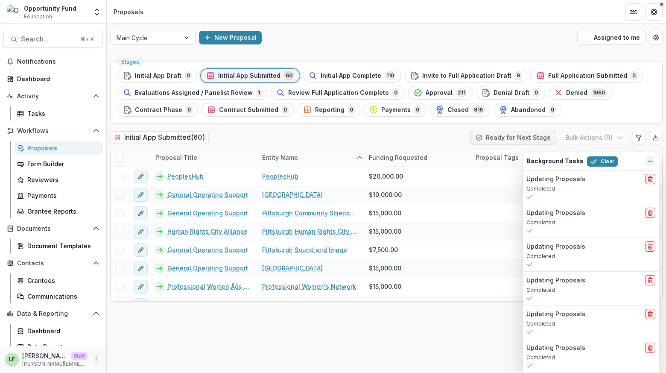
click at [650, 160] on icon "Dismiss" at bounding box center [650, 161] width 7 height 7
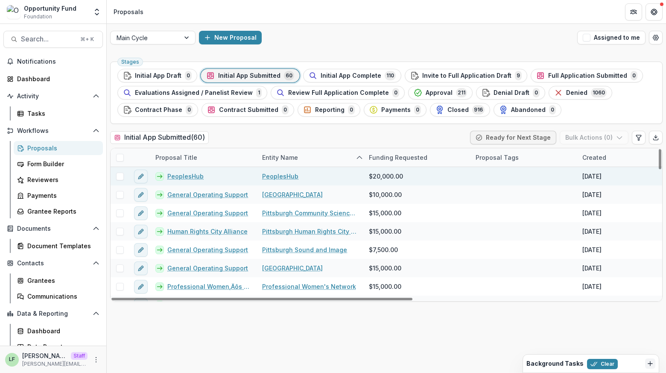
click at [120, 175] on span at bounding box center [120, 176] width 8 height 8
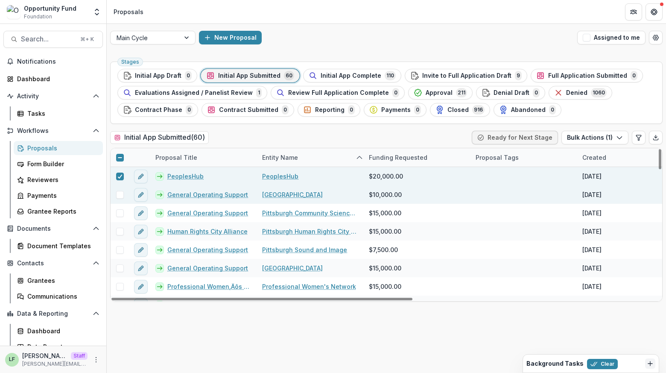
click at [120, 196] on span at bounding box center [120, 195] width 8 height 8
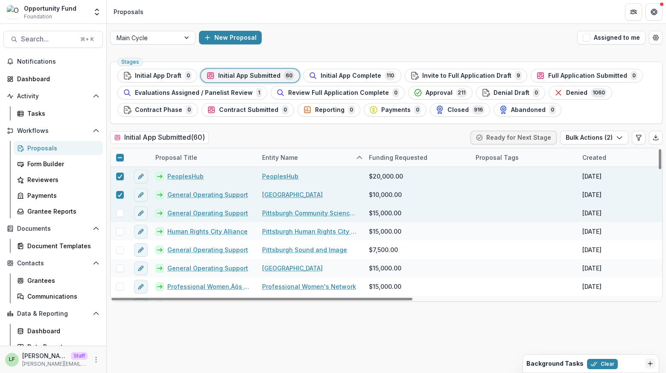
click at [120, 209] on span at bounding box center [120, 213] width 8 height 8
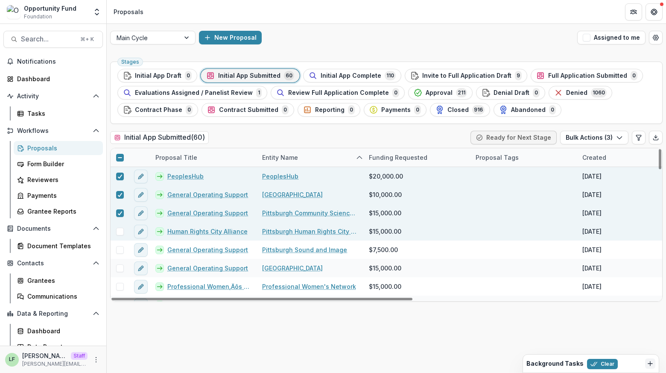
click at [120, 228] on span at bounding box center [120, 232] width 8 height 8
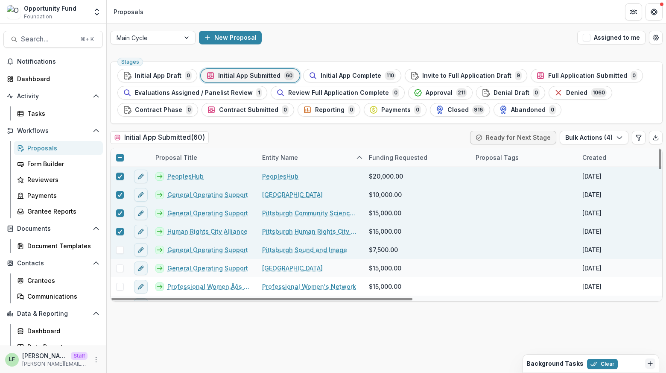
click at [120, 248] on span at bounding box center [120, 250] width 8 height 8
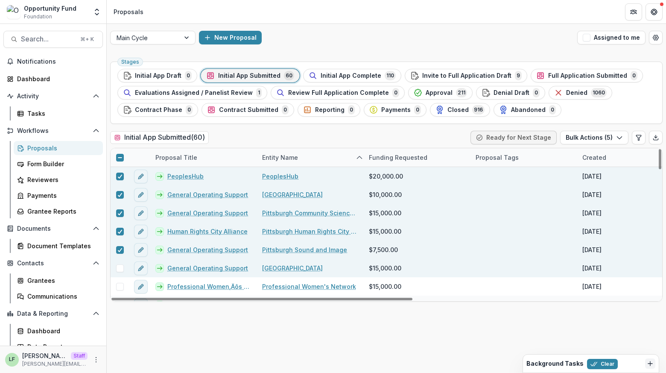
click at [120, 270] on span at bounding box center [120, 268] width 8 height 8
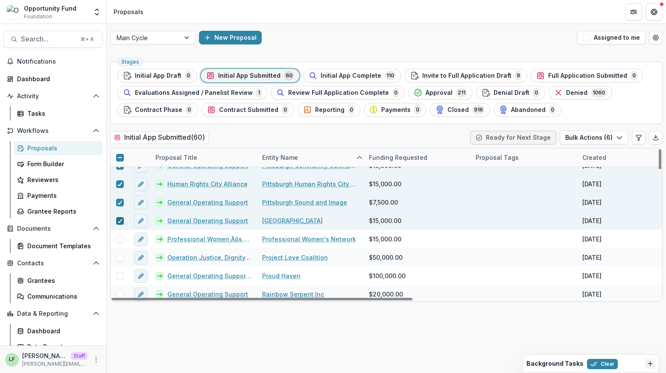
scroll to position [67, 0]
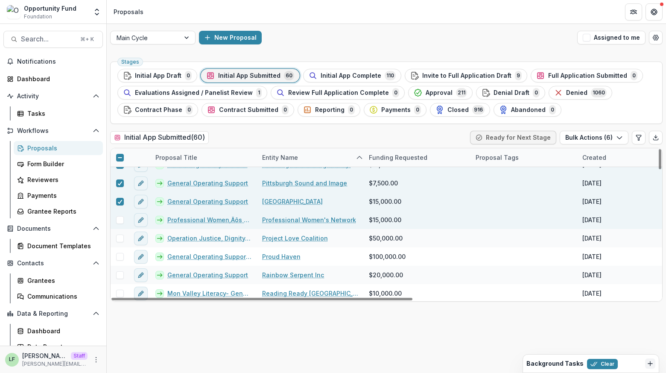
click at [118, 220] on span at bounding box center [120, 220] width 8 height 8
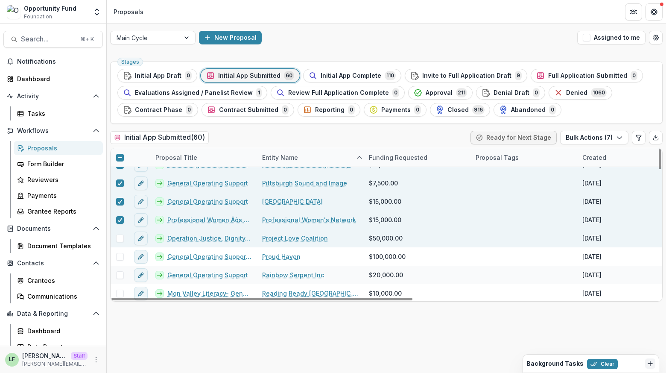
click at [118, 241] on div at bounding box center [120, 238] width 18 height 18
click at [118, 240] on span at bounding box center [120, 238] width 8 height 8
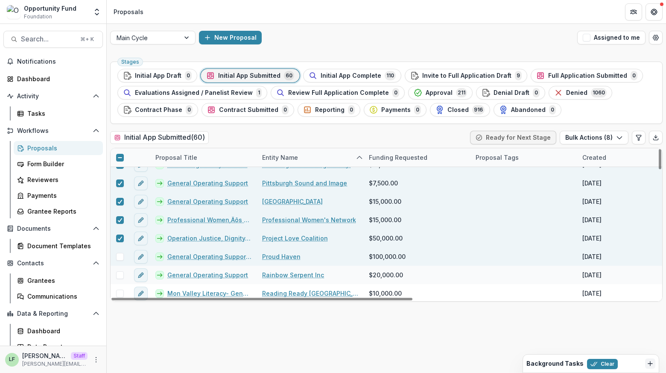
click at [118, 254] on span at bounding box center [120, 257] width 8 height 8
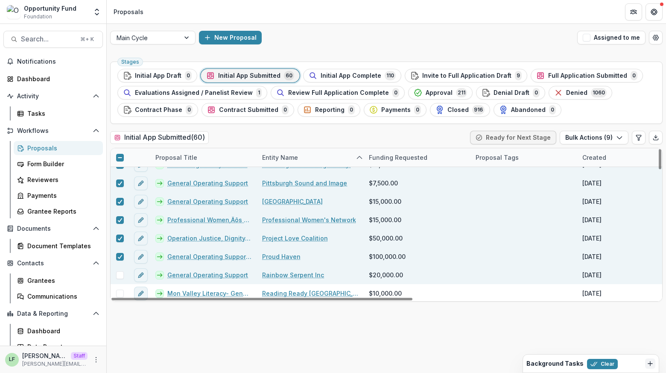
click at [118, 271] on span at bounding box center [120, 275] width 8 height 8
click at [615, 136] on button "Bulk Actions ( 10 )" at bounding box center [592, 138] width 71 height 14
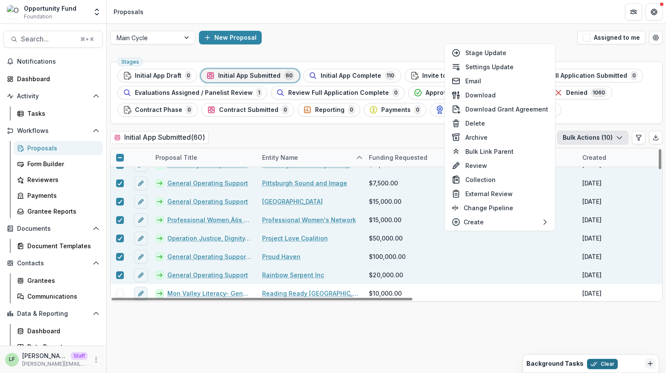
click at [601, 362] on button "Clear" at bounding box center [602, 364] width 31 height 10
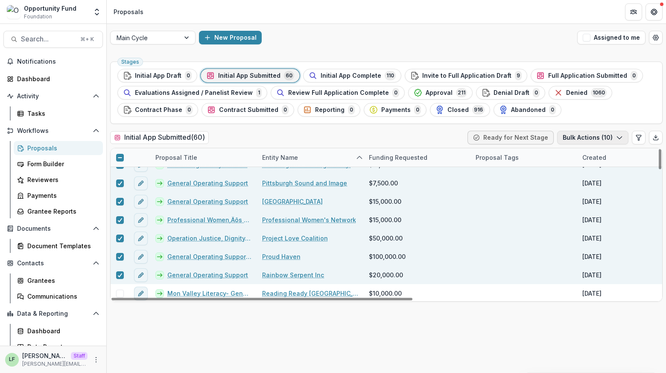
click at [596, 136] on button "Bulk Actions ( 10 )" at bounding box center [592, 138] width 71 height 14
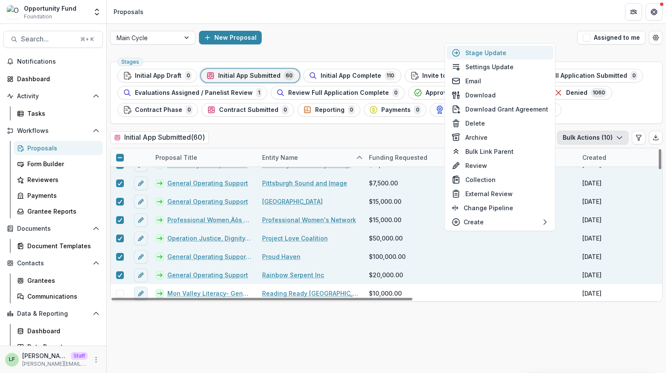
click at [527, 56] on button "Stage Update" at bounding box center [500, 53] width 107 height 14
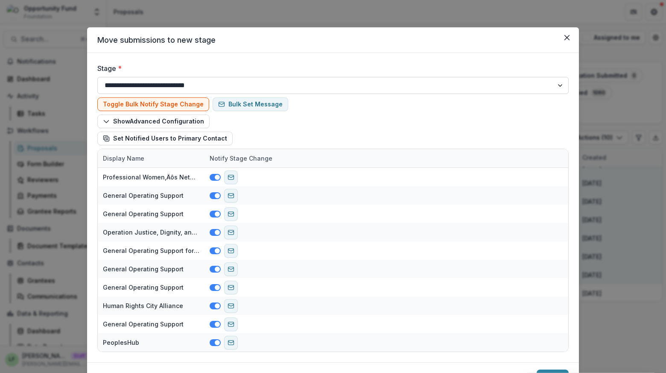
click at [159, 88] on select "**********" at bounding box center [332, 85] width 471 height 17
select select "**********"
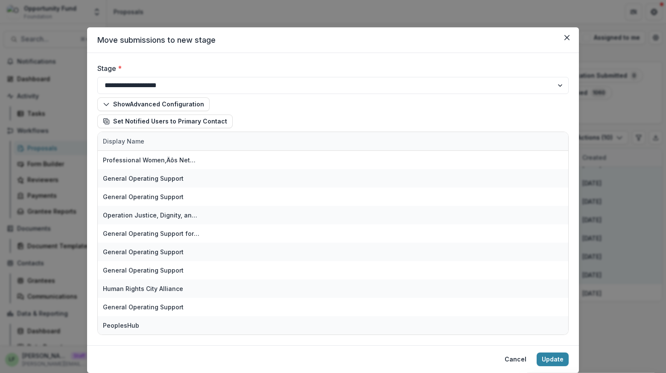
scroll to position [26, 0]
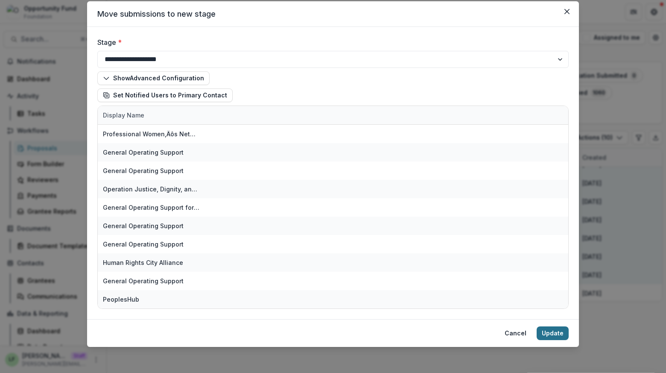
click at [549, 332] on button "Update" at bounding box center [553, 333] width 32 height 14
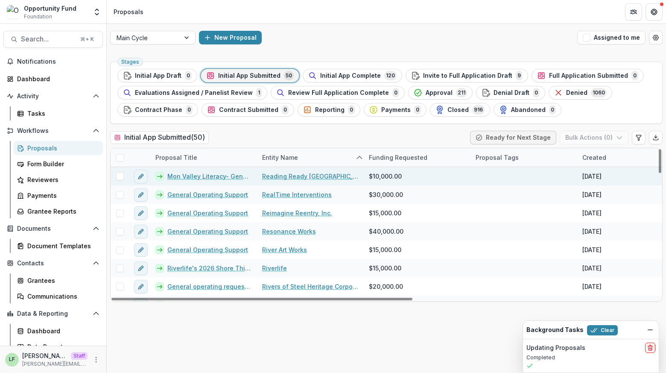
click at [121, 176] on span at bounding box center [120, 176] width 8 height 8
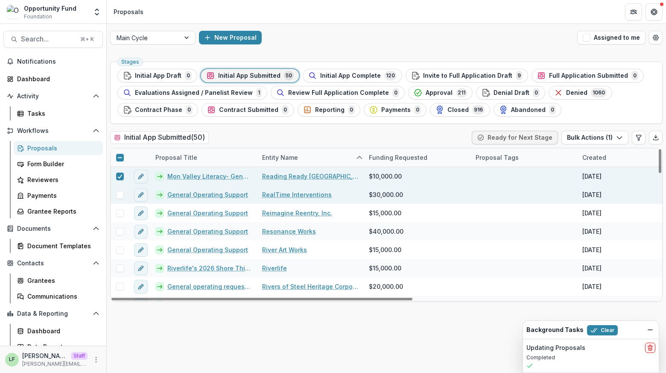
click at [121, 195] on span at bounding box center [120, 195] width 8 height 8
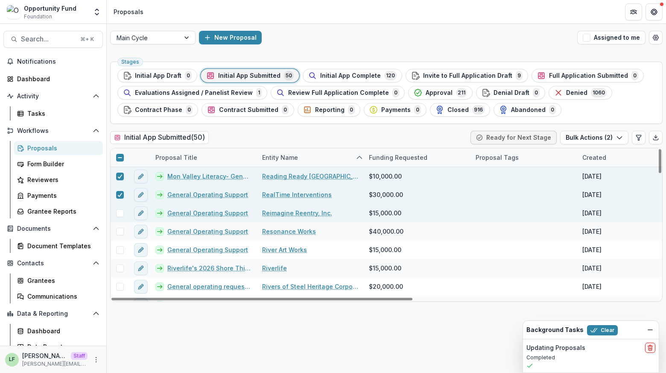
click at [121, 215] on span at bounding box center [120, 213] width 8 height 8
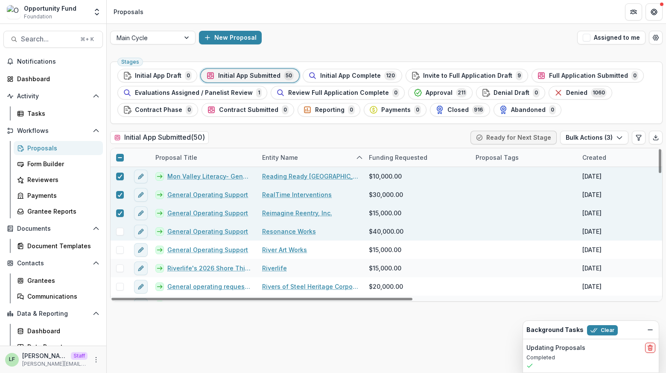
click at [120, 233] on span at bounding box center [120, 232] width 8 height 8
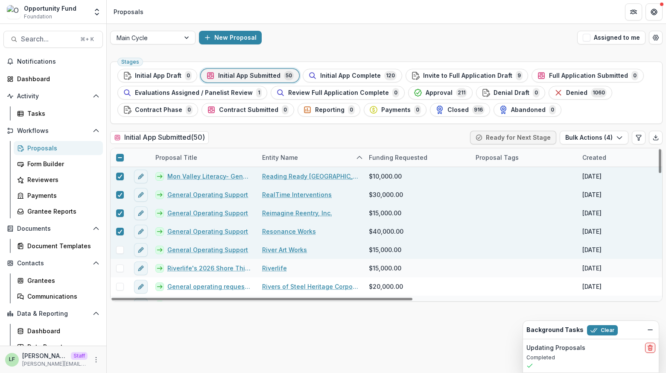
click at [120, 247] on span at bounding box center [120, 250] width 8 height 8
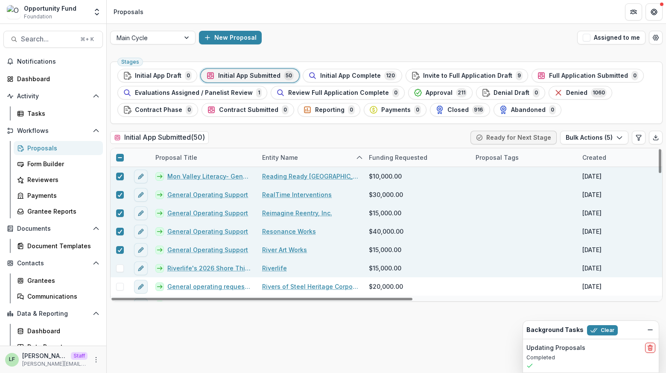
click at [120, 266] on span at bounding box center [120, 268] width 8 height 8
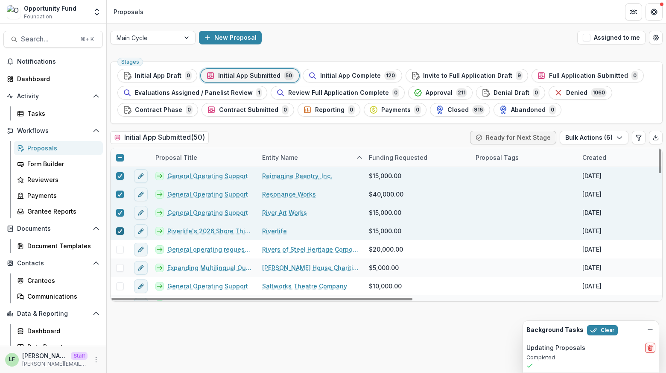
scroll to position [47, 0]
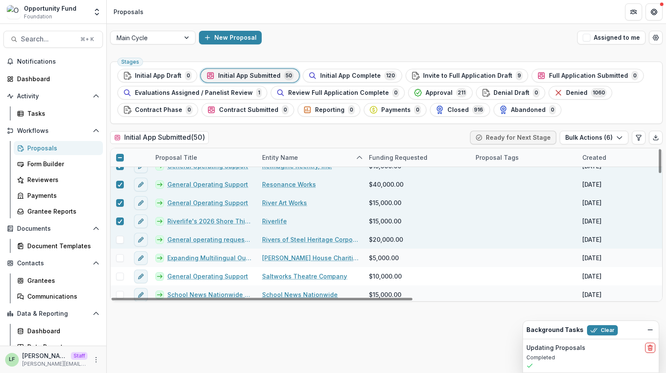
click at [120, 242] on span at bounding box center [120, 240] width 8 height 8
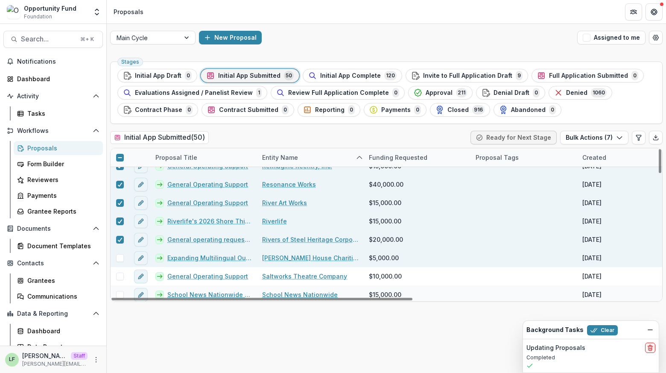
click at [120, 254] on span at bounding box center [120, 258] width 8 height 8
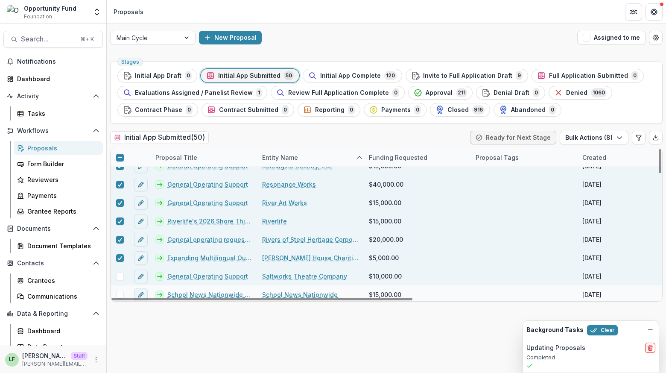
click at [120, 274] on span at bounding box center [120, 276] width 8 height 8
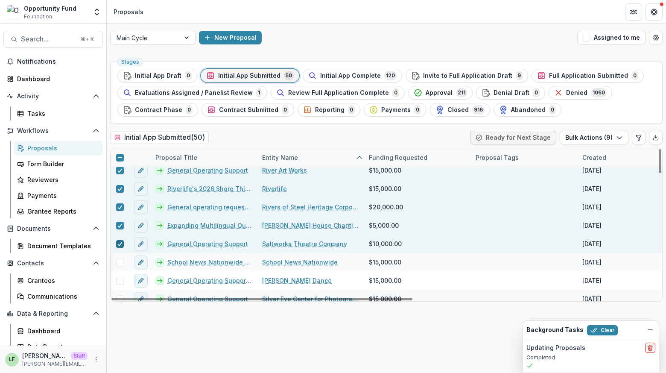
scroll to position [80, 0]
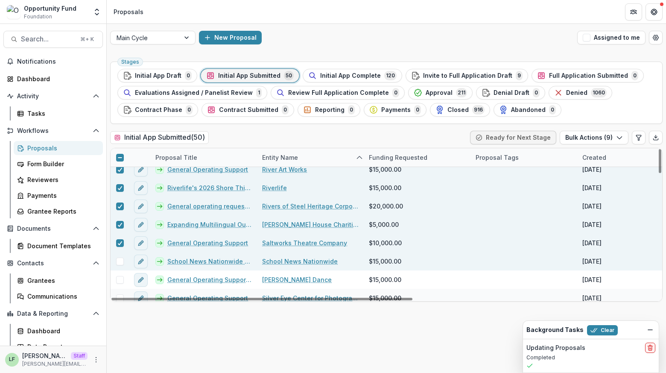
click at [119, 261] on span at bounding box center [120, 261] width 8 height 8
click at [603, 139] on button "Bulk Actions ( 10 )" at bounding box center [592, 138] width 71 height 14
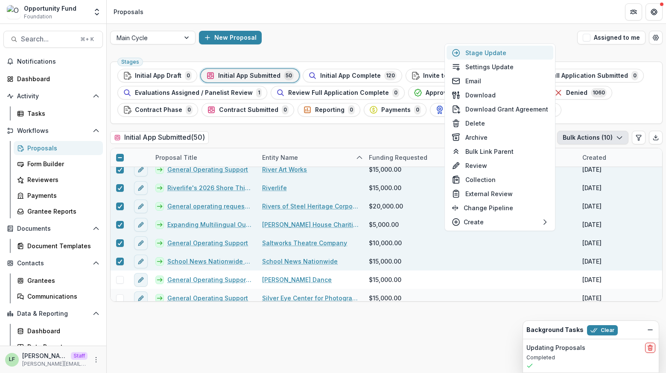
click at [507, 54] on button "Stage Update" at bounding box center [500, 53] width 107 height 14
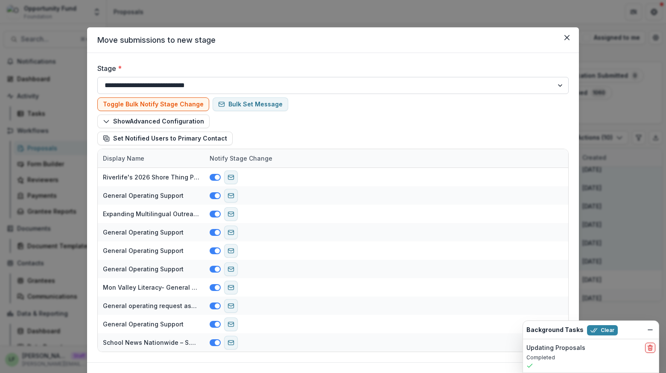
click at [229, 81] on select "**********" at bounding box center [332, 85] width 471 height 17
select select "**********"
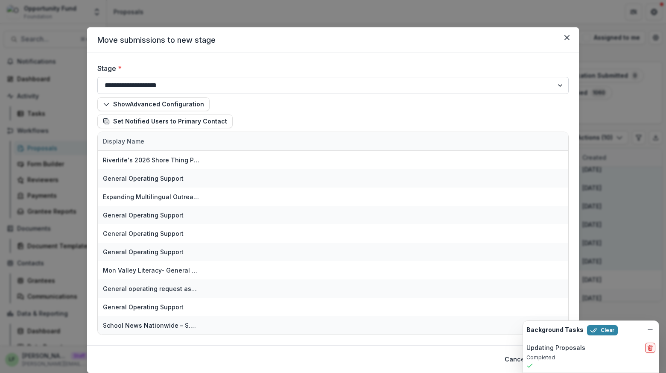
scroll to position [26, 0]
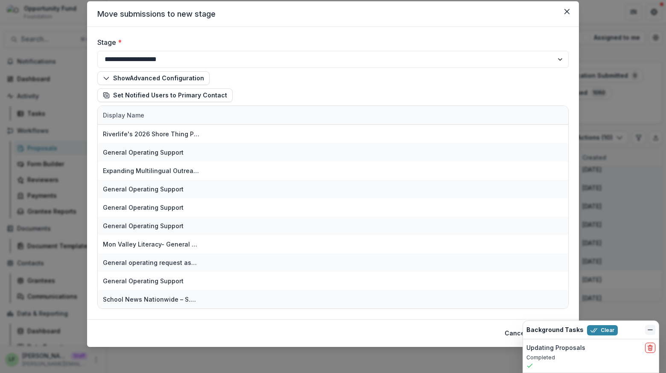
click at [650, 330] on icon "Dismiss" at bounding box center [650, 329] width 7 height 7
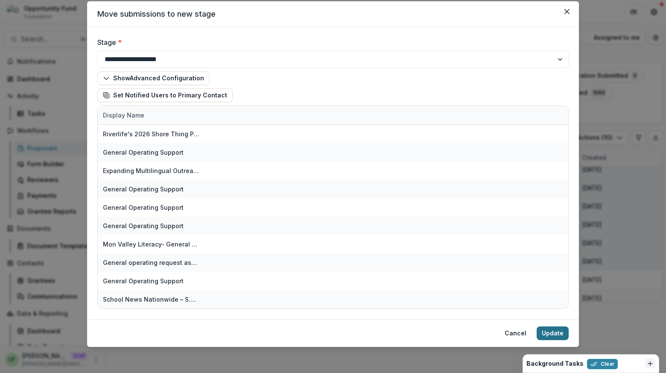
click at [553, 330] on button "Update" at bounding box center [553, 333] width 32 height 14
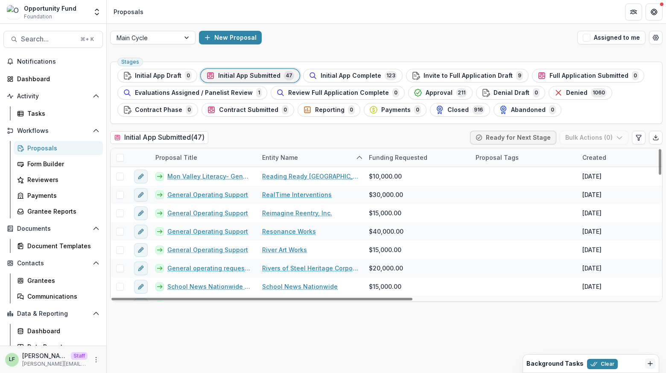
click at [116, 155] on span at bounding box center [120, 158] width 8 height 8
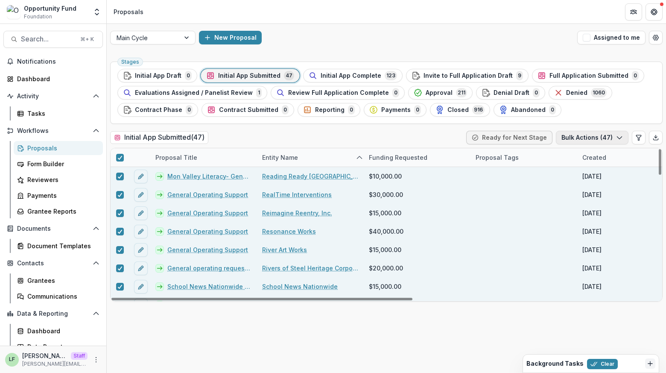
click at [599, 134] on button "Bulk Actions ( 47 )" at bounding box center [592, 138] width 73 height 14
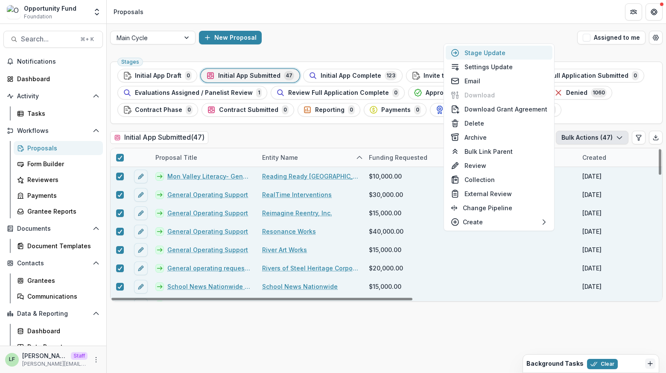
click at [500, 56] on button "Stage Update" at bounding box center [499, 53] width 107 height 14
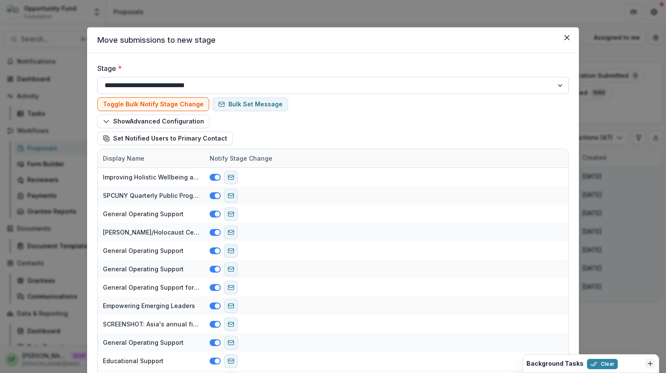
click at [238, 86] on select "**********" at bounding box center [332, 85] width 471 height 17
select select "**********"
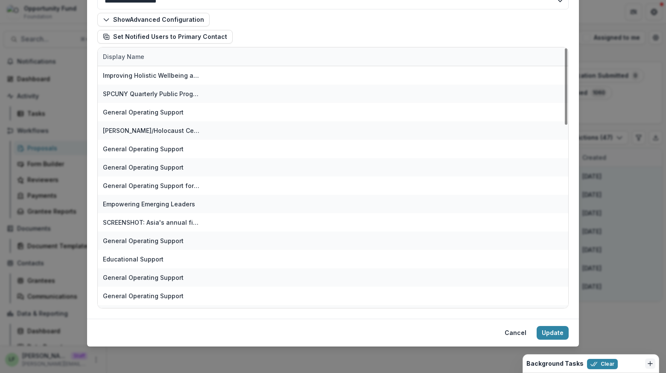
scroll to position [76, 0]
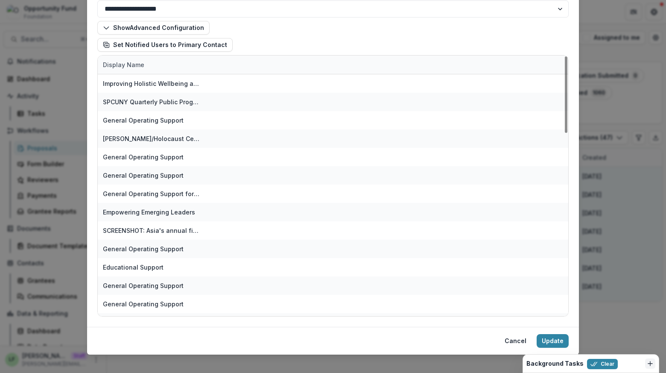
click at [651, 365] on icon "Dismiss" at bounding box center [650, 363] width 7 height 7
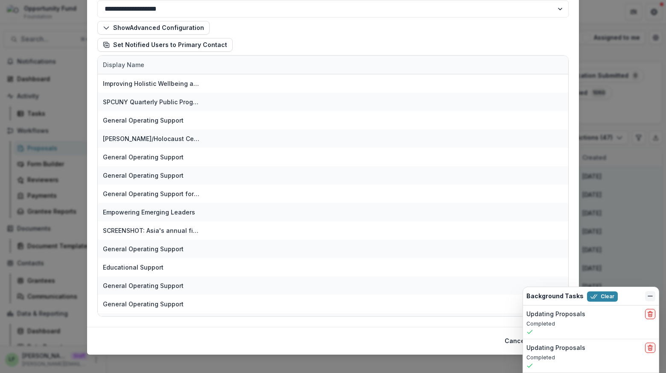
click at [649, 298] on icon "Dismiss" at bounding box center [650, 295] width 7 height 7
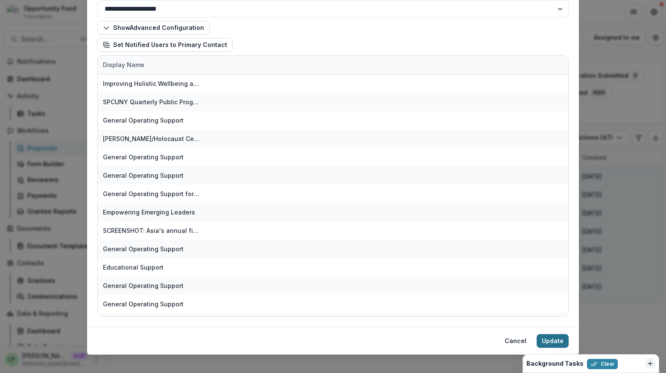
click at [552, 342] on button "Update" at bounding box center [553, 341] width 32 height 14
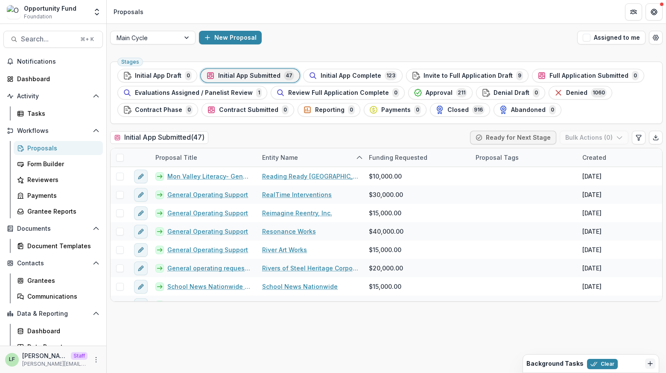
click at [649, 360] on icon "Dismiss" at bounding box center [650, 363] width 7 height 7
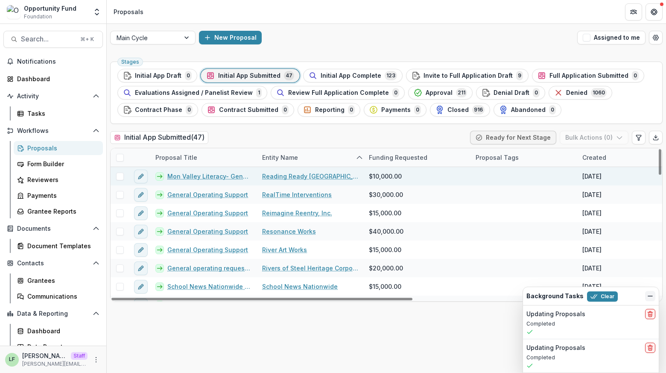
click at [121, 178] on span at bounding box center [120, 176] width 8 height 8
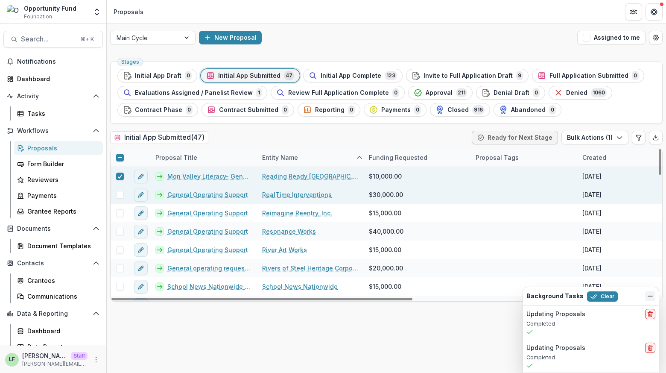
click at [120, 192] on span at bounding box center [120, 195] width 8 height 8
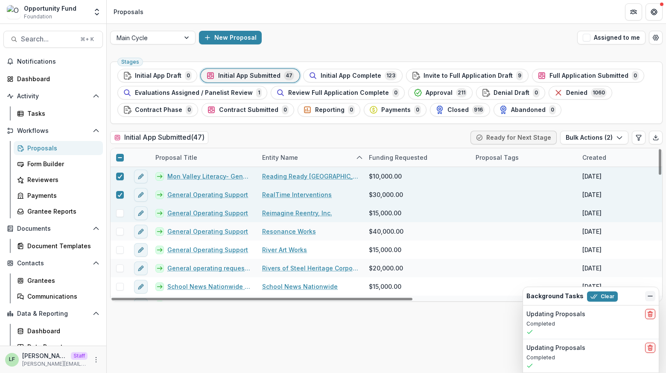
click at [120, 213] on span at bounding box center [120, 213] width 8 height 8
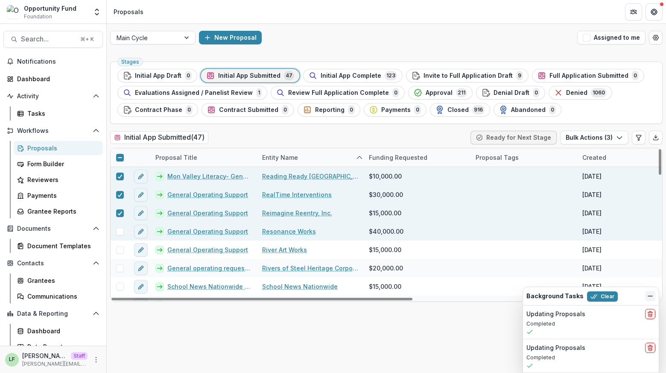
click at [119, 230] on span at bounding box center [120, 232] width 8 height 8
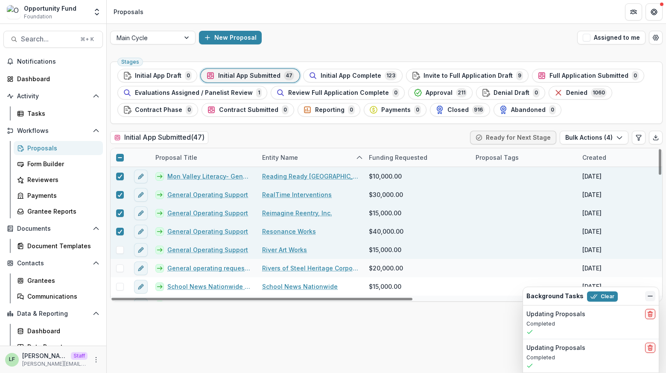
click at [118, 250] on span at bounding box center [120, 250] width 8 height 8
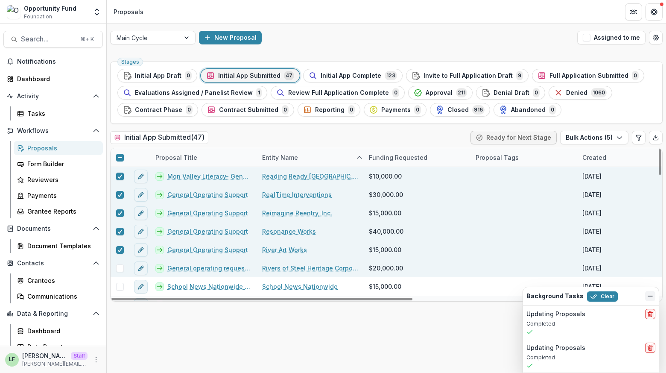
click at [118, 267] on span at bounding box center [120, 268] width 8 height 8
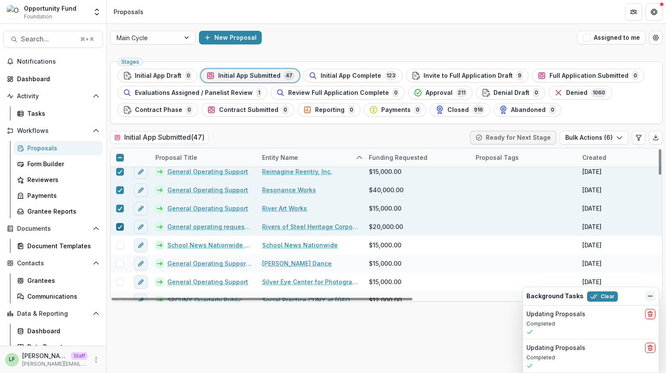
scroll to position [58, 0]
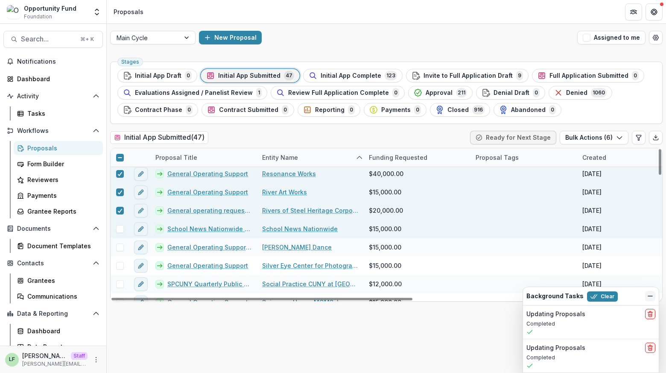
click at [117, 229] on span at bounding box center [120, 229] width 8 height 8
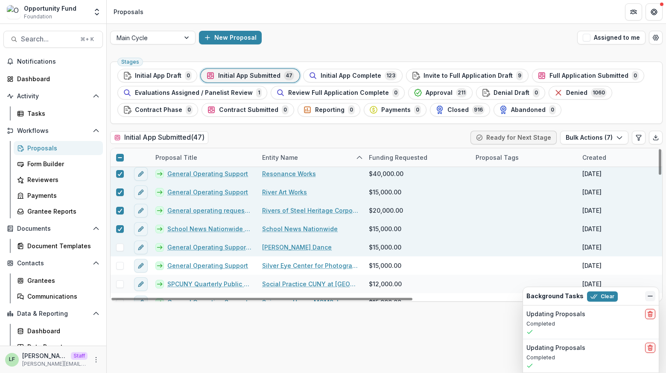
click at [117, 243] on span at bounding box center [120, 247] width 8 height 8
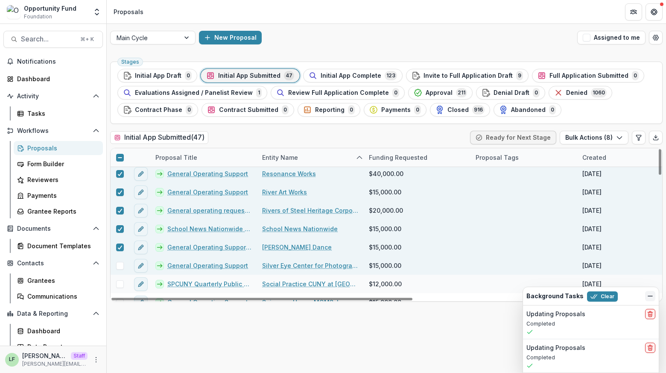
click at [119, 263] on span at bounding box center [120, 266] width 8 height 8
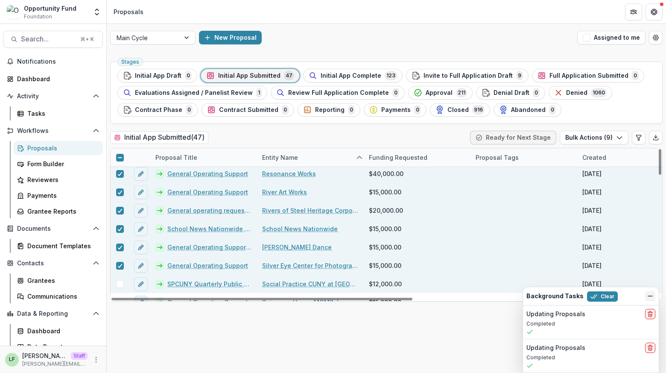
click at [119, 283] on span at bounding box center [120, 284] width 8 height 8
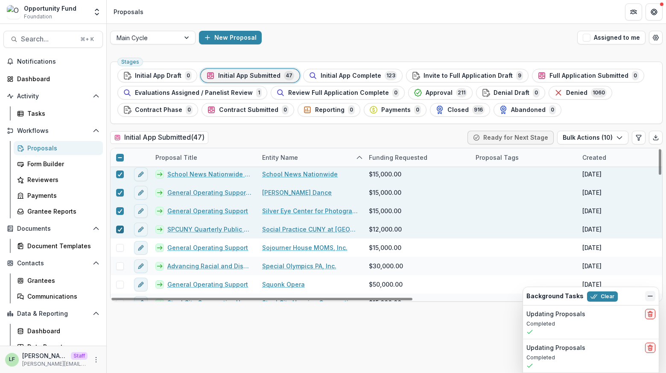
scroll to position [136, 0]
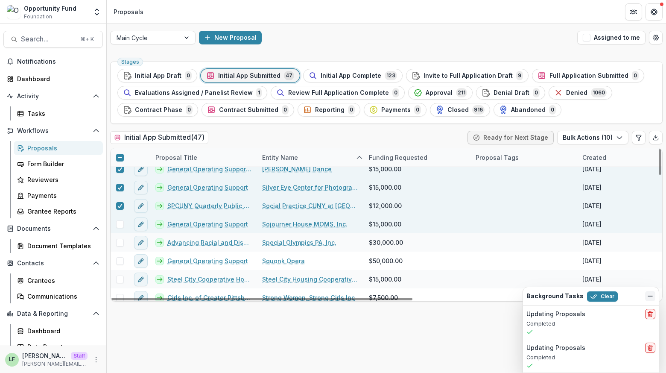
click at [120, 225] on span at bounding box center [120, 224] width 8 height 8
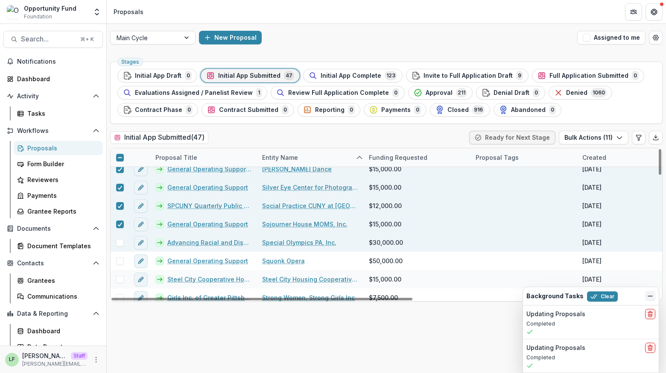
click at [120, 240] on span at bounding box center [120, 243] width 8 height 8
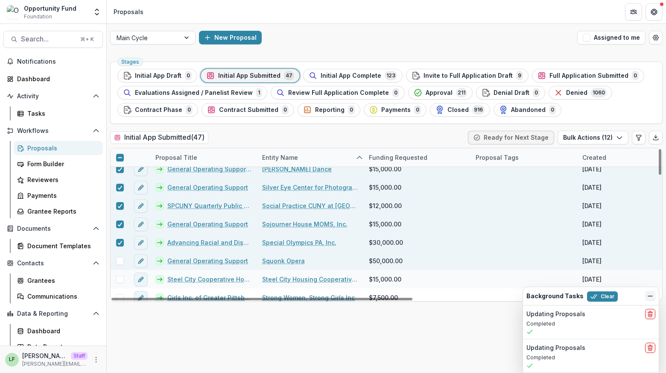
click at [120, 259] on span at bounding box center [120, 261] width 8 height 8
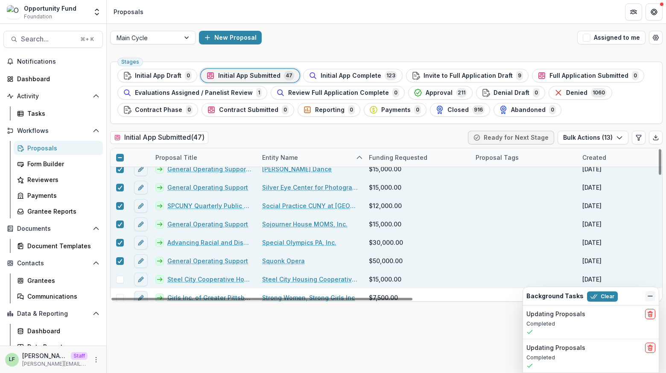
click at [120, 277] on span at bounding box center [120, 279] width 8 height 8
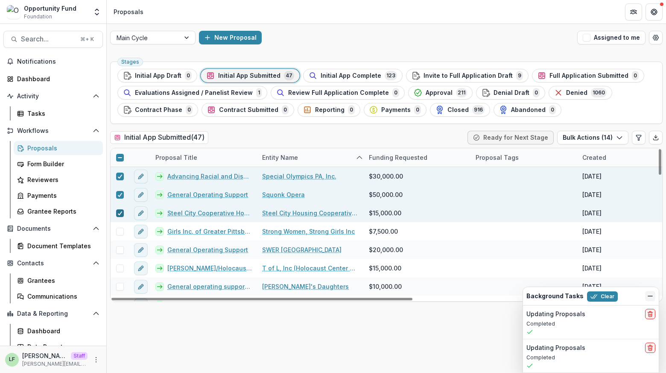
scroll to position [213, 0]
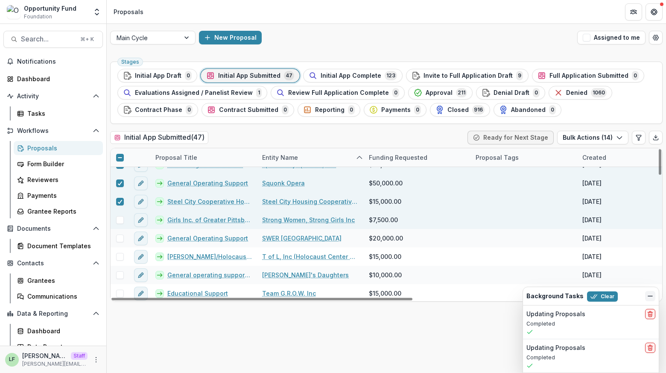
click at [118, 219] on span at bounding box center [120, 220] width 8 height 8
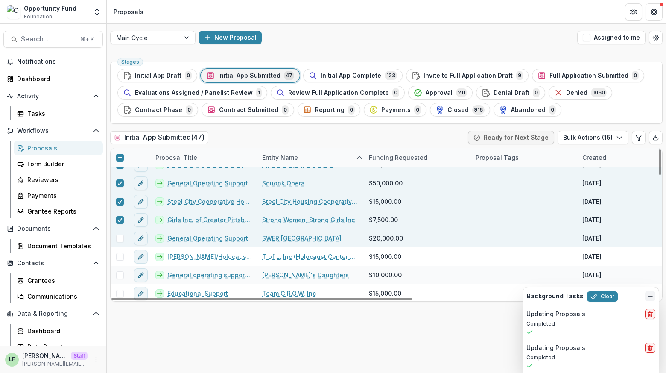
click at [118, 240] on span at bounding box center [120, 238] width 8 height 8
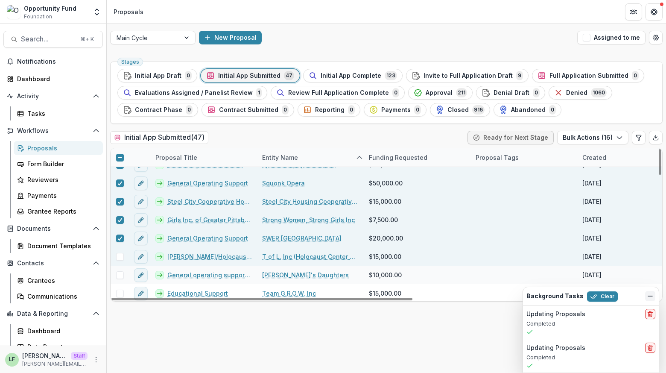
click at [119, 253] on span at bounding box center [120, 257] width 8 height 8
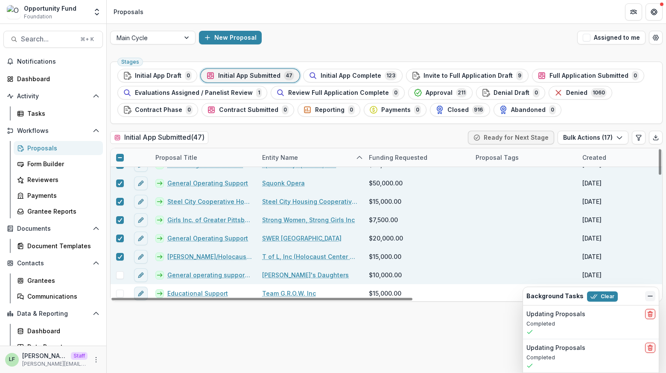
click at [120, 275] on span at bounding box center [120, 275] width 8 height 8
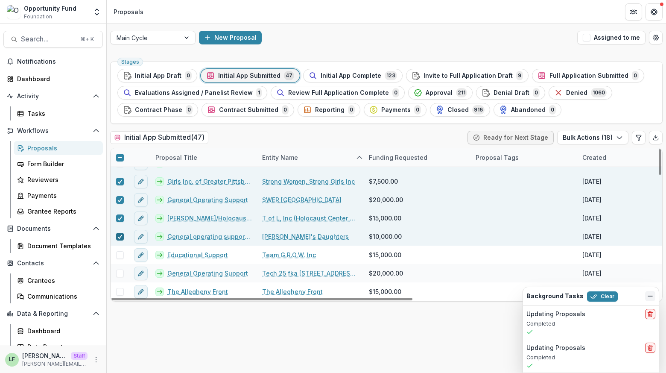
scroll to position [266, 0]
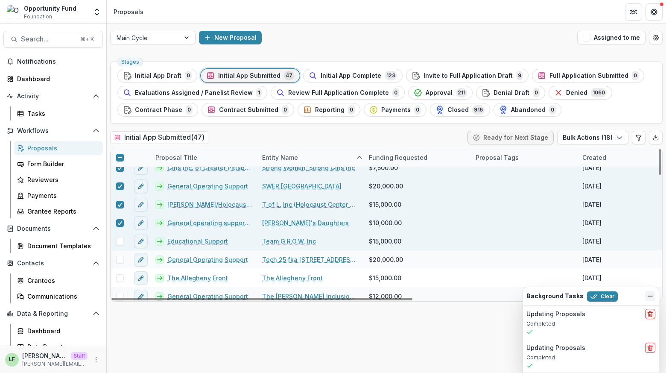
click at [117, 241] on span at bounding box center [120, 241] width 8 height 8
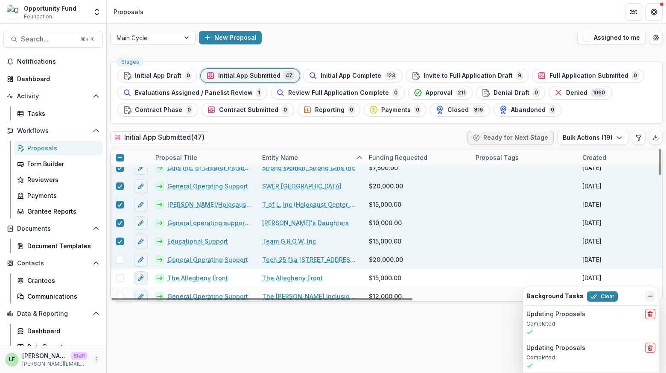
click at [118, 258] on span at bounding box center [120, 260] width 8 height 8
click at [582, 137] on button "Bulk Actions ( 20 )" at bounding box center [592, 138] width 73 height 14
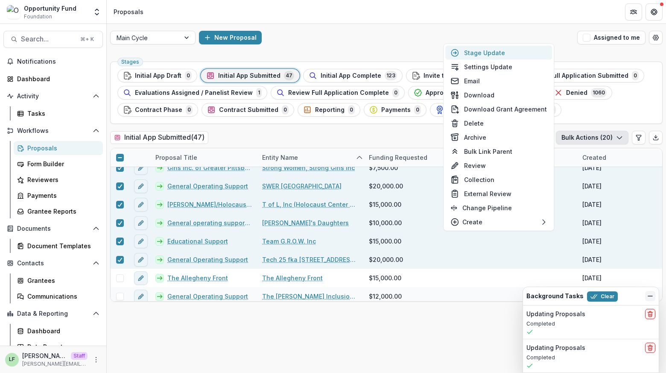
click at [498, 52] on button "Stage Update" at bounding box center [498, 53] width 107 height 14
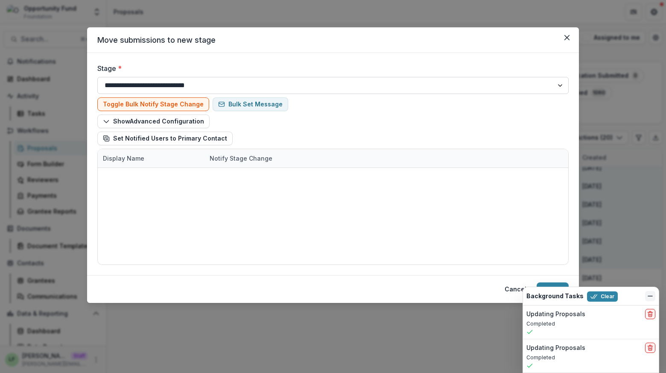
click at [258, 83] on select "**********" at bounding box center [332, 85] width 471 height 17
select select "**********"
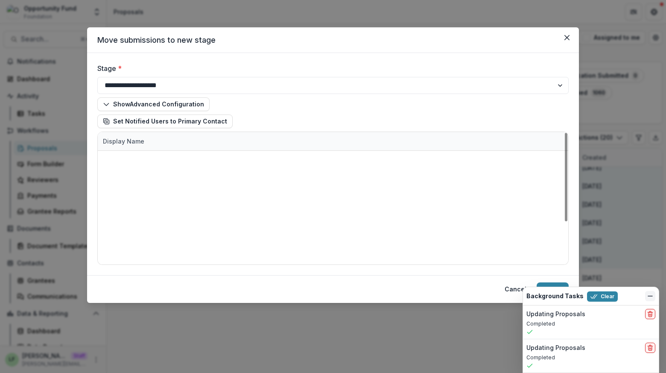
scroll to position [85, 0]
click at [653, 297] on icon "Dismiss" at bounding box center [650, 295] width 7 height 7
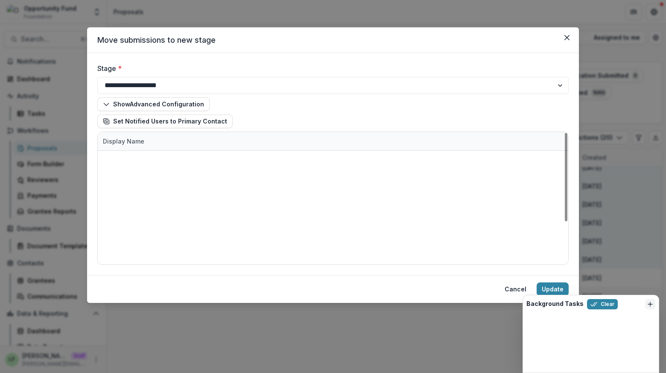
scroll to position [76, 0]
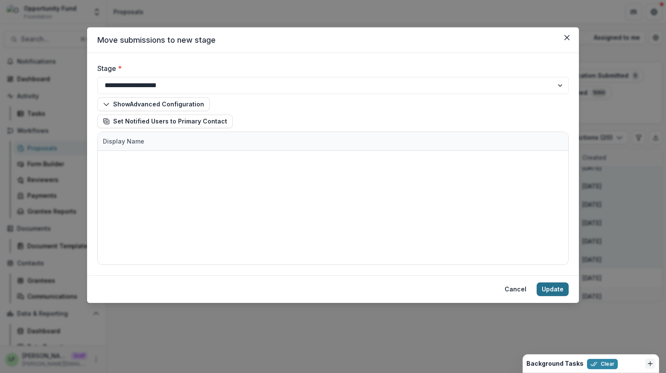
click at [562, 296] on button "Update" at bounding box center [553, 289] width 32 height 14
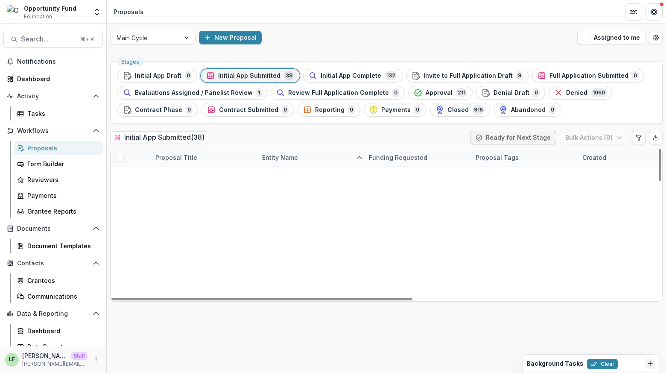
click at [121, 175] on span at bounding box center [120, 176] width 8 height 8
click at [120, 192] on span at bounding box center [120, 195] width 8 height 8
click at [120, 210] on span at bounding box center [120, 213] width 8 height 8
click at [120, 234] on span at bounding box center [120, 232] width 8 height 8
click at [120, 248] on span at bounding box center [120, 250] width 8 height 8
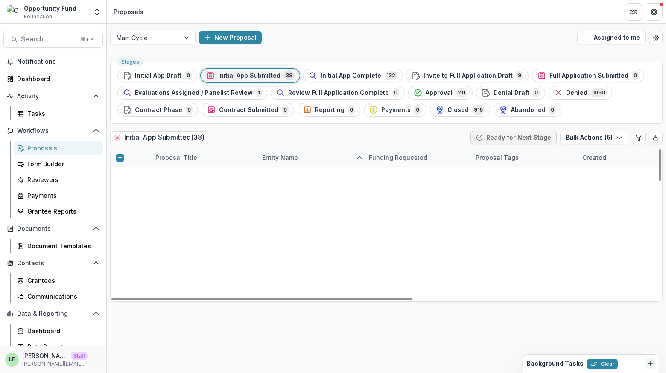
click at [120, 270] on span at bounding box center [120, 268] width 8 height 8
click at [122, 286] on span at bounding box center [120, 287] width 8 height 8
click at [120, 301] on span at bounding box center [120, 305] width 8 height 8
click at [120, 319] on span at bounding box center [120, 323] width 8 height 8
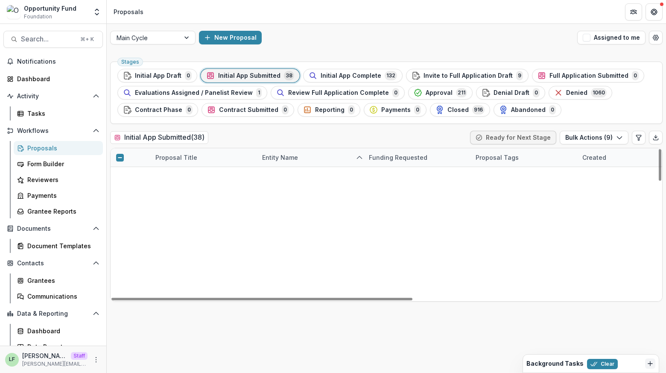
click at [119, 338] on span at bounding box center [120, 342] width 8 height 8
click at [122, 356] on span at bounding box center [120, 360] width 8 height 8
click at [114, 372] on div at bounding box center [120, 378] width 18 height 8
click at [118, 372] on span at bounding box center [120, 378] width 8 height 8
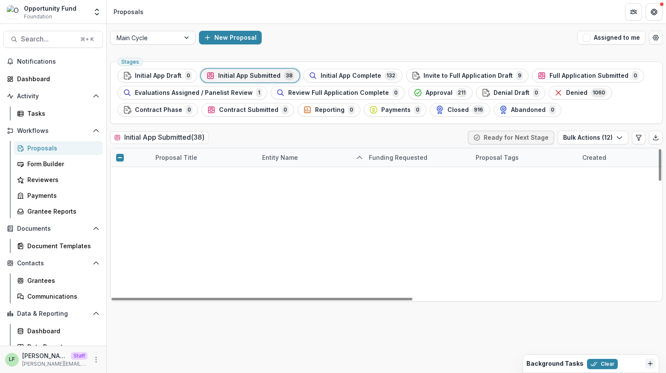
click at [588, 134] on button "Bulk Actions ( 15 )" at bounding box center [593, 138] width 71 height 14
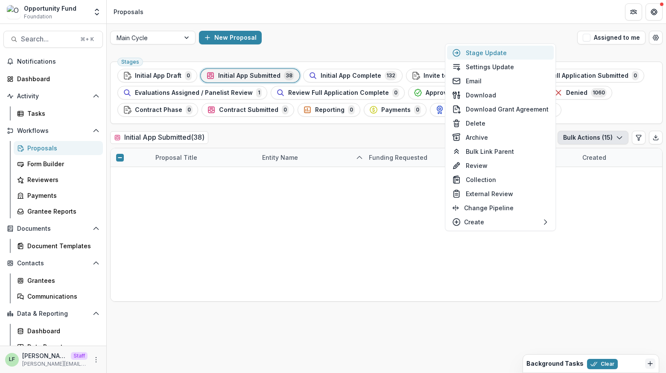
click at [478, 51] on button "Stage Update" at bounding box center [500, 53] width 107 height 14
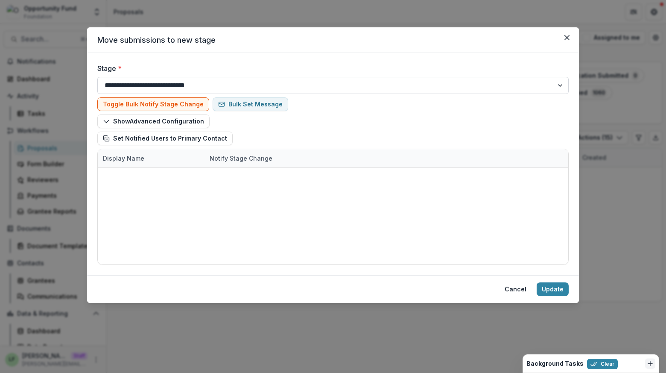
click at [222, 84] on select "**********" at bounding box center [332, 85] width 471 height 17
select select "**********"
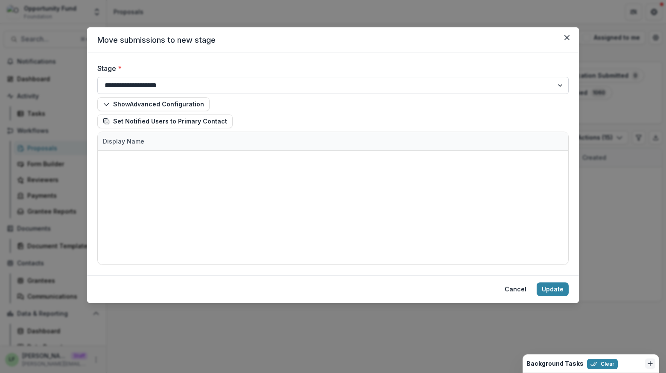
scroll to position [85, 0]
click at [558, 296] on button "Update" at bounding box center [553, 289] width 32 height 14
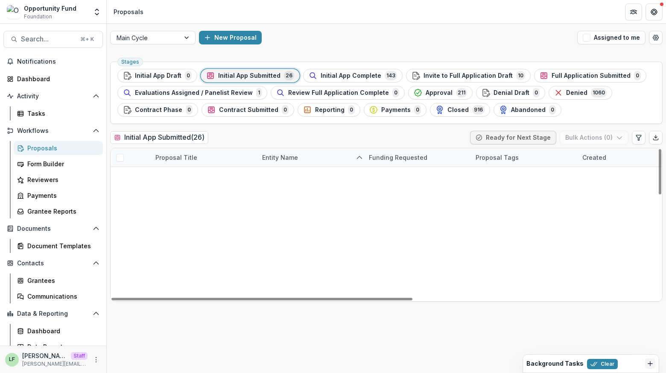
click at [117, 155] on span at bounding box center [120, 158] width 8 height 8
click at [587, 140] on button "Bulk Actions ( 26 )" at bounding box center [592, 138] width 73 height 14
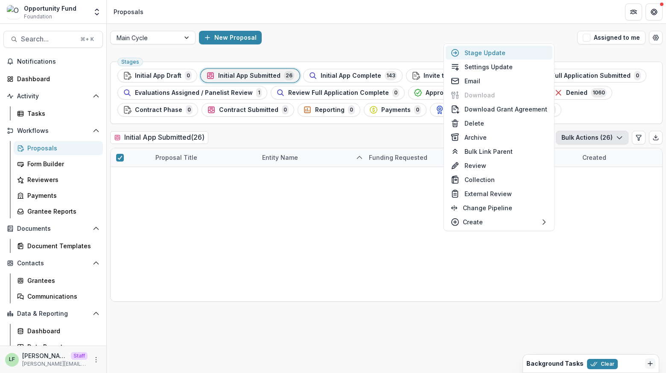
click at [503, 53] on button "Stage Update" at bounding box center [499, 53] width 107 height 14
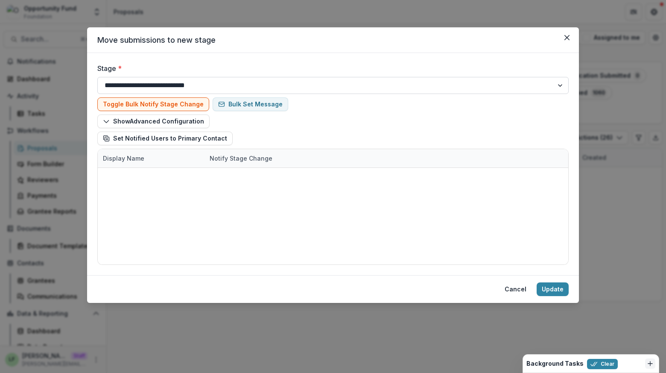
click at [189, 85] on select "**********" at bounding box center [332, 85] width 471 height 17
select select "**********"
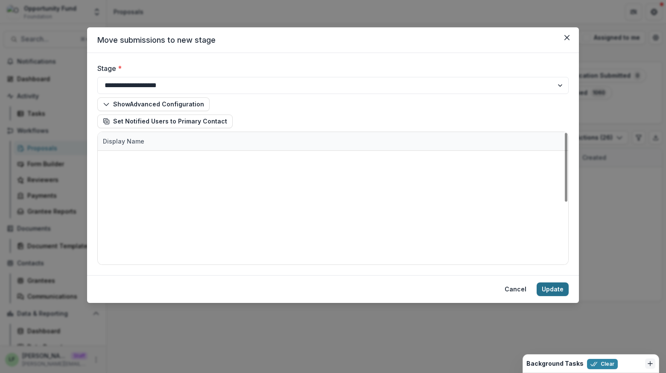
click at [553, 296] on button "Update" at bounding box center [553, 289] width 32 height 14
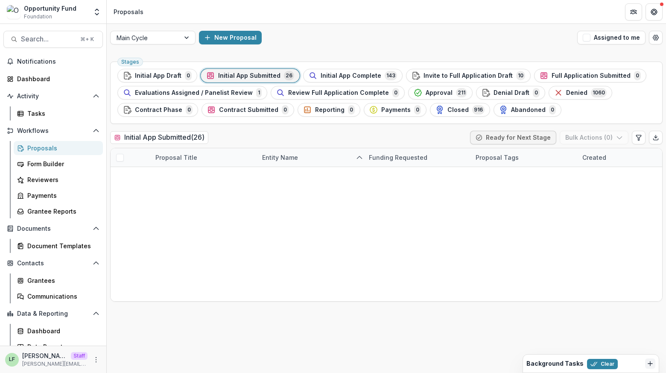
click at [651, 361] on icon "Dismiss" at bounding box center [650, 363] width 7 height 7
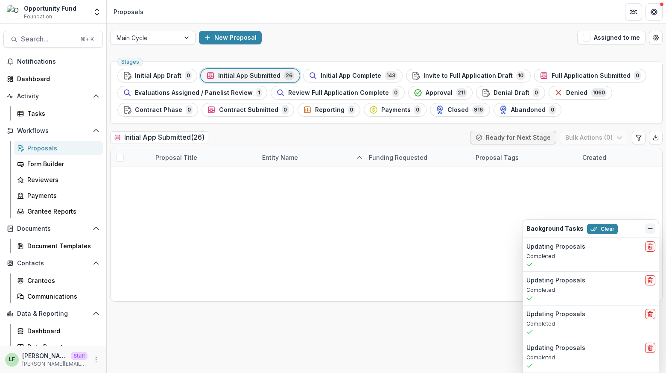
click at [646, 228] on button "Dismiss" at bounding box center [650, 228] width 10 height 10
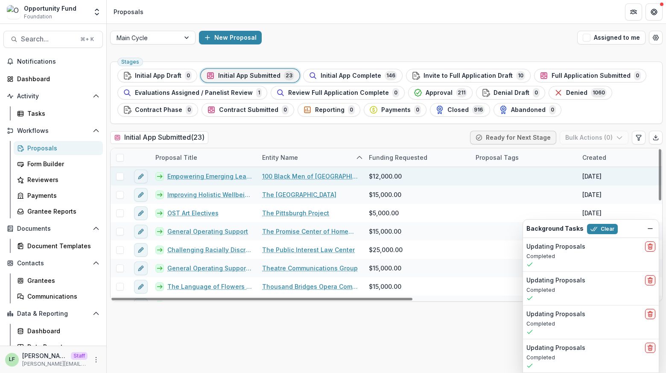
click at [120, 175] on span at bounding box center [120, 176] width 8 height 8
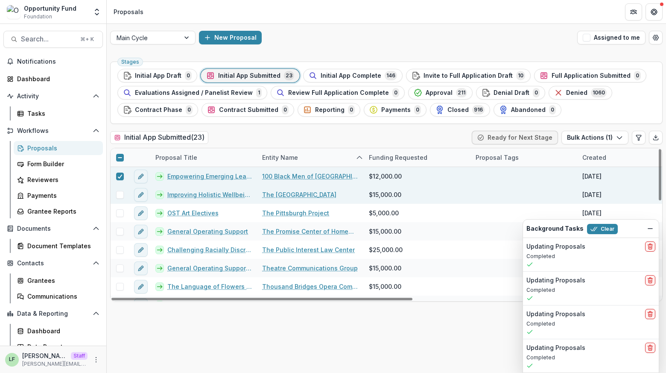
click at [119, 192] on span at bounding box center [120, 195] width 8 height 8
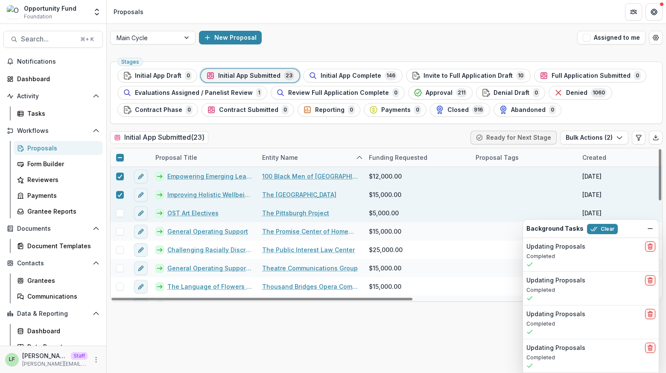
click at [118, 211] on span at bounding box center [120, 213] width 8 height 8
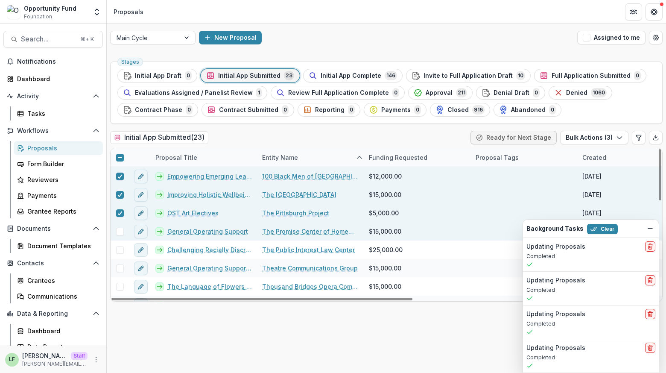
click at [118, 231] on span at bounding box center [120, 232] width 8 height 8
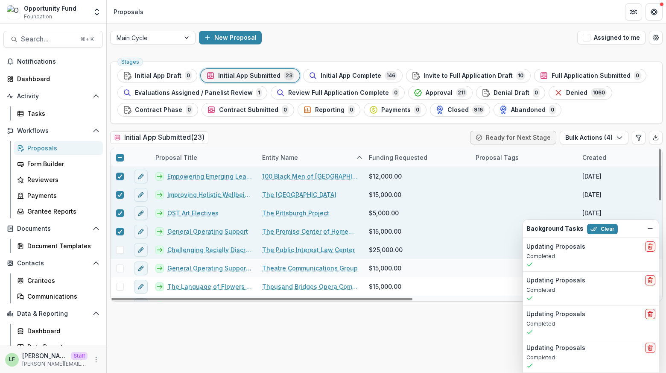
click at [118, 247] on span at bounding box center [120, 250] width 8 height 8
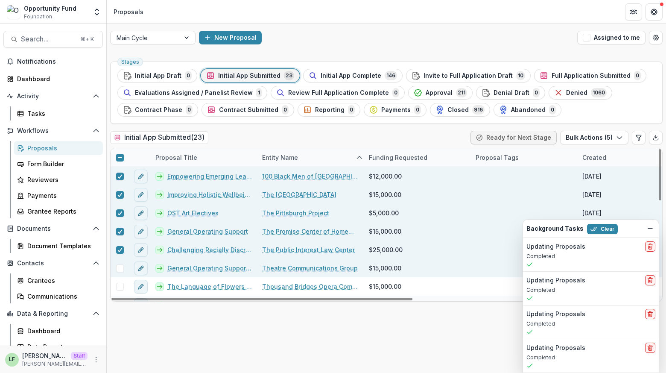
click at [119, 268] on span at bounding box center [120, 268] width 8 height 8
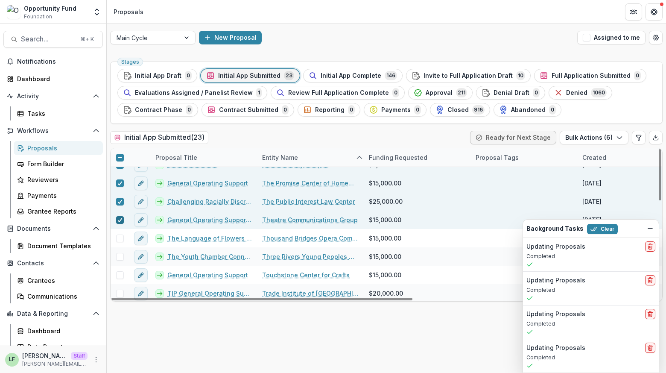
scroll to position [73, 0]
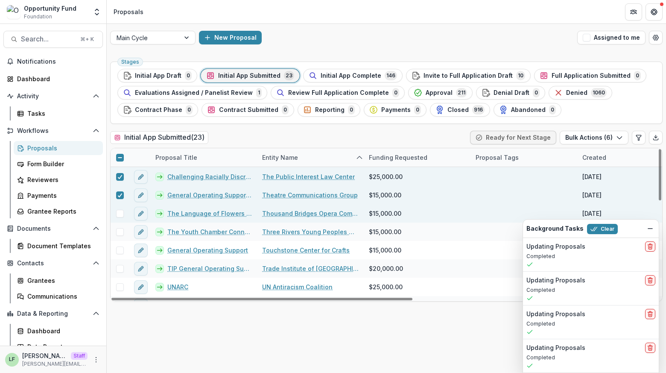
click at [120, 214] on span at bounding box center [120, 214] width 8 height 8
click at [120, 228] on span at bounding box center [120, 232] width 8 height 8
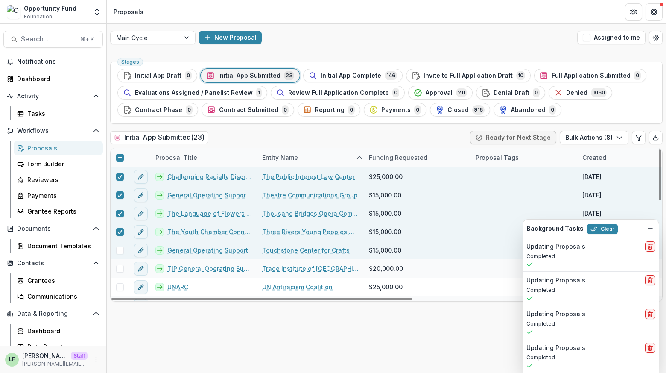
click at [120, 248] on span at bounding box center [120, 250] width 8 height 8
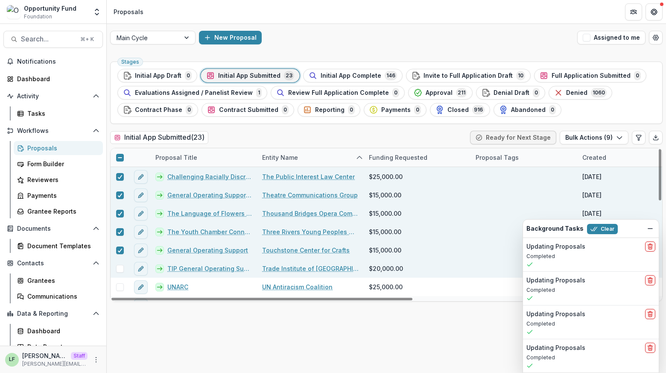
click at [120, 265] on span at bounding box center [120, 269] width 8 height 8
click at [581, 145] on div "Initial App Submitted ( 23 ) Ready for Next Stage Bulk Actions ( 10 )" at bounding box center [386, 139] width 552 height 17
click at [581, 135] on button "Bulk Actions ( 10 )" at bounding box center [592, 138] width 71 height 14
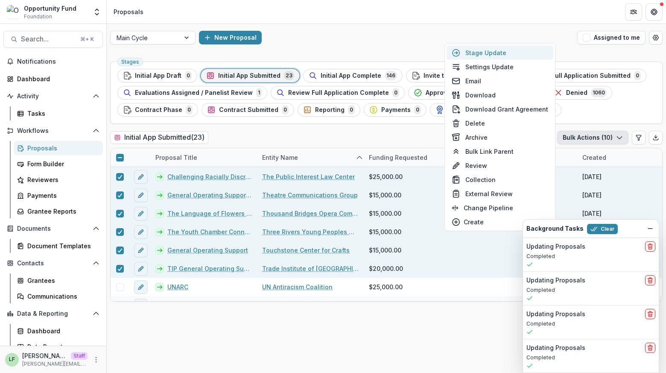
click at [486, 52] on button "Stage Update" at bounding box center [500, 53] width 107 height 14
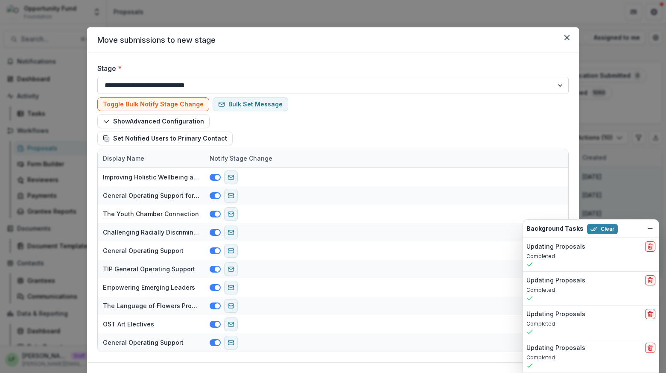
click at [221, 82] on select "**********" at bounding box center [332, 85] width 471 height 17
select select "**********"
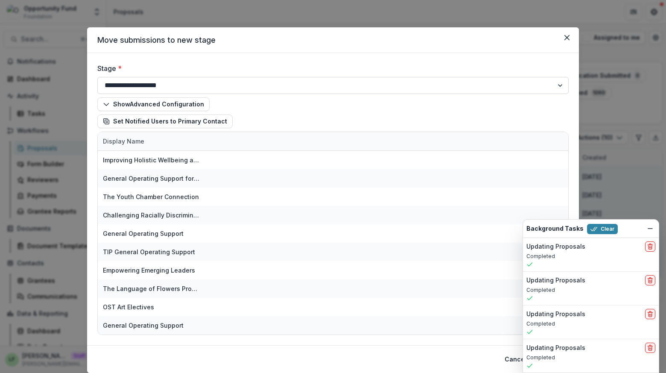
scroll to position [26, 0]
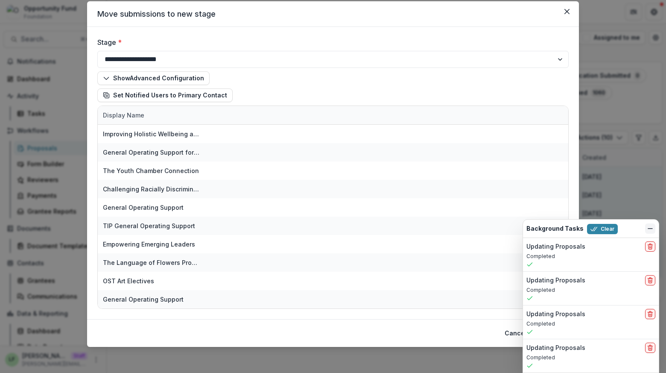
click at [652, 227] on icon "Dismiss" at bounding box center [650, 228] width 7 height 7
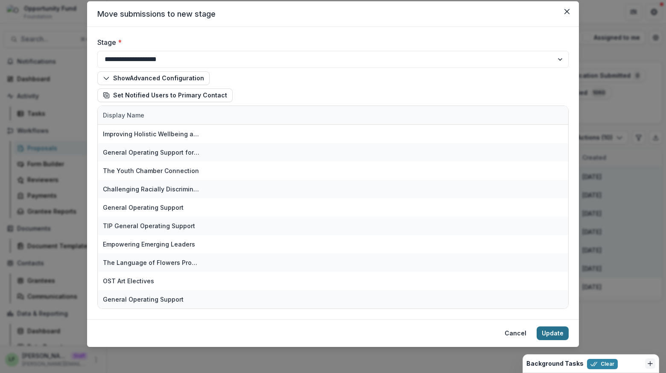
click at [551, 332] on button "Update" at bounding box center [553, 333] width 32 height 14
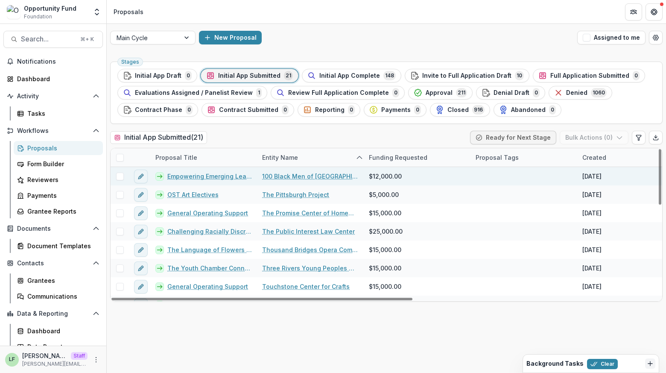
click at [121, 172] on span at bounding box center [120, 176] width 8 height 8
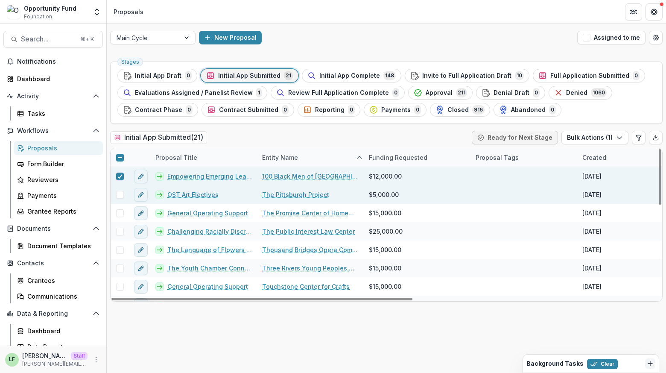
click at [114, 196] on div at bounding box center [120, 195] width 18 height 8
click at [117, 196] on span at bounding box center [120, 195] width 8 height 8
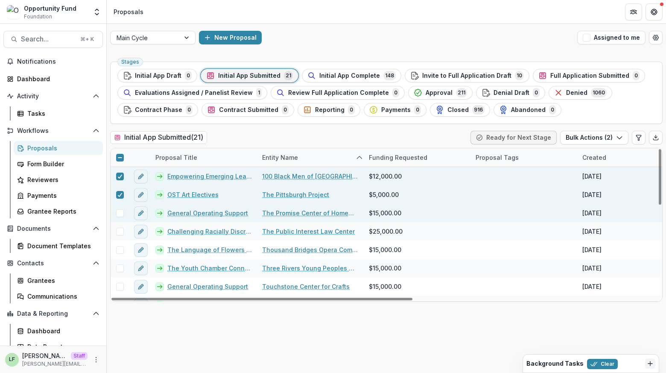
click at [119, 213] on span at bounding box center [120, 213] width 8 height 8
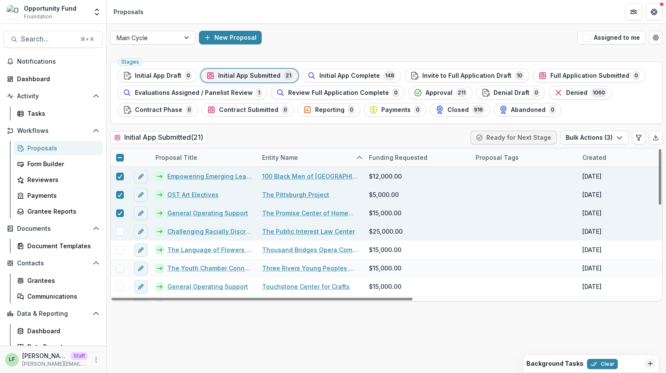
click at [120, 231] on span at bounding box center [120, 232] width 8 height 8
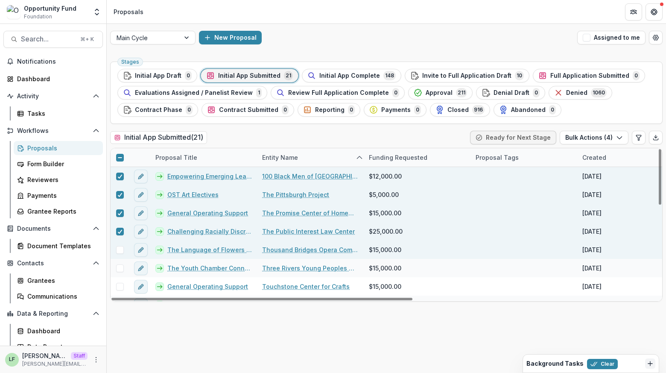
click at [120, 246] on span at bounding box center [120, 250] width 8 height 8
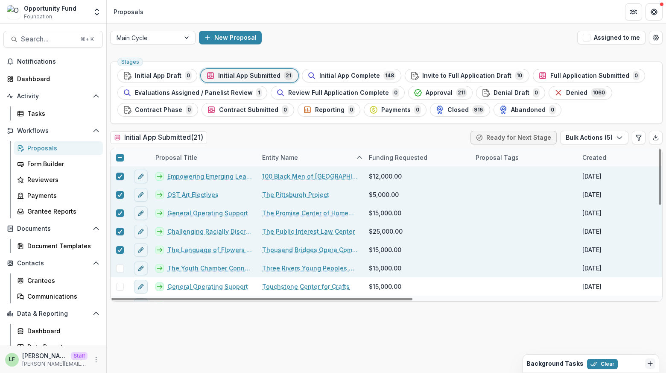
click at [120, 264] on span at bounding box center [120, 268] width 8 height 8
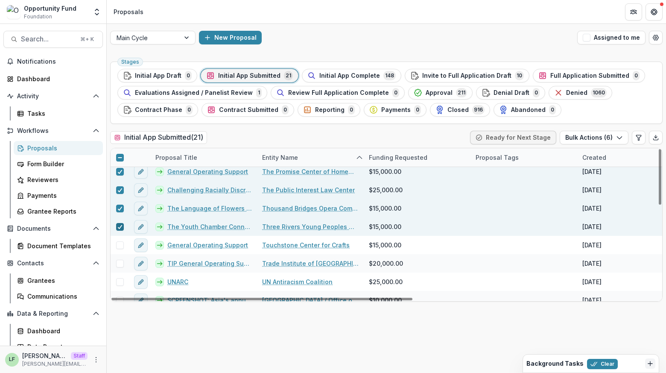
scroll to position [61, 0]
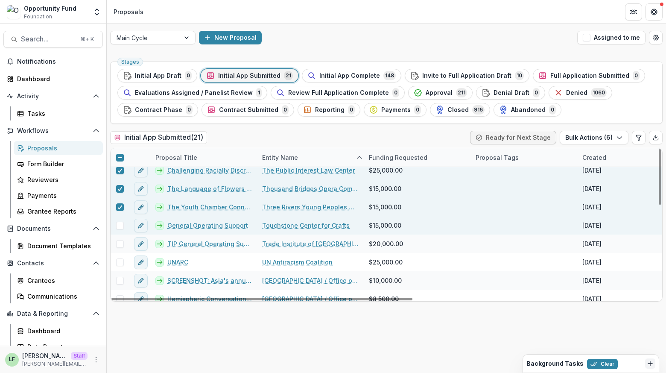
click at [119, 224] on span at bounding box center [120, 226] width 8 height 8
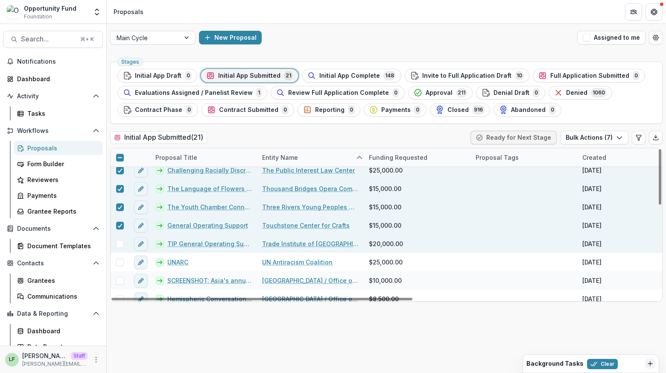
click at [119, 243] on span at bounding box center [120, 244] width 8 height 8
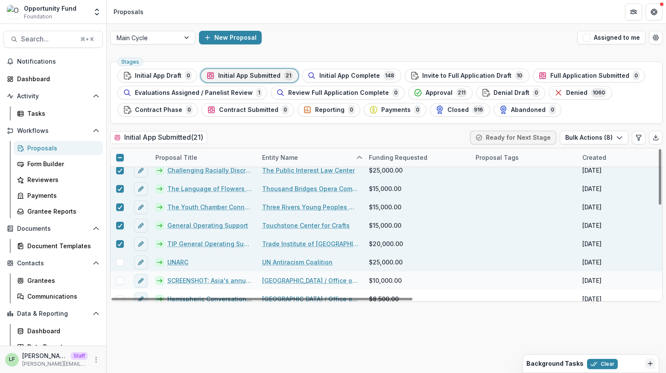
click at [120, 261] on span at bounding box center [120, 262] width 8 height 8
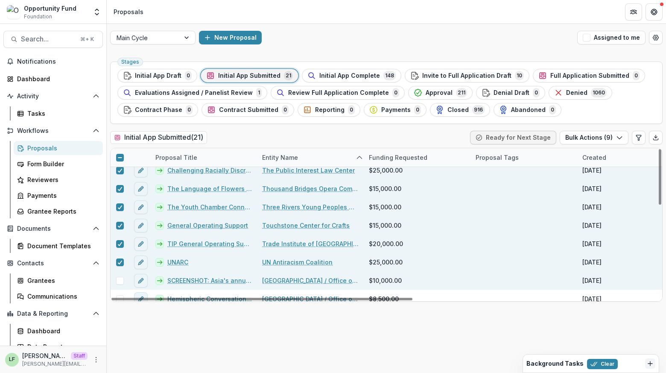
click at [120, 281] on span at bounding box center [120, 281] width 8 height 8
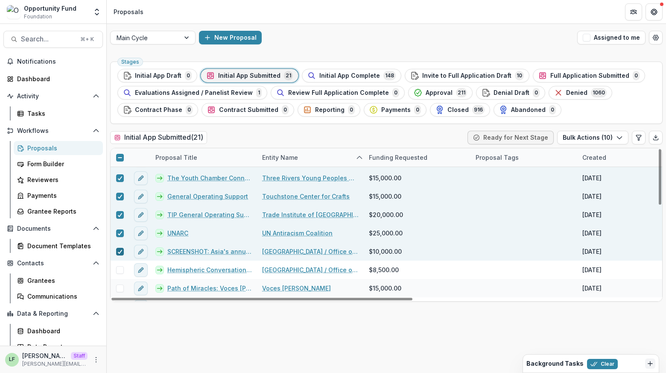
scroll to position [94, 0]
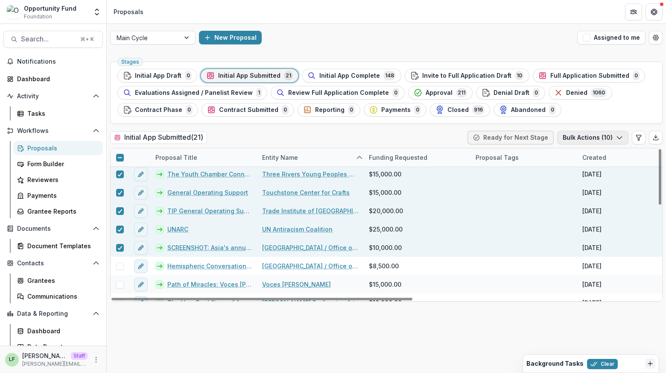
click at [607, 136] on button "Bulk Actions ( 10 )" at bounding box center [592, 138] width 71 height 14
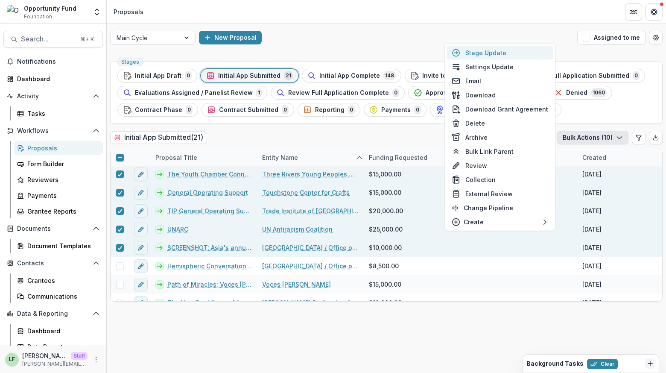
click at [505, 54] on button "Stage Update" at bounding box center [500, 53] width 107 height 14
select select "**********"
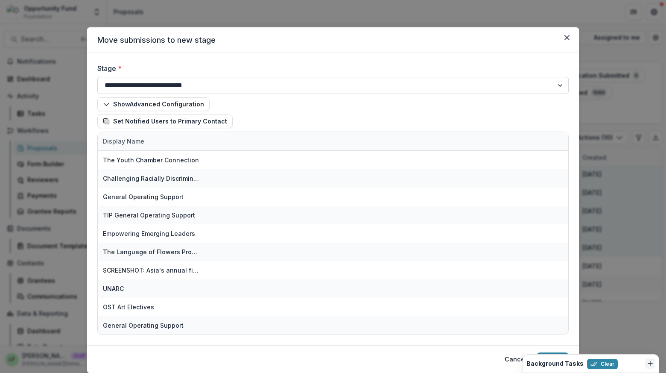
click at [219, 86] on select "**********" at bounding box center [332, 85] width 471 height 17
click at [561, 38] on button "Close" at bounding box center [567, 38] width 14 height 14
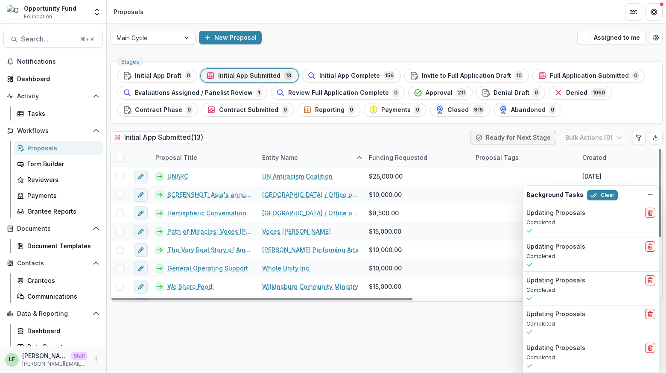
click at [119, 155] on span at bounding box center [120, 158] width 8 height 8
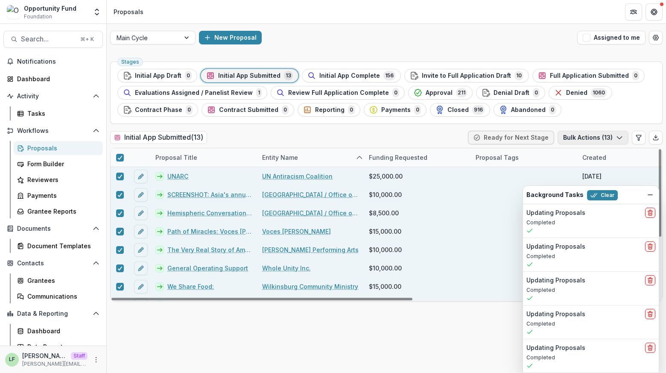
click at [583, 134] on button "Bulk Actions ( 13 )" at bounding box center [593, 138] width 71 height 14
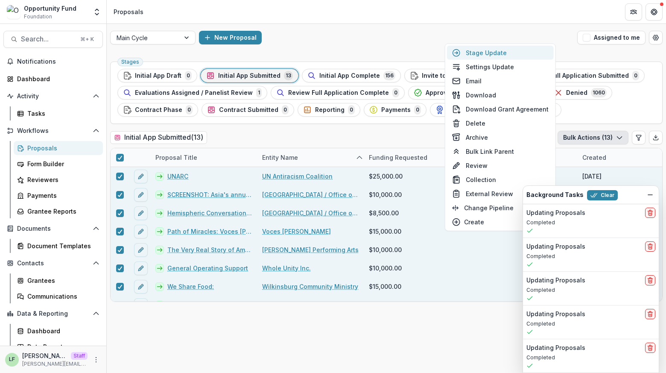
click at [515, 53] on button "Stage Update" at bounding box center [500, 53] width 107 height 14
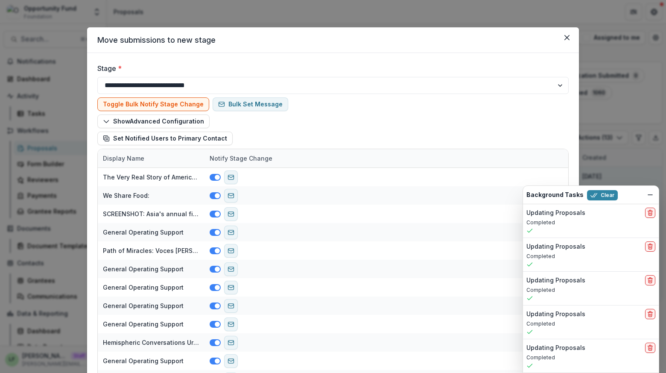
click at [161, 86] on div at bounding box center [148, 82] width 32 height 12
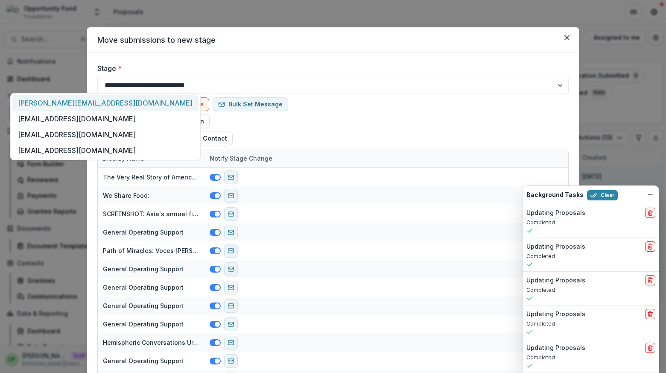
click at [252, 58] on div "**********" at bounding box center [333, 228] width 492 height 350
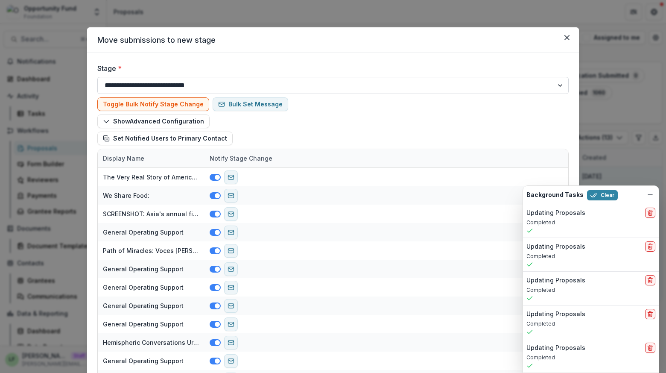
click at [254, 85] on select "**********" at bounding box center [332, 85] width 471 height 17
select select "**********"
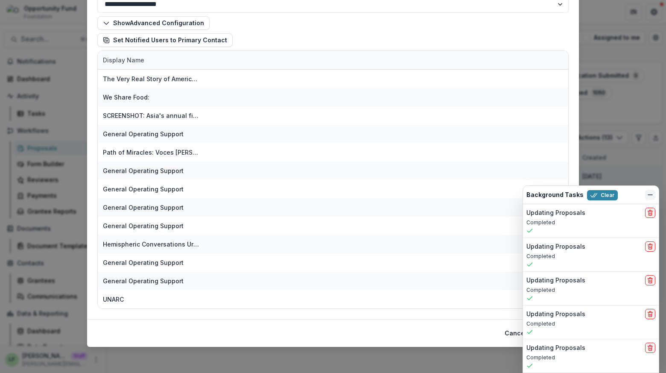
scroll to position [76, 0]
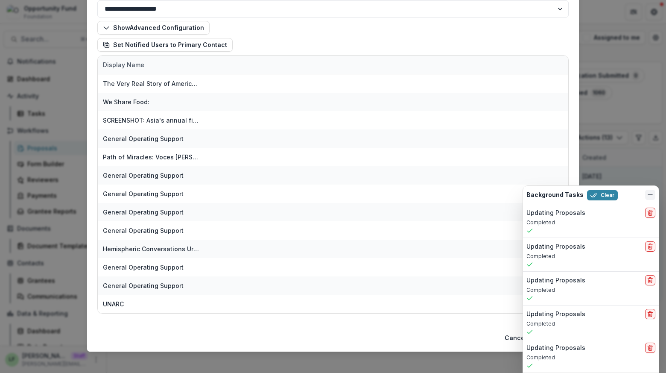
click at [649, 198] on icon "Dismiss" at bounding box center [650, 194] width 7 height 7
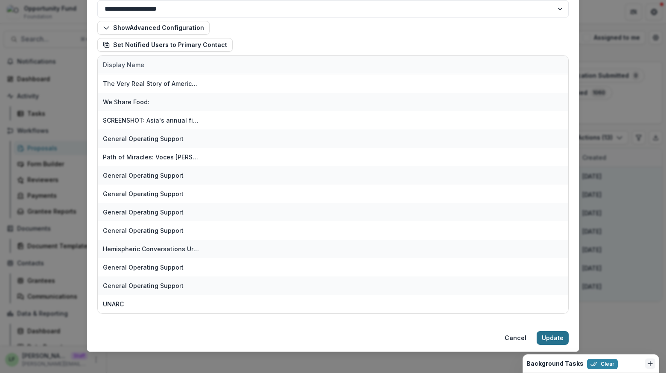
click at [547, 334] on button "Update" at bounding box center [553, 338] width 32 height 14
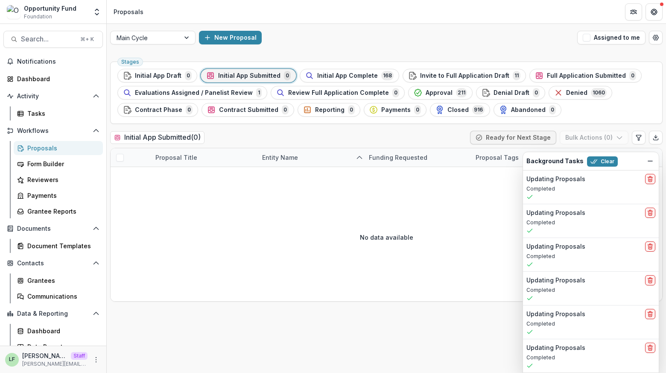
click at [654, 155] on div "Background Tasks Clear" at bounding box center [591, 161] width 136 height 18
click at [652, 157] on button "Dismiss" at bounding box center [650, 161] width 10 height 10
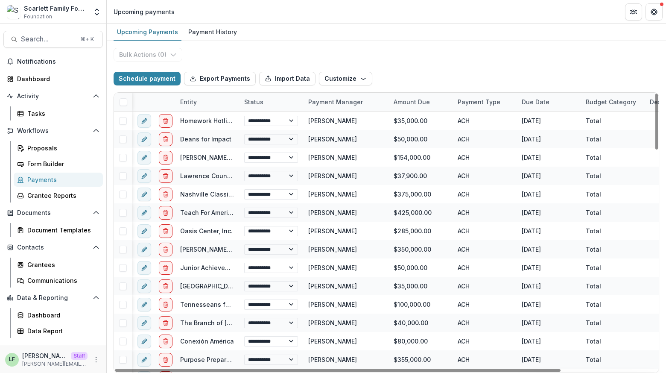
scroll to position [0, 62]
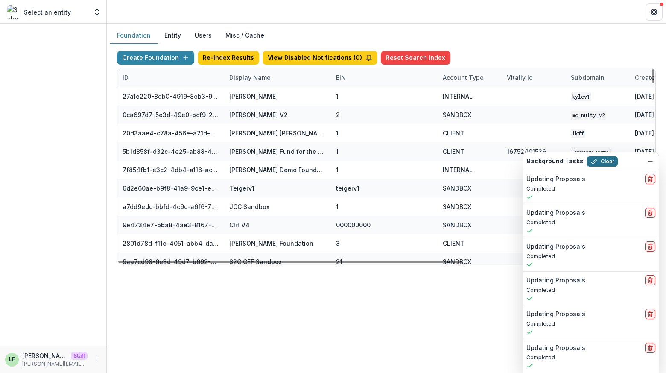
click at [606, 158] on button "Clear" at bounding box center [602, 161] width 31 height 10
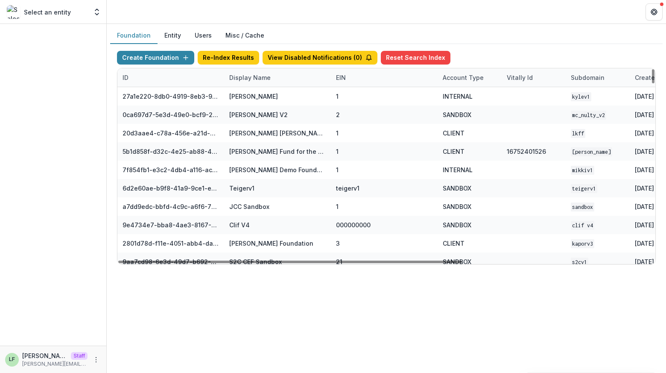
click at [269, 78] on div "Display Name" at bounding box center [250, 77] width 52 height 9
click at [262, 94] on input at bounding box center [277, 97] width 102 height 14
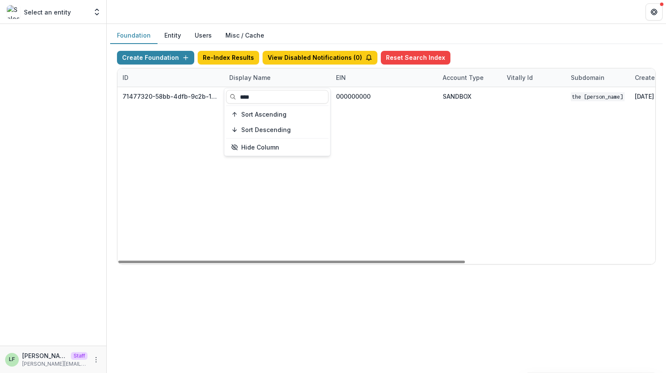
type input "****"
click at [545, 130] on div "71477320-58bb-4dfb-9c2b-1ce0ed8fa8a7 The [PERSON_NAME] Foundation 000000000 SAN…" at bounding box center [533, 175] width 833 height 177
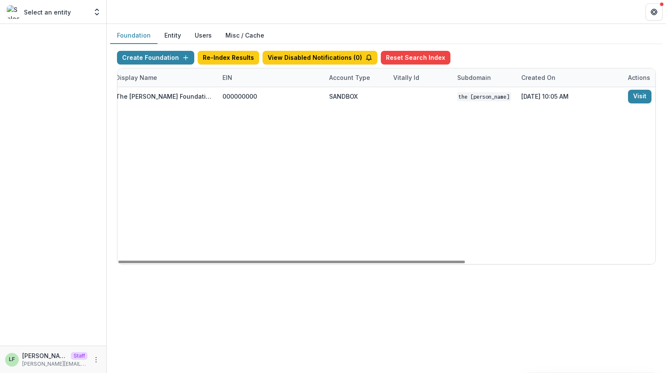
scroll to position [0, 156]
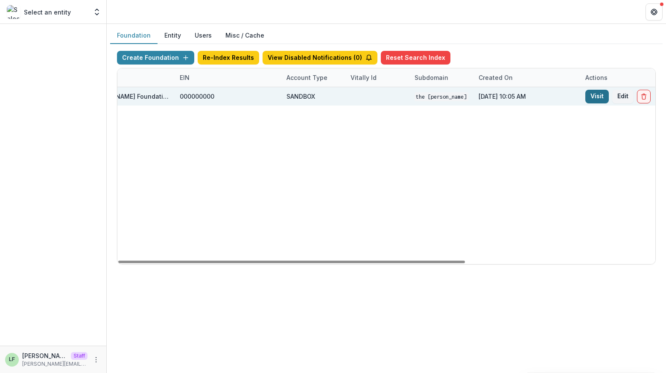
click at [592, 100] on link "Visit" at bounding box center [596, 97] width 23 height 14
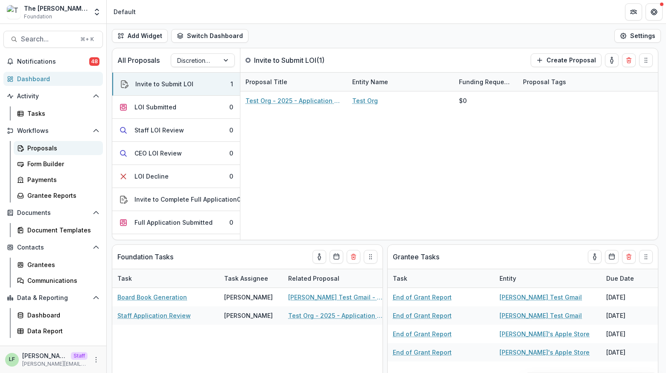
click at [33, 149] on div "Proposals" at bounding box center [61, 147] width 69 height 9
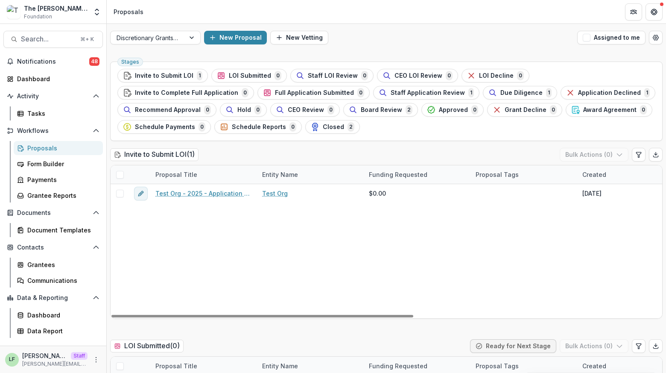
click at [181, 253] on div "Test Org - 2025 - Application questions over 25K Test Org $0.00 [DATE] -- Appli…" at bounding box center [611, 251] width 1000 height 134
click at [44, 161] on div "Form Builder" at bounding box center [61, 163] width 69 height 9
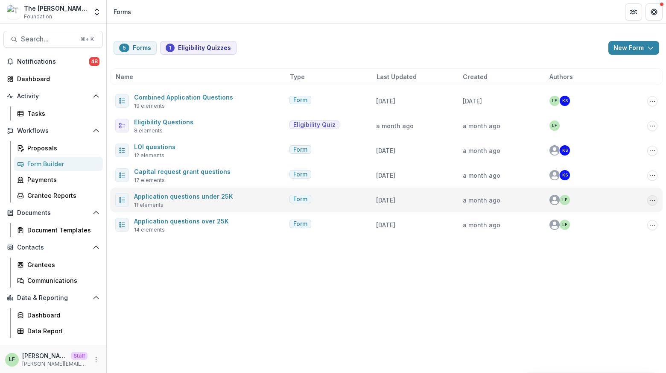
click at [650, 201] on icon "Options" at bounding box center [652, 200] width 7 height 7
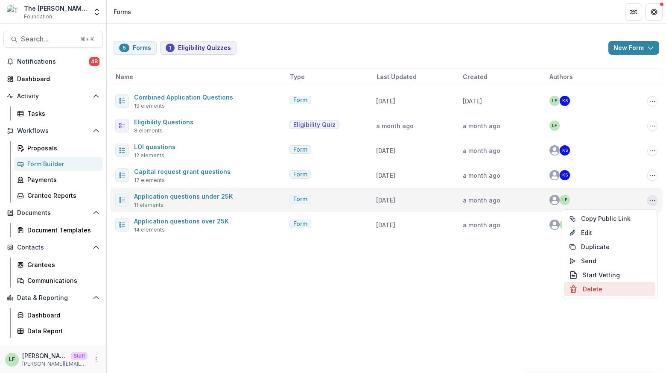
click at [587, 288] on button "Delete" at bounding box center [609, 289] width 91 height 14
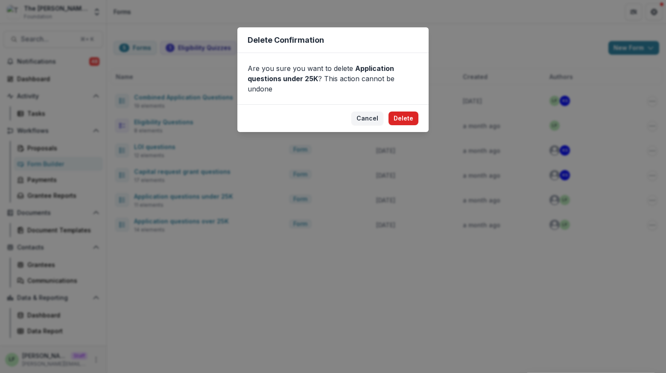
click at [403, 111] on button "Delete" at bounding box center [404, 118] width 30 height 14
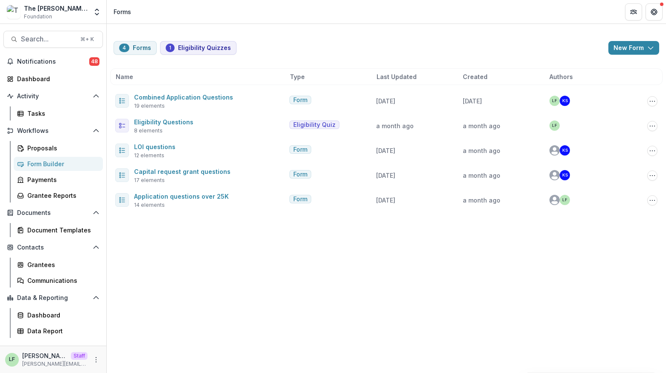
click at [324, 263] on div "4 Forms 1 Eligibility Quizzes New Form New Eligibility Quiz New Form Name Type …" at bounding box center [386, 198] width 559 height 349
